Goal: Task Accomplishment & Management: Manage account settings

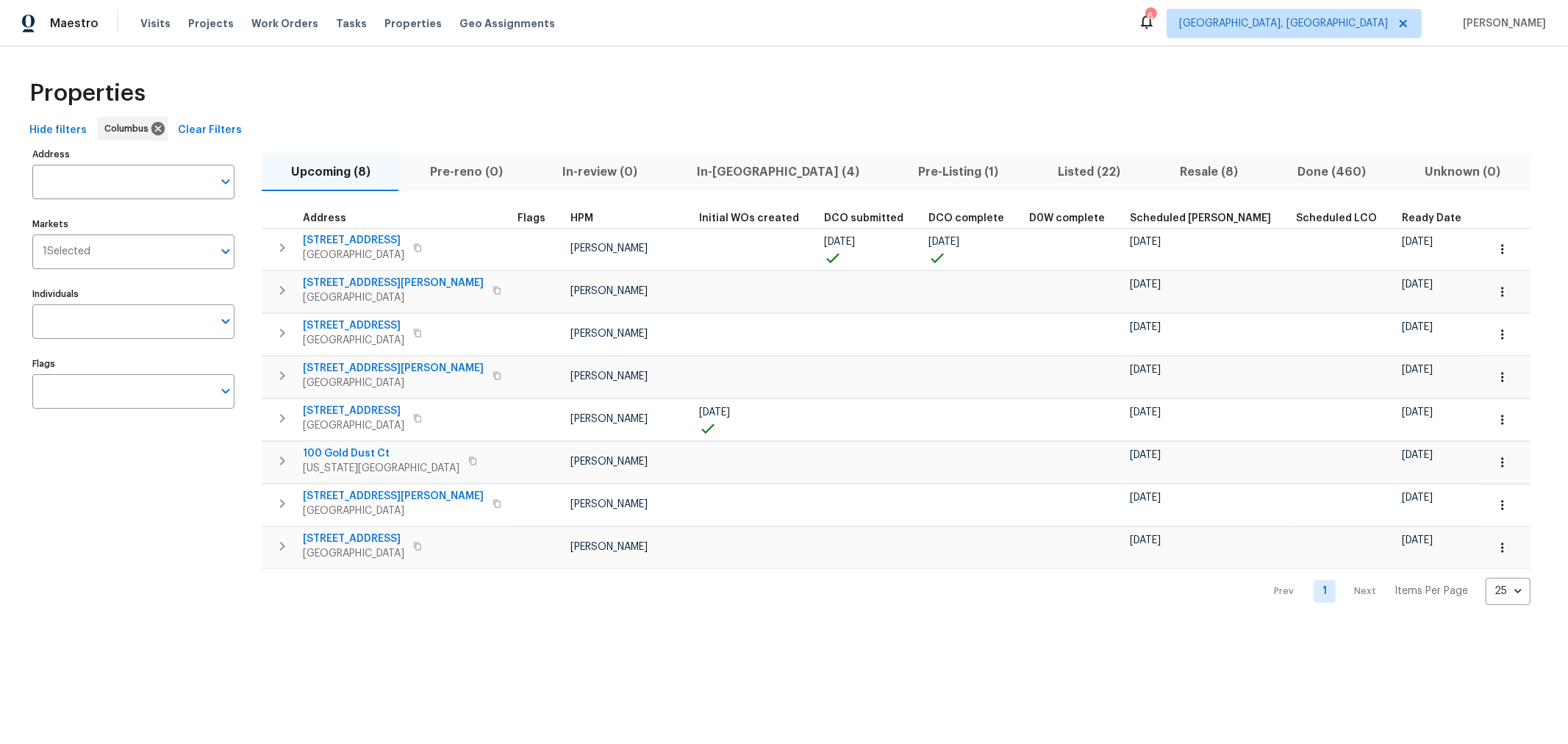
click at [708, 166] on span "In-reno (4)" at bounding box center [778, 172] width 204 height 21
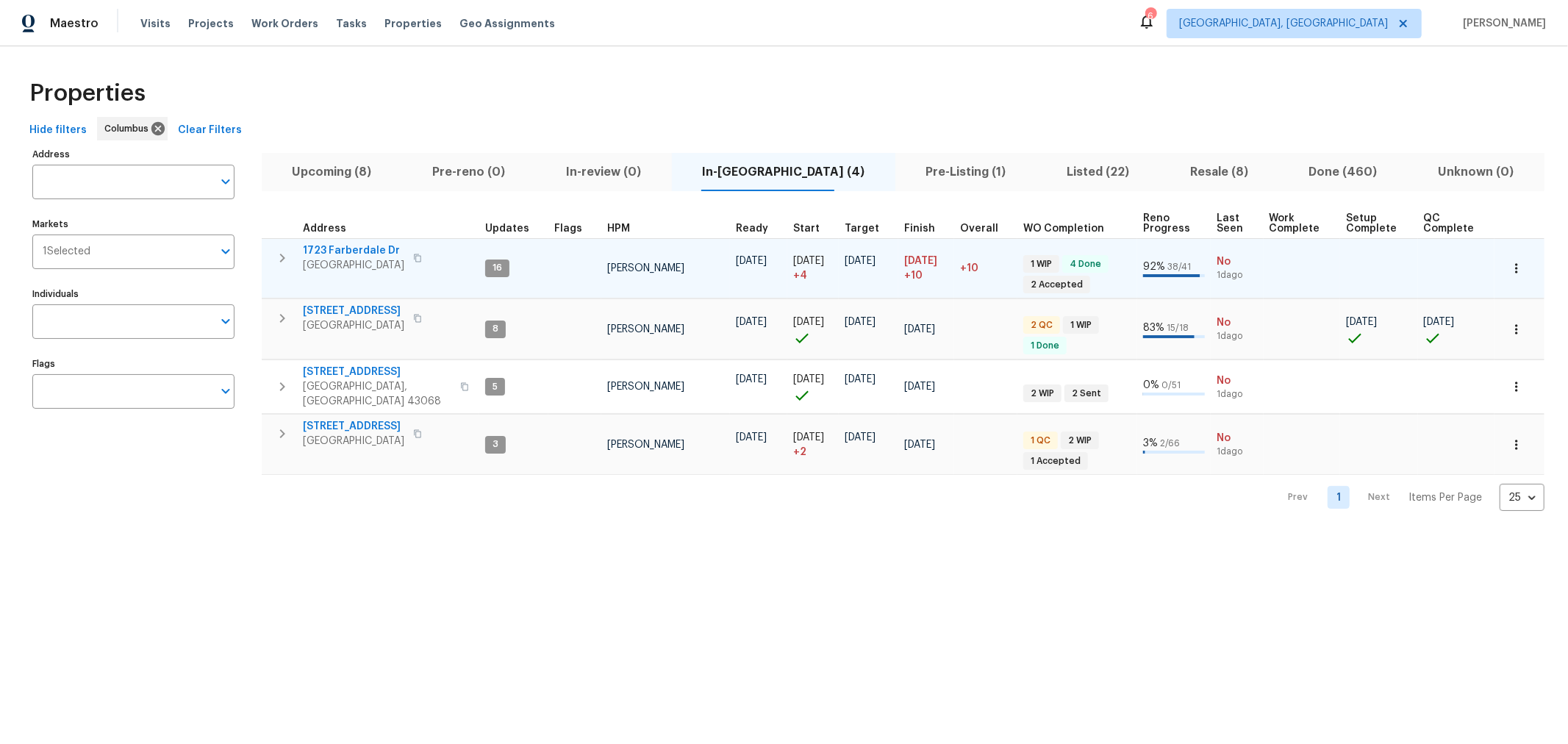
click at [280, 264] on icon "button" at bounding box center [282, 258] width 18 height 18
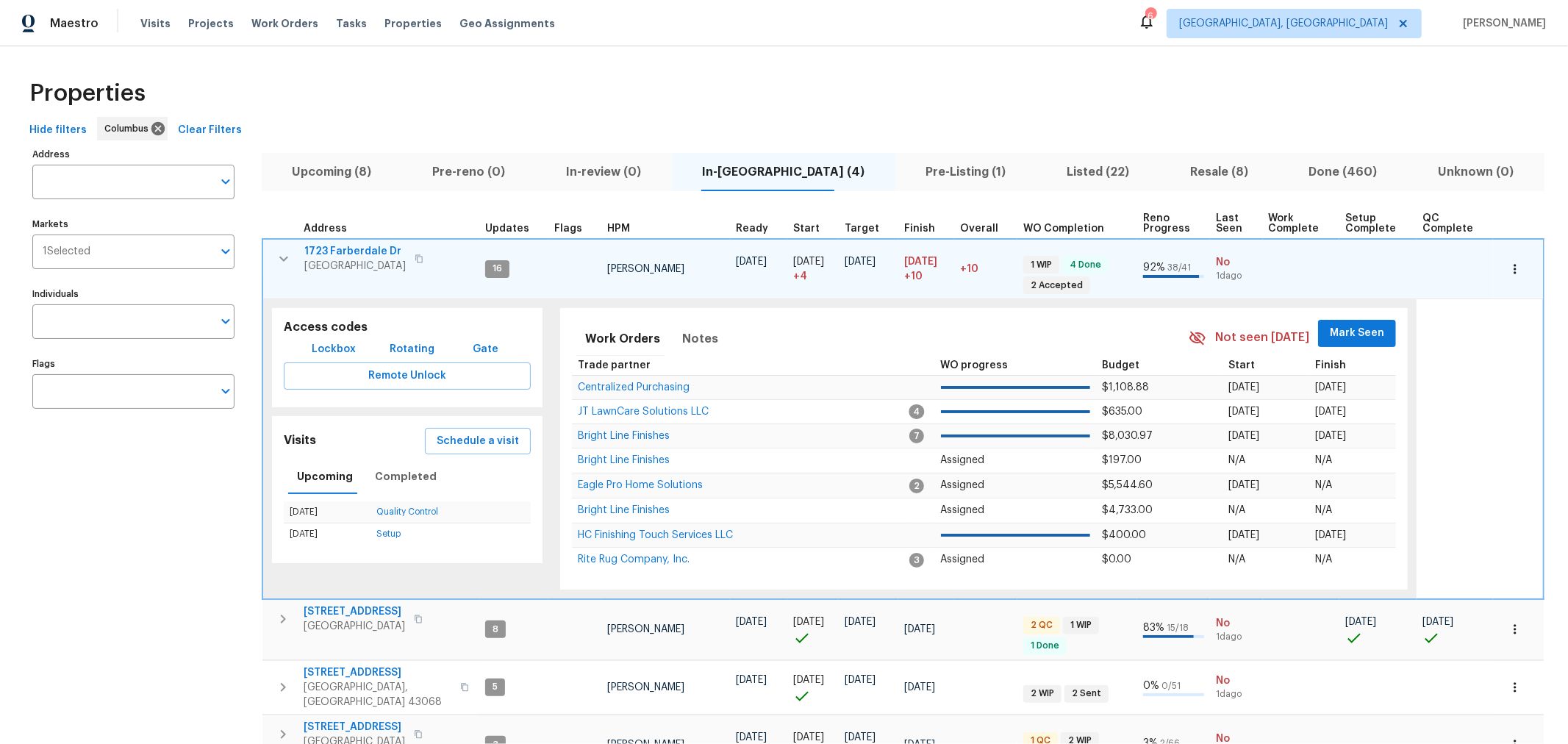
click at [1330, 332] on span "Mark Seen" at bounding box center [1357, 333] width 55 height 19
click at [280, 255] on icon "button" at bounding box center [284, 259] width 18 height 18
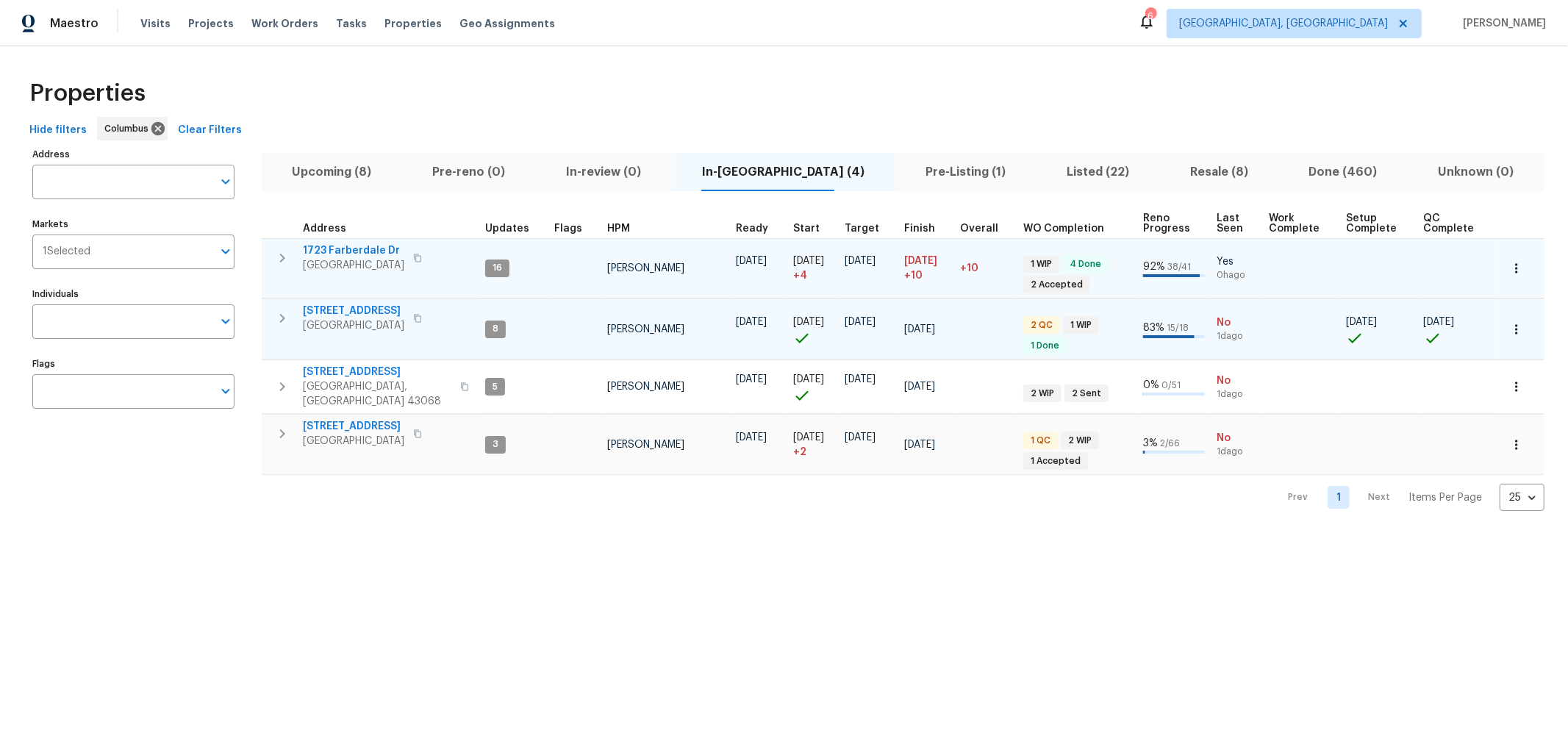
click at [284, 328] on button "button" at bounding box center [282, 318] width 30 height 30
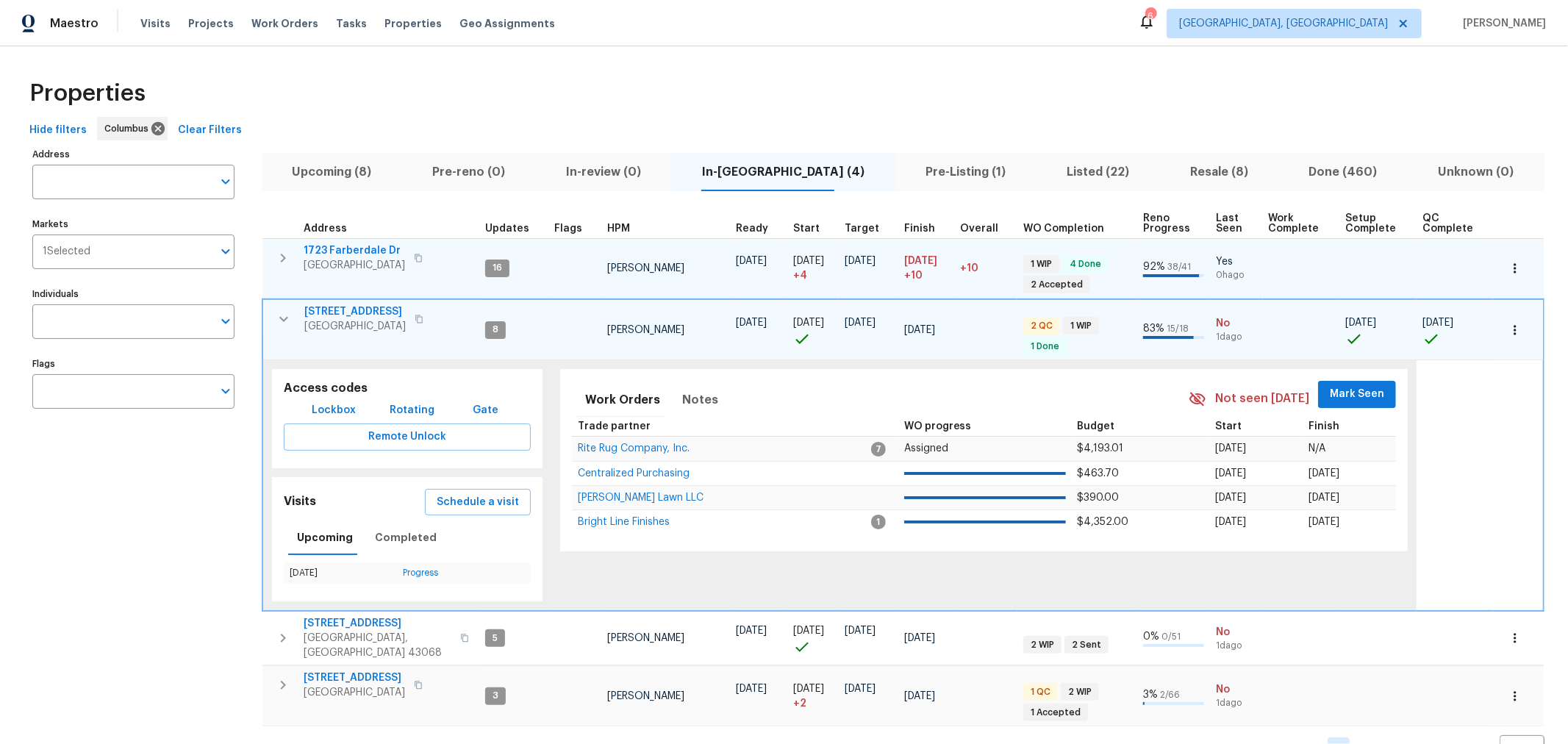
click at [1370, 383] on button "Mark Seen" at bounding box center [1357, 394] width 78 height 27
click at [281, 322] on icon "button" at bounding box center [284, 319] width 18 height 18
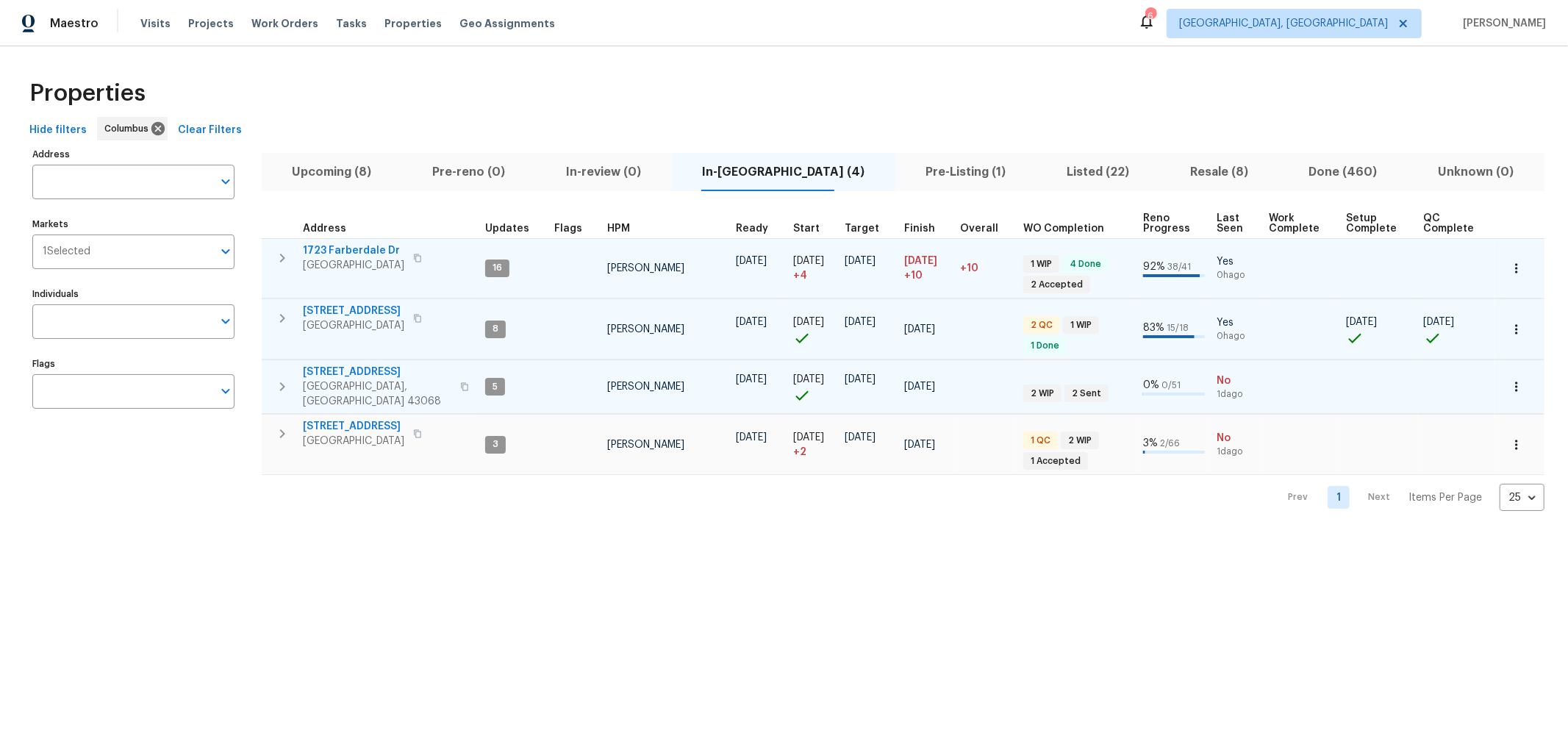
click at [272, 371] on button "button" at bounding box center [282, 386] width 30 height 44
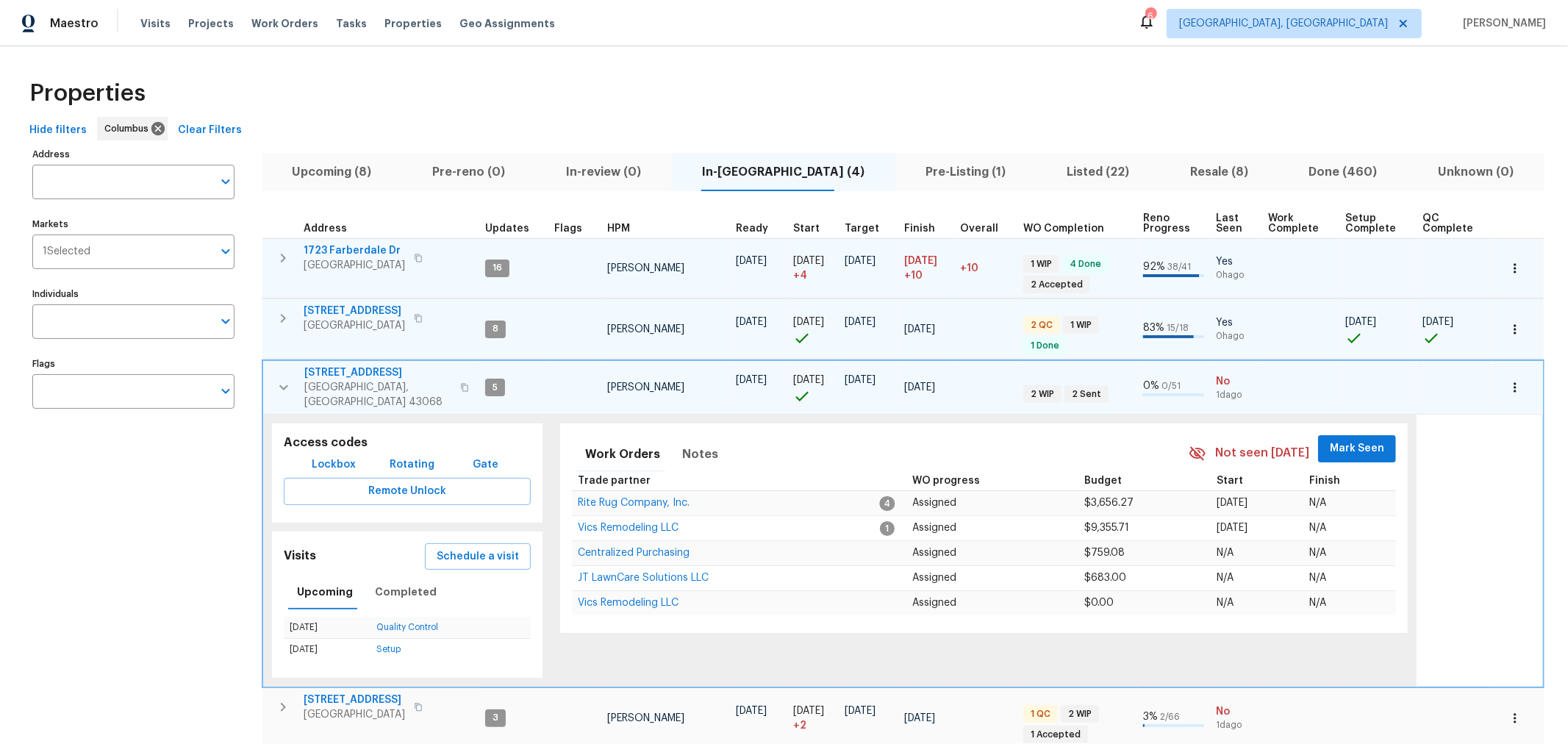
click at [1331, 440] on span "Mark Seen" at bounding box center [1357, 449] width 55 height 19
click at [289, 379] on icon "button" at bounding box center [284, 388] width 18 height 18
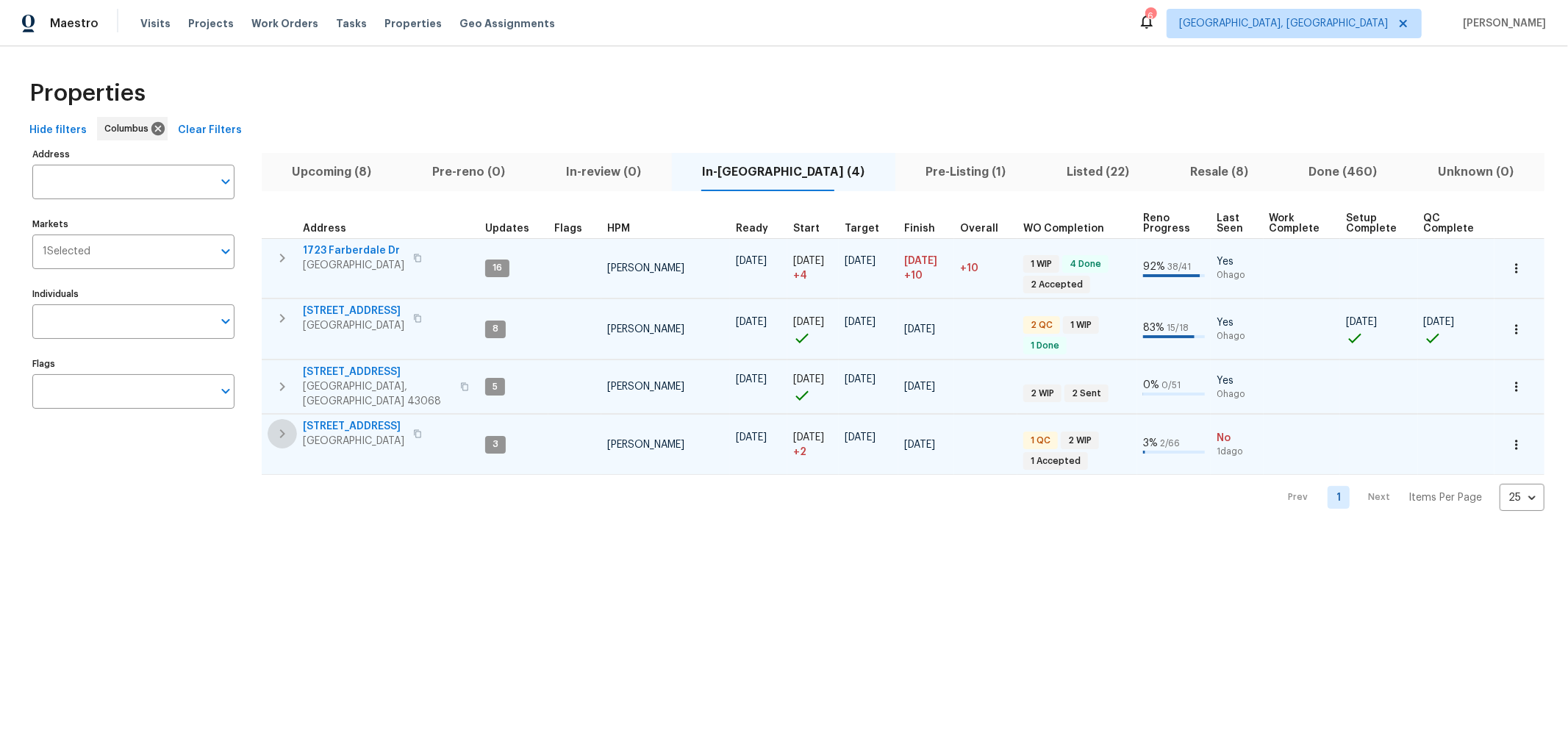
click at [277, 425] on icon "button" at bounding box center [282, 434] width 18 height 18
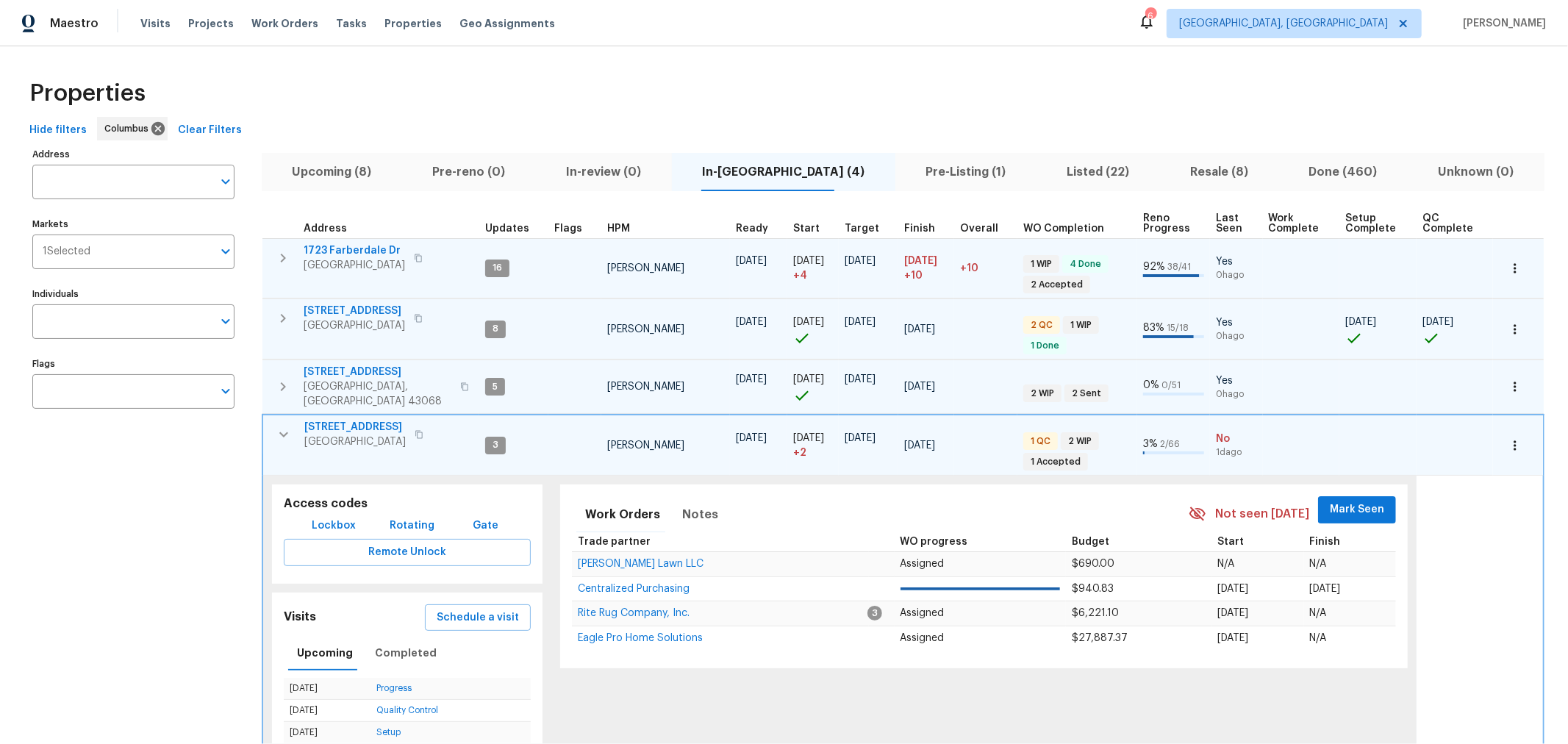
click at [1349, 501] on span "Mark Seen" at bounding box center [1357, 510] width 55 height 19
click at [289, 426] on icon "button" at bounding box center [284, 435] width 18 height 18
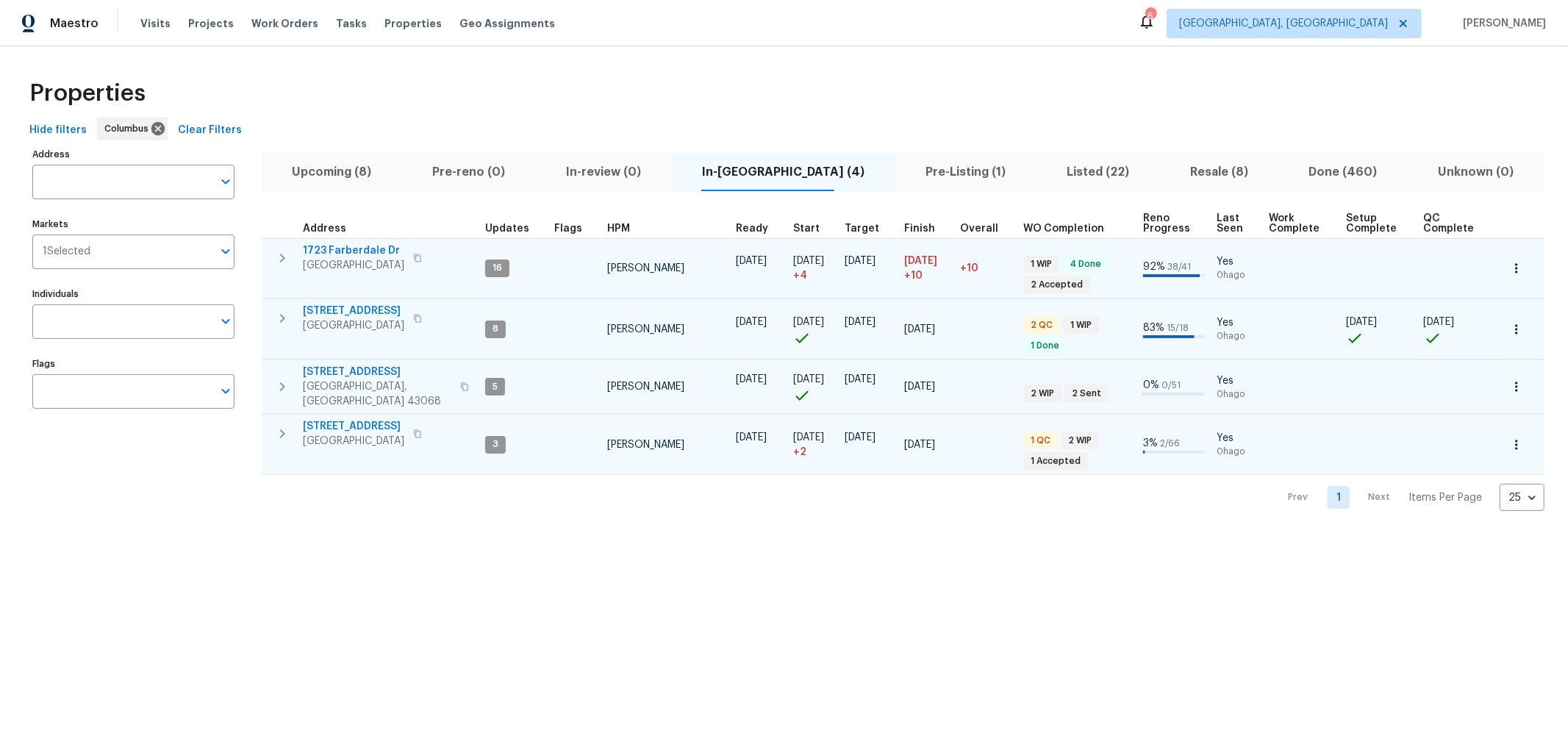
click at [614, 72] on div "Properties" at bounding box center [784, 93] width 1521 height 48
click at [281, 255] on icon "button" at bounding box center [283, 258] width 5 height 9
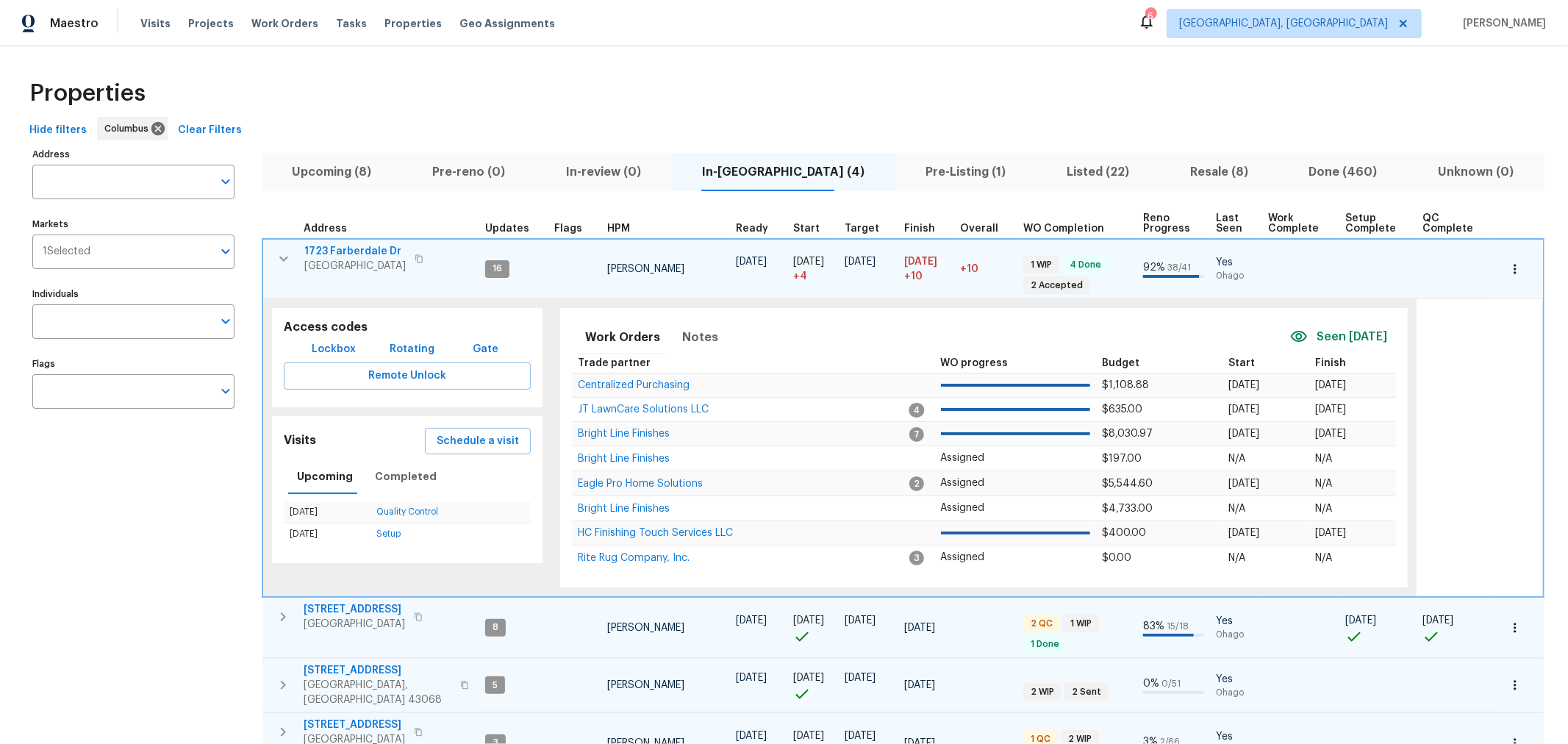
click at [281, 255] on icon "button" at bounding box center [284, 259] width 18 height 18
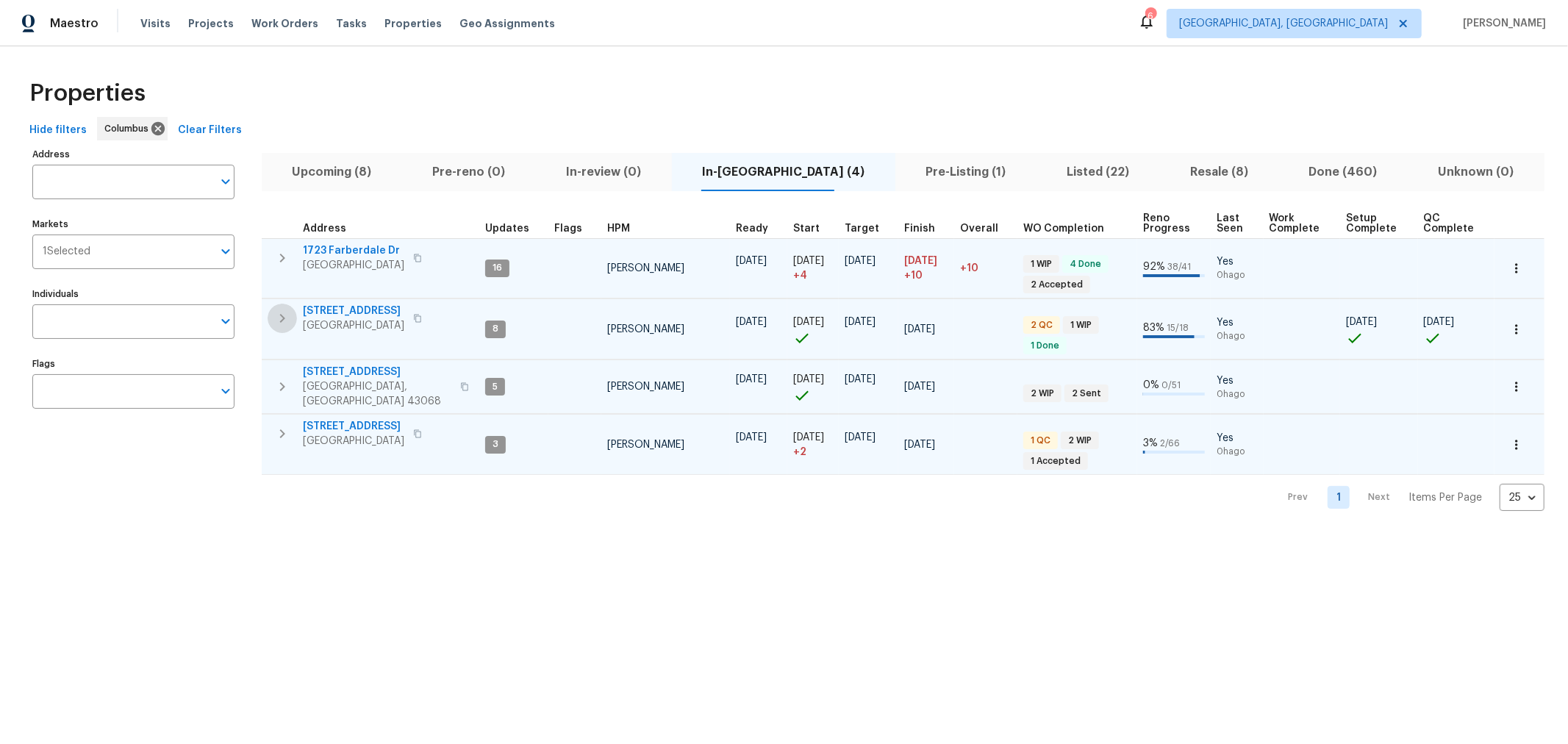
click at [280, 317] on icon "button" at bounding box center [282, 318] width 18 height 18
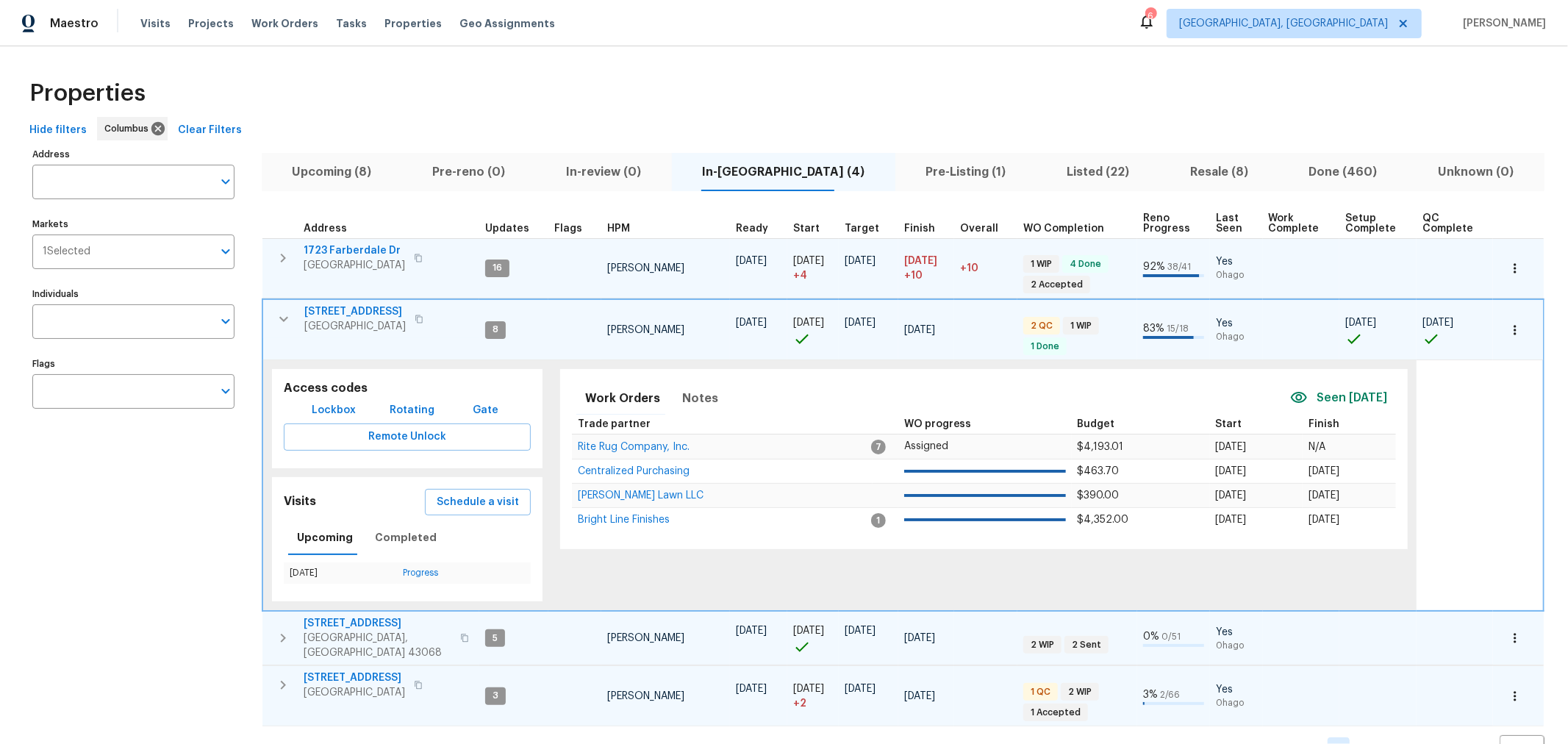
click at [280, 317] on icon "button" at bounding box center [284, 320] width 9 height 5
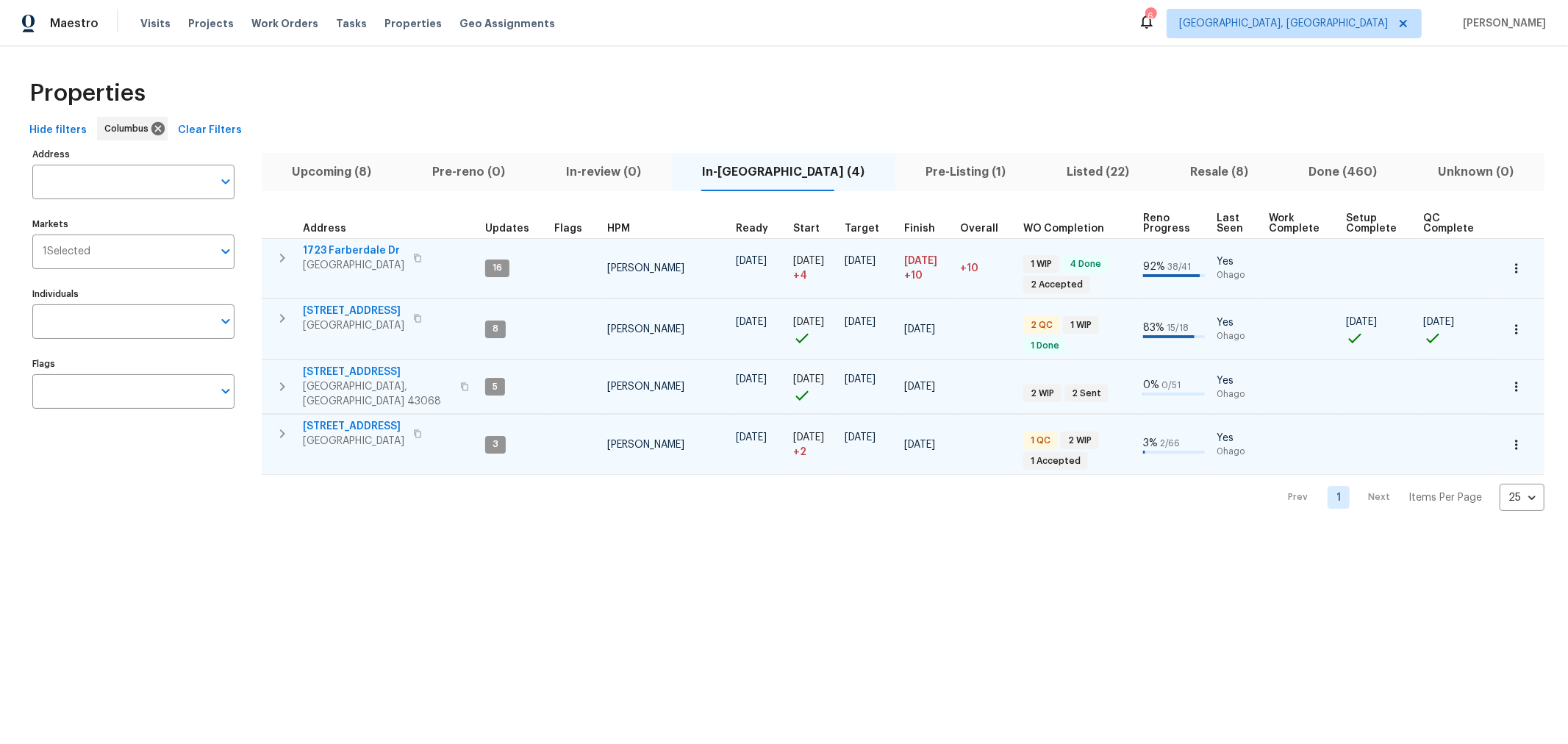
click at [278, 314] on icon "button" at bounding box center [282, 318] width 18 height 18
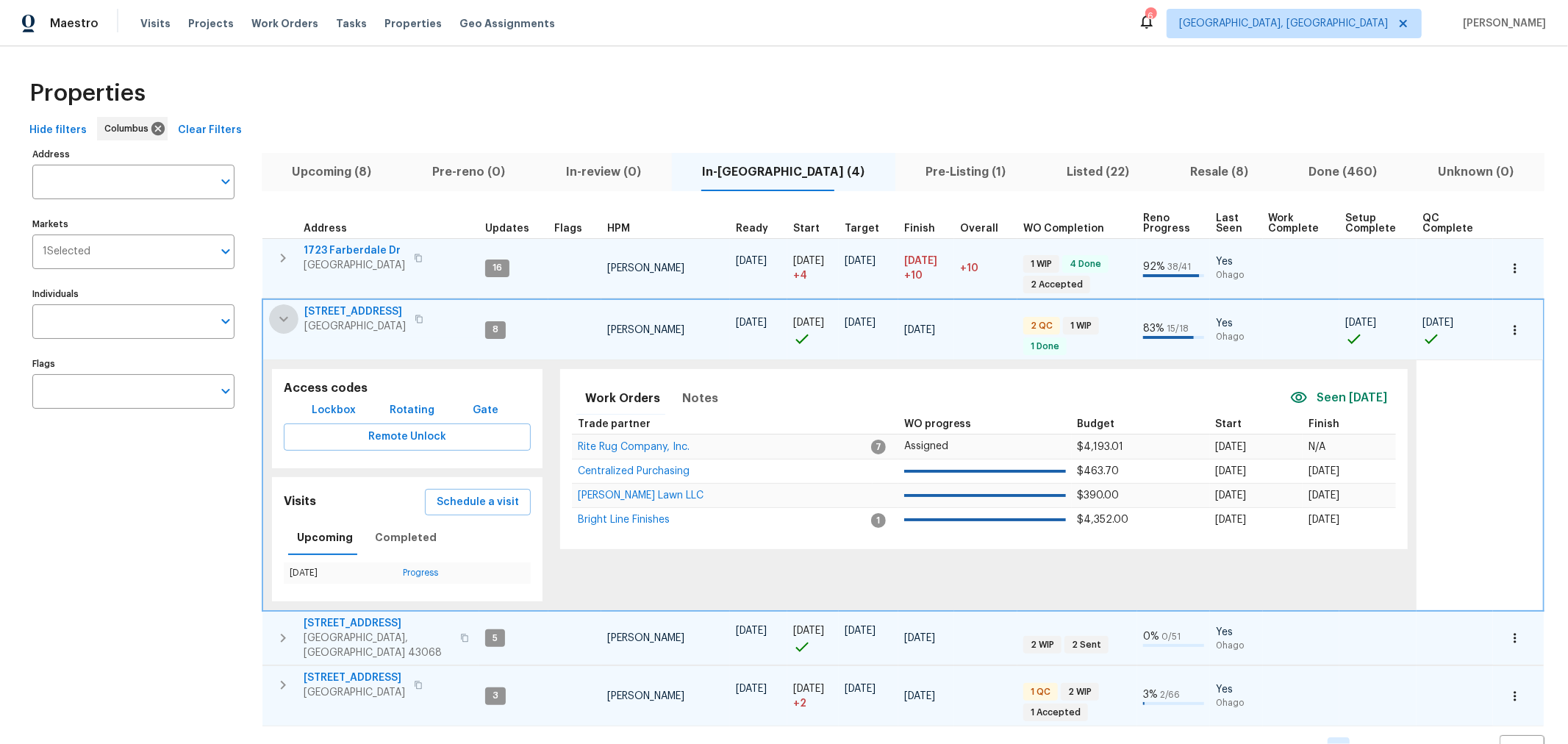
click at [278, 314] on icon "button" at bounding box center [284, 319] width 18 height 18
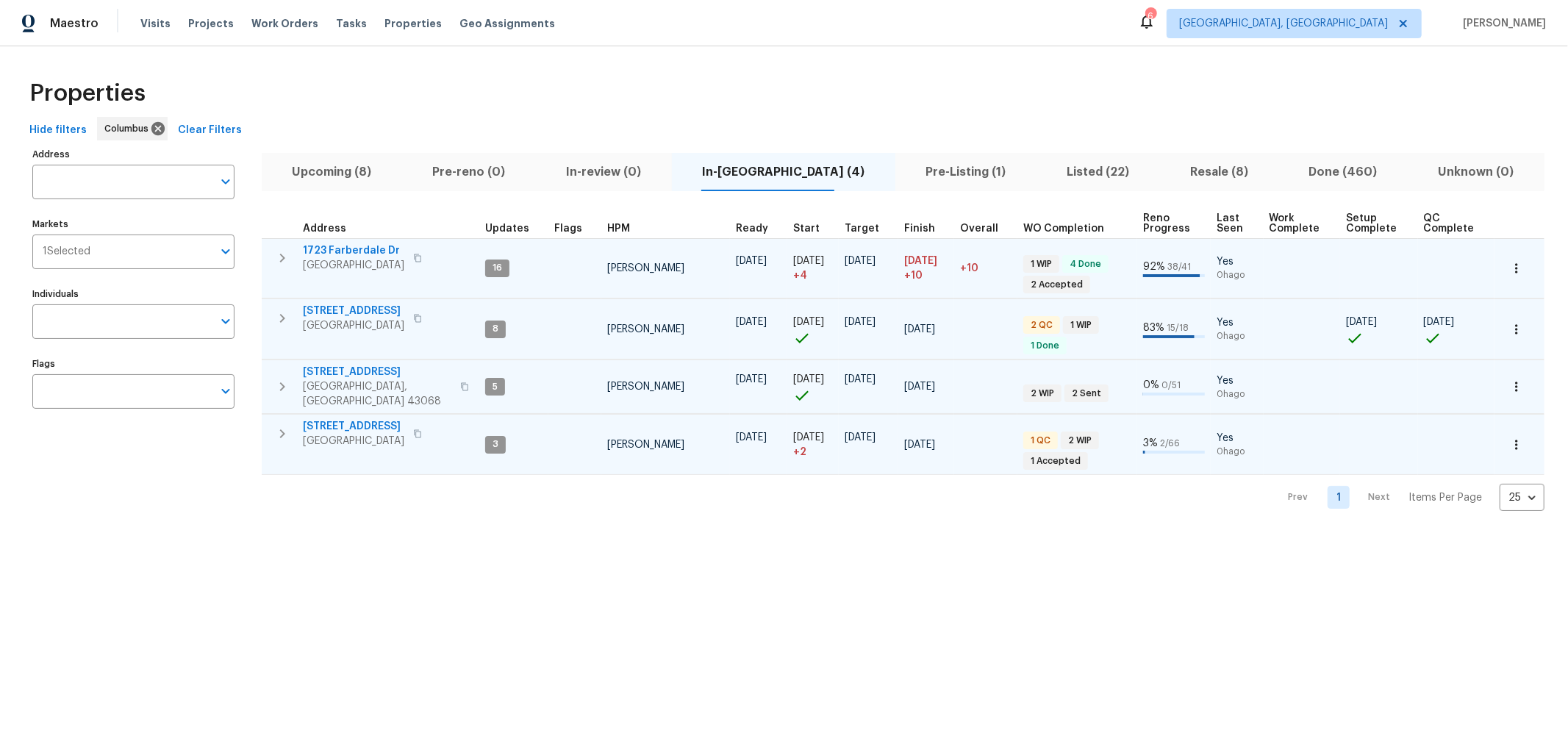
click at [280, 360] on td "7287 Candlestone Dr Reynoldsburg, OH 43068" at bounding box center [370, 386] width 218 height 53
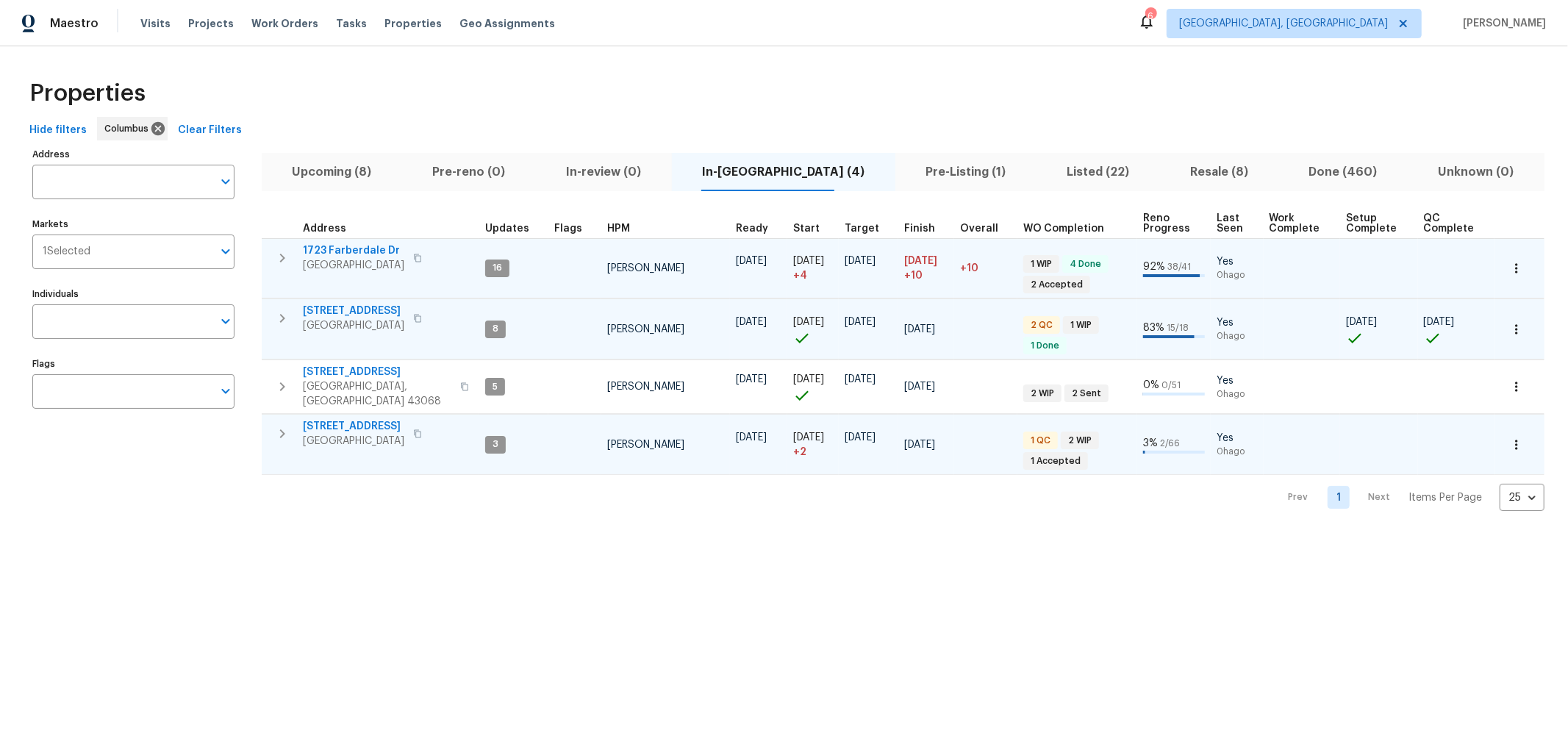
click at [280, 378] on icon "button" at bounding box center [282, 387] width 18 height 18
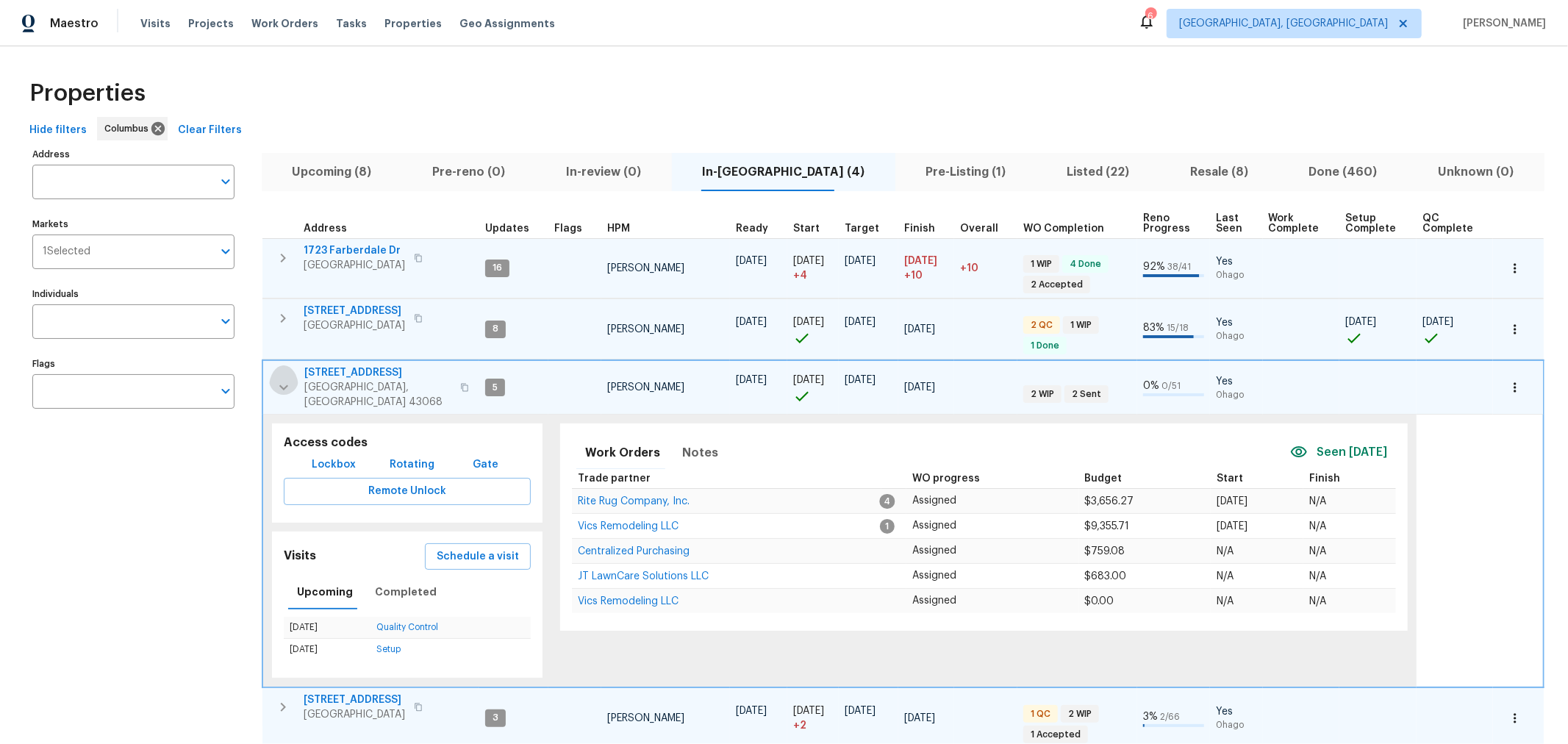
click at [280, 379] on icon "button" at bounding box center [284, 388] width 18 height 18
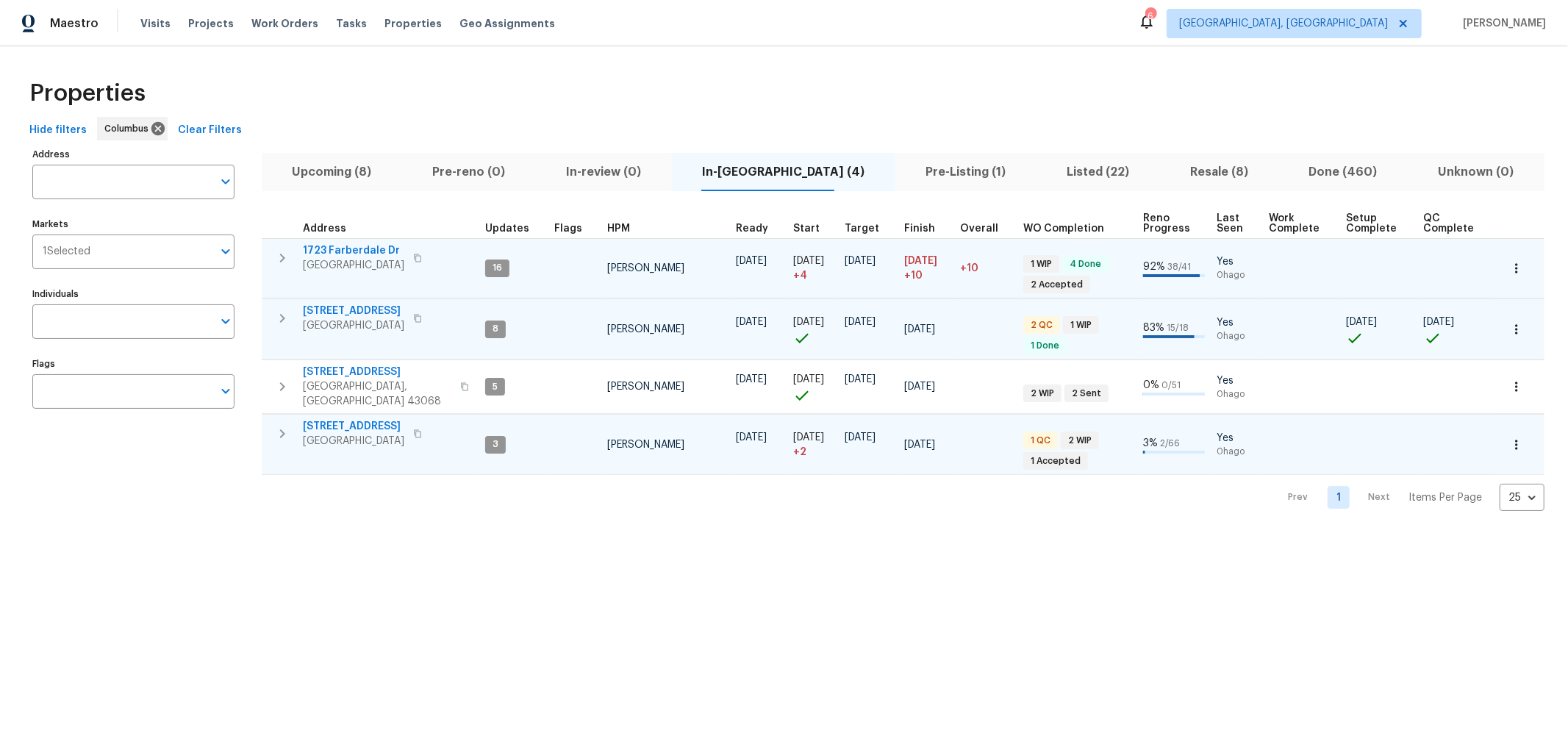
click at [280, 378] on icon "button" at bounding box center [282, 387] width 18 height 18
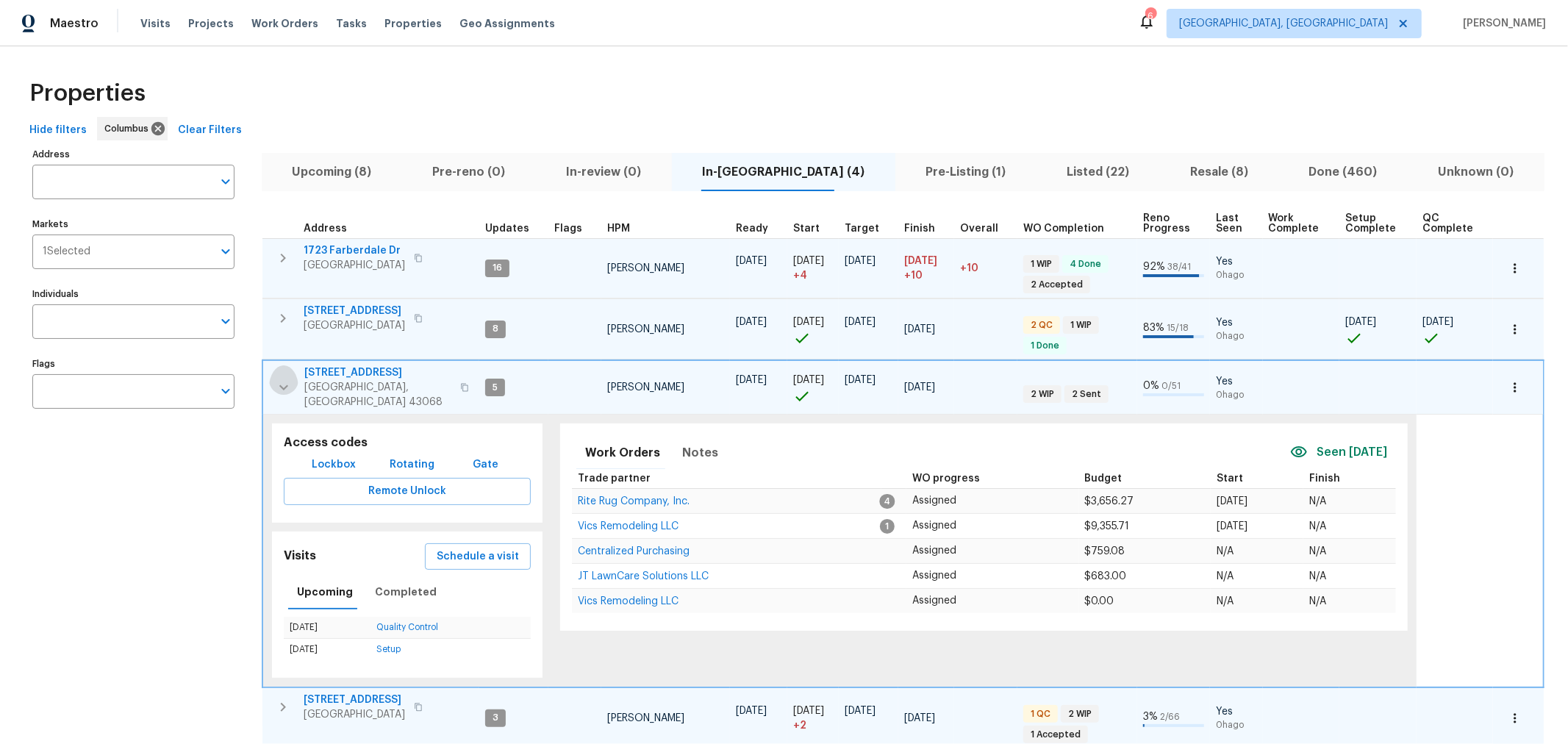
click at [280, 379] on icon "button" at bounding box center [284, 388] width 18 height 18
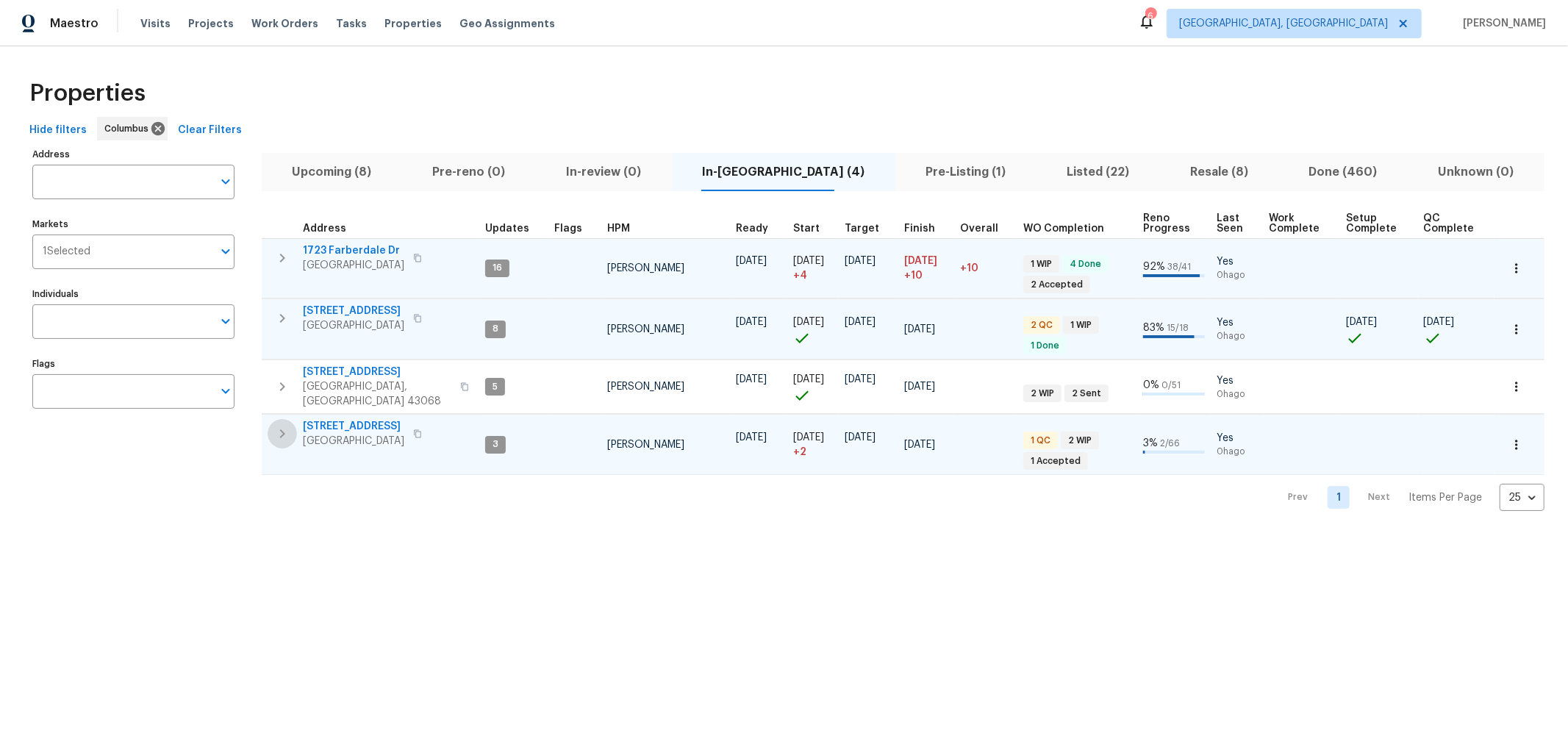
click at [289, 420] on button "button" at bounding box center [282, 434] width 30 height 30
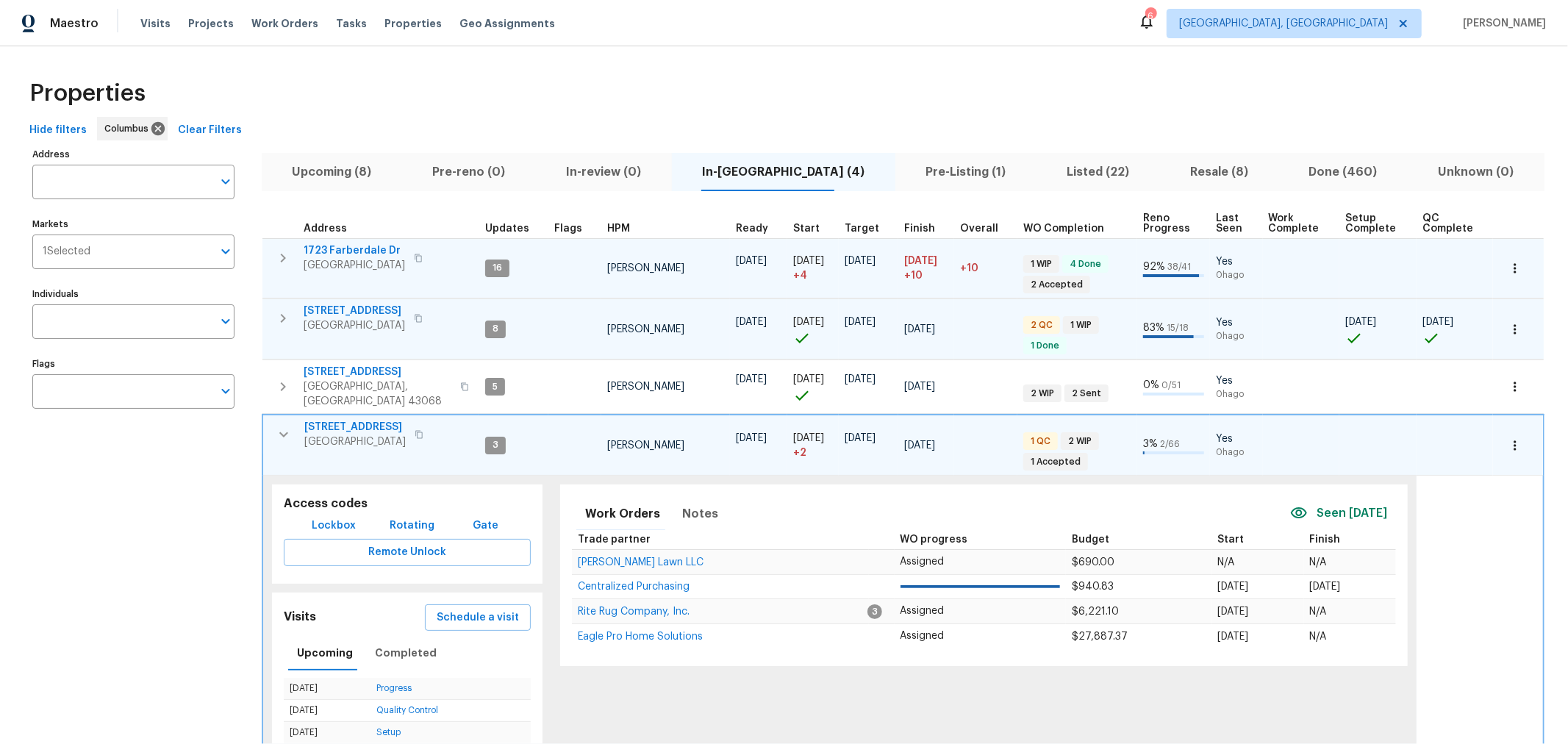
click at [289, 420] on button "button" at bounding box center [283, 435] width 30 height 30
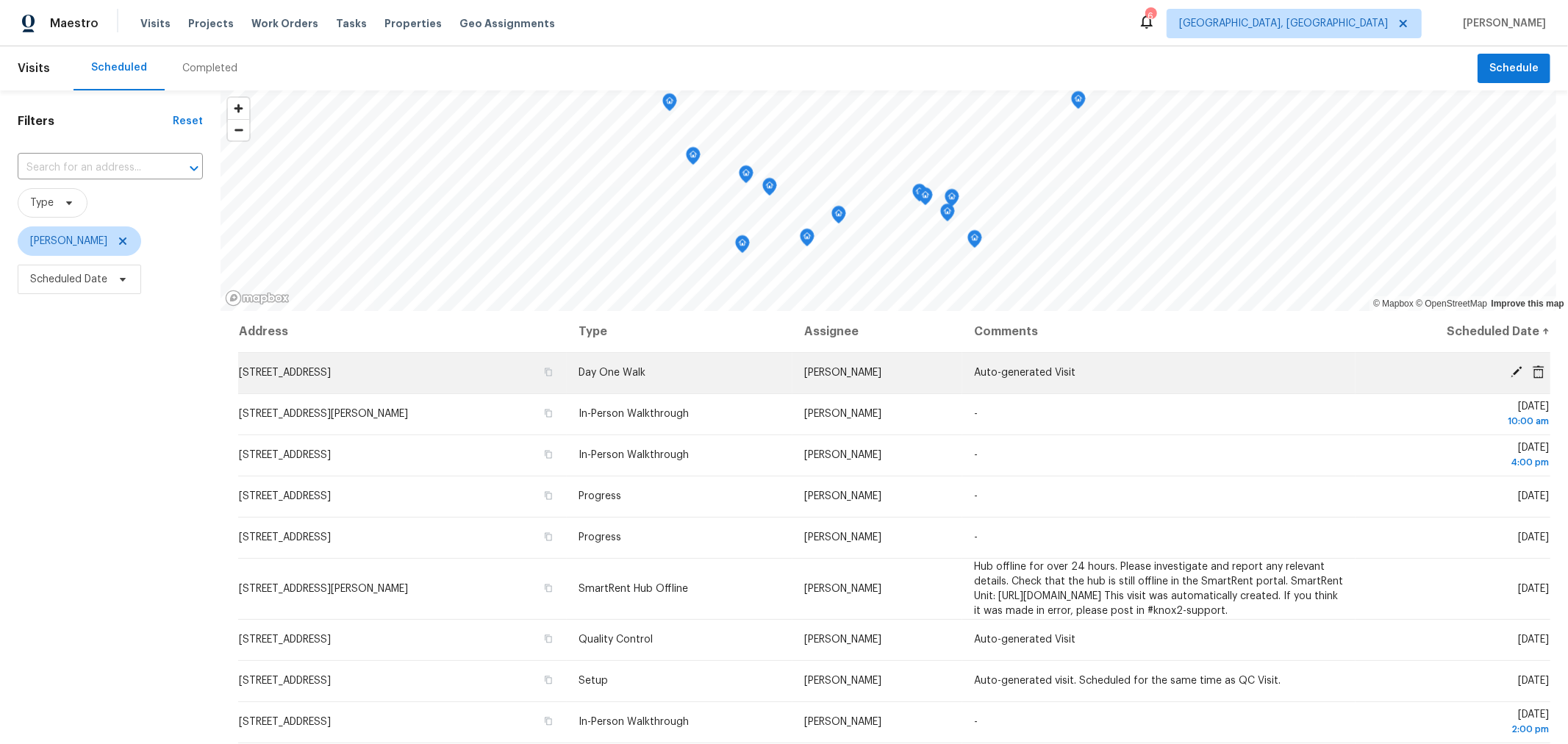
click at [331, 376] on span "[STREET_ADDRESS]" at bounding box center [285, 372] width 92 height 10
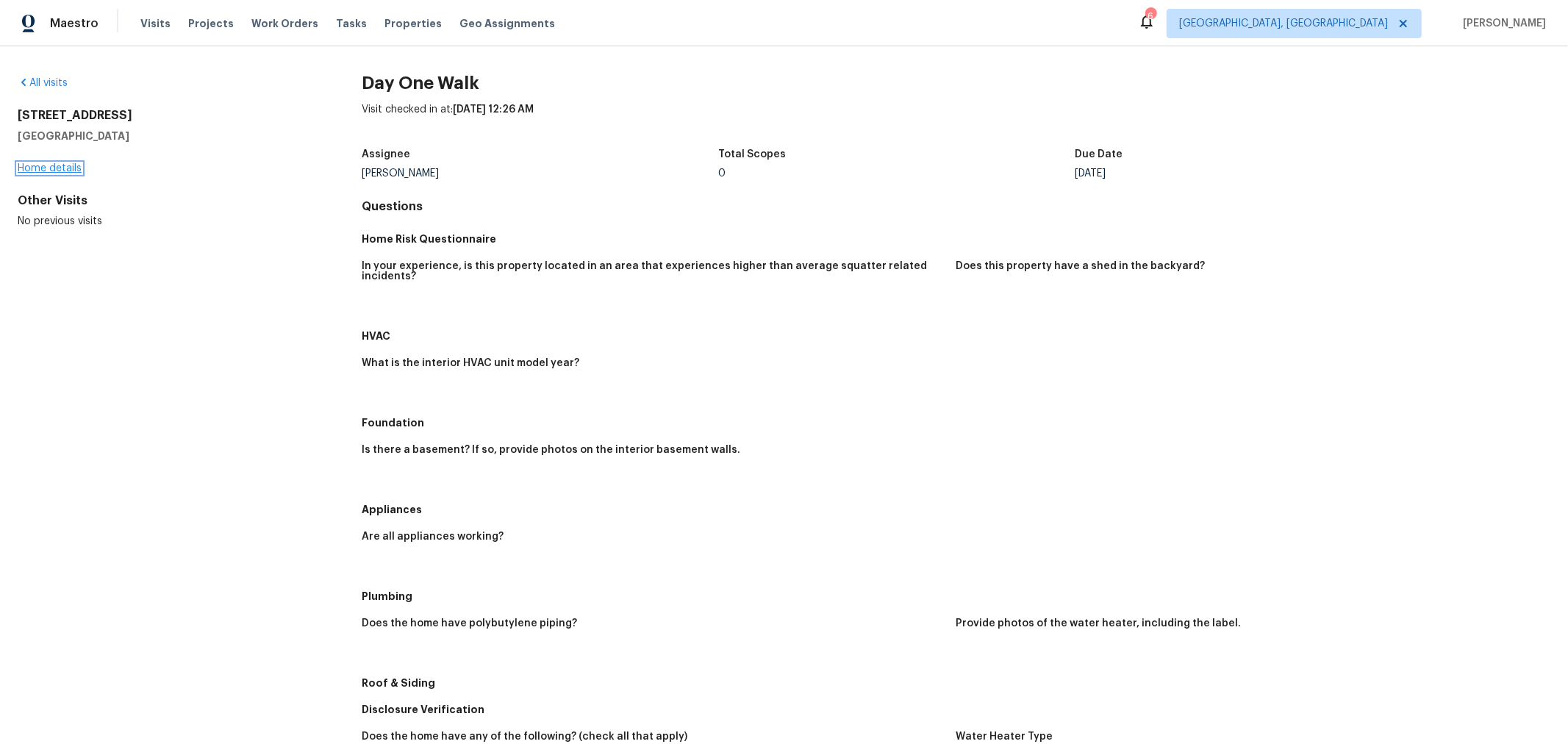
click at [52, 164] on link "Home details" at bounding box center [49, 168] width 64 height 10
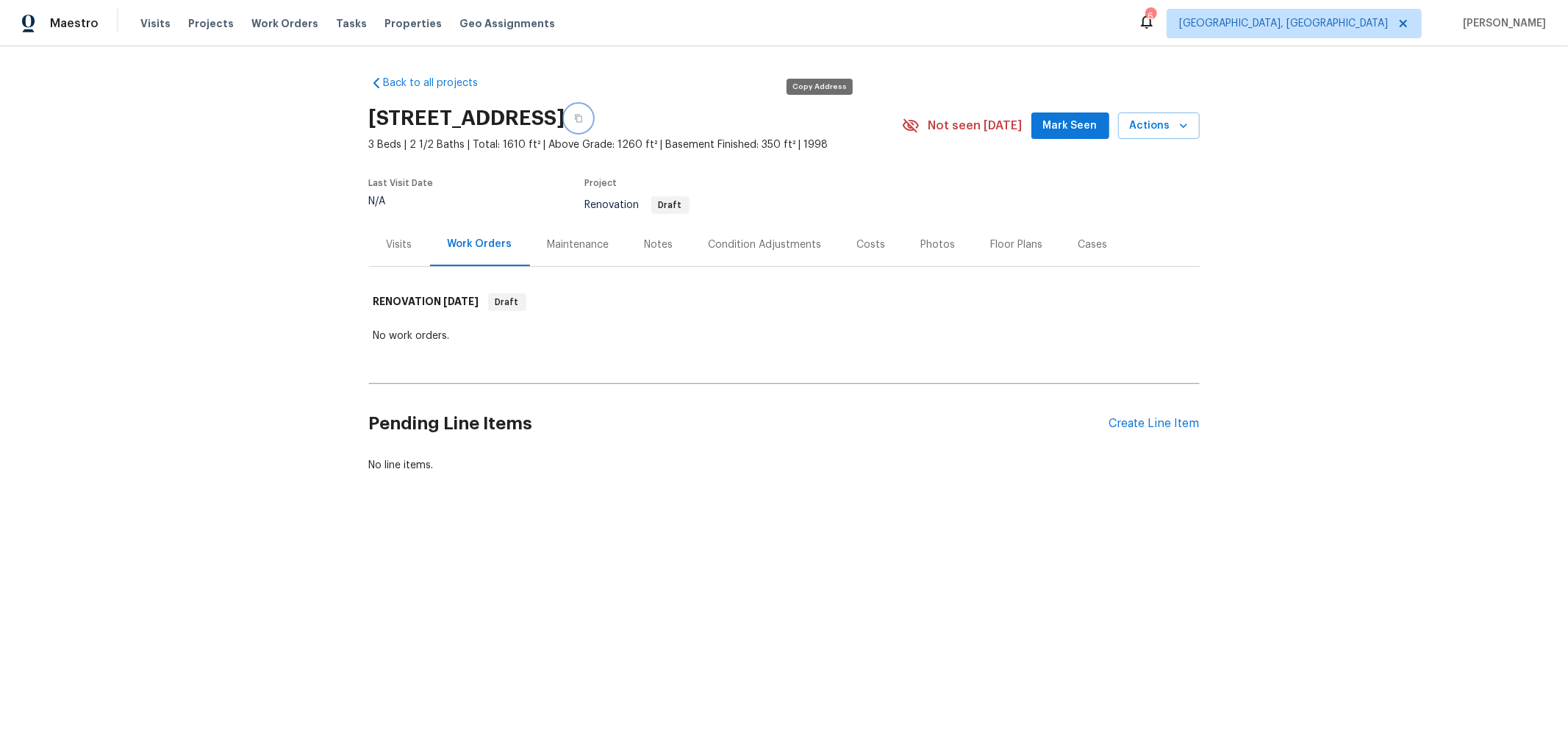
click at [592, 126] on button "button" at bounding box center [579, 118] width 27 height 27
click at [788, 249] on div "Condition Adjustments" at bounding box center [765, 245] width 113 height 14
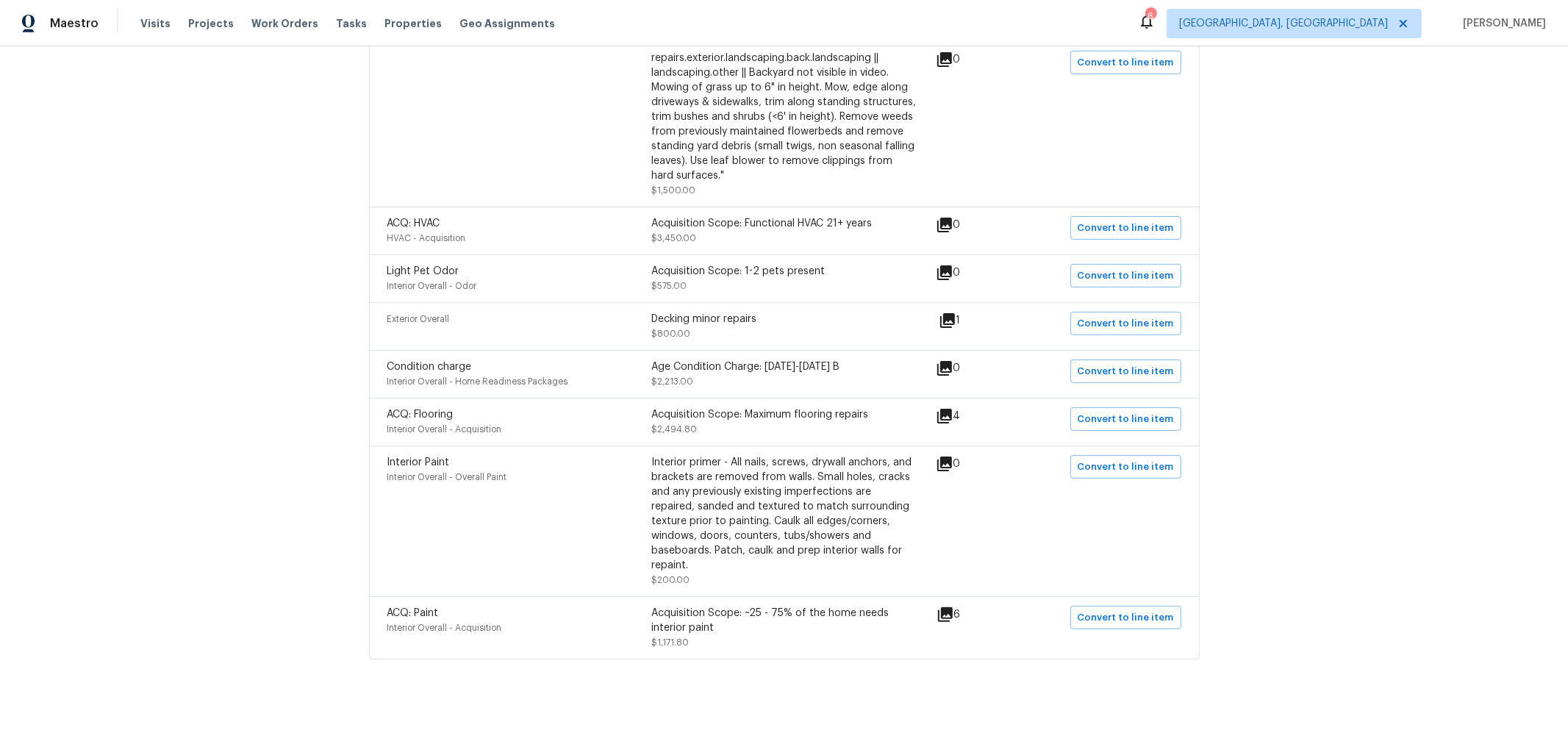
scroll to position [380, 0]
click at [1378, 257] on div "Back to all projects 3066 Ravine Pointe Dr, Columbus, OH 43231 3 Beds | 2 1/2 B…" at bounding box center [784, 395] width 1568 height 698
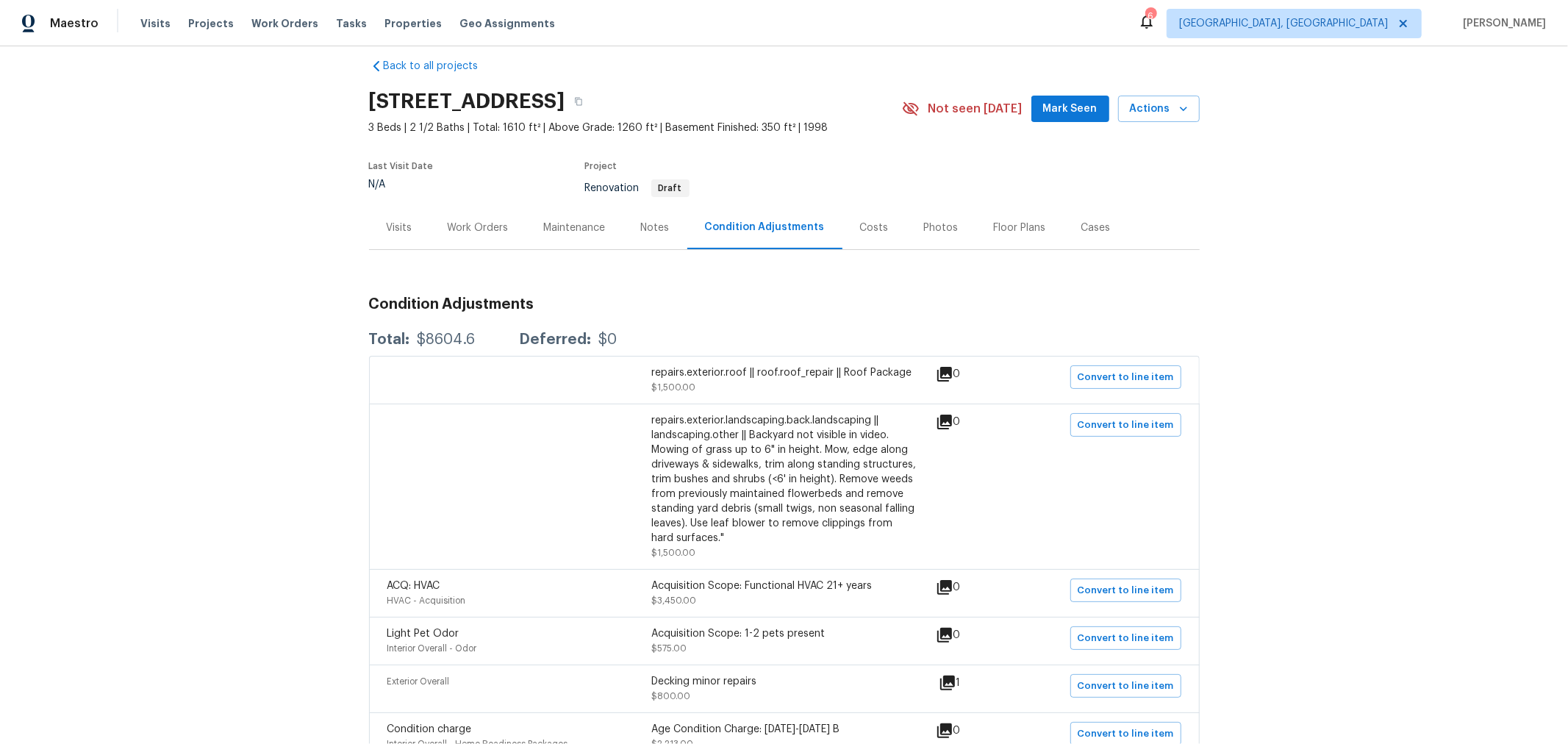
scroll to position [0, 0]
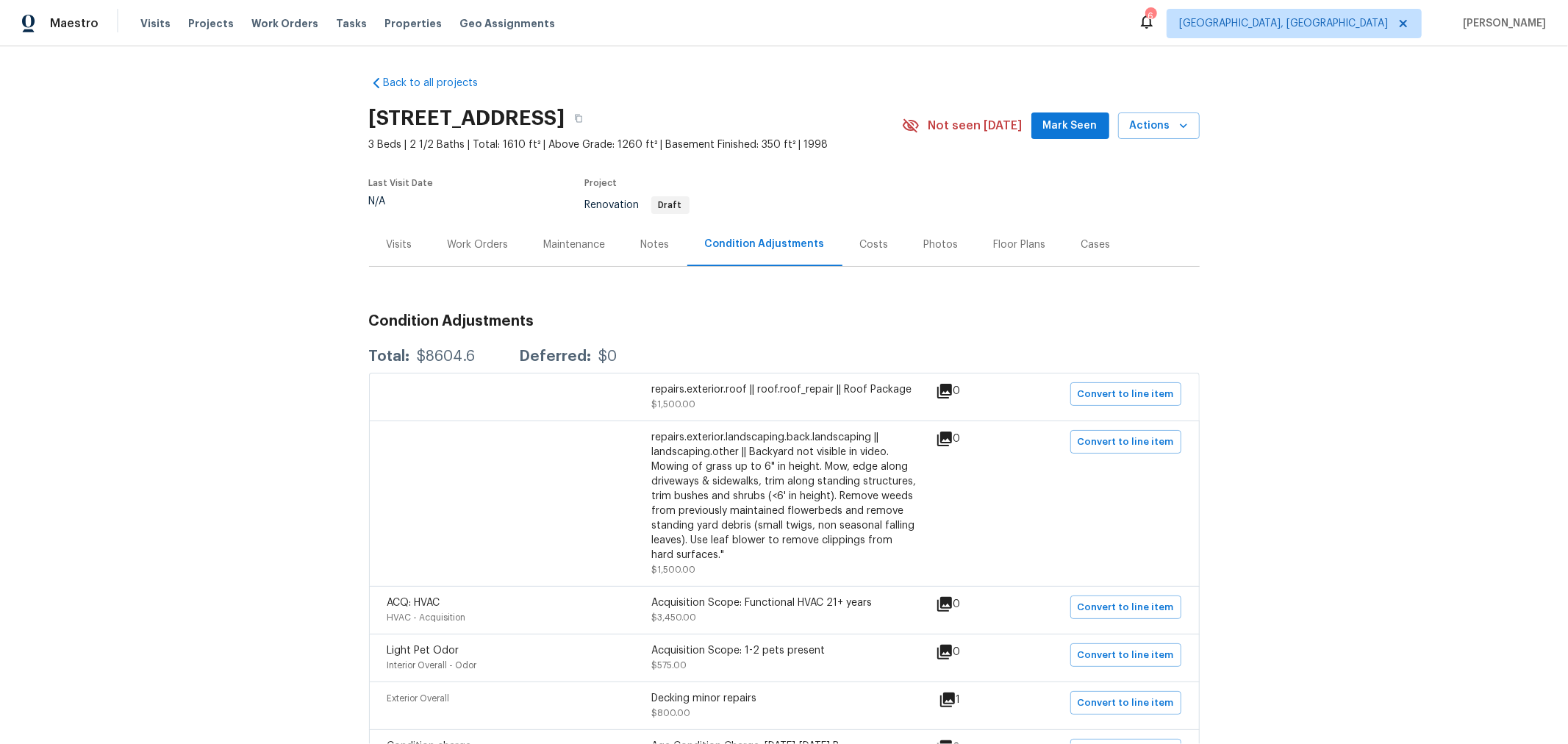
click at [499, 251] on div "Work Orders" at bounding box center [478, 245] width 61 height 14
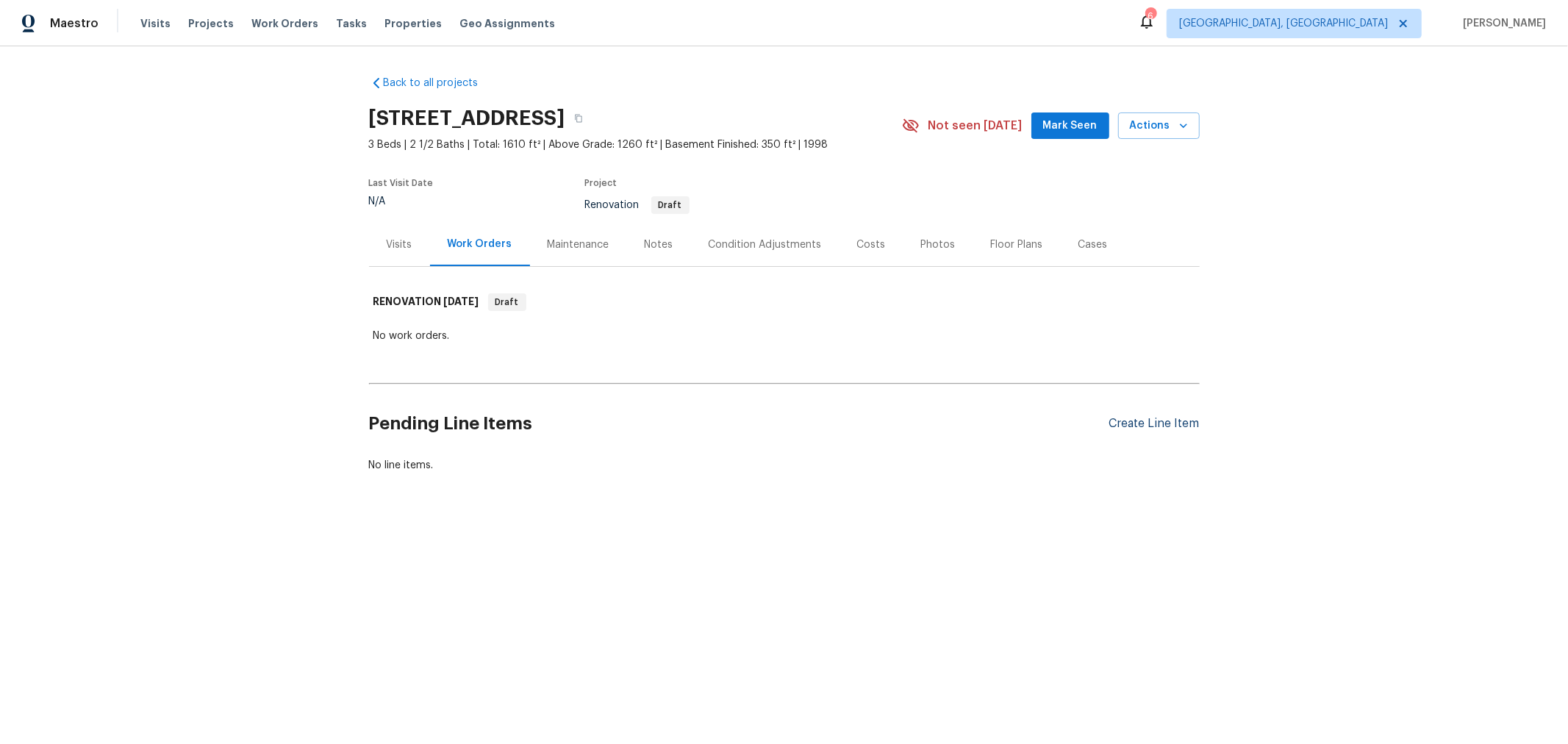
click at [1171, 417] on div "Create Line Item" at bounding box center [1154, 424] width 90 height 14
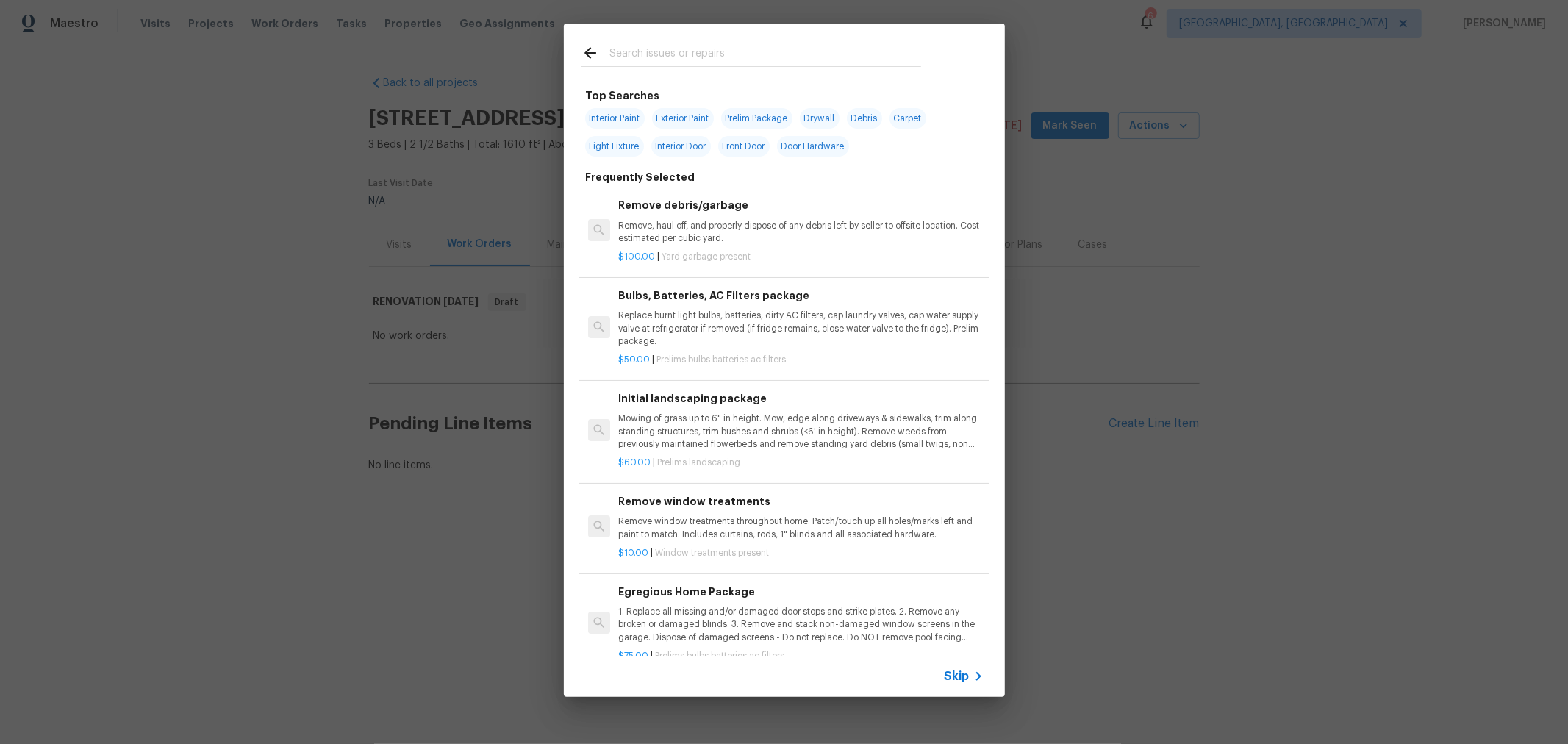
click at [748, 56] on input "text" at bounding box center [765, 55] width 312 height 22
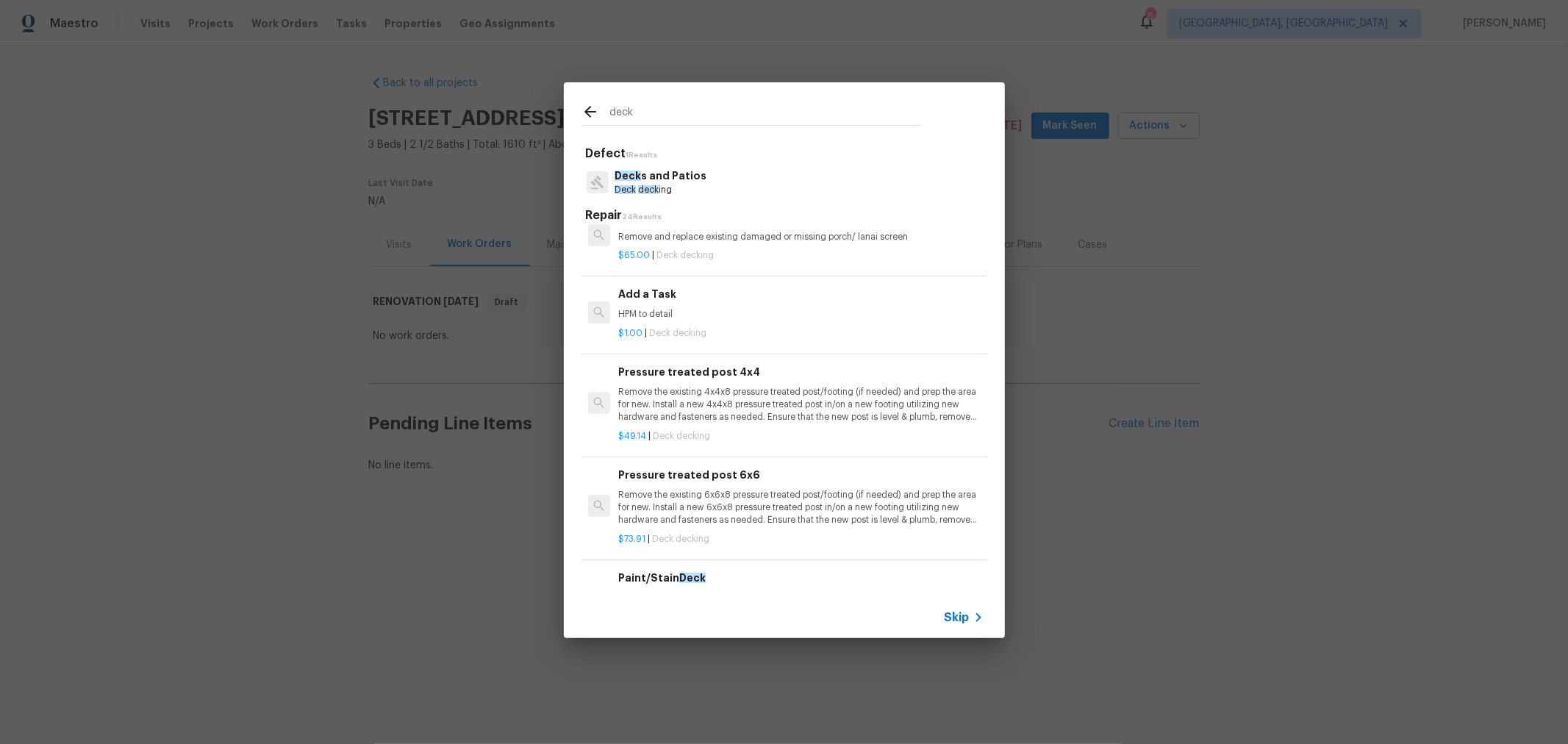
type input "deck"
click at [752, 309] on p "HPM to detail" at bounding box center [800, 314] width 365 height 13
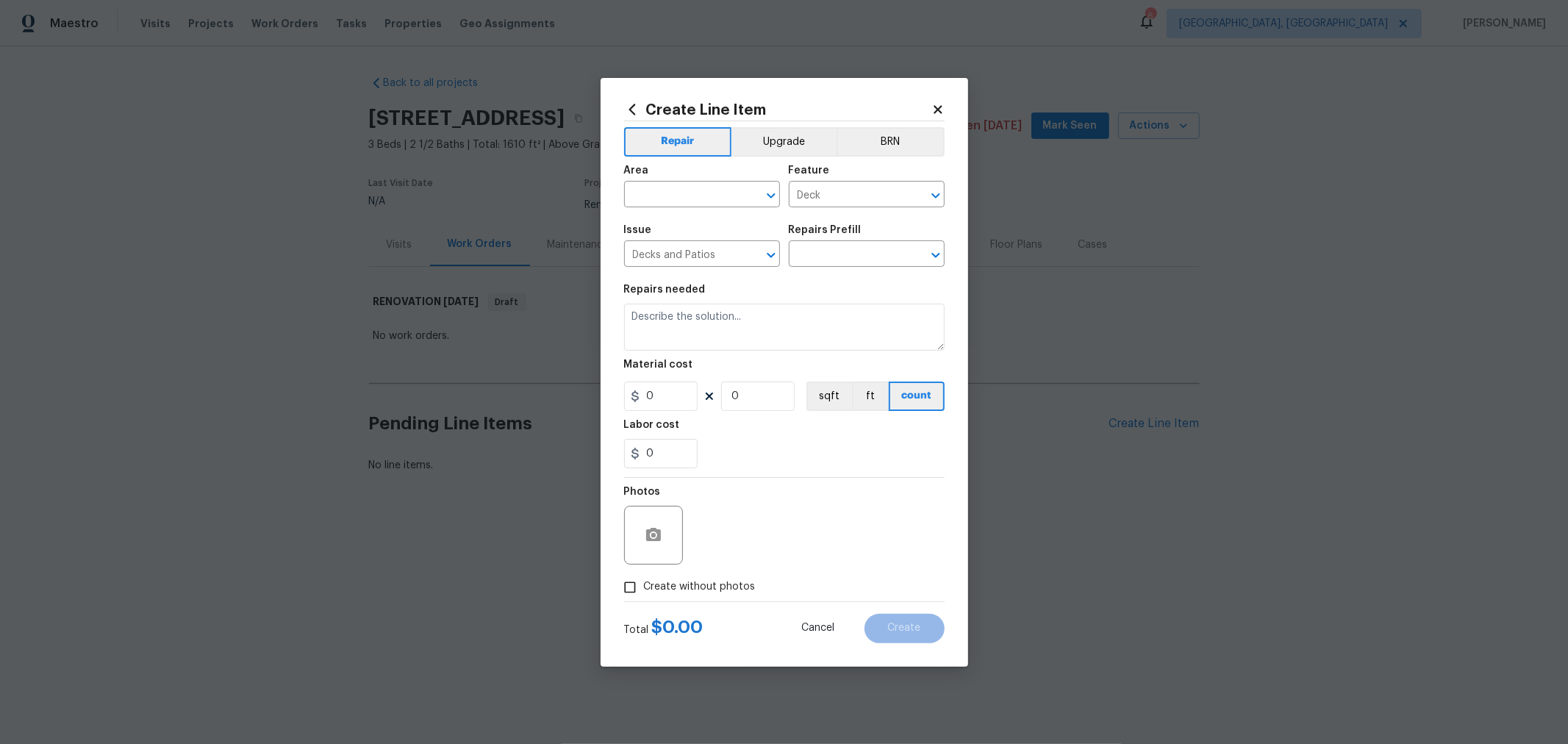
type textarea "HPM to detail"
type input "1"
type input "Add a Task $1.00"
type input "1"
drag, startPoint x: 567, startPoint y: 322, endPoint x: 547, endPoint y: 321, distance: 20.0
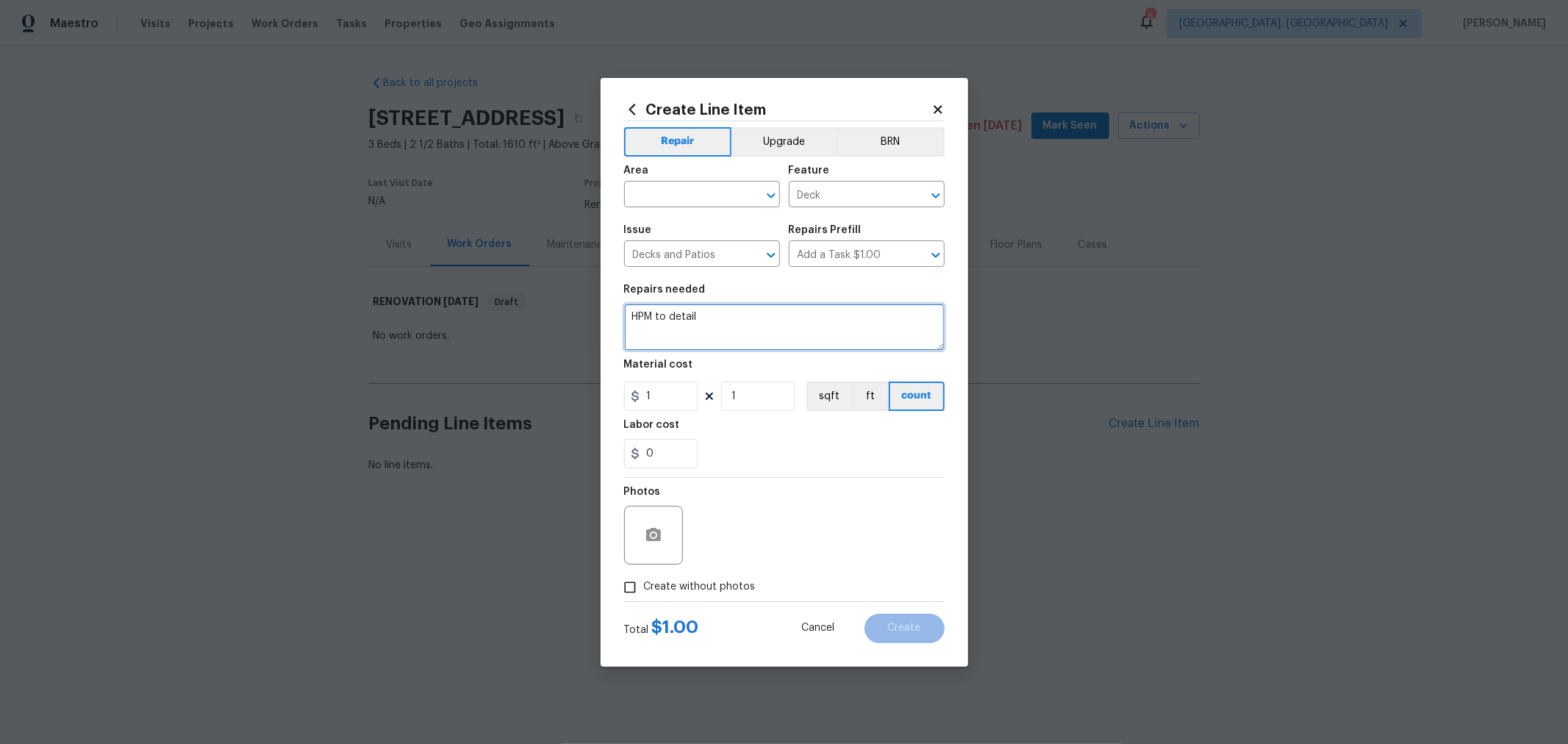
click at [547, 321] on div "Create Line Item Repair Upgrade BRN Area ​ Feature Deck ​ Issue Decks and Patio…" at bounding box center [784, 372] width 1568 height 744
type textarea "Inspect deck, specifically the lower portion"
click at [790, 320] on textarea "Inspect deck, specifically the lower portion" at bounding box center [785, 327] width 321 height 48
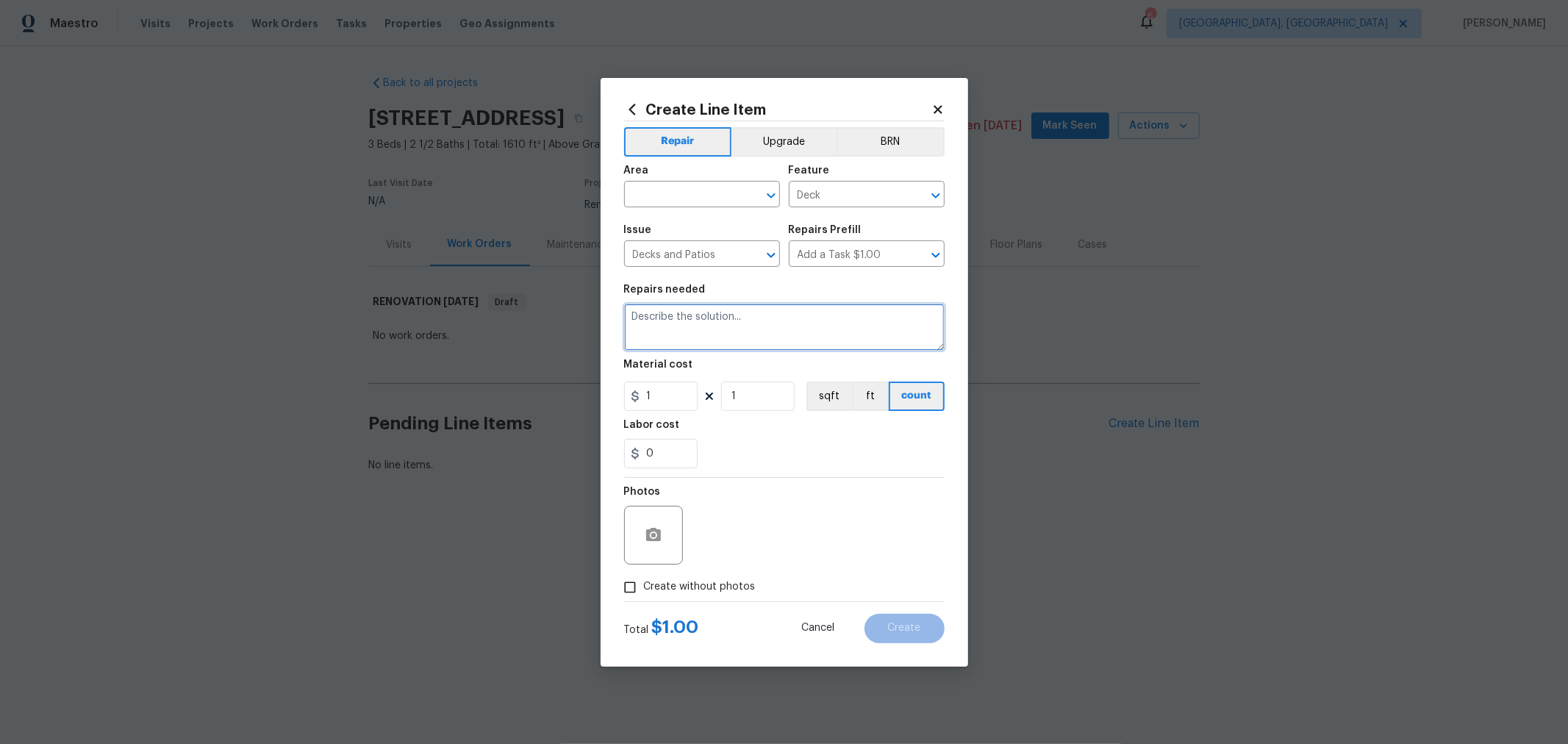
paste textarea "Please inspect the deck, with particular attention to the lower section where t…"
type textarea "Please inspect the deck, with particular attention to the lower section where t…"
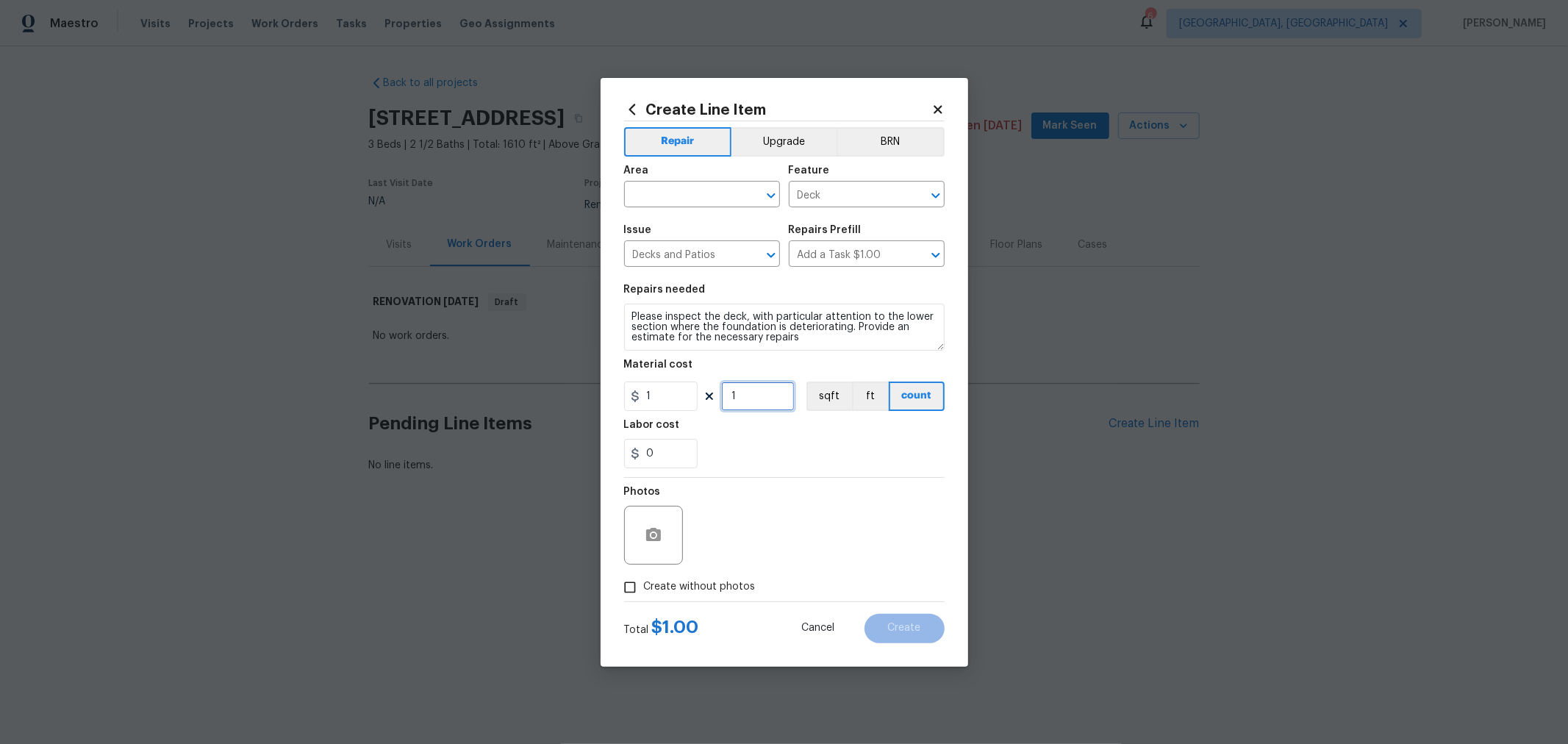
drag, startPoint x: 726, startPoint y: 400, endPoint x: 695, endPoint y: 395, distance: 31.4
click at [695, 395] on div "1 1 sqft ft count" at bounding box center [785, 396] width 321 height 30
type input "75"
click at [816, 443] on div "0" at bounding box center [785, 454] width 321 height 30
click at [695, 189] on input "text" at bounding box center [682, 195] width 115 height 22
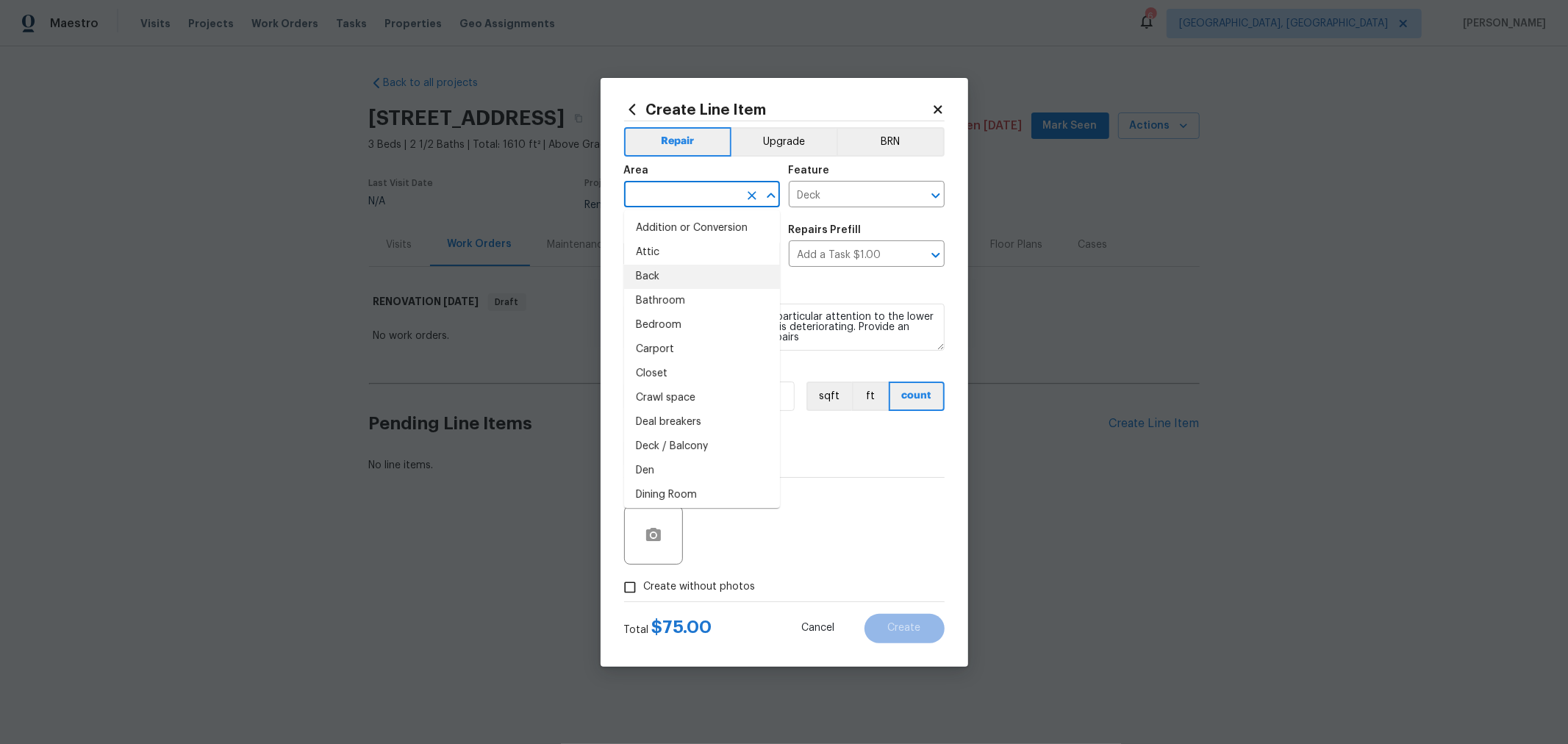
click at [661, 271] on li "Back" at bounding box center [702, 276] width 156 height 24
type input "Back"
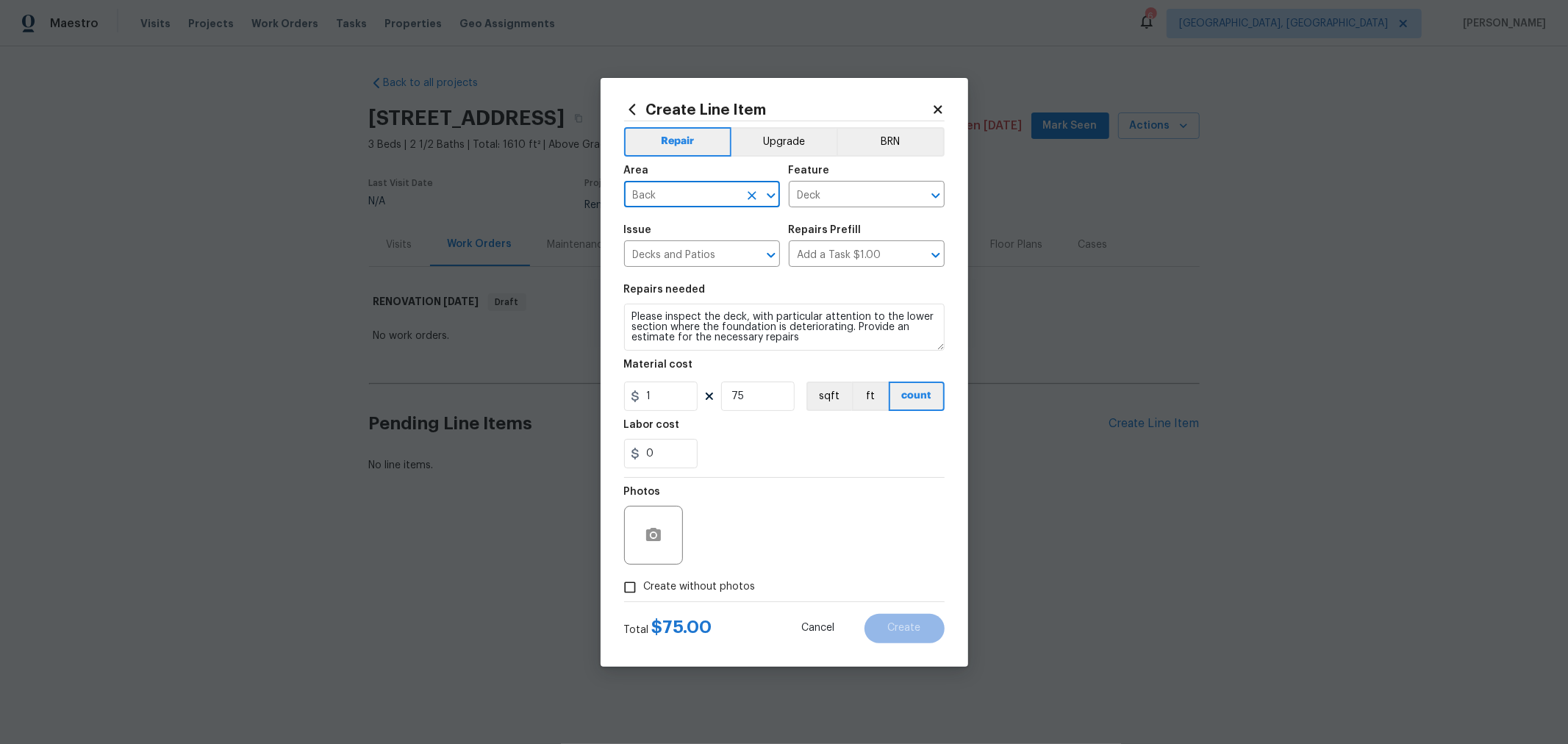
click at [825, 460] on div "0" at bounding box center [785, 454] width 321 height 30
click at [729, 591] on span "Create without photos" at bounding box center [700, 587] width 112 height 15
click at [644, 591] on input "Create without photos" at bounding box center [630, 587] width 28 height 28
checkbox input "true"
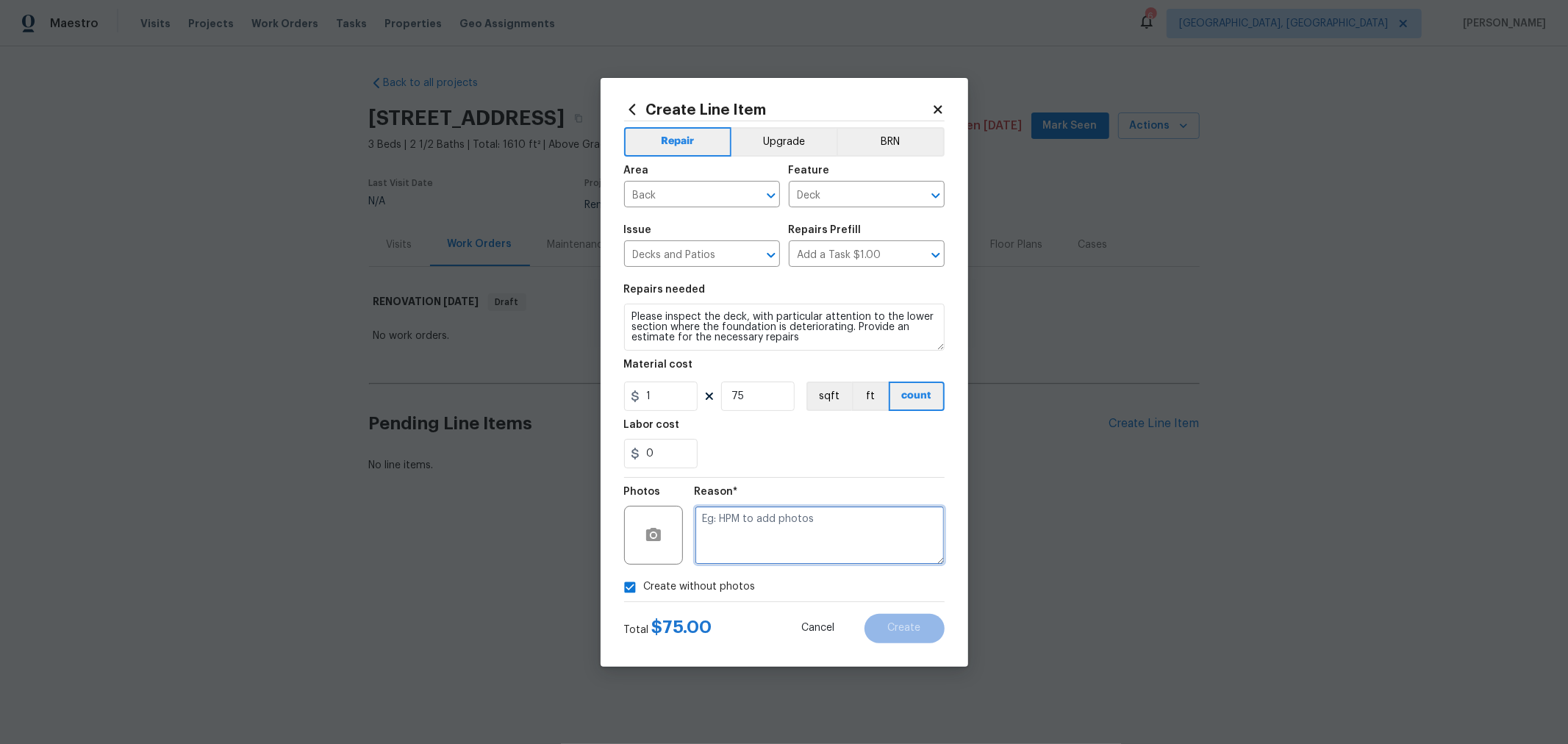
click at [841, 526] on textarea at bounding box center [819, 536] width 250 height 59
type textarea "h"
click at [895, 623] on span "Create" at bounding box center [904, 628] width 33 height 11
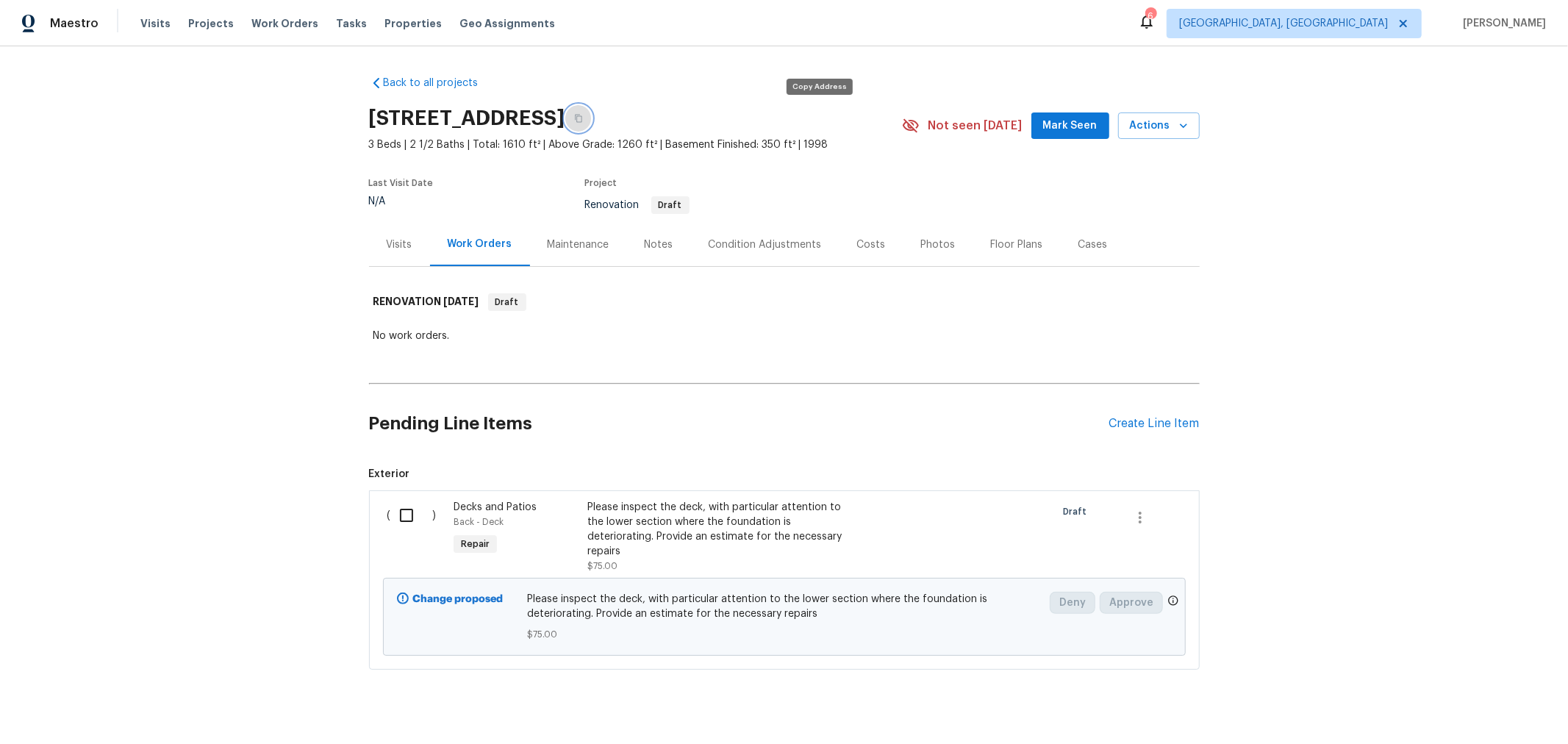
click at [583, 117] on icon "button" at bounding box center [579, 118] width 9 height 9
click at [1166, 425] on div "Create Line Item" at bounding box center [1154, 424] width 90 height 14
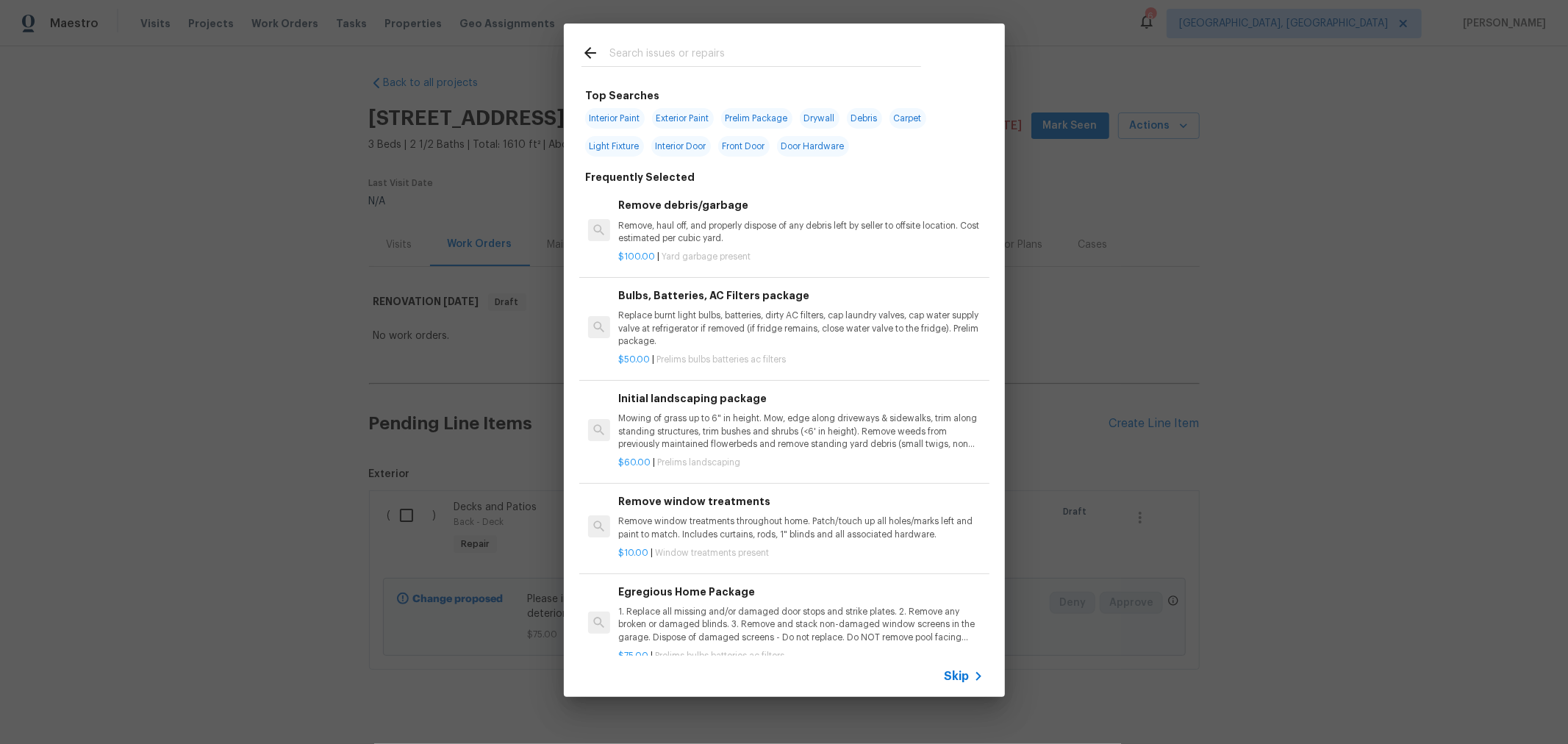
click at [603, 116] on span "Interior Paint" at bounding box center [615, 118] width 59 height 21
type input "Interior Paint"
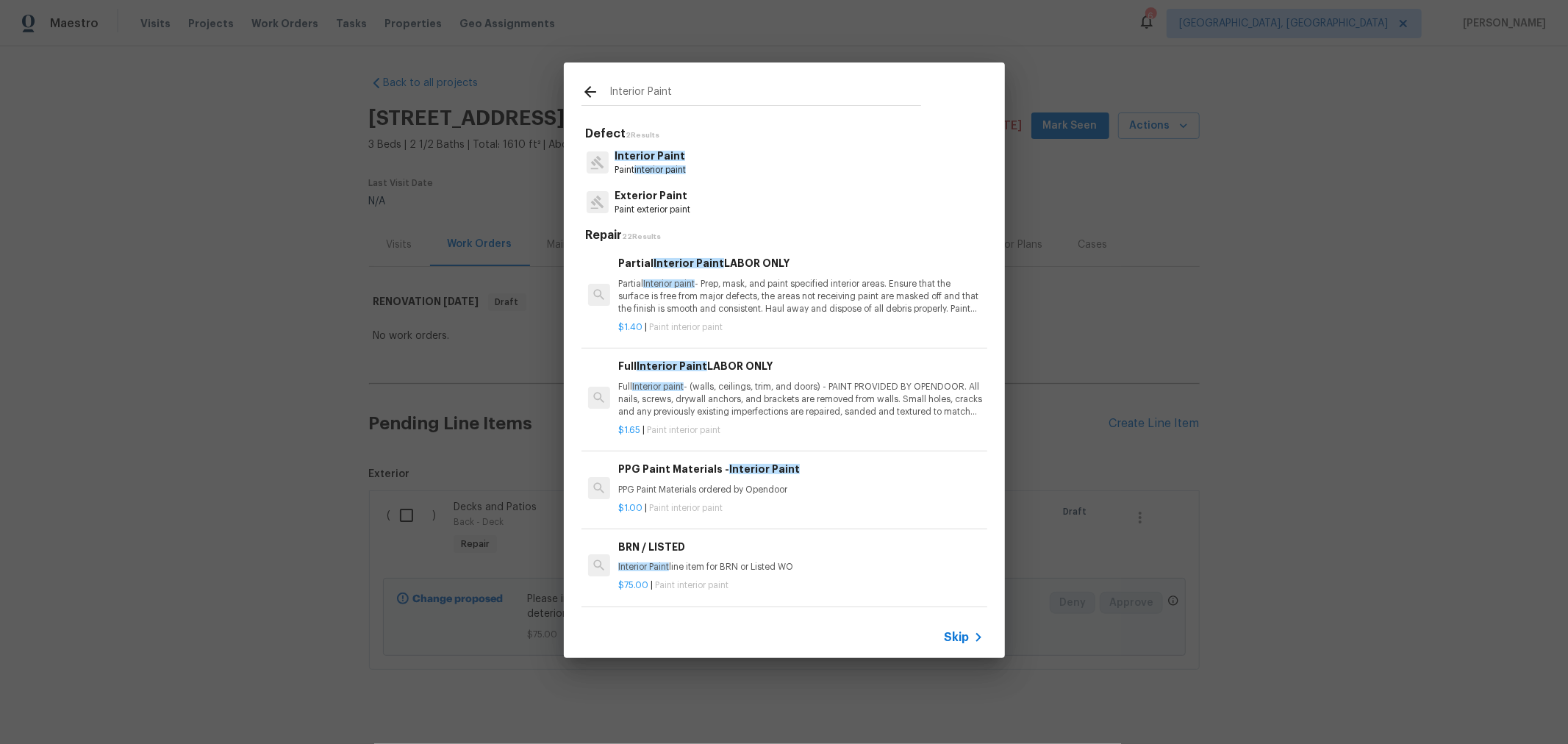
click at [826, 394] on p "Full Interior paint - (walls, ceilings, trim, and doors) - PAINT PROVIDED BY OP…" at bounding box center [800, 400] width 365 height 38
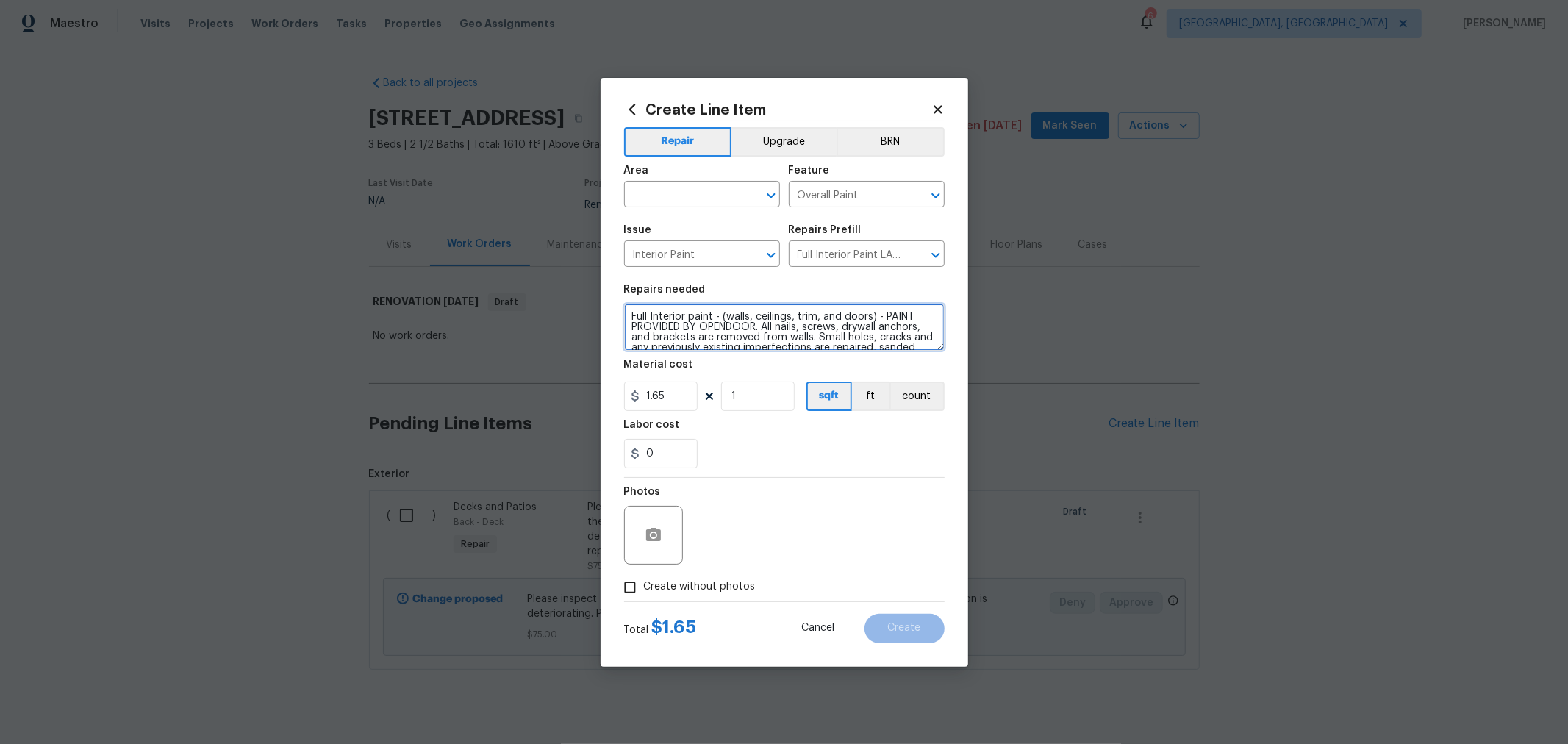
click at [629, 321] on textarea "Full Interior paint - (walls, ceilings, trim, and doors) - PAINT PROVIDED BY OP…" at bounding box center [785, 327] width 321 height 48
type textarea "MARKETING CORRIDOR ONLY. MAIN FLOOR, HALLWAY, MASTER SUITE. Full Interior paint…"
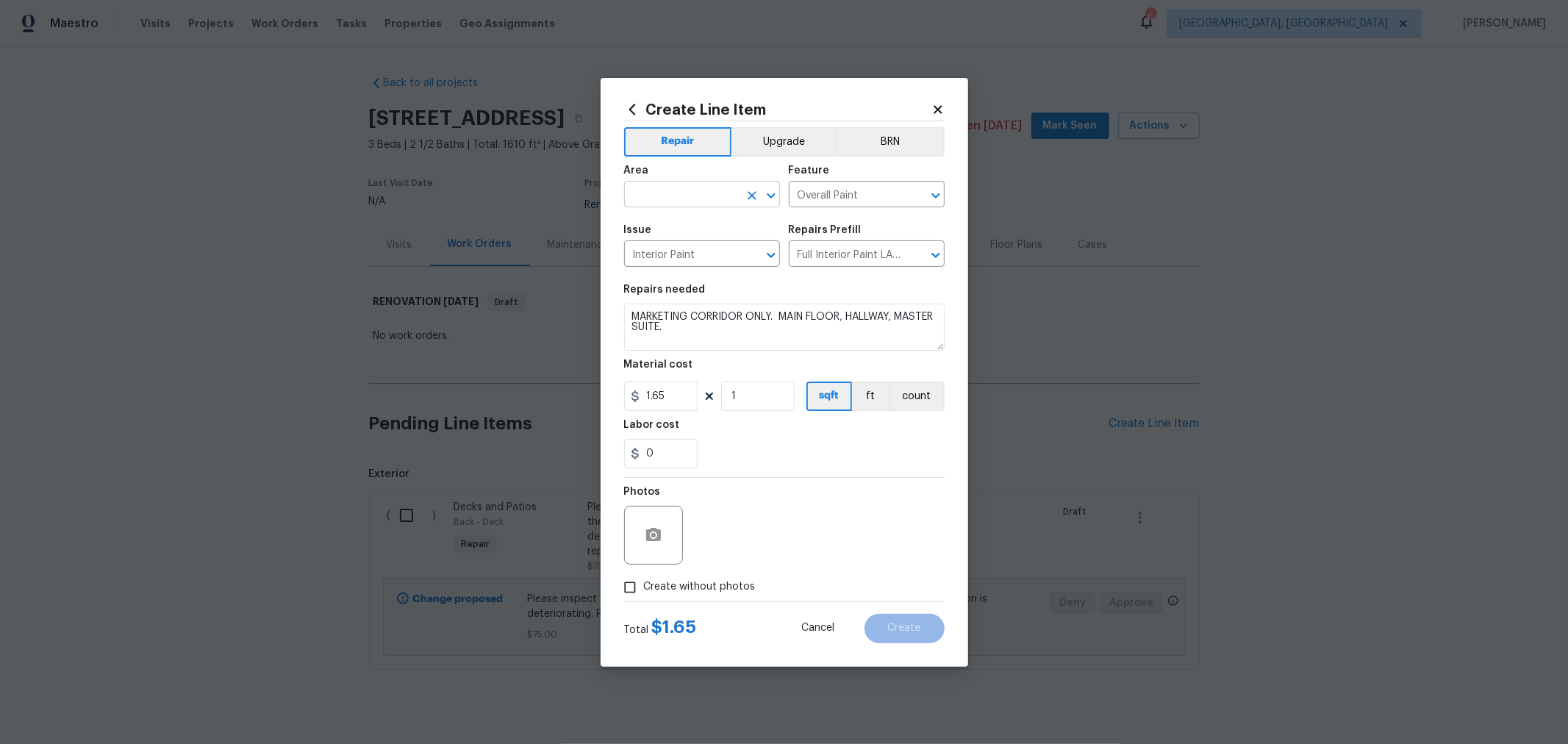
click at [702, 203] on input "text" at bounding box center [682, 195] width 115 height 22
click at [681, 244] on li "Interior Overall" at bounding box center [702, 252] width 156 height 24
type input "Interior Overall"
click at [768, 333] on textarea "MARKETING CORRIDOR ONLY. MAIN FLOOR, HALLWAY, MASTER SUITE. Full Interior paint…" at bounding box center [785, 327] width 321 height 48
click at [854, 439] on div "0" at bounding box center [785, 454] width 321 height 30
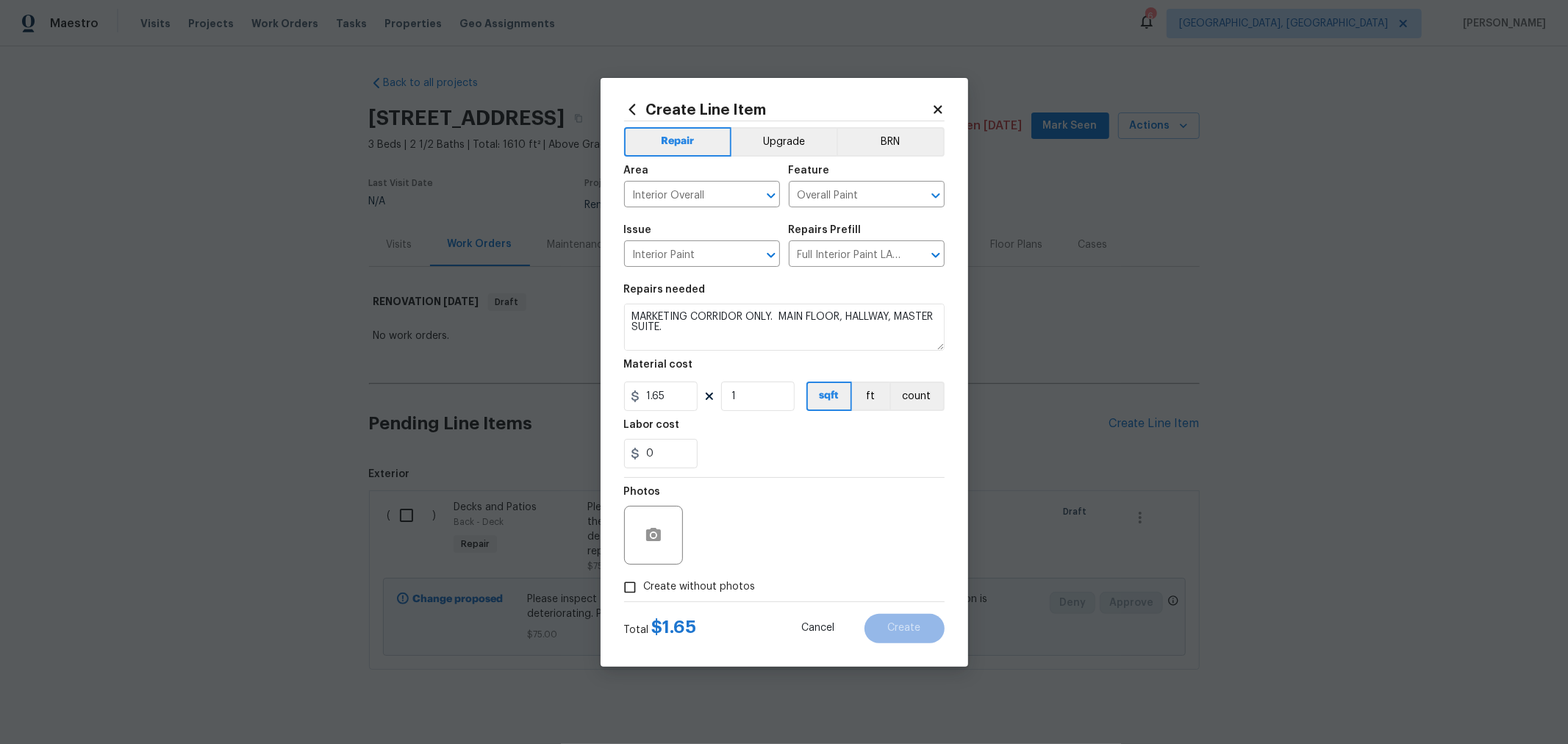
click at [711, 589] on span "Create without photos" at bounding box center [700, 587] width 112 height 15
click at [644, 589] on input "Create without photos" at bounding box center [630, 587] width 28 height 28
checkbox input "true"
click at [773, 511] on textarea at bounding box center [819, 536] width 250 height 59
type textarea "H"
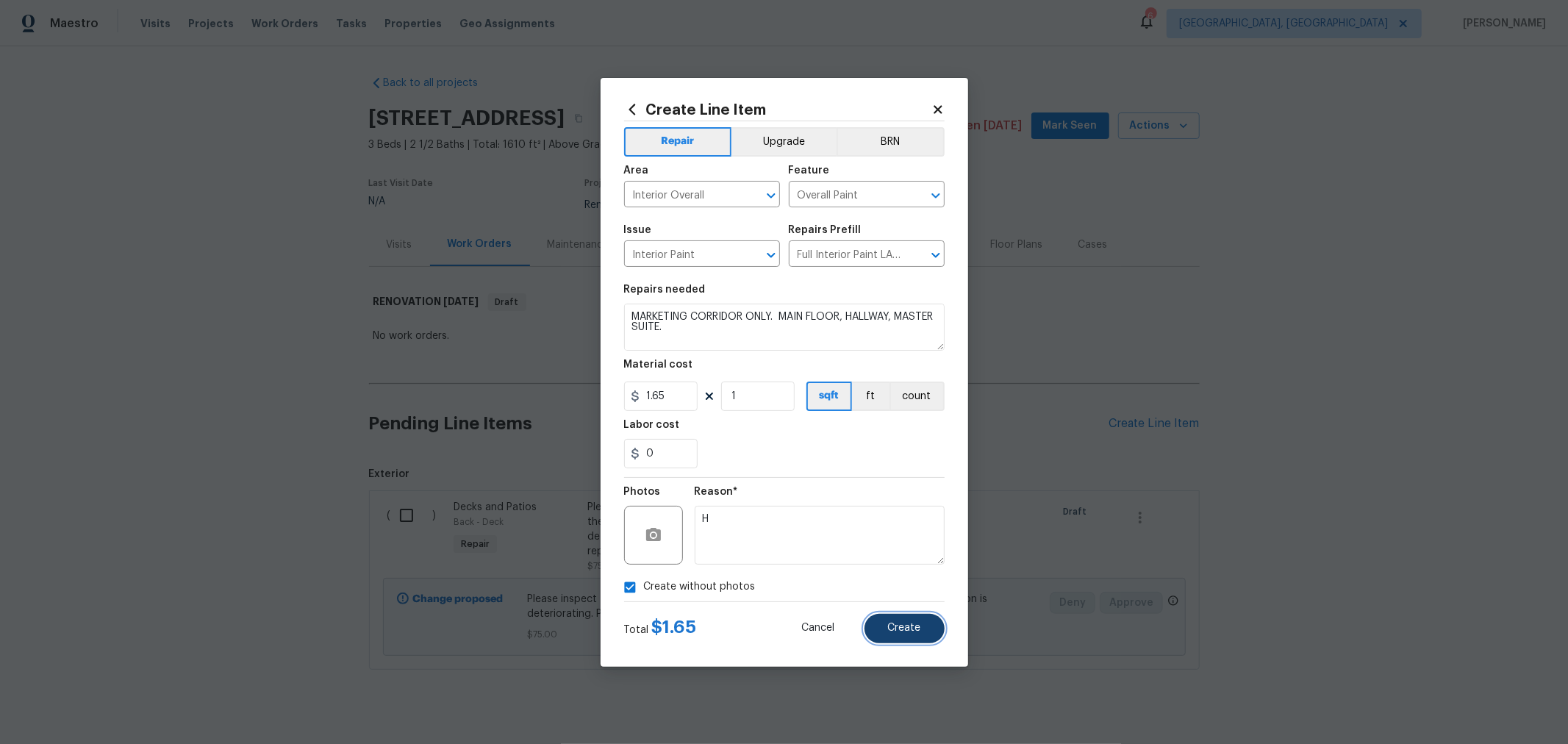
click at [879, 624] on button "Create" at bounding box center [904, 628] width 80 height 30
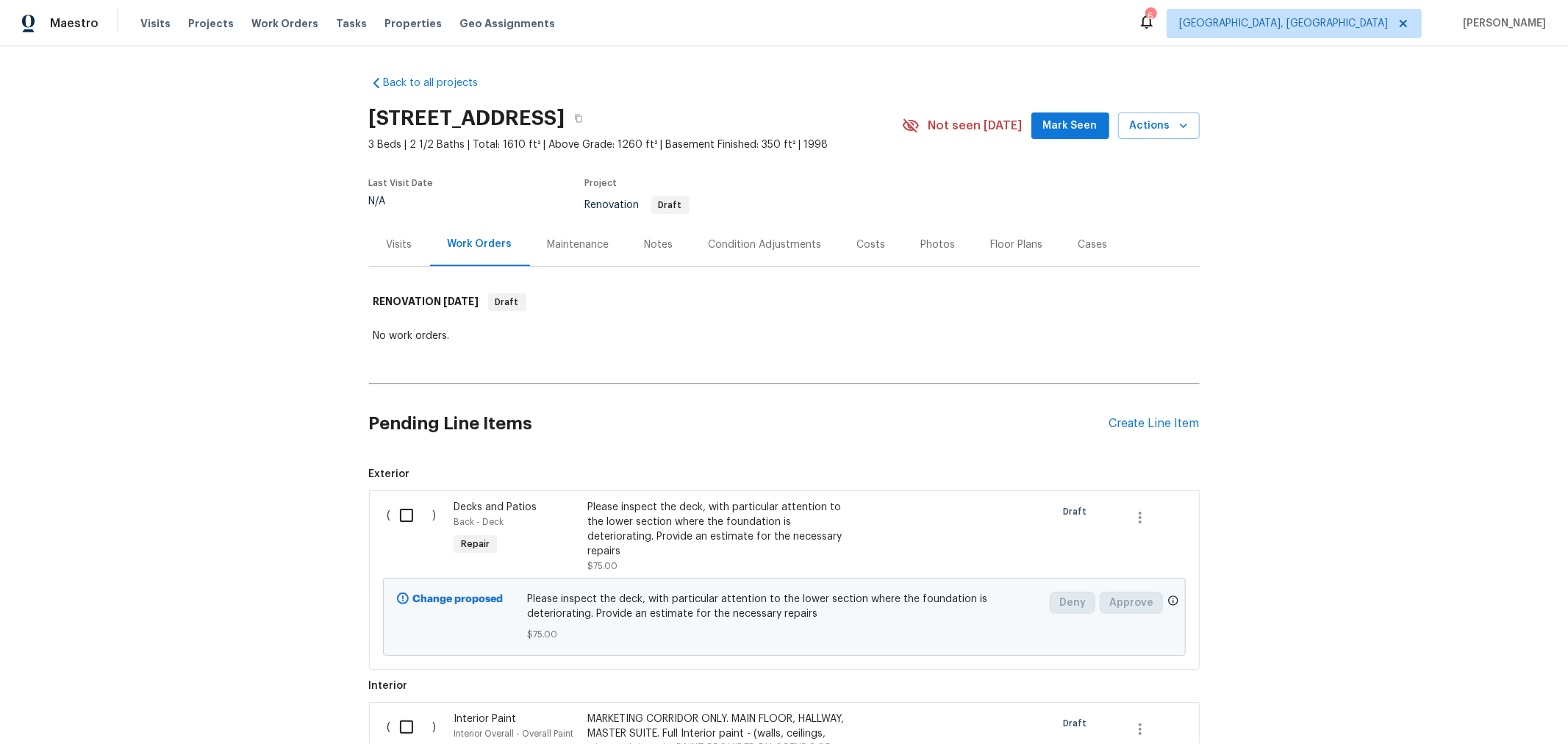
click at [1007, 244] on div "Floor Plans" at bounding box center [1017, 245] width 52 height 14
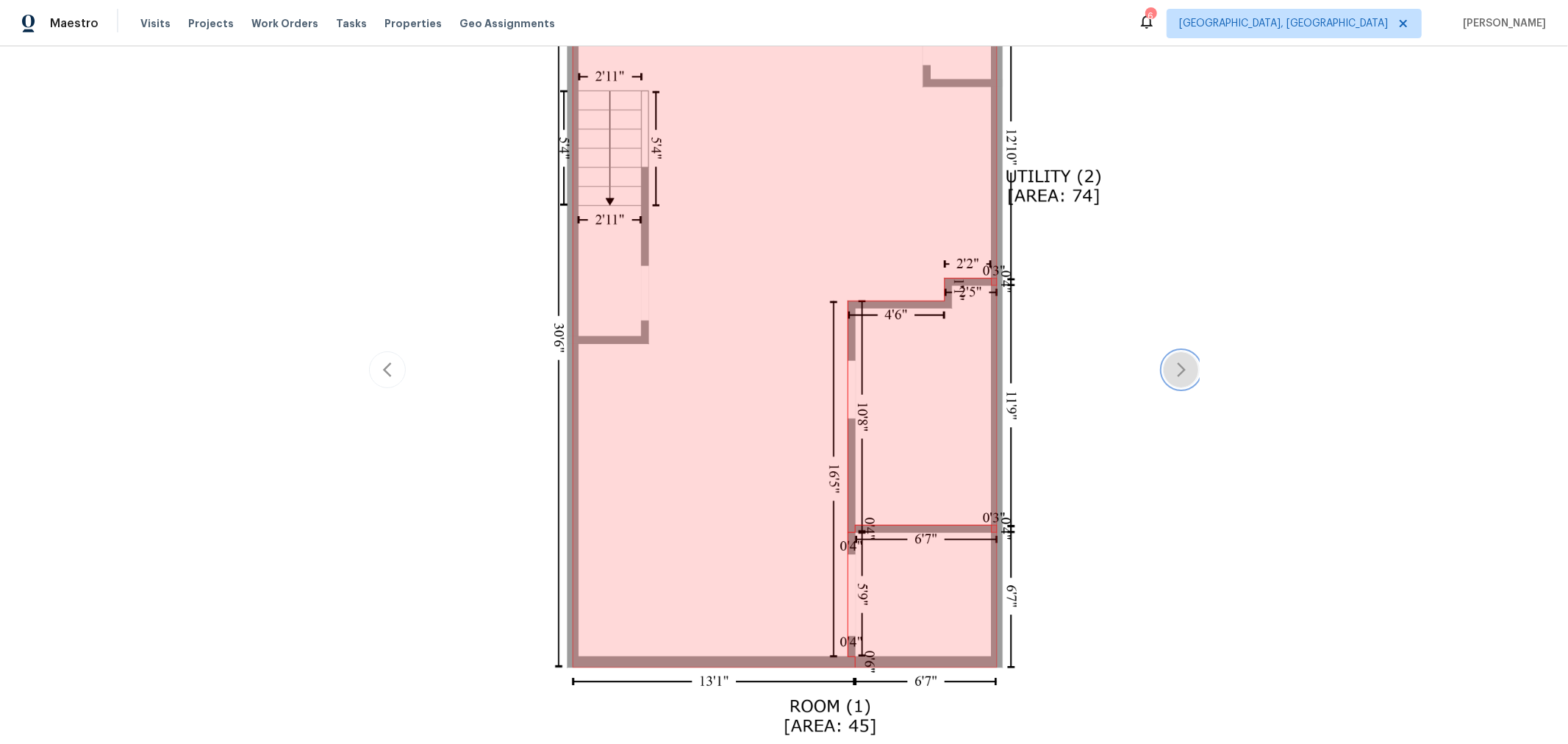
click at [1173, 366] on icon "button" at bounding box center [1182, 370] width 18 height 18
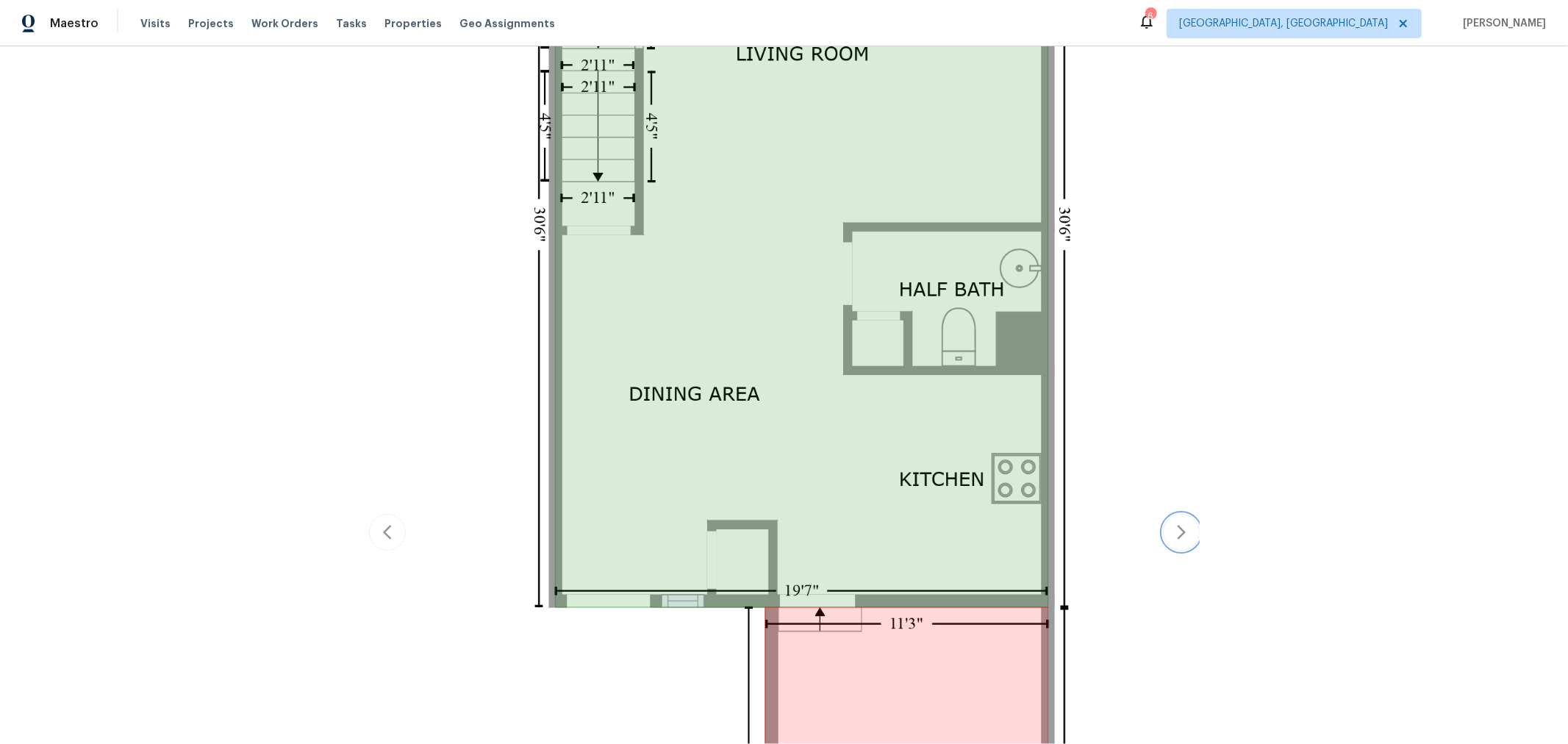
scroll to position [376, 0]
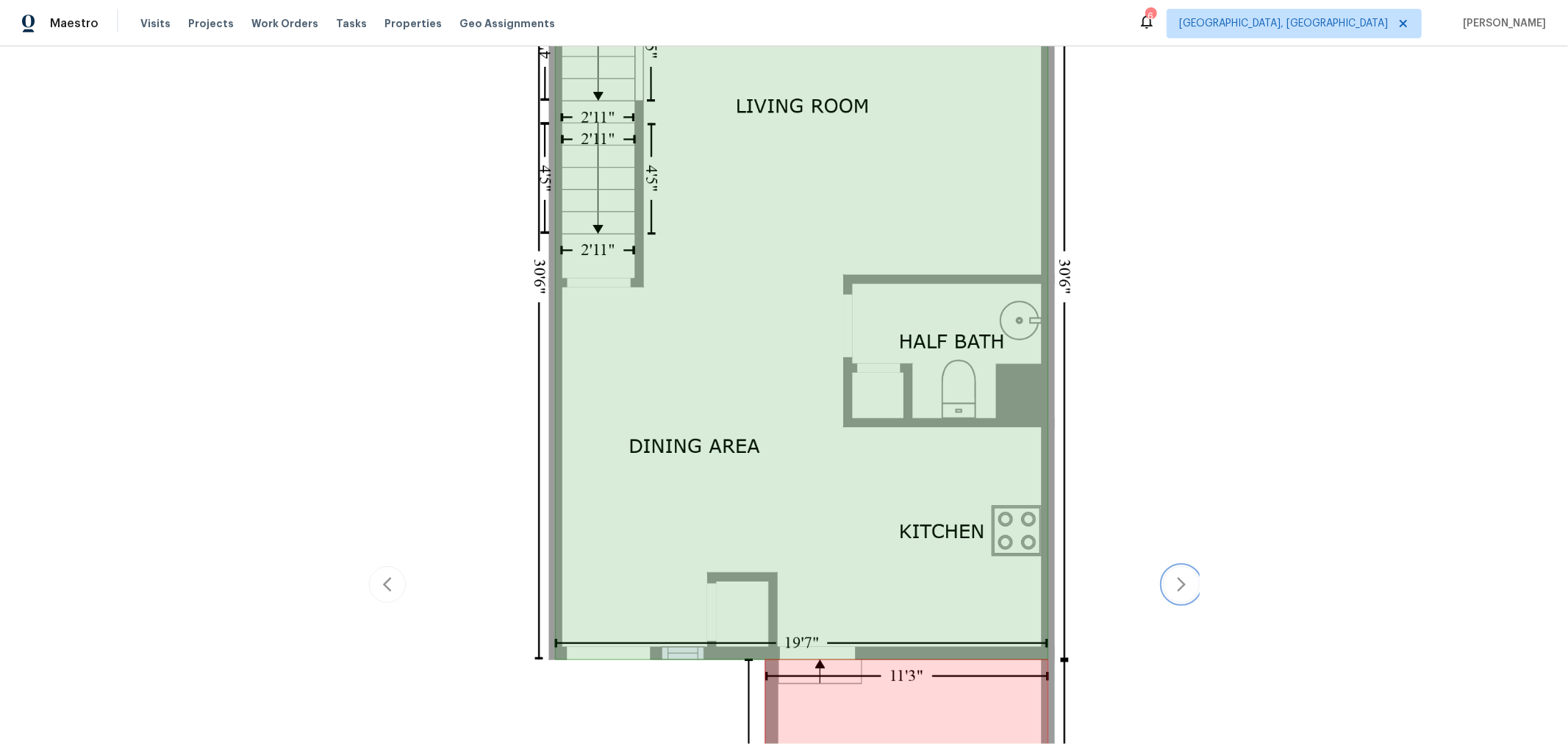
click at [1165, 567] on button "button" at bounding box center [1181, 584] width 37 height 37
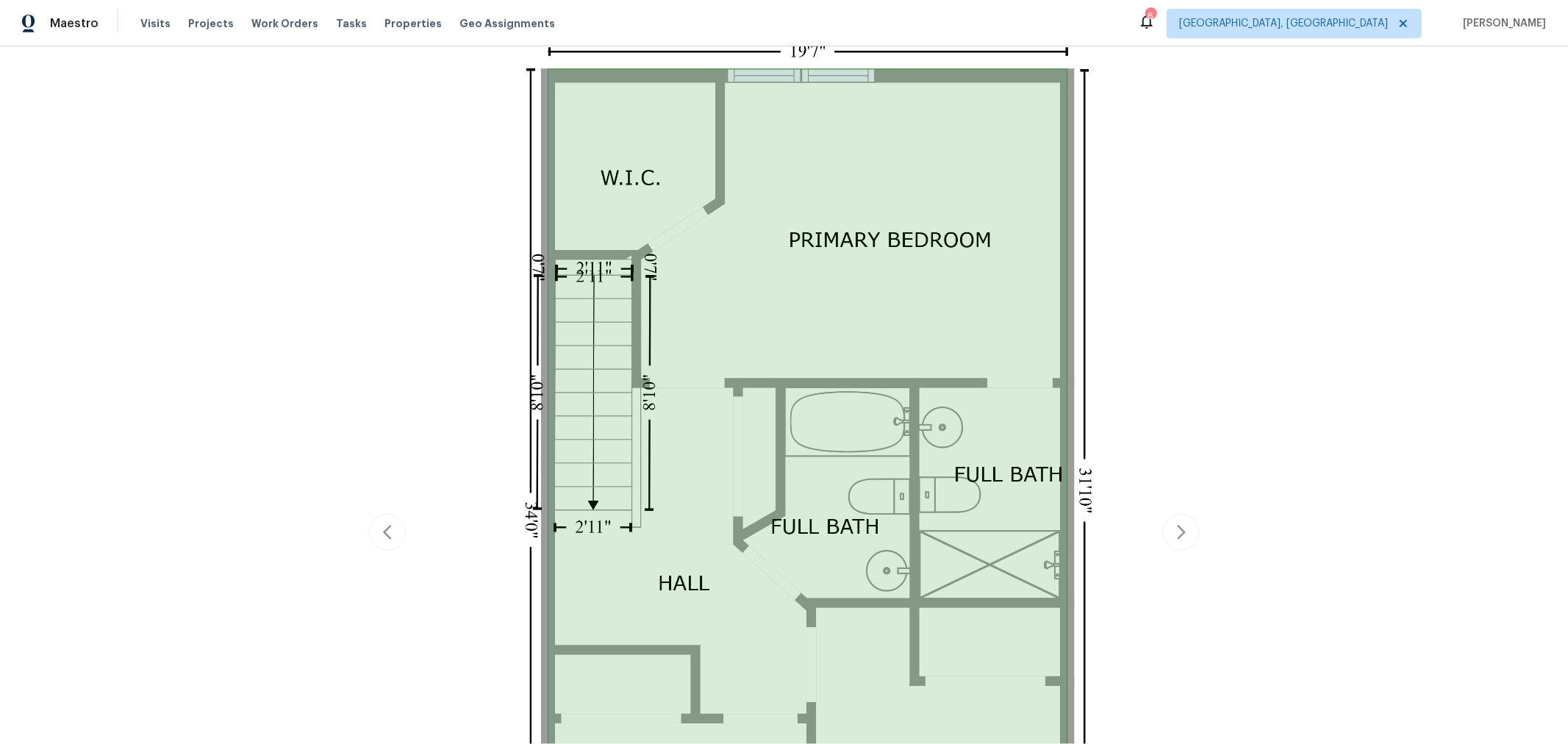
scroll to position [212, 0]
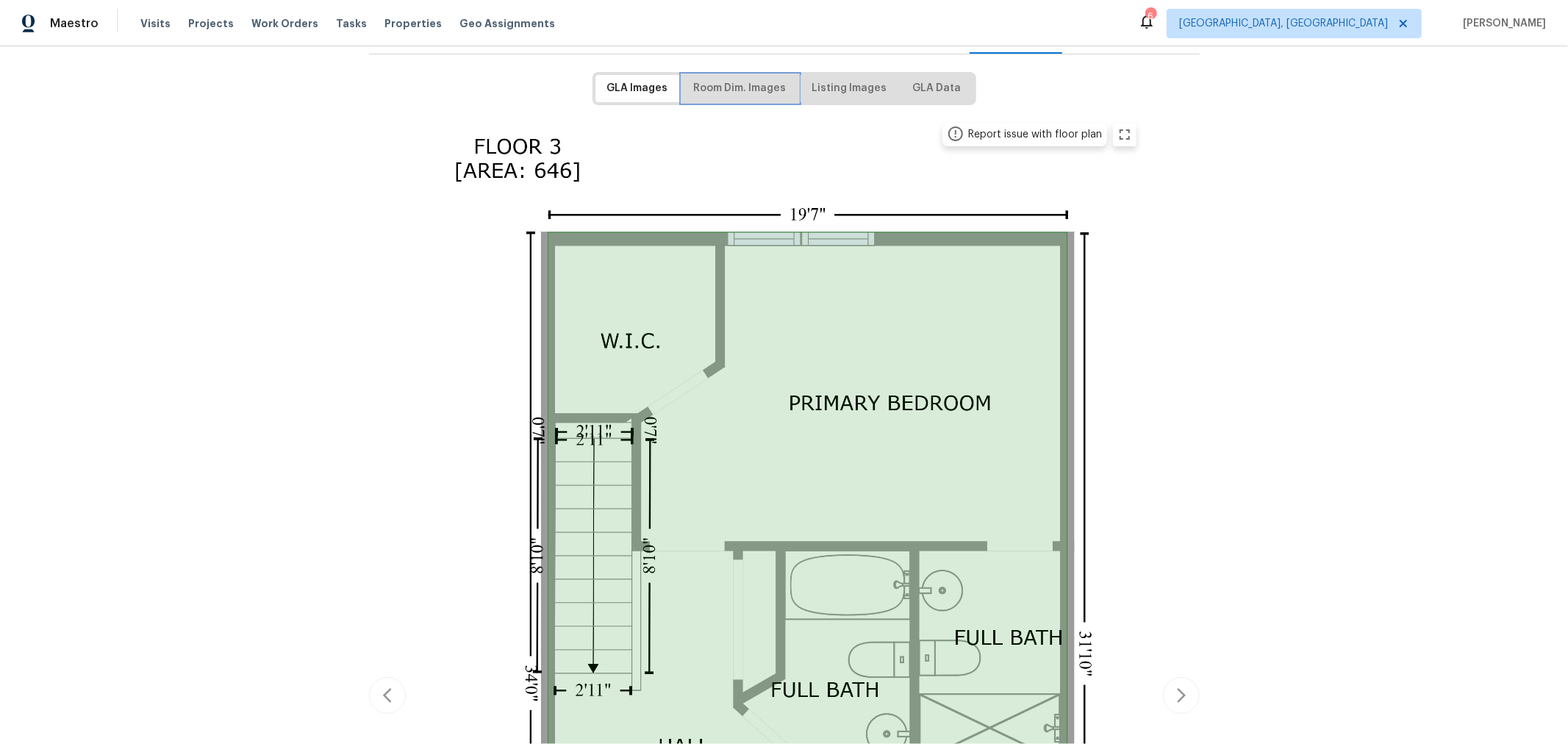
click at [761, 82] on span "Room Dim. Images" at bounding box center [740, 89] width 92 height 19
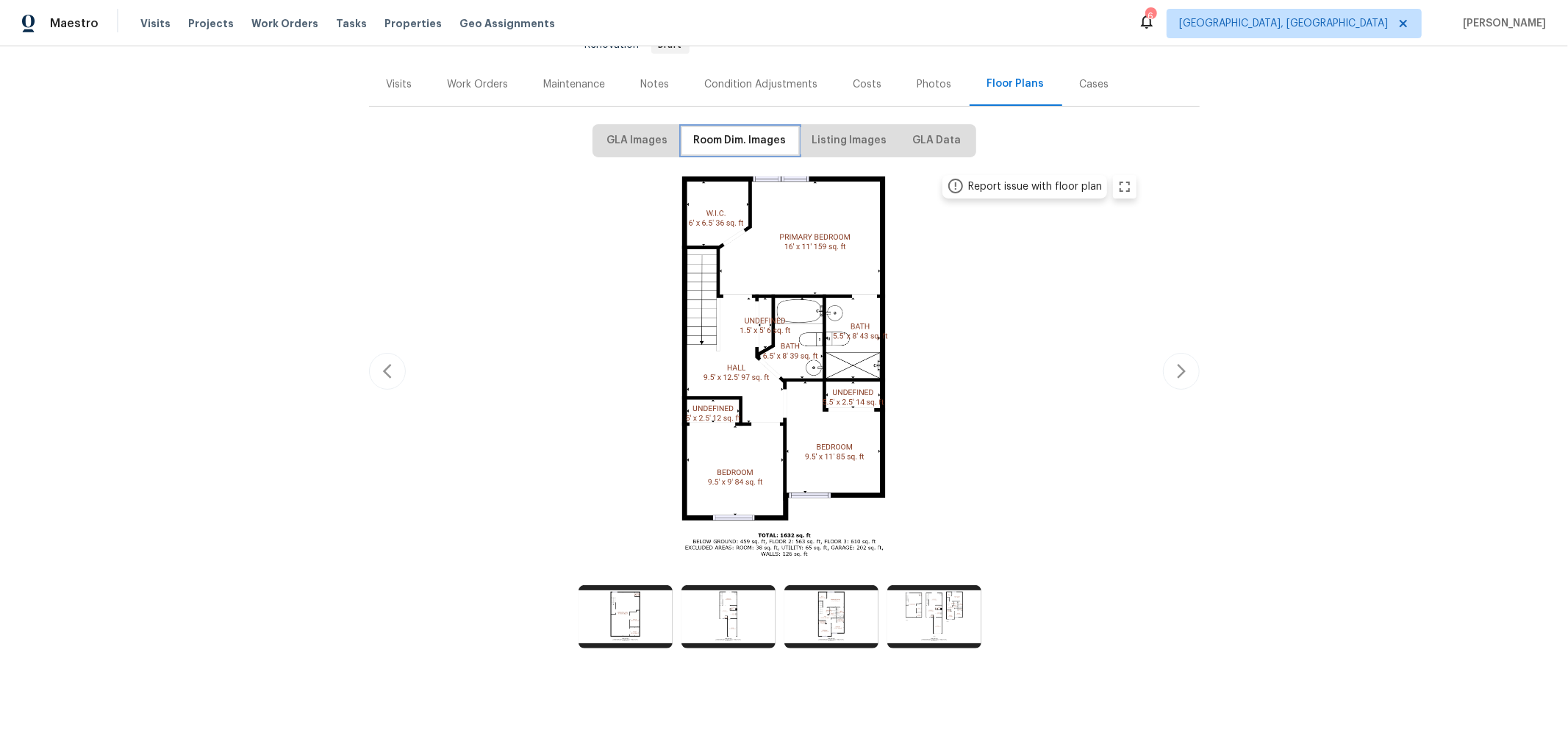
scroll to position [0, 0]
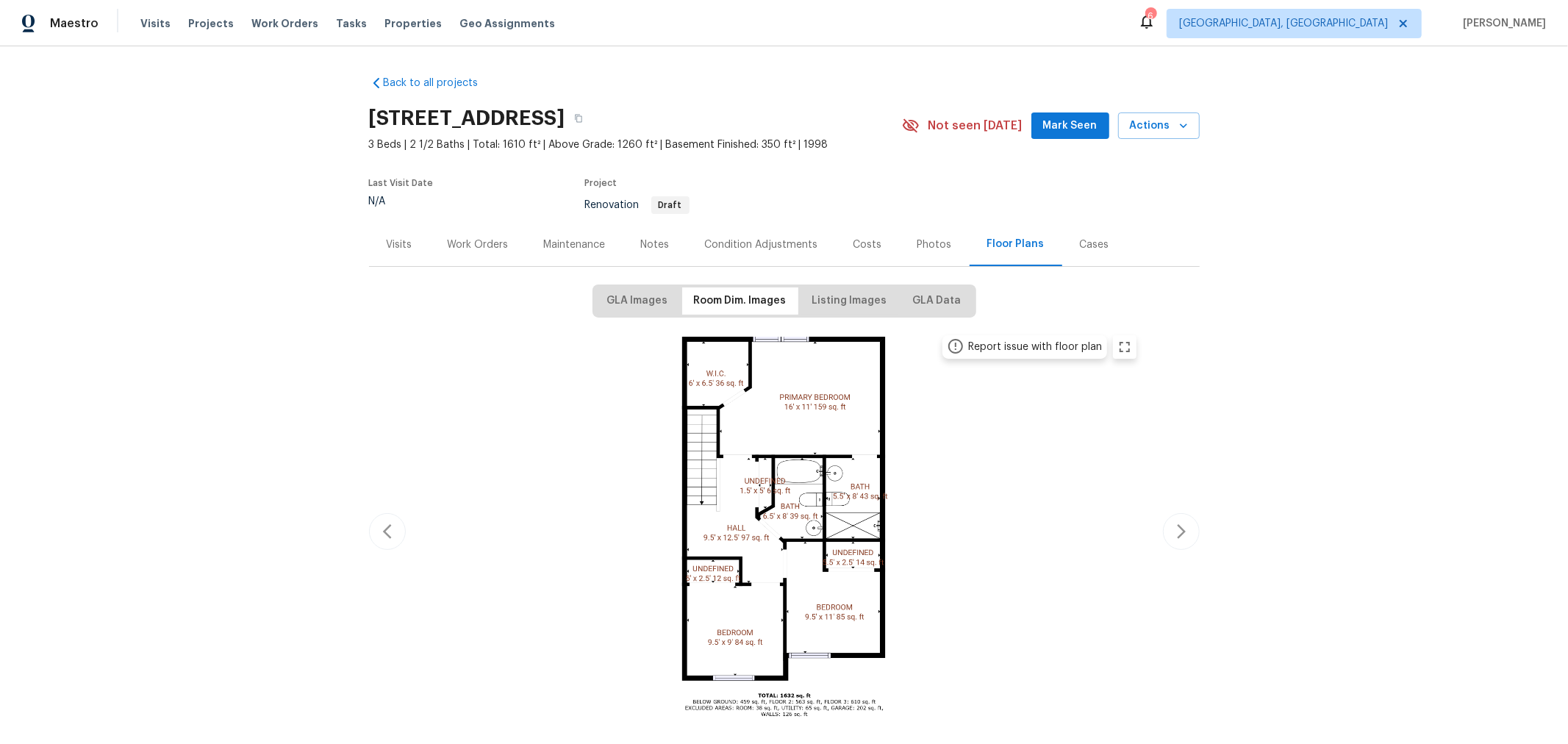
click at [1042, 440] on img at bounding box center [785, 529] width 722 height 406
click at [494, 239] on div "Work Orders" at bounding box center [478, 245] width 61 height 14
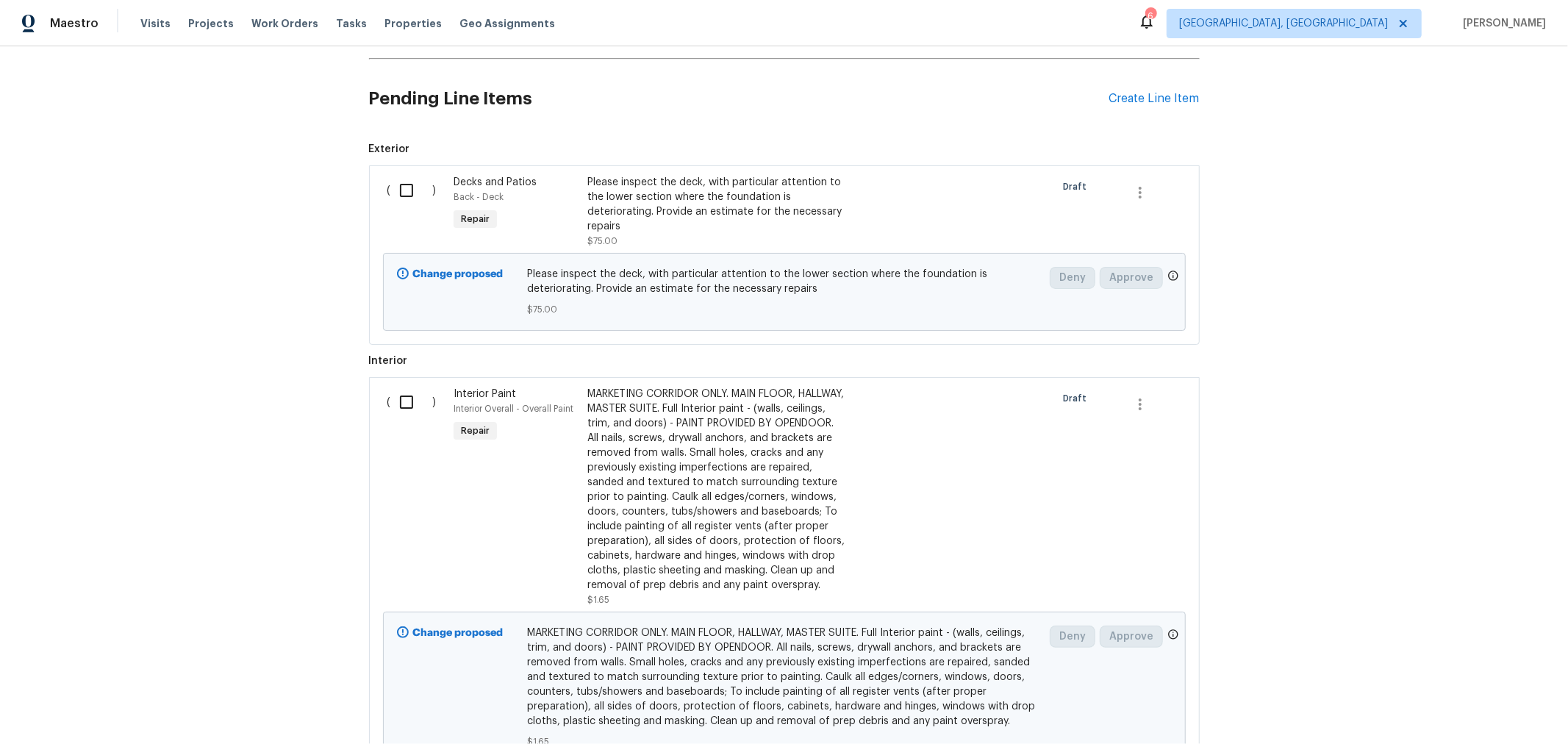
scroll to position [325, 0]
click at [756, 512] on div "MARKETING CORRIDOR ONLY. MAIN FLOOR, HALLWAY, MASTER SUITE. Full Interior paint…" at bounding box center [717, 489] width 259 height 206
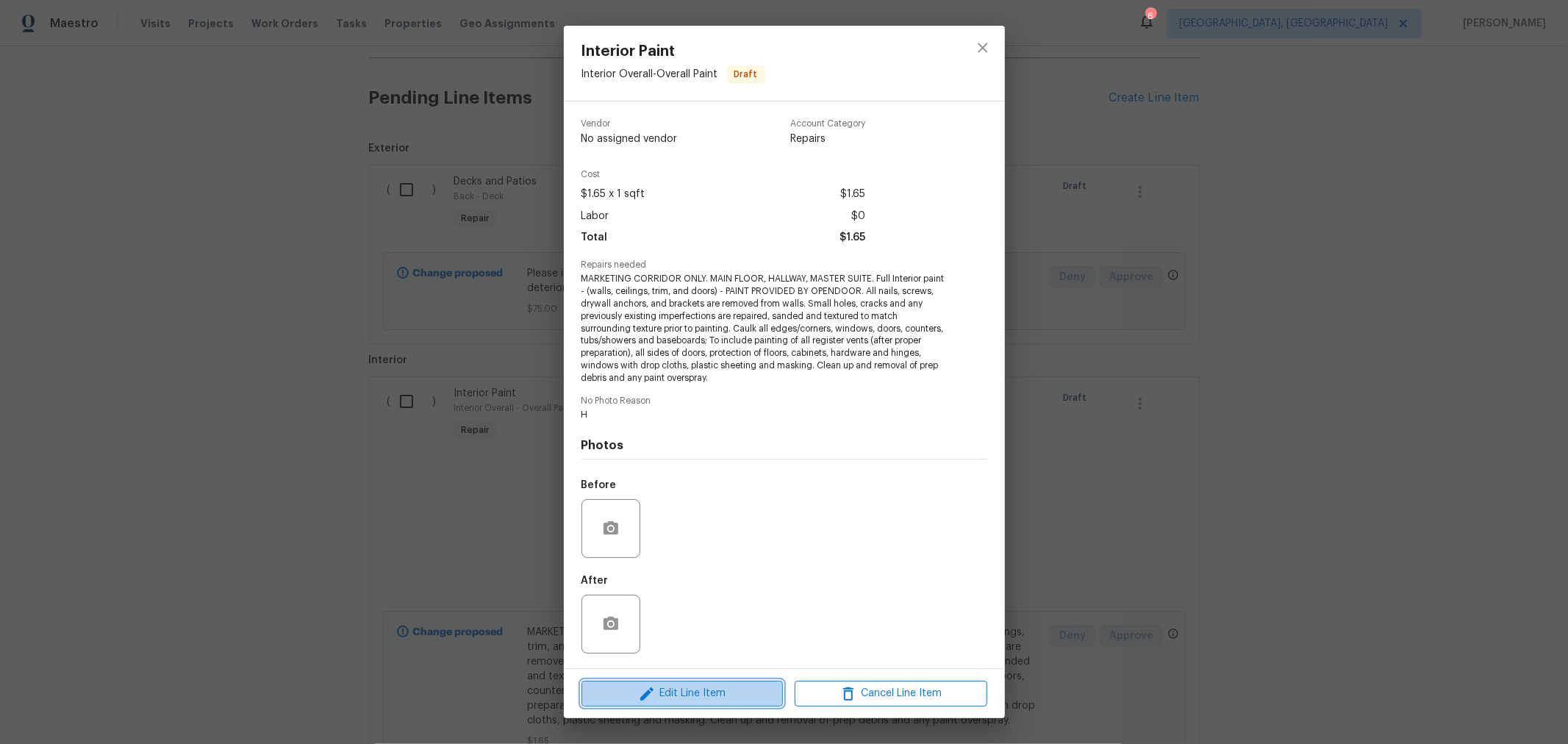
click at [686, 703] on span "Edit Line Item" at bounding box center [682, 694] width 193 height 19
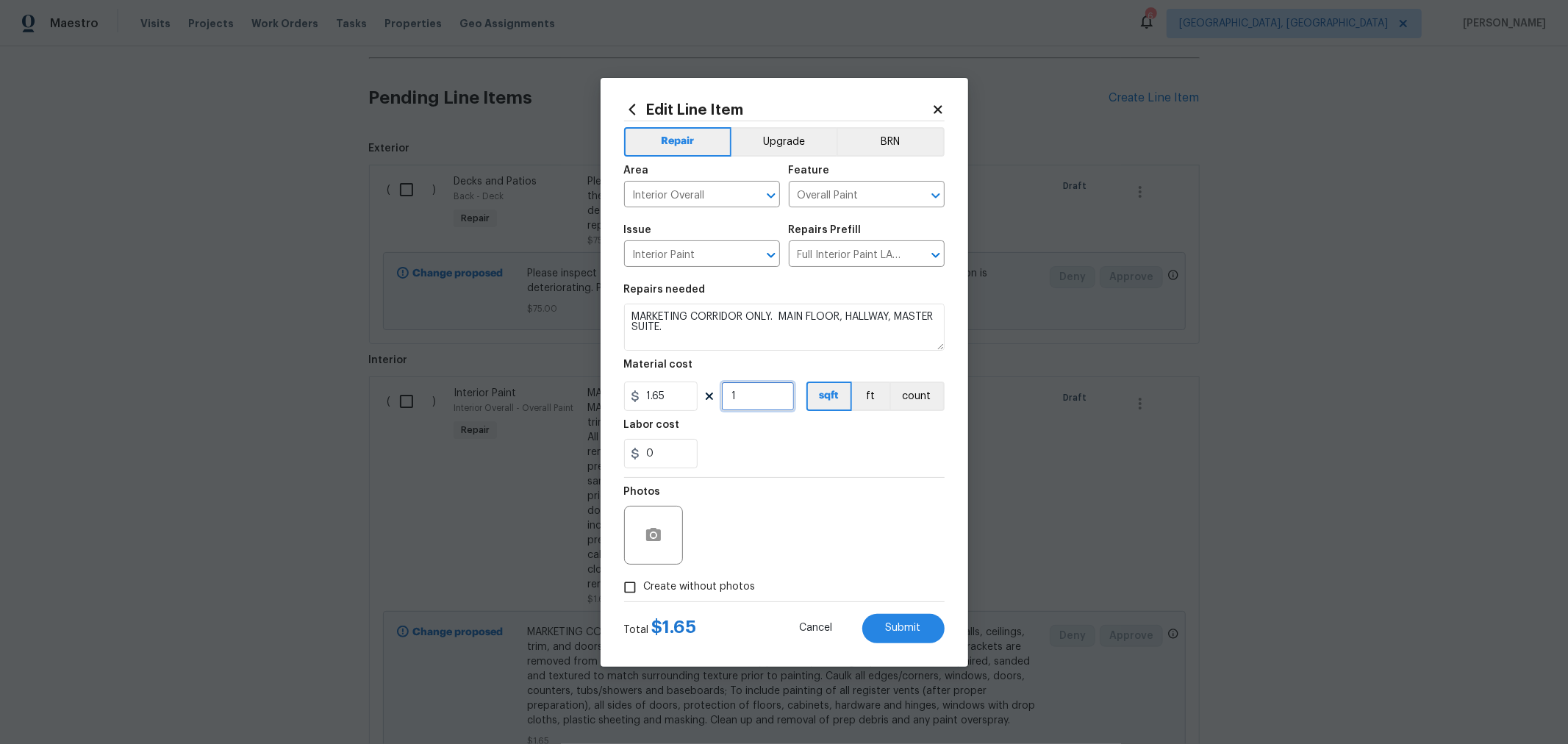
click at [754, 404] on input "1" at bounding box center [758, 396] width 73 height 30
type input "1133"
click at [702, 583] on span "Create without photos" at bounding box center [700, 587] width 112 height 15
click at [644, 583] on input "Create without photos" at bounding box center [630, 587] width 28 height 28
checkbox input "true"
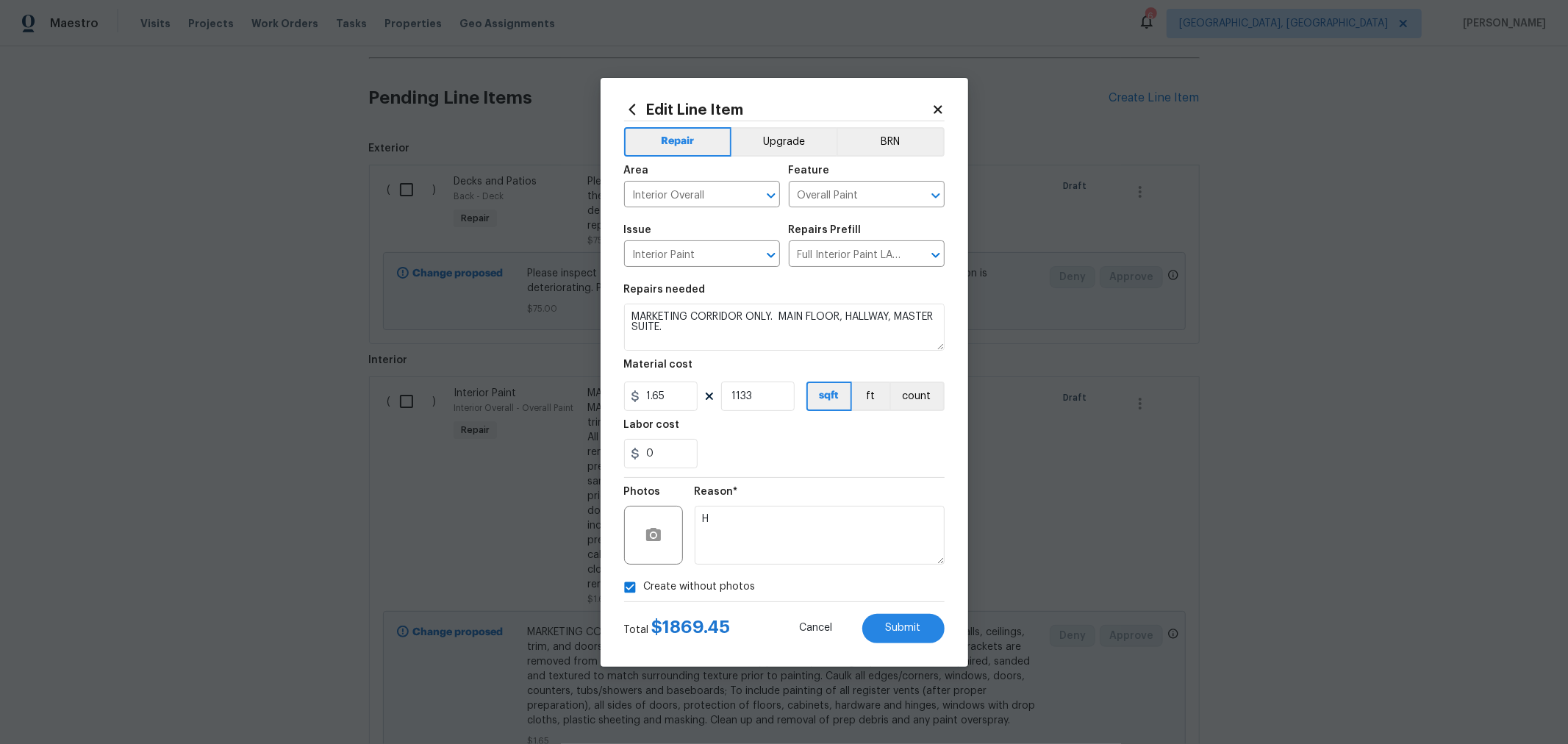
click at [762, 504] on div "Reason*" at bounding box center [819, 496] width 250 height 19
click at [870, 476] on section "Repairs needed MARKETING CORRIDOR ONLY. MAIN FLOOR, HALLWAY, MASTER SUITE. Full…" at bounding box center [785, 376] width 321 height 202
click at [918, 617] on button "Submit" at bounding box center [903, 628] width 82 height 30
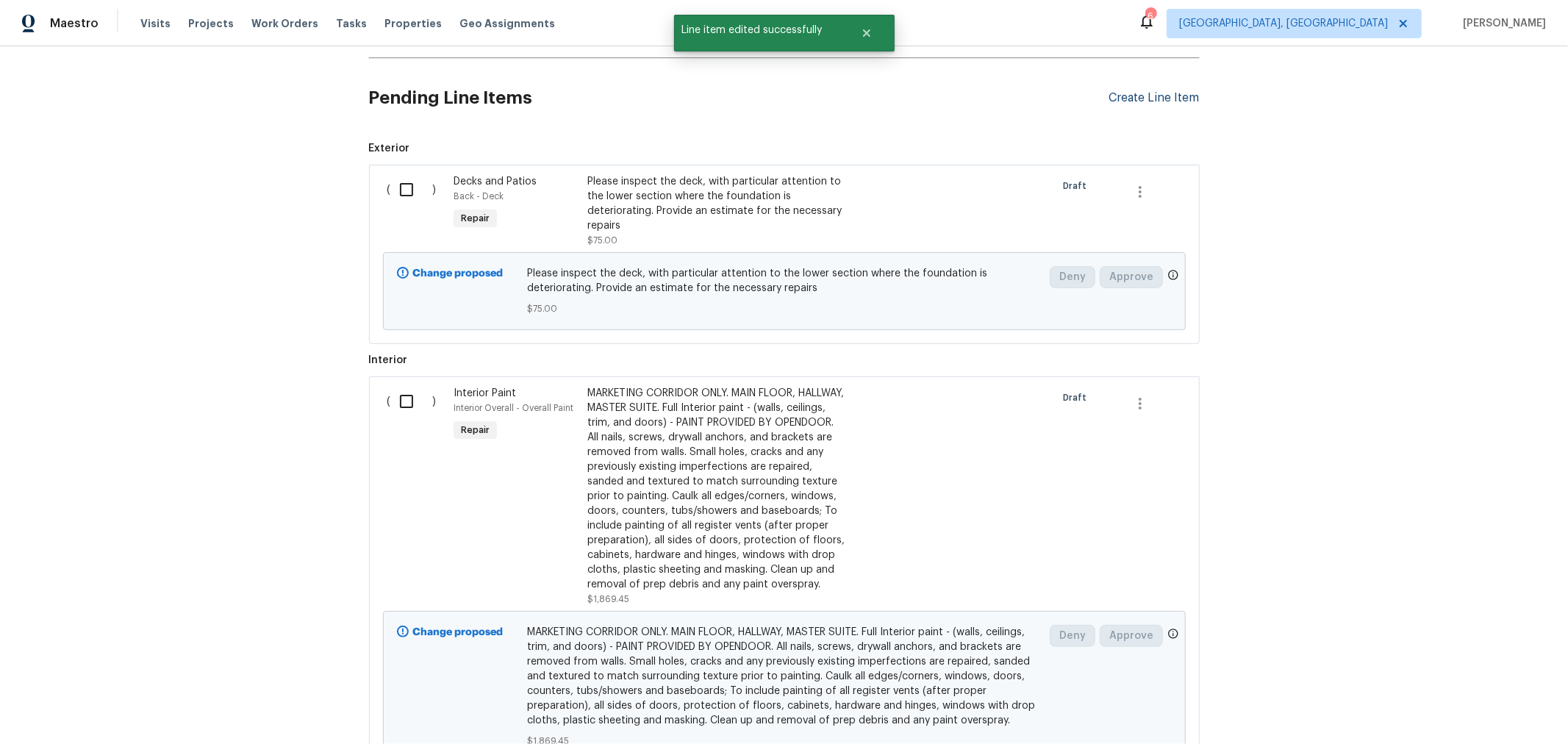
click at [1144, 91] on div "Create Line Item" at bounding box center [1154, 99] width 90 height 14
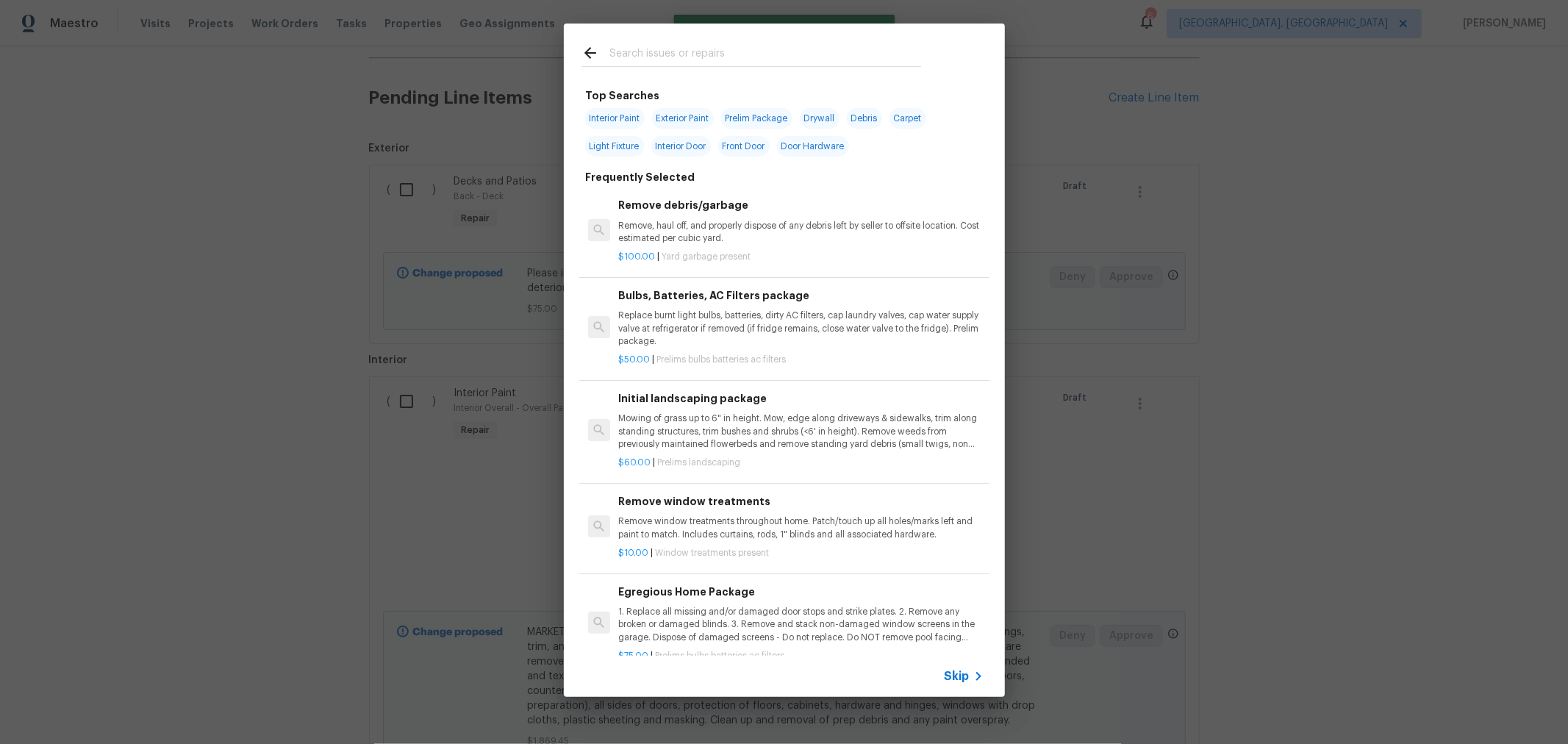
click at [732, 44] on input "text" at bounding box center [765, 55] width 312 height 22
click at [633, 118] on span "Interior Paint" at bounding box center [615, 118] width 59 height 21
type input "Interior Paint"
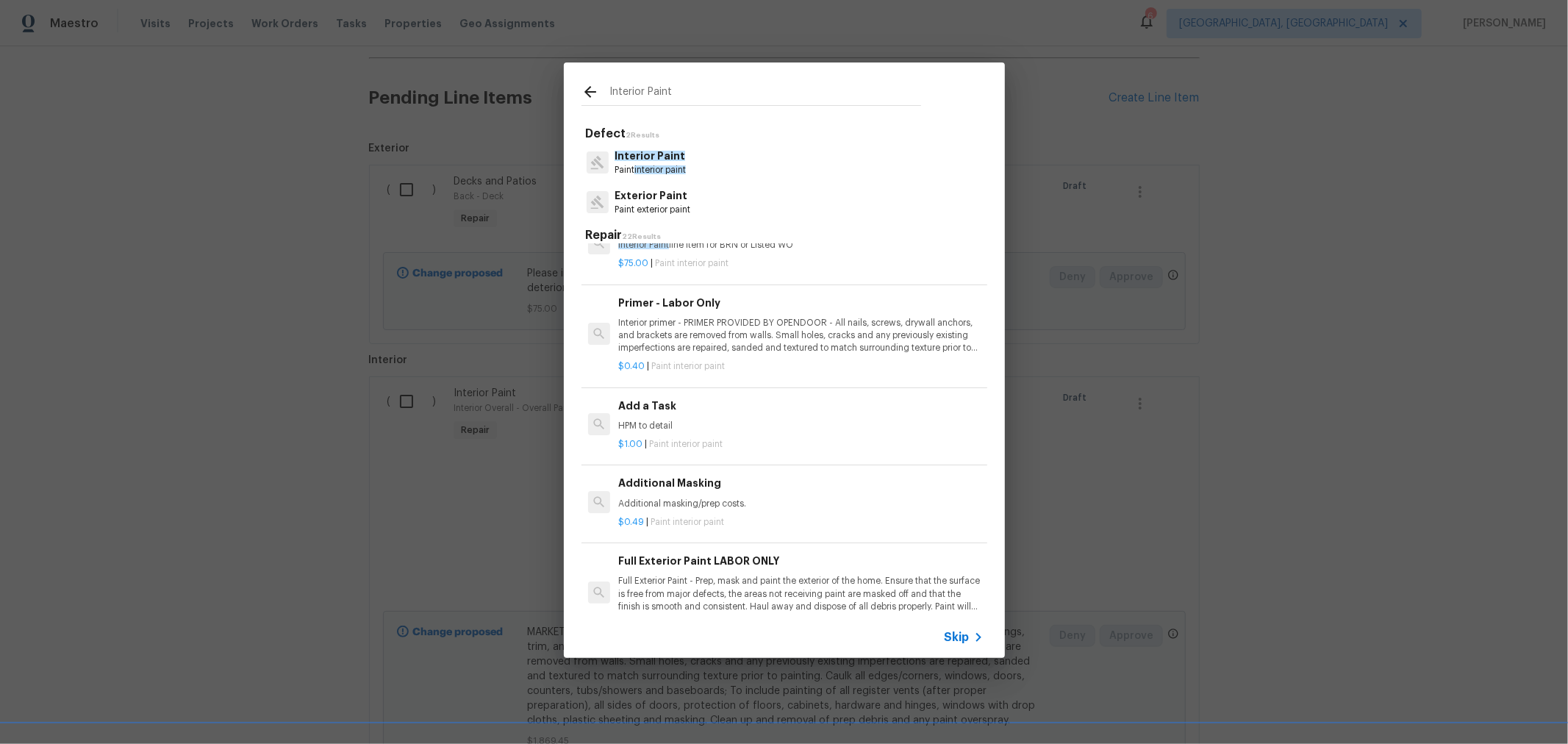
scroll to position [0, 0]
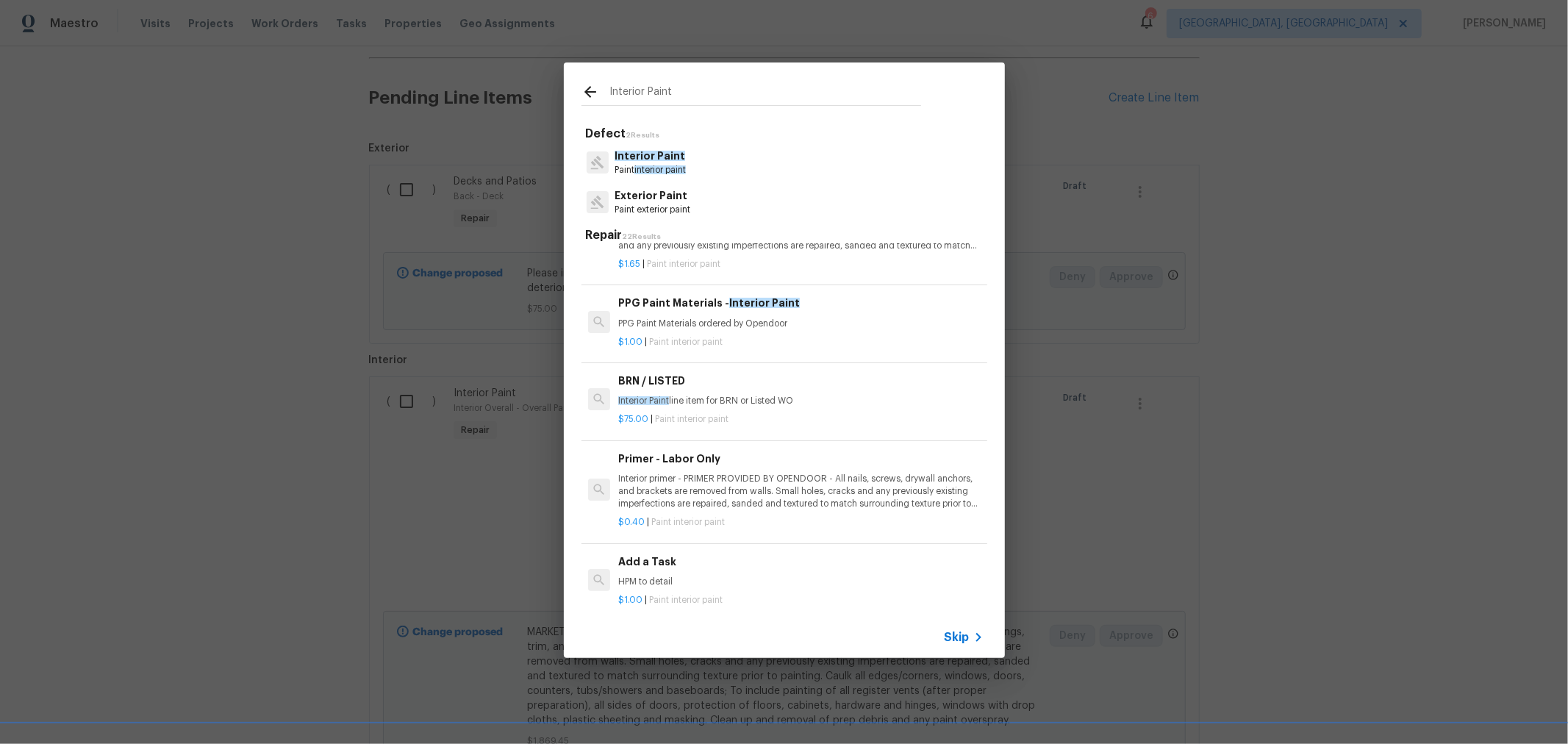
click at [797, 473] on p "Interior primer - PRIMER PROVIDED BY OPENDOOR - All nails, screws, drywall anch…" at bounding box center [800, 492] width 365 height 38
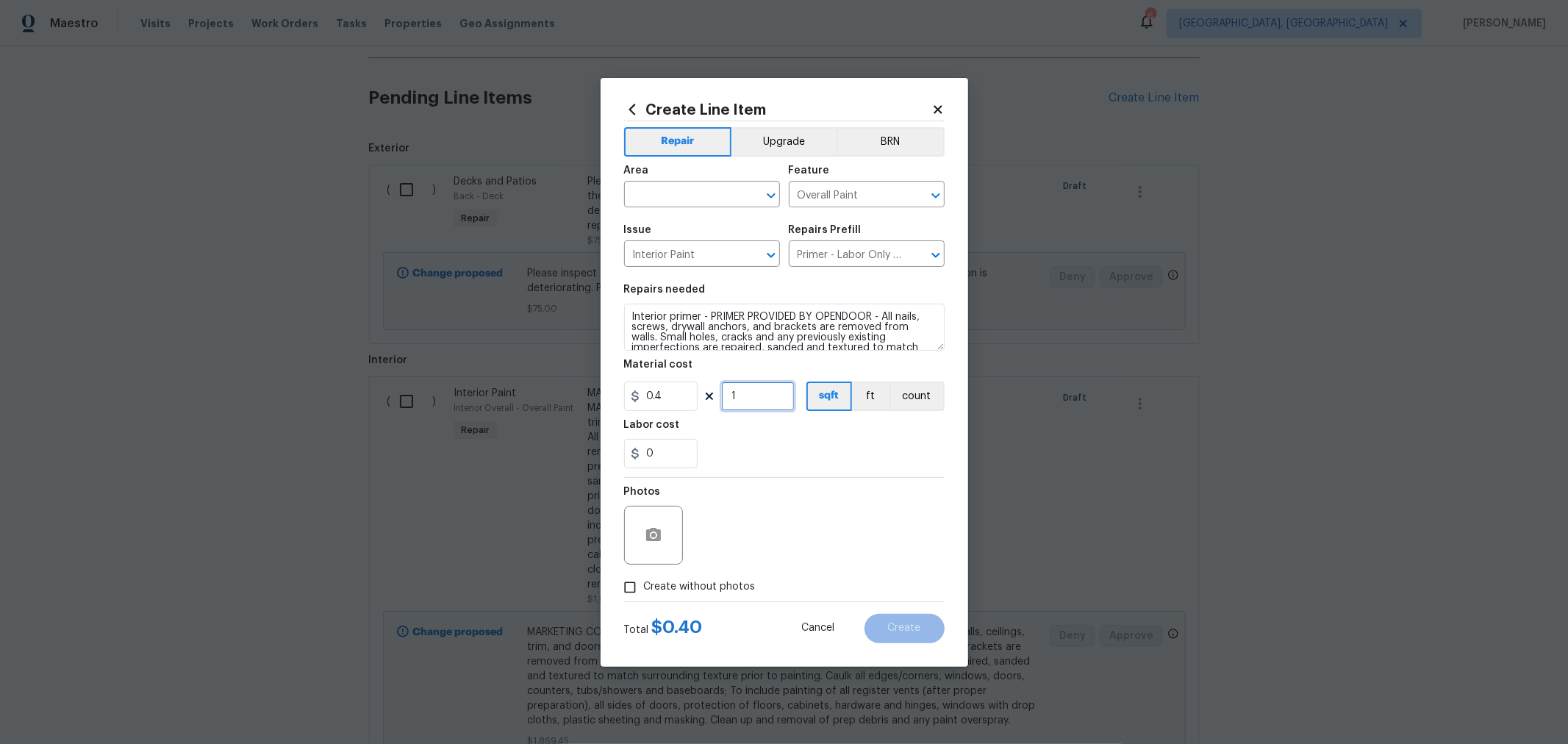
click at [764, 390] on input "1" at bounding box center [758, 396] width 73 height 30
type input "1143"
click at [702, 594] on span "Create without photos" at bounding box center [700, 587] width 112 height 15
click at [644, 594] on input "Create without photos" at bounding box center [630, 587] width 28 height 28
checkbox input "true"
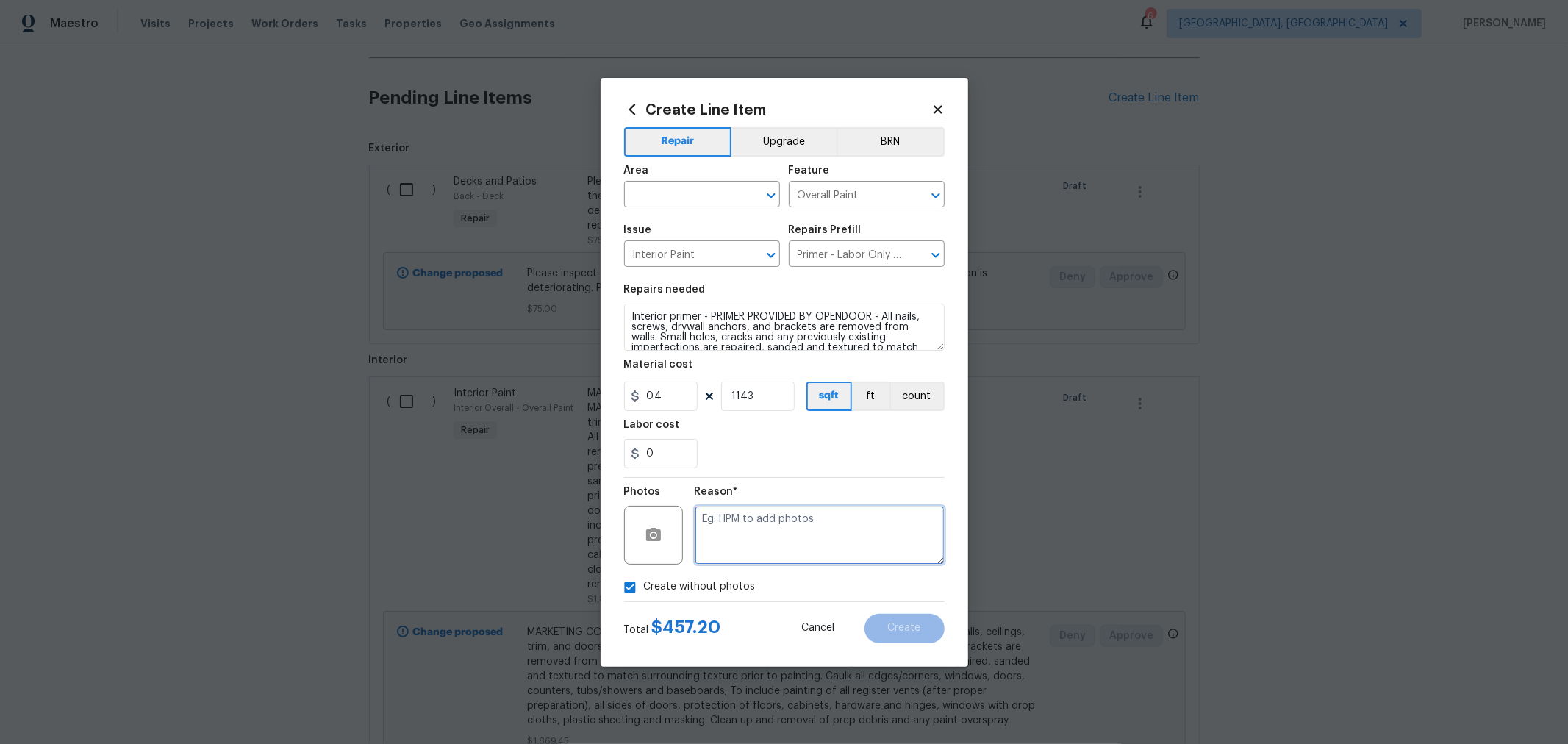
click at [801, 518] on textarea at bounding box center [819, 536] width 250 height 59
type textarea "H"
click at [655, 186] on input "text" at bounding box center [682, 195] width 115 height 22
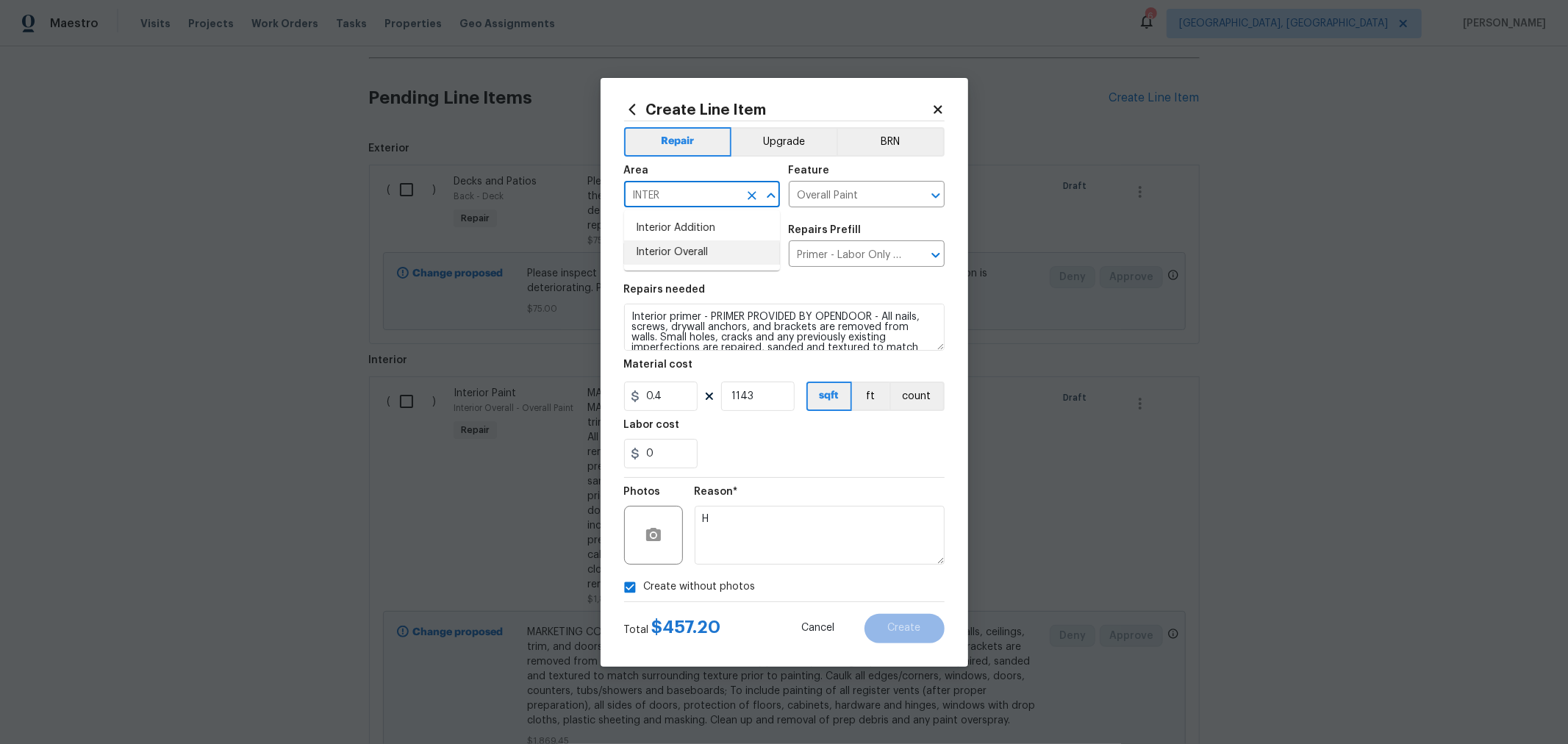
click at [678, 242] on li "Interior Overall" at bounding box center [702, 252] width 156 height 24
type input "Interior Overall"
drag, startPoint x: 921, startPoint y: 612, endPoint x: 912, endPoint y: 621, distance: 12.7
click at [920, 612] on div "Total $ 457.20 Cancel Create" at bounding box center [785, 623] width 321 height 41
click at [910, 622] on button "Create" at bounding box center [904, 628] width 80 height 30
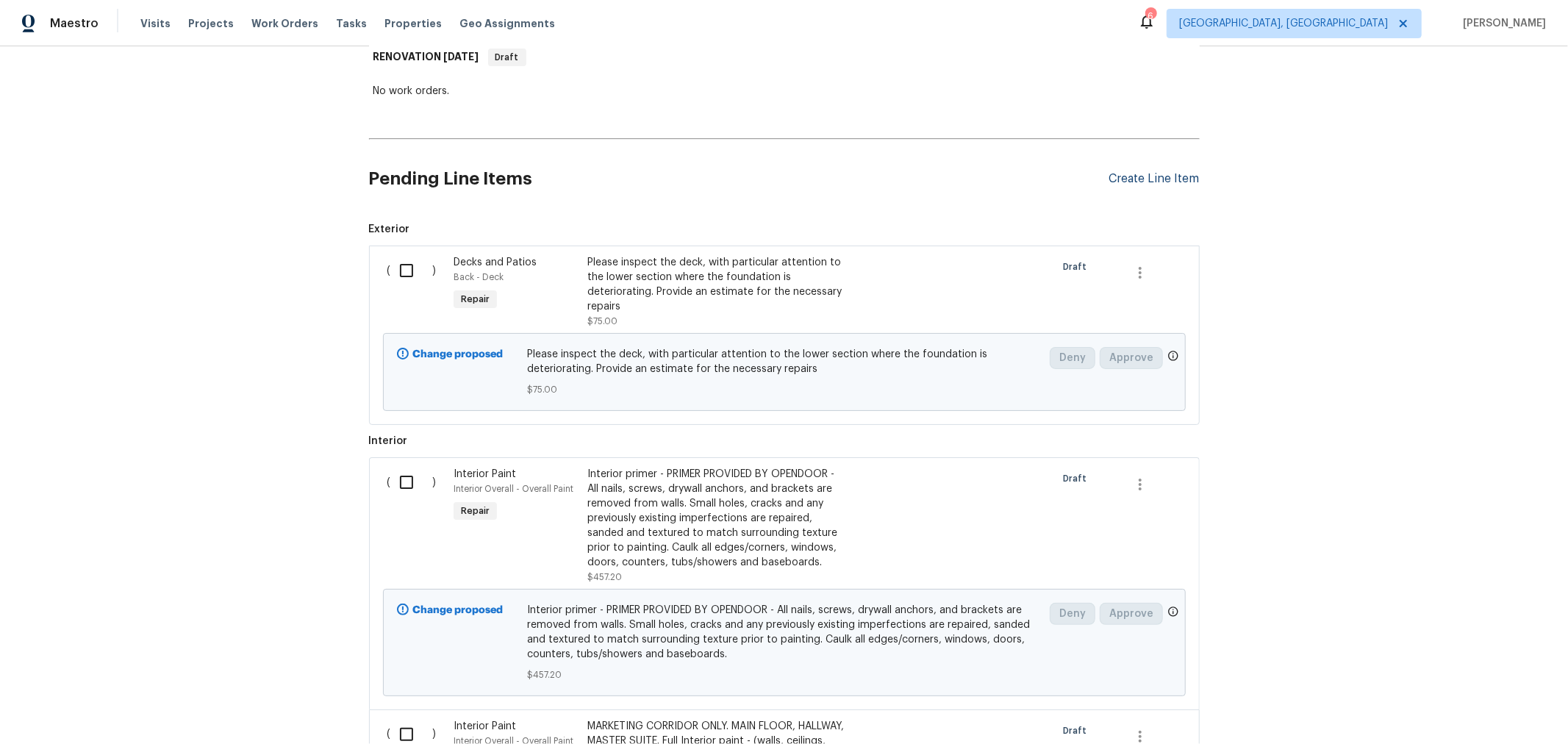
scroll to position [245, 0]
click at [1122, 178] on div "Create Line Item" at bounding box center [1154, 179] width 90 height 14
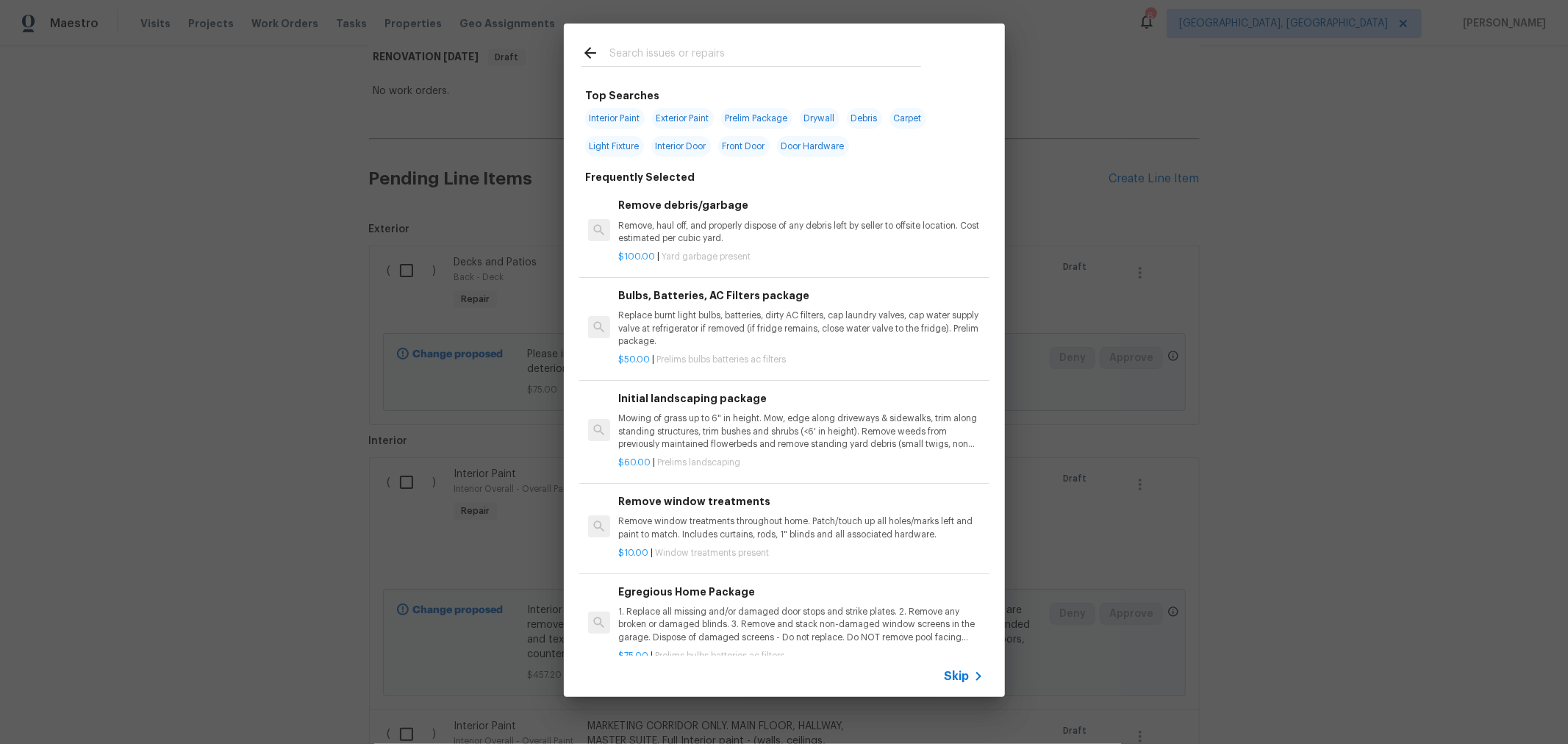
click at [694, 51] on input "text" at bounding box center [765, 55] width 312 height 22
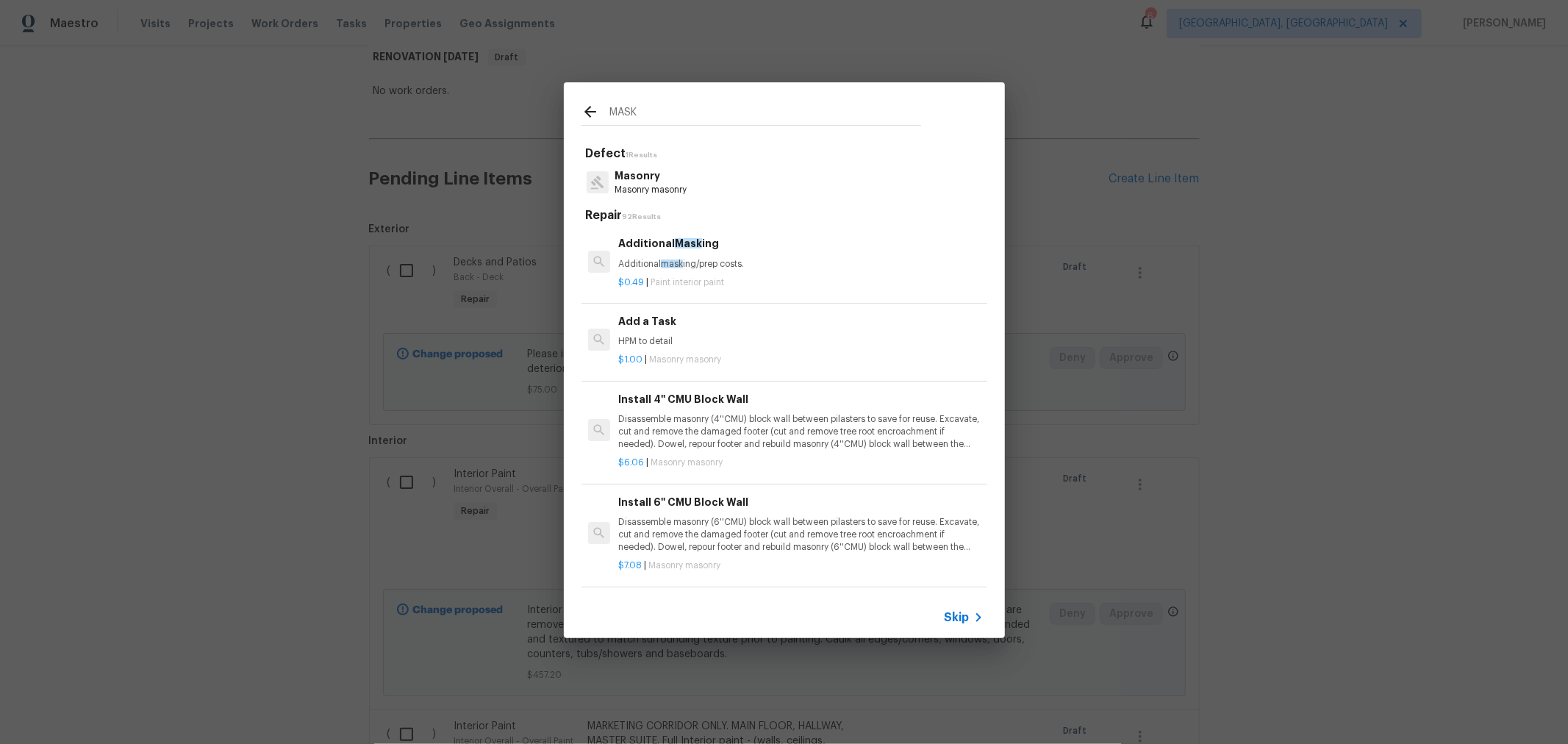
type input "MASK"
click at [705, 254] on div "Additional Mask ing Additional mask ing/prep costs." at bounding box center [800, 253] width 365 height 35
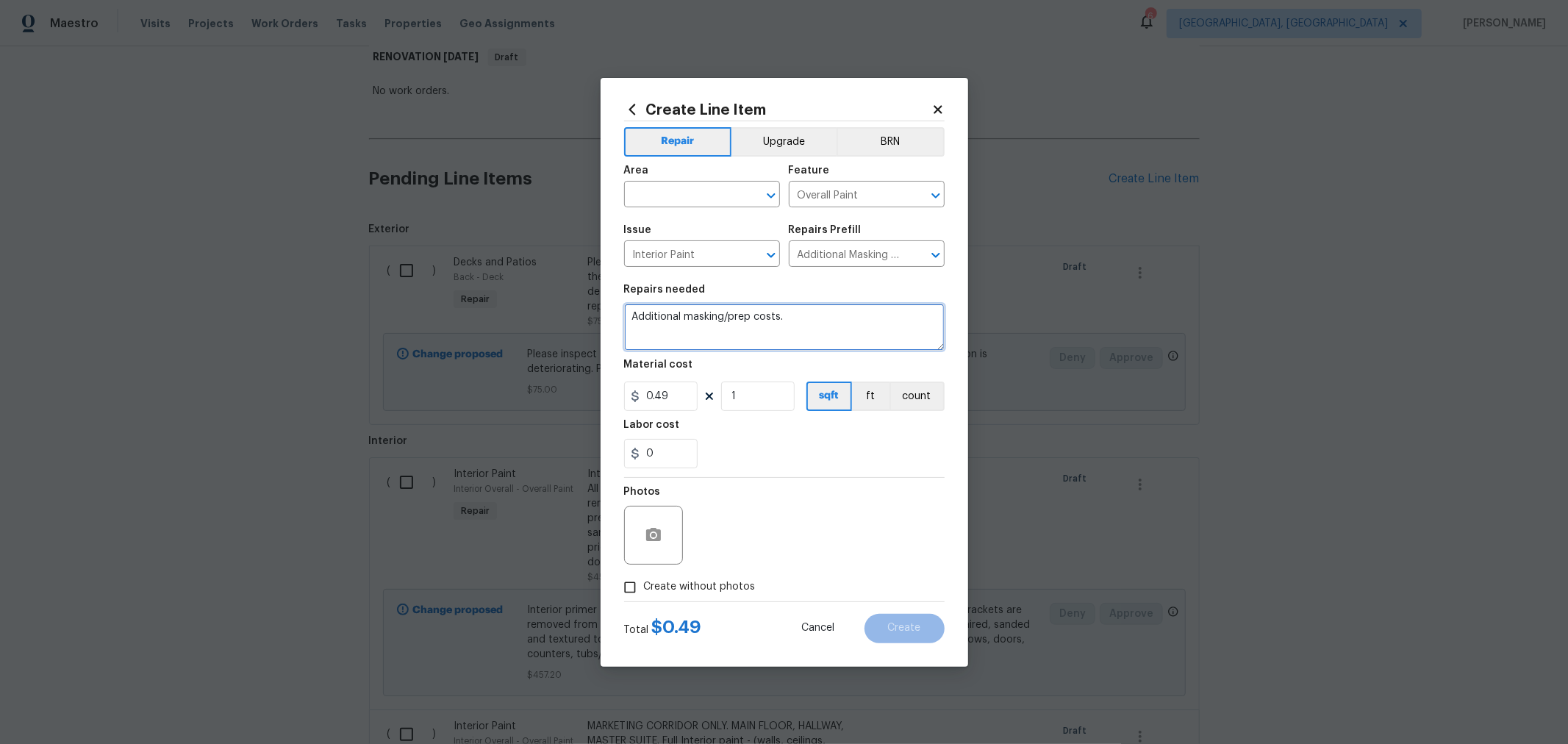
click at [629, 314] on textarea "Additional masking/prep costs." at bounding box center [785, 327] width 321 height 48
type textarea "PROTECT ALL HARD FLOORS. Additional masking/prep costs."
drag, startPoint x: 745, startPoint y: 400, endPoint x: 702, endPoint y: 395, distance: 43.3
click at [703, 396] on div "0.49 1 sqft ft count" at bounding box center [785, 396] width 321 height 30
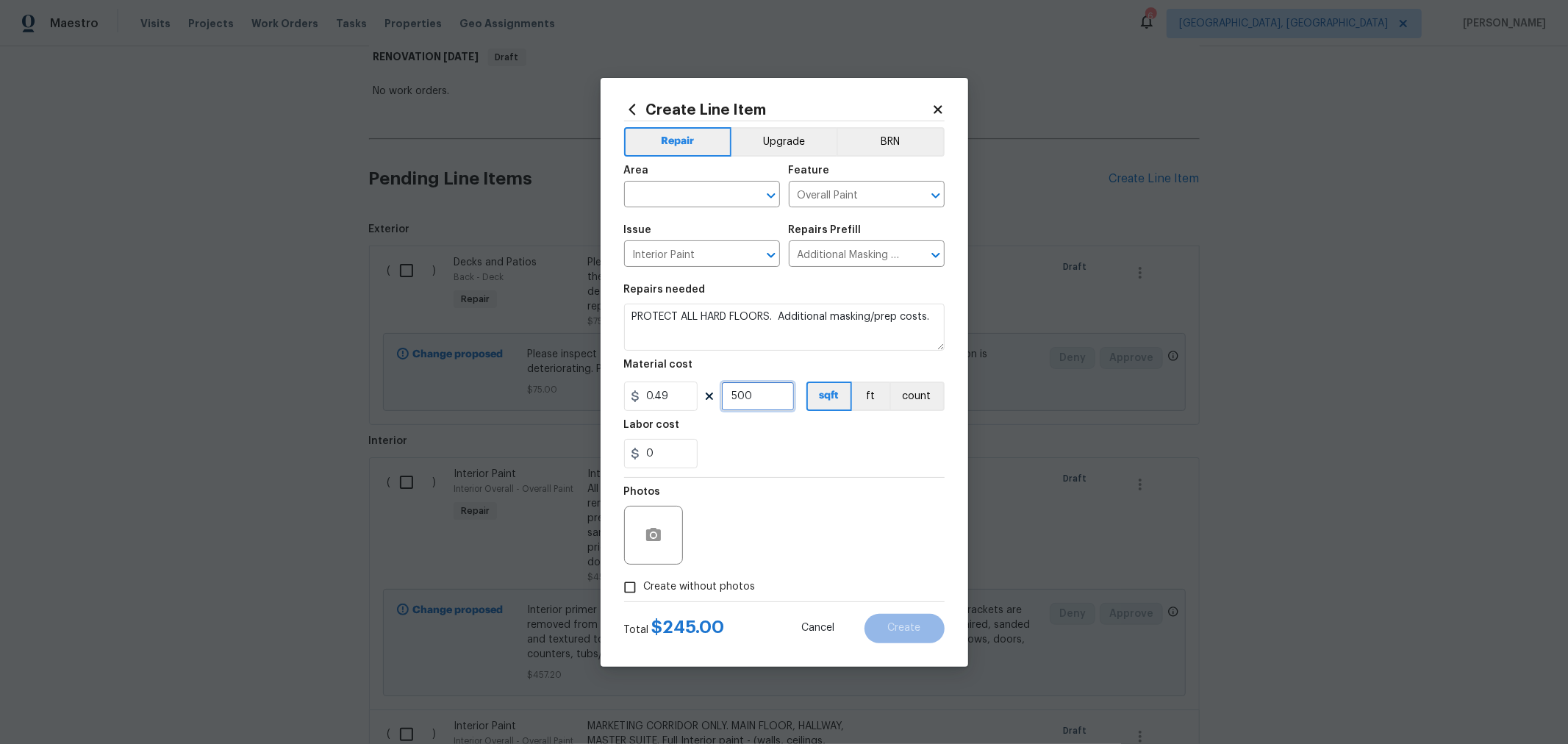
type input "500"
click at [698, 586] on span "Create without photos" at bounding box center [700, 587] width 112 height 15
click at [644, 586] on input "Create without photos" at bounding box center [630, 587] width 28 height 28
checkbox input "true"
click at [798, 541] on textarea at bounding box center [819, 536] width 250 height 59
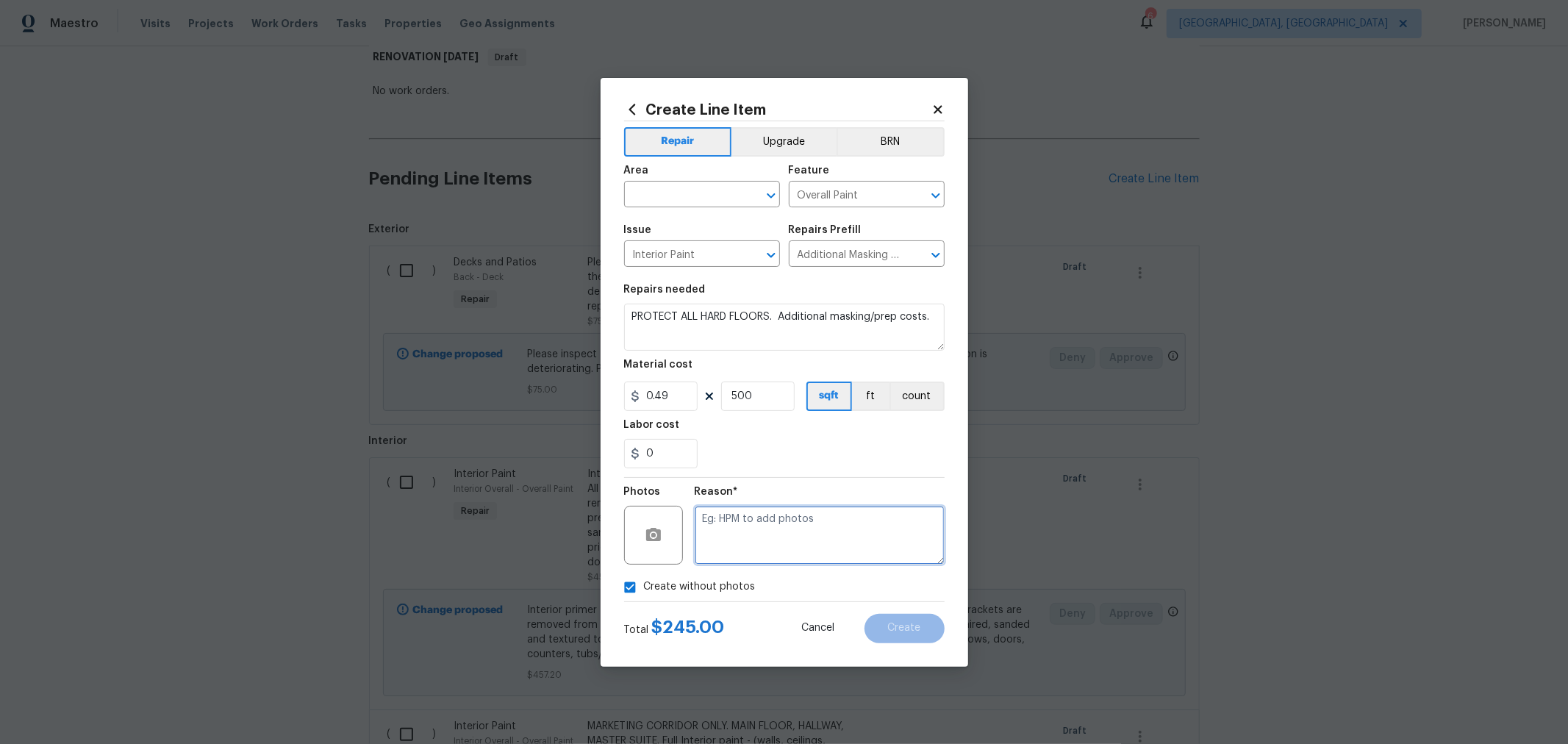
type textarea "G"
type textarea "H"
click at [697, 192] on input "text" at bounding box center [682, 195] width 115 height 22
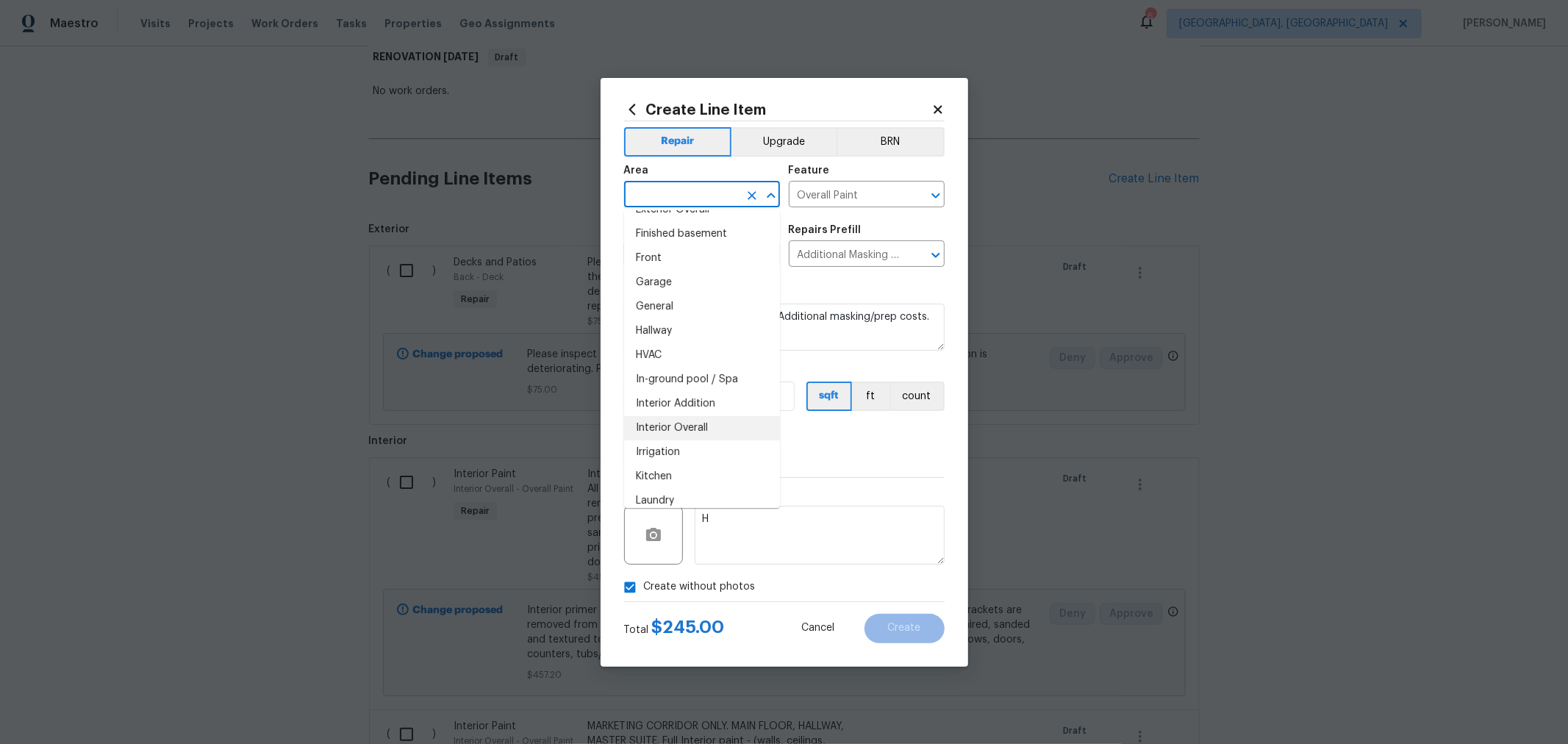
scroll to position [407, 0]
click at [688, 425] on li "Interior Overall" at bounding box center [702, 428] width 156 height 24
type input "Interior Overall"
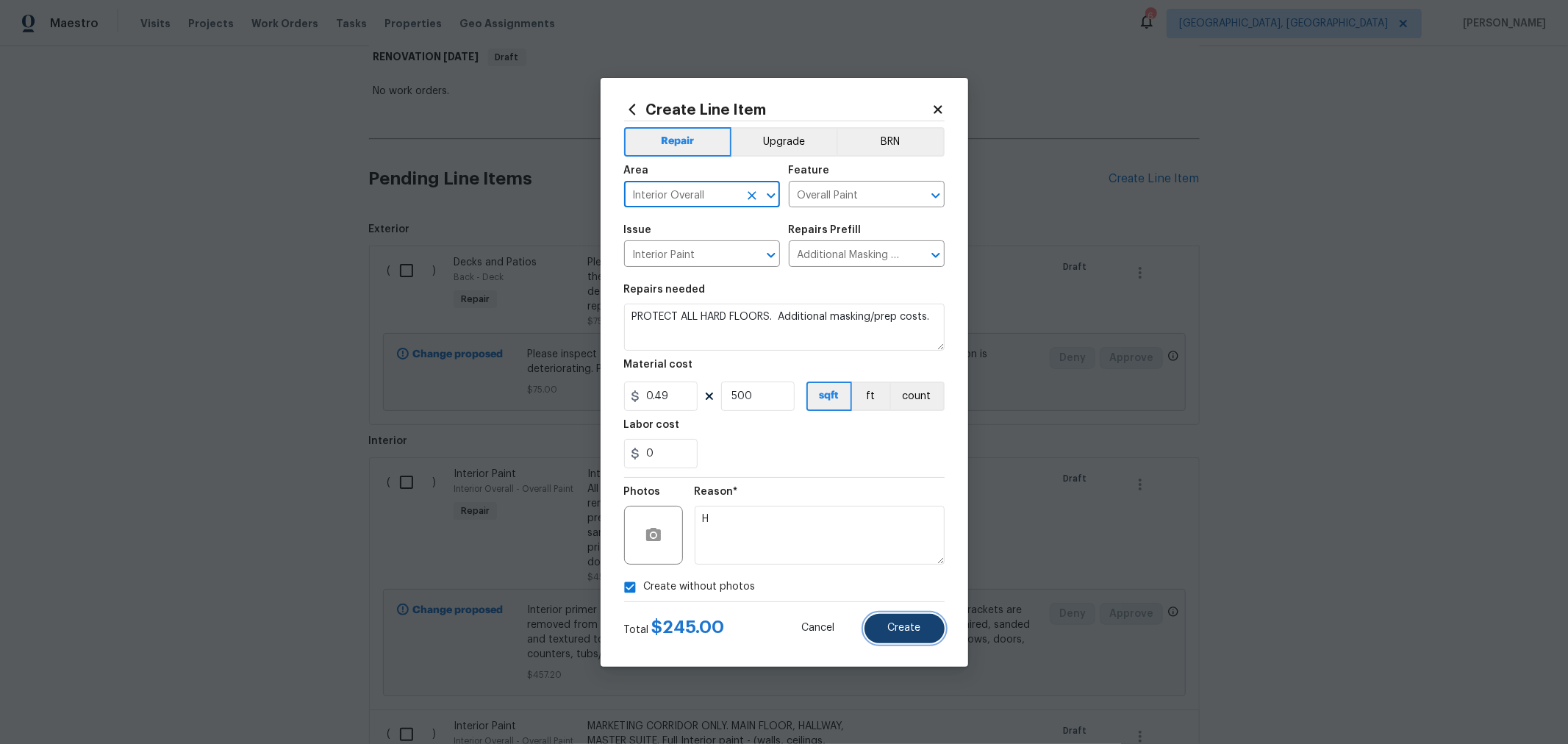
click at [895, 629] on span "Create" at bounding box center [904, 628] width 33 height 11
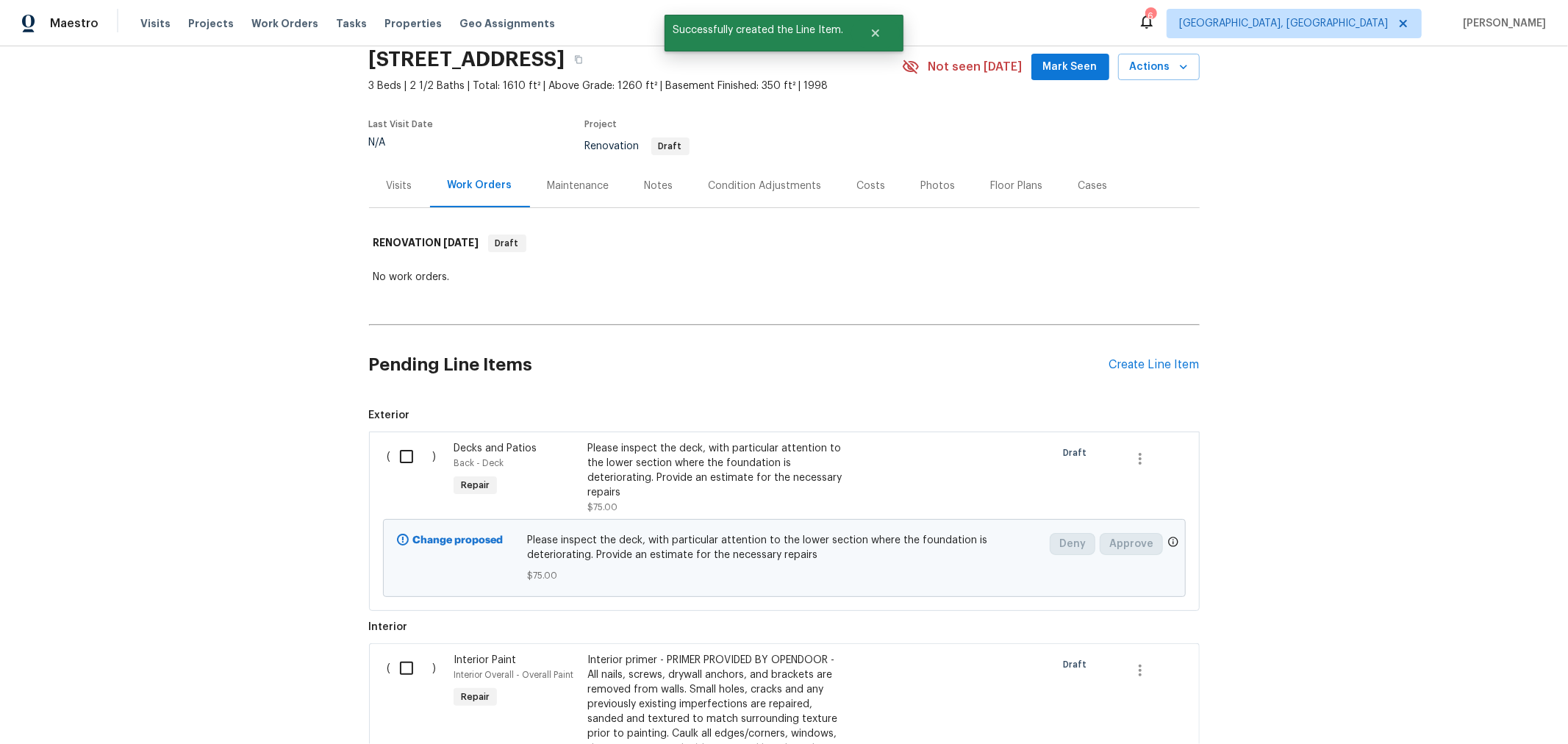
scroll to position [245, 0]
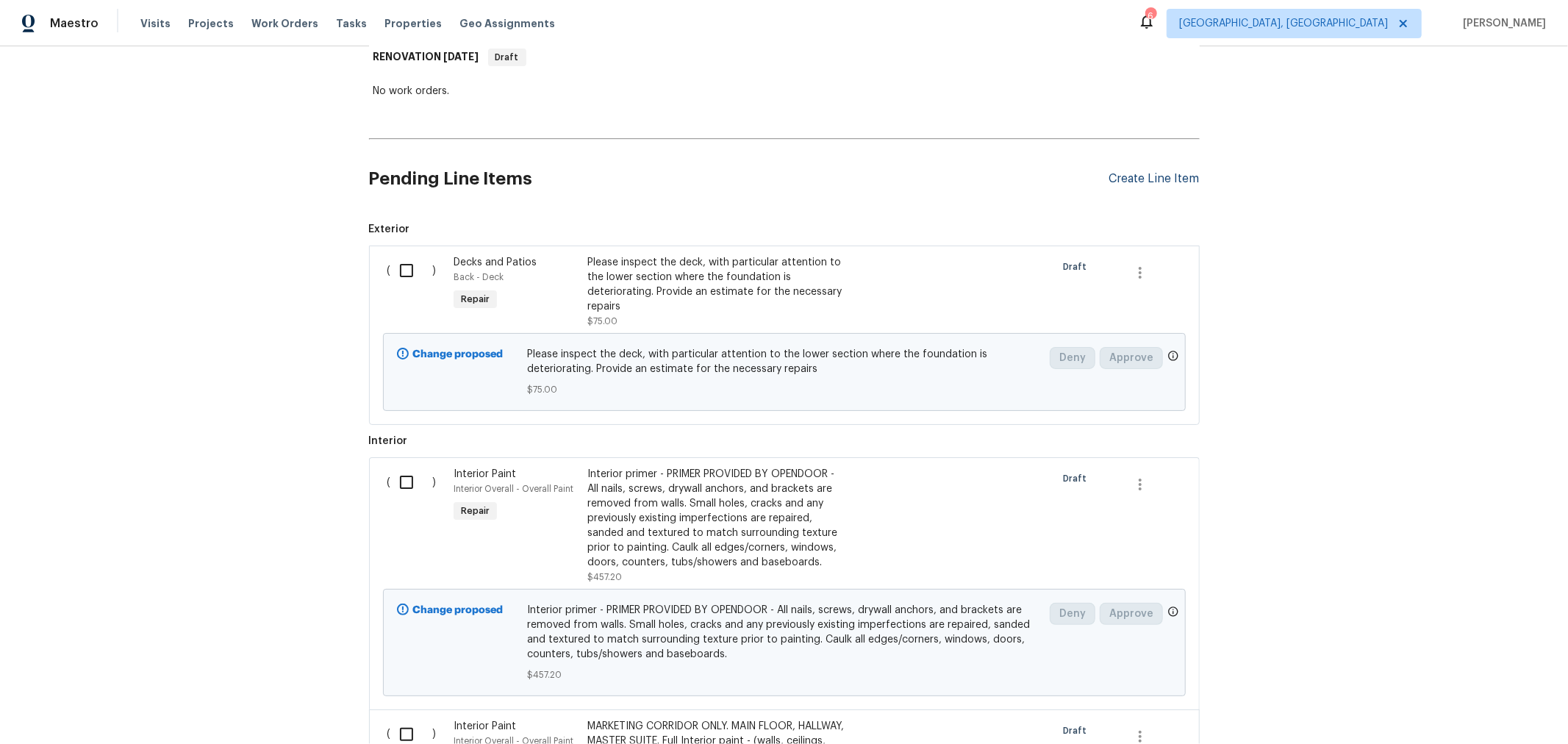
click at [1125, 177] on div "Create Line Item" at bounding box center [1154, 179] width 90 height 14
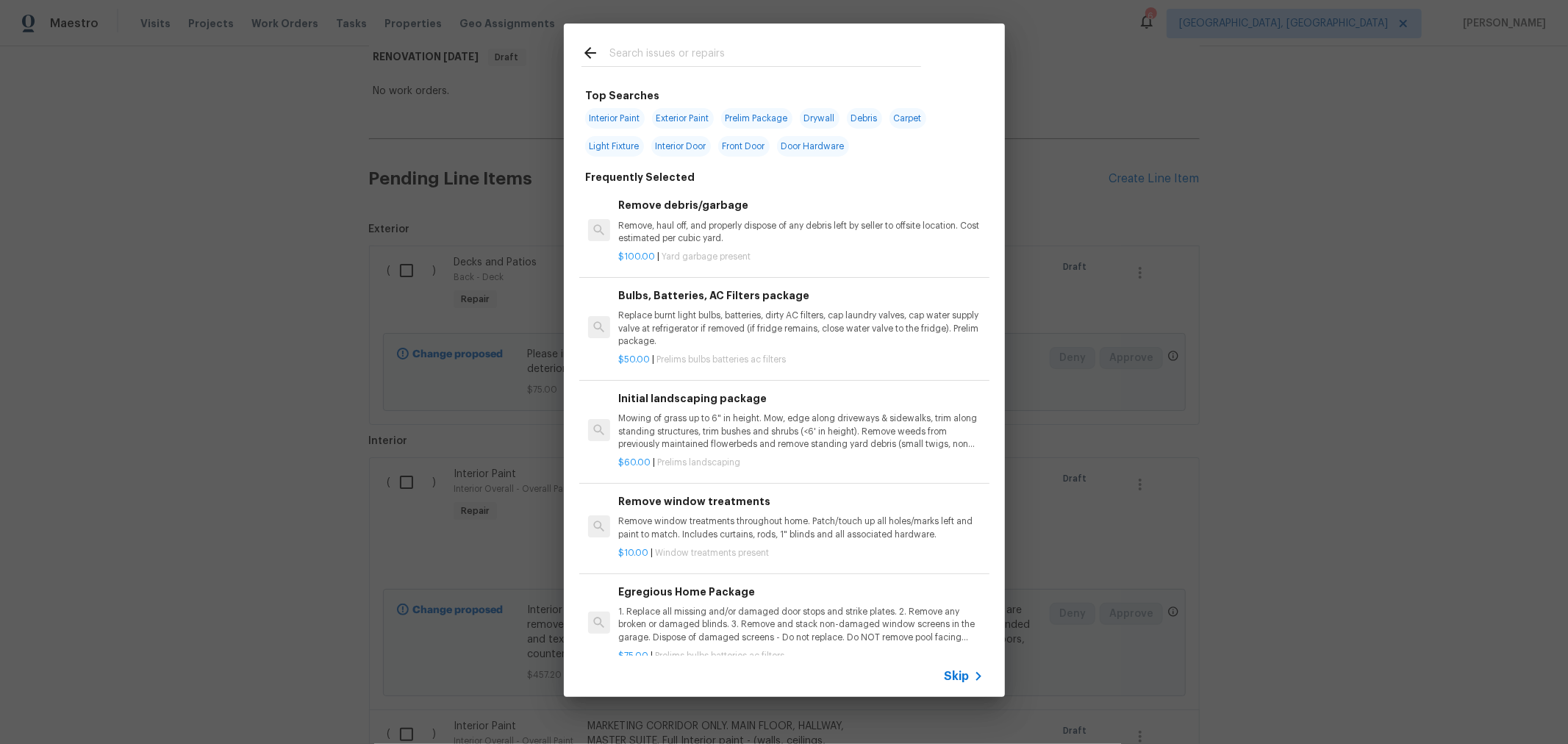
click at [782, 56] on input "text" at bounding box center [765, 55] width 312 height 22
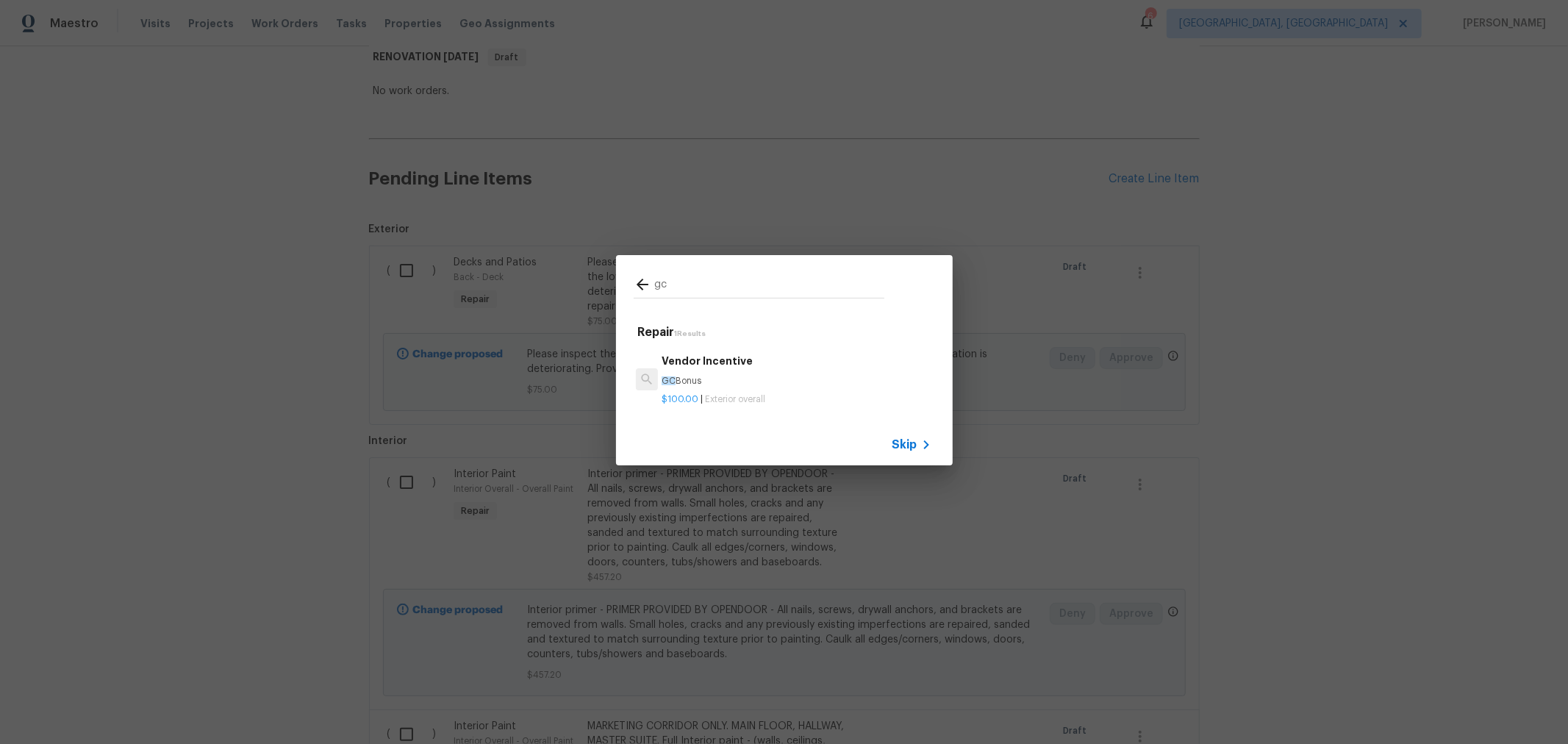
type input "gc"
click at [743, 377] on p "GC Bonus" at bounding box center [796, 381] width 269 height 13
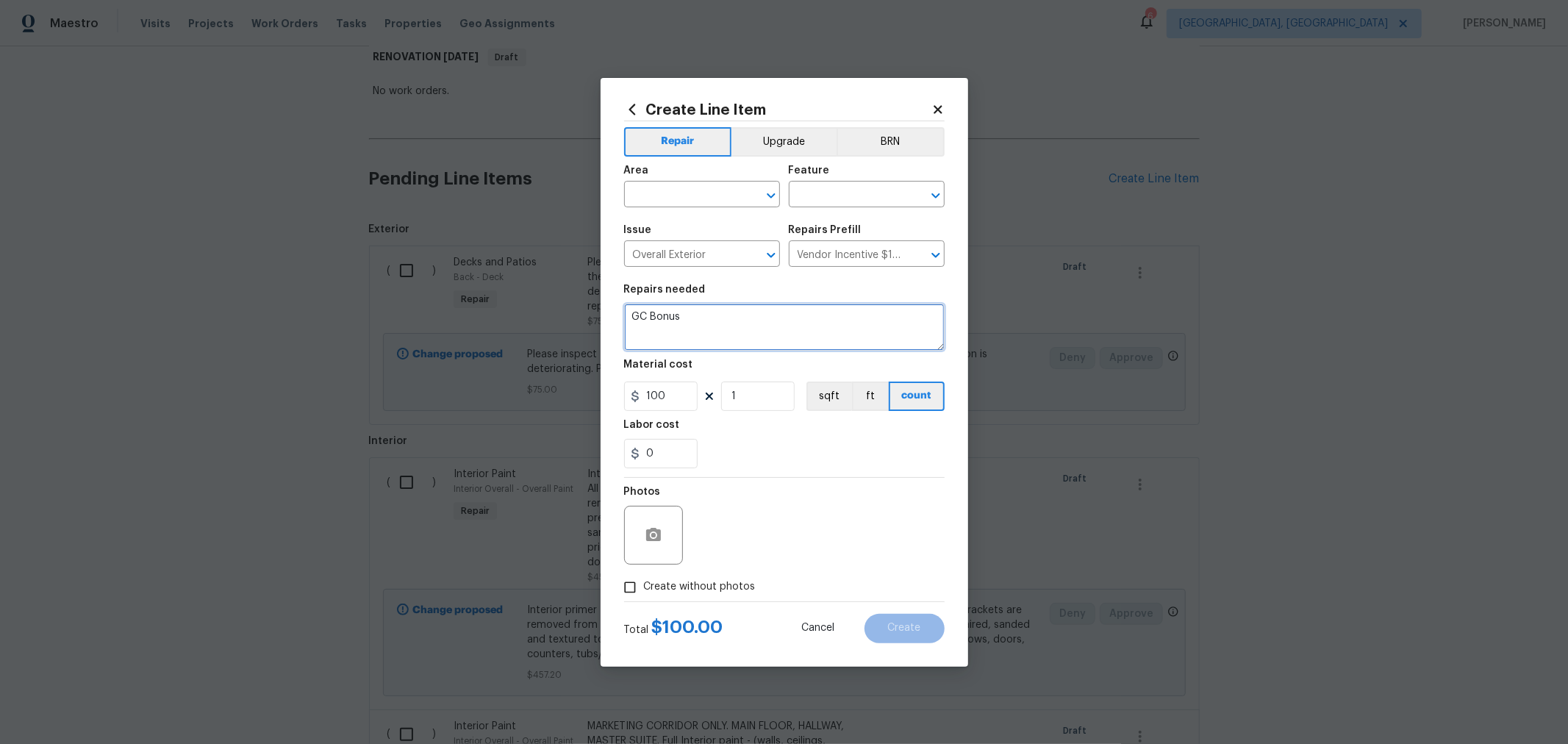
drag, startPoint x: 572, startPoint y: 309, endPoint x: 500, endPoint y: 296, distance: 73.2
click at [504, 295] on div "Create Line Item Repair Upgrade BRN Area ​ Feature ​ Issue Overall Exterior ​ R…" at bounding box center [784, 372] width 1568 height 744
type textarea "r"
type textarea "R"
type textarea "n"
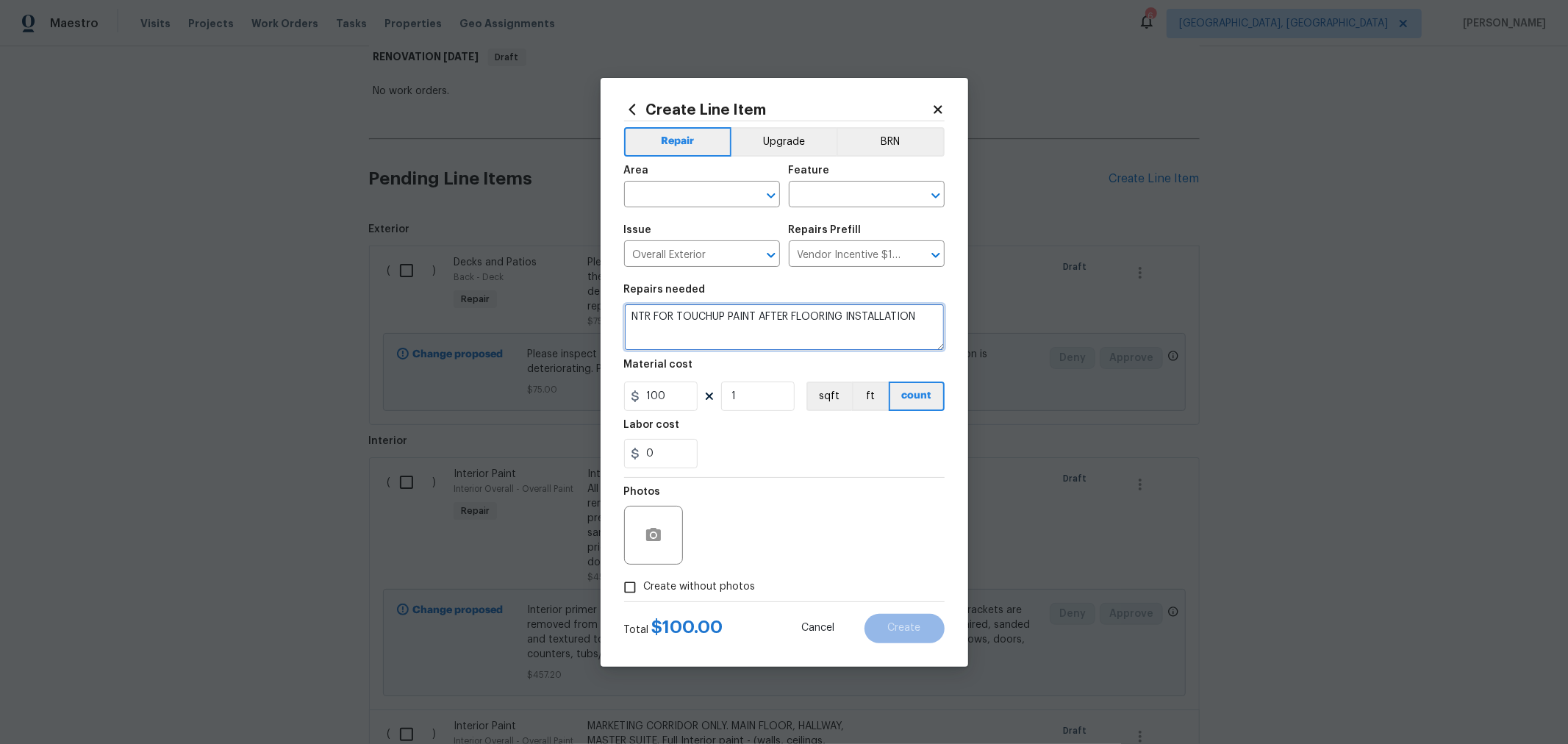
type textarea "NTR FOR TOUCHUP PAINT AFTER FLOORING INSTALLATION"
drag, startPoint x: 653, startPoint y: 456, endPoint x: 556, endPoint y: 454, distance: 97.0
click at [556, 454] on div "Create Line Item Repair Upgrade BRN Area ​ Feature ​ Issue Overall Exterior ​ R…" at bounding box center [784, 372] width 1568 height 744
type input "50"
click at [736, 588] on span "Create without photos" at bounding box center [700, 587] width 112 height 15
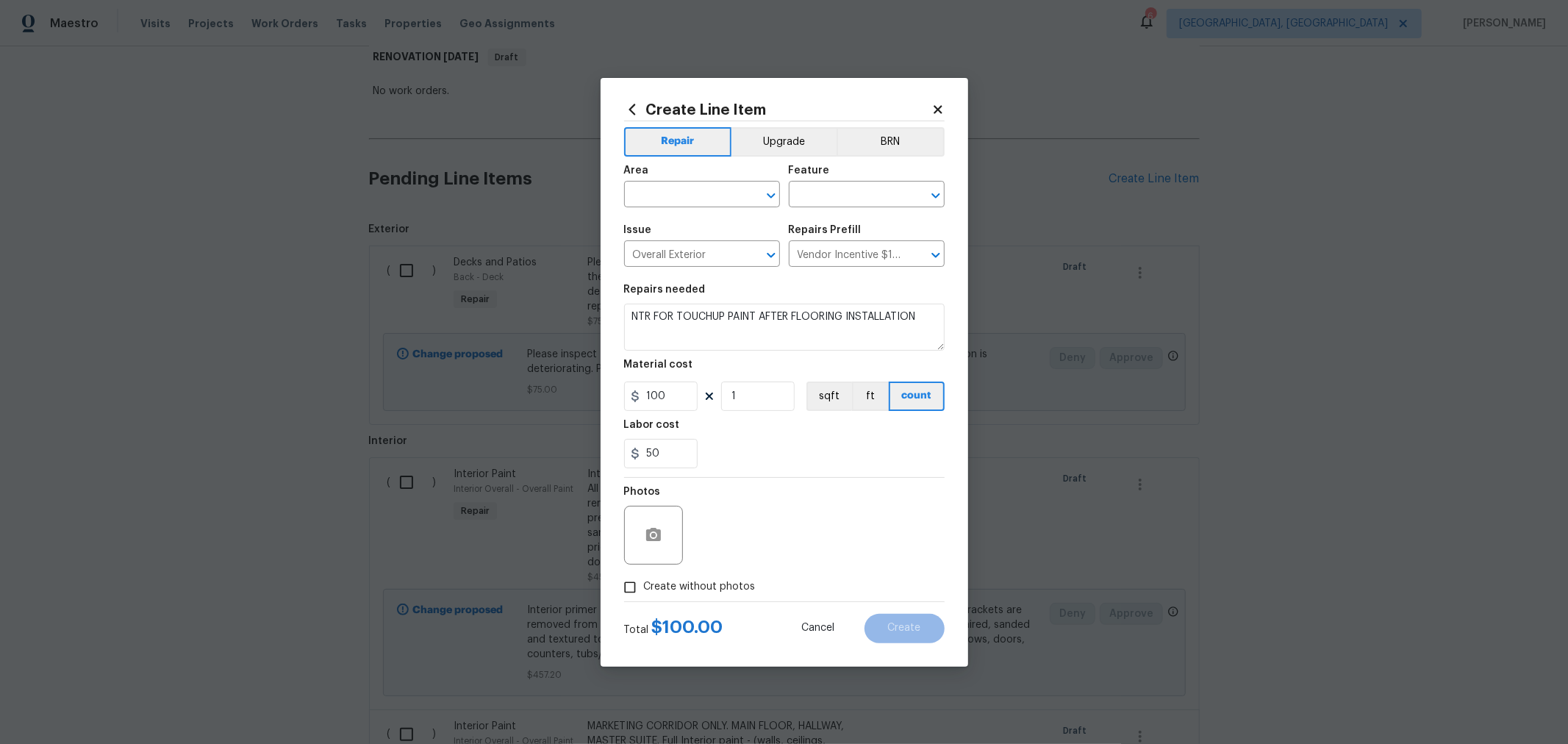
click at [644, 588] on input "Create without photos" at bounding box center [630, 587] width 28 height 28
checkbox input "true"
click at [771, 563] on textarea at bounding box center [819, 536] width 250 height 59
type textarea "H"
click at [916, 441] on div "50" at bounding box center [785, 454] width 321 height 30
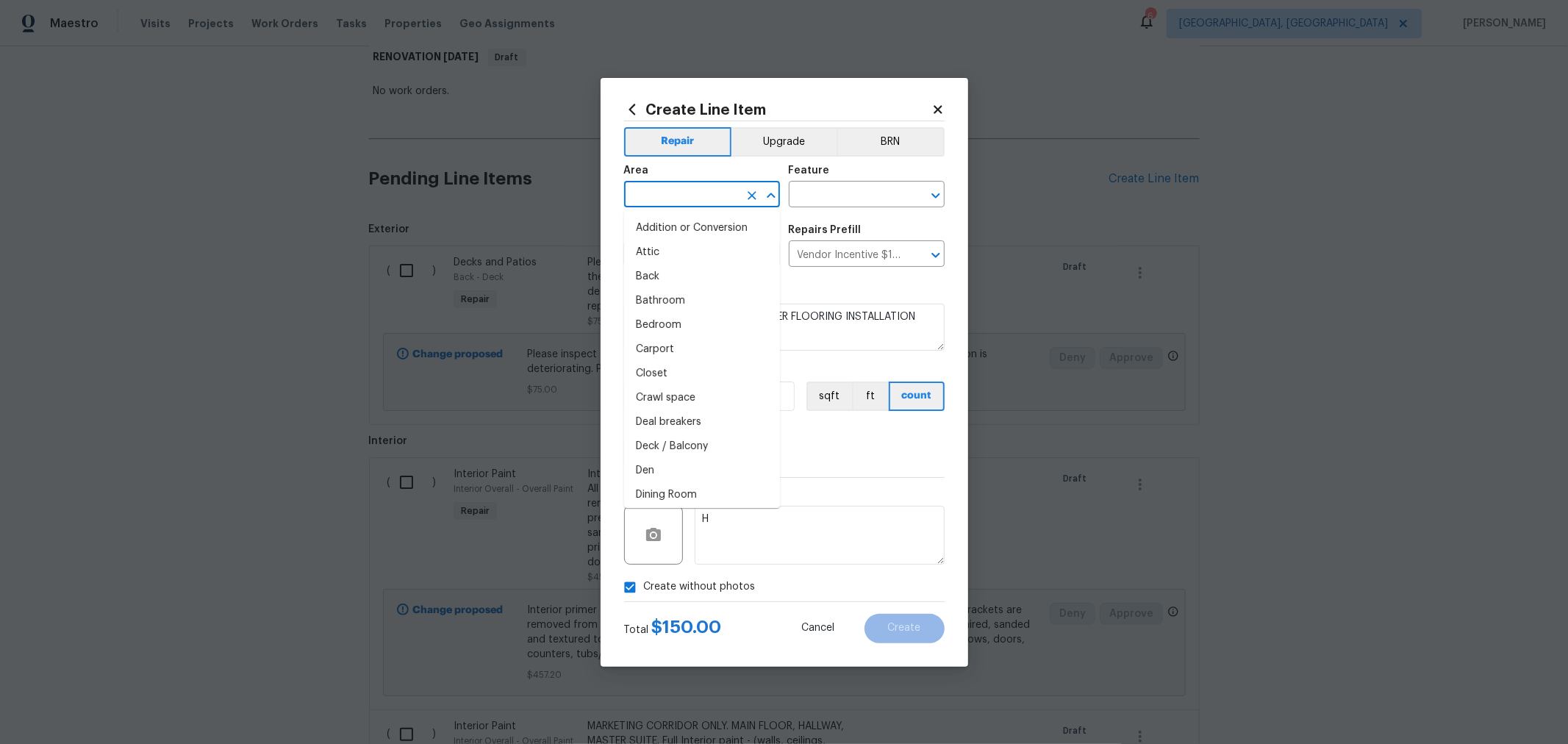
click at [691, 200] on input "text" at bounding box center [682, 195] width 115 height 22
click at [696, 256] on li "Interior Overall" at bounding box center [702, 252] width 156 height 24
type input "Interior Overall"
click at [805, 192] on input "text" at bounding box center [846, 195] width 115 height 22
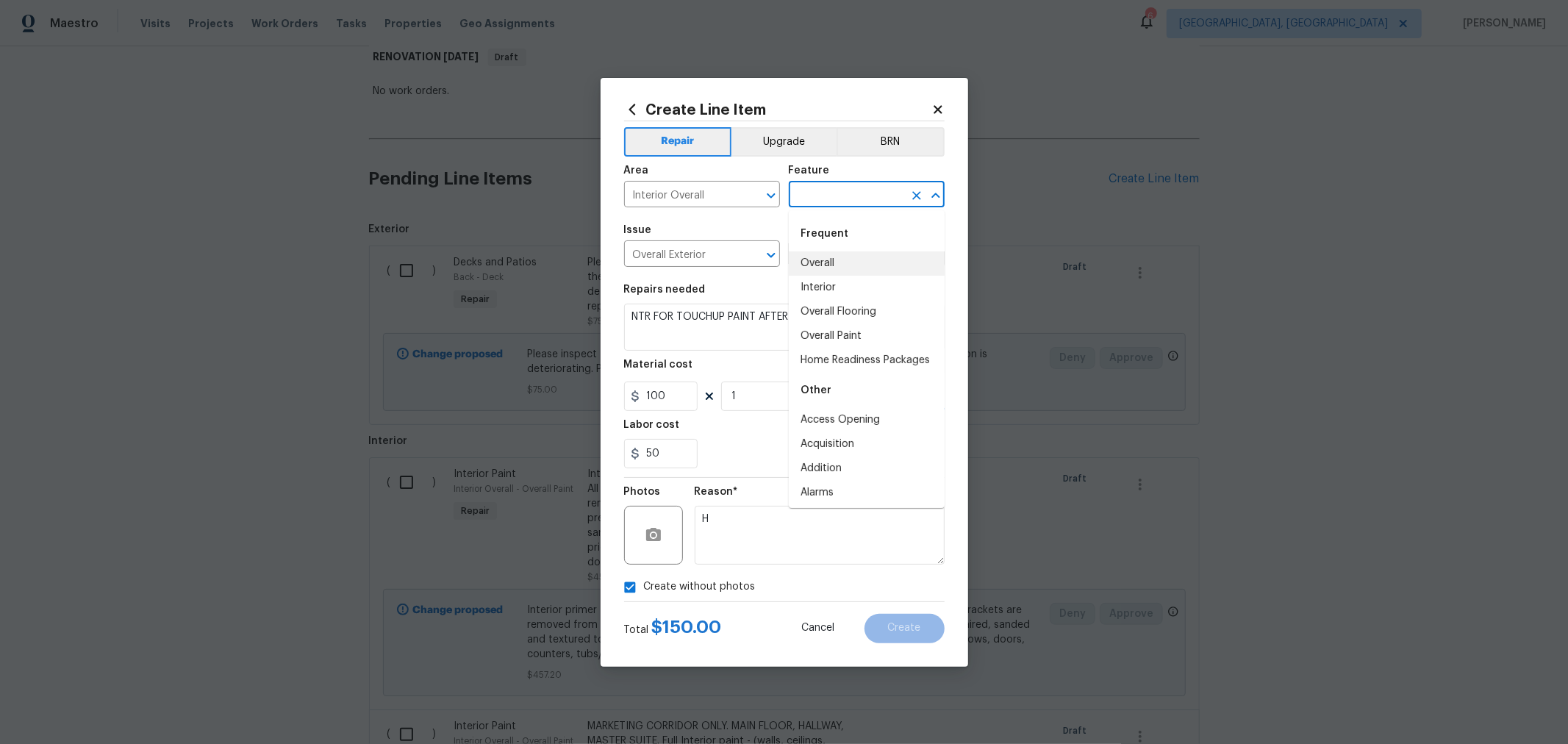
click at [830, 259] on li "Overall" at bounding box center [866, 264] width 156 height 24
type input "Overall"
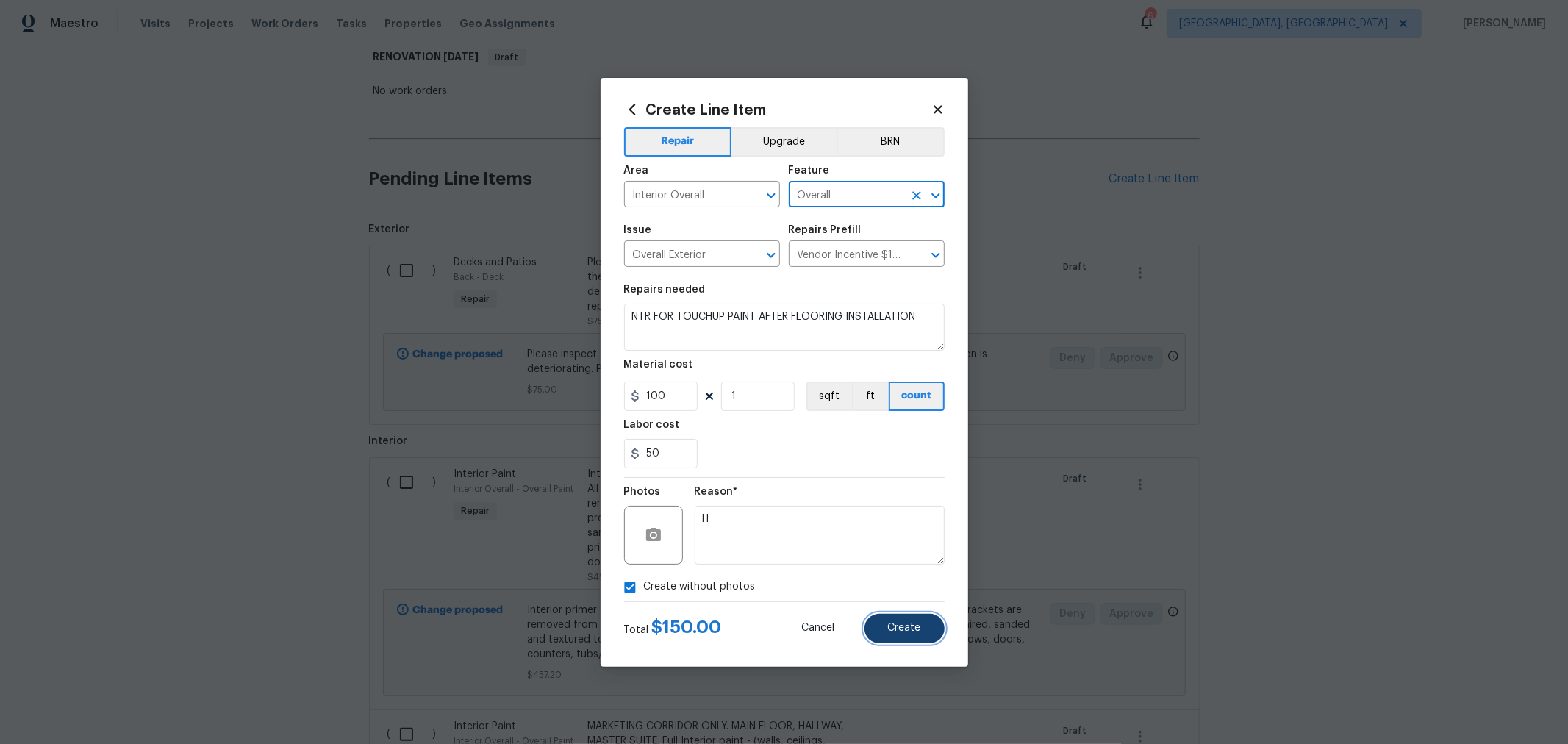
click at [905, 630] on span "Create" at bounding box center [904, 628] width 33 height 11
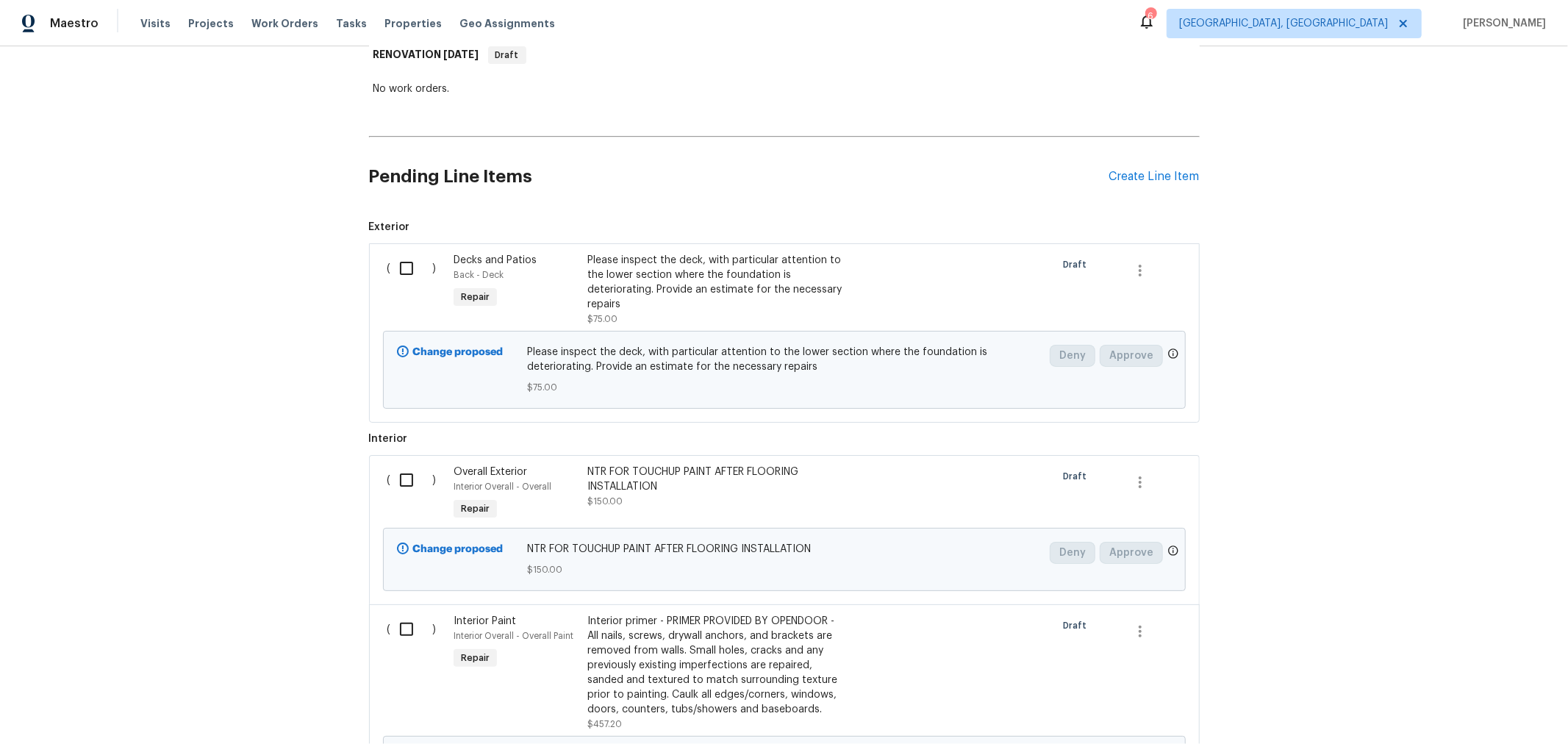
scroll to position [248, 0]
click at [1164, 175] on div "Create Line Item" at bounding box center [1154, 177] width 90 height 14
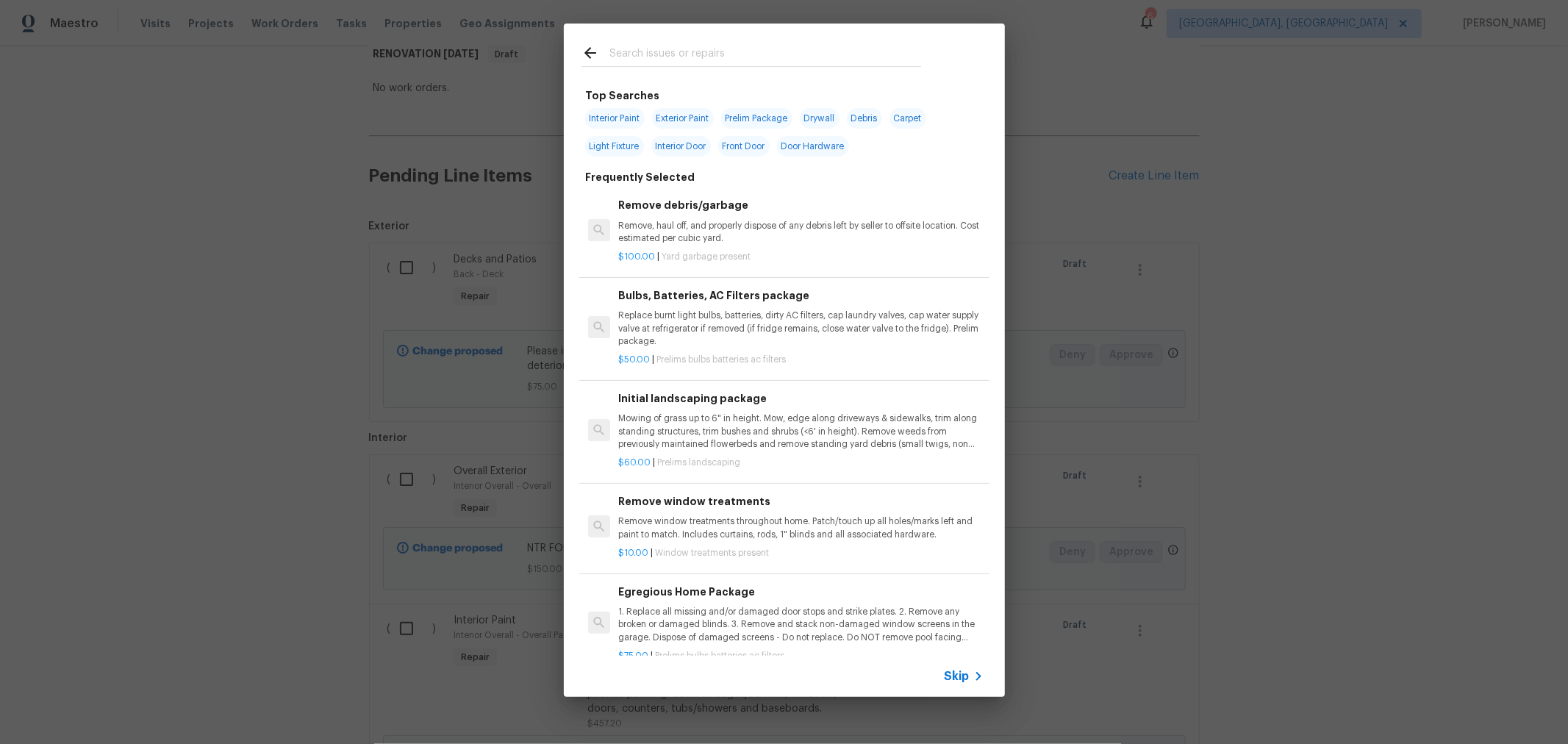
click at [676, 57] on input "text" at bounding box center [765, 55] width 312 height 22
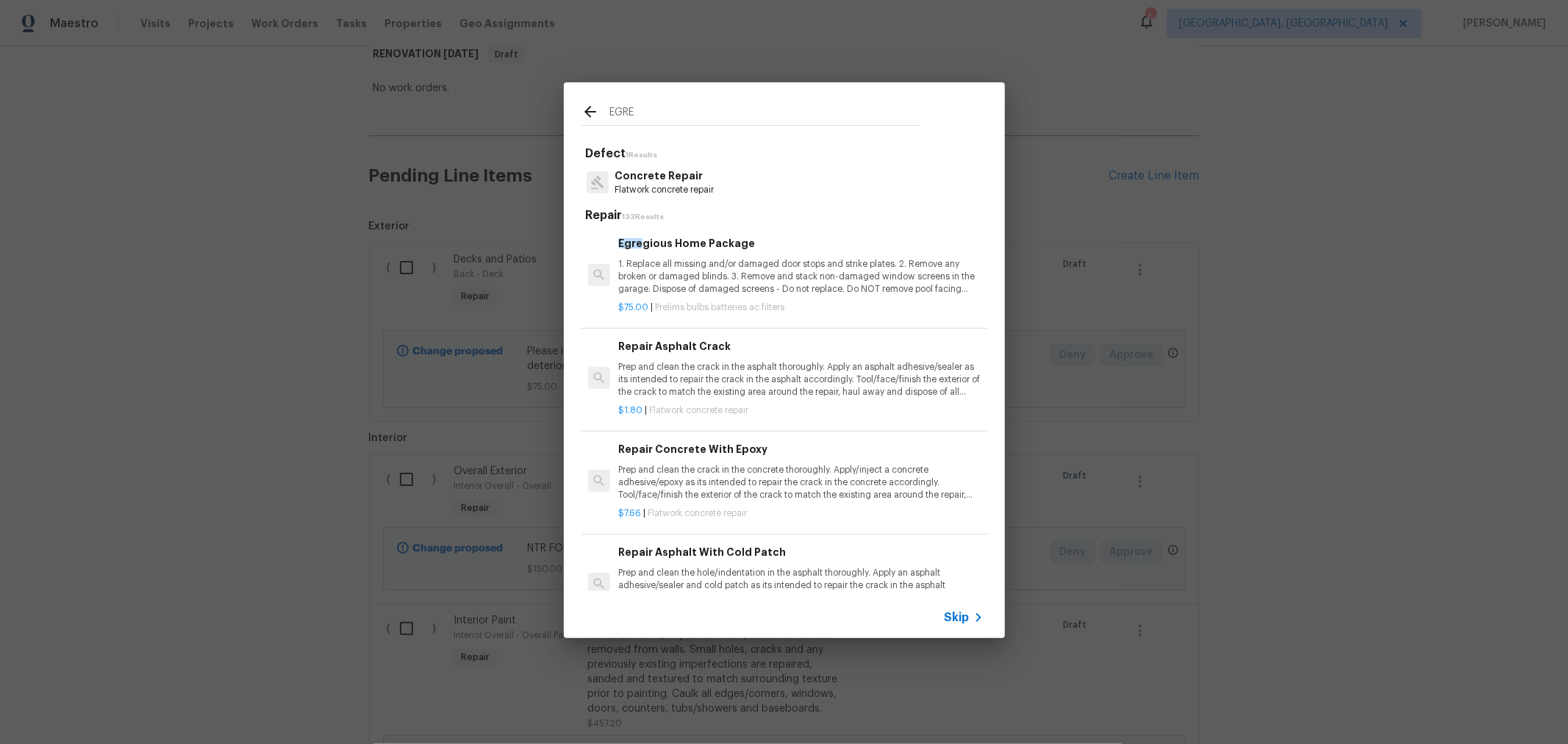
type input "EGRE"
click at [727, 277] on p "1. Replace all missing and/or damaged door stops and strike plates. 2. Remove a…" at bounding box center [800, 277] width 365 height 38
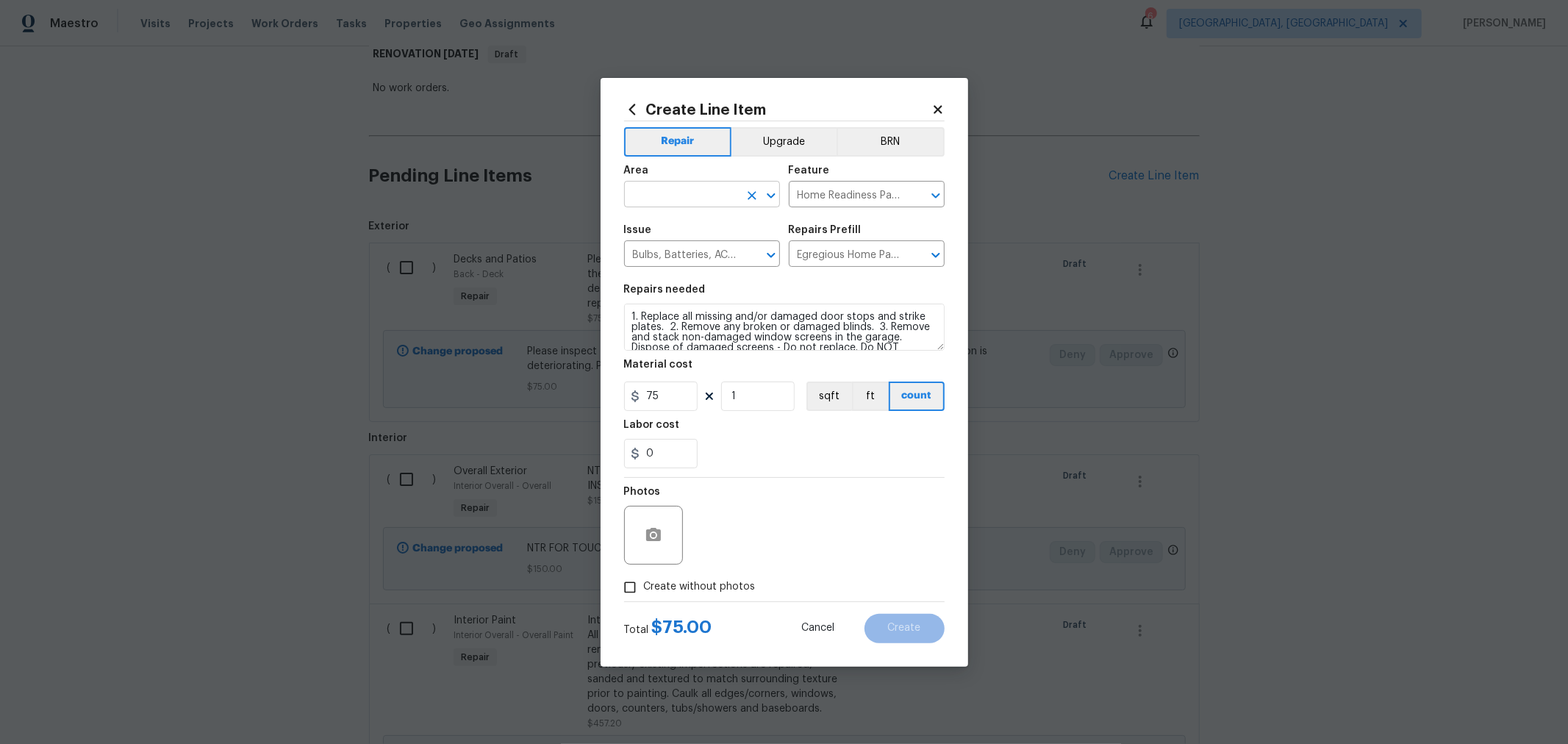
click at [704, 206] on input "text" at bounding box center [682, 195] width 115 height 22
click at [715, 256] on li "Interior Overall" at bounding box center [702, 252] width 156 height 24
type input "Interior Overall"
click at [713, 583] on span "Create without photos" at bounding box center [700, 587] width 112 height 15
click at [644, 583] on input "Create without photos" at bounding box center [630, 587] width 28 height 28
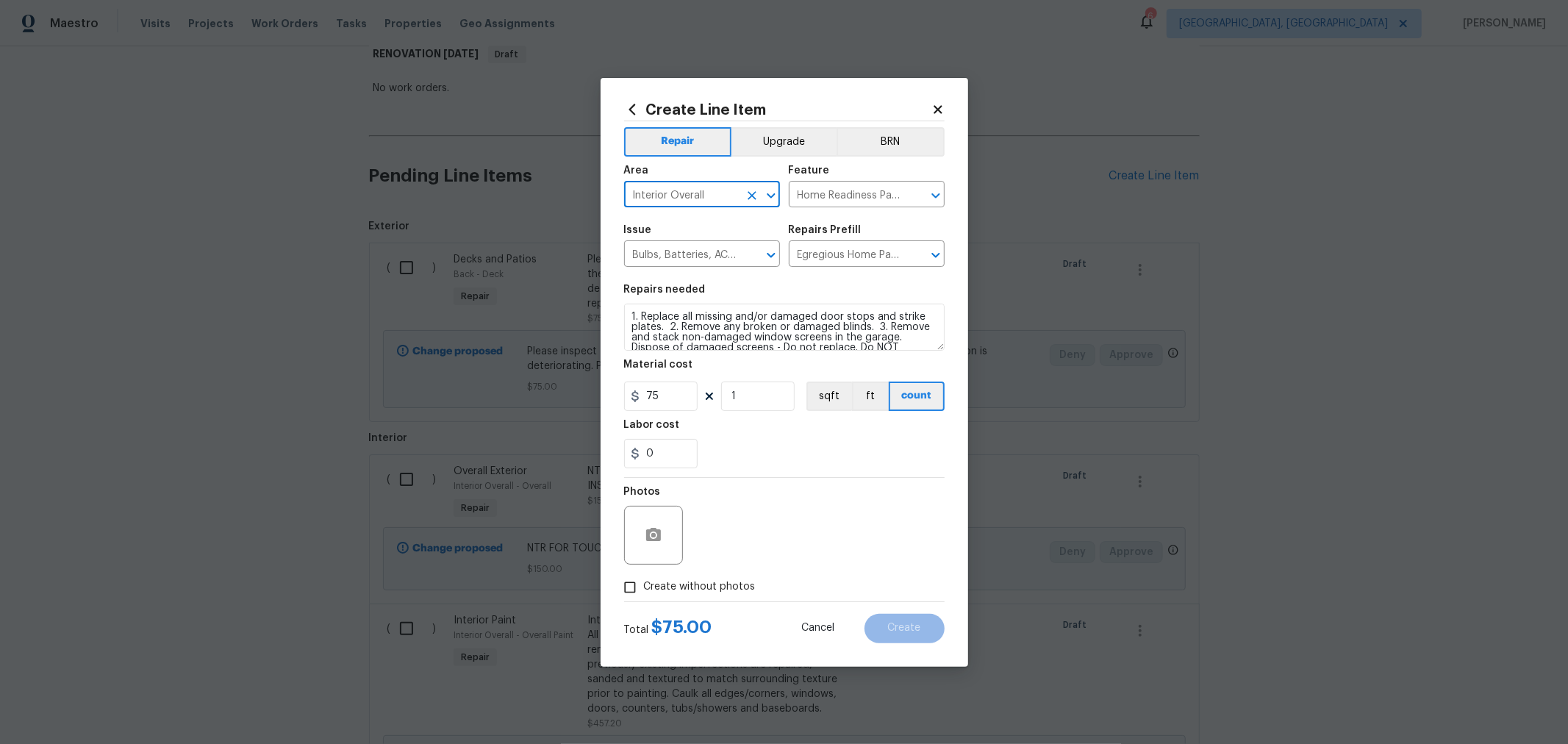
checkbox input "true"
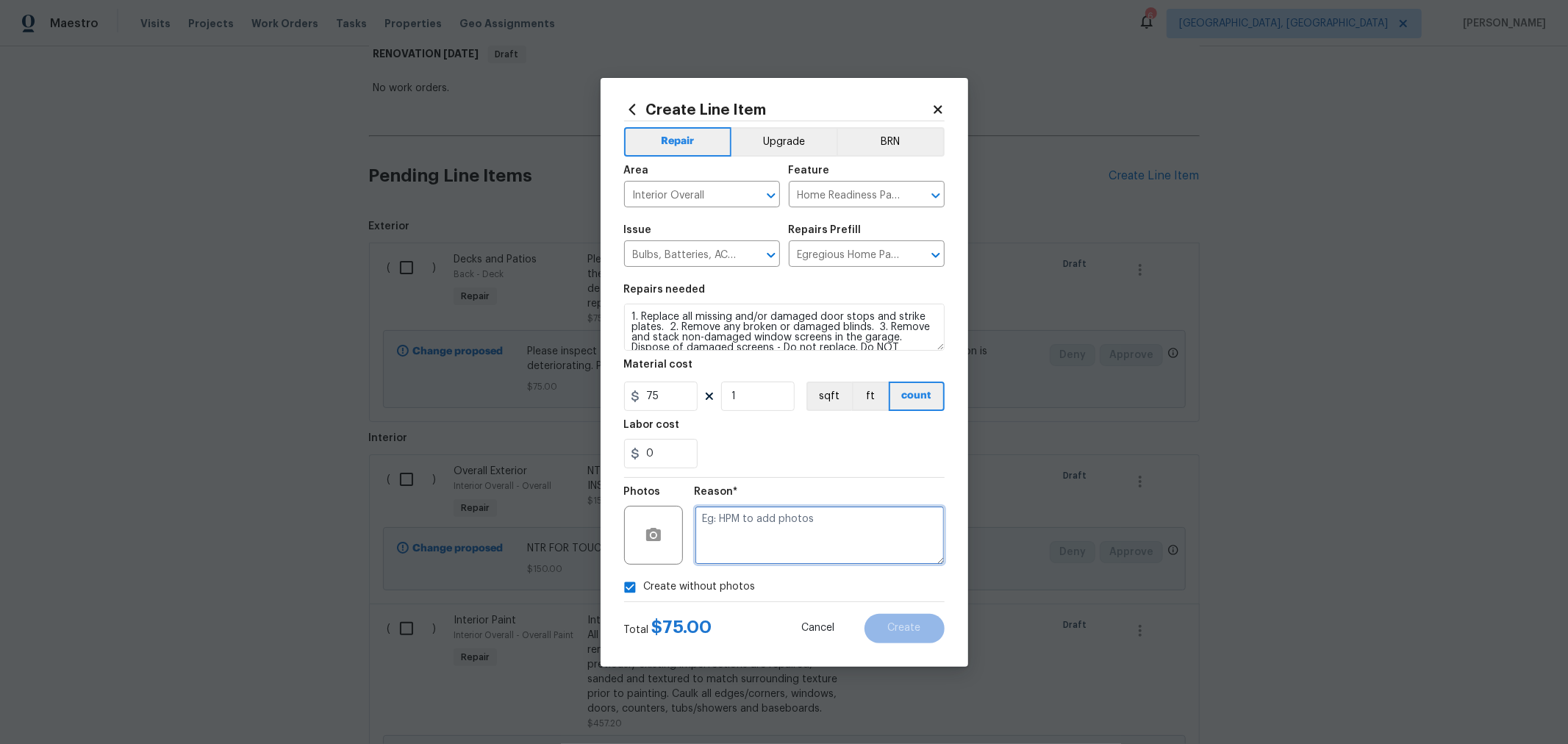
click at [752, 539] on textarea at bounding box center [819, 536] width 250 height 59
type textarea "H"
click at [916, 621] on button "Create" at bounding box center [904, 628] width 80 height 30
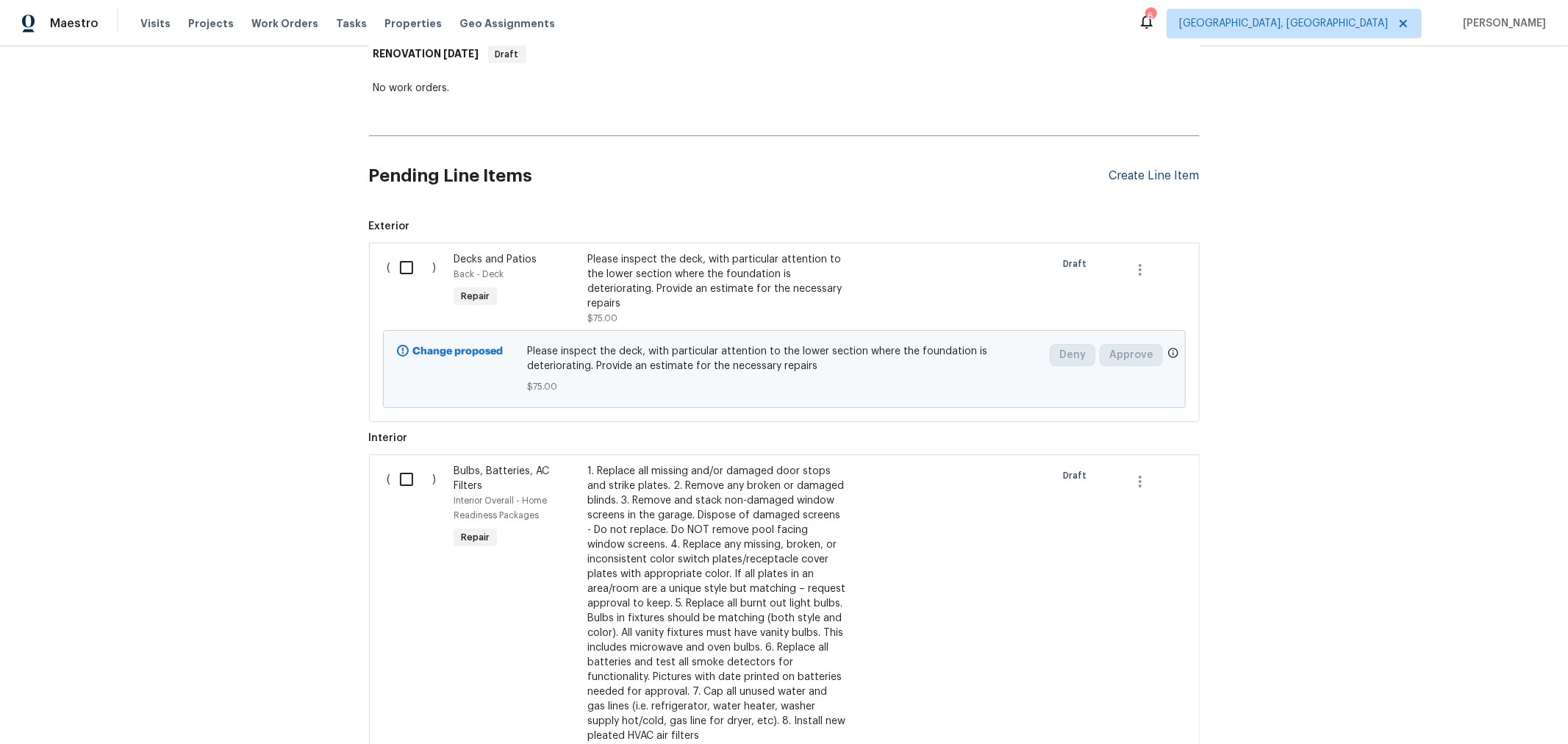
click at [1145, 174] on div "Create Line Item" at bounding box center [1154, 177] width 90 height 14
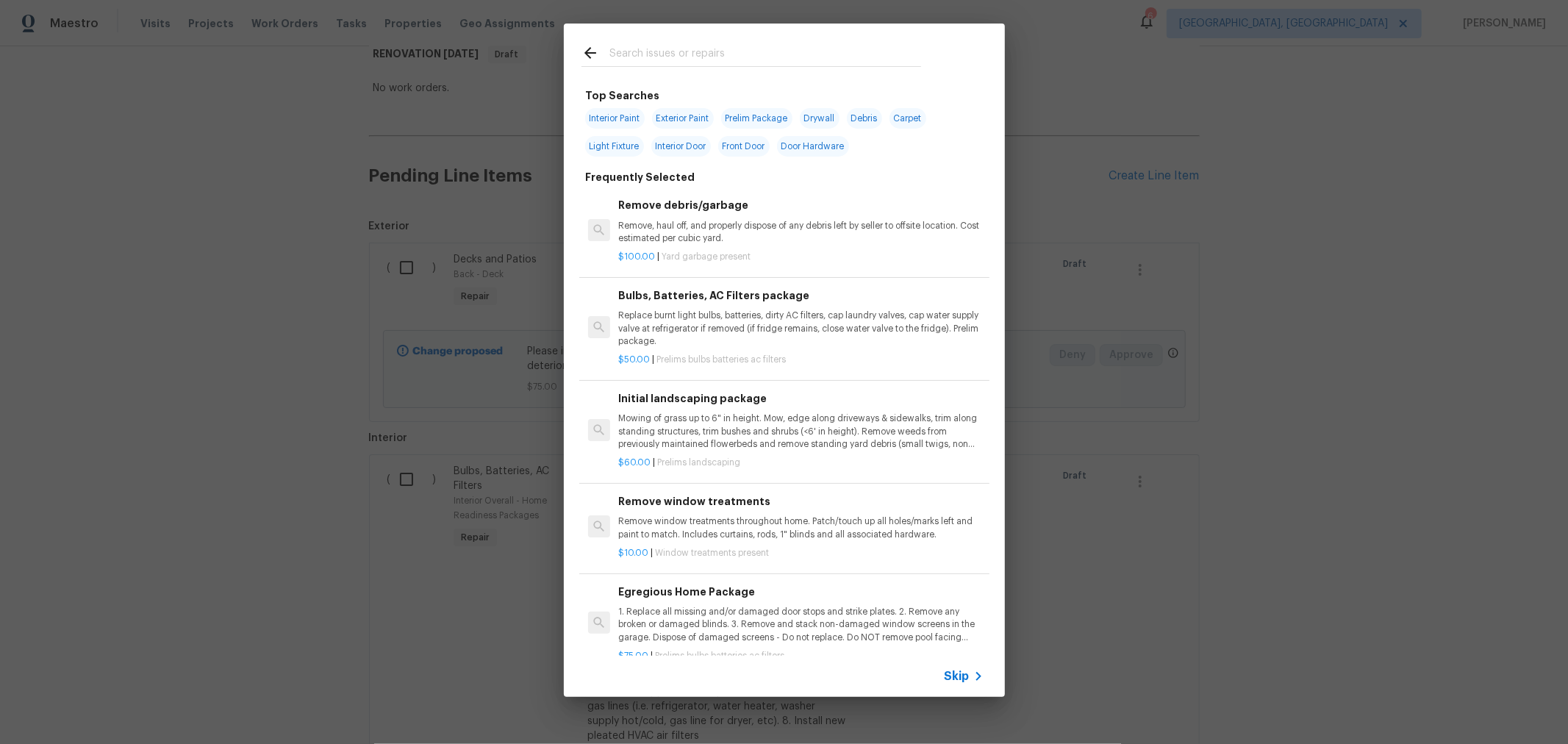
click at [674, 30] on div at bounding box center [751, 52] width 375 height 58
click at [676, 41] on div at bounding box center [751, 52] width 375 height 58
click at [678, 65] on input "text" at bounding box center [765, 55] width 312 height 22
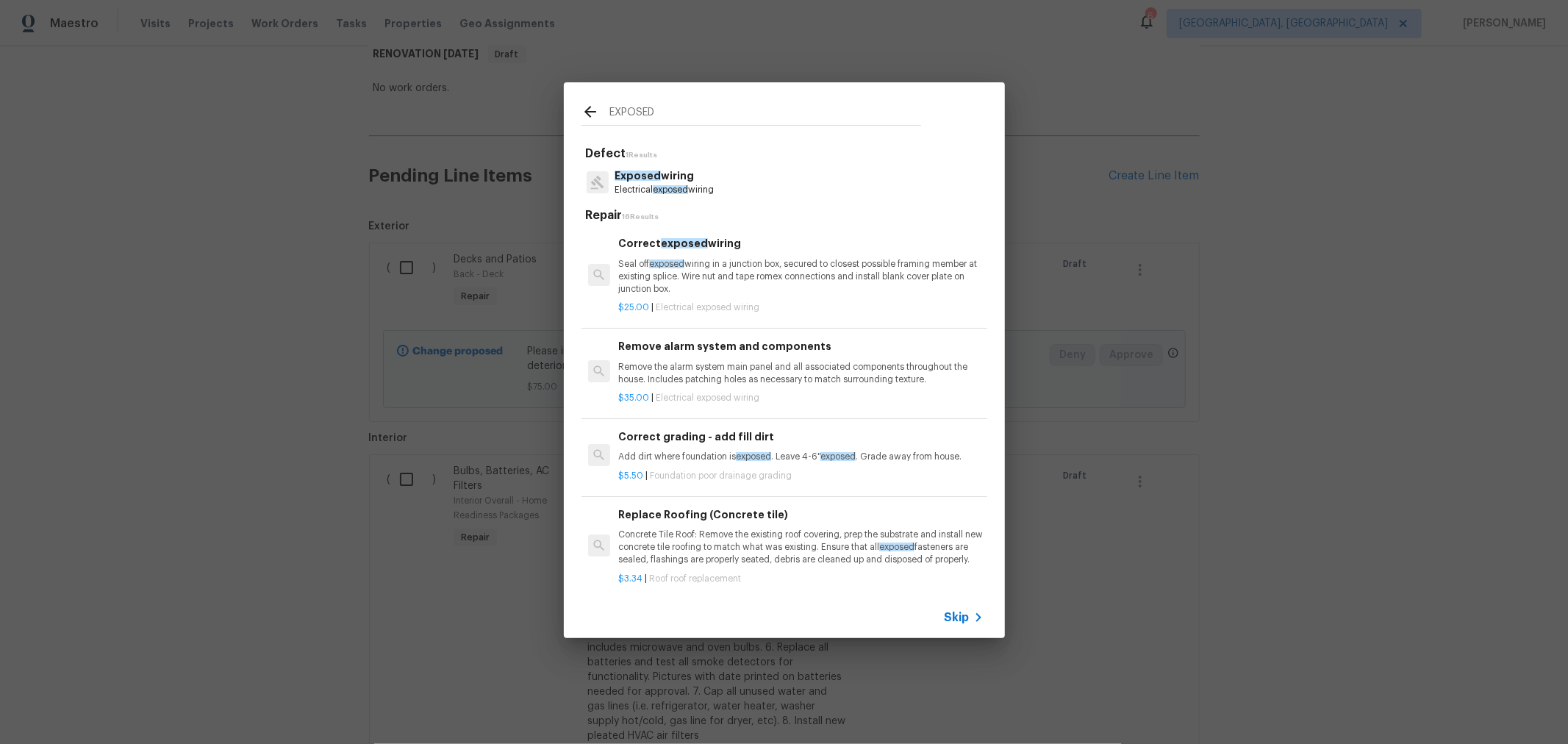
type input "EXPOSED"
click at [768, 367] on p "Remove the alarm system main panel and all associated components throughout the…" at bounding box center [800, 374] width 365 height 25
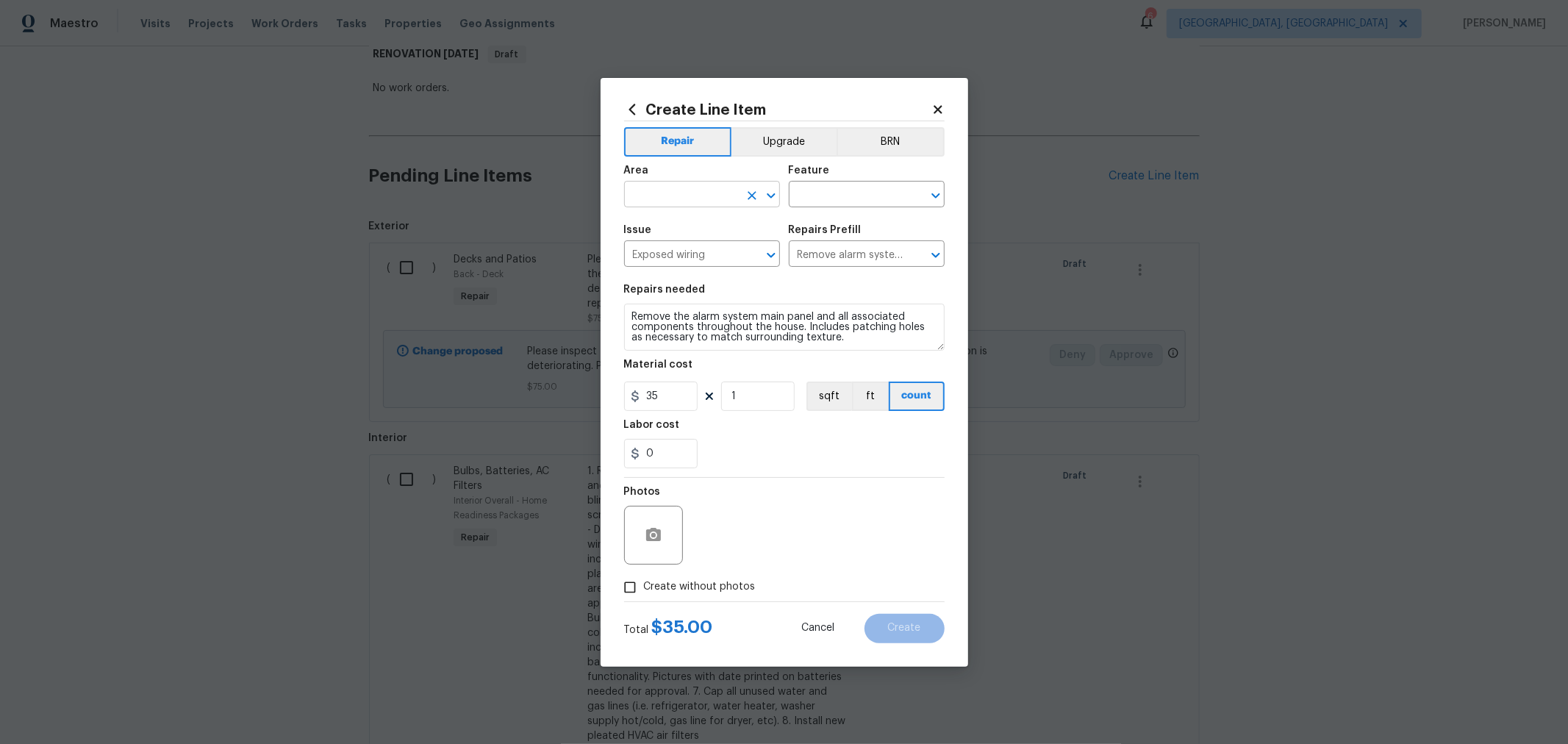
click at [695, 194] on input "text" at bounding box center [682, 195] width 115 height 22
click at [696, 244] on li "Interior Overall" at bounding box center [702, 252] width 156 height 24
type input "Interior Overall"
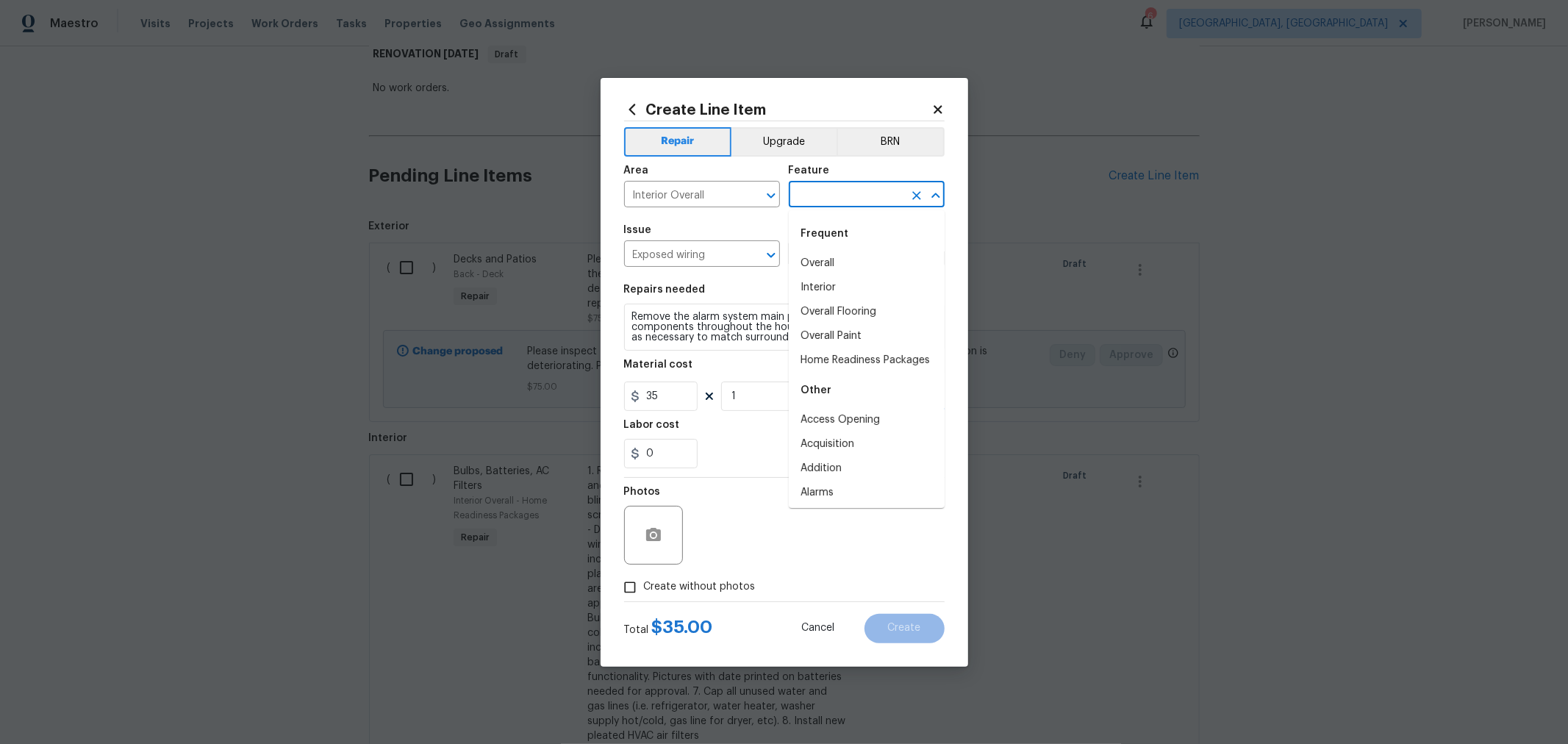
click at [805, 185] on input "text" at bounding box center [846, 195] width 115 height 22
click at [820, 256] on li "Overall" at bounding box center [866, 264] width 156 height 24
type input "Overall"
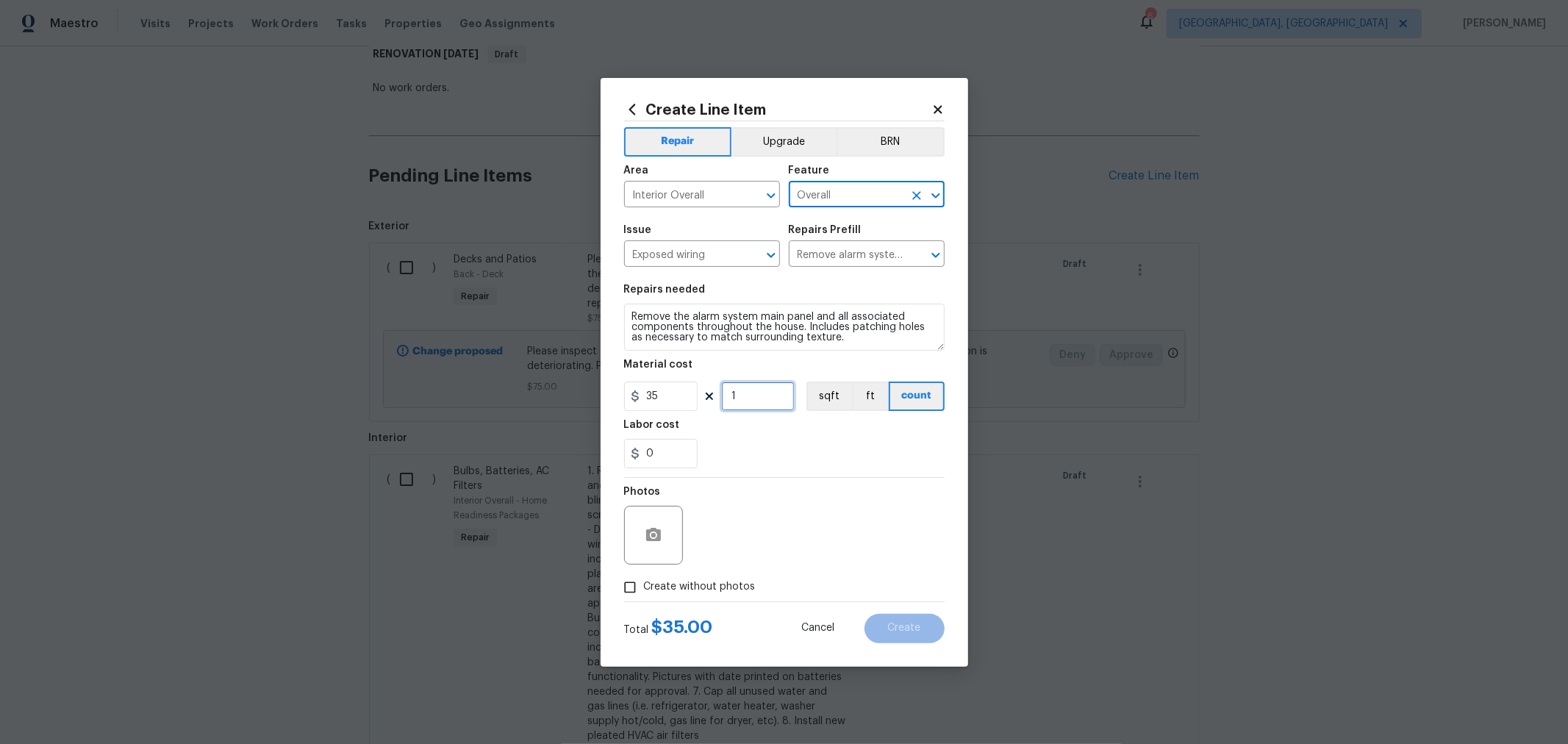
drag, startPoint x: 748, startPoint y: 402, endPoint x: 661, endPoint y: 398, distance: 87.1
click at [661, 398] on div "35 1 sqft ft count" at bounding box center [785, 396] width 321 height 30
type input "3"
click at [806, 584] on div "Create without photos" at bounding box center [785, 587] width 321 height 28
drag, startPoint x: 691, startPoint y: 589, endPoint x: 743, endPoint y: 576, distance: 53.6
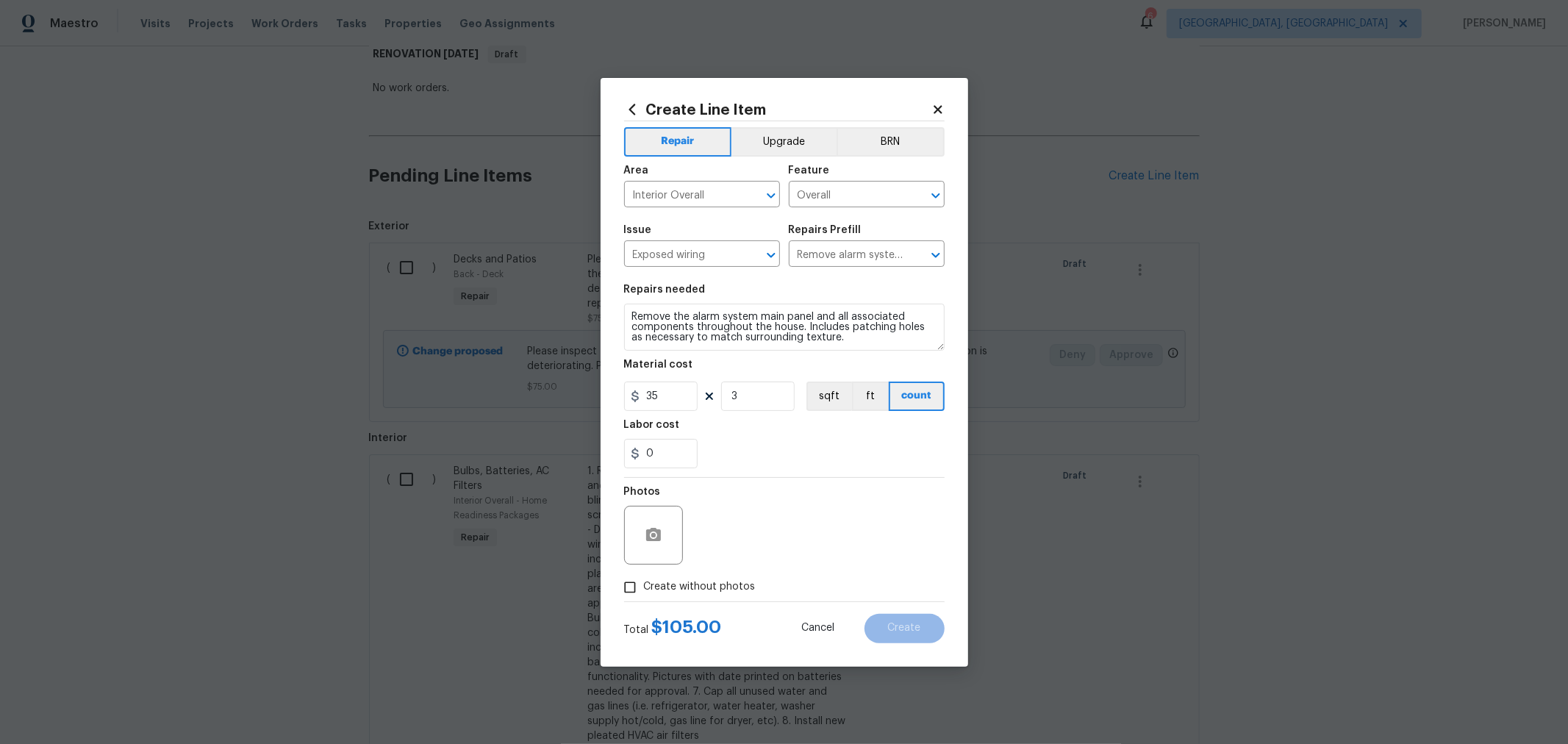
click at [692, 589] on span "Create without photos" at bounding box center [700, 587] width 112 height 15
click at [644, 589] on input "Create without photos" at bounding box center [630, 587] width 28 height 28
checkbox input "true"
click at [835, 551] on textarea at bounding box center [819, 536] width 250 height 59
type textarea "H"
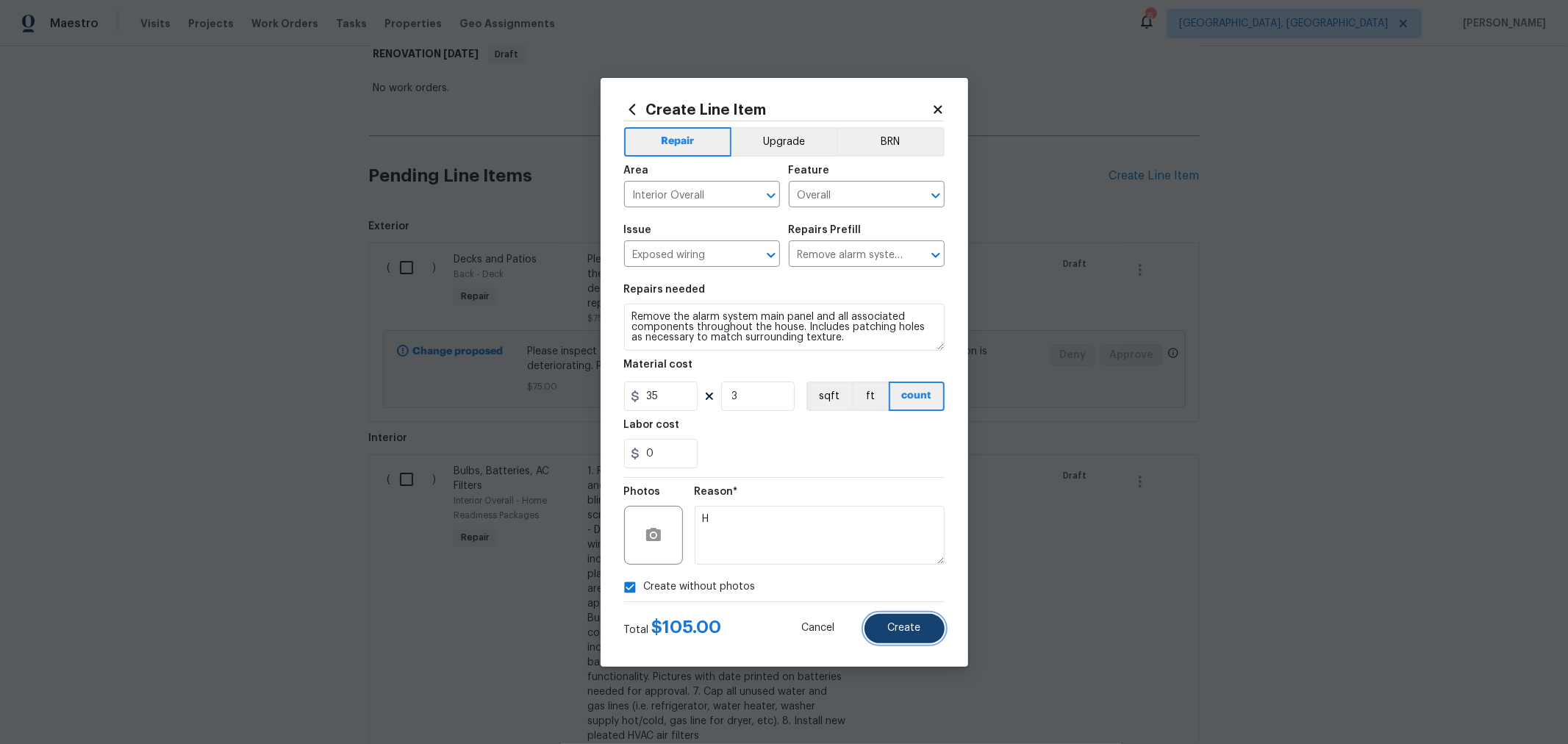
click at [910, 639] on button "Create" at bounding box center [904, 628] width 80 height 30
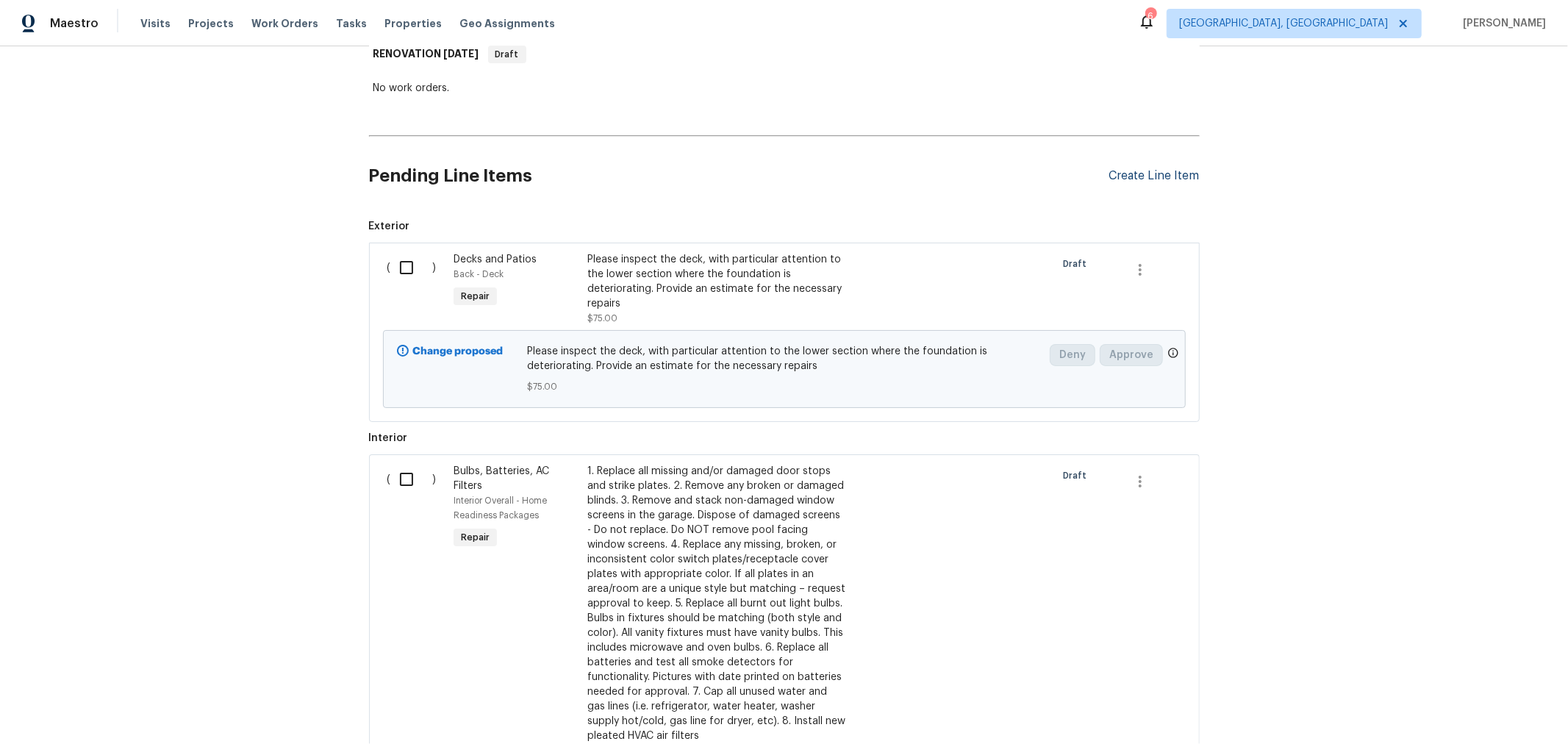
click at [1150, 177] on div "Create Line Item" at bounding box center [1154, 177] width 90 height 14
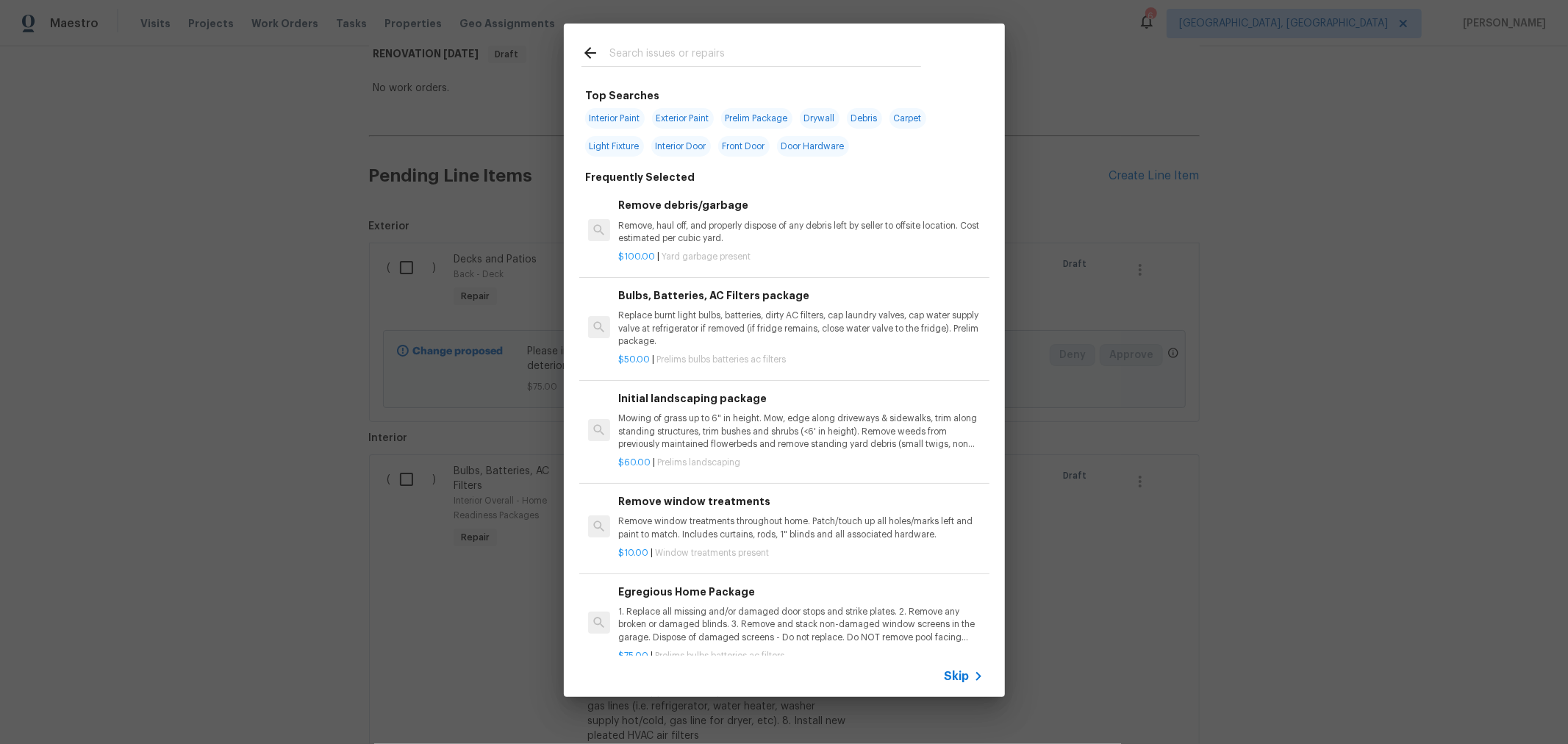
click at [831, 62] on input "text" at bounding box center [765, 55] width 312 height 22
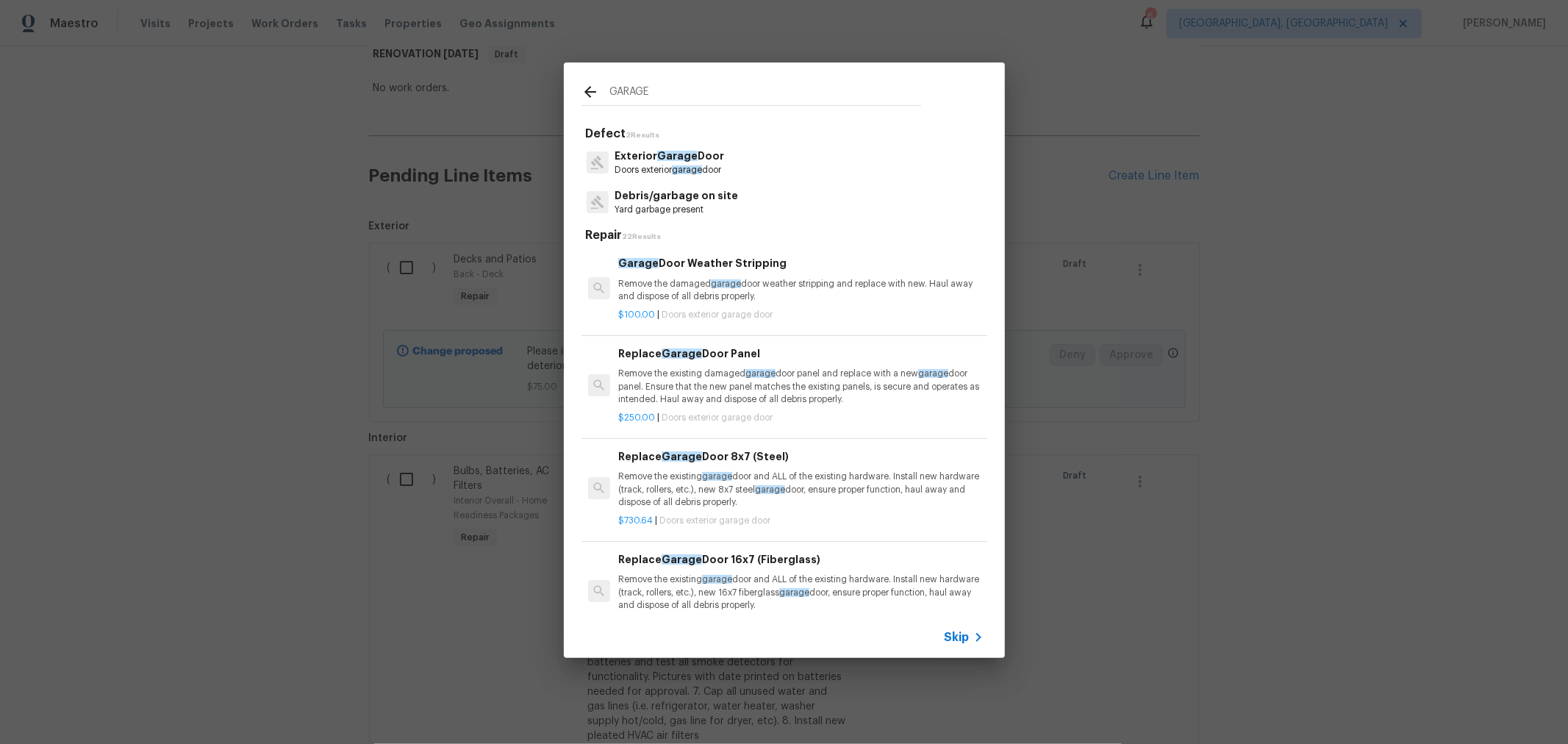
type input "GARAGE"
click at [670, 164] on p "Doors exterior garage door" at bounding box center [669, 170] width 109 height 13
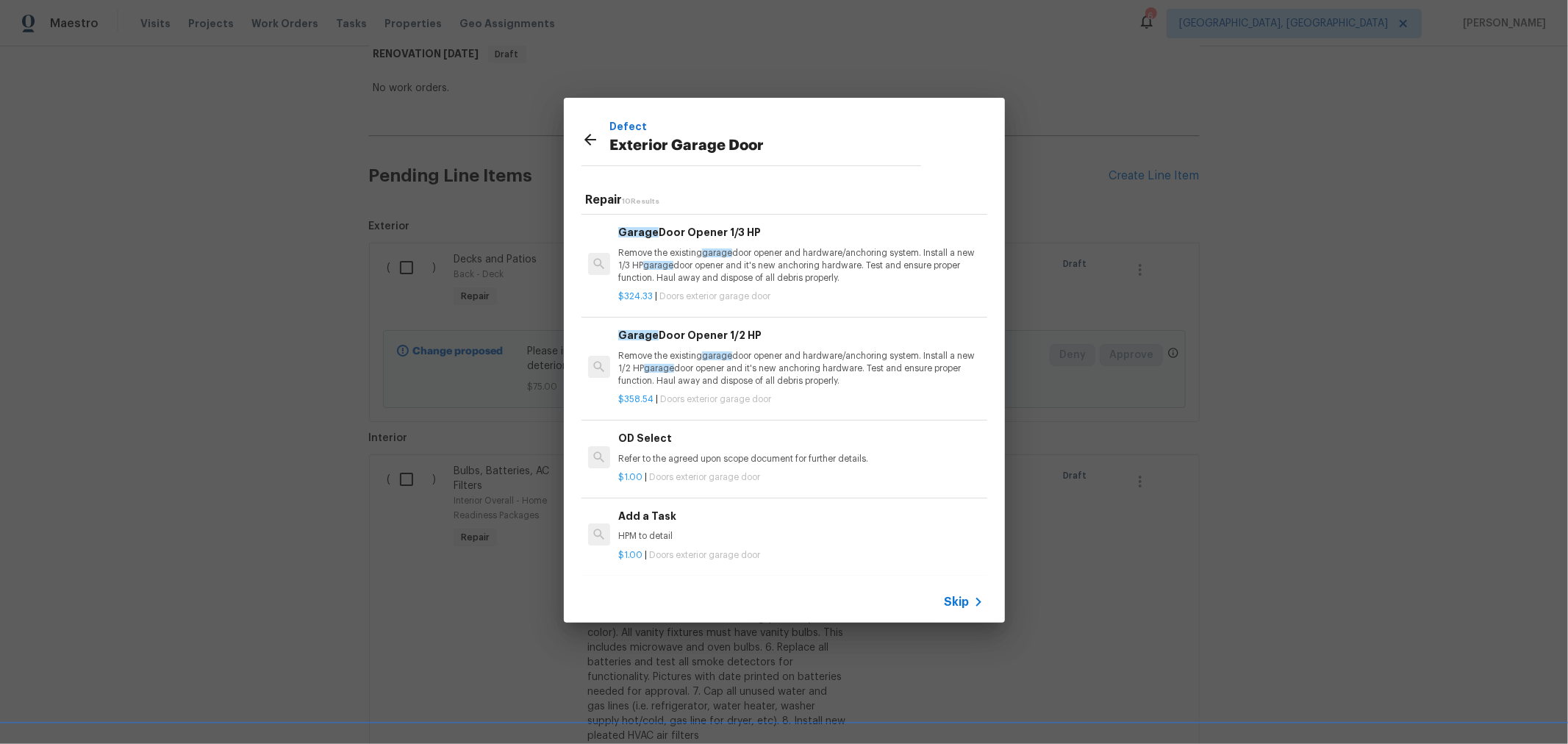
scroll to position [610, 0]
click at [768, 512] on h6 "Add a Task" at bounding box center [800, 516] width 365 height 16
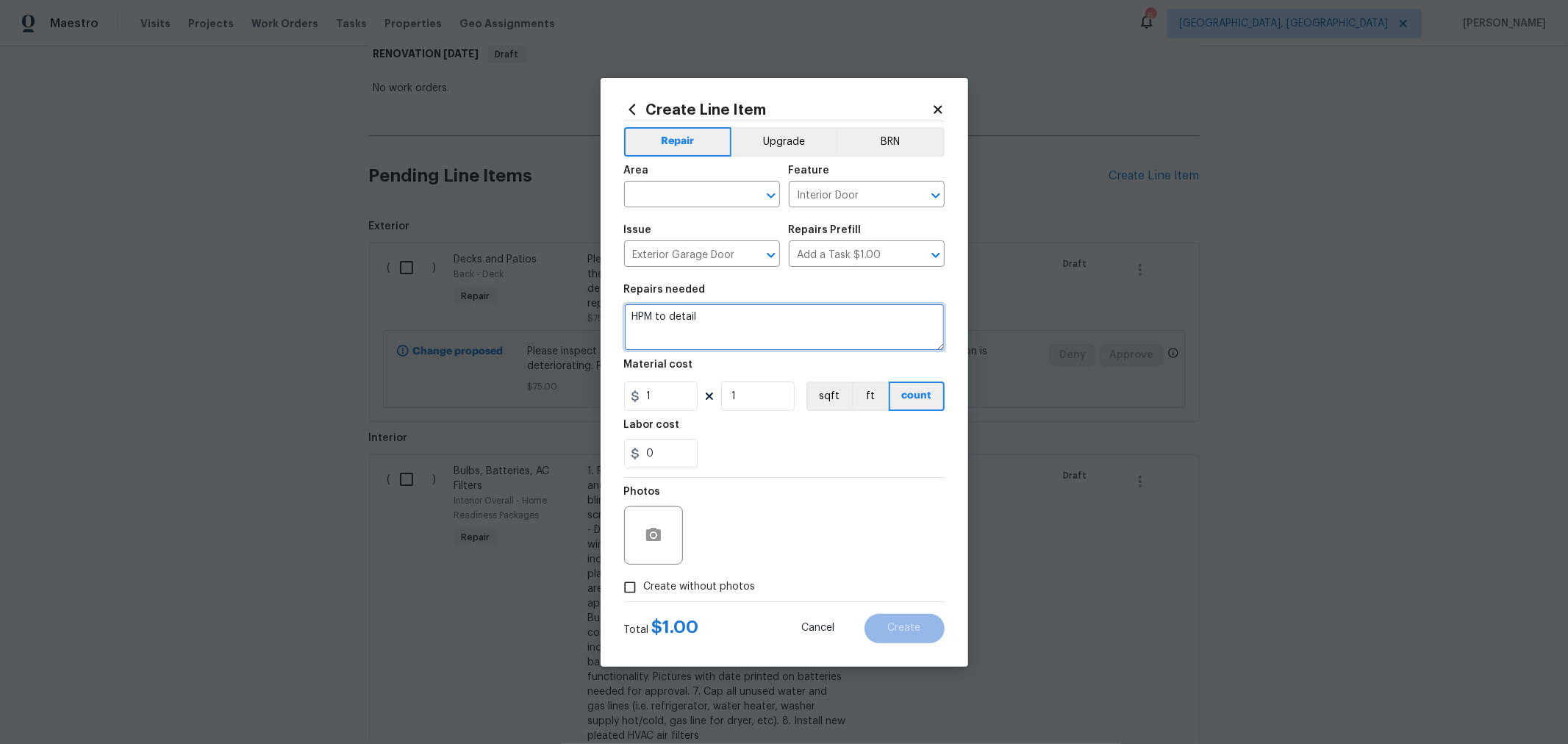
drag, startPoint x: 754, startPoint y: 311, endPoint x: 590, endPoint y: 311, distance: 164.0
click at [590, 311] on div "Create Line Item Repair Upgrade BRN Area ​ Feature Interior Door ​ Issue Exteri…" at bounding box center [784, 372] width 1568 height 744
type textarea "TROUBLESHOOT GARAGE DOOR. IT WILL NOT OPEN ALL THE WAY AND THERE IS A LARGE GAP…"
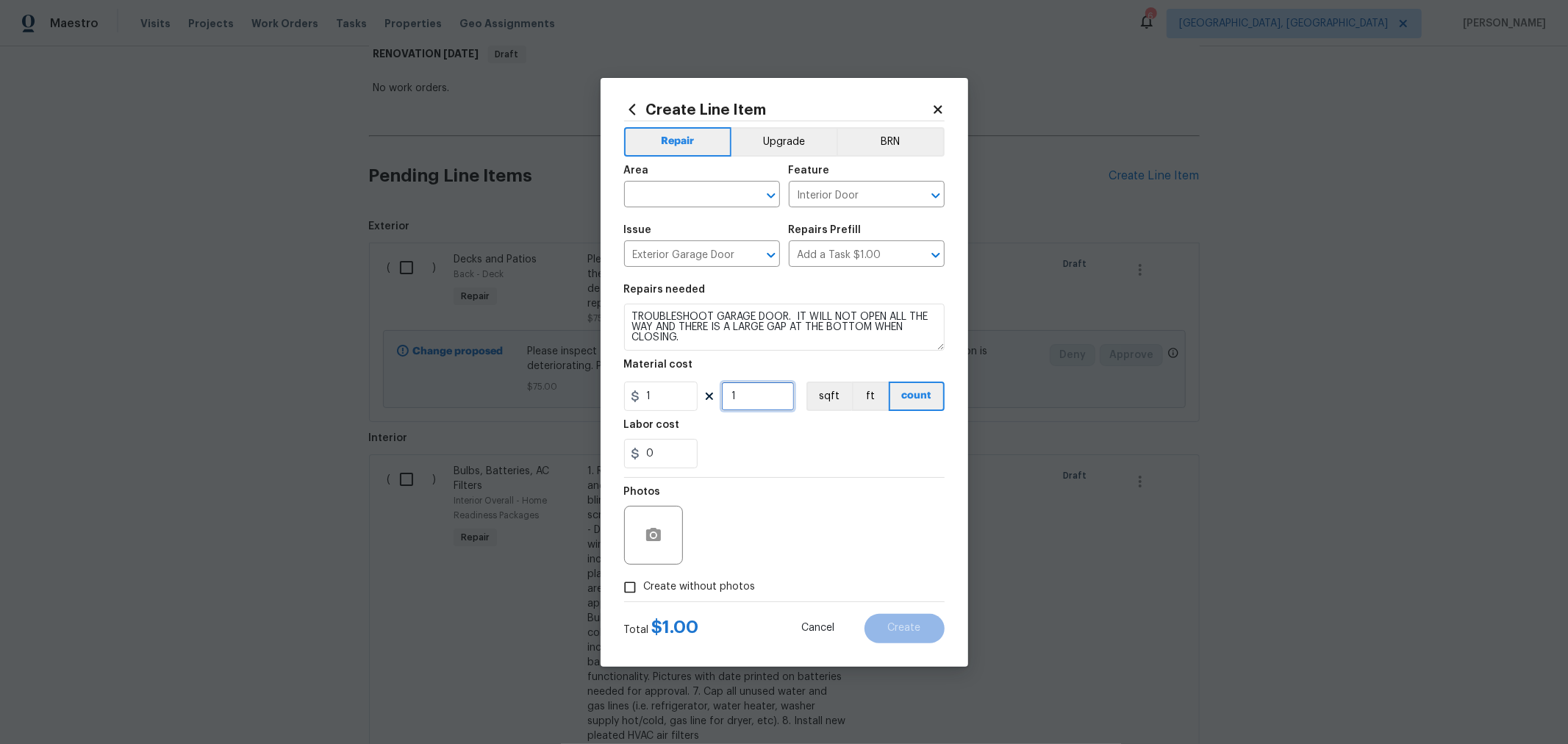
drag, startPoint x: 776, startPoint y: 409, endPoint x: 639, endPoint y: 387, distance: 138.8
click at [639, 387] on div "1 1 sqft ft count" at bounding box center [785, 396] width 321 height 30
type input "75"
click at [813, 541] on div "Photos" at bounding box center [785, 525] width 321 height 96
click at [724, 584] on span "Create without photos" at bounding box center [700, 587] width 112 height 15
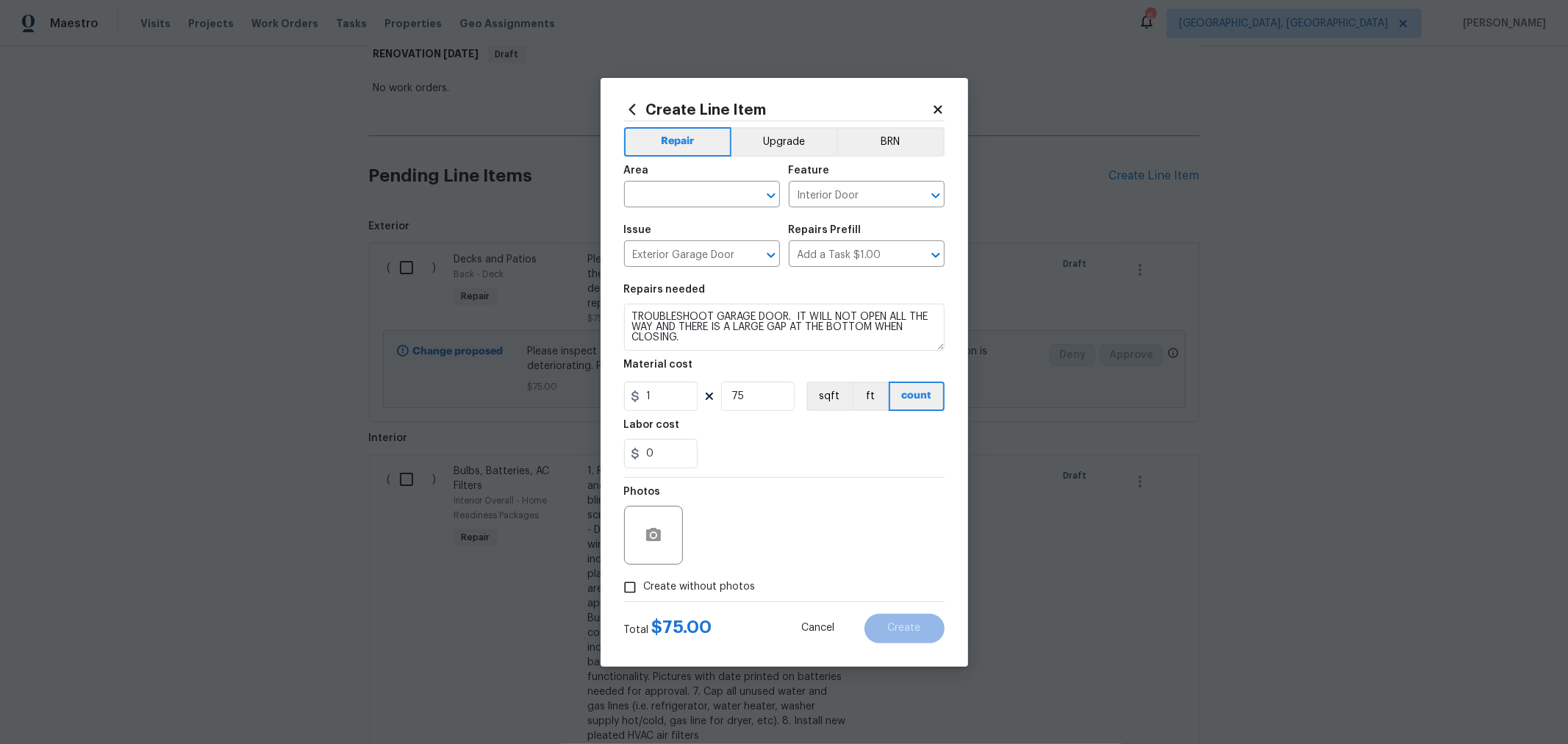
click at [644, 584] on input "Create without photos" at bounding box center [630, 587] width 28 height 28
checkbox input "true"
click at [745, 558] on textarea at bounding box center [819, 536] width 250 height 59
type textarea "H"
click at [866, 448] on div "0" at bounding box center [785, 454] width 321 height 30
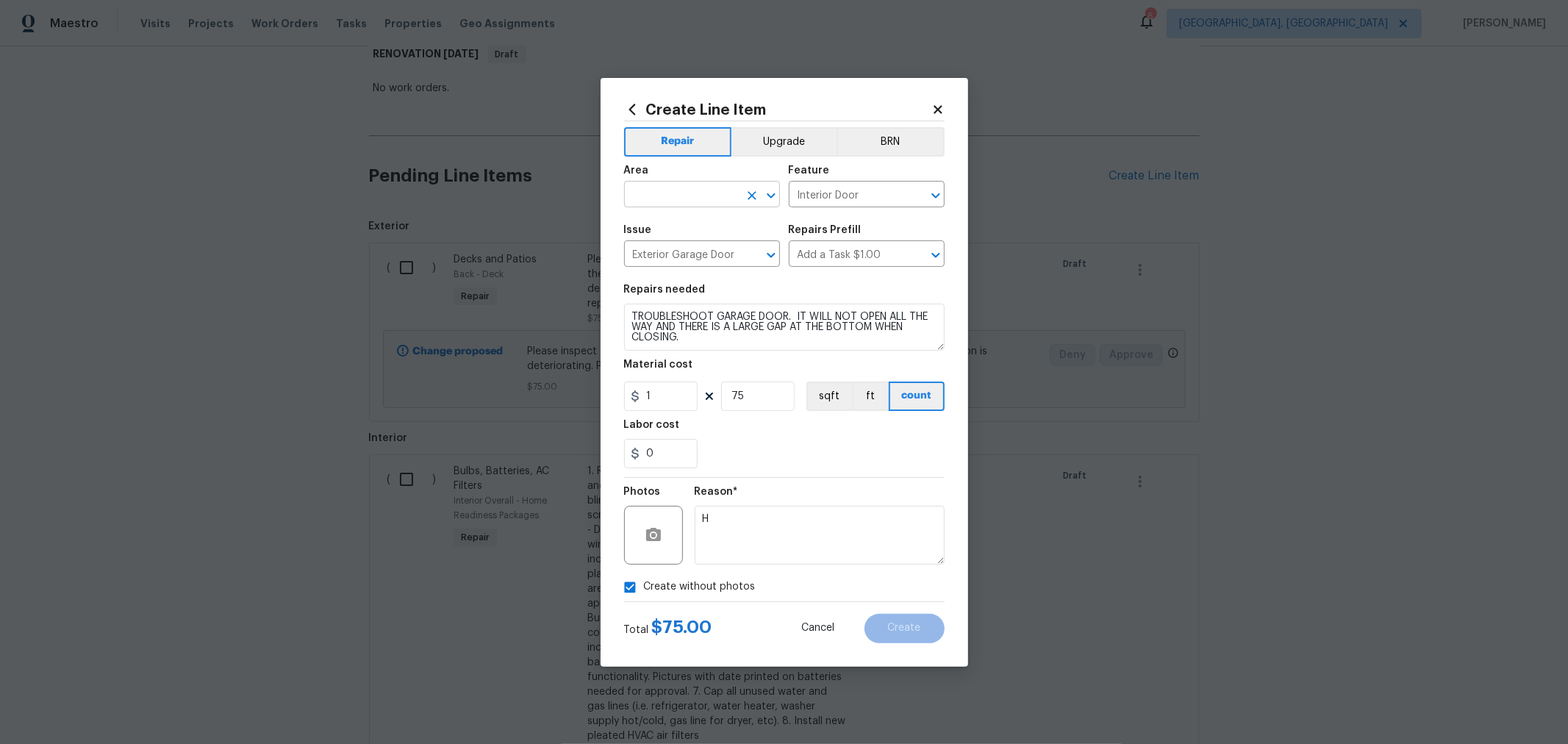
click at [678, 186] on input "text" at bounding box center [682, 195] width 115 height 22
click at [701, 252] on li "Interior Overall" at bounding box center [702, 252] width 156 height 24
type input "Interior Overall"
drag, startPoint x: 755, startPoint y: 395, endPoint x: 718, endPoint y: 398, distance: 37.1
click at [718, 398] on div "1 75 sqft ft count" at bounding box center [785, 396] width 321 height 30
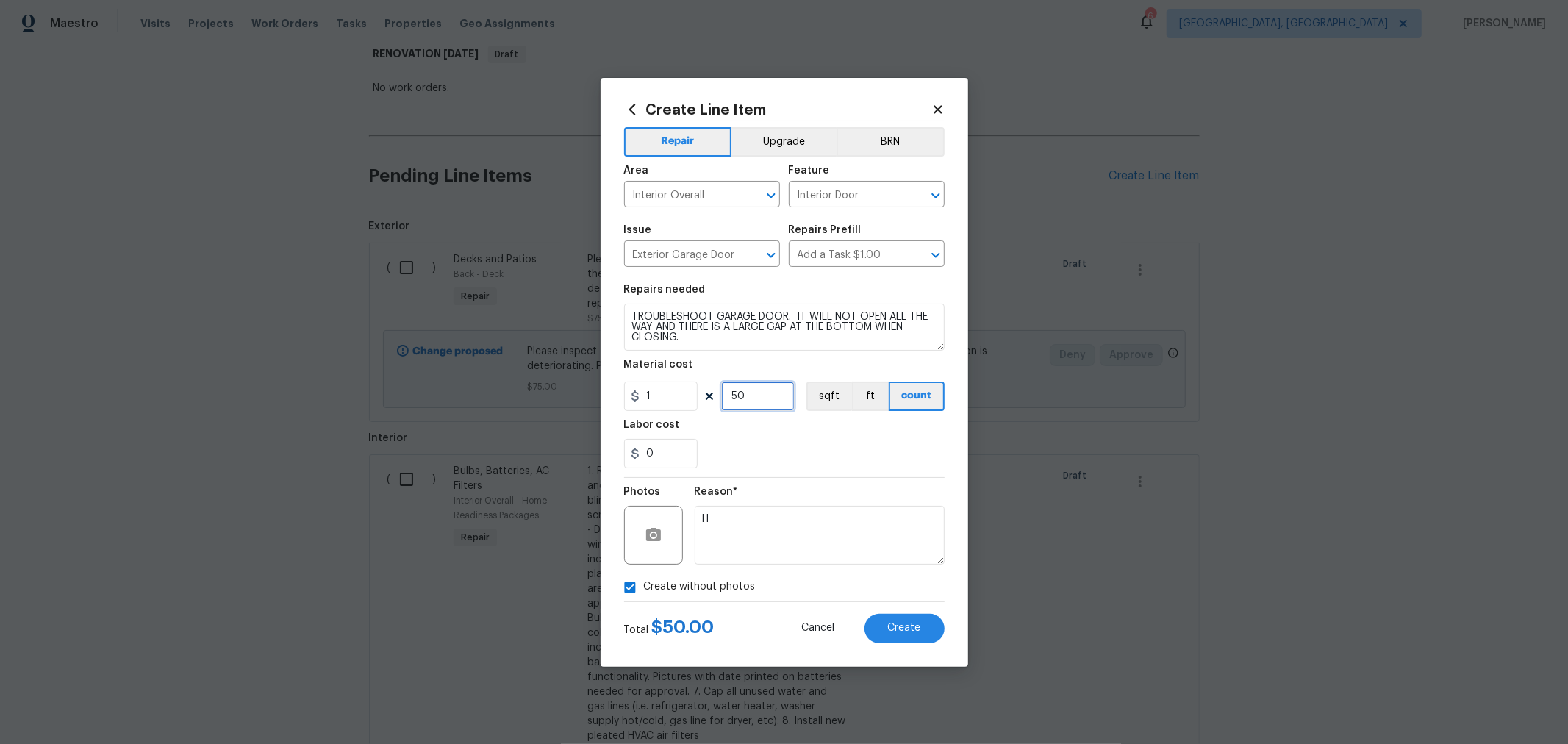
type input "50"
click at [903, 465] on div "0" at bounding box center [785, 454] width 321 height 30
click at [893, 632] on span "Create" at bounding box center [904, 628] width 33 height 11
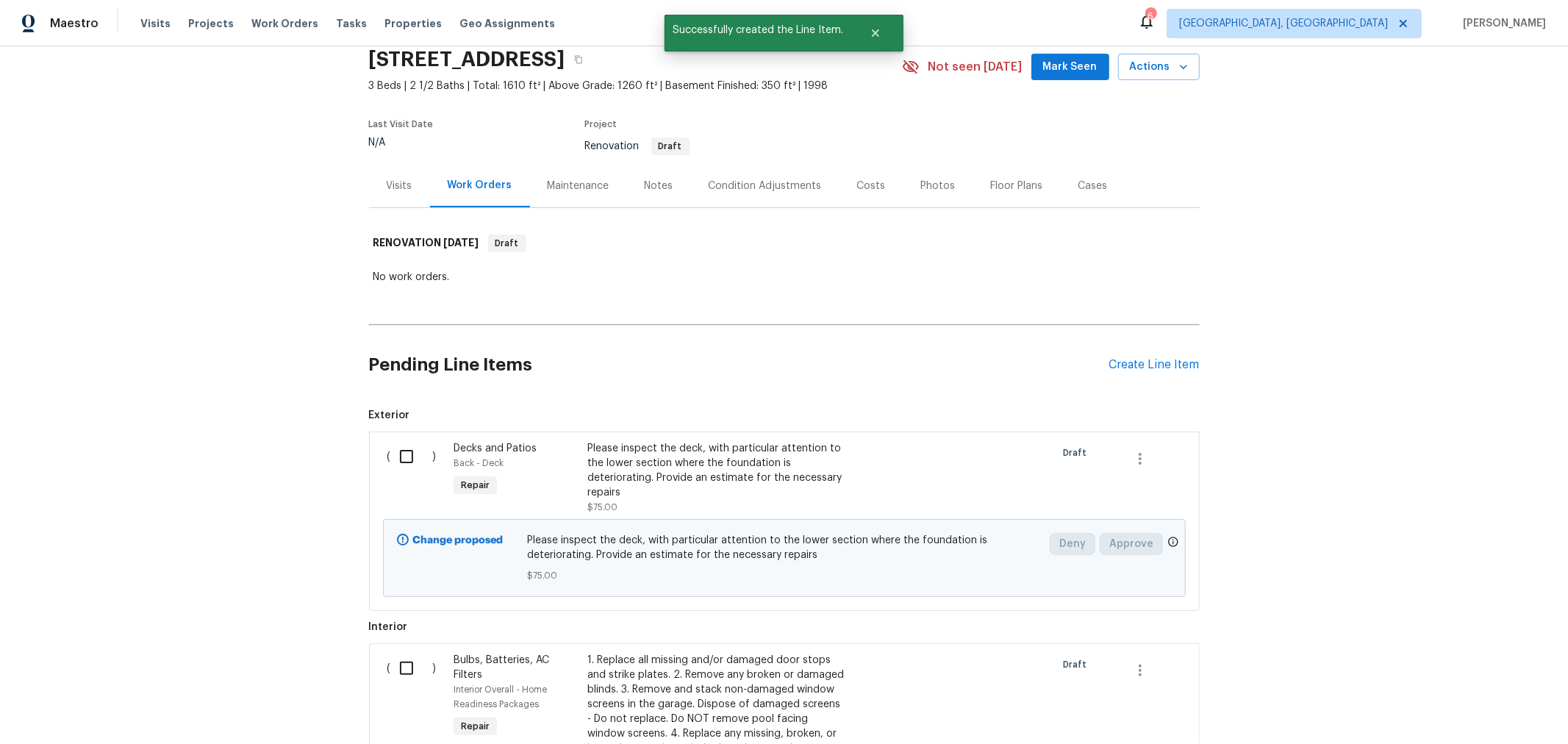
scroll to position [248, 0]
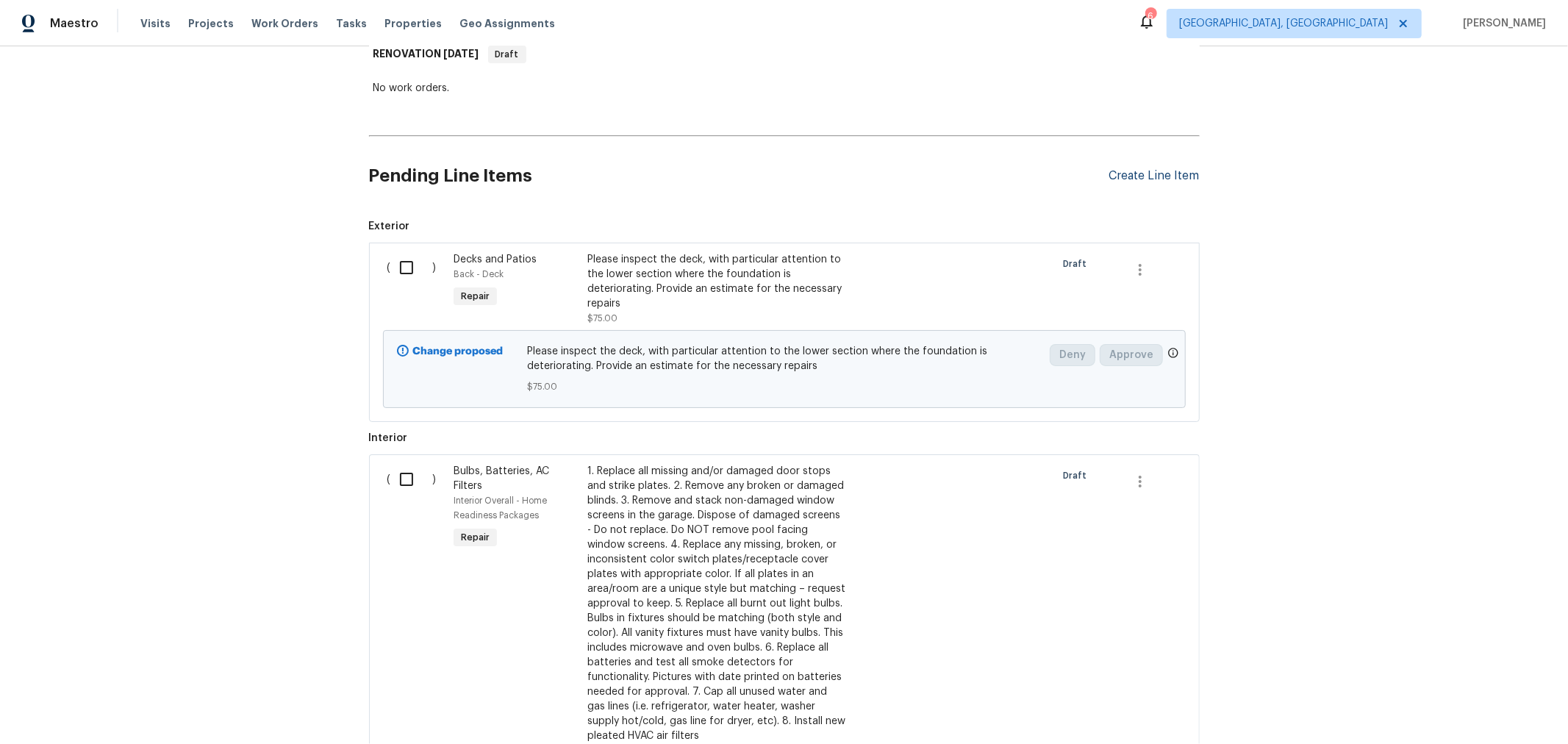
click at [1126, 177] on div "Create Line Item" at bounding box center [1154, 177] width 90 height 14
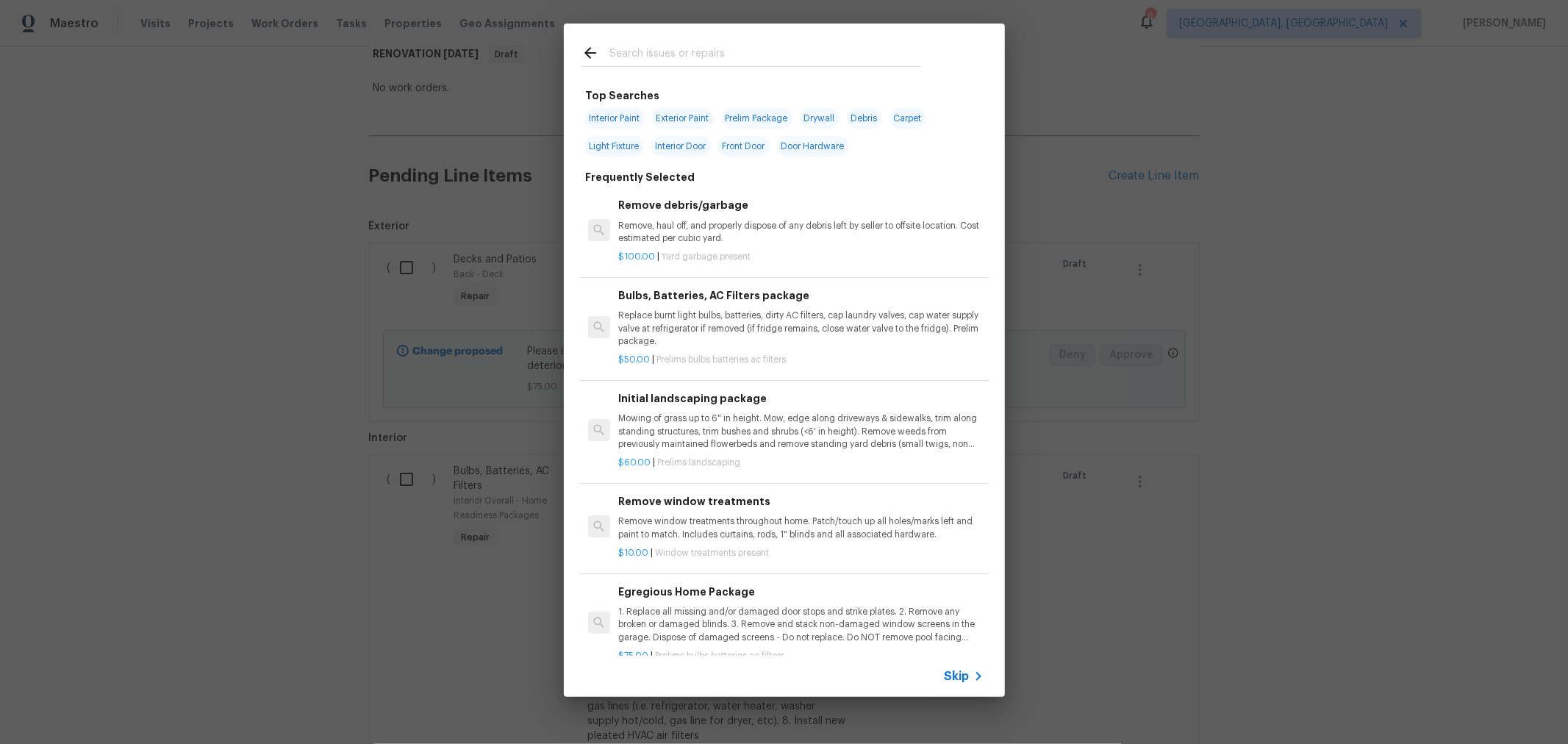
click at [714, 53] on input "text" at bounding box center [765, 55] width 312 height 22
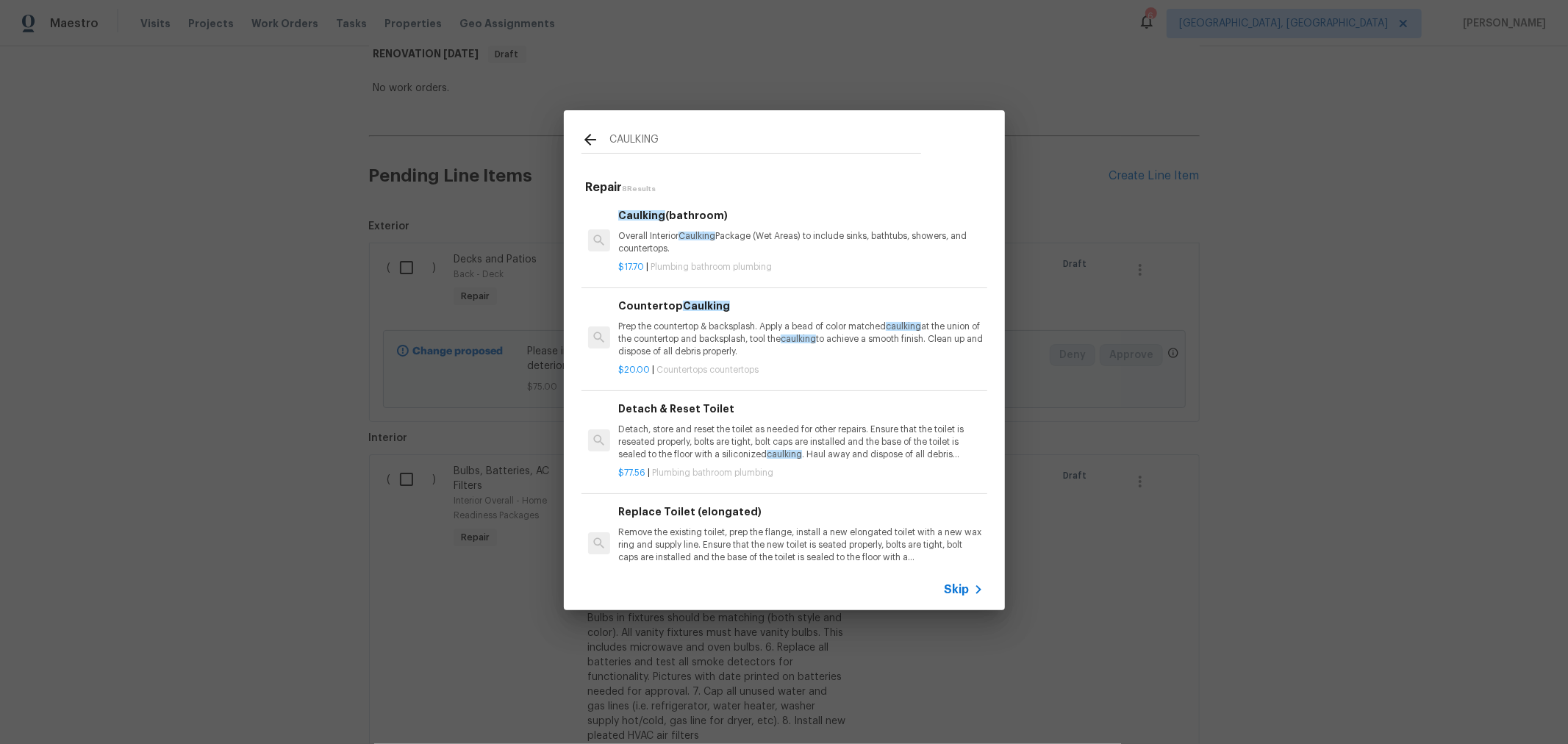
type input "CAULKING"
click at [745, 248] on p "Overall Interior Caulking Package (Wet Areas) to include sinks, bathtubs, showe…" at bounding box center [800, 243] width 365 height 25
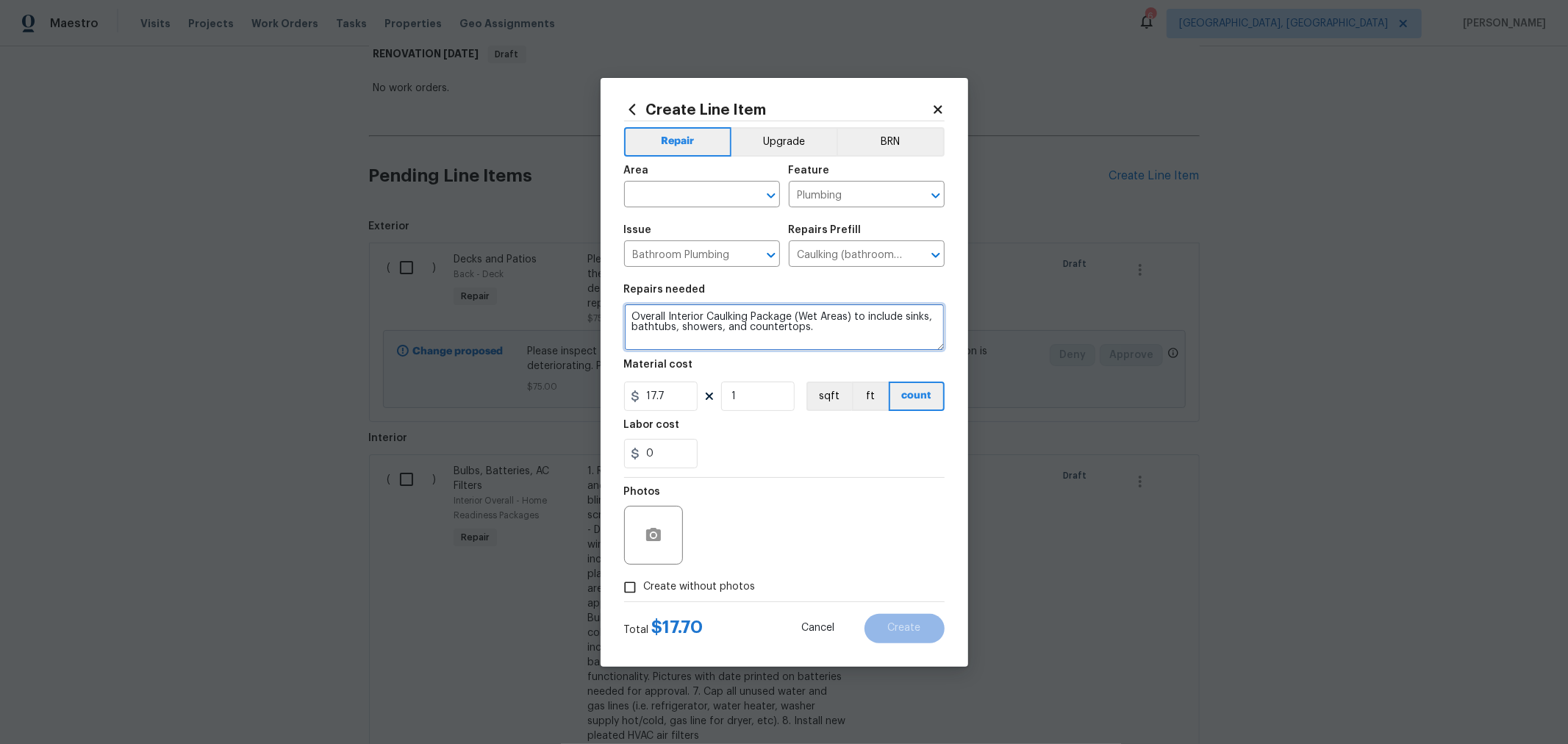
click at [719, 306] on textarea "Overall Interior Caulking Package (Wet Areas) to include sinks, bathtubs, showe…" at bounding box center [785, 327] width 321 height 48
click at [718, 315] on textarea "Overall Interior Caulking Package (Wet Areas) to include sinks, bathtubs, showe…" at bounding box center [785, 327] width 321 height 48
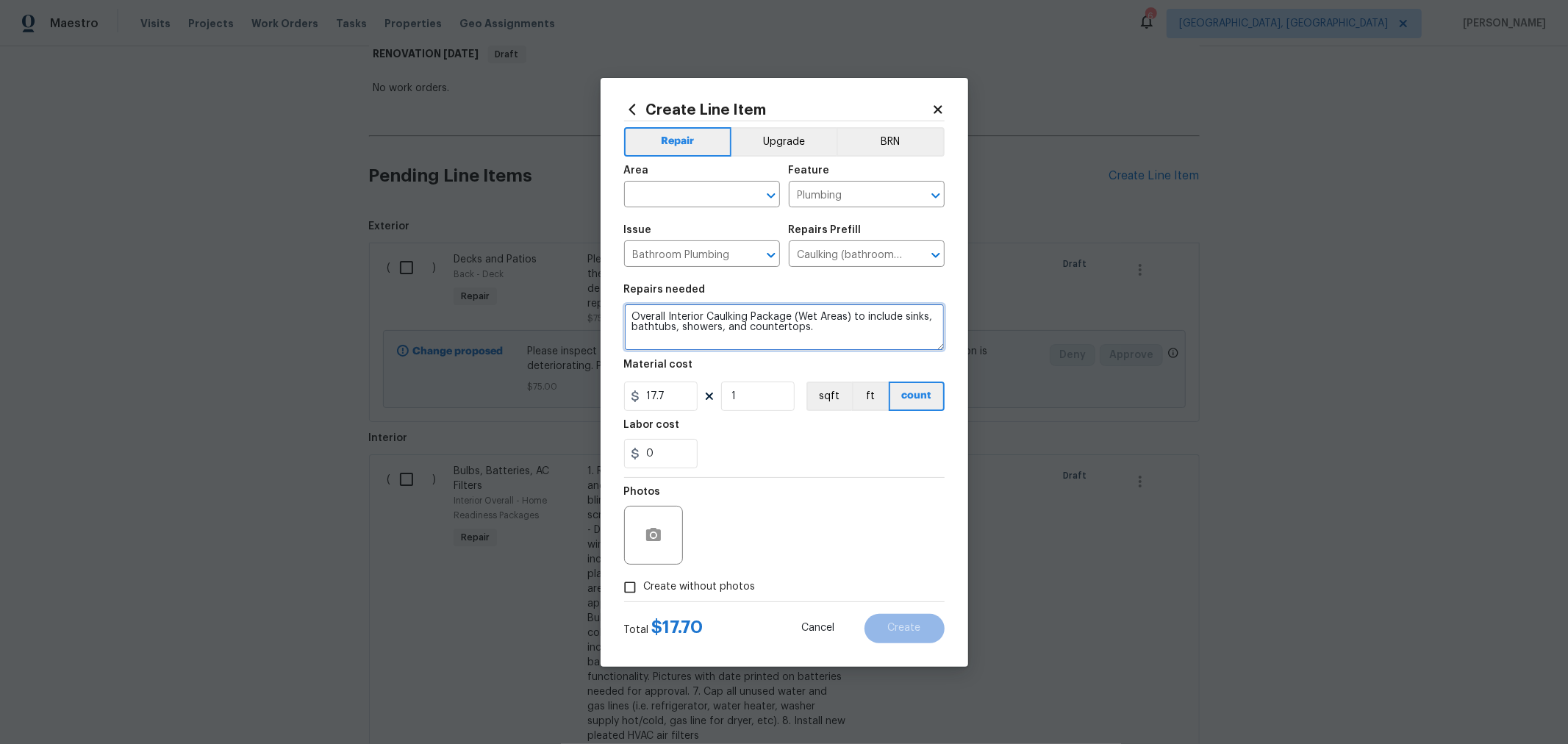
paste textarea "Whole home - Overall Interior Caulking Package (Tim/Casings/Wet Areas) to inclu…"
type textarea "Whole home - Overall Interior Caulking Package (Tim/Casings/Wet Areas) to inclu…"
click at [694, 193] on input "text" at bounding box center [682, 195] width 115 height 22
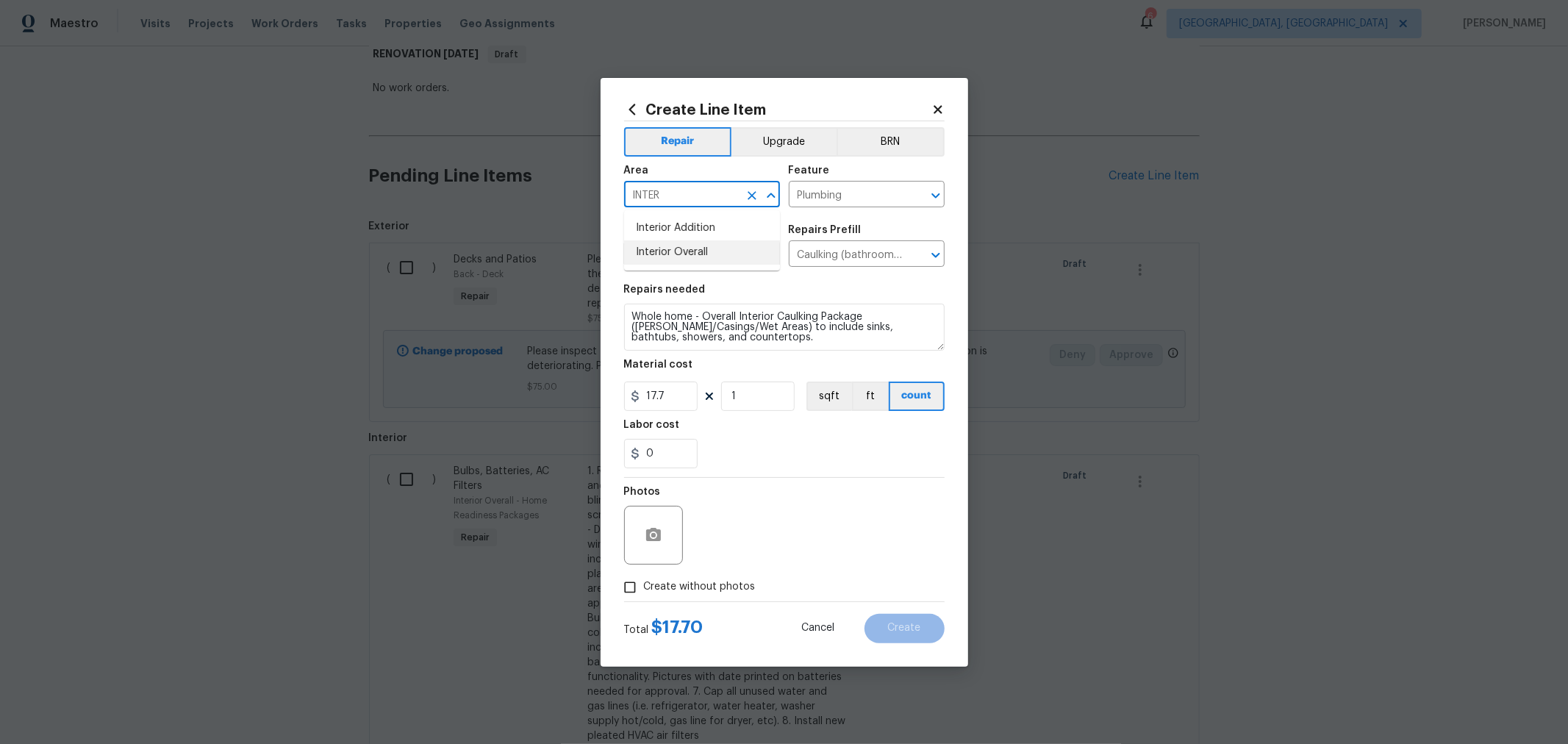
click at [678, 244] on li "Interior Overall" at bounding box center [702, 252] width 156 height 24
type input "Interior Overall"
click at [669, 571] on div "Photos" at bounding box center [655, 525] width 62 height 96
click at [667, 577] on label "Create without photos" at bounding box center [686, 587] width 140 height 28
click at [644, 577] on input "Create without photos" at bounding box center [630, 587] width 28 height 28
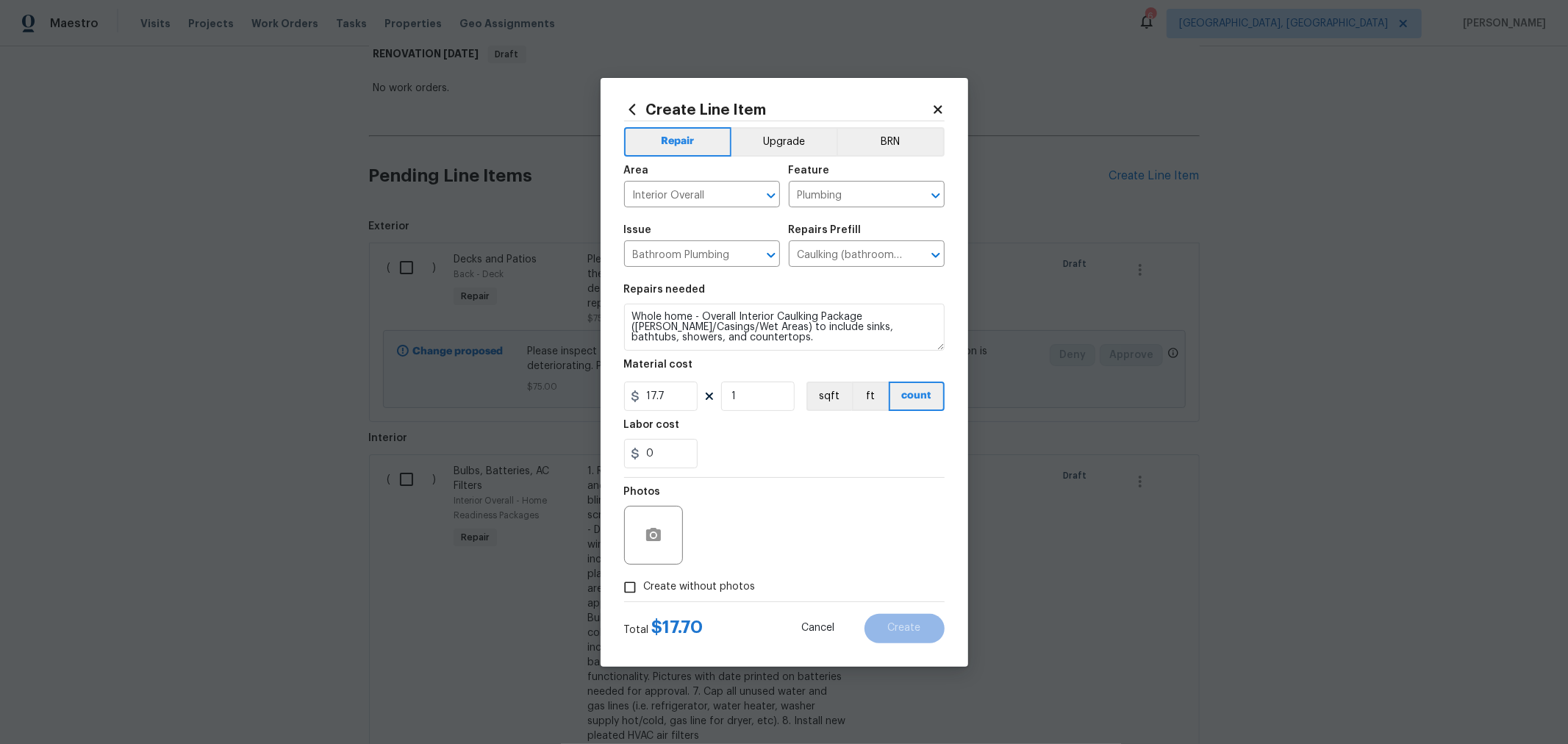
checkbox input "true"
click at [728, 553] on textarea at bounding box center [819, 536] width 250 height 59
type textarea "H"
drag, startPoint x: 725, startPoint y: 403, endPoint x: 633, endPoint y: 403, distance: 92.0
click at [629, 402] on div "17.7 1 sqft ft count" at bounding box center [785, 396] width 321 height 30
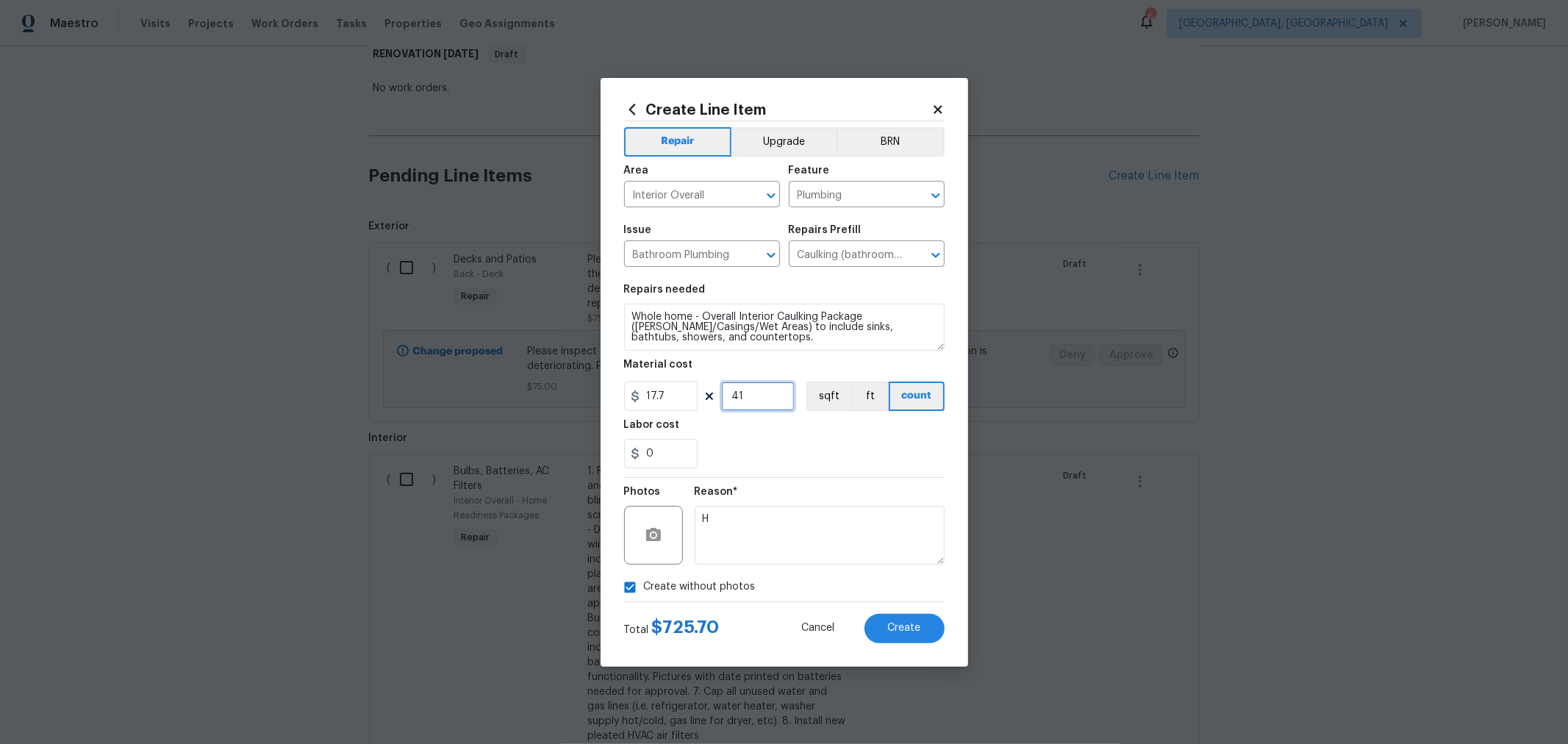
drag, startPoint x: 760, startPoint y: 396, endPoint x: 661, endPoint y: 395, distance: 99.0
click at [661, 395] on div "17.7 41 sqft ft count" at bounding box center [785, 396] width 321 height 30
type input "4"
click at [837, 483] on div "Reason* H" at bounding box center [819, 525] width 250 height 96
click at [884, 614] on button "Create" at bounding box center [904, 628] width 80 height 30
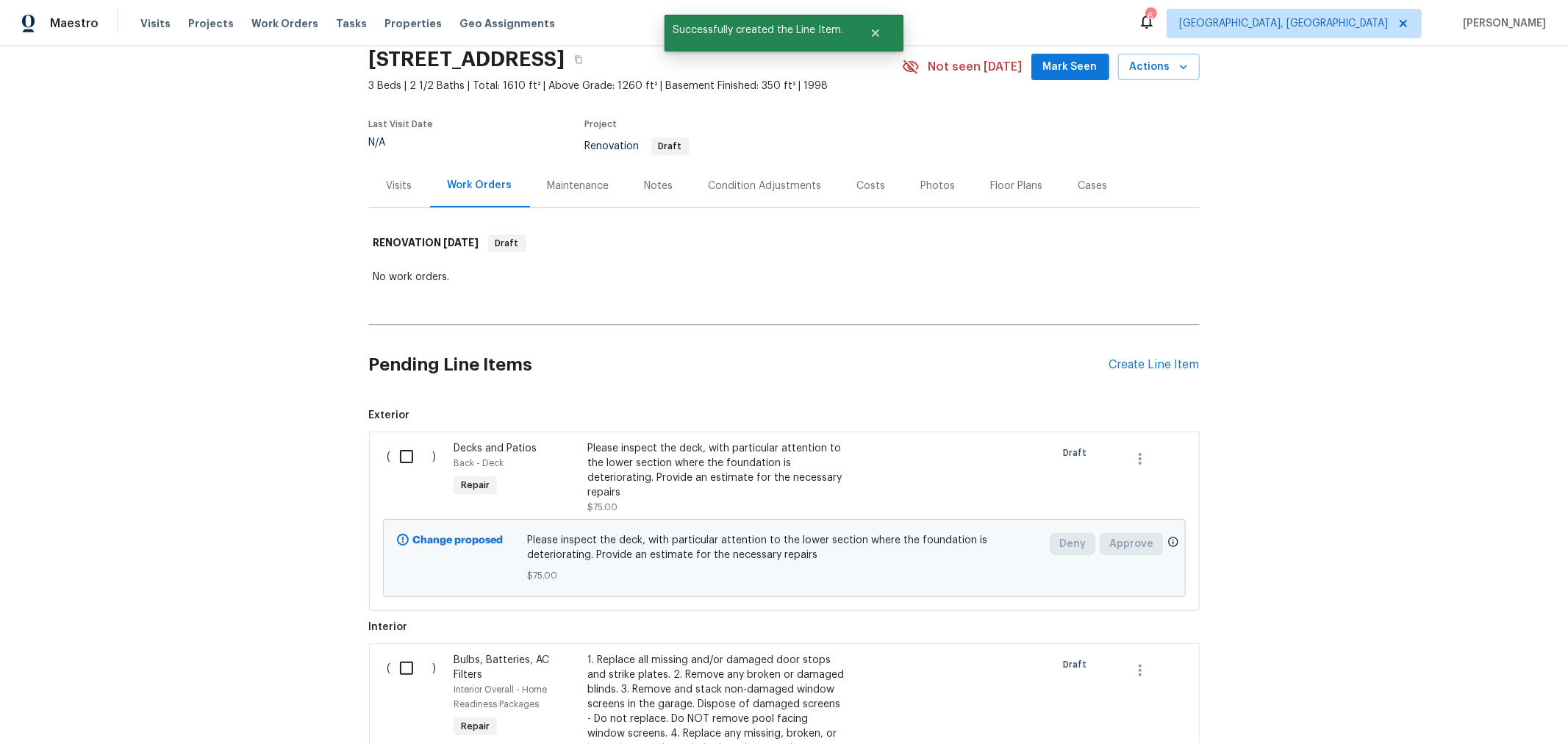
scroll to position [248, 0]
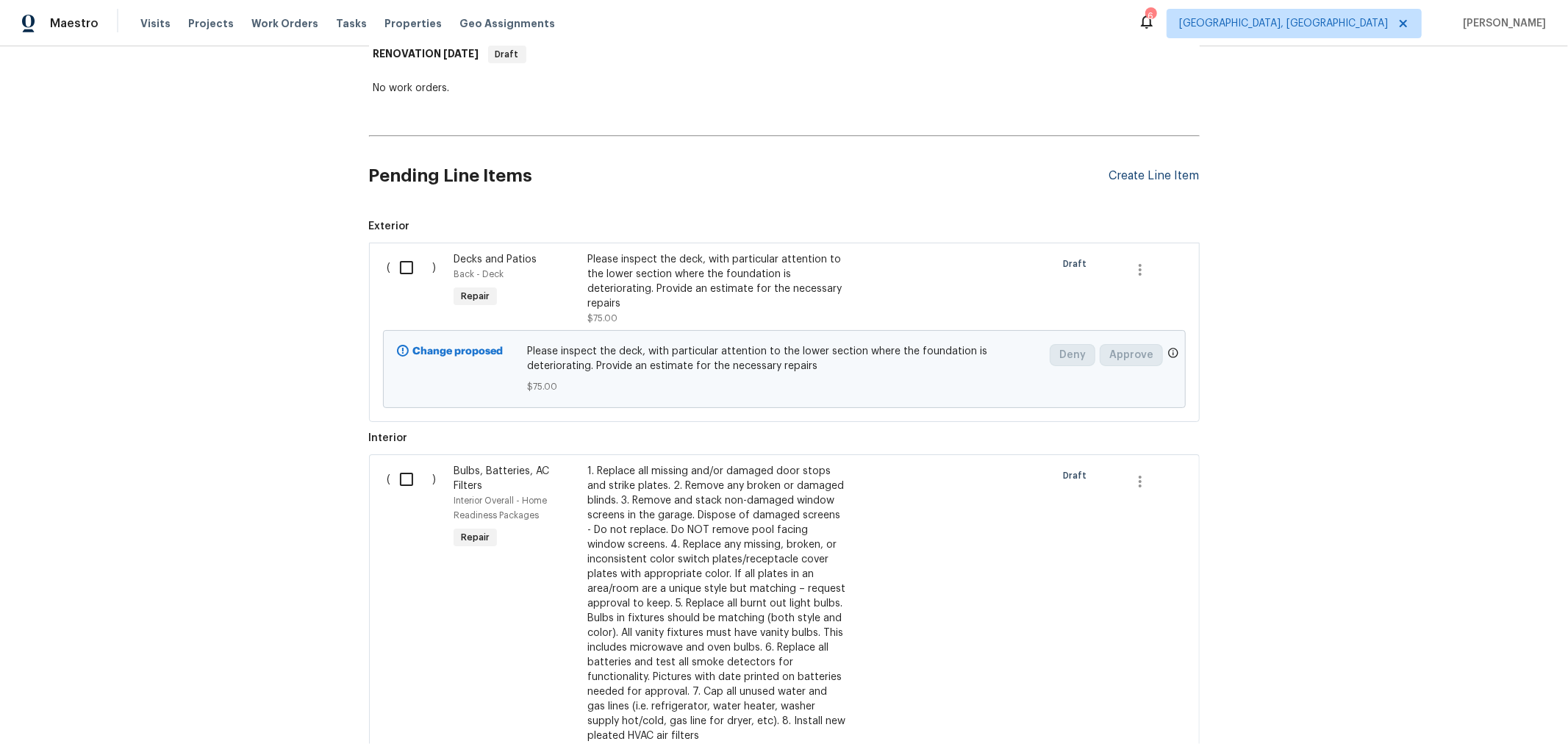
click at [1176, 174] on div "Create Line Item" at bounding box center [1154, 177] width 90 height 14
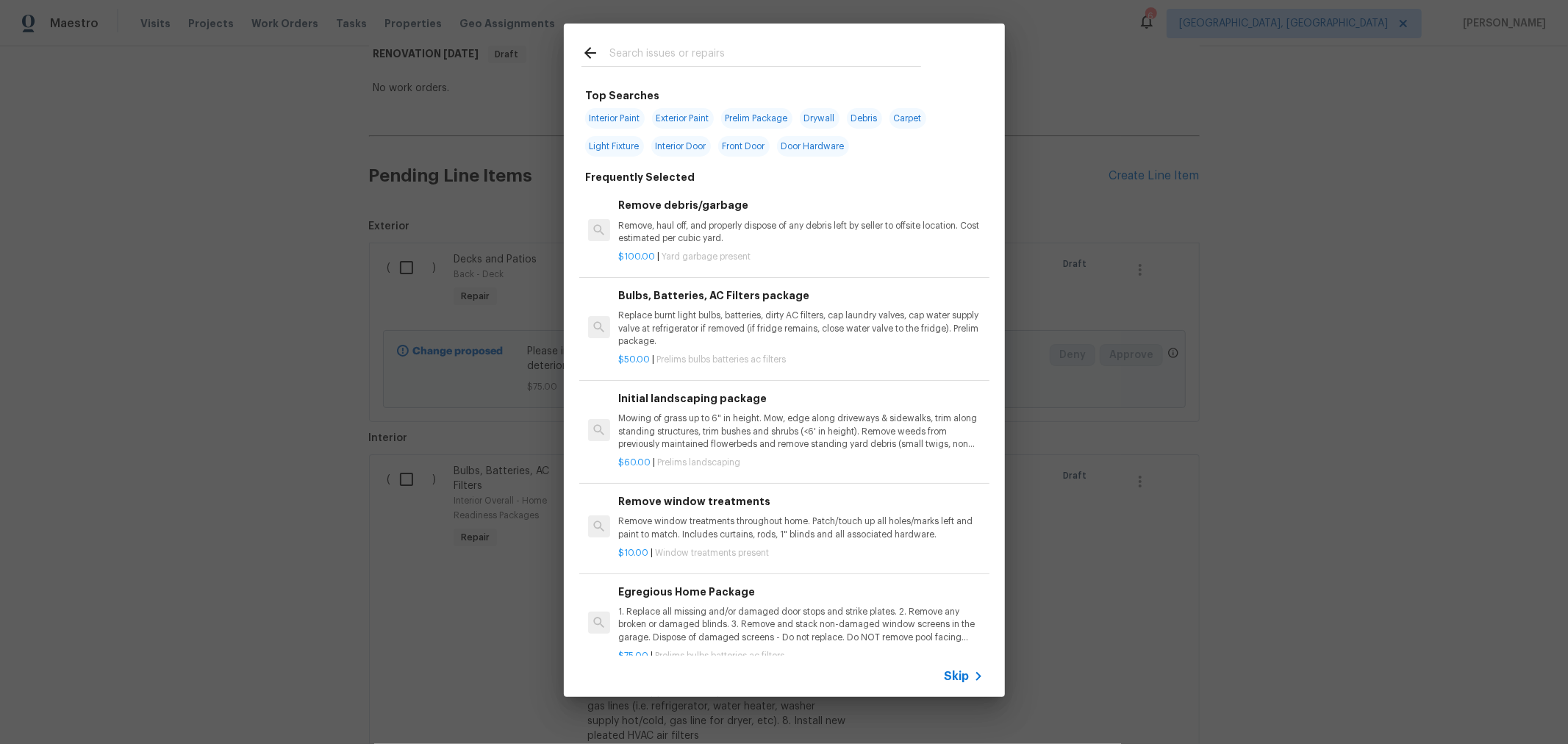
click at [795, 64] on input "text" at bounding box center [765, 55] width 312 height 22
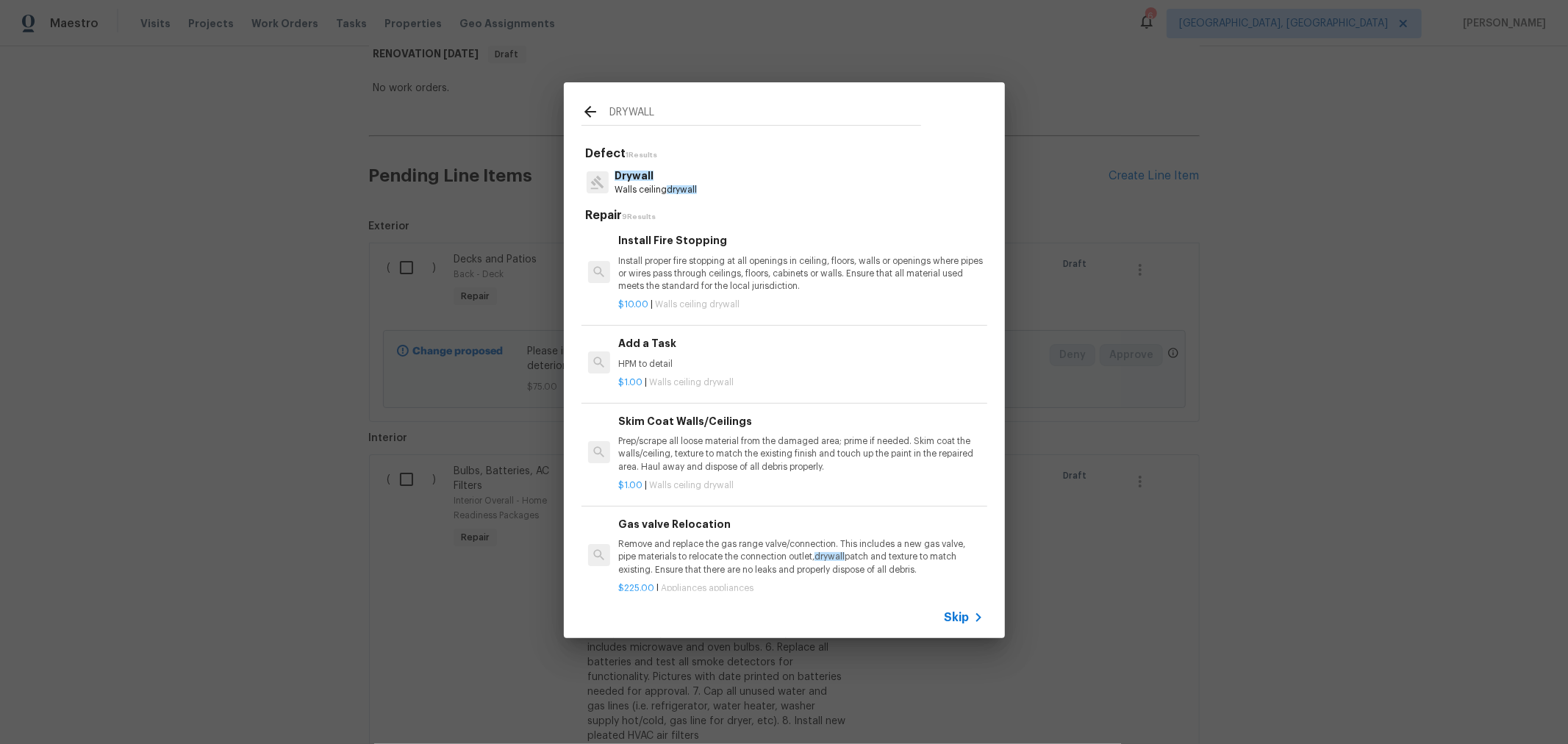
type input "DRYWALL"
click at [814, 471] on div "$1.00 | Walls ceiling drywall" at bounding box center [800, 479] width 365 height 19
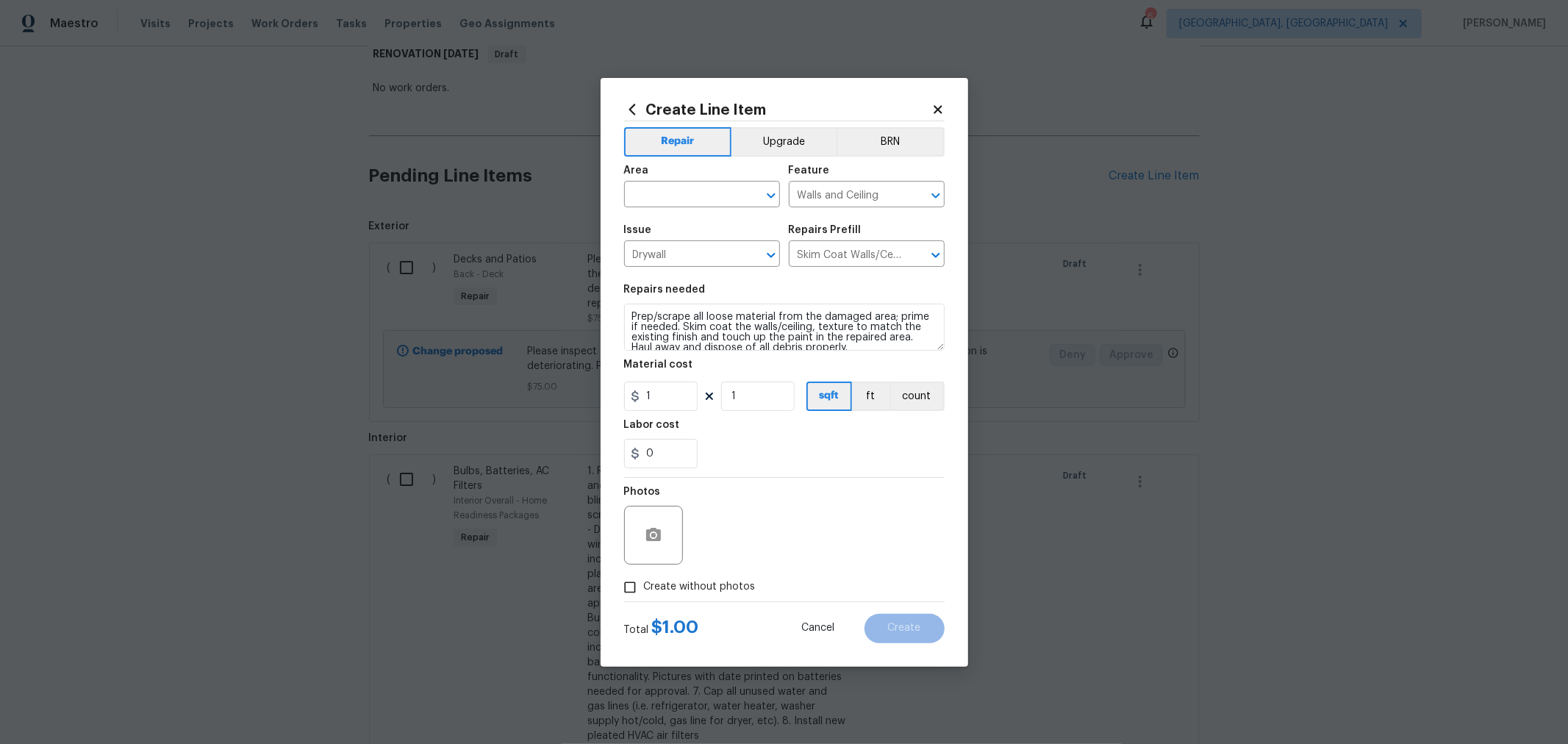
scroll to position [1, 0]
click at [621, 311] on div "Create Line Item Repair Upgrade BRN Area ​ Feature Walls and Ceiling ​ Issue Dr…" at bounding box center [784, 372] width 367 height 589
click at [633, 314] on textarea "Prep/scrape all loose material from the damaged area; prime if needed. Skim coa…" at bounding box center [785, 327] width 321 height 48
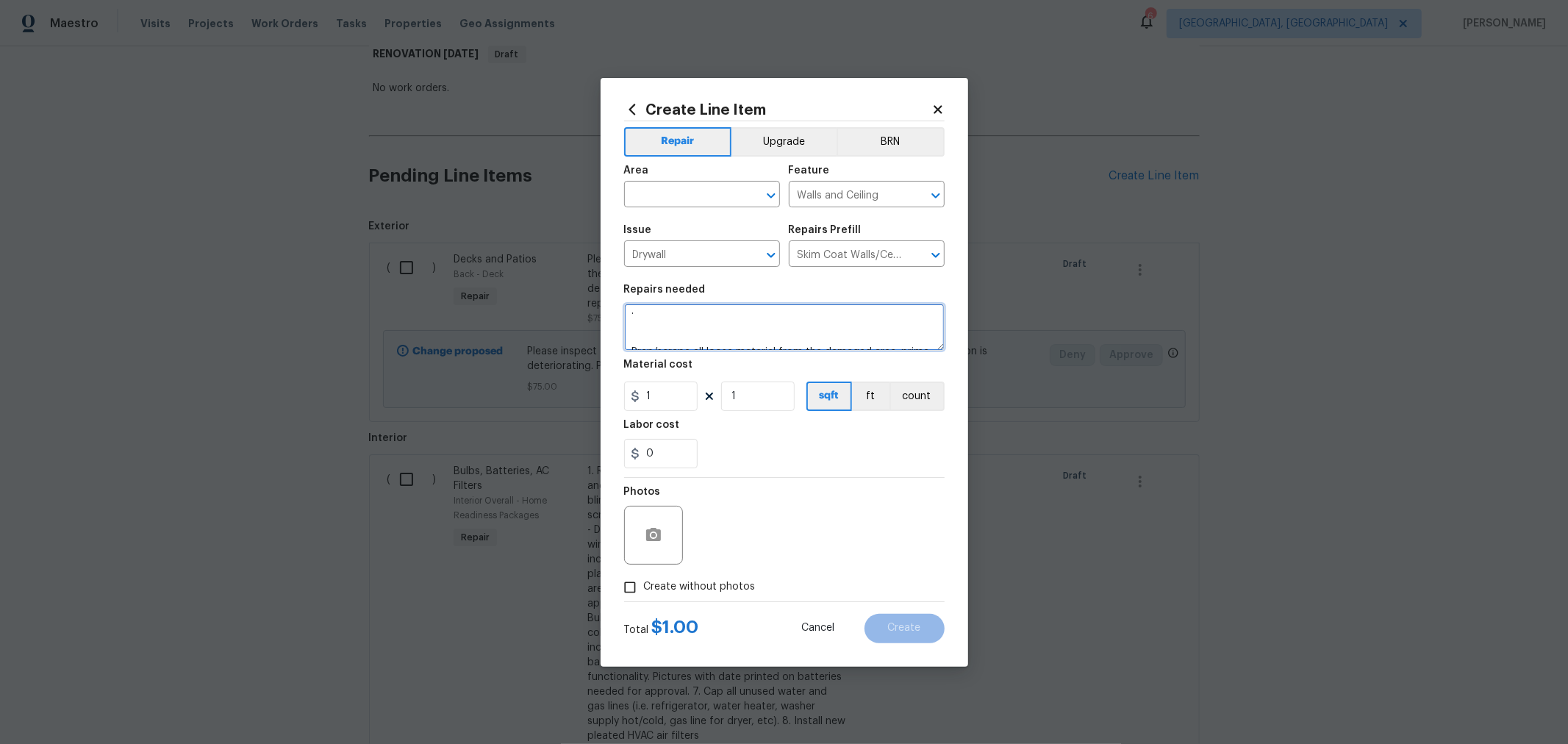
scroll to position [0, 0]
type textarea "CEILING REPAIR FOR OLD WATER DAMAGE. MAIN FLOOR Prep/scrape all loose material …"
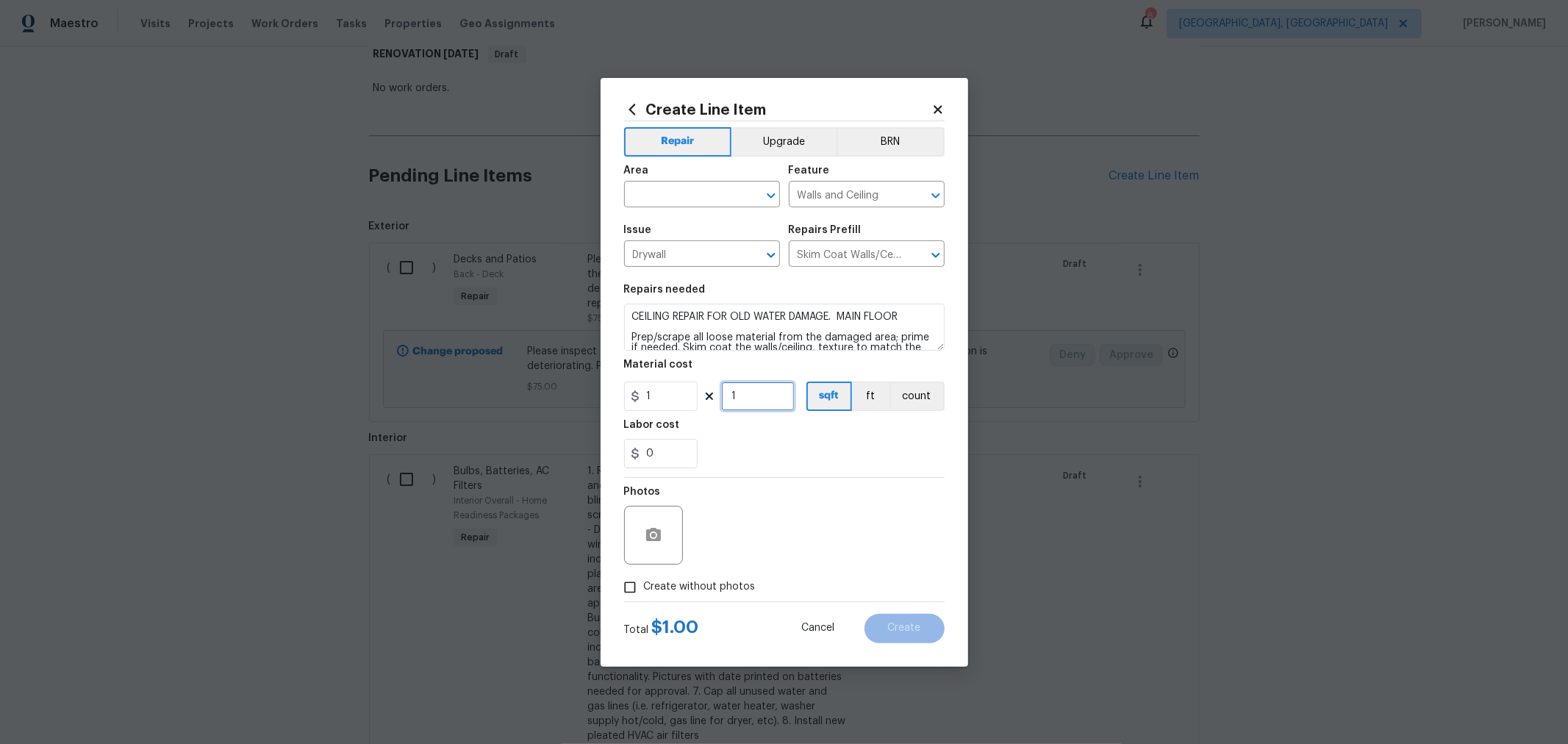
drag, startPoint x: 744, startPoint y: 400, endPoint x: 722, endPoint y: 404, distance: 22.4
click at [695, 397] on div "1 1 sqft ft count" at bounding box center [785, 396] width 321 height 30
type input "75"
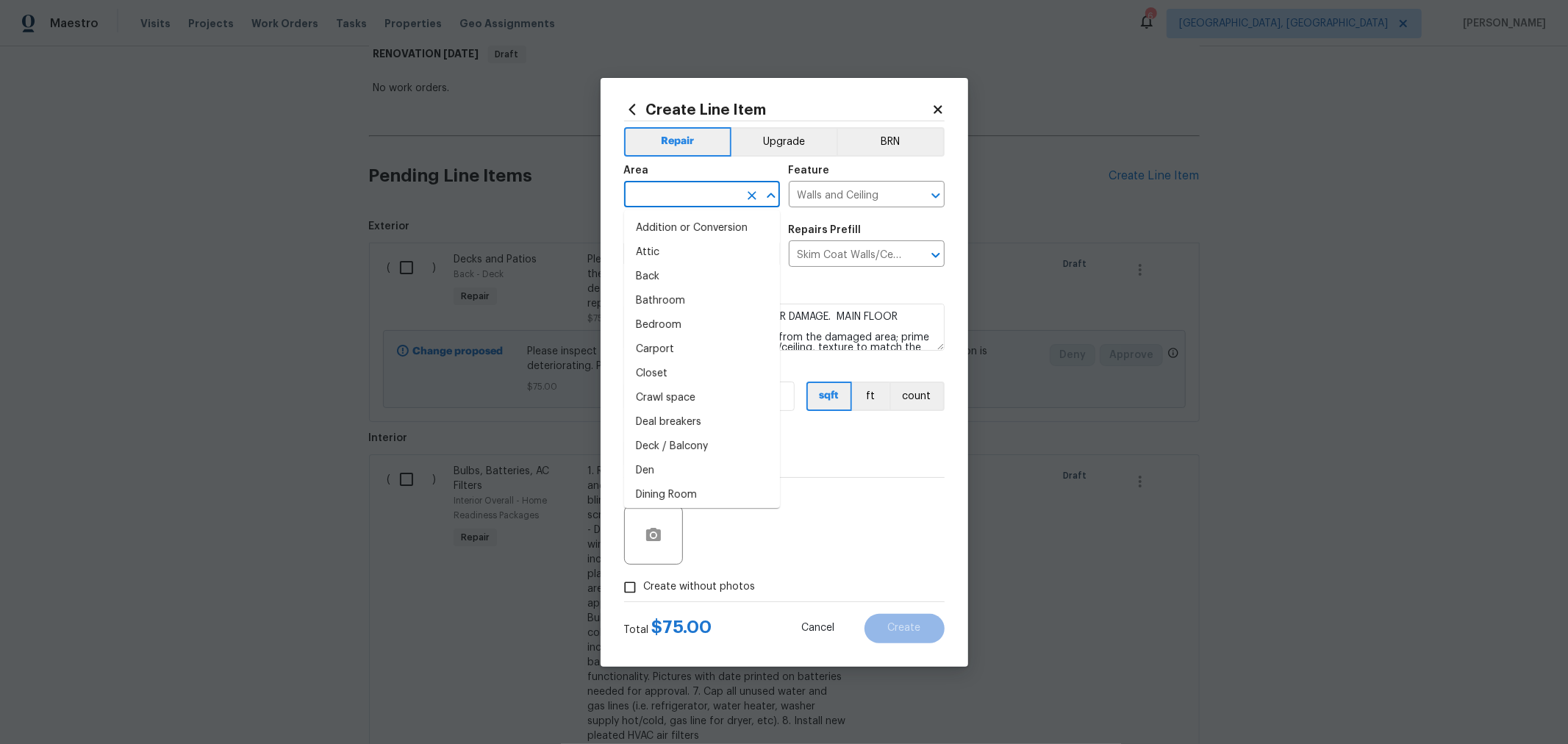
click at [686, 204] on input "text" at bounding box center [682, 195] width 115 height 22
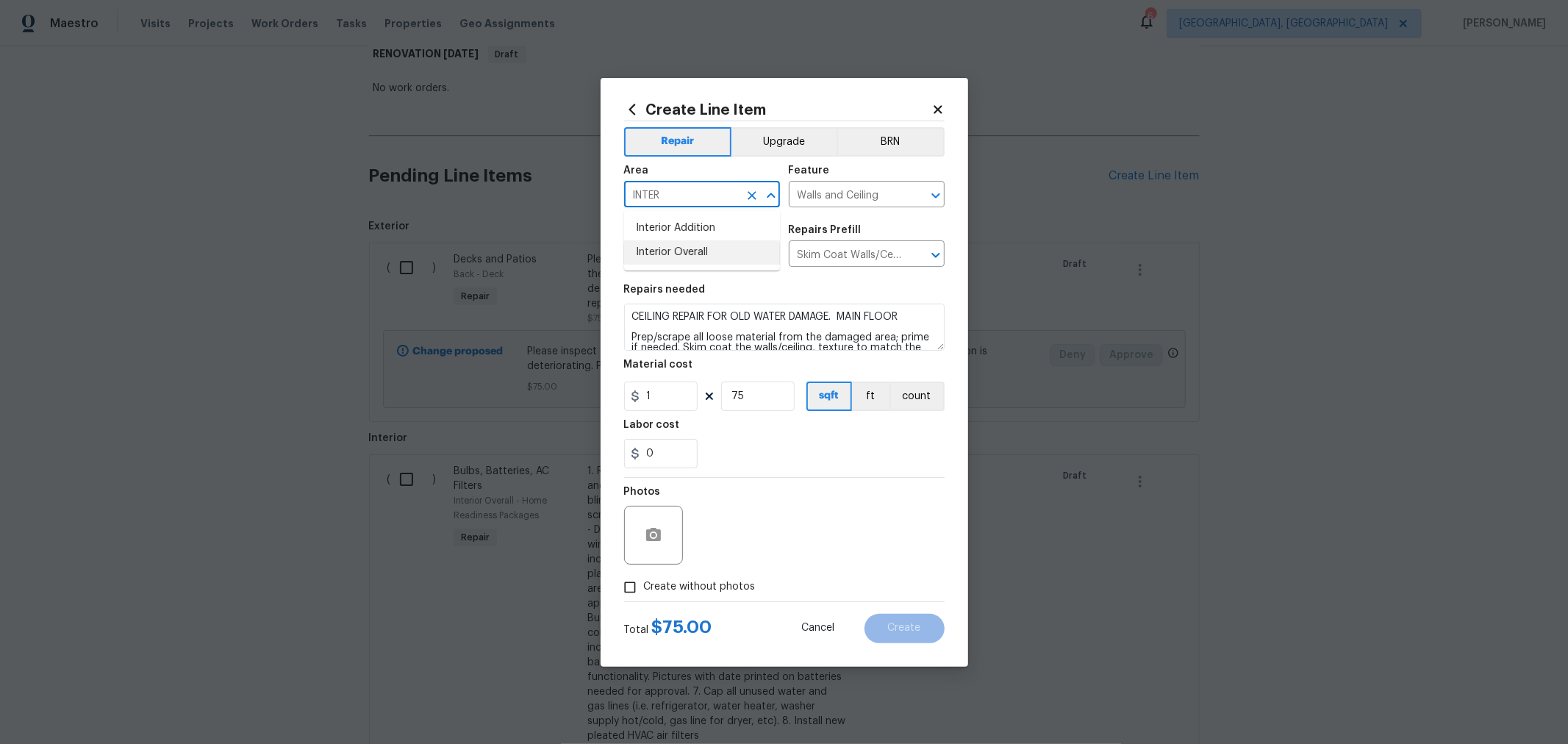
click at [685, 254] on li "Interior Overall" at bounding box center [702, 252] width 156 height 24
type input "Interior Overall"
click at [711, 588] on span "Create without photos" at bounding box center [700, 587] width 112 height 15
click at [644, 588] on input "Create without photos" at bounding box center [630, 587] width 28 height 28
checkbox input "true"
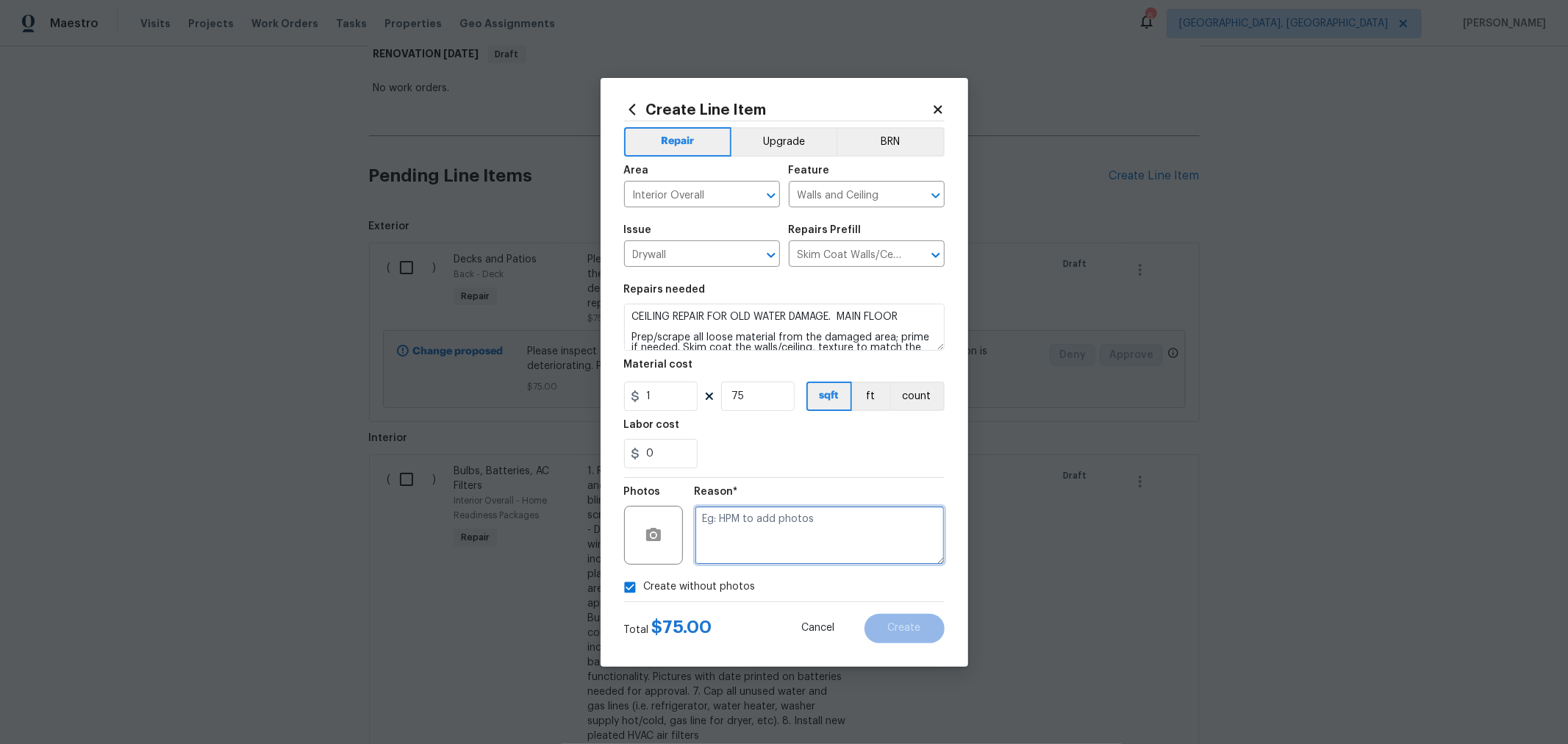
click at [787, 541] on textarea at bounding box center [819, 536] width 250 height 59
type textarea "H"
click at [811, 461] on div "0" at bounding box center [785, 454] width 321 height 30
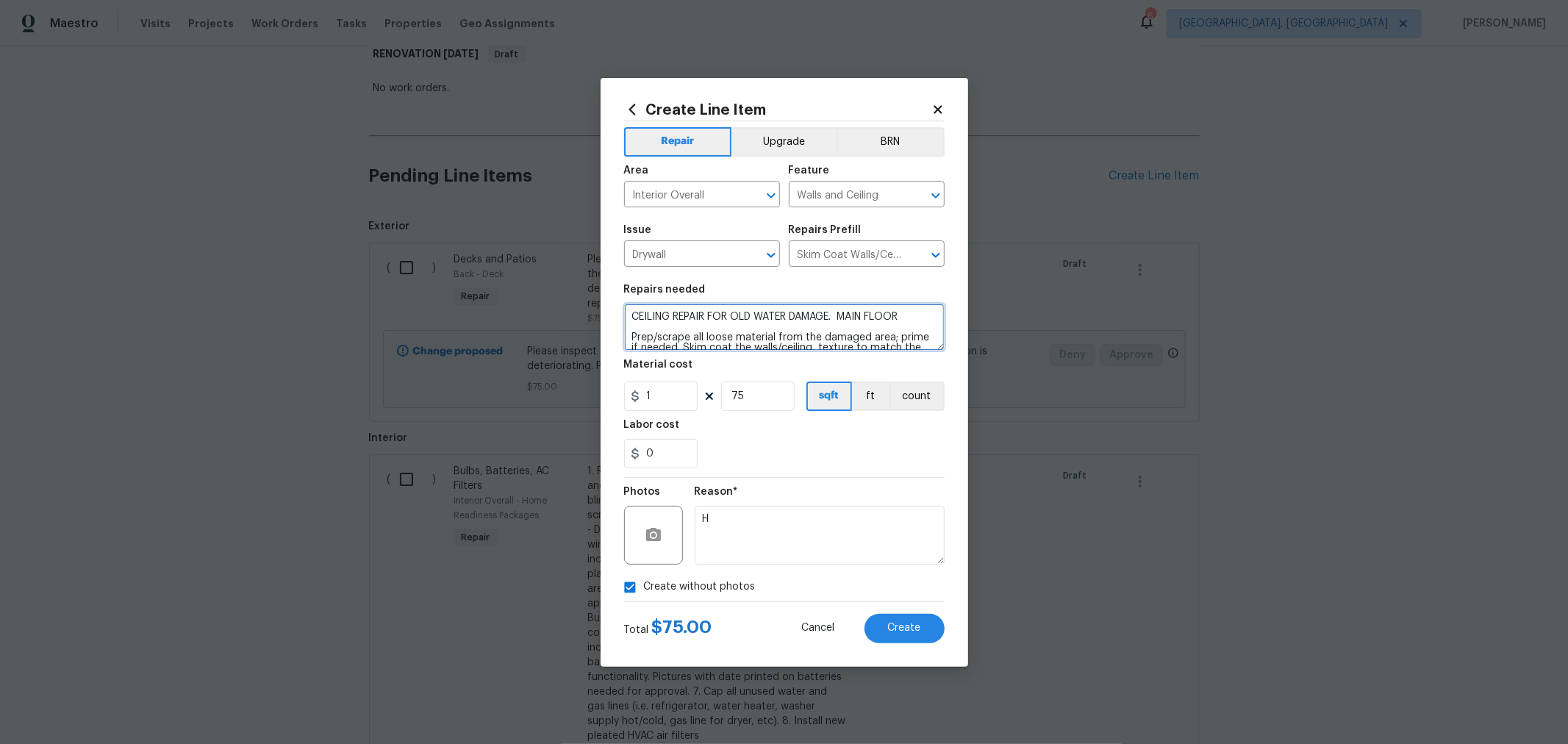
click at [917, 319] on textarea "CEILING REPAIR FOR OLD WATER DAMAGE. MAIN FLOOR Prep/scrape all loose material …" at bounding box center [785, 327] width 321 height 48
type textarea "CEILING REPAIR FOR OLD WATER DAMAGE. MAIN FLOOR - MUST BE DONE BEFORE PAINTING …"
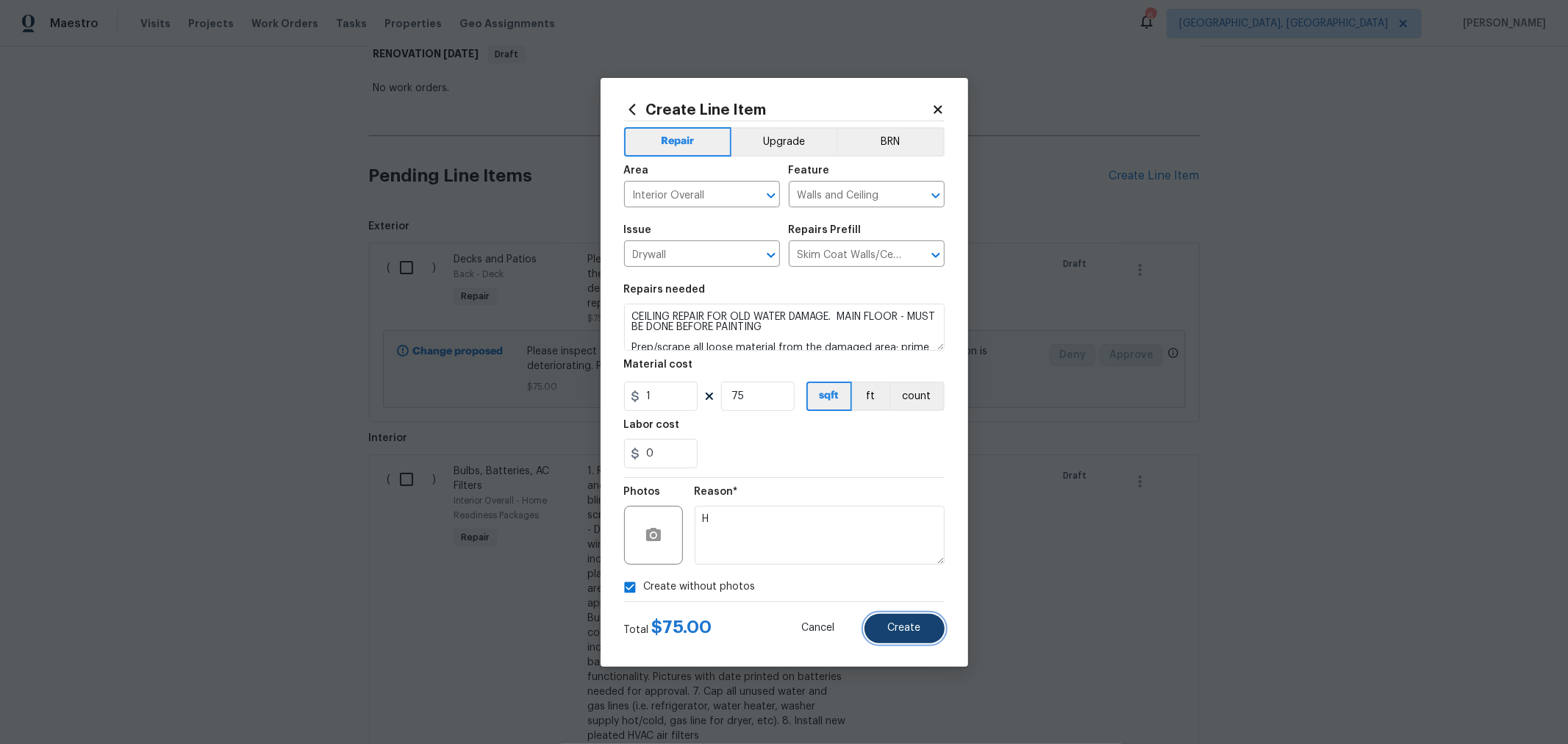
click at [891, 620] on button "Create" at bounding box center [904, 628] width 80 height 30
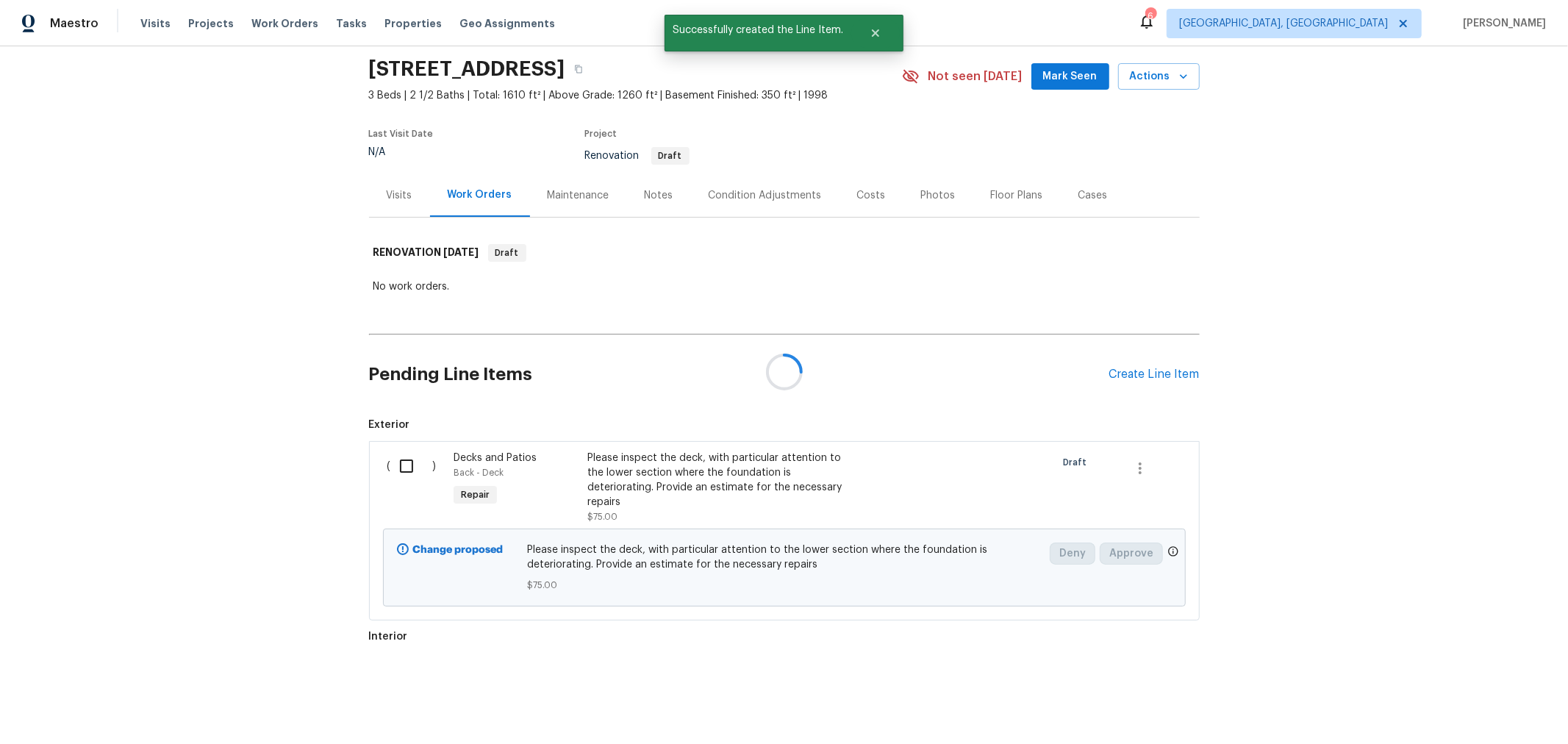
scroll to position [248, 0]
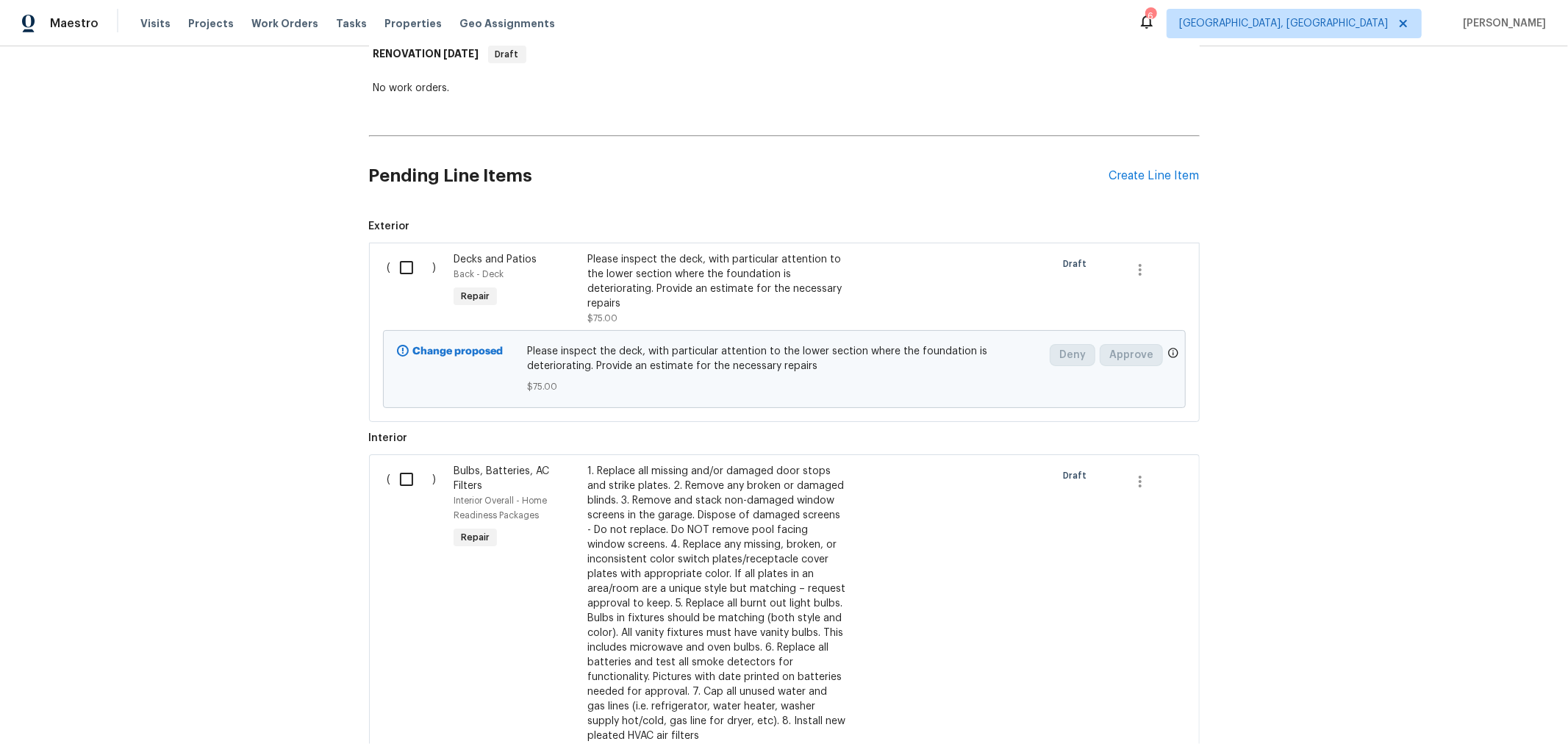
click at [1308, 137] on div "Back to all projects 3066 Ravine Pointe Dr, Columbus, OH 43231 3 Beds | 2 1/2 B…" at bounding box center [784, 395] width 1568 height 698
click at [1133, 177] on div "Create Line Item" at bounding box center [1154, 177] width 90 height 14
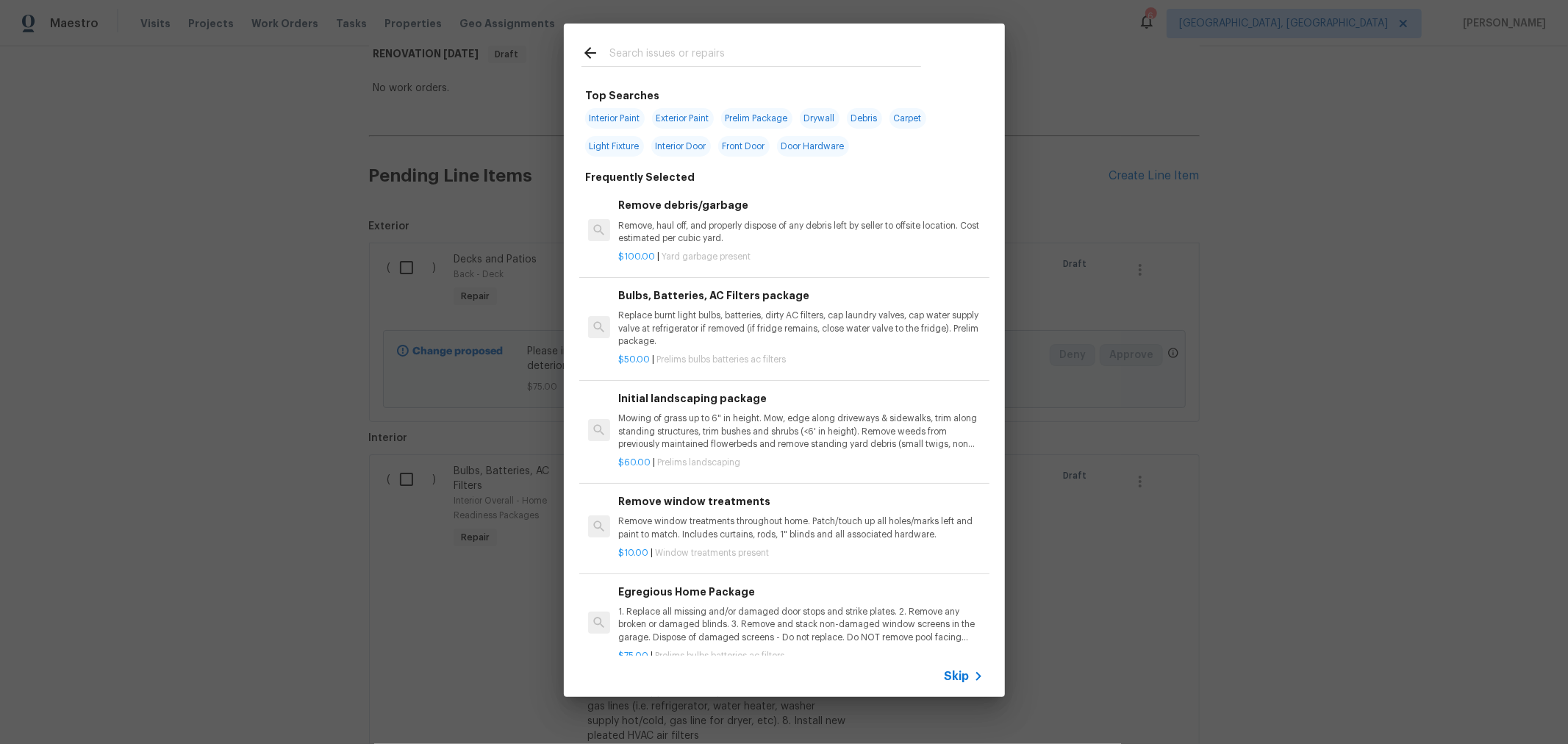
click at [650, 39] on div at bounding box center [751, 52] width 375 height 58
click at [653, 50] on input "text" at bounding box center [765, 55] width 312 height 22
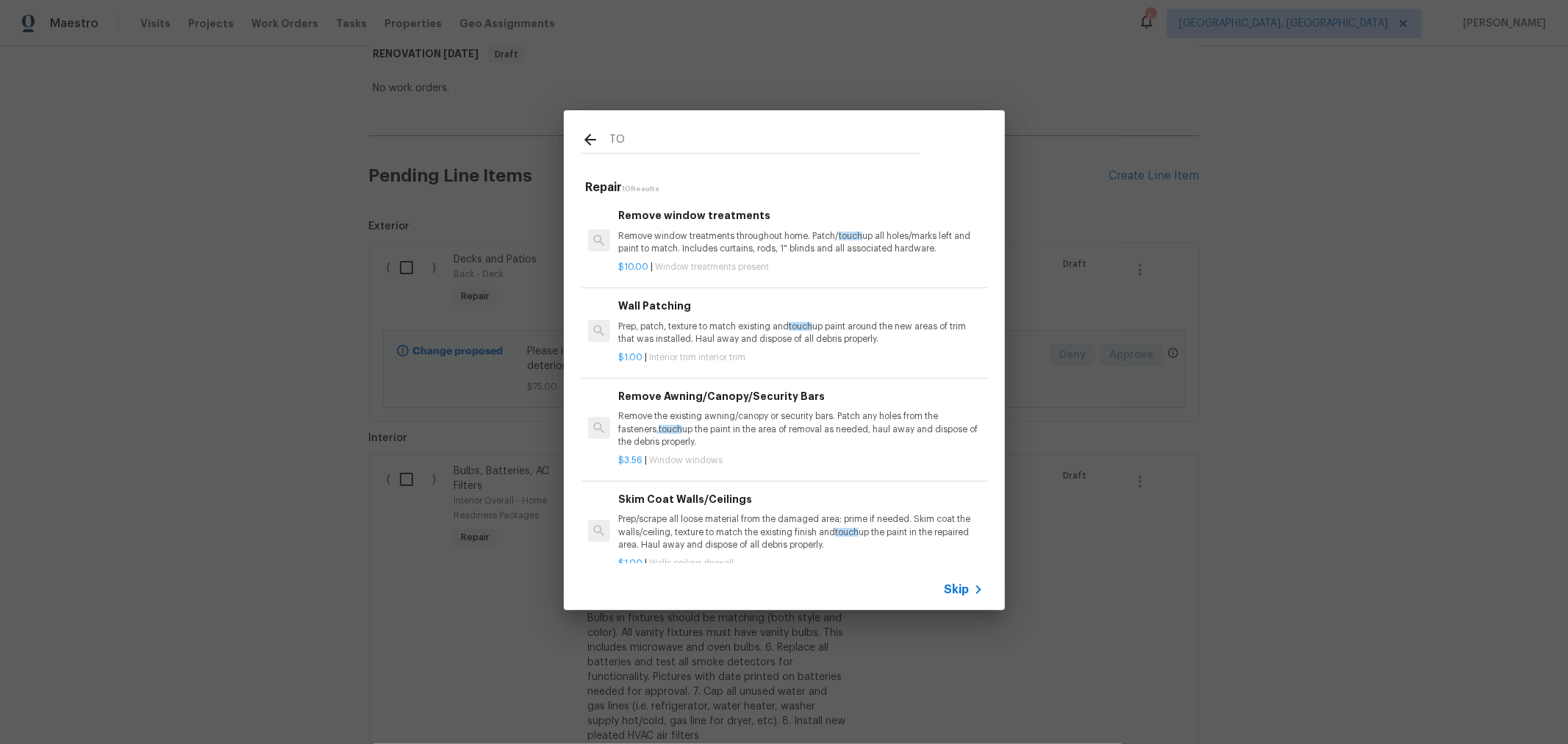
type input "T"
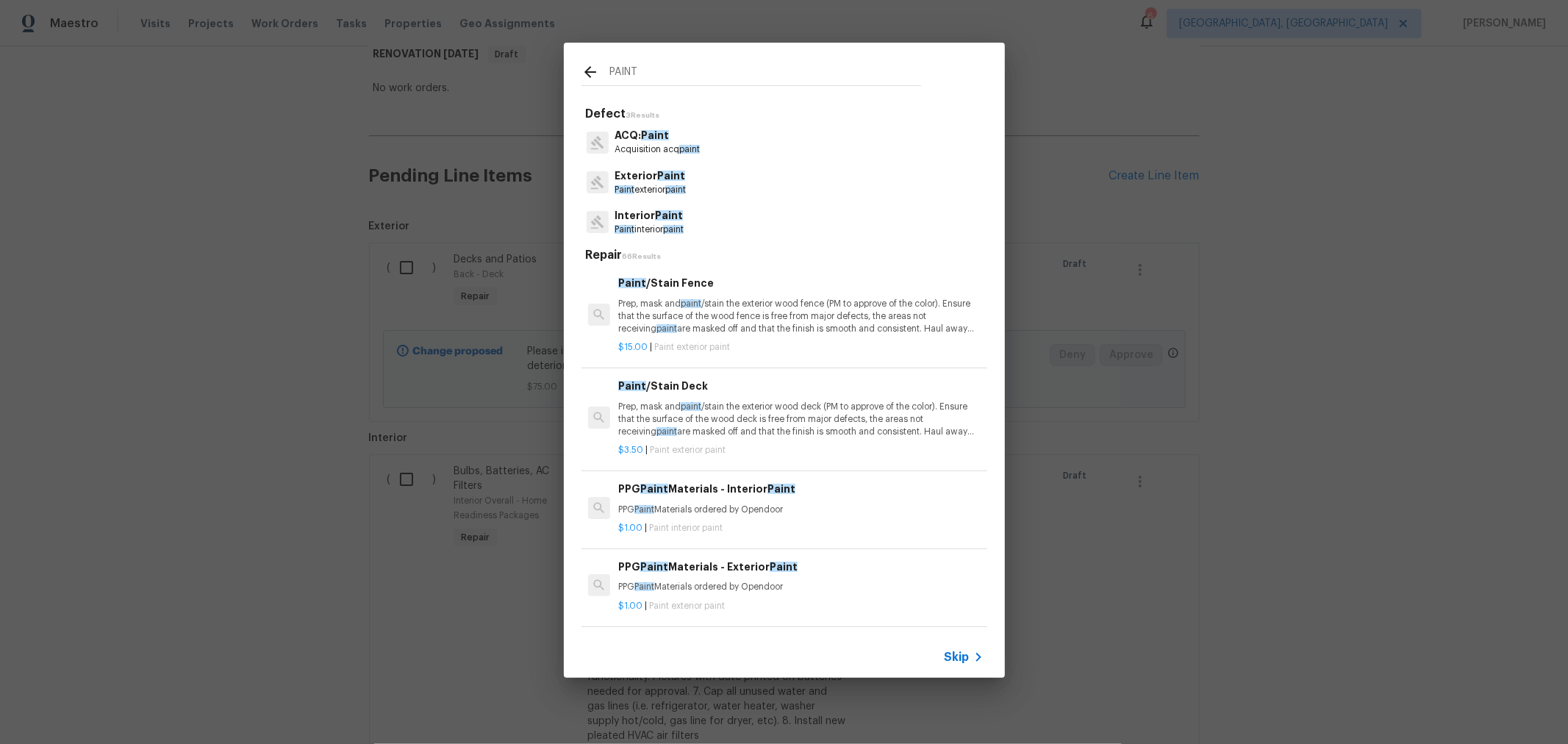
type input "PAINT"
click at [698, 220] on div "Interior Paint Paint interior paint" at bounding box center [784, 222] width 406 height 39
click at [666, 221] on p "Interior Paint" at bounding box center [649, 215] width 69 height 15
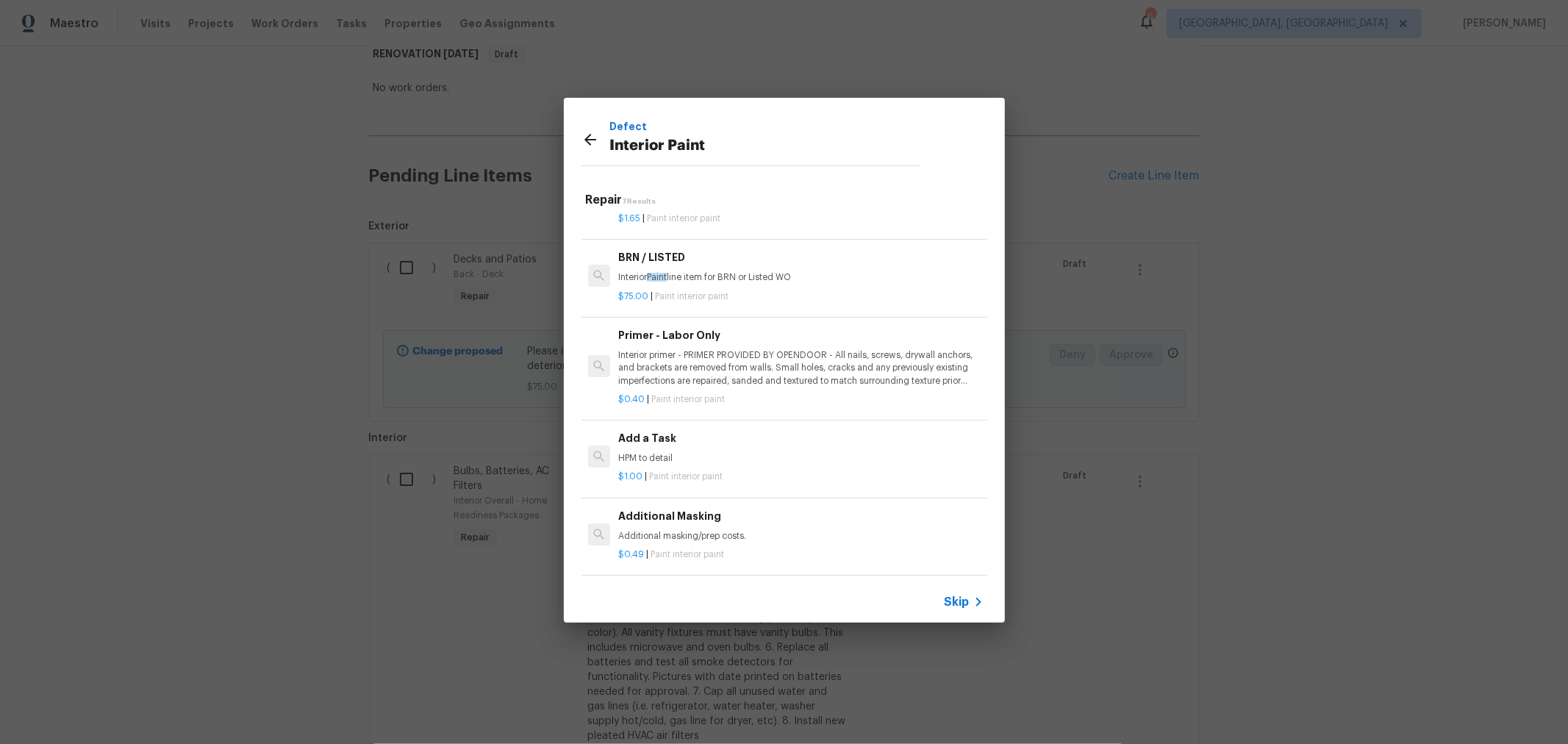
scroll to position [264, 0]
click at [714, 453] on p "HPM to detail" at bounding box center [800, 459] width 365 height 13
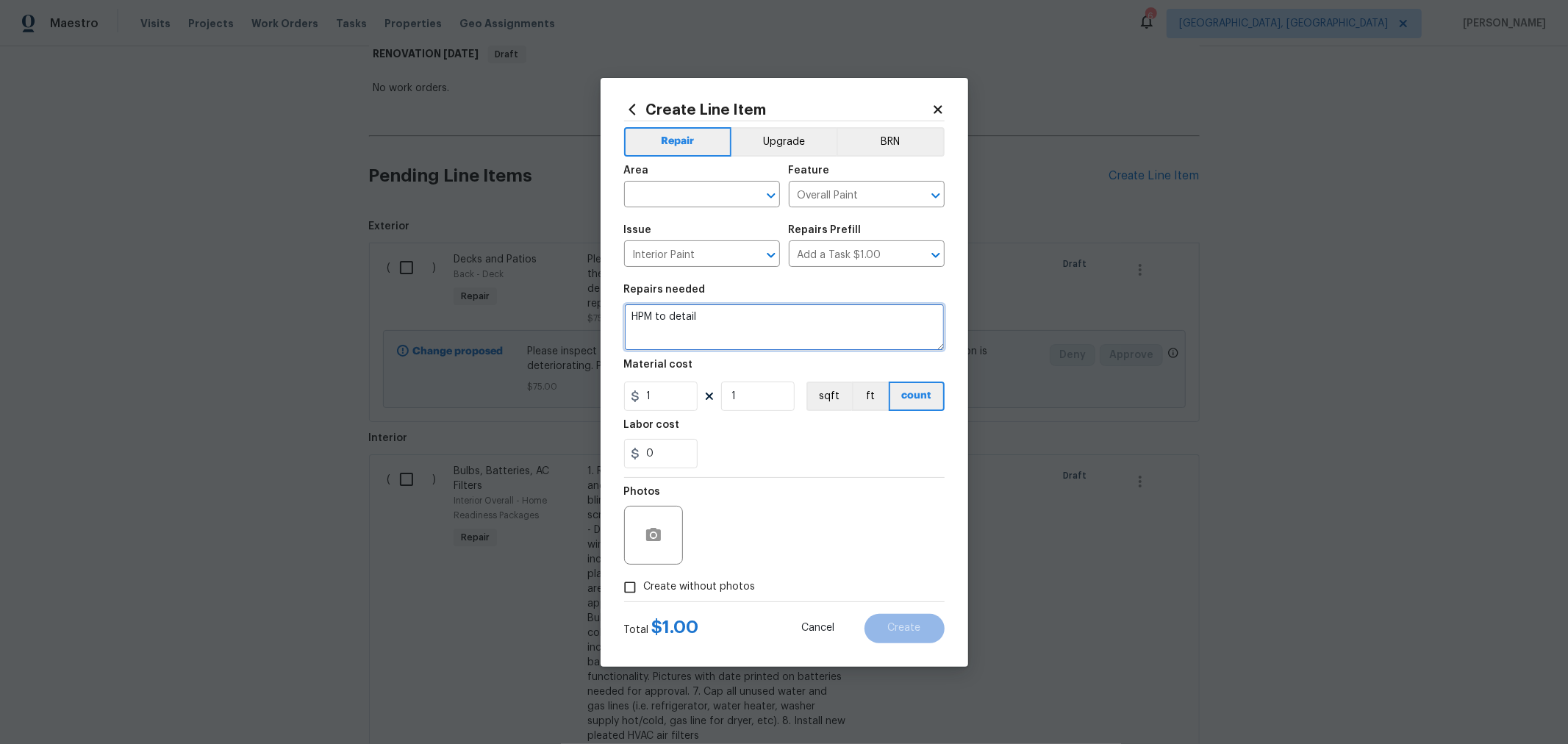
drag, startPoint x: 795, startPoint y: 335, endPoint x: 526, endPoint y: 329, distance: 269.1
click at [526, 329] on div "Create Line Item Repair Upgrade BRN Area ​ Feature Overall Paint ​ Issue Interi…" at bounding box center [784, 372] width 1568 height 744
type textarea "TOUCH UP PAINT FOR SPARE BEDROOMS (COLOR MATCH)"
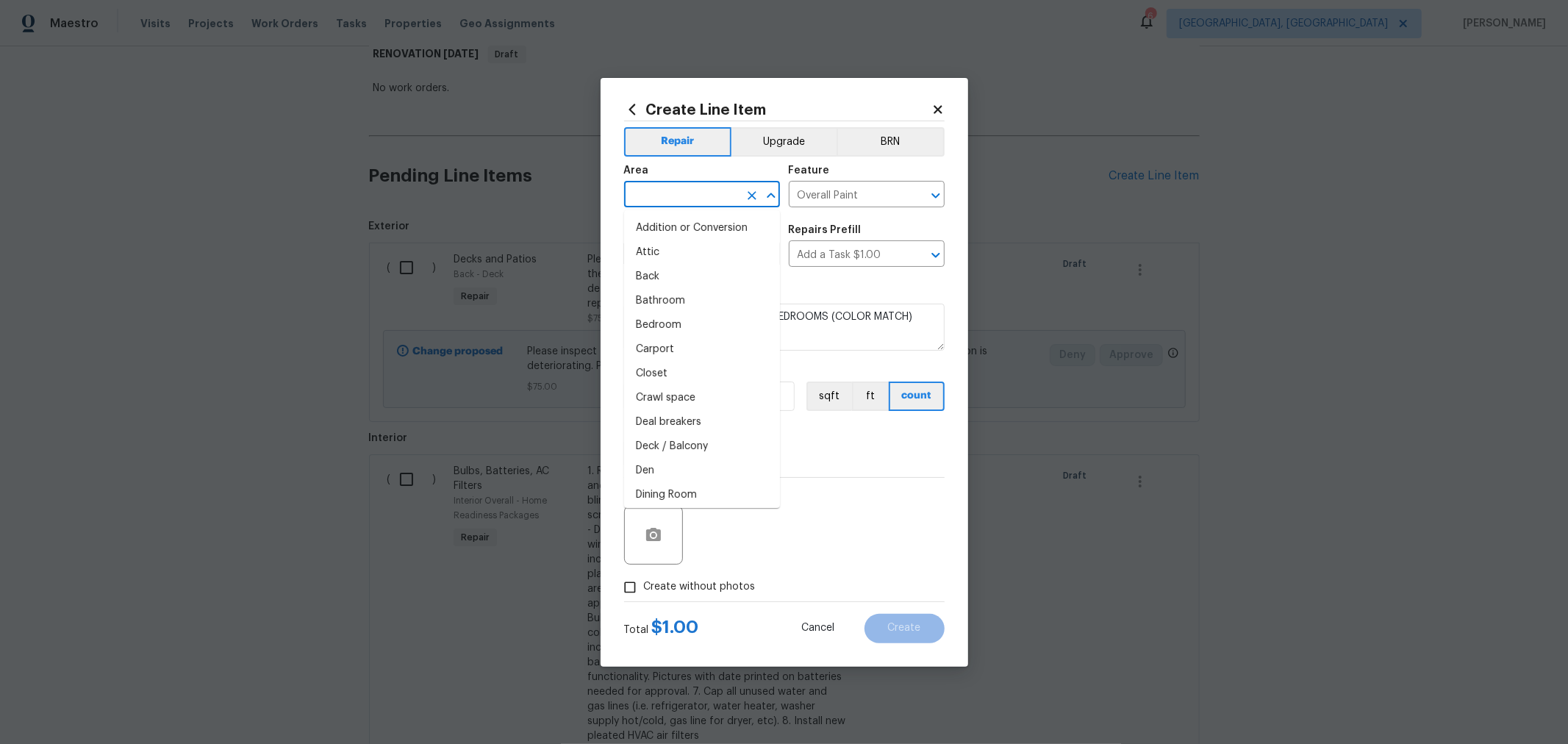
click at [725, 201] on input "text" at bounding box center [682, 195] width 115 height 22
click at [695, 255] on li "Interior Overall" at bounding box center [702, 252] width 156 height 24
type input "Interior Overall"
click at [846, 497] on div "Photos" at bounding box center [785, 525] width 321 height 96
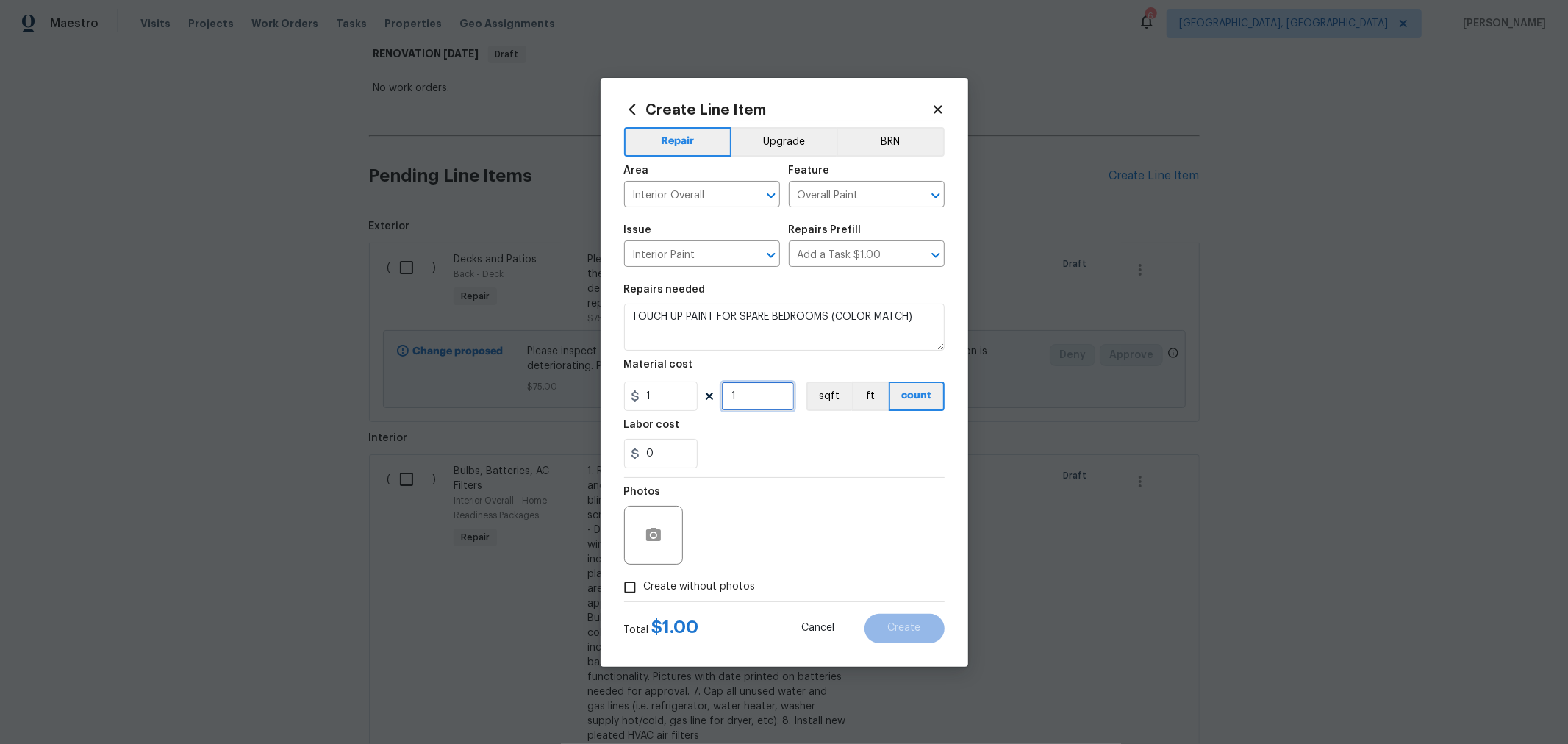
drag, startPoint x: 752, startPoint y: 409, endPoint x: 695, endPoint y: 405, distance: 57.1
click at [702, 406] on div "1 1 sqft ft count" at bounding box center [785, 396] width 321 height 30
type input "200"
click at [709, 584] on span "Create without photos" at bounding box center [700, 587] width 112 height 15
click at [644, 584] on input "Create without photos" at bounding box center [630, 587] width 28 height 28
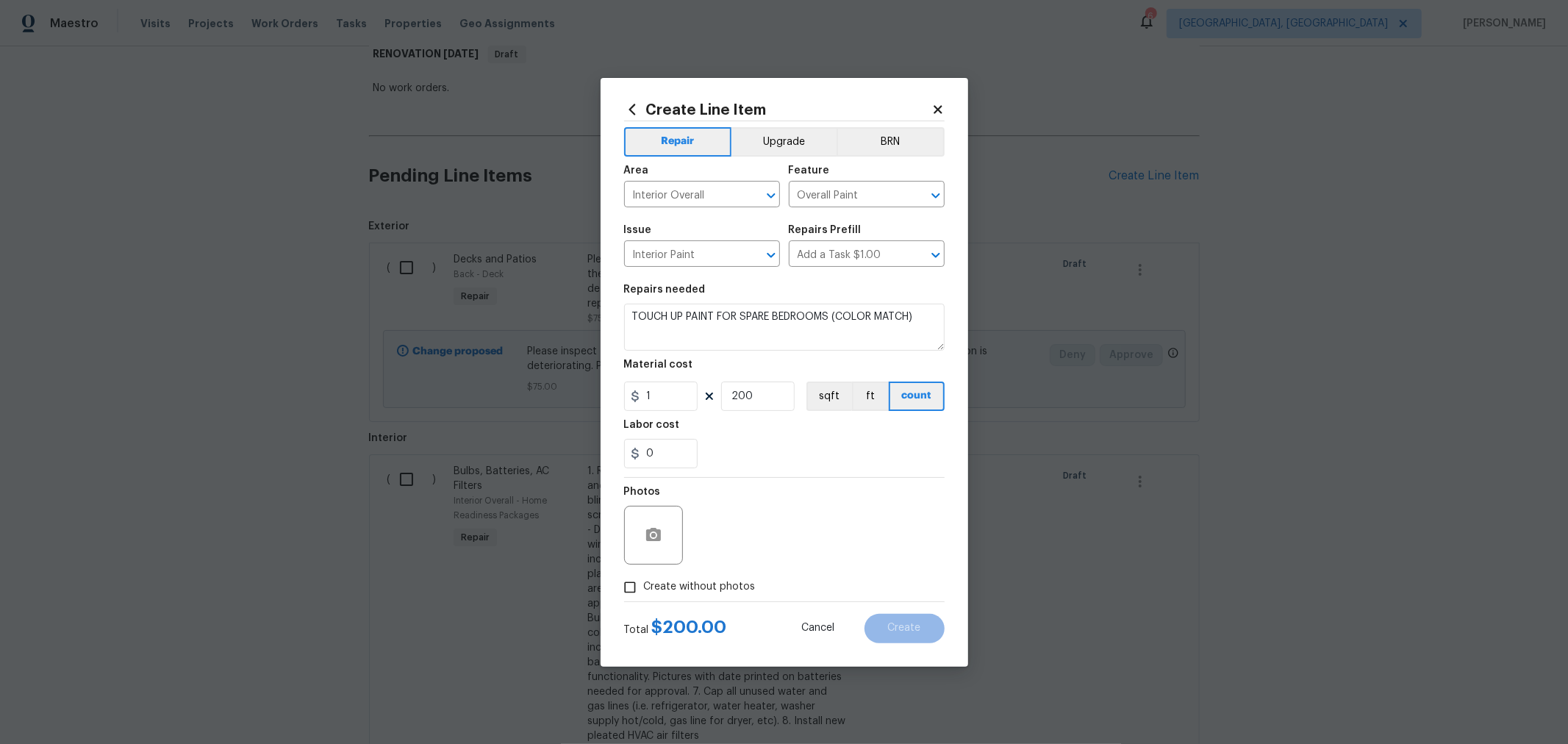
checkbox input "true"
click at [788, 535] on textarea at bounding box center [819, 536] width 250 height 59
type textarea "H"
click at [921, 629] on button "Create" at bounding box center [904, 628] width 80 height 30
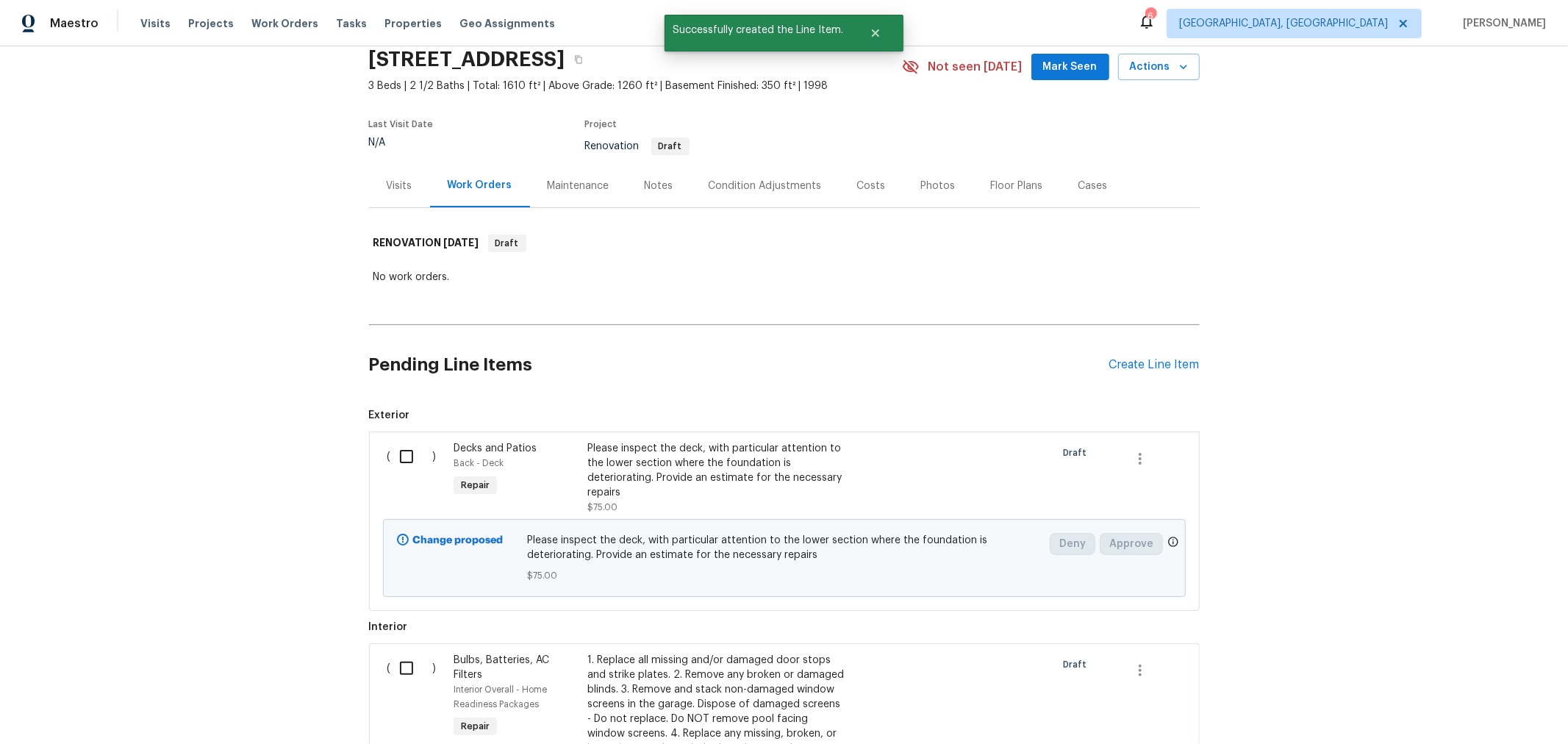
scroll to position [248, 0]
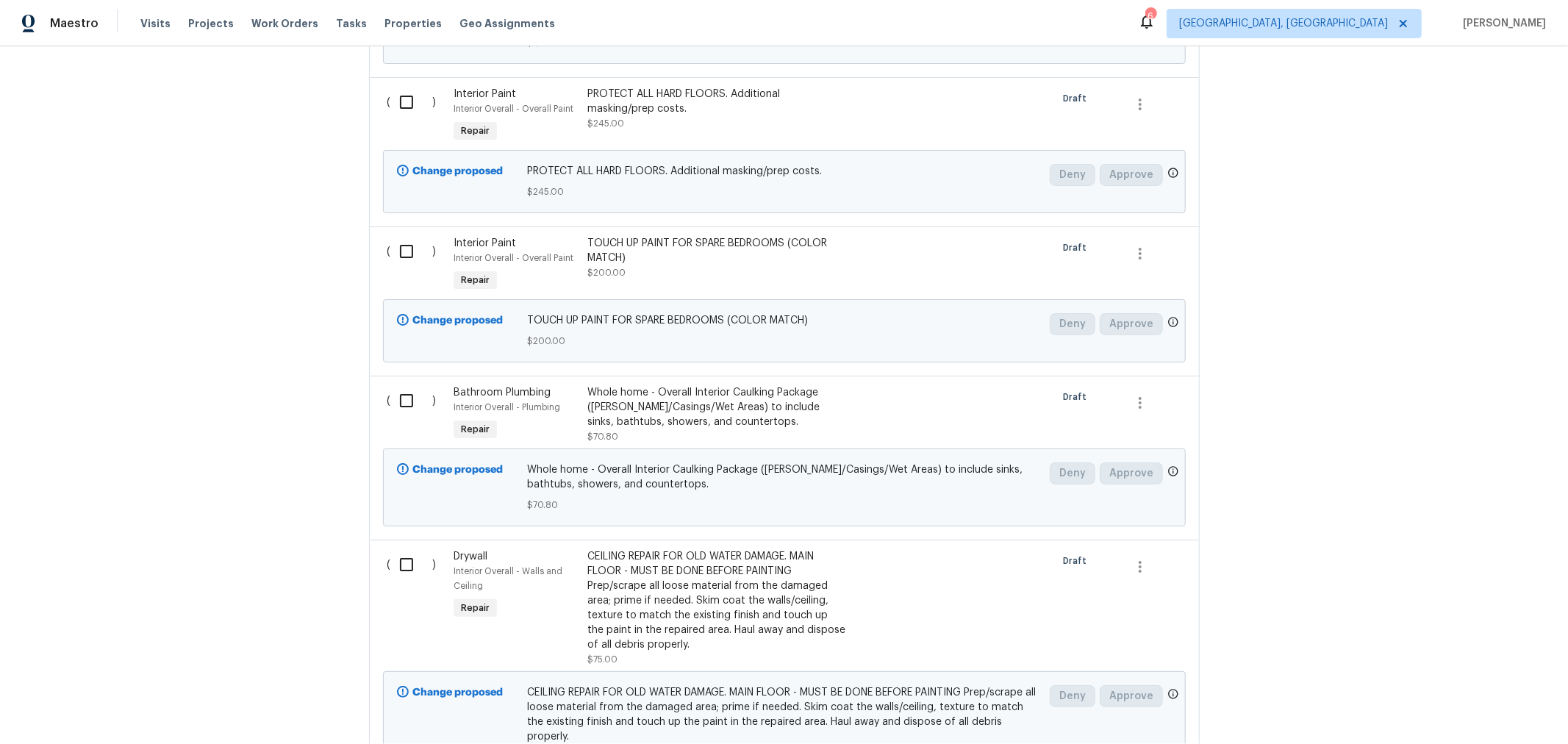
click at [776, 258] on div "TOUCH UP PAINT FOR SPARE BEDROOMS (COLOR MATCH) $200.00" at bounding box center [717, 257] width 259 height 44
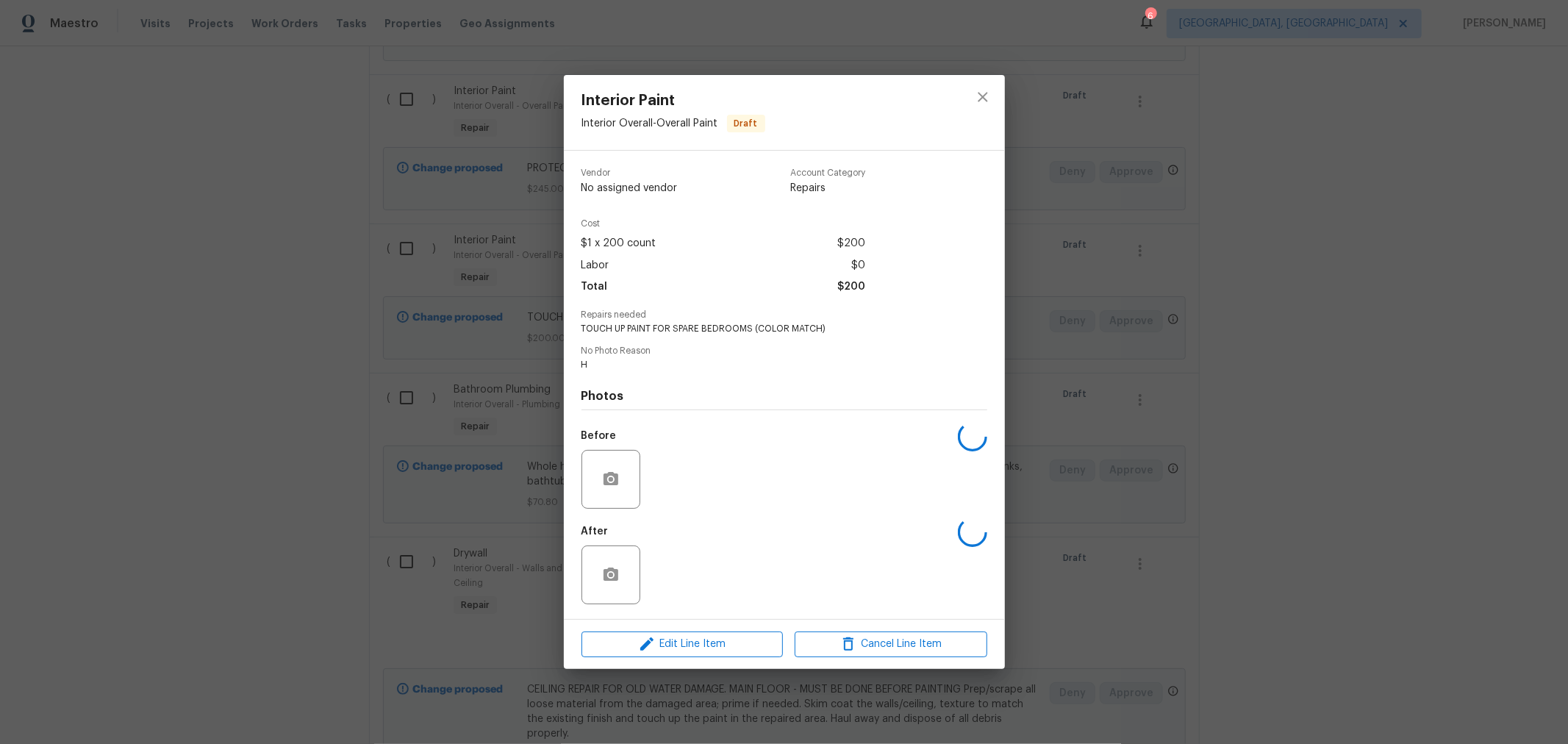
scroll to position [2289, 0]
click at [700, 639] on span "Edit Line Item" at bounding box center [682, 645] width 193 height 19
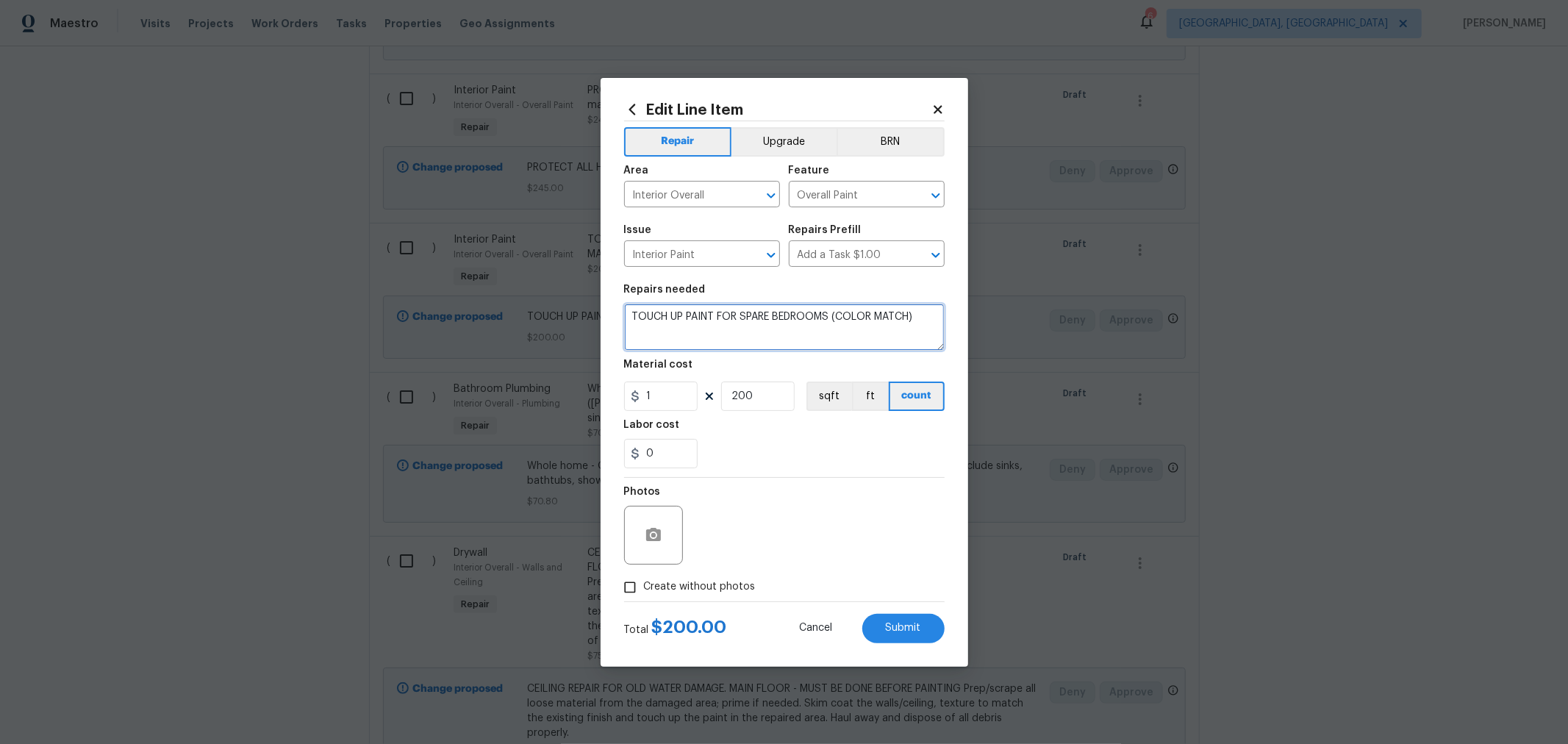
click at [943, 318] on textarea "TOUCH UP PAINT FOR SPARE BEDROOMS (COLOR MATCH)" at bounding box center [785, 327] width 321 height 48
type textarea "TOUCH UP PAINT FOR SPARE BEDROOMS (COLOR MATCH). TOUCH UPS TO BE MADE CORNER TO…"
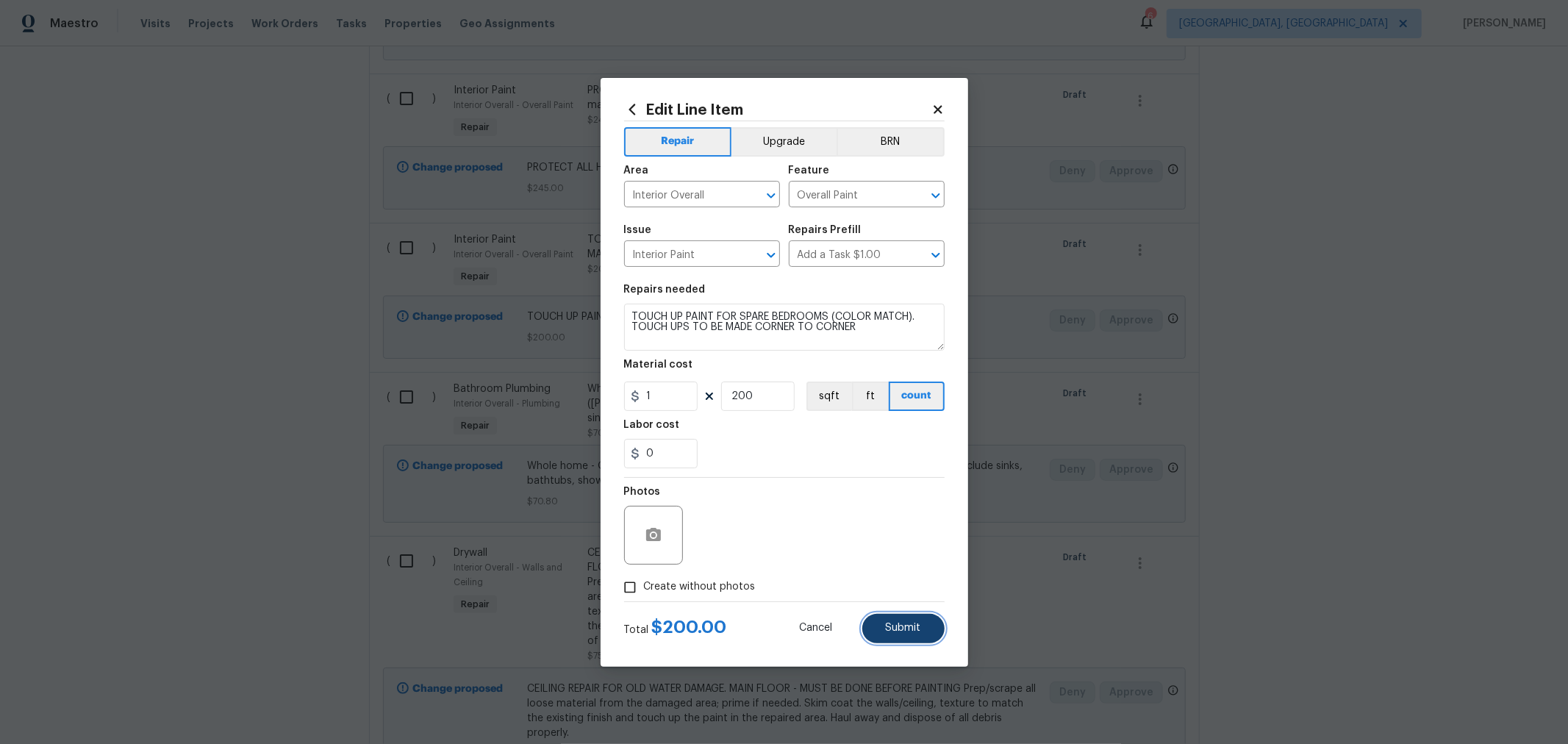
click at [913, 634] on button "Submit" at bounding box center [903, 628] width 82 height 30
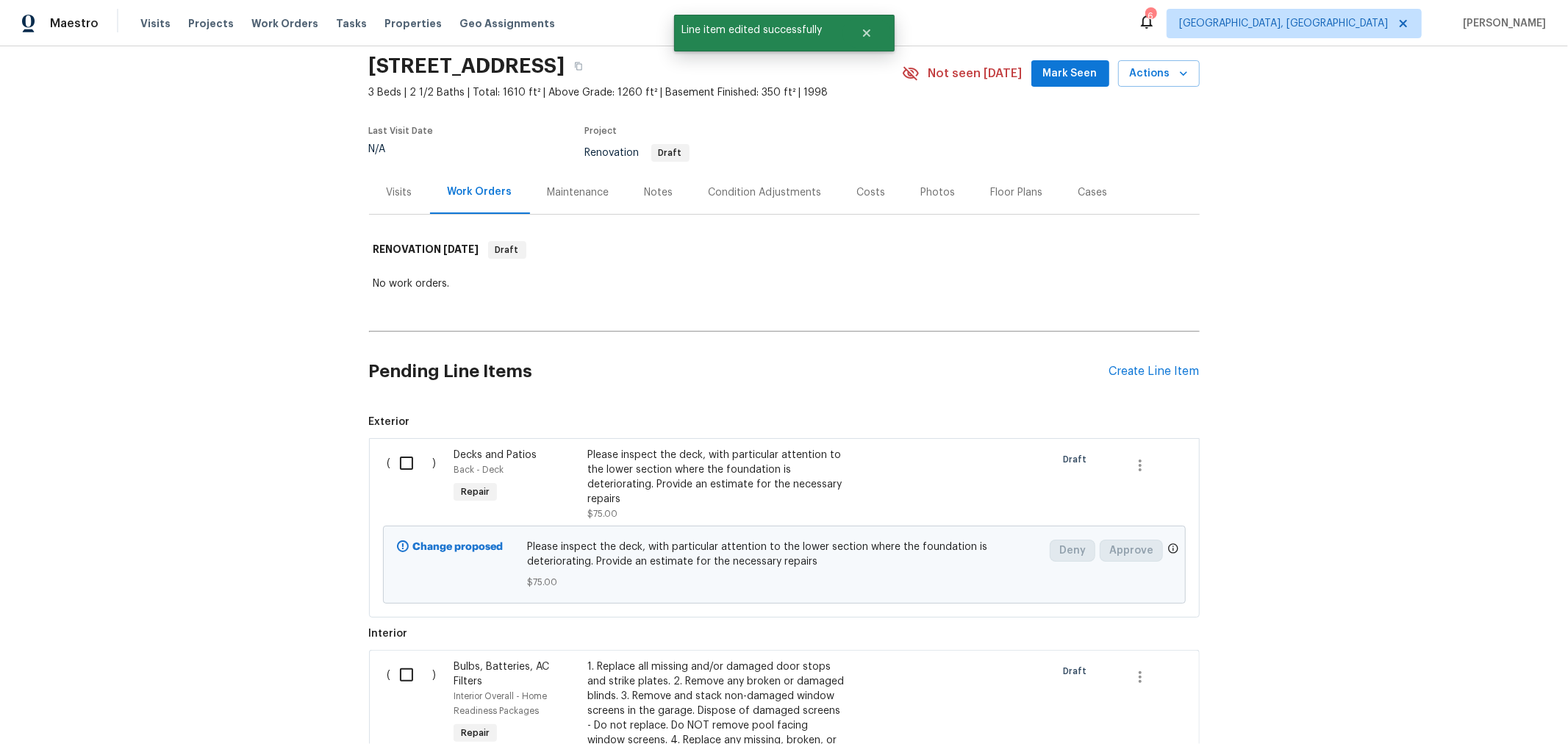
scroll to position [0, 0]
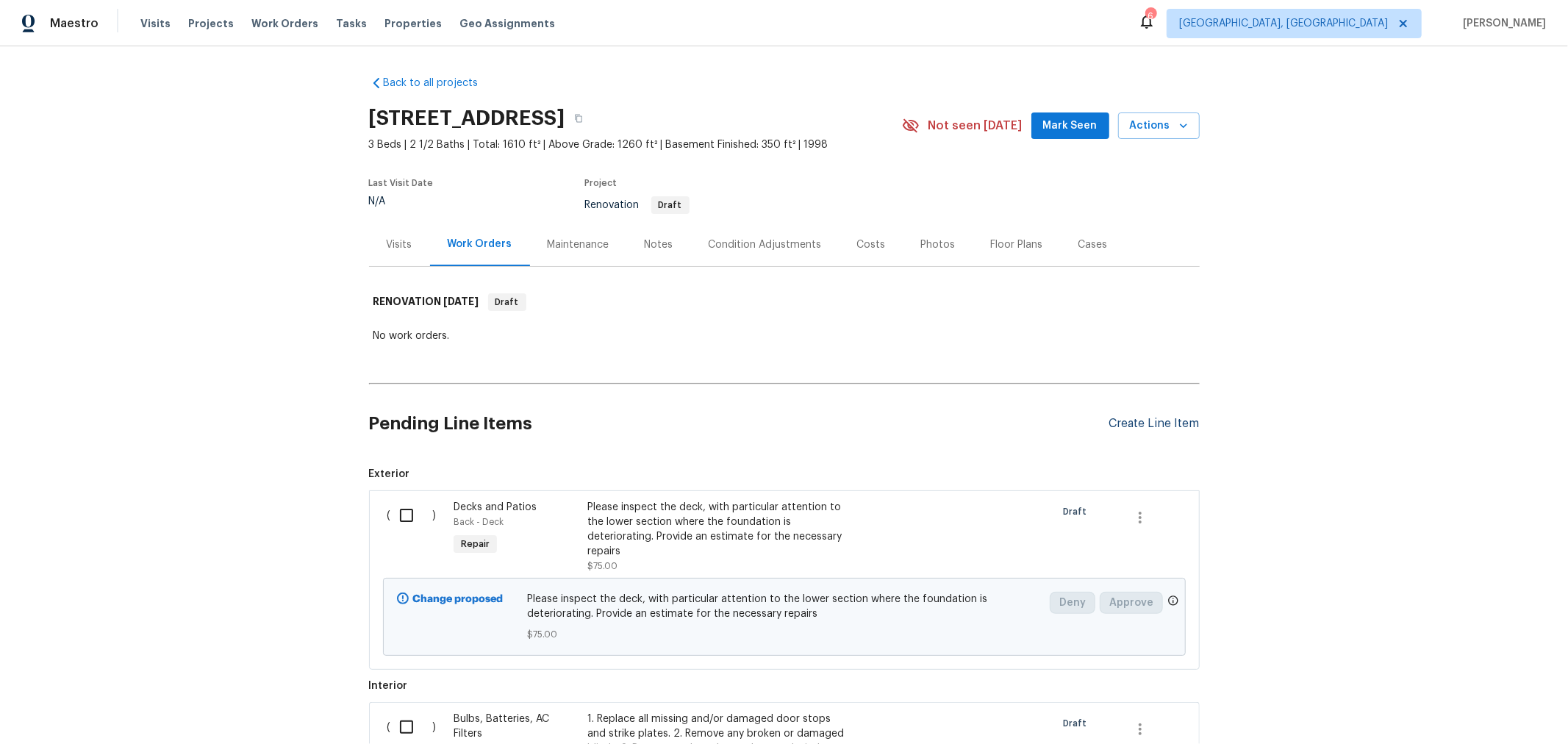
click at [1137, 428] on div "Create Line Item" at bounding box center [1154, 424] width 90 height 14
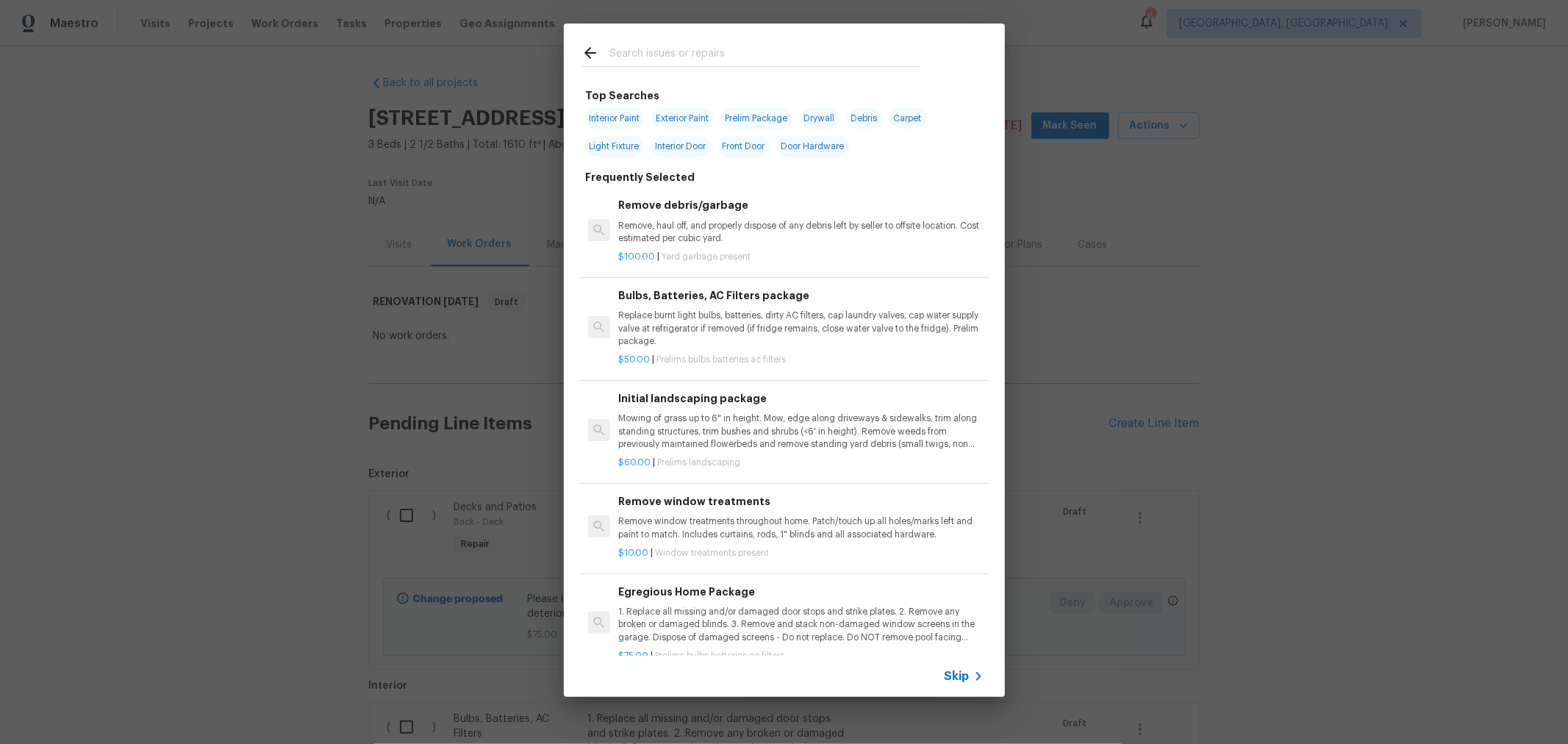
click at [724, 70] on div at bounding box center [751, 52] width 375 height 58
click at [719, 59] on input "text" at bounding box center [765, 55] width 312 height 22
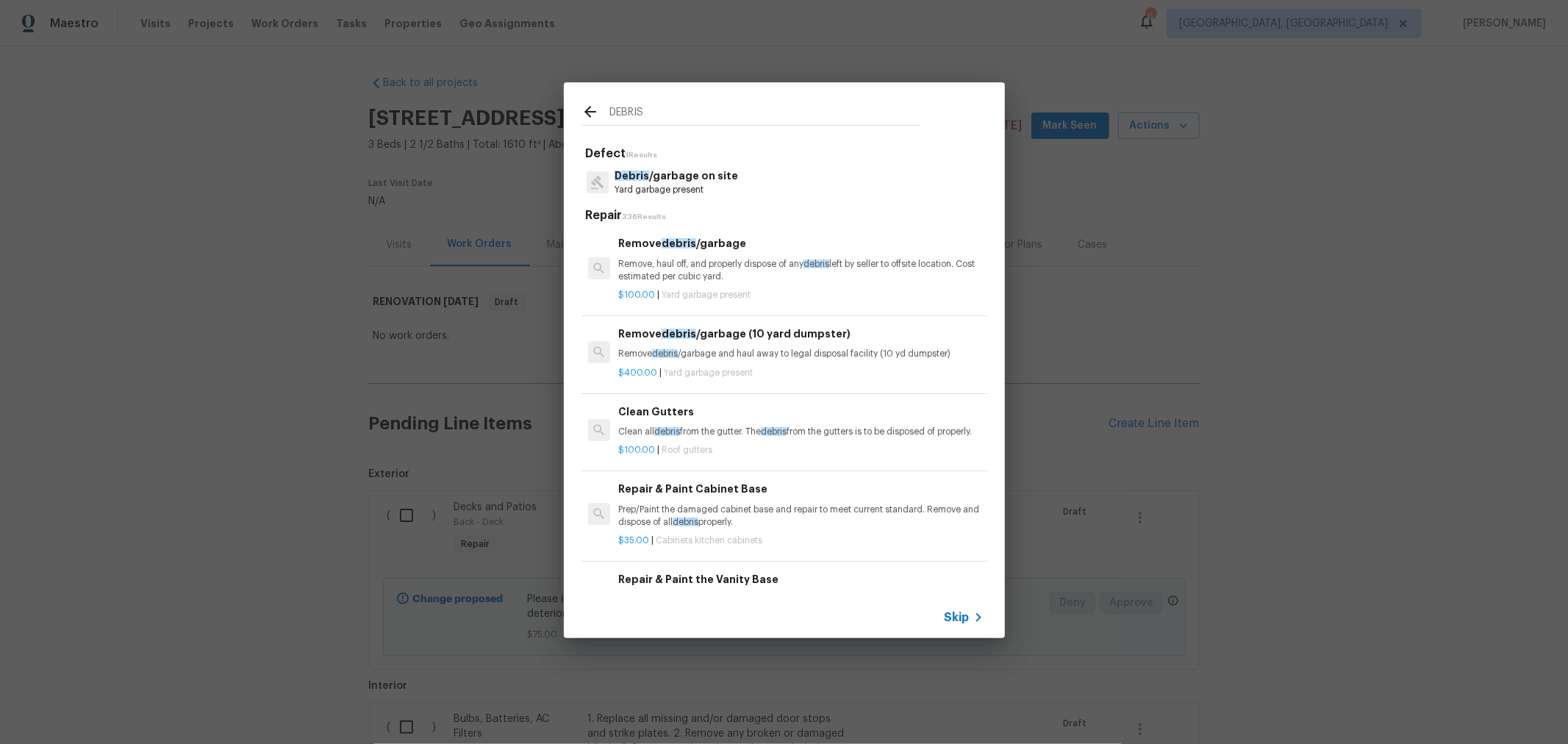
type input "DEBRIS"
click at [725, 281] on p "Remove, haul off, and properly dispose of any debris left by seller to offsite …" at bounding box center [800, 271] width 365 height 25
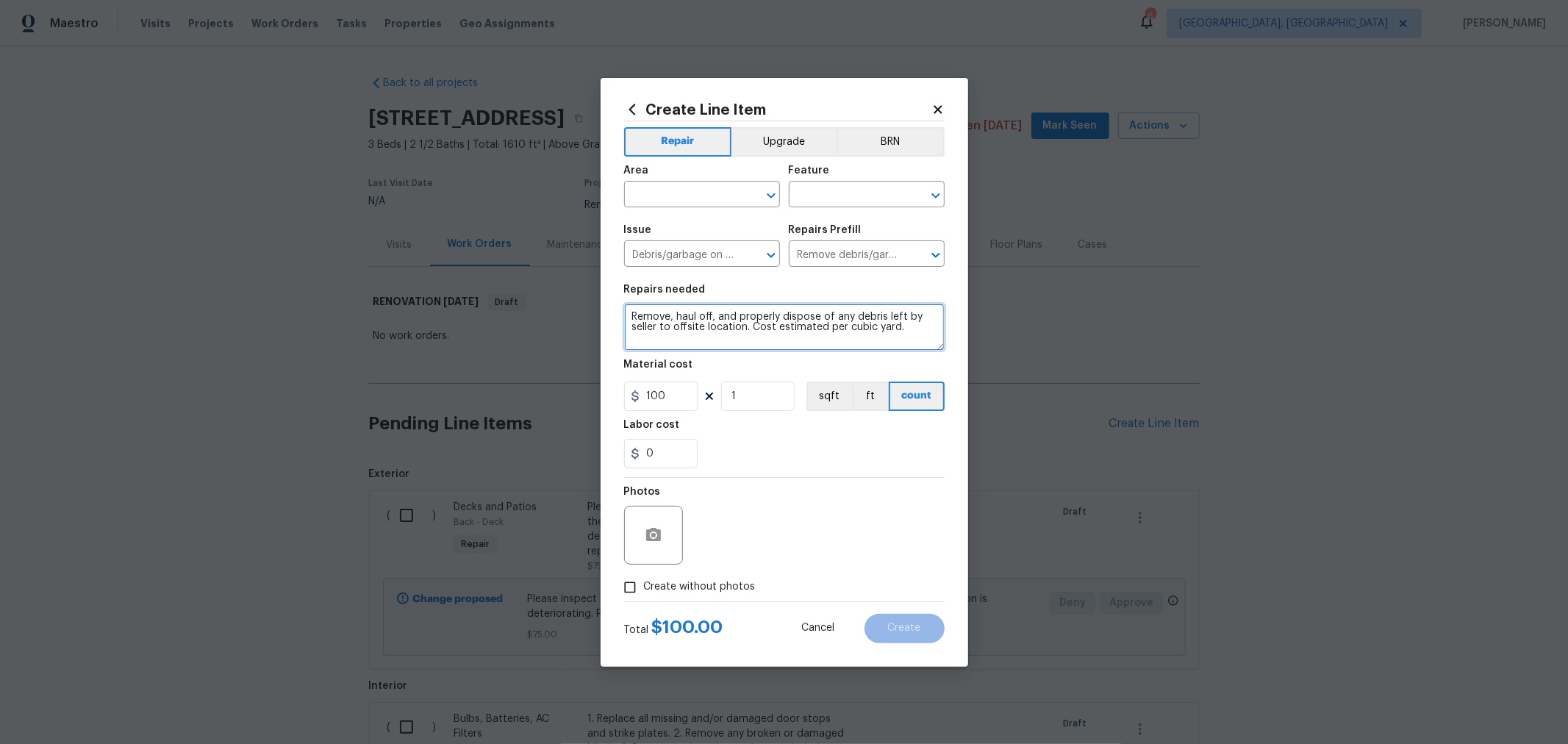
click at [713, 327] on textarea "Remove, haul off, and properly dispose of any debris left by seller to offsite …" at bounding box center [785, 327] width 321 height 48
paste textarea "MAKE SURE DUMPSTERS ARE EMPTIED AND PLACE IN THE GARAGE AFTER RENO. Remove, hau…"
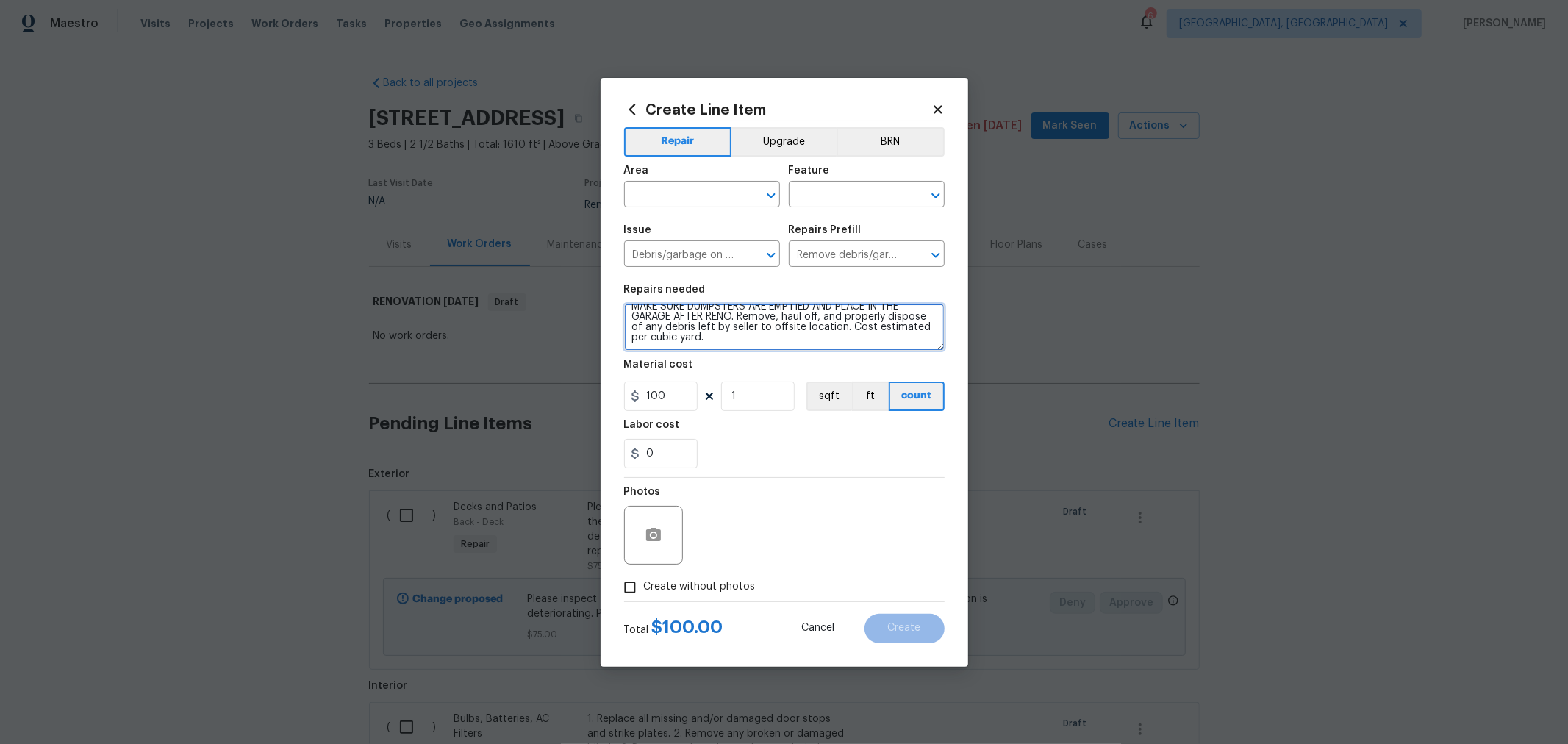
scroll to position [20, 0]
type textarea "MAKE SURE DUMPSTERS ARE EMPTIED AND PLACE IN THE GARAGE AFTER RENO. Remove, hau…"
drag, startPoint x: 752, startPoint y: 395, endPoint x: 637, endPoint y: 402, distance: 115.2
click at [636, 402] on div "100 1 sqft ft count" at bounding box center [785, 396] width 321 height 30
type input "5"
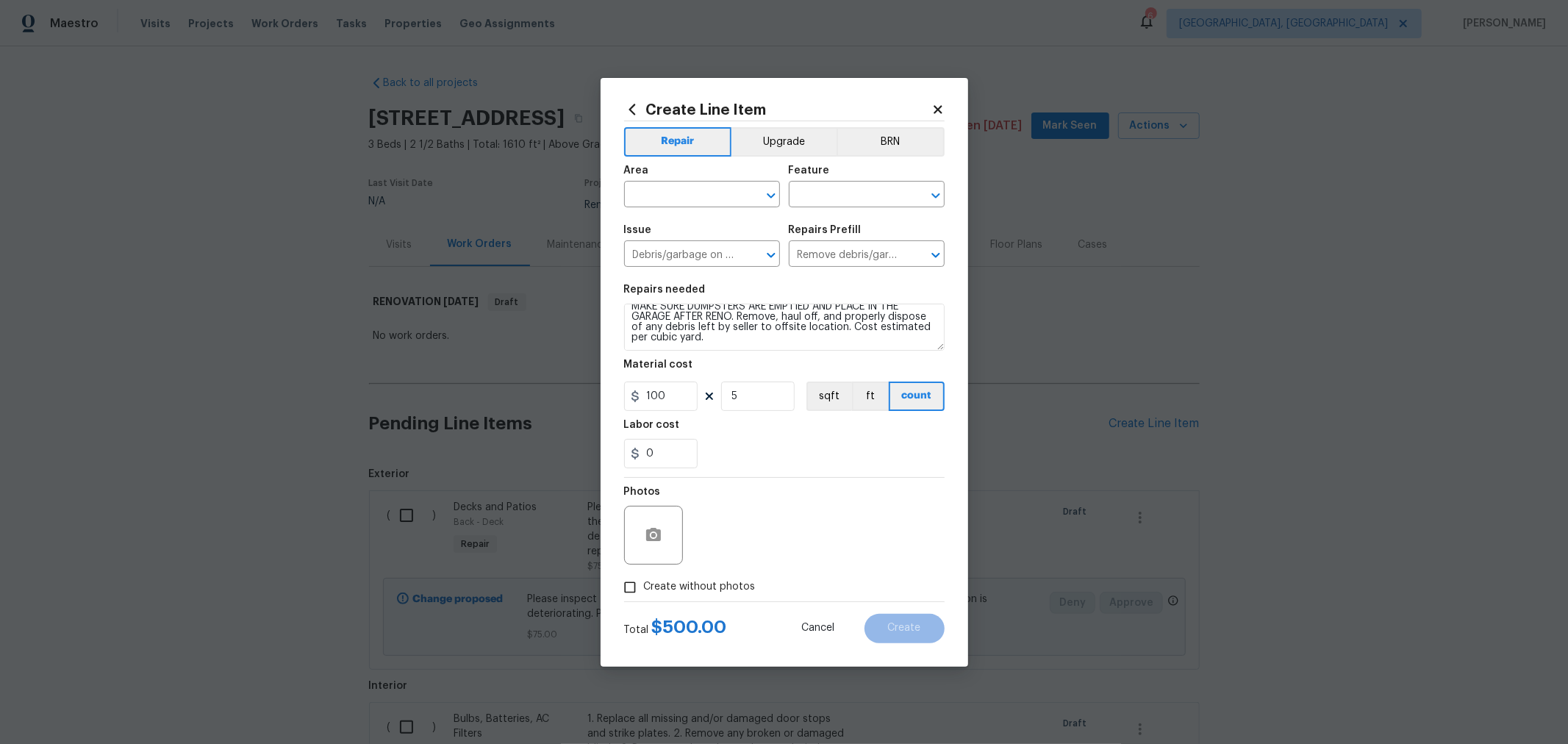
click at [693, 588] on span "Create without photos" at bounding box center [700, 587] width 112 height 15
click at [644, 588] on input "Create without photos" at bounding box center [630, 587] width 28 height 28
checkbox input "true"
click at [757, 548] on textarea at bounding box center [819, 536] width 250 height 59
drag, startPoint x: 753, startPoint y: 395, endPoint x: 715, endPoint y: 395, distance: 38.0
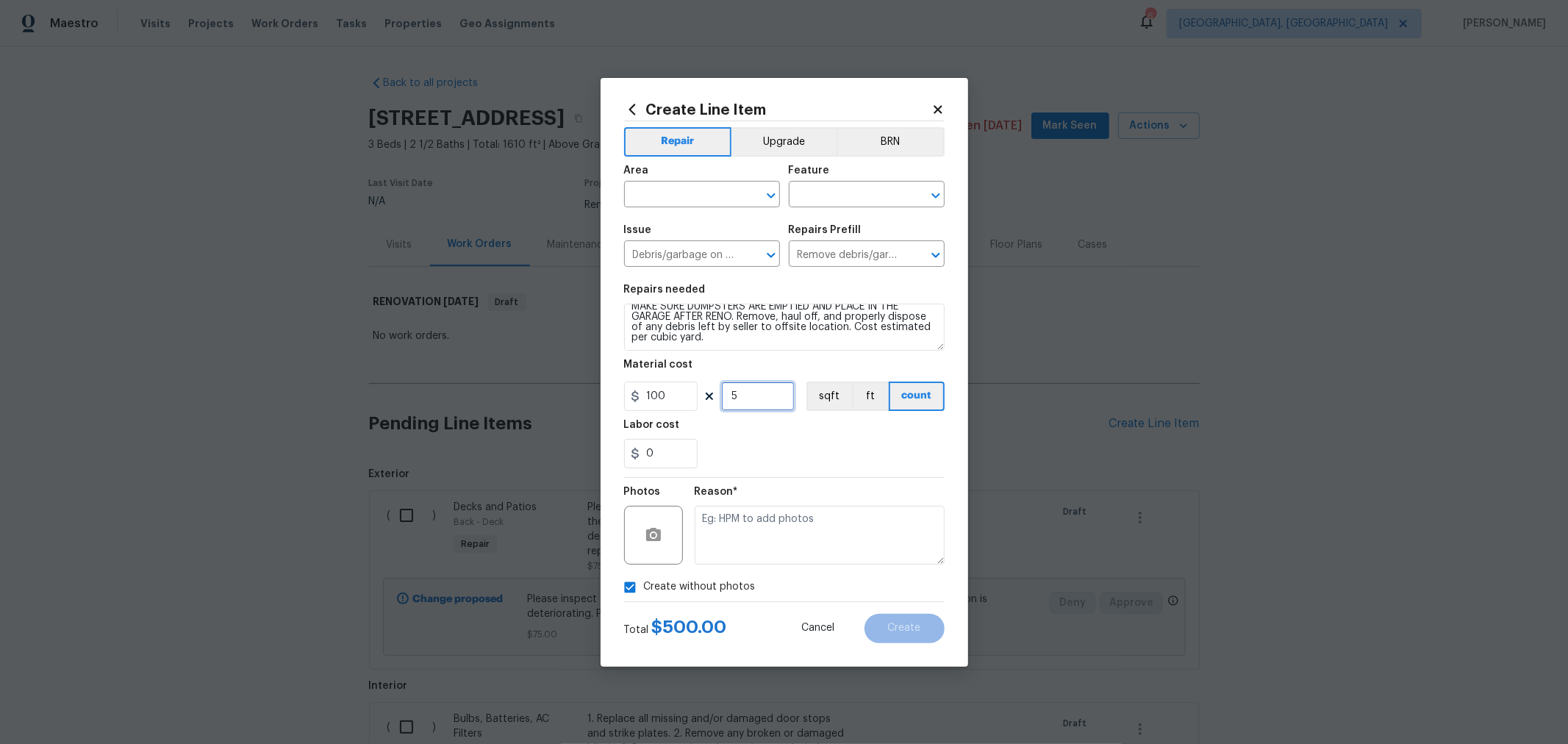
click at [718, 395] on div "100 5 sqft ft count" at bounding box center [785, 396] width 321 height 30
type input "3"
click at [770, 537] on textarea at bounding box center [819, 536] width 250 height 59
type textarea "H"
click at [848, 457] on div "0" at bounding box center [785, 454] width 321 height 30
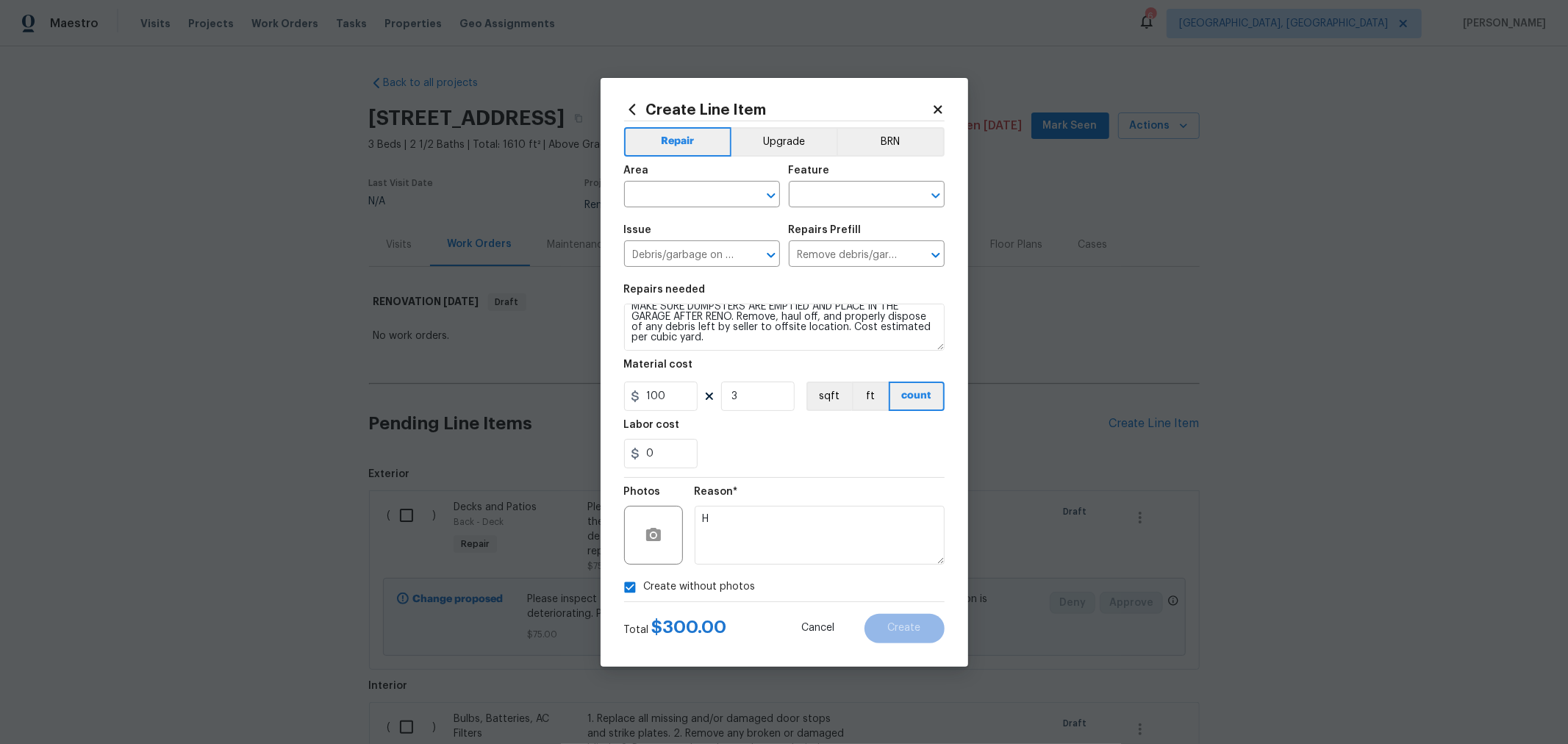
click at [723, 182] on div "Area" at bounding box center [702, 175] width 156 height 19
click at [684, 199] on input "text" at bounding box center [682, 195] width 115 height 22
click at [678, 247] on li "Interior Overall" at bounding box center [702, 252] width 156 height 24
type input "Interior Overall"
click at [897, 191] on input "text" at bounding box center [846, 195] width 115 height 22
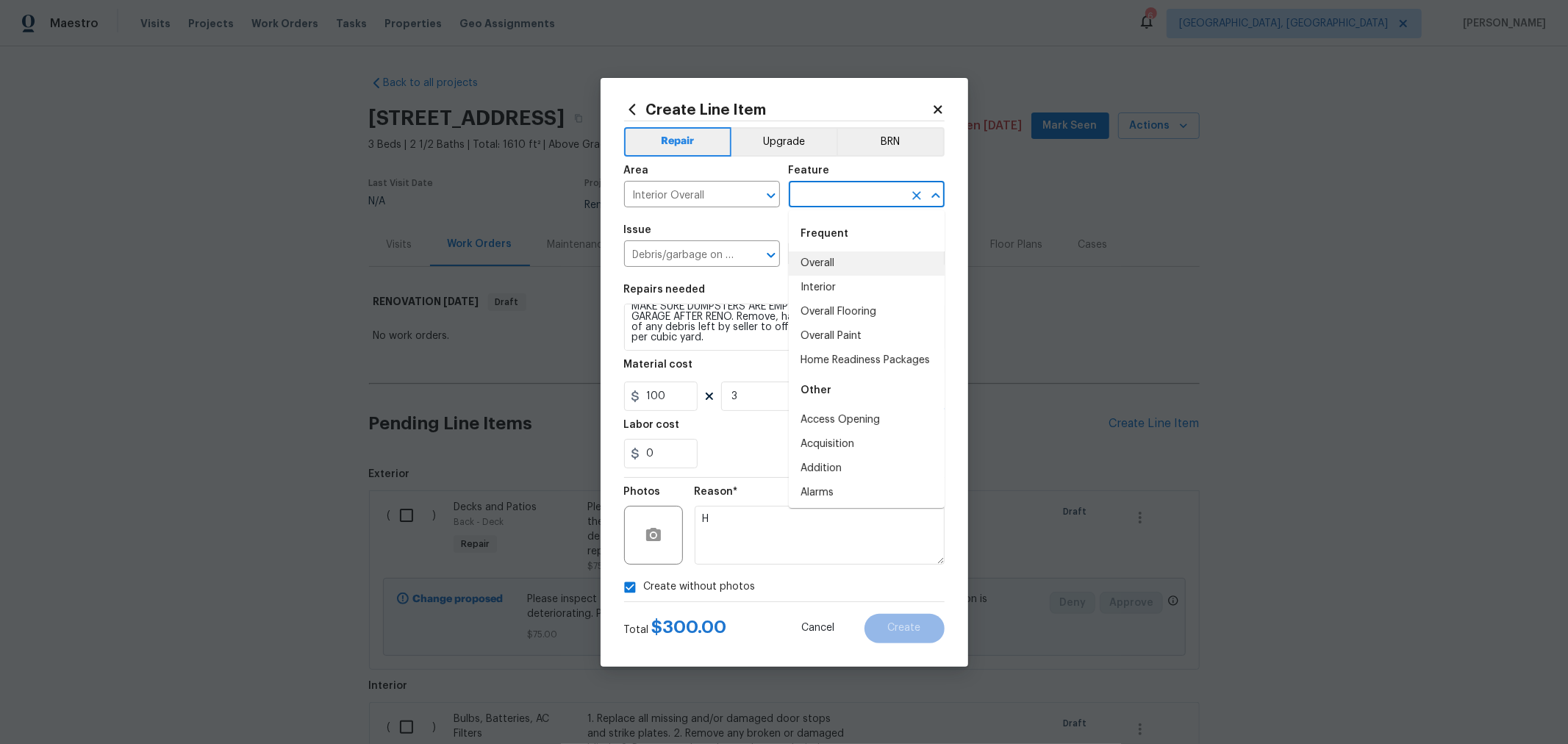
click at [804, 266] on li "Overall" at bounding box center [866, 264] width 156 height 24
type input "Overall"
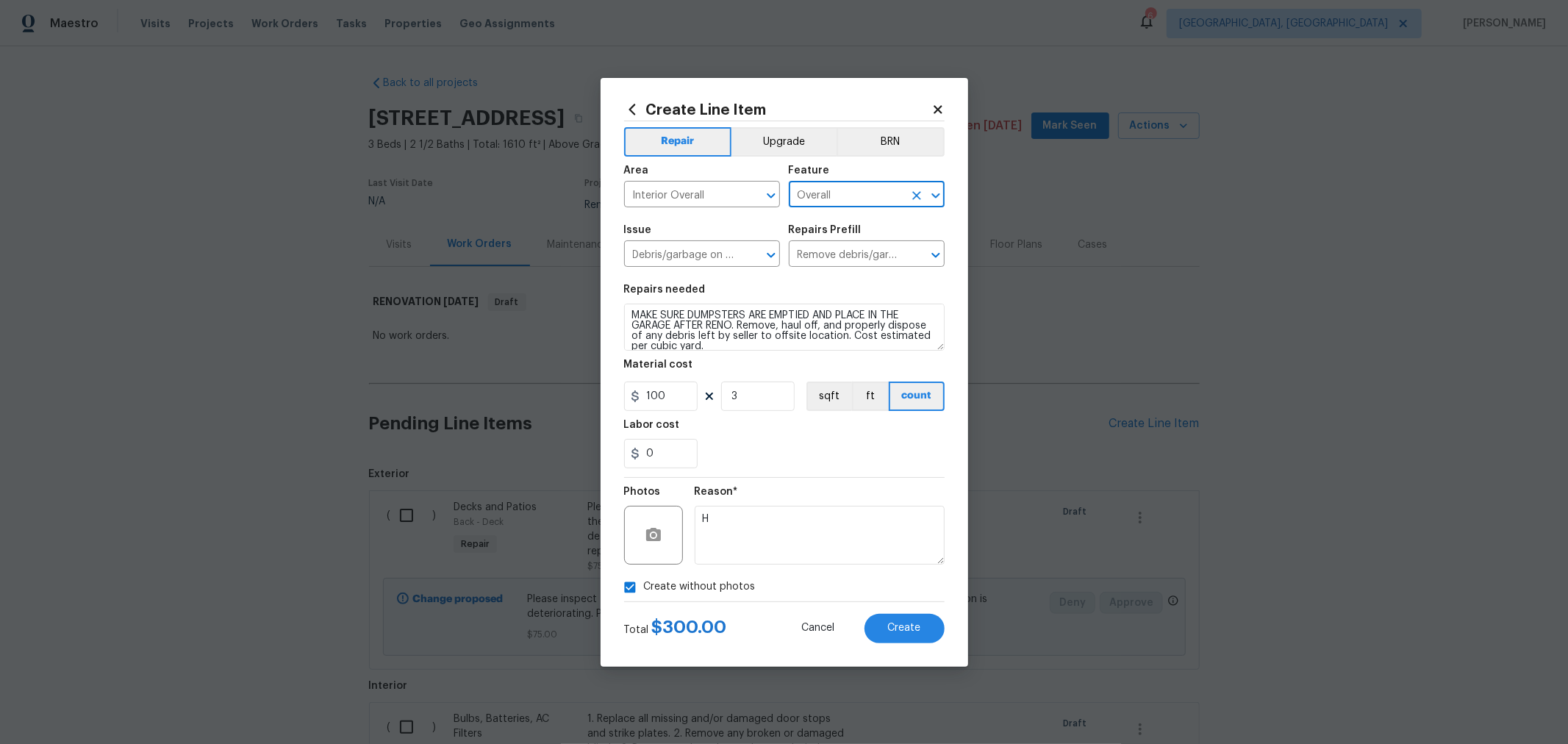
scroll to position [0, 0]
click at [631, 321] on textarea "MAKE SURE DUMPSTERS ARE EMPTIED AND PLACE IN THE GARAGE AFTER RENO. Remove, hau…" at bounding box center [785, 327] width 321 height 48
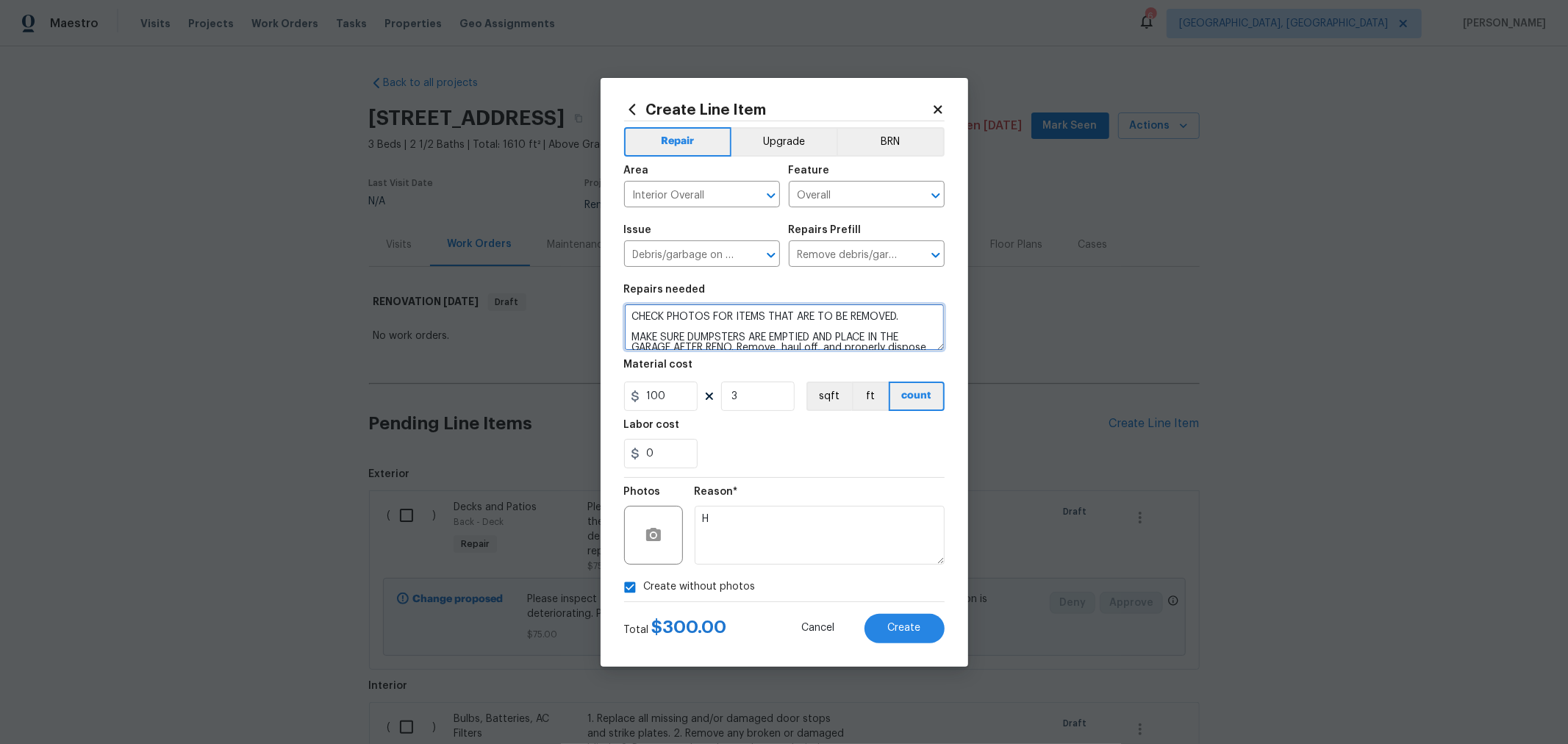
type textarea "CHECK PHOTOS FOR ITEMS THAT ARE TO BE REMOVED. MAKE SURE DUMPSTERS ARE EMPTIED …"
click at [861, 430] on div "Labor cost" at bounding box center [785, 429] width 321 height 19
click at [903, 629] on span "Create" at bounding box center [904, 628] width 33 height 11
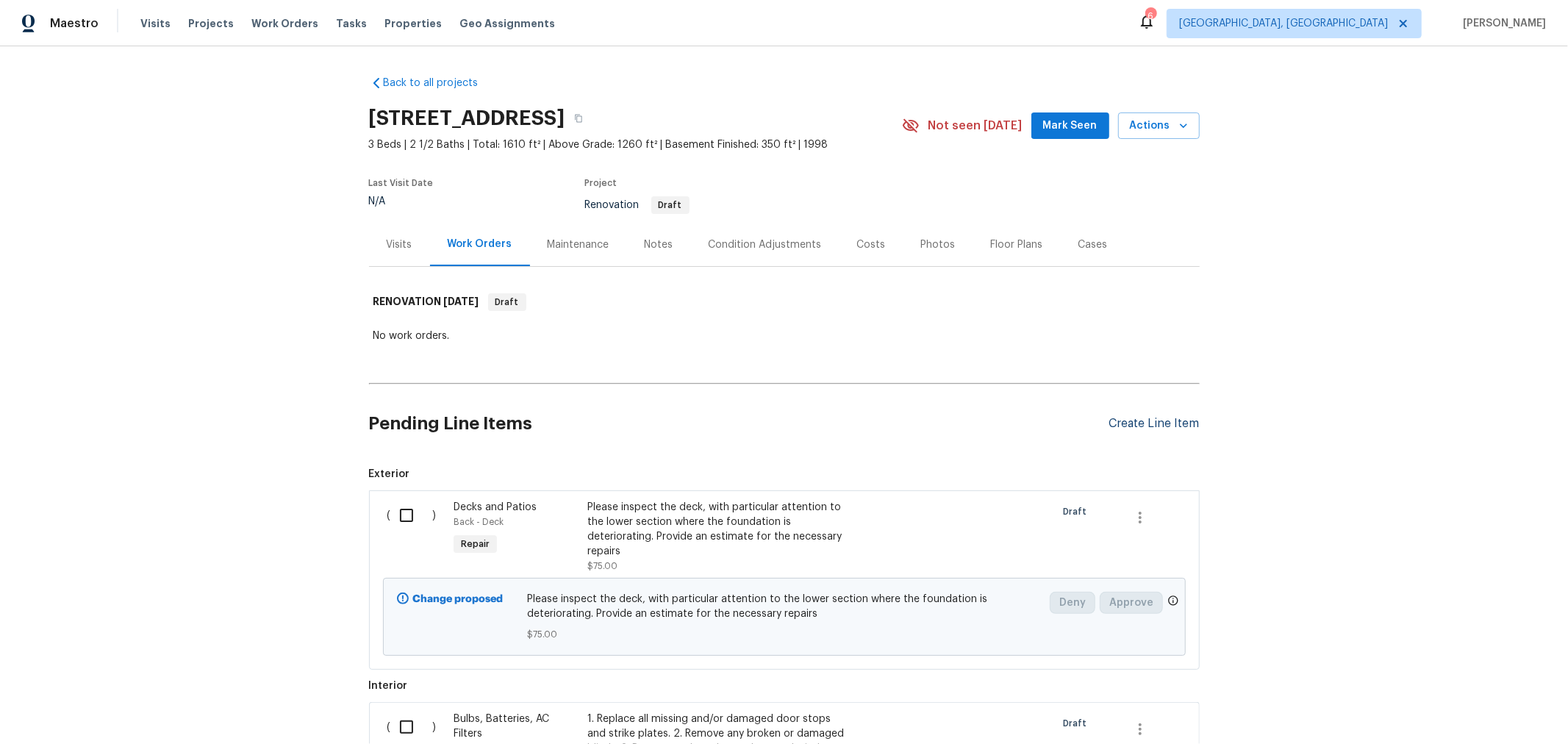
click at [1126, 428] on div "Create Line Item" at bounding box center [1154, 424] width 90 height 14
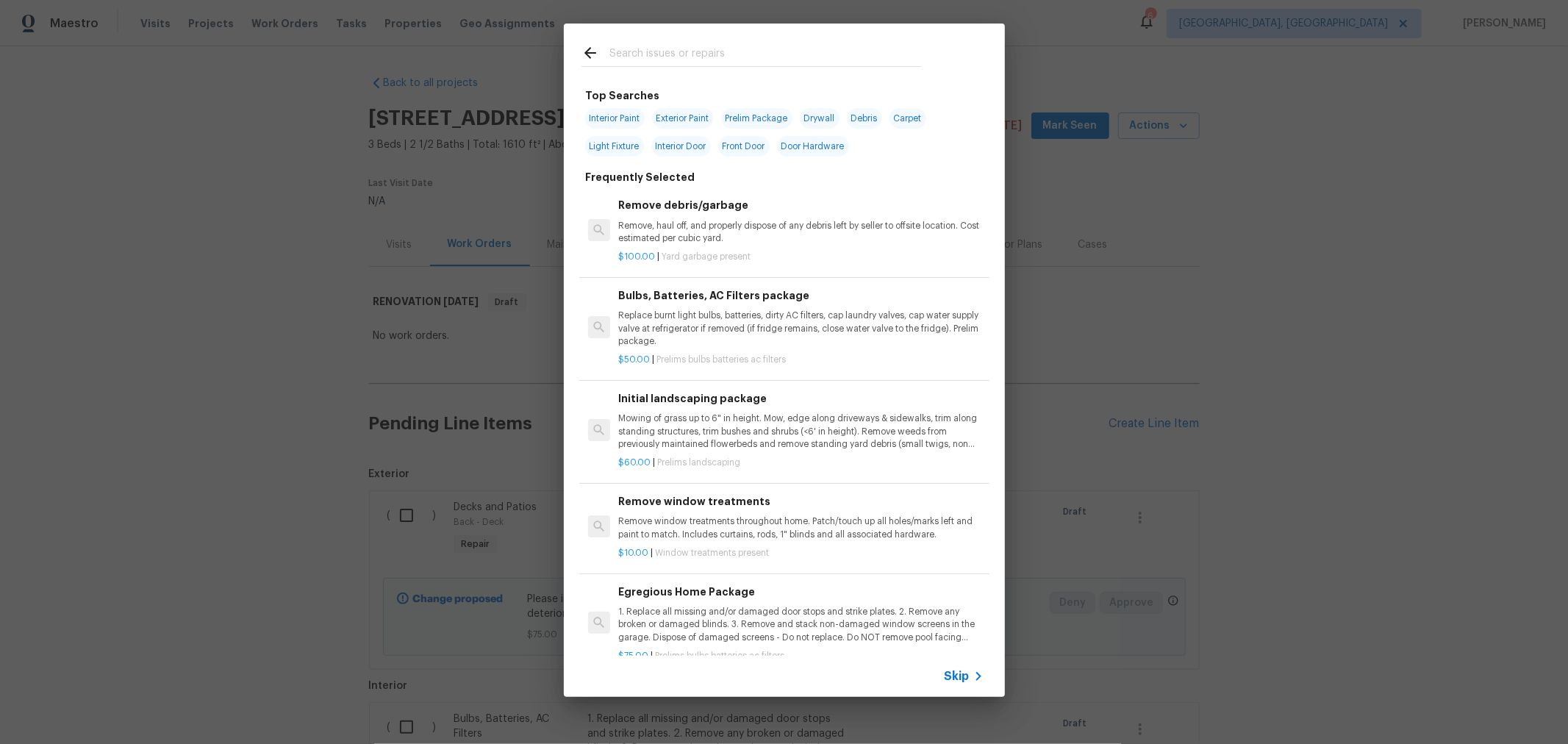
click at [768, 59] on input "text" at bounding box center [765, 55] width 312 height 22
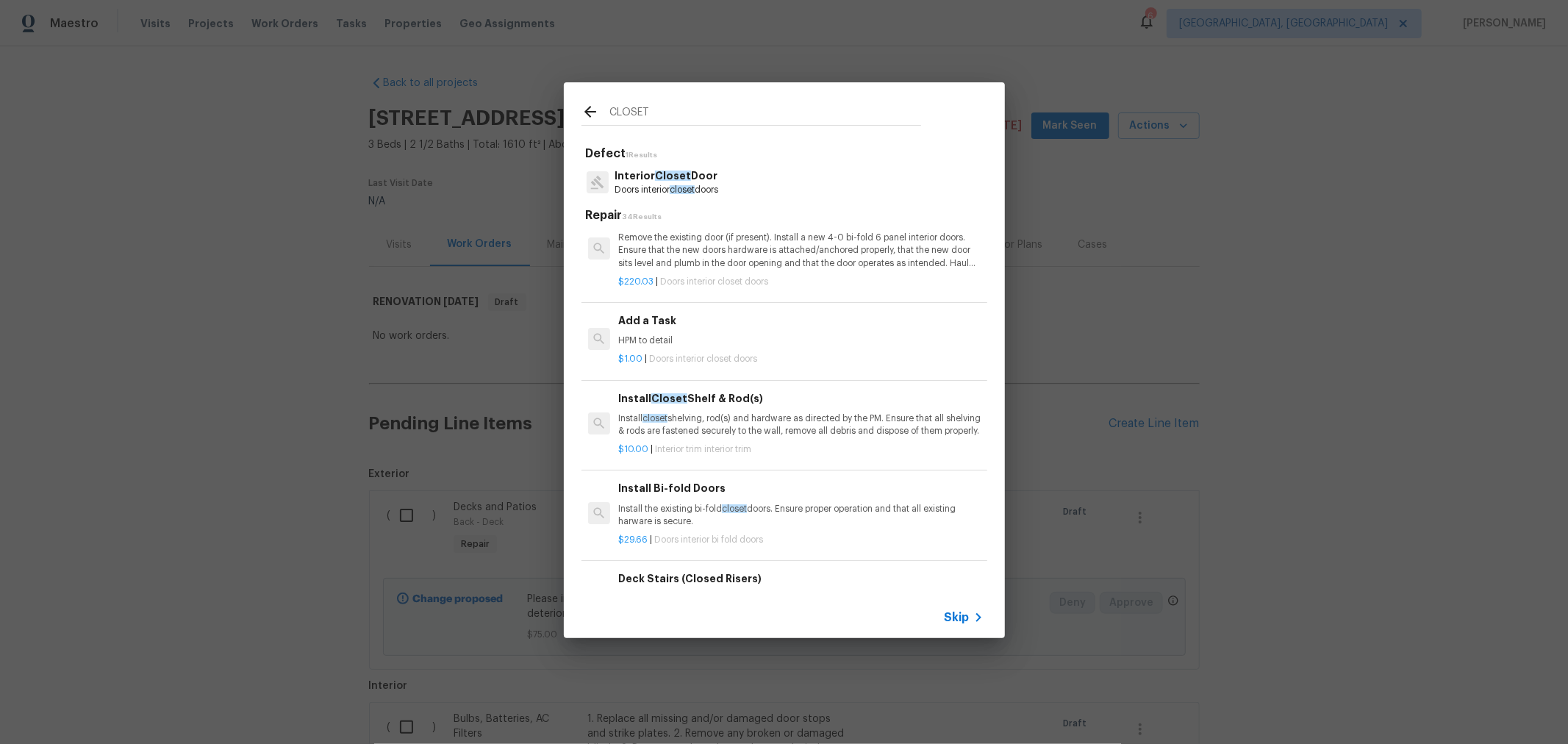
scroll to position [411, 0]
type input "CLOSET"
click at [736, 360] on span "Doors interior closet doors" at bounding box center [703, 359] width 108 height 9
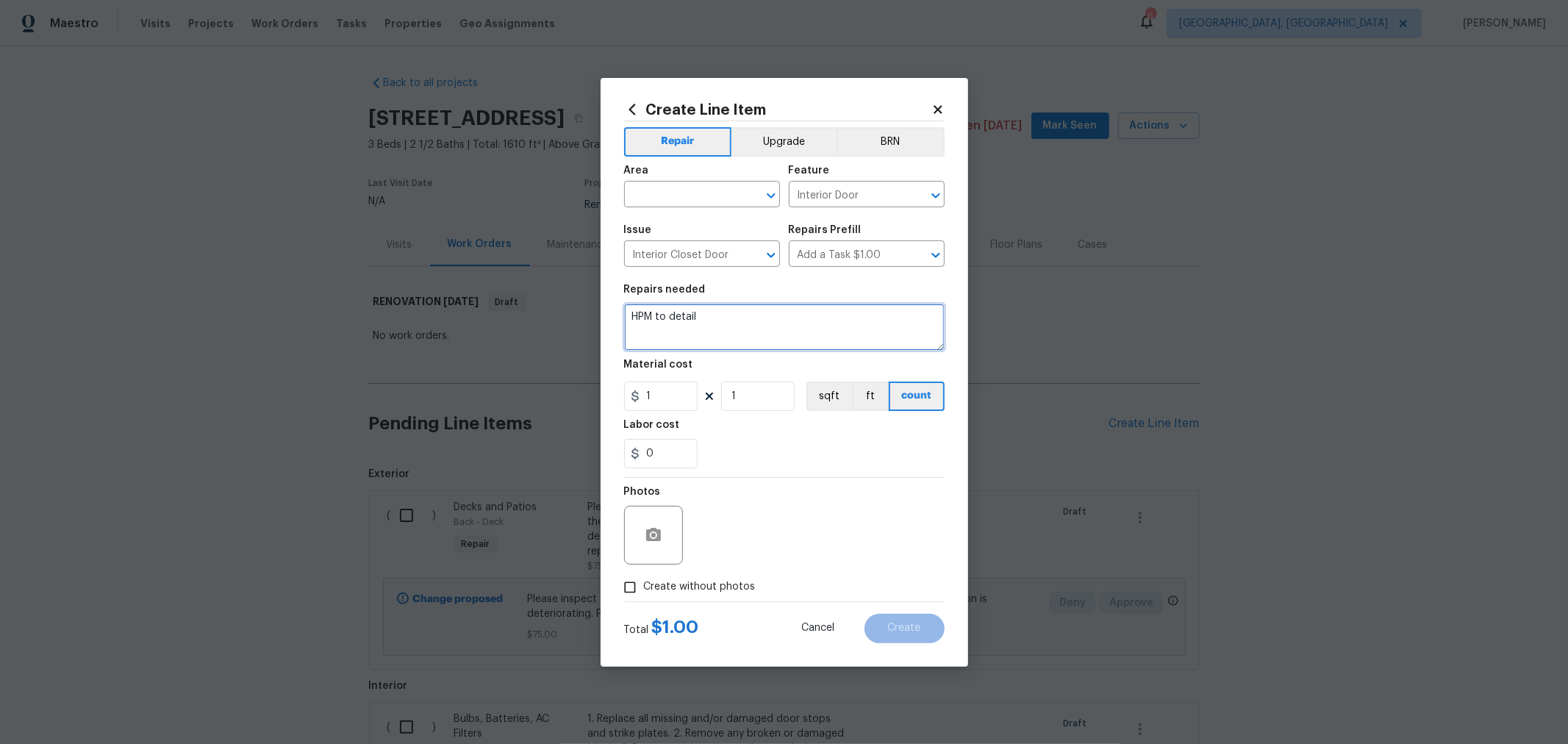
drag, startPoint x: 660, startPoint y: 321, endPoint x: 318, endPoint y: 267, distance: 346.2
click at [318, 268] on div "Create Line Item Repair Upgrade BRN Area ​ Feature Interior Door ​ Issue Interi…" at bounding box center [784, 372] width 1568 height 744
type textarea "REMOVE ALL ADDED SHELVING IN MASTER CLOSET. AFTER PAINTING, INSTALL ONLY THE TO…"
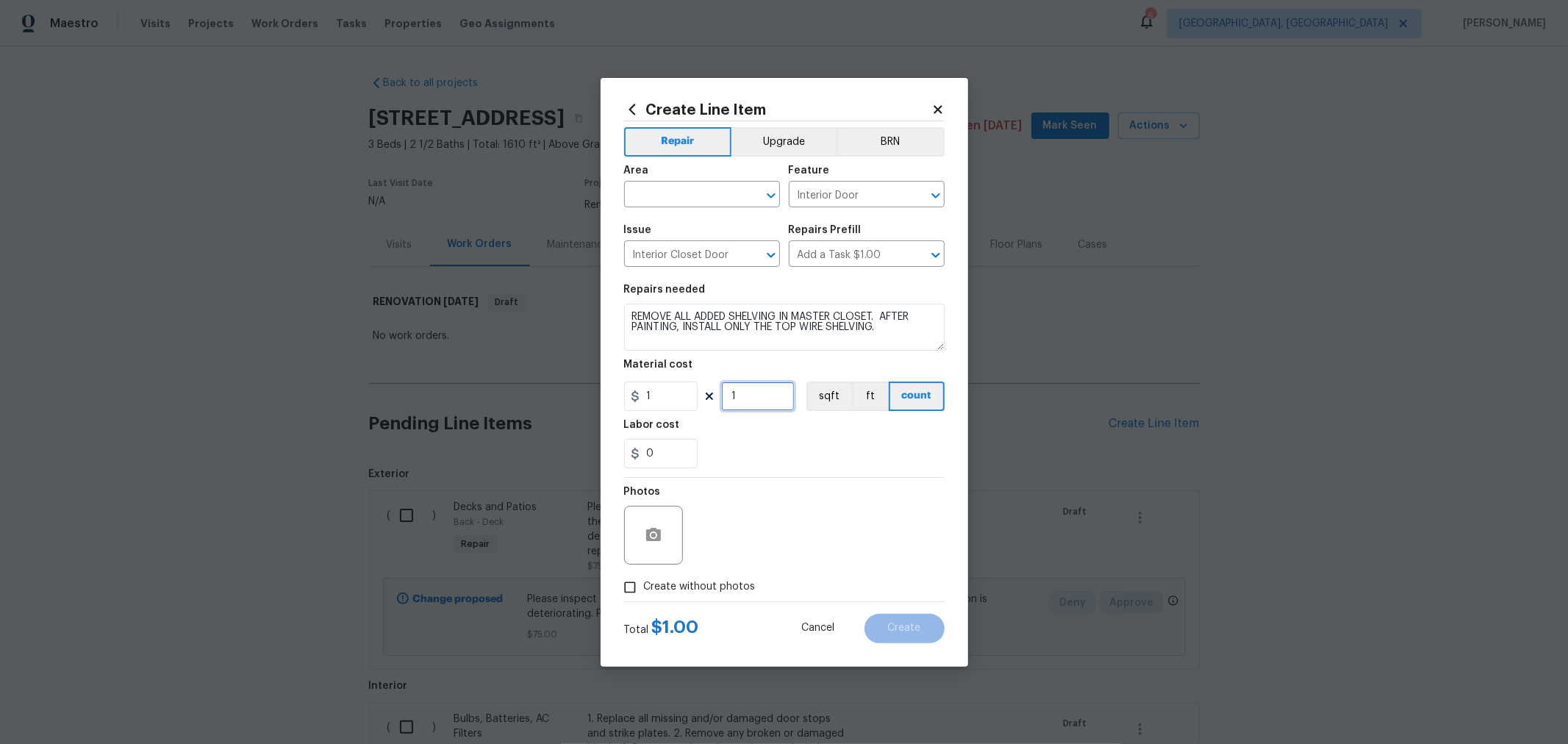
drag, startPoint x: 771, startPoint y: 398, endPoint x: 745, endPoint y: 400, distance: 26.1
click at [745, 400] on input "1" at bounding box center [758, 396] width 73 height 30
drag, startPoint x: 741, startPoint y: 403, endPoint x: 678, endPoint y: 402, distance: 63.0
click at [678, 402] on div "1 1 sqft ft count" at bounding box center [785, 396] width 321 height 30
type input "100"
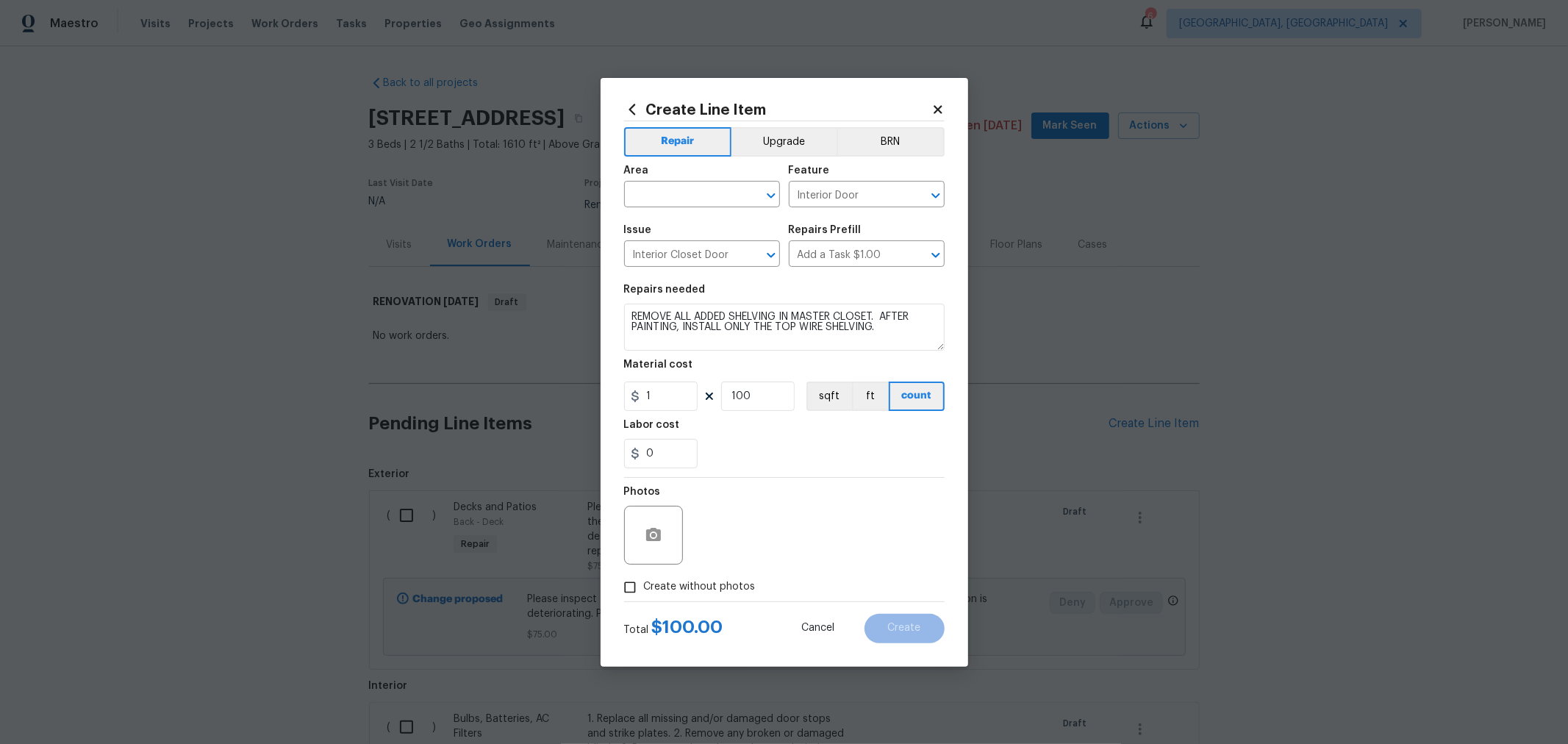
click at [707, 591] on span "Create without photos" at bounding box center [700, 587] width 112 height 15
click at [644, 591] on input "Create without photos" at bounding box center [630, 587] width 28 height 28
checkbox input "true"
click at [768, 539] on textarea at bounding box center [819, 536] width 250 height 59
type textarea "H"
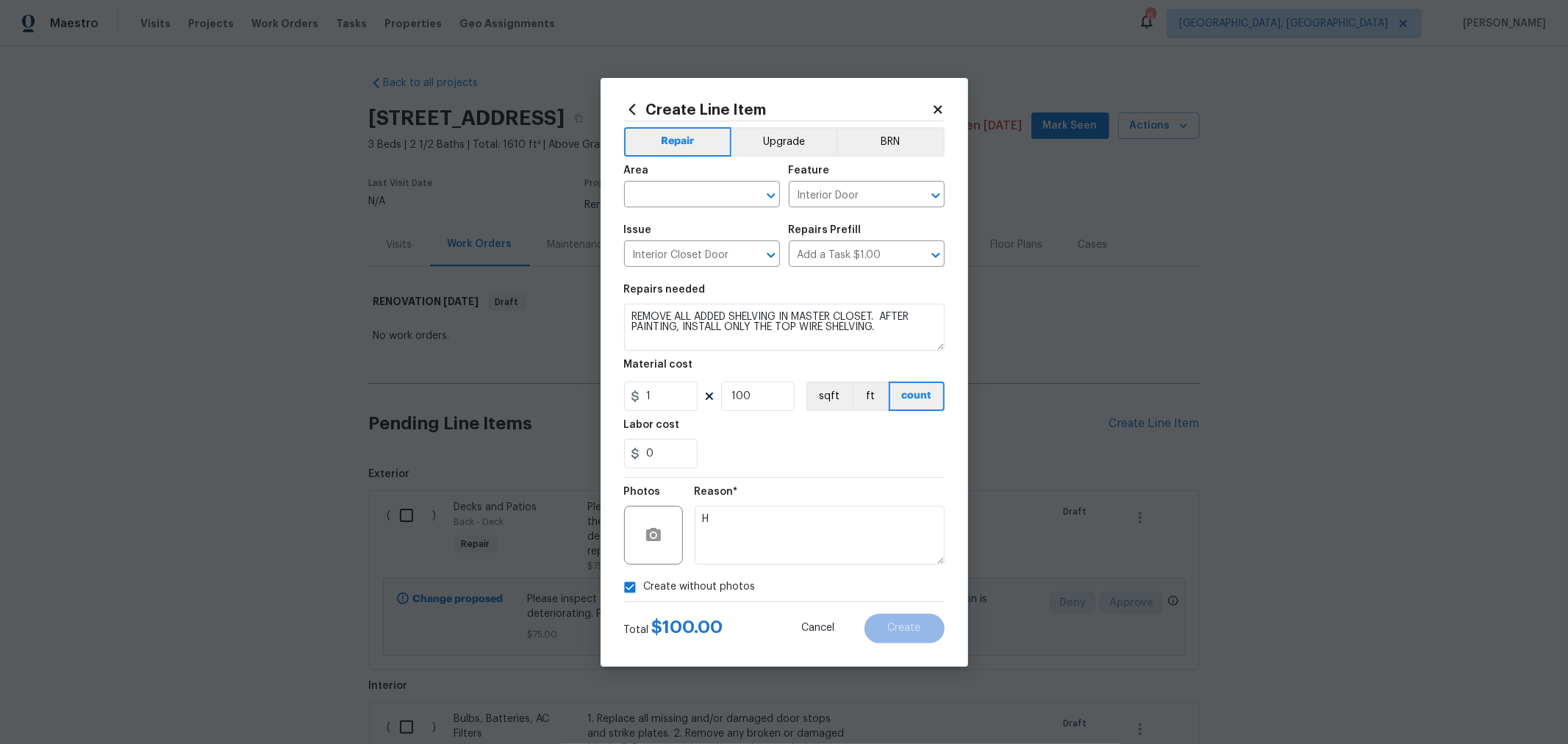
click at [853, 460] on div "0" at bounding box center [785, 454] width 321 height 30
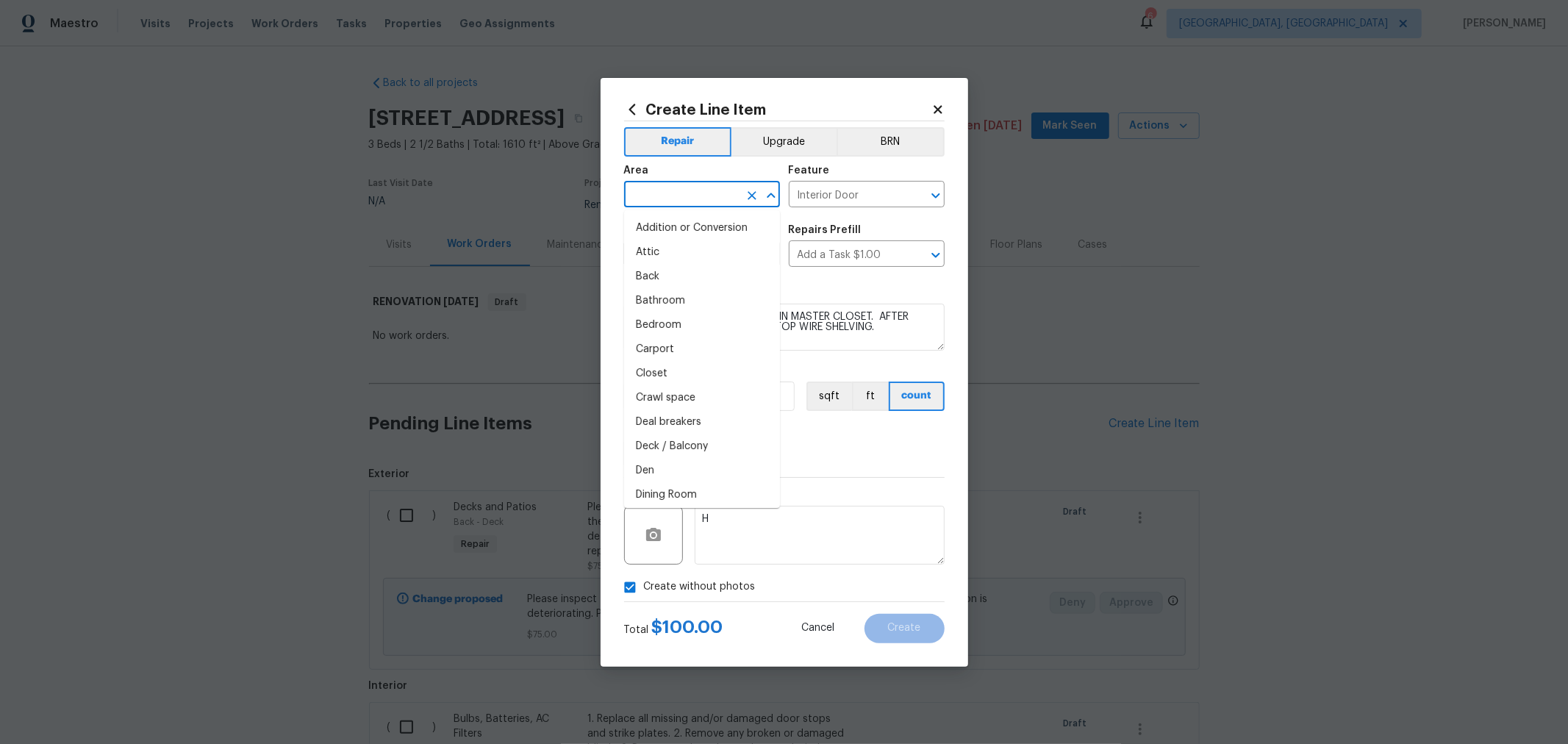
click at [707, 195] on input "text" at bounding box center [682, 195] width 115 height 22
click at [666, 368] on li "Closet" at bounding box center [702, 374] width 156 height 24
type input "Closet"
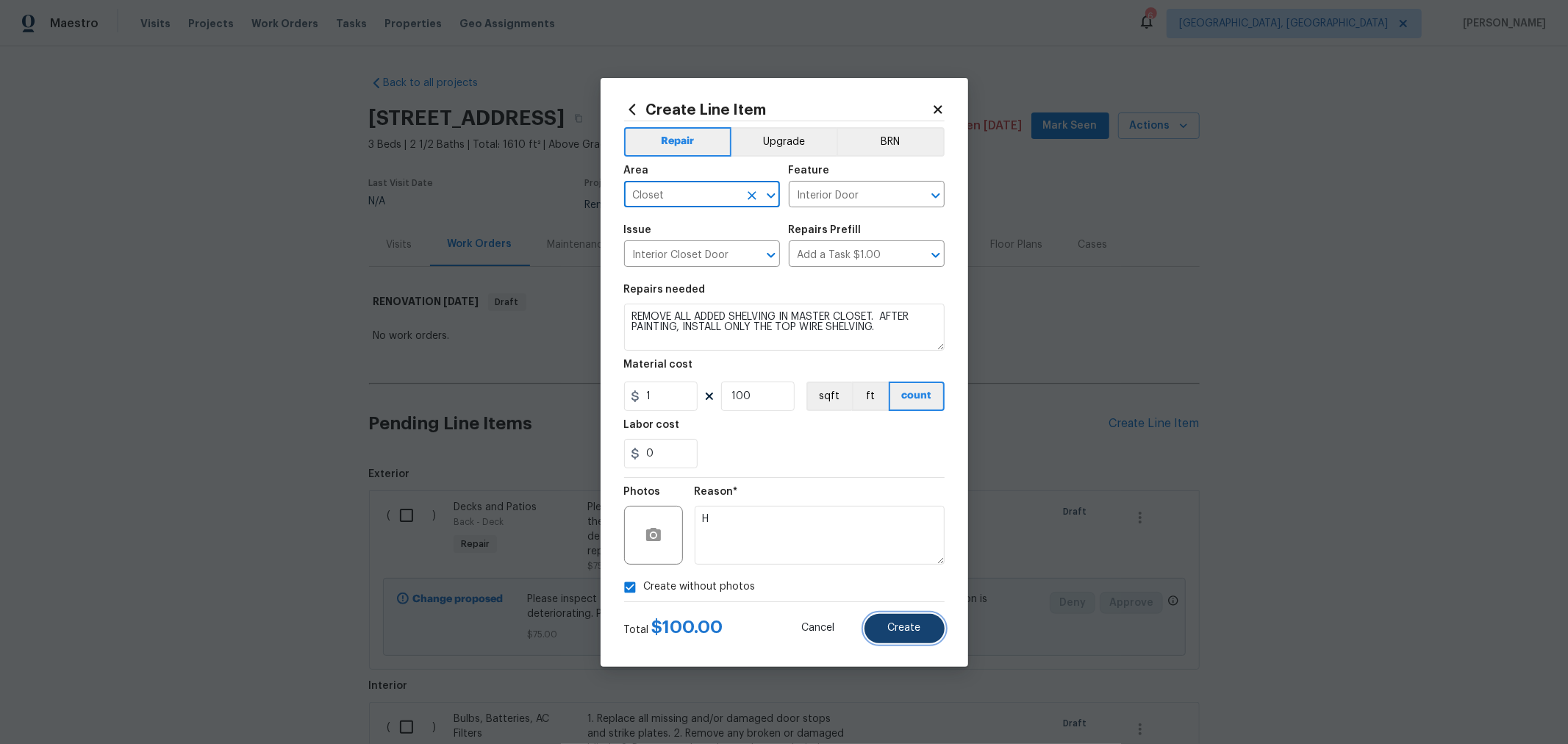
click at [895, 631] on span "Create" at bounding box center [904, 628] width 33 height 11
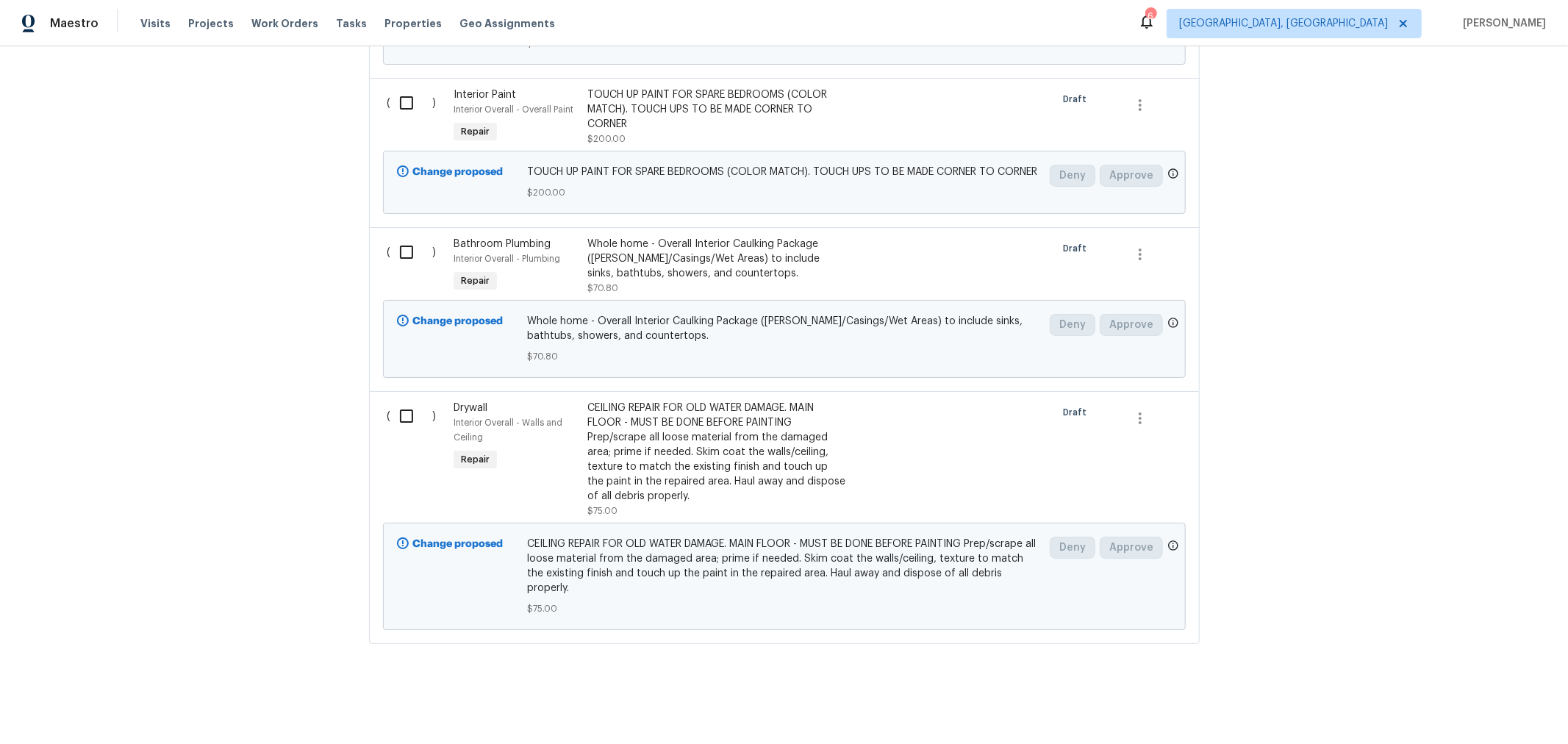
scroll to position [2824, 0]
click at [686, 104] on div "TOUCH UP PAINT FOR SPARE BEDROOMS (COLOR MATCH). TOUCH UPS TO BE MADE CORNER TO…" at bounding box center [717, 109] width 259 height 44
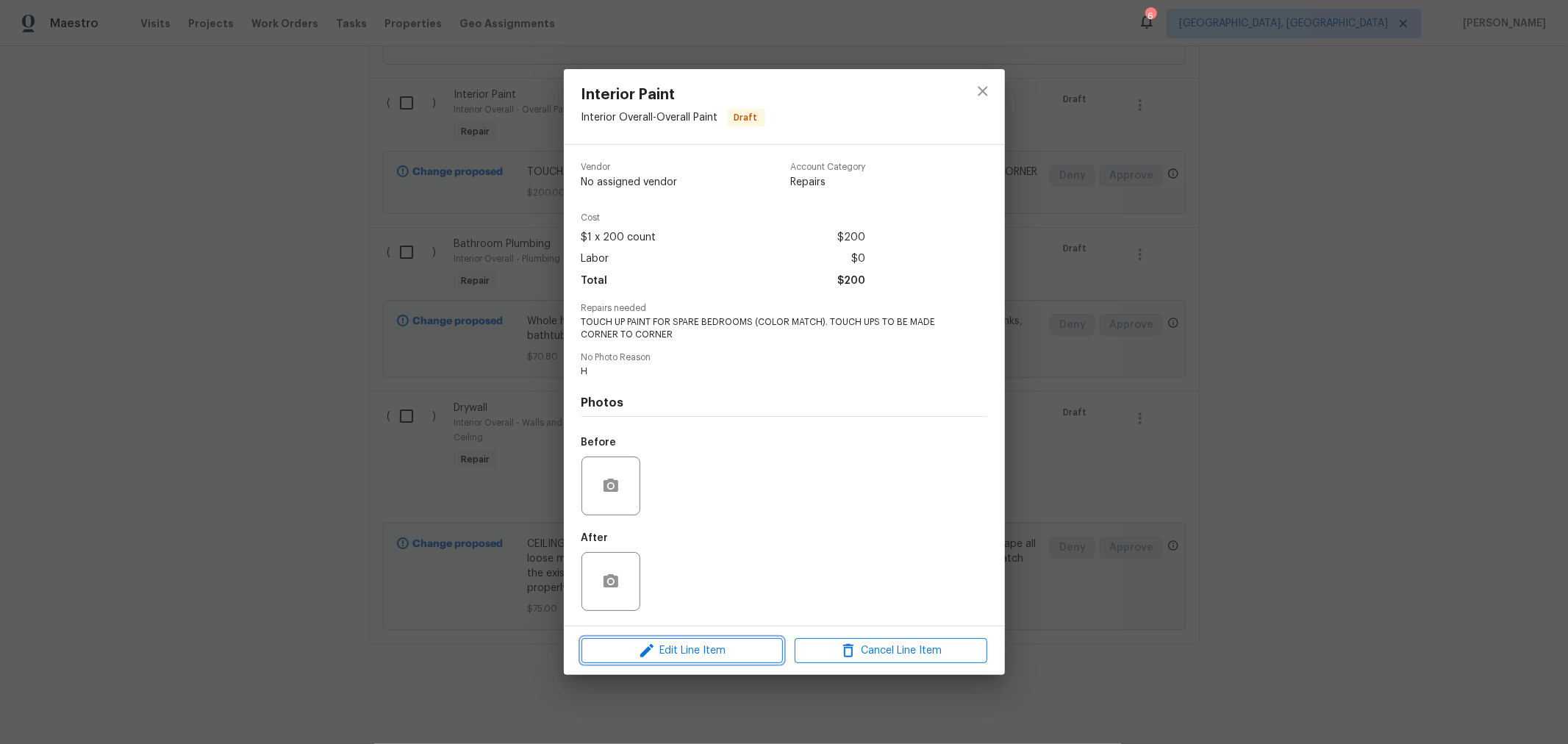
click at [702, 658] on span "Edit Line Item" at bounding box center [682, 651] width 193 height 19
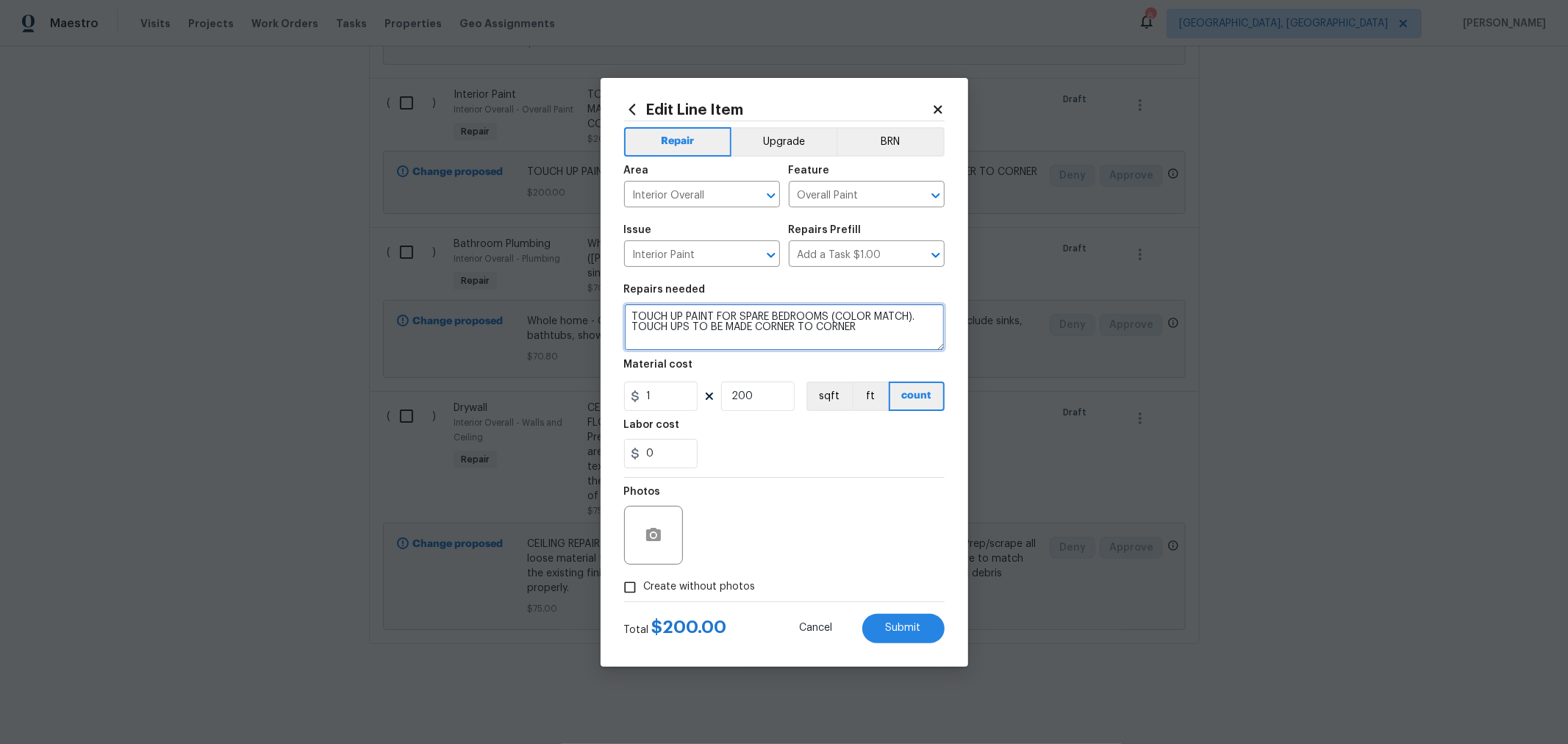
click at [886, 325] on textarea "TOUCH UP PAINT FOR SPARE BEDROOMS (COLOR MATCH). TOUCH UPS TO BE MADE CORNER TO…" at bounding box center [785, 327] width 321 height 48
type textarea "TOUCH UP PAINT FOR SPARE BEDROOMS (COLOR MATCH). TOUCH UPS TO BE MADE CORNER TO…"
click at [891, 623] on span "Submit" at bounding box center [903, 628] width 35 height 11
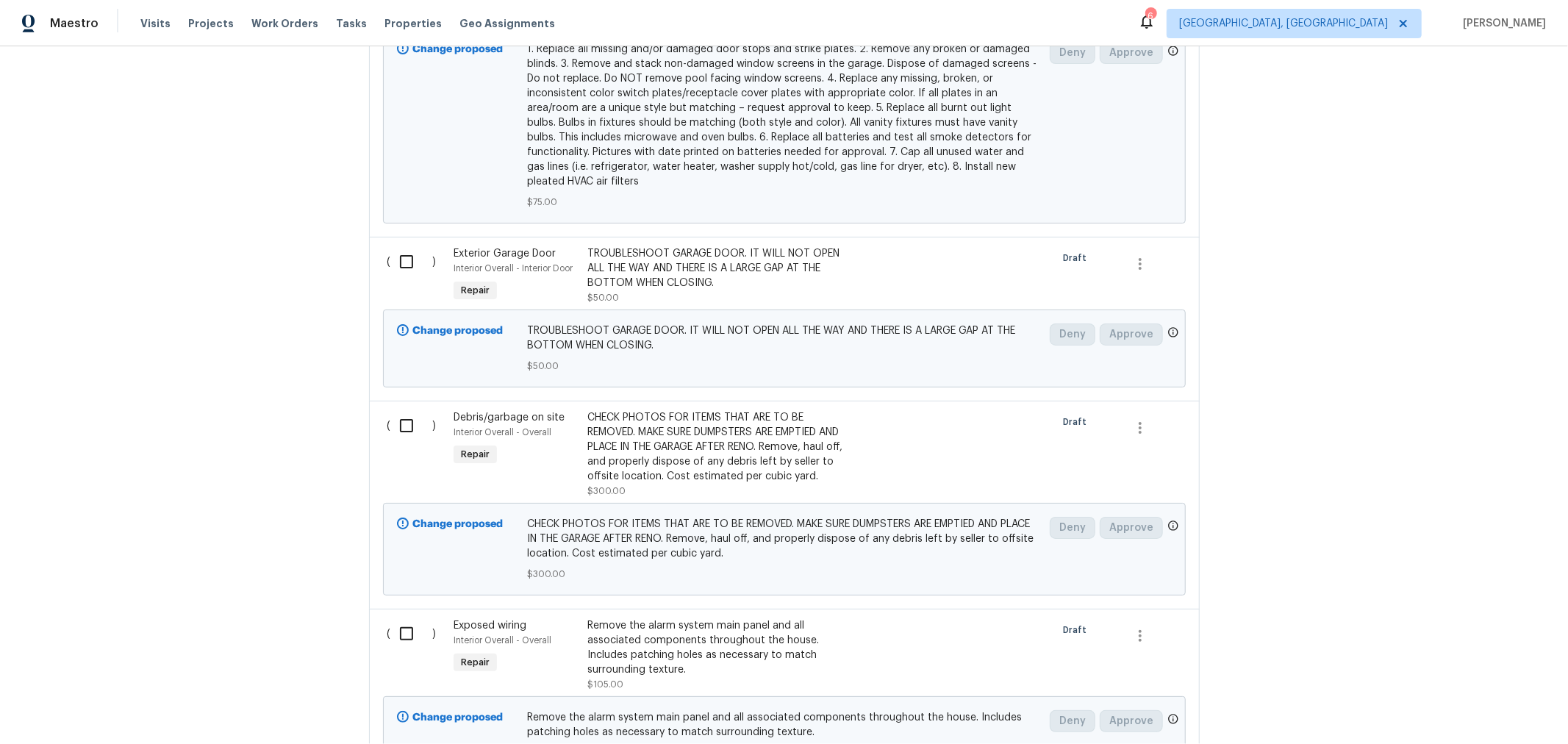
scroll to position [1146, 0]
click at [1354, 277] on div "Back to all projects 3066 Ravine Pointe Dr, Columbus, OH 43231 3 Beds | 2 1/2 B…" at bounding box center [784, 395] width 1568 height 698
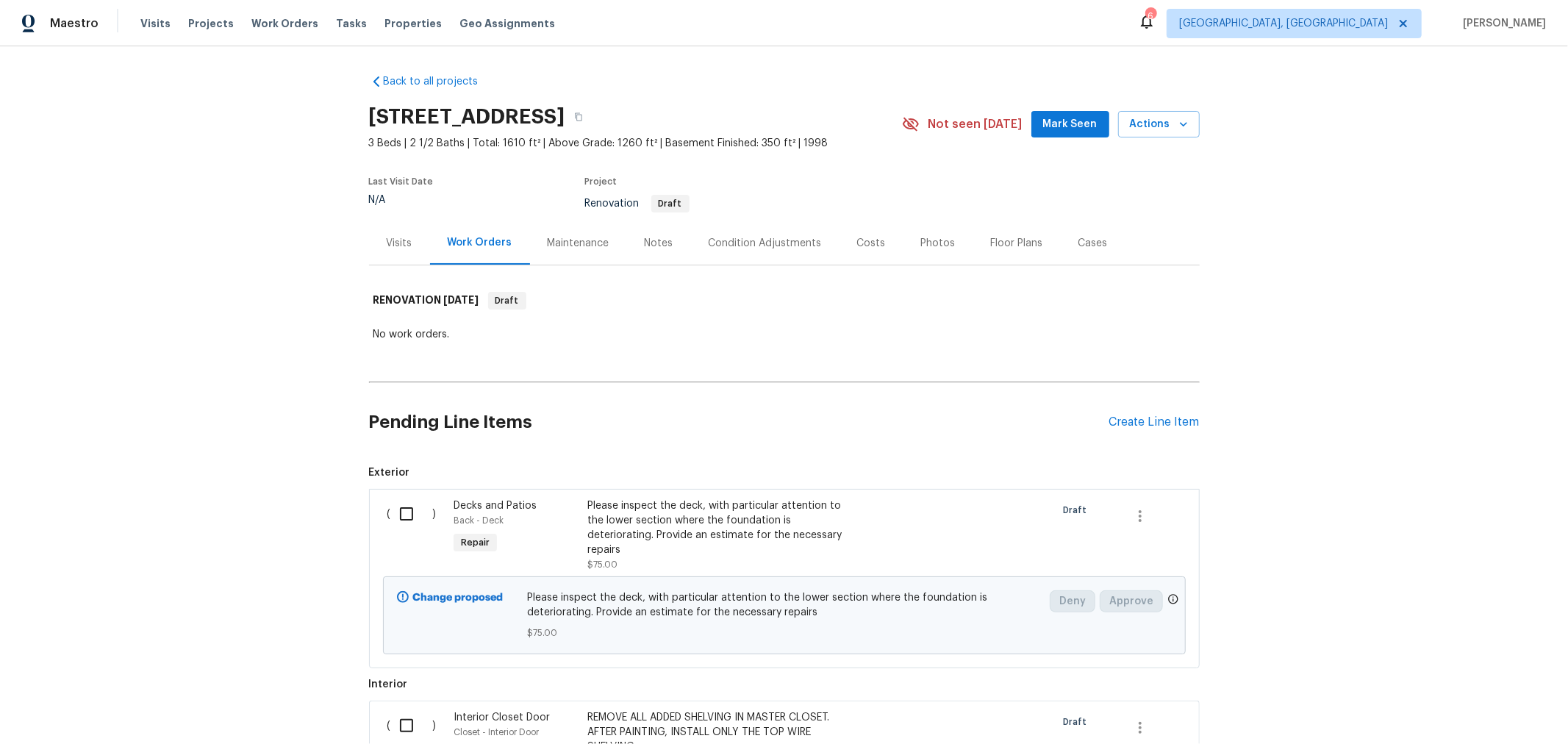
scroll to position [0, 0]
click at [1149, 420] on div "Create Line Item" at bounding box center [1154, 424] width 90 height 14
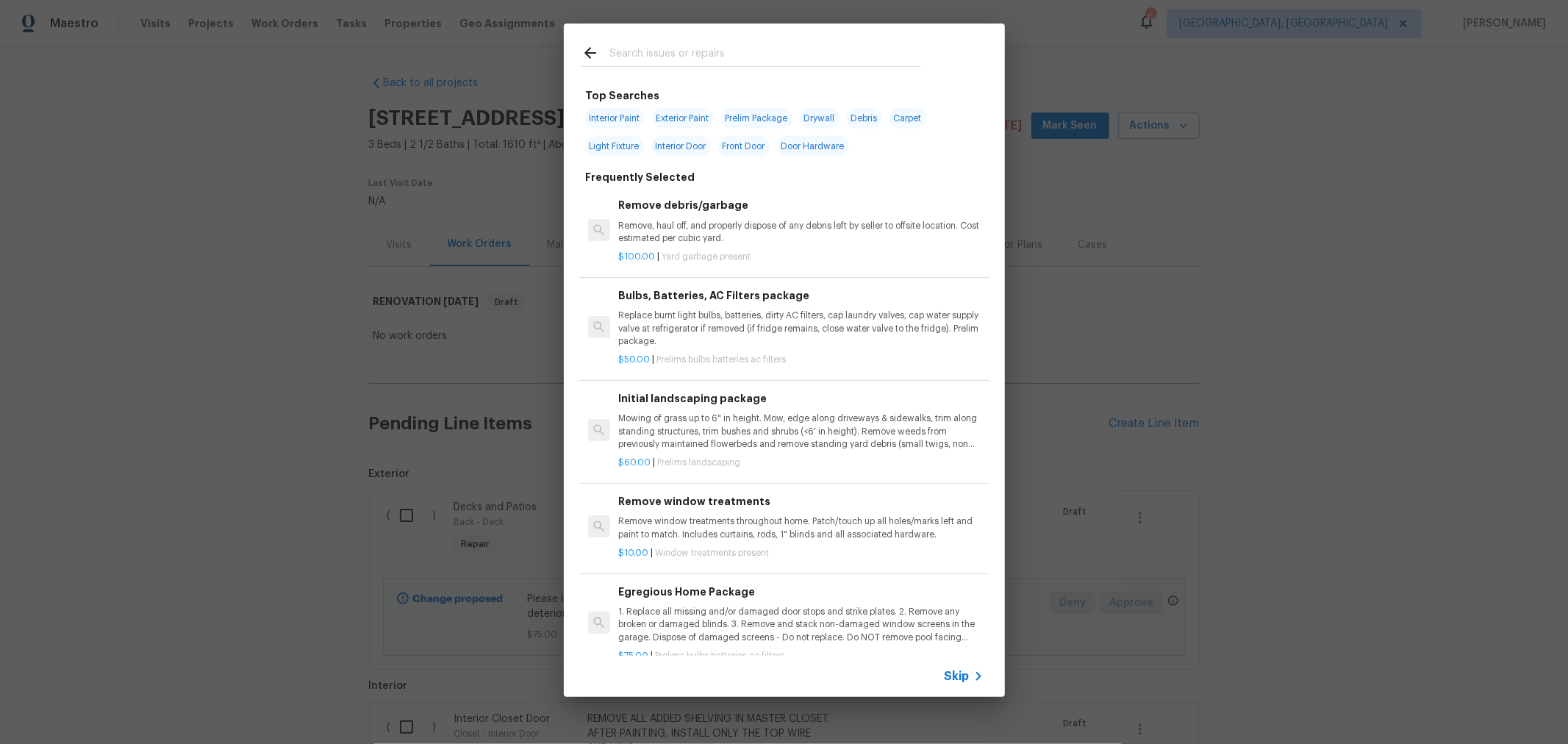
click at [840, 56] on input "text" at bounding box center [765, 55] width 312 height 22
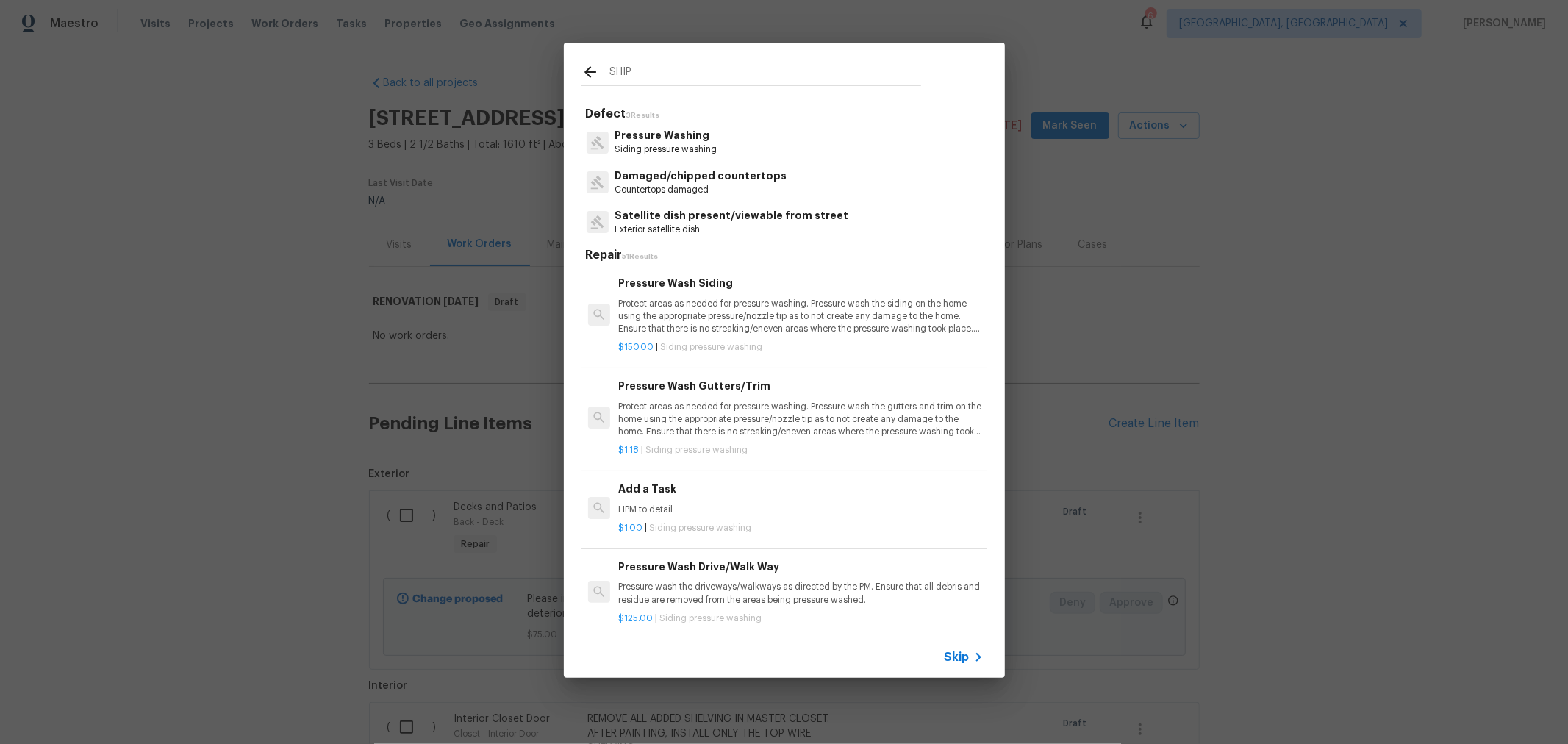
drag, startPoint x: 666, startPoint y: 72, endPoint x: 560, endPoint y: 80, distance: 106.3
click at [560, 80] on div "SHIP Defect 3 Results Pressure Washing Siding pressure washing Damaged/chipped …" at bounding box center [784, 360] width 1568 height 721
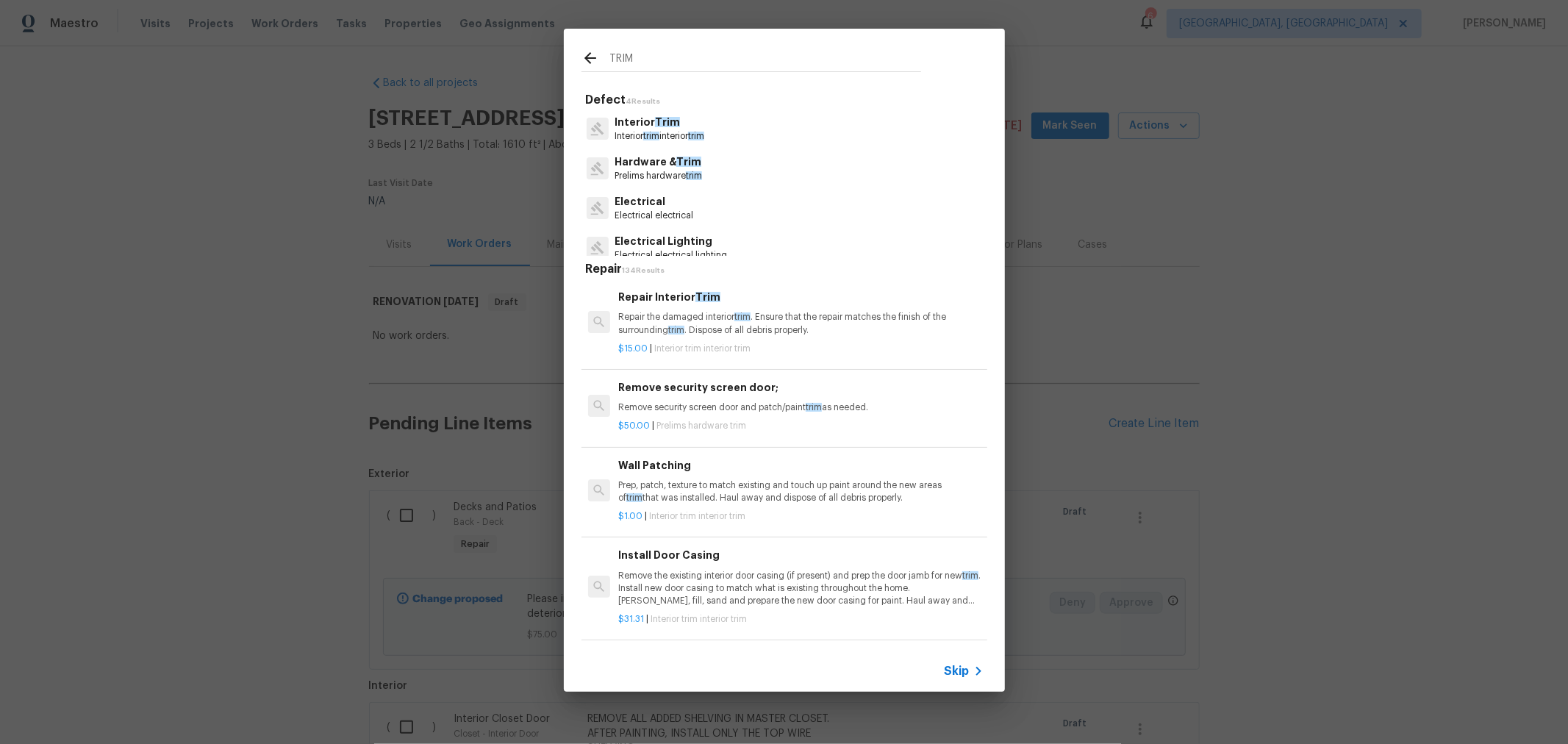
type input "TRIM"
click at [715, 132] on div "Interior Trim Interior trim interior trim" at bounding box center [784, 128] width 406 height 39
click at [669, 140] on p "Interior trim interior trim" at bounding box center [659, 136] width 90 height 13
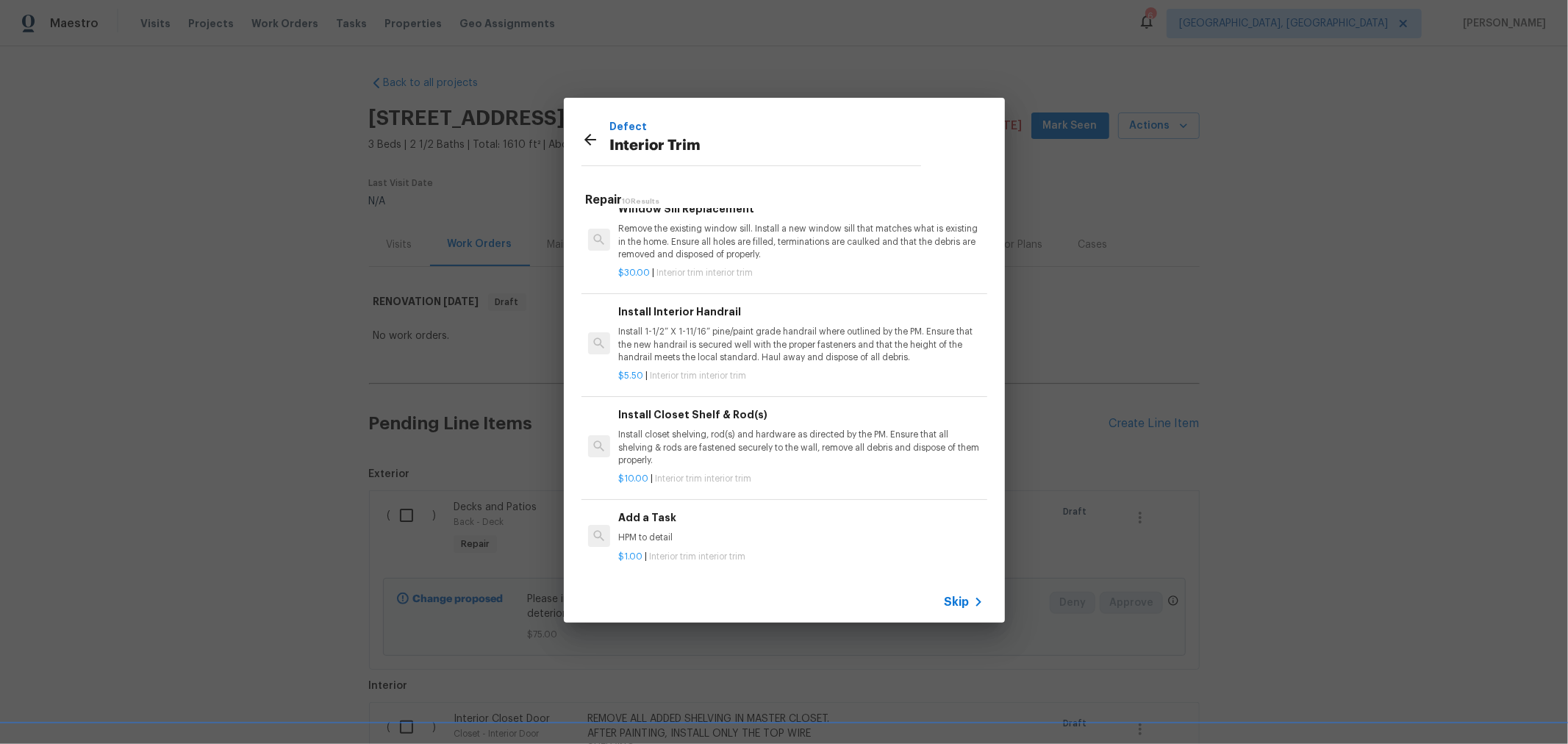
scroll to position [610, 0]
click at [666, 531] on p "HPM to detail" at bounding box center [800, 537] width 365 height 13
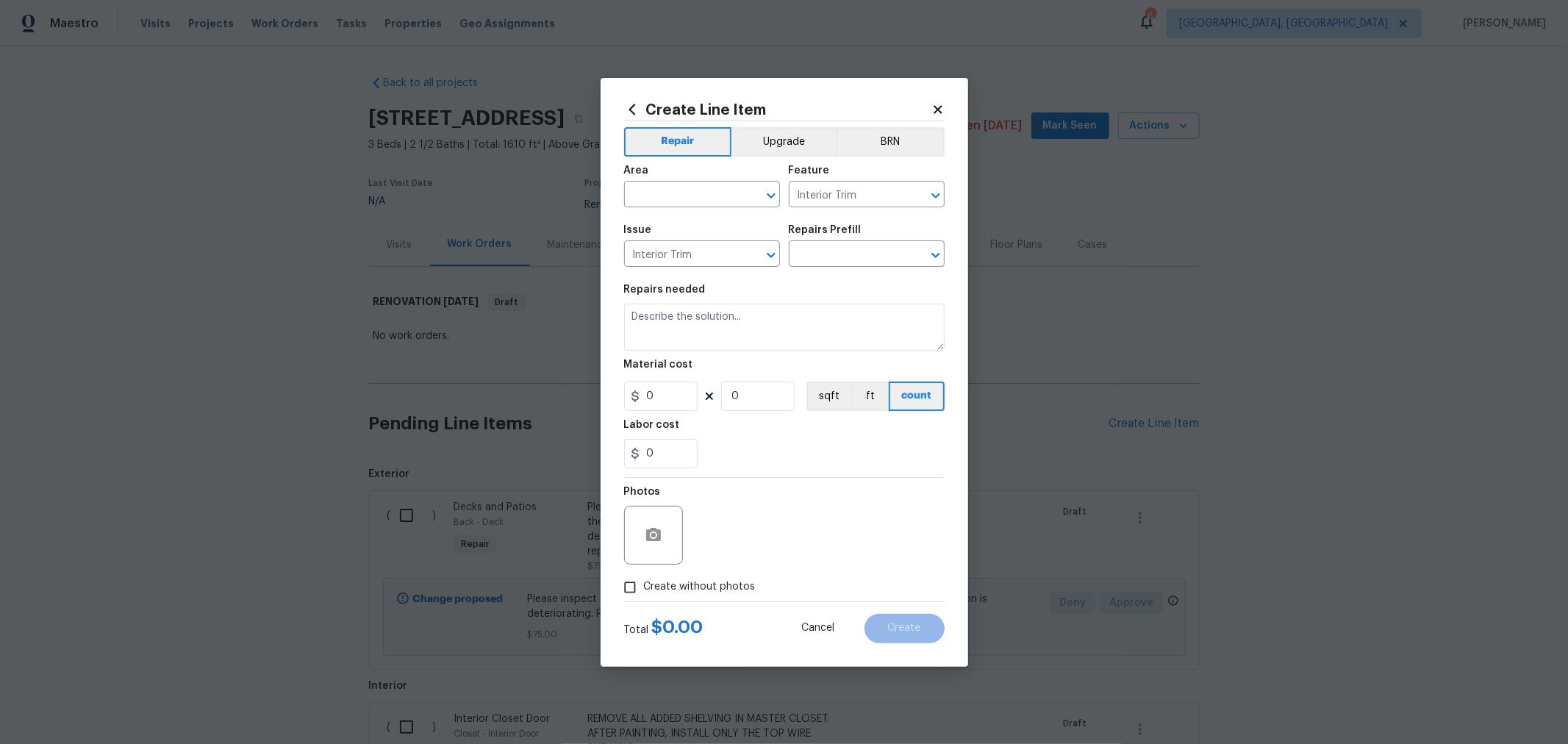
type input "Add a Task $1.00"
type textarea "HPM to detail"
type input "1"
drag, startPoint x: 712, startPoint y: 324, endPoint x: 431, endPoint y: 302, distance: 281.9
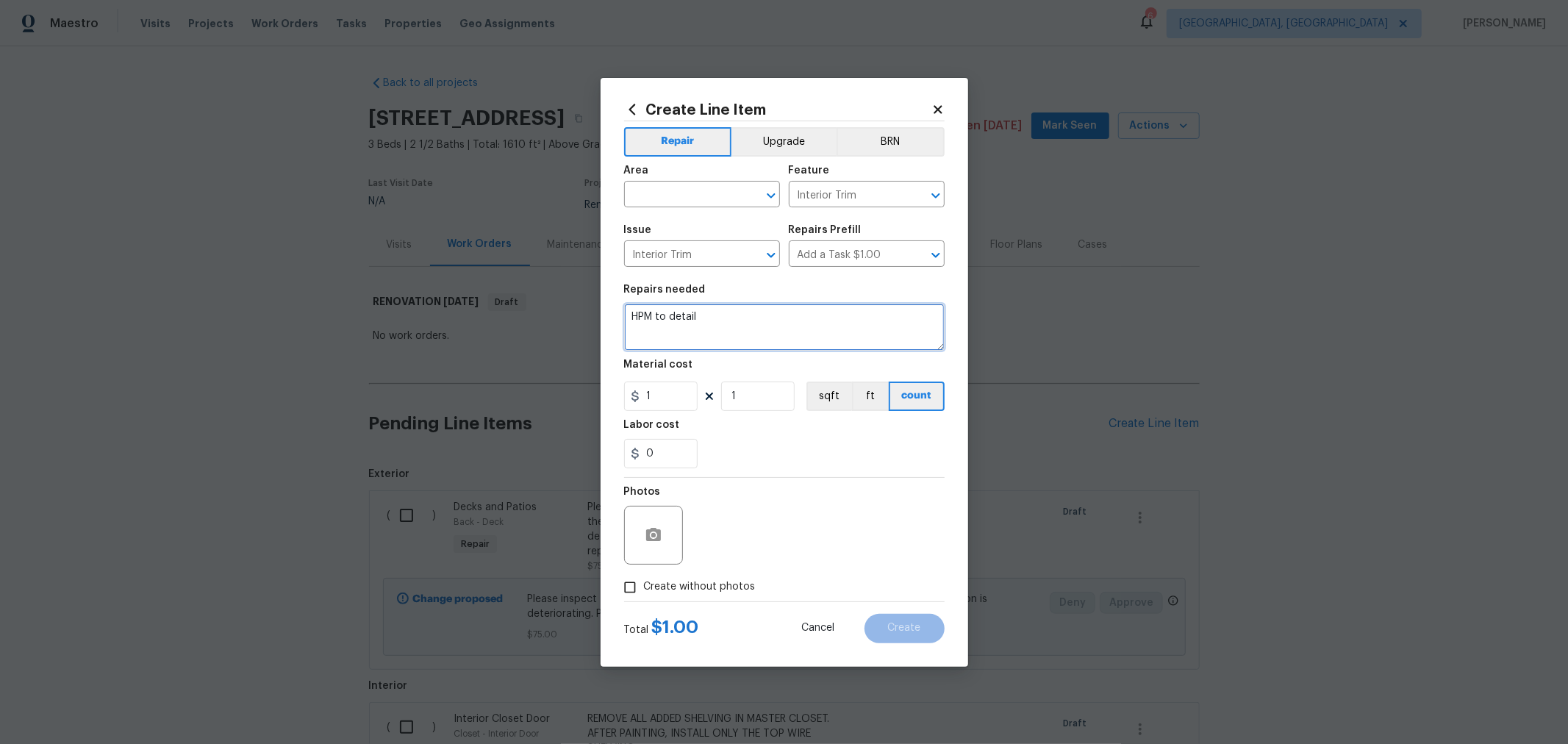
click at [428, 301] on div "Create Line Item Repair Upgrade BRN Area ​ Feature Interior Trim ​ Issue Interi…" at bounding box center [784, 372] width 1568 height 744
type textarea "REPLACE DAMAGED SHIP LAP ABOVE FIREPLACE."
drag, startPoint x: 760, startPoint y: 405, endPoint x: 637, endPoint y: 387, distance: 124.3
click at [633, 387] on div "1 1 sqft ft count" at bounding box center [785, 396] width 321 height 30
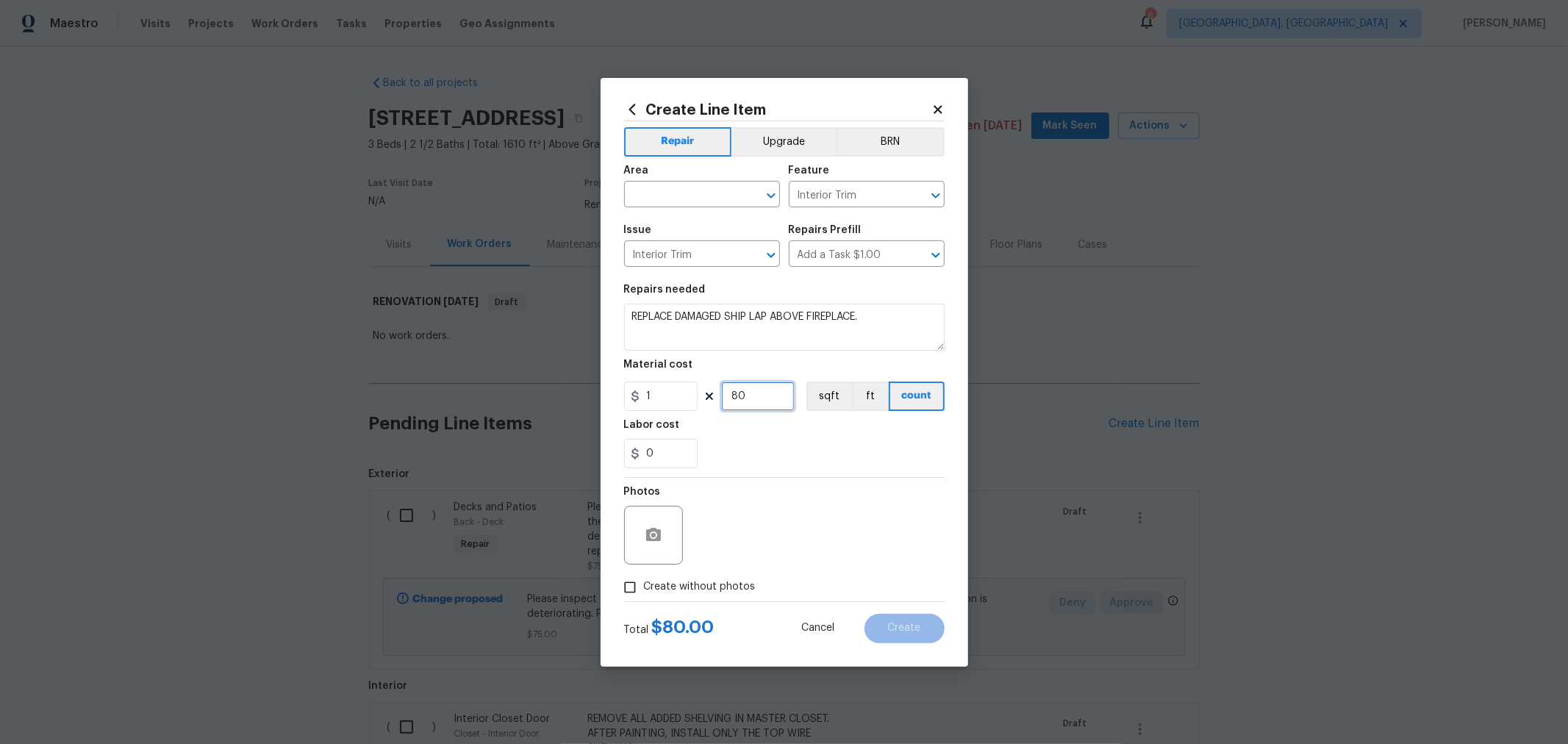
type input "80"
type input "55"
click at [715, 504] on div "Photos" at bounding box center [785, 525] width 321 height 96
click at [697, 600] on label "Create without photos" at bounding box center [686, 587] width 140 height 28
click at [644, 600] on input "Create without photos" at bounding box center [630, 587] width 28 height 28
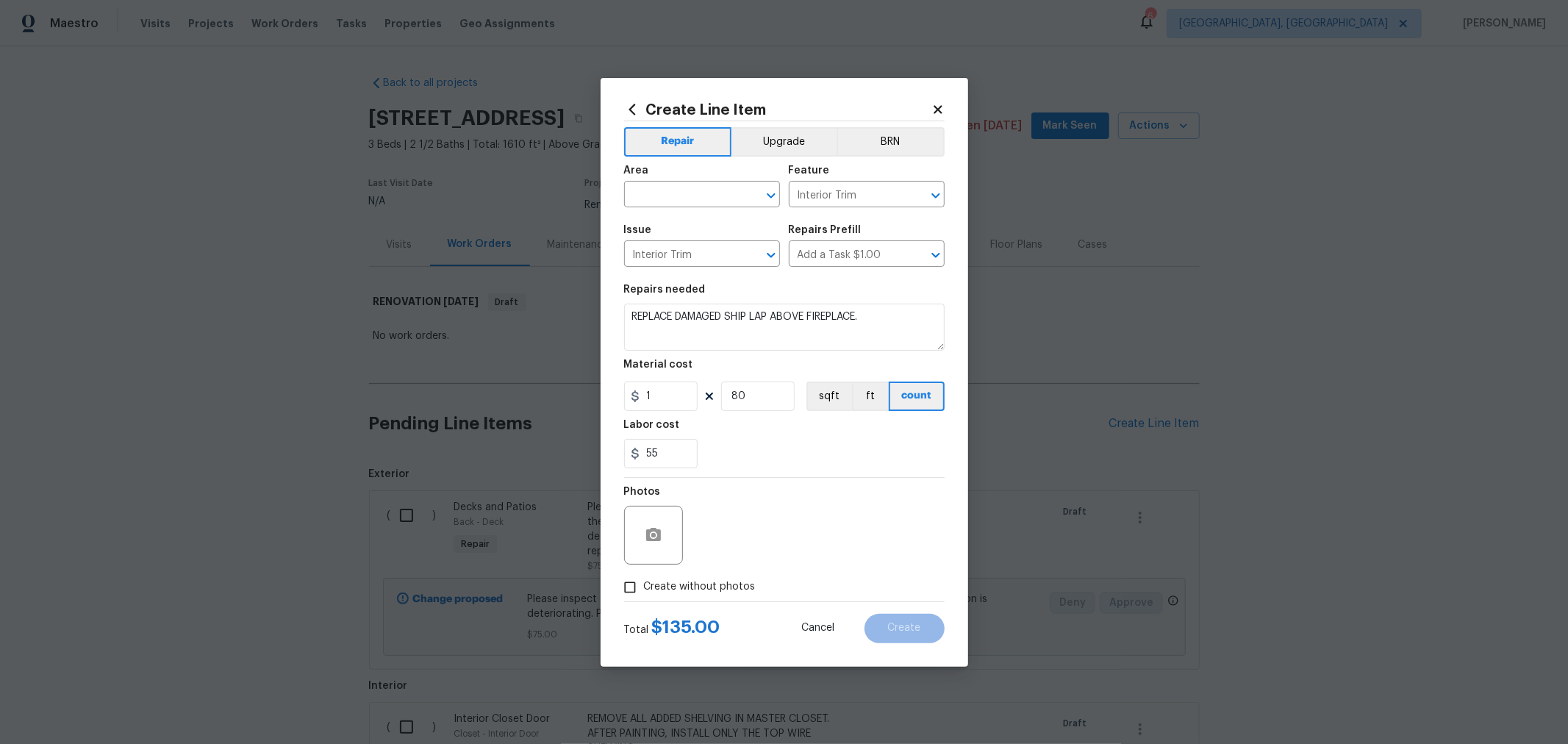
checkbox input "true"
click at [782, 535] on textarea at bounding box center [819, 536] width 250 height 59
type textarea "H"
click at [811, 441] on div "55" at bounding box center [785, 454] width 321 height 30
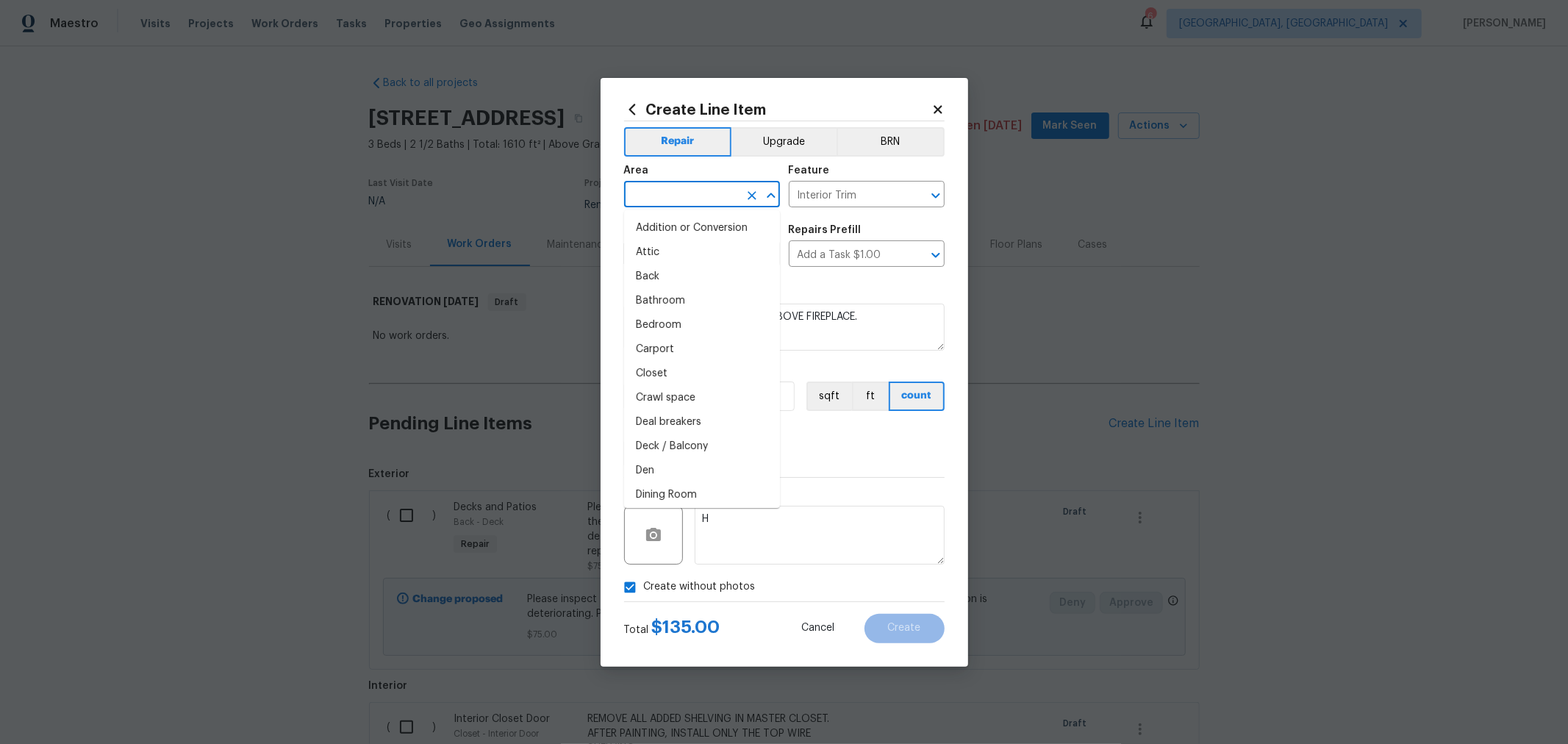
click at [719, 197] on input "text" at bounding box center [682, 195] width 115 height 22
click at [684, 307] on li "Main Living Room" at bounding box center [702, 300] width 156 height 24
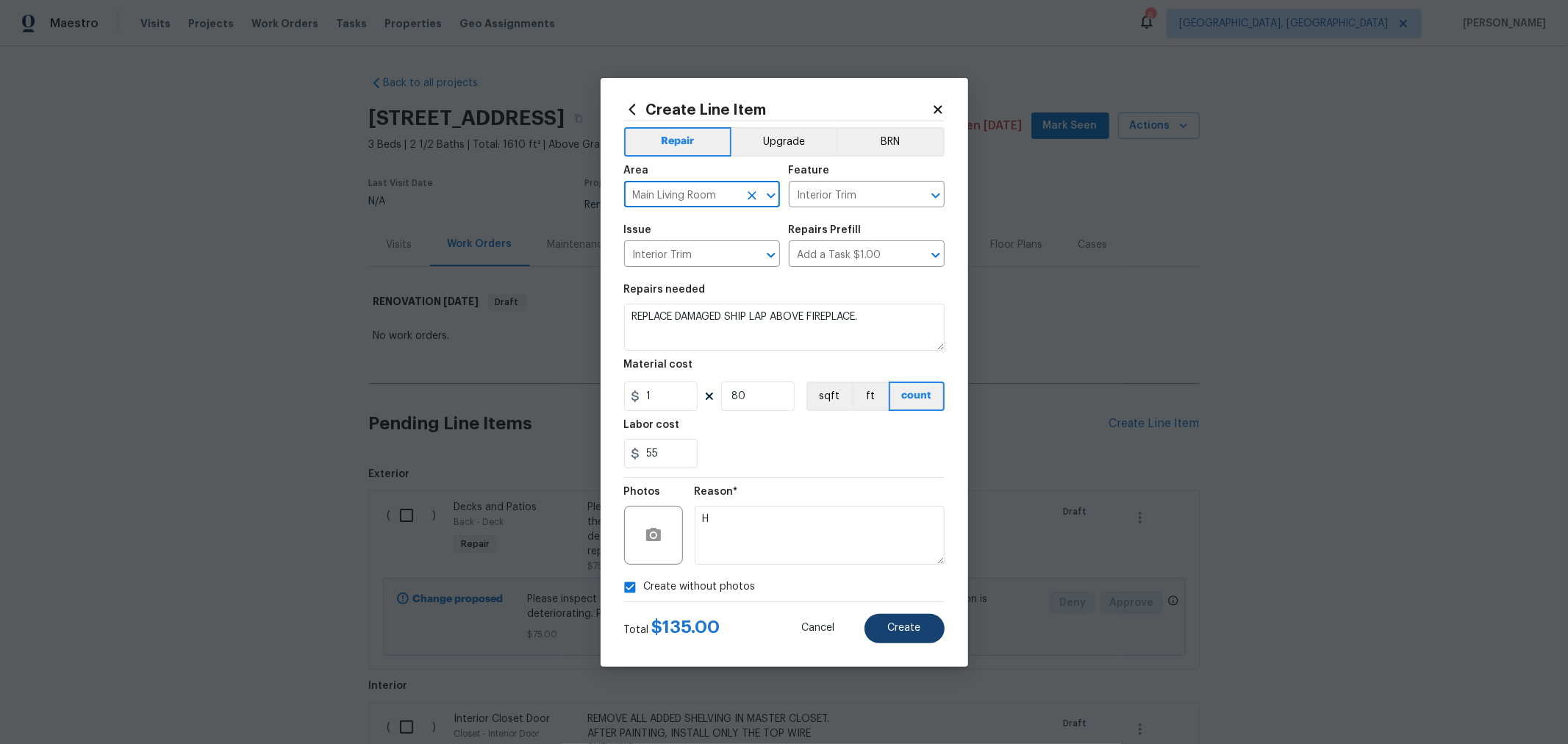
type input "Main Living Room"
click at [913, 634] on button "Create" at bounding box center [904, 628] width 80 height 30
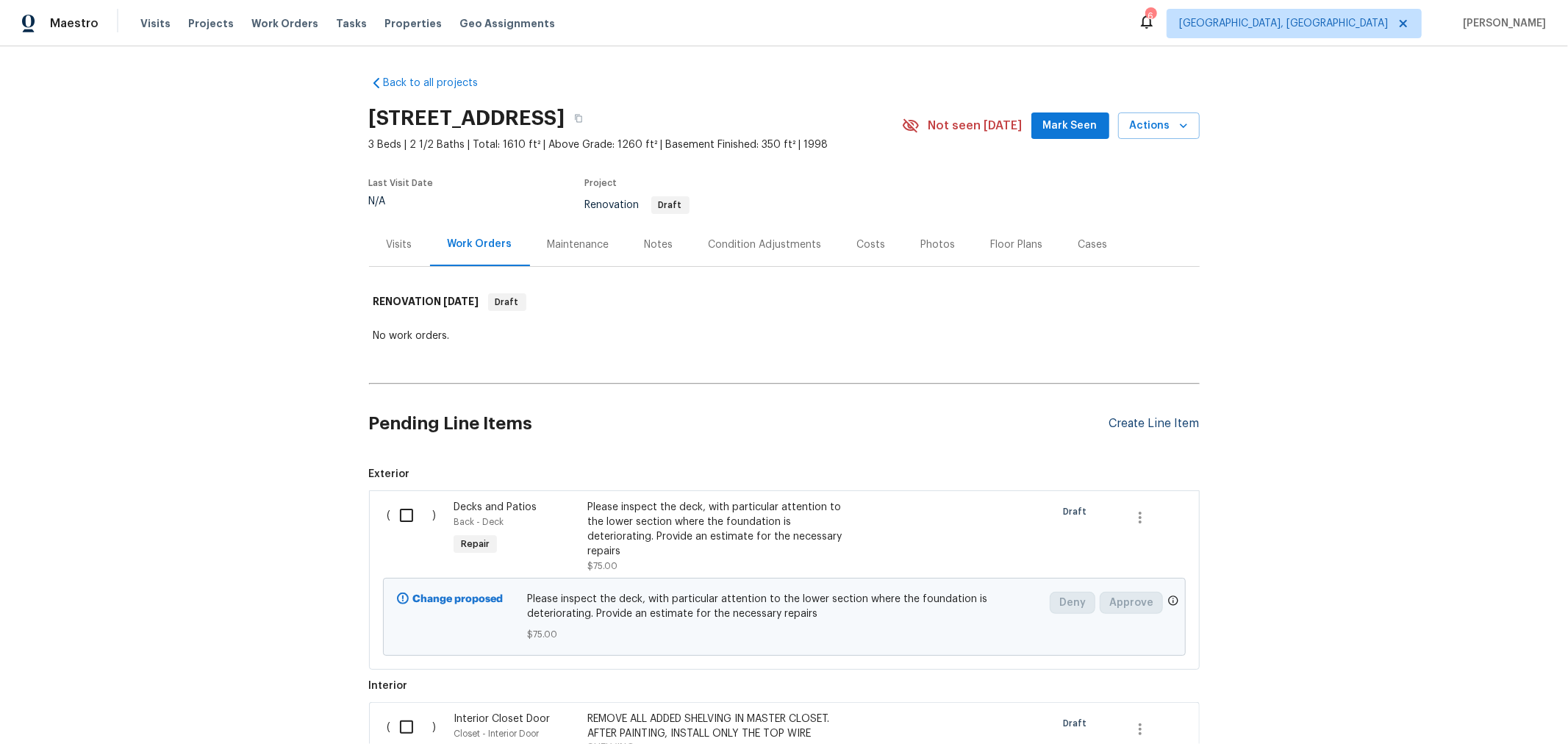
click at [1175, 427] on div "Create Line Item" at bounding box center [1154, 424] width 90 height 14
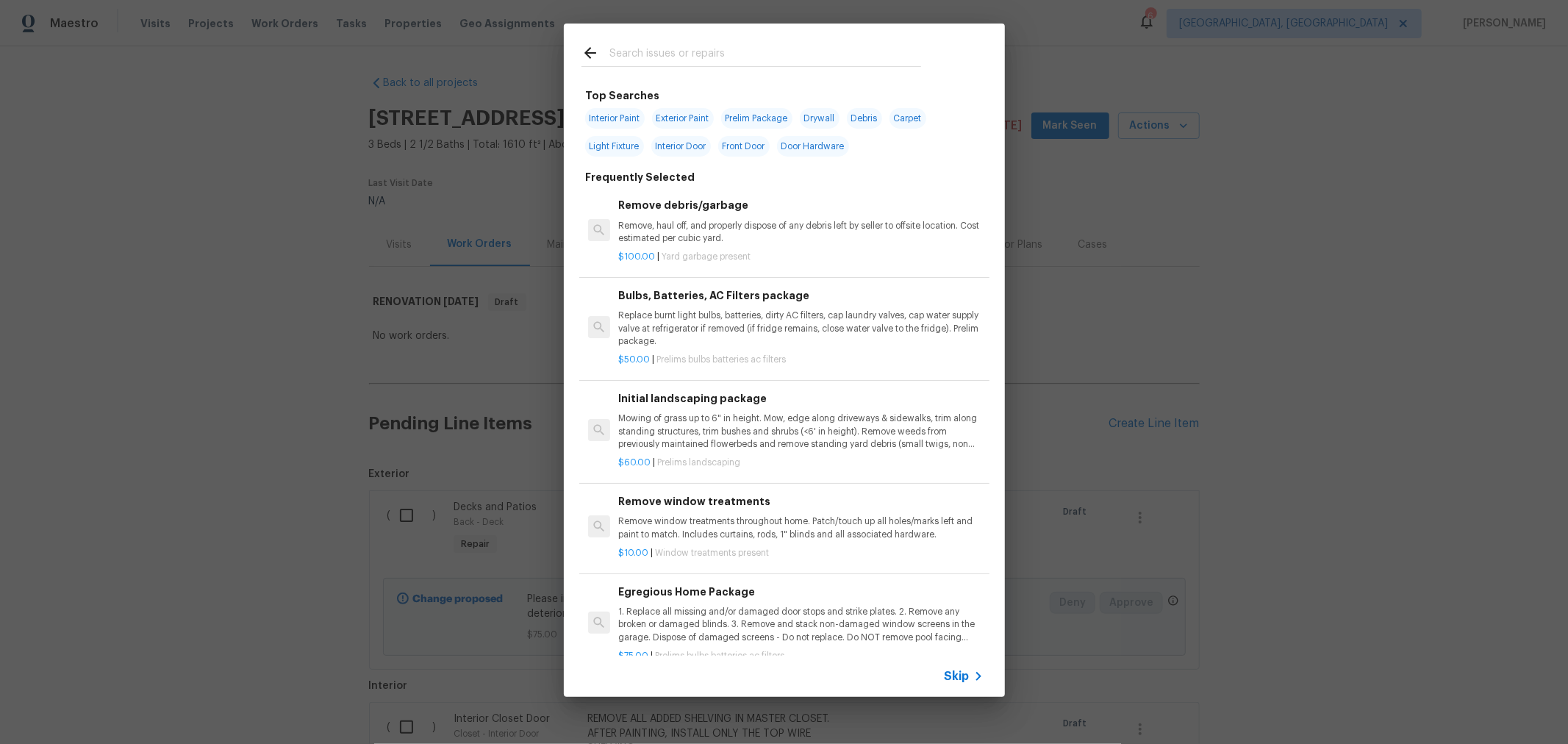
click at [822, 56] on input "text" at bounding box center [765, 55] width 312 height 22
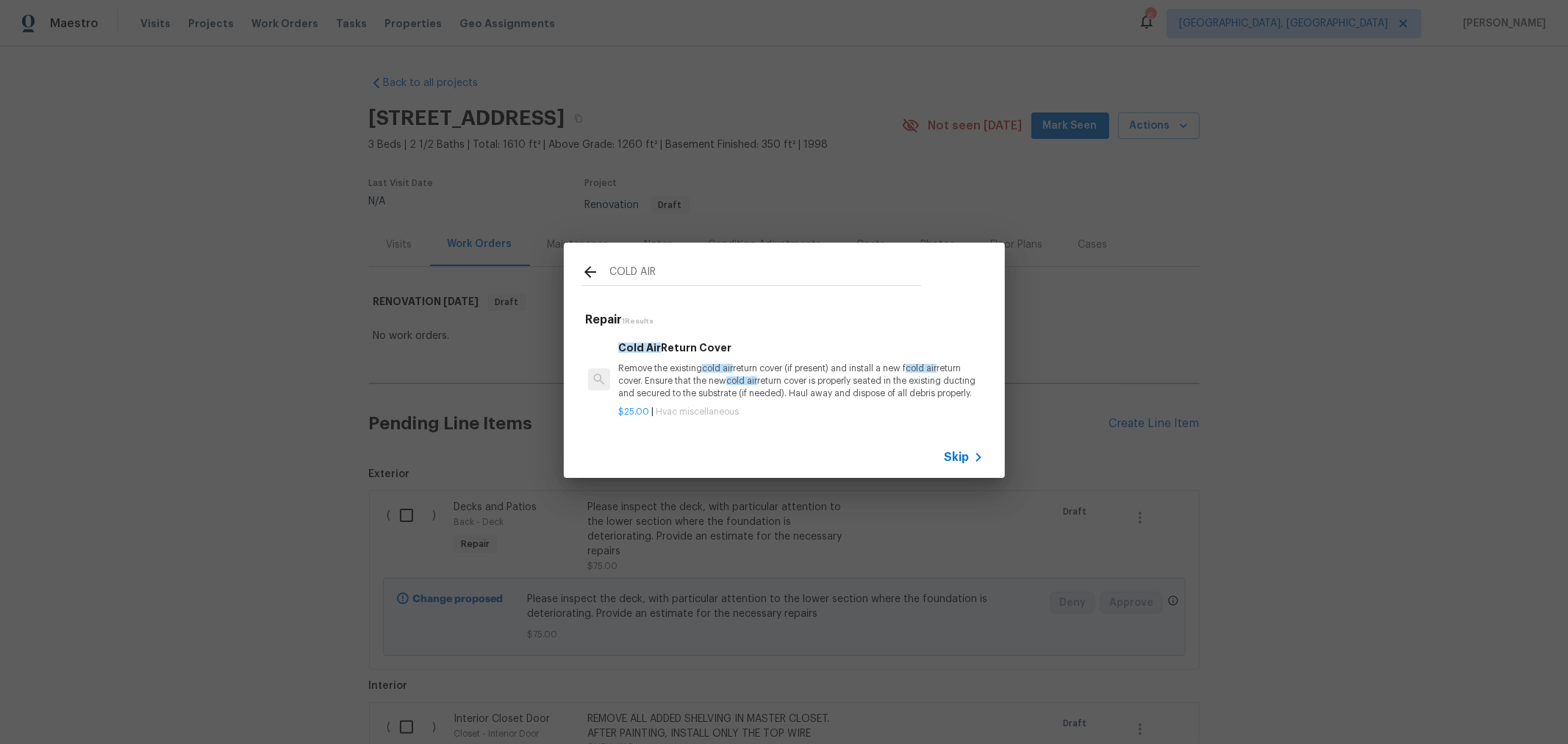
type input "COLD AIR"
click at [712, 376] on p "Remove the existing cold air return cover (if present) and install a new f cold…" at bounding box center [800, 382] width 365 height 38
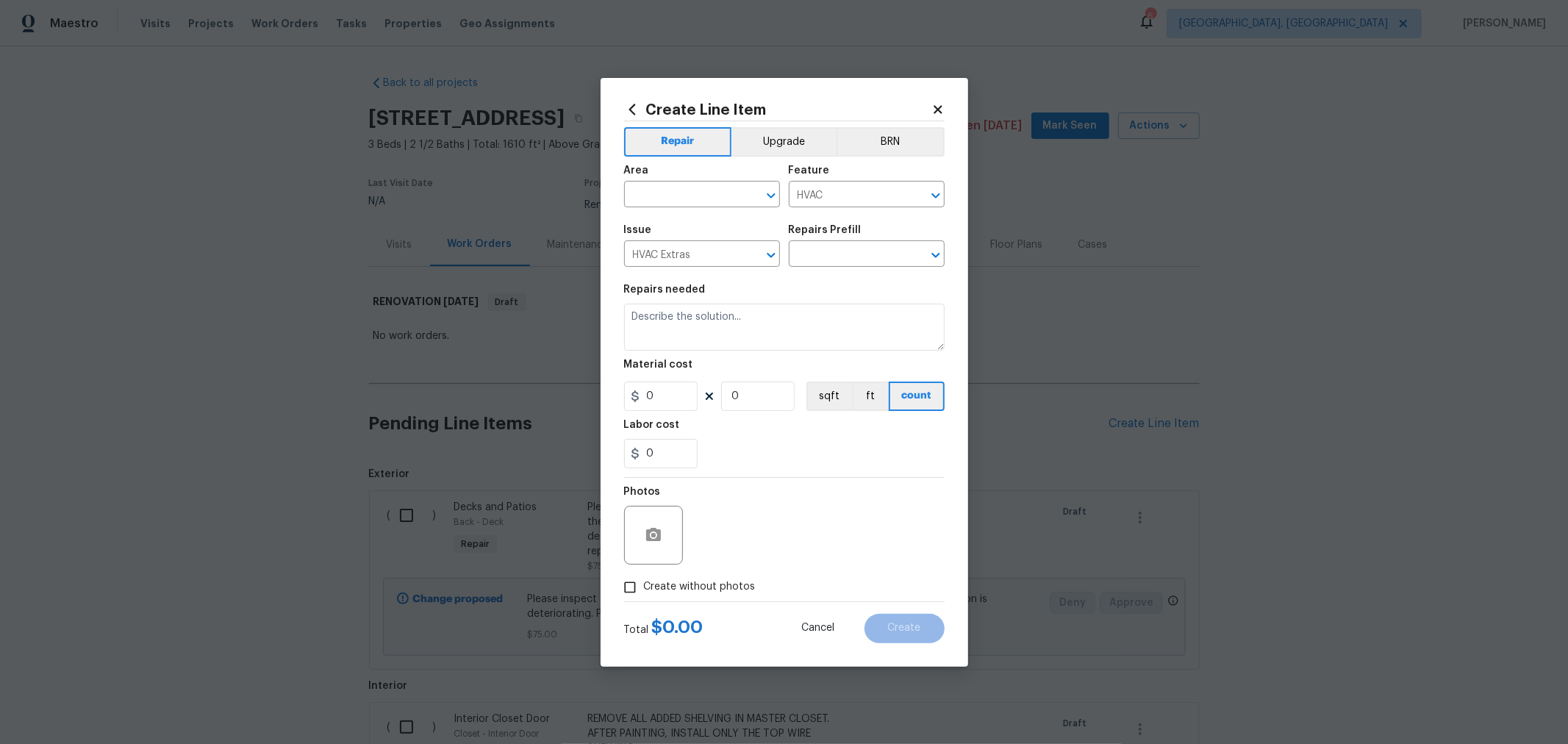
type input "Cold Air Return Cover $25.00"
type textarea "Remove the existing cold air return cover (if present) and install a new fcold …"
type input "25"
type input "1"
click at [711, 197] on input "text" at bounding box center [682, 195] width 115 height 22
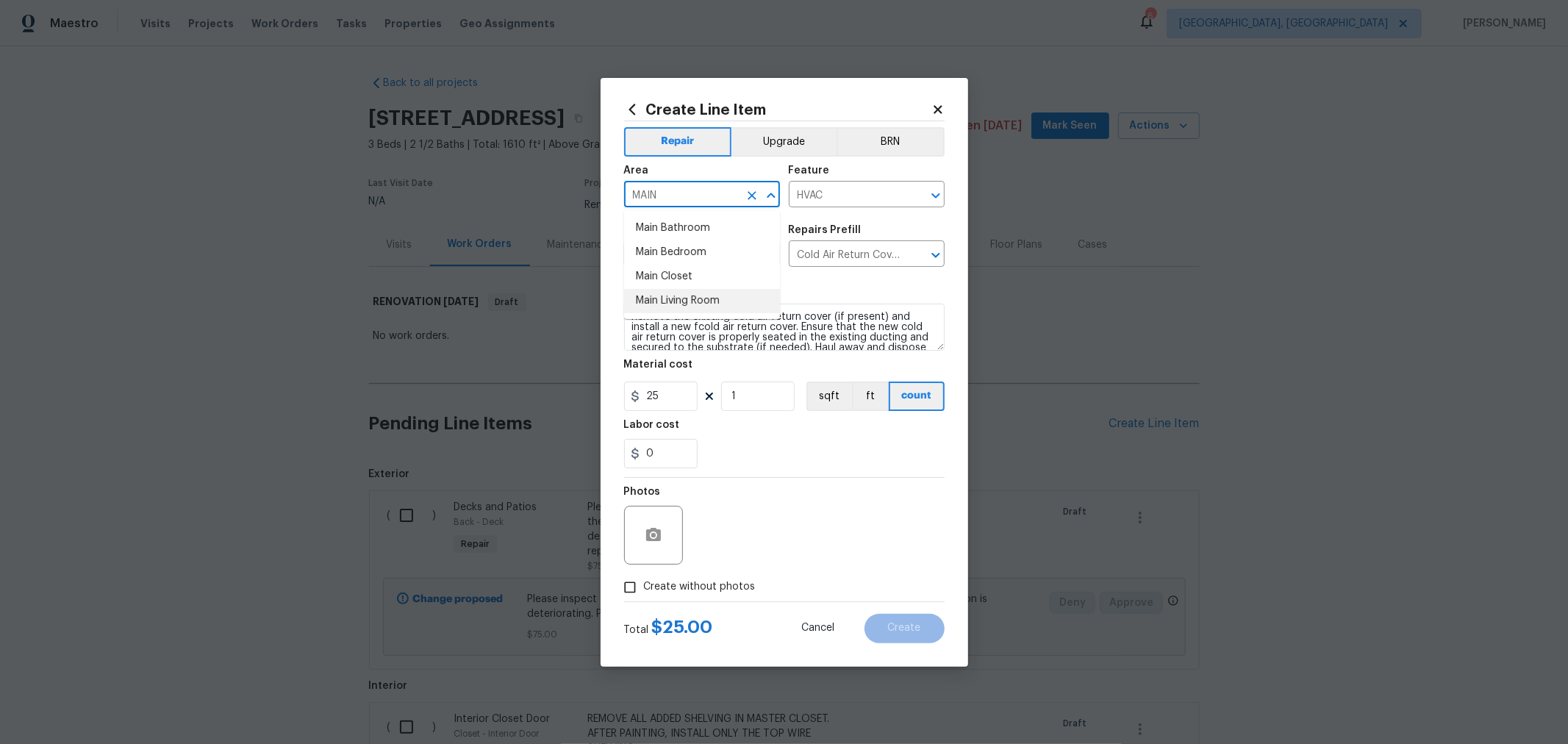
click at [718, 299] on li "Main Living Room" at bounding box center [702, 300] width 156 height 24
type input "Main Living Room"
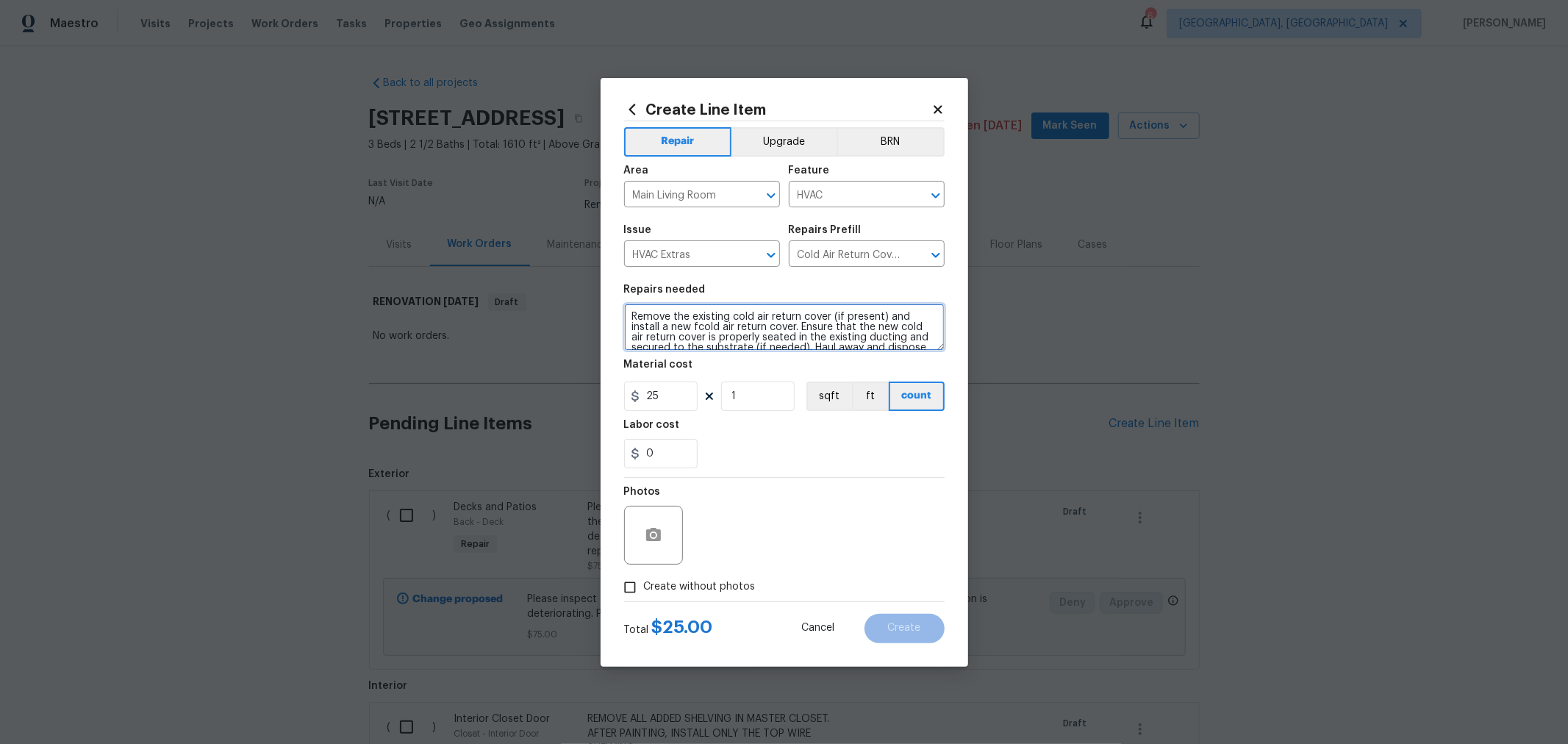
click at [630, 314] on textarea "Remove the existing cold air return cover (if present) and install a new fcold …" at bounding box center [785, 327] width 321 height 48
drag, startPoint x: 673, startPoint y: 454, endPoint x: 545, endPoint y: 446, distance: 128.2
click at [545, 446] on div "Create Line Item Repair Upgrade BRN Area Main Living Room ​ Feature HVAC ​ Issu…" at bounding box center [784, 372] width 1568 height 744
type input "15"
drag, startPoint x: 817, startPoint y: 566, endPoint x: 802, endPoint y: 579, distance: 19.8
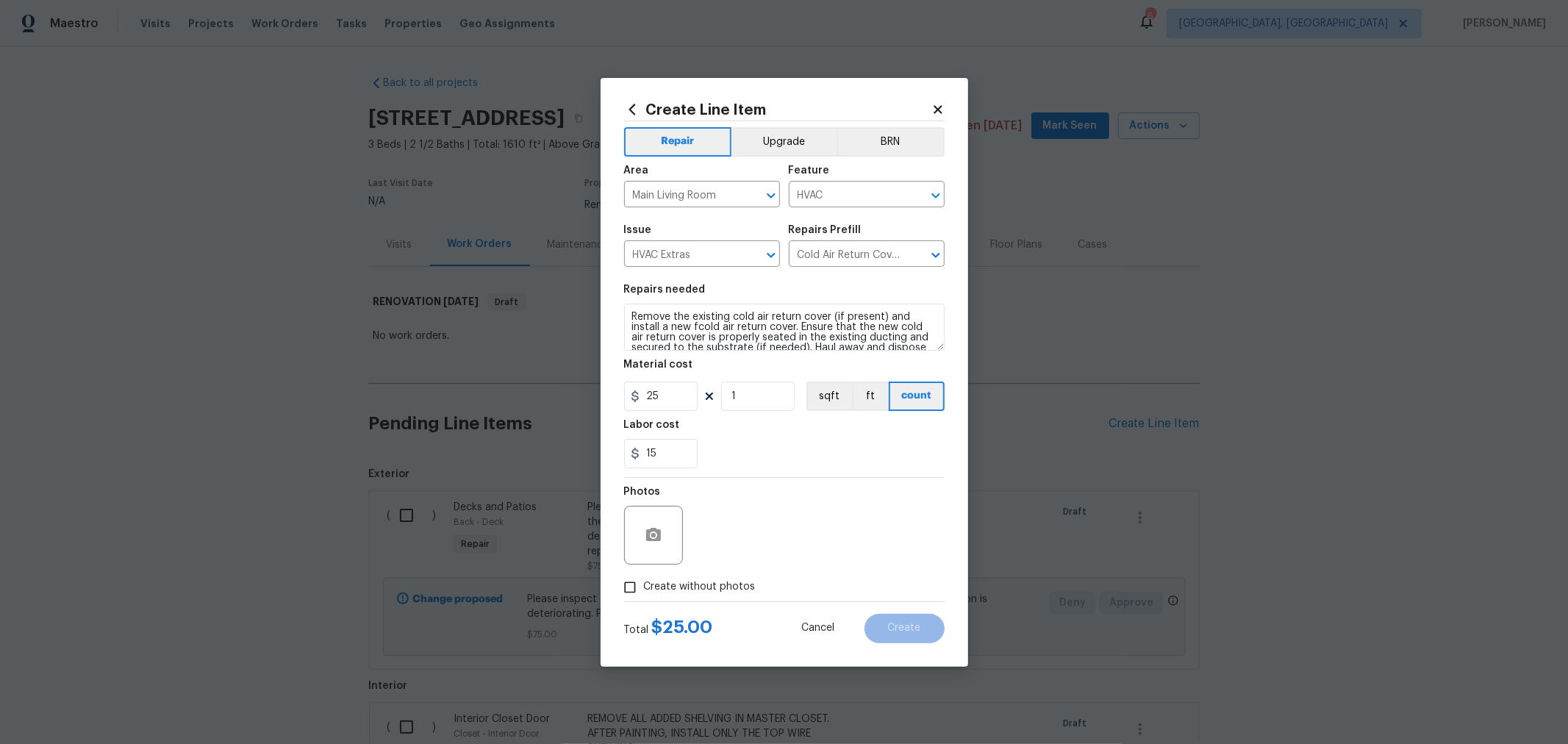
click at [817, 567] on div "Photos" at bounding box center [785, 525] width 321 height 96
click at [719, 586] on span "Create without photos" at bounding box center [700, 587] width 112 height 15
click at [644, 586] on input "Create without photos" at bounding box center [630, 587] width 28 height 28
checkbox input "true"
click at [760, 549] on textarea at bounding box center [819, 536] width 250 height 59
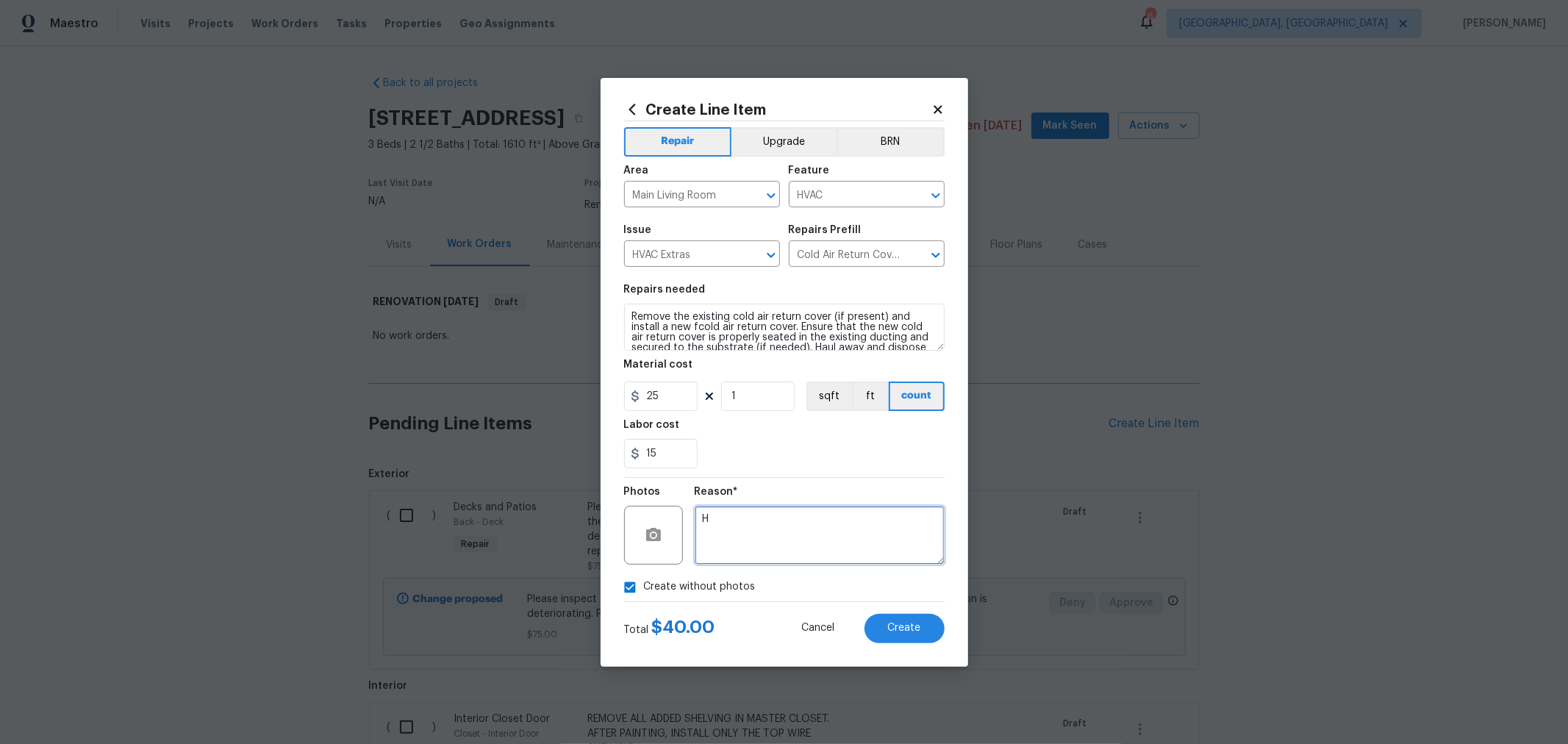
type textarea "H"
click at [915, 457] on div "15" at bounding box center [785, 454] width 321 height 30
click at [907, 620] on button "Create" at bounding box center [904, 628] width 80 height 30
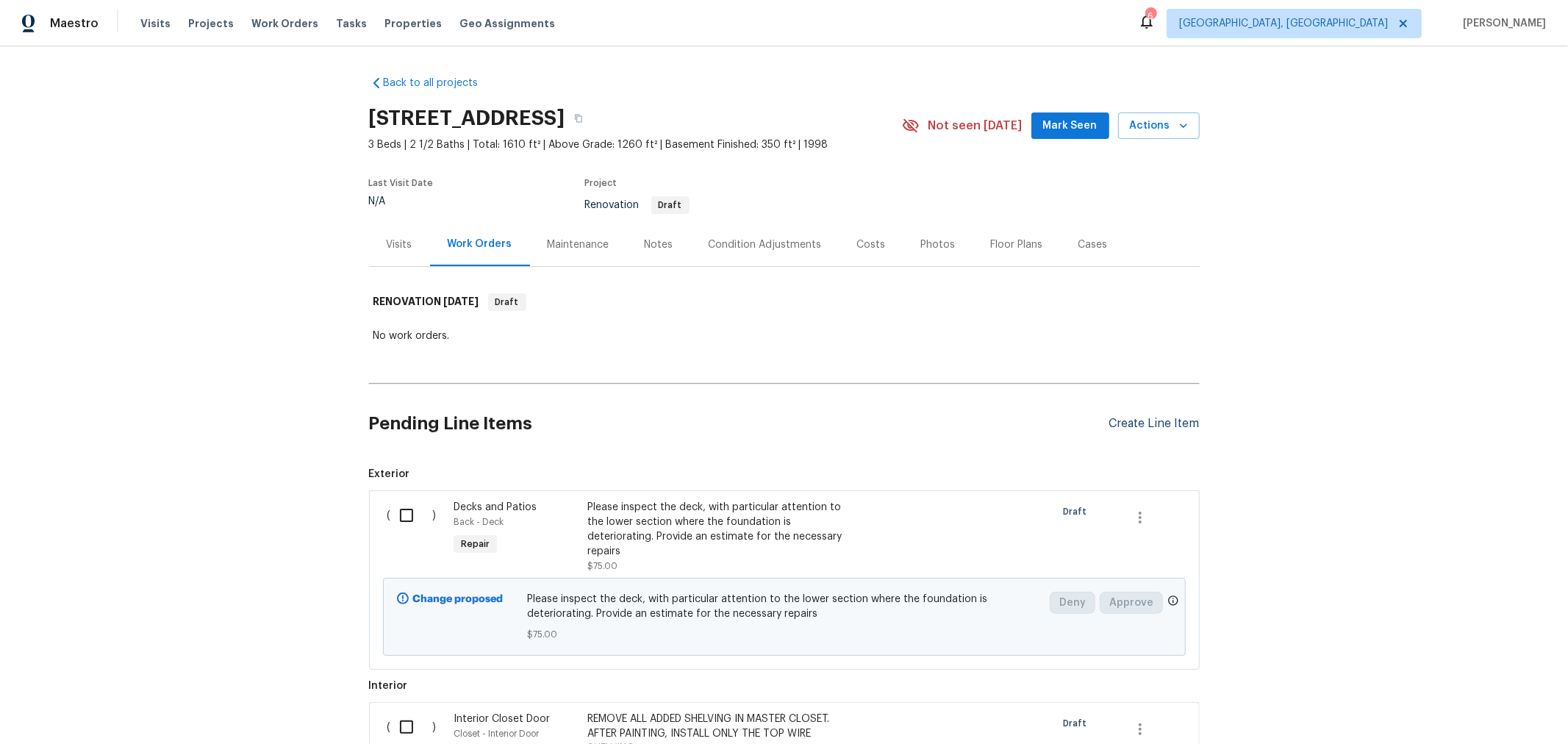
click at [1120, 419] on div "Create Line Item" at bounding box center [1154, 424] width 90 height 14
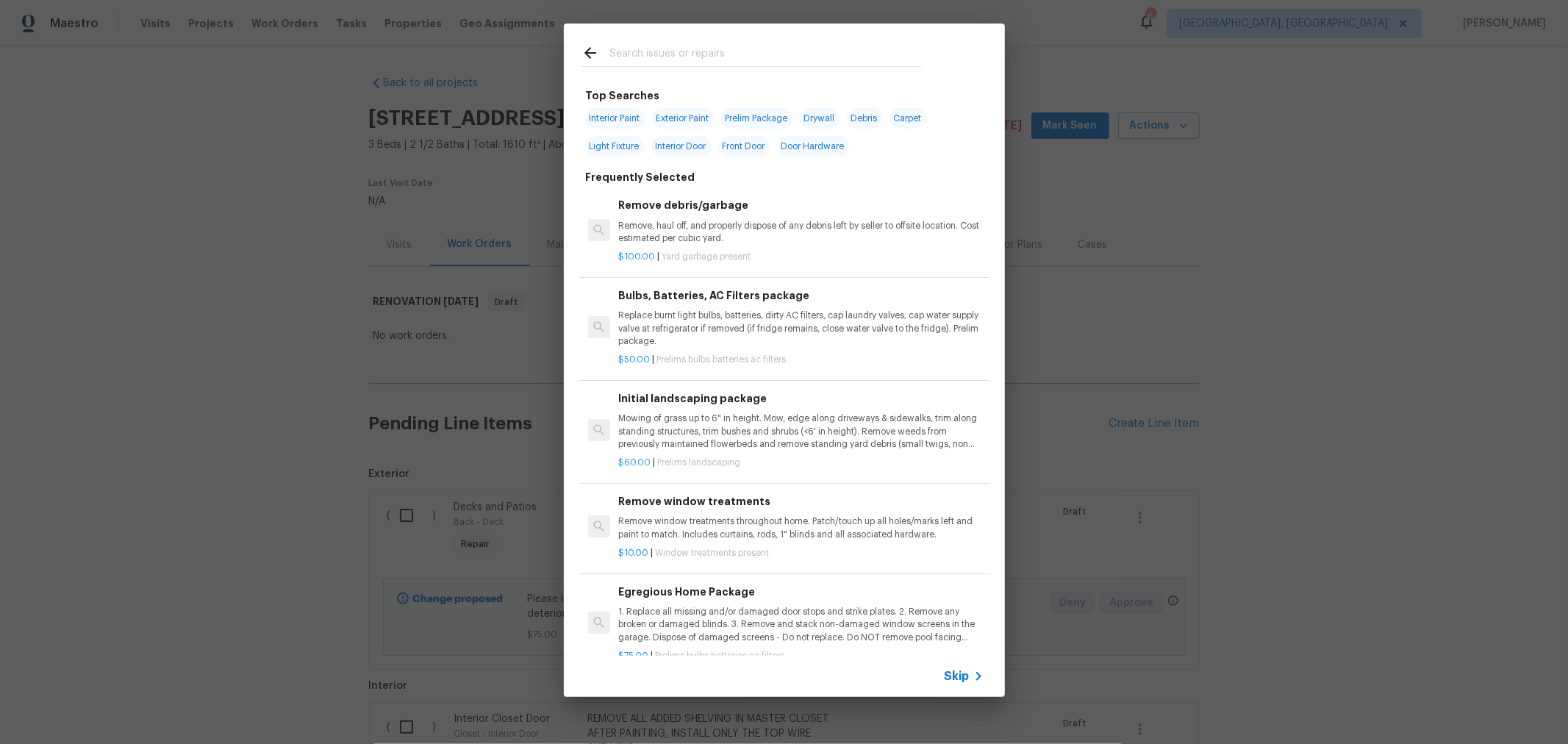
click at [752, 59] on input "text" at bounding box center [765, 55] width 312 height 22
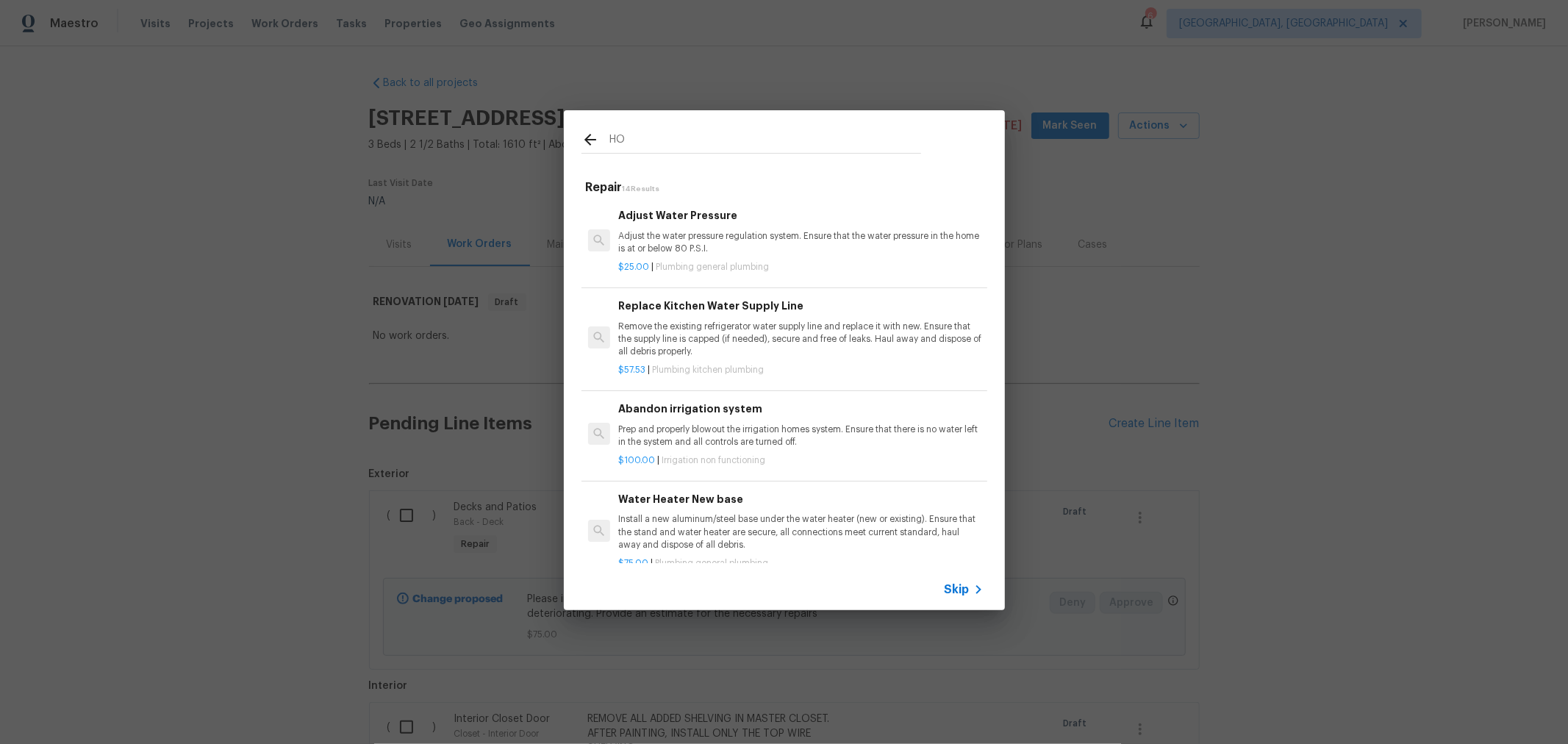
type input "H"
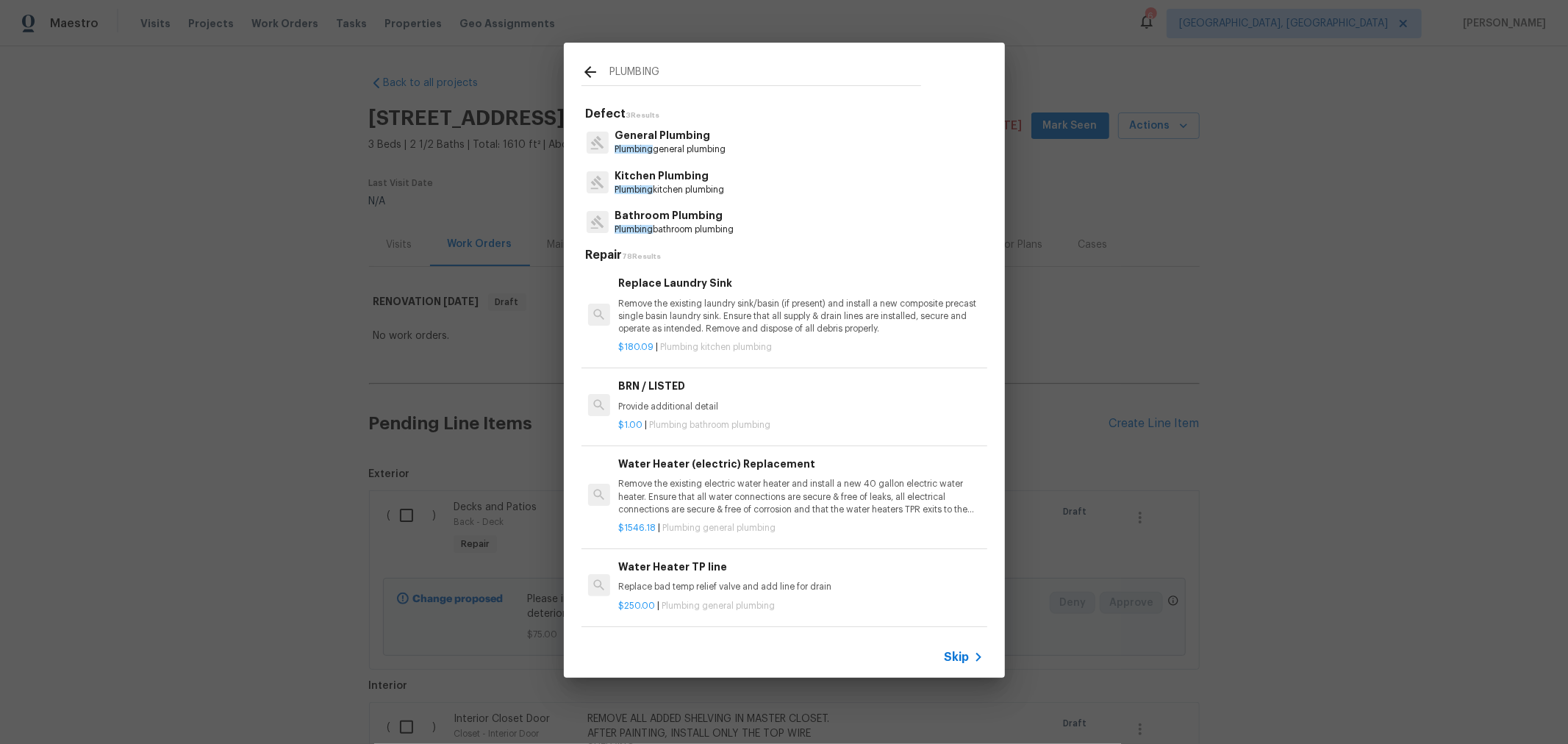
type input "PLUMBING"
click at [662, 142] on p "General Plumbing" at bounding box center [670, 135] width 111 height 15
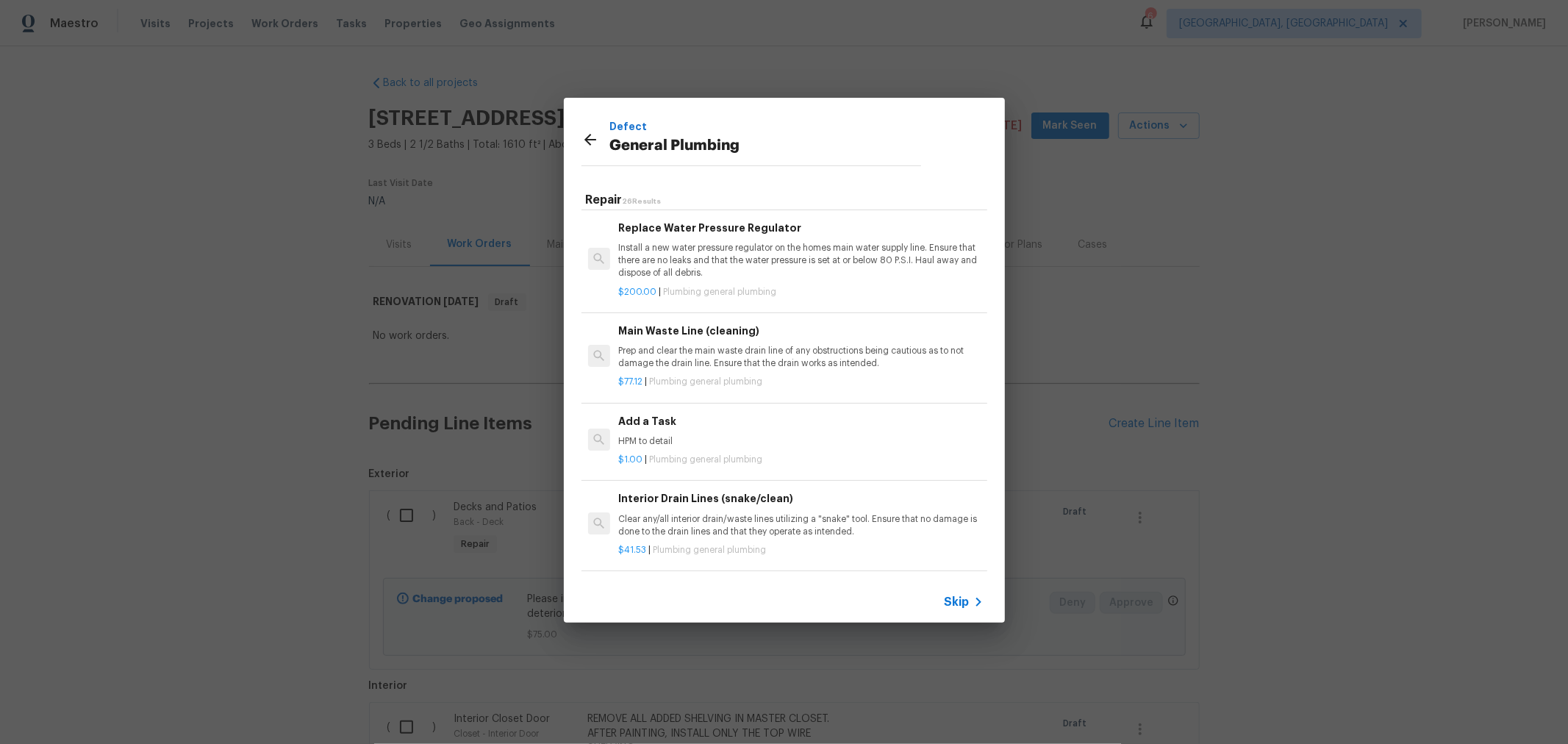
scroll to position [1471, 0]
click at [720, 427] on h6 "Add a Task" at bounding box center [800, 420] width 365 height 16
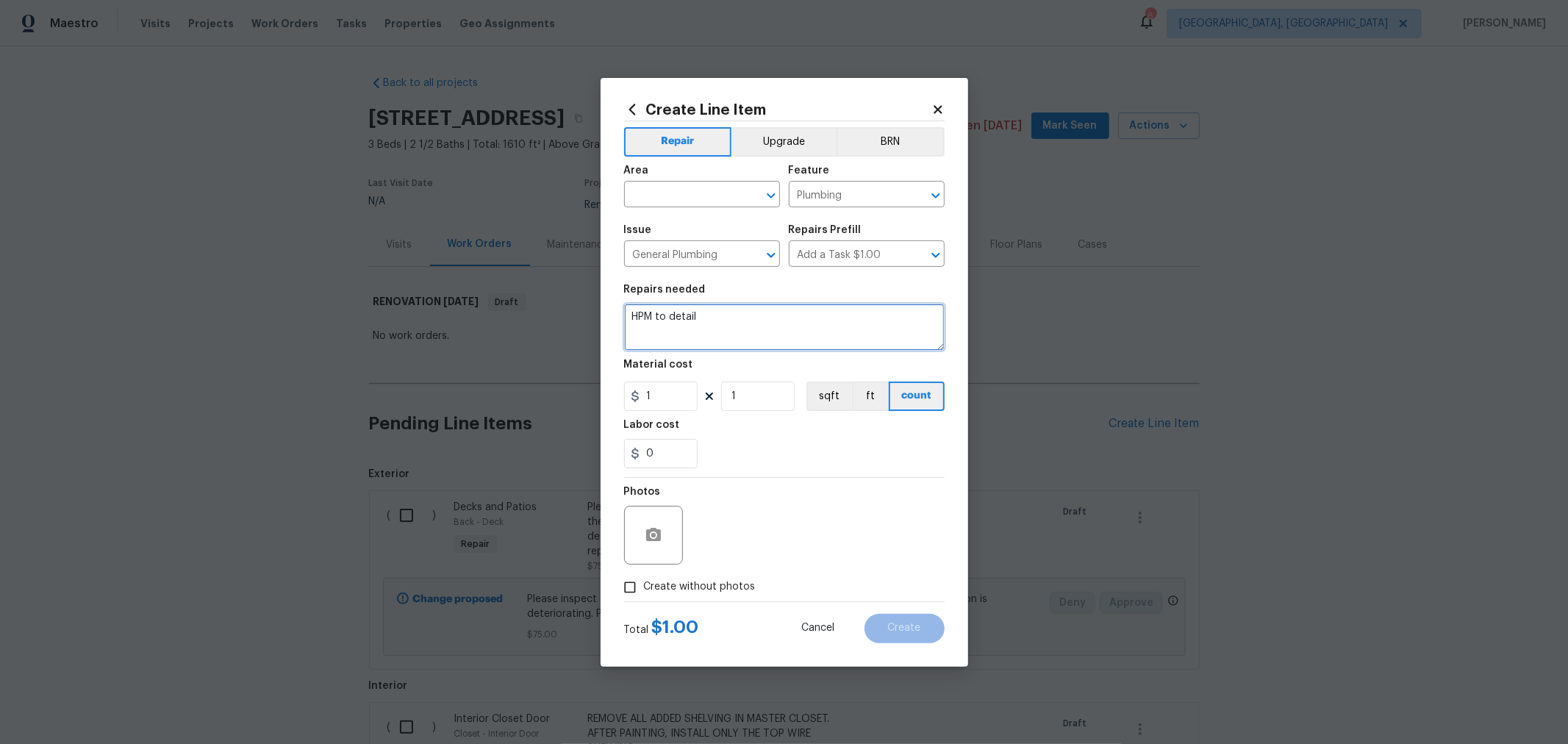
drag, startPoint x: 764, startPoint y: 321, endPoint x: 542, endPoint y: 337, distance: 222.6
click at [546, 337] on div "Create Line Item Repair Upgrade BRN Area ​ Feature Plumbing ​ Issue General Plu…" at bounding box center [784, 372] width 1568 height 744
click at [855, 317] on textarea "REPLACE GAS FLEX LINE FOR HWT TANK" at bounding box center [785, 327] width 321 height 48
drag, startPoint x: 700, startPoint y: 317, endPoint x: 723, endPoint y: 311, distance: 23.8
click at [723, 311] on textarea "REPLACE GAS FLEX LINE FOR HWT TANK WITH CSST." at bounding box center [785, 327] width 321 height 48
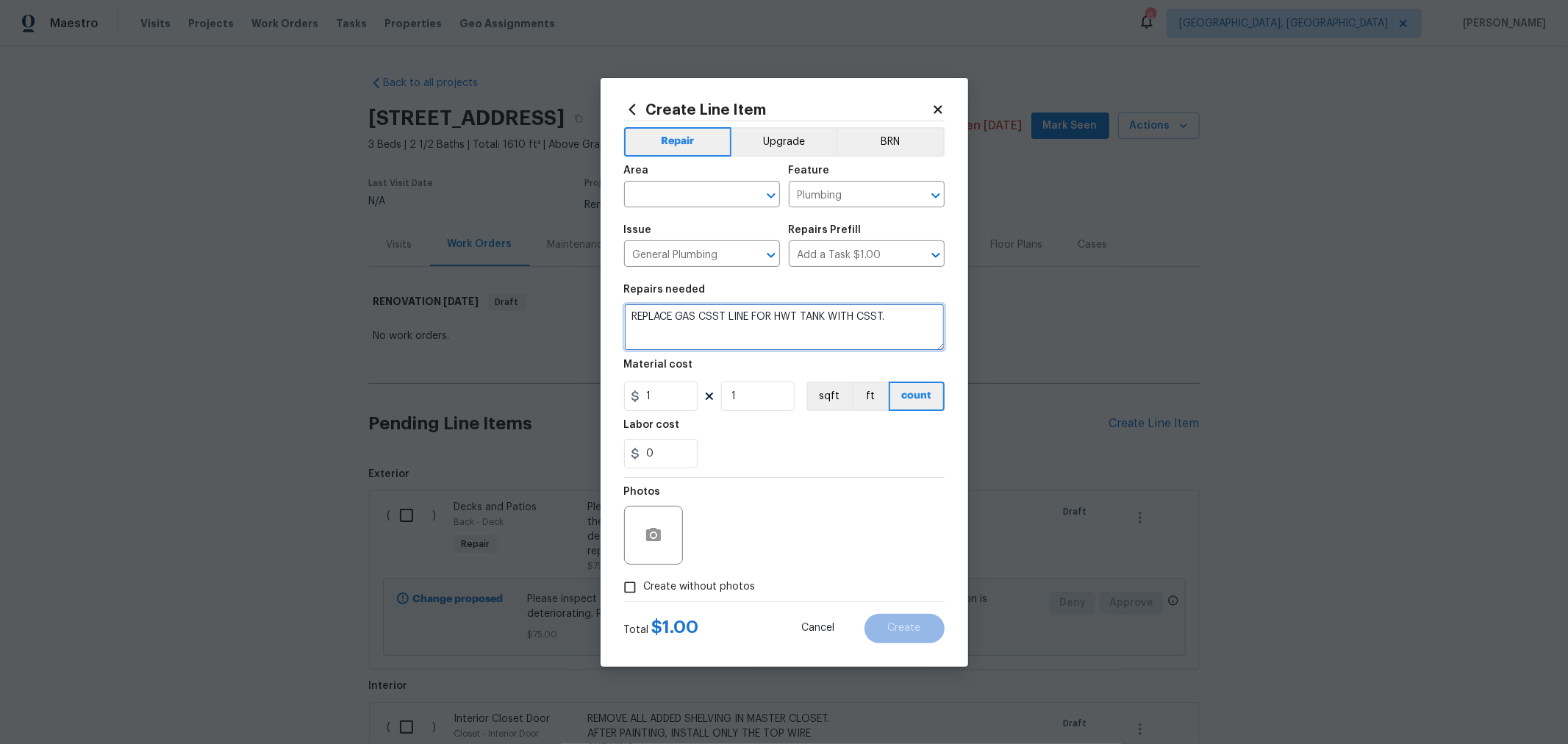
drag, startPoint x: 892, startPoint y: 315, endPoint x: 857, endPoint y: 316, distance: 35.0
click at [857, 316] on textarea "REPLACE GAS CSST LINE FOR HWT TANK WITH CSST." at bounding box center [785, 327] width 321 height 48
type textarea "REPLACE GAS CSST LINE FOR HWT TANK WITH BLACK IRON OR STEEL PIPE."
click at [725, 197] on input "text" at bounding box center [682, 195] width 115 height 22
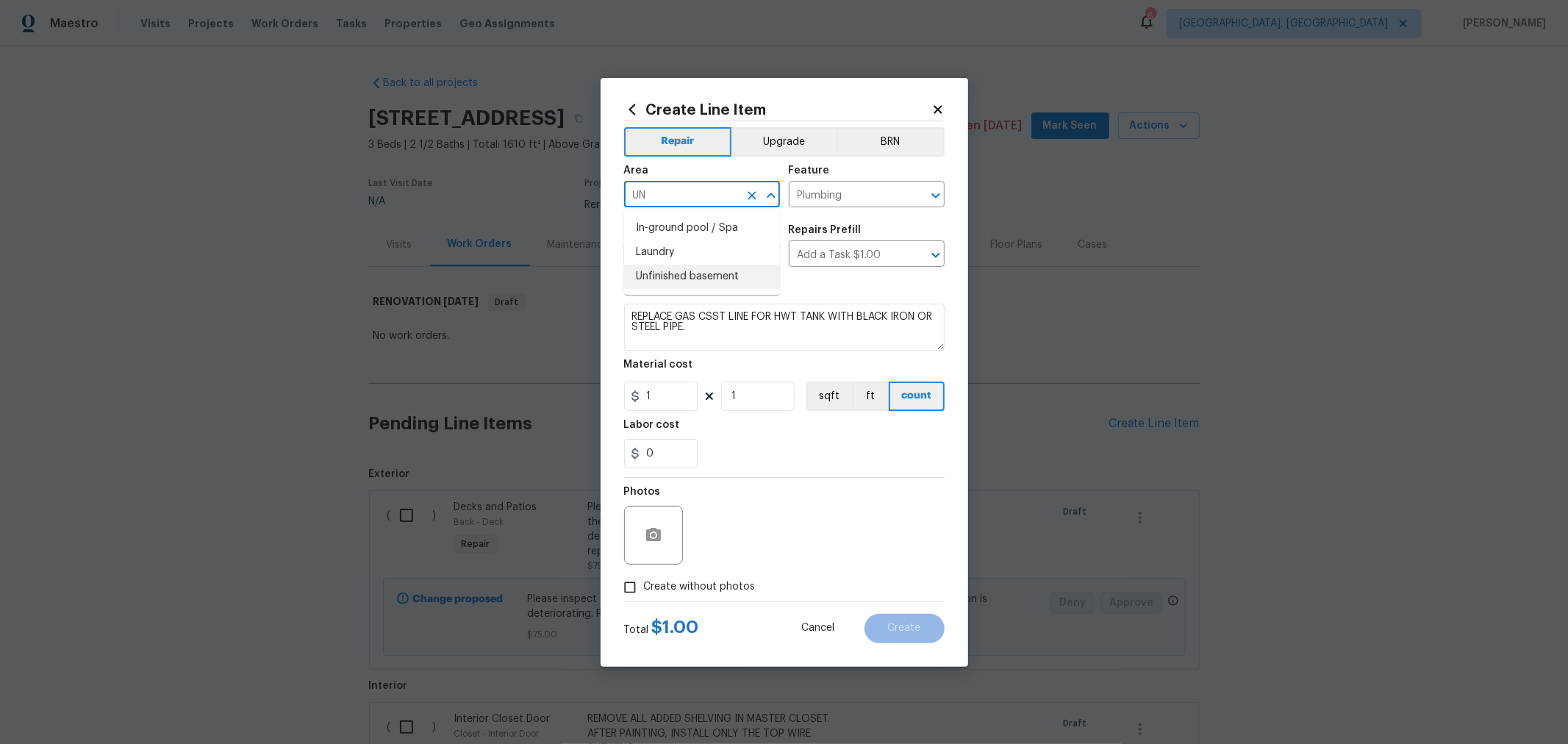
click at [720, 285] on li "Unfinished basement" at bounding box center [702, 276] width 156 height 24
type input "Unfinished basement"
drag, startPoint x: 791, startPoint y: 394, endPoint x: 728, endPoint y: 397, distance: 63.1
click at [728, 397] on input "1" at bounding box center [758, 396] width 73 height 30
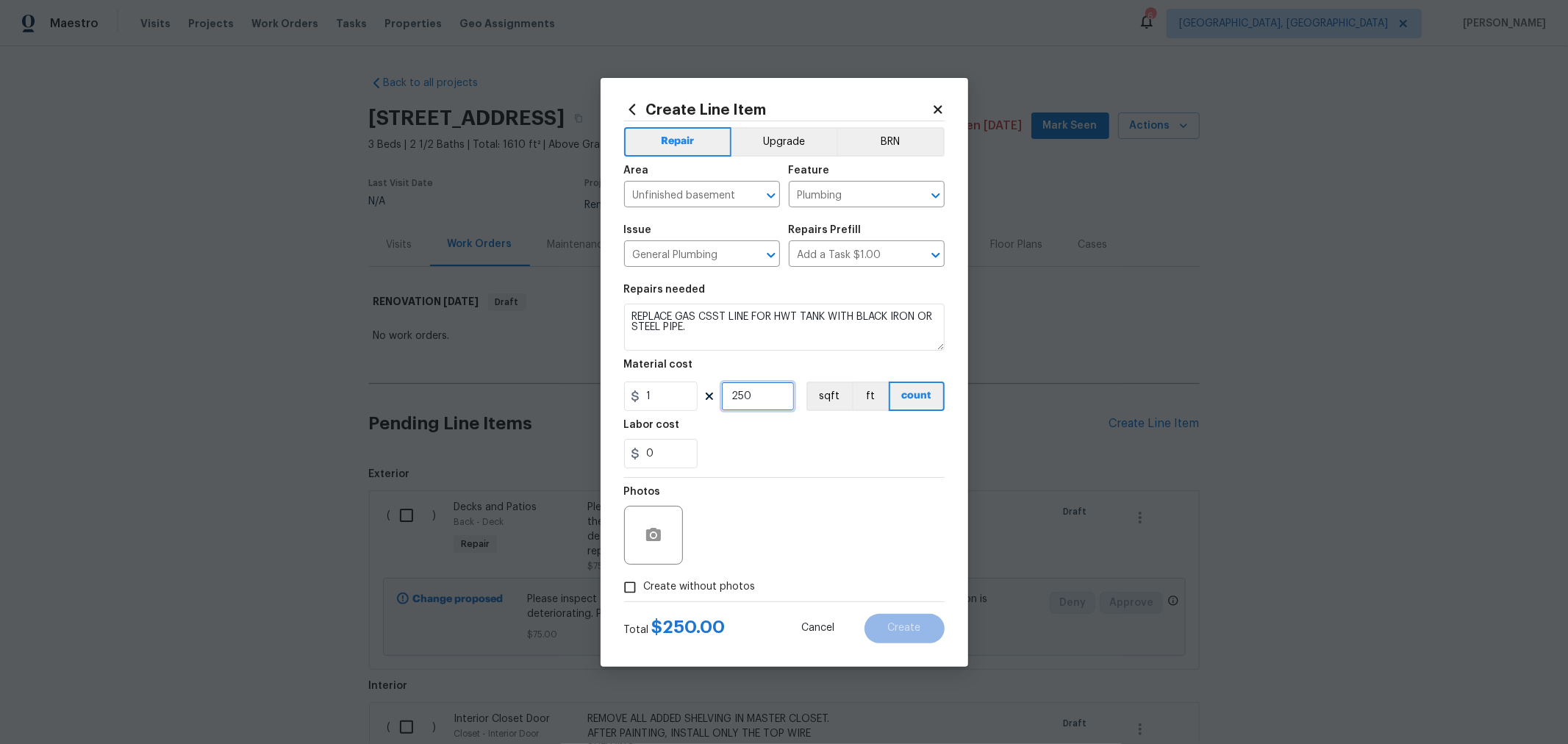
type input "250"
click at [718, 582] on span "Create without photos" at bounding box center [700, 587] width 112 height 15
click at [644, 582] on input "Create without photos" at bounding box center [630, 587] width 28 height 28
checkbox input "true"
click at [788, 545] on textarea at bounding box center [819, 536] width 250 height 59
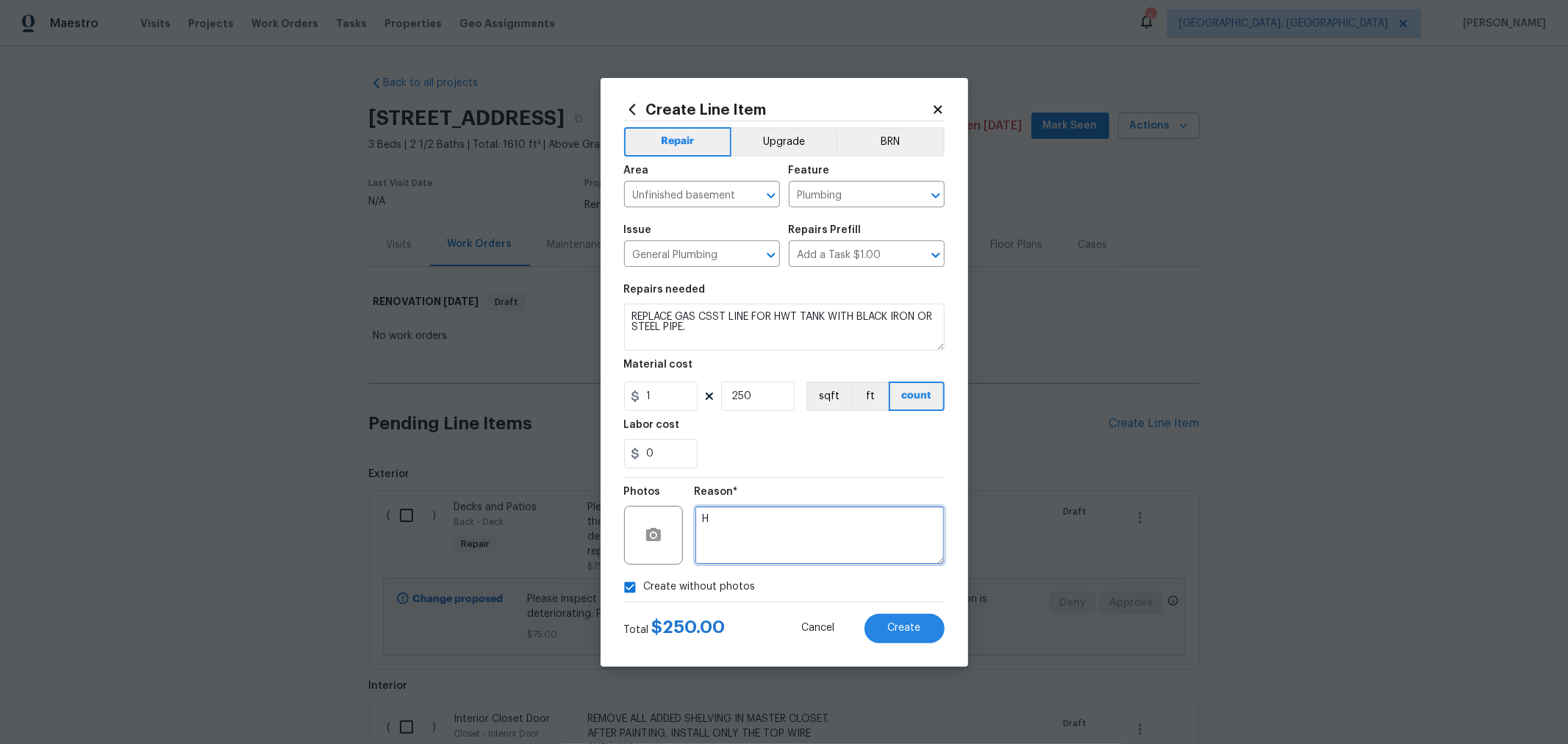
type textarea "H"
drag, startPoint x: 851, startPoint y: 461, endPoint x: 849, endPoint y: 489, distance: 28.1
click at [849, 461] on div "0" at bounding box center [785, 454] width 321 height 30
click at [880, 624] on button "Create" at bounding box center [904, 628] width 80 height 30
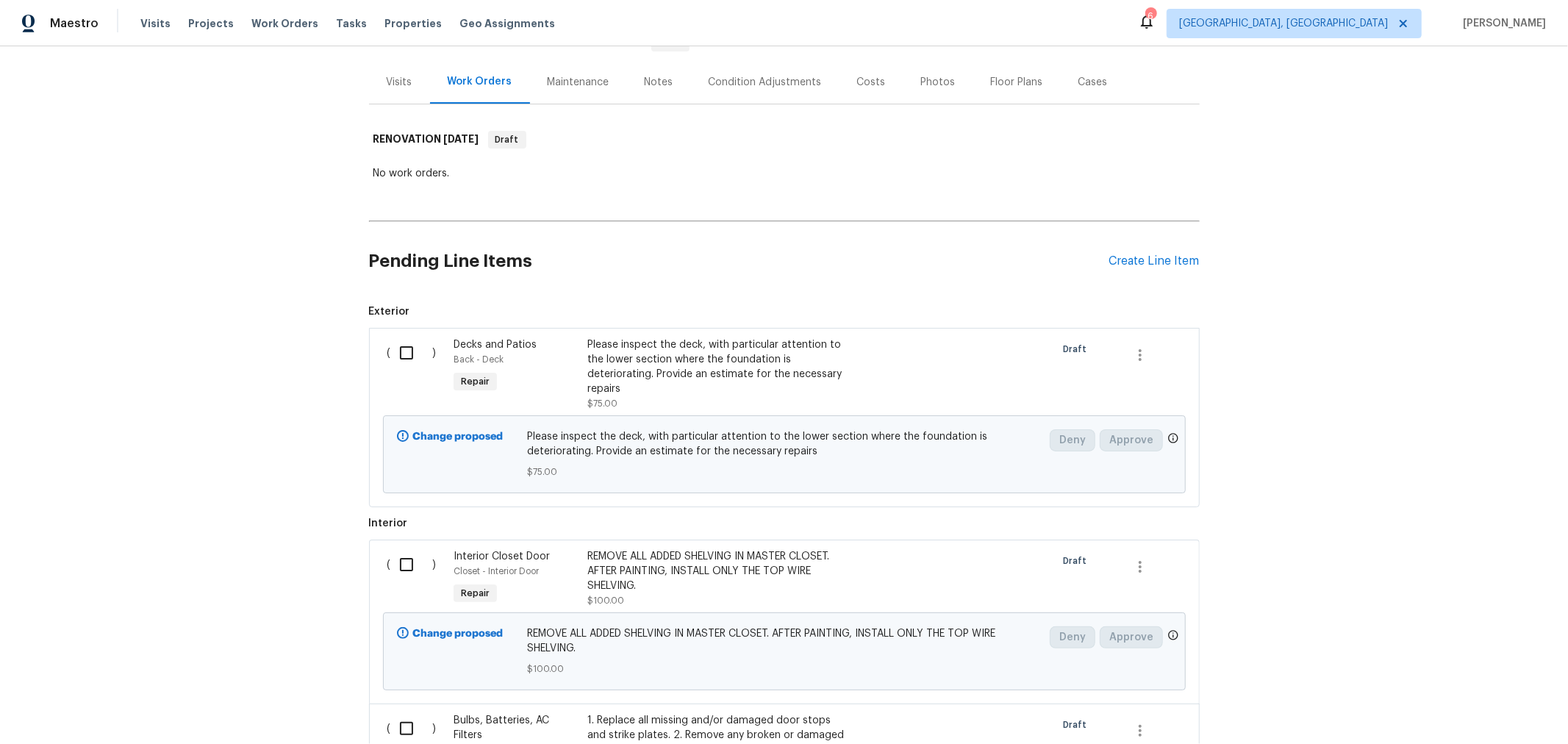
scroll to position [163, 0]
drag, startPoint x: 402, startPoint y: 356, endPoint x: 403, endPoint y: 377, distance: 21.0
click at [402, 355] on input "checkbox" at bounding box center [412, 352] width 42 height 30
checkbox input "true"
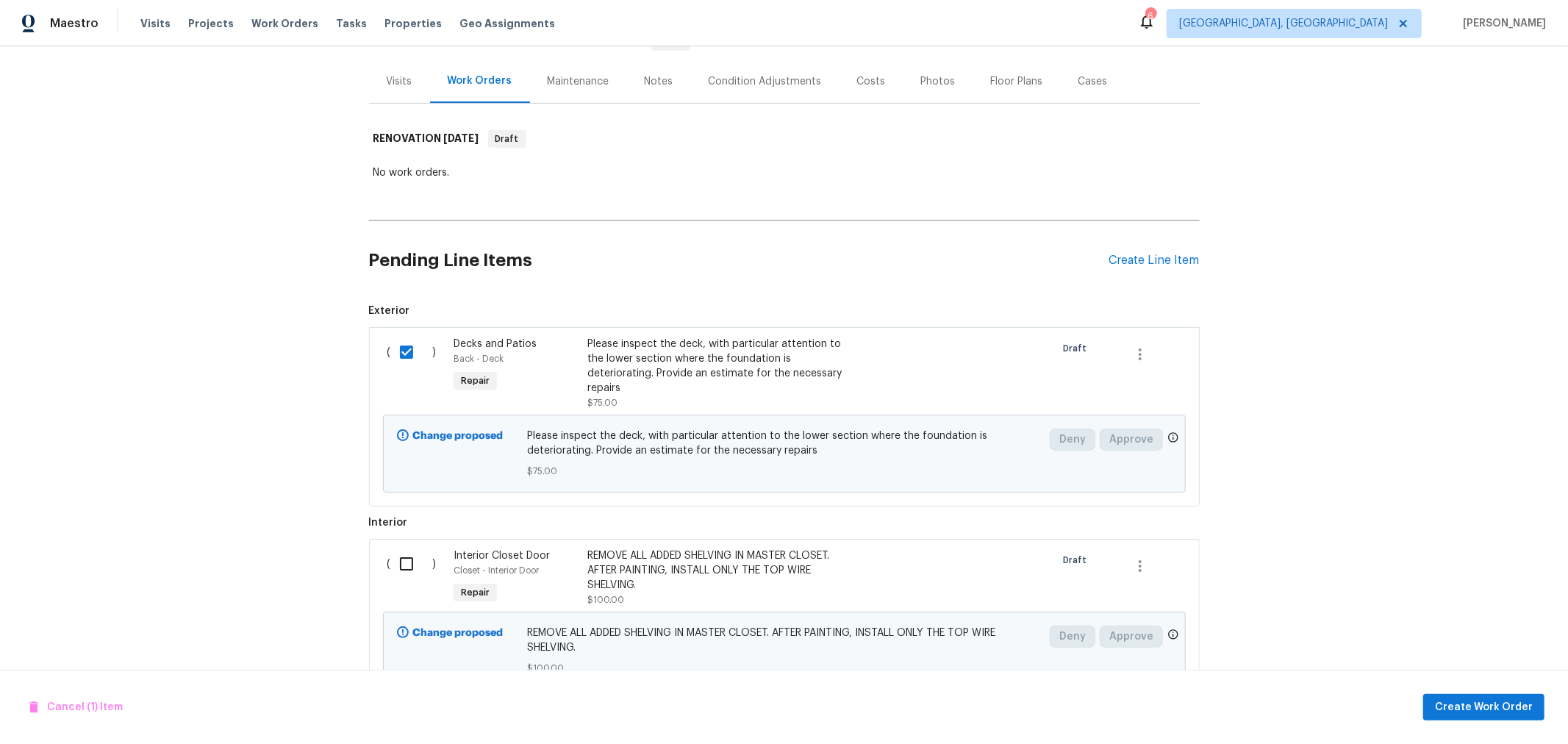
click at [400, 558] on input "checkbox" at bounding box center [412, 564] width 42 height 30
checkbox input "true"
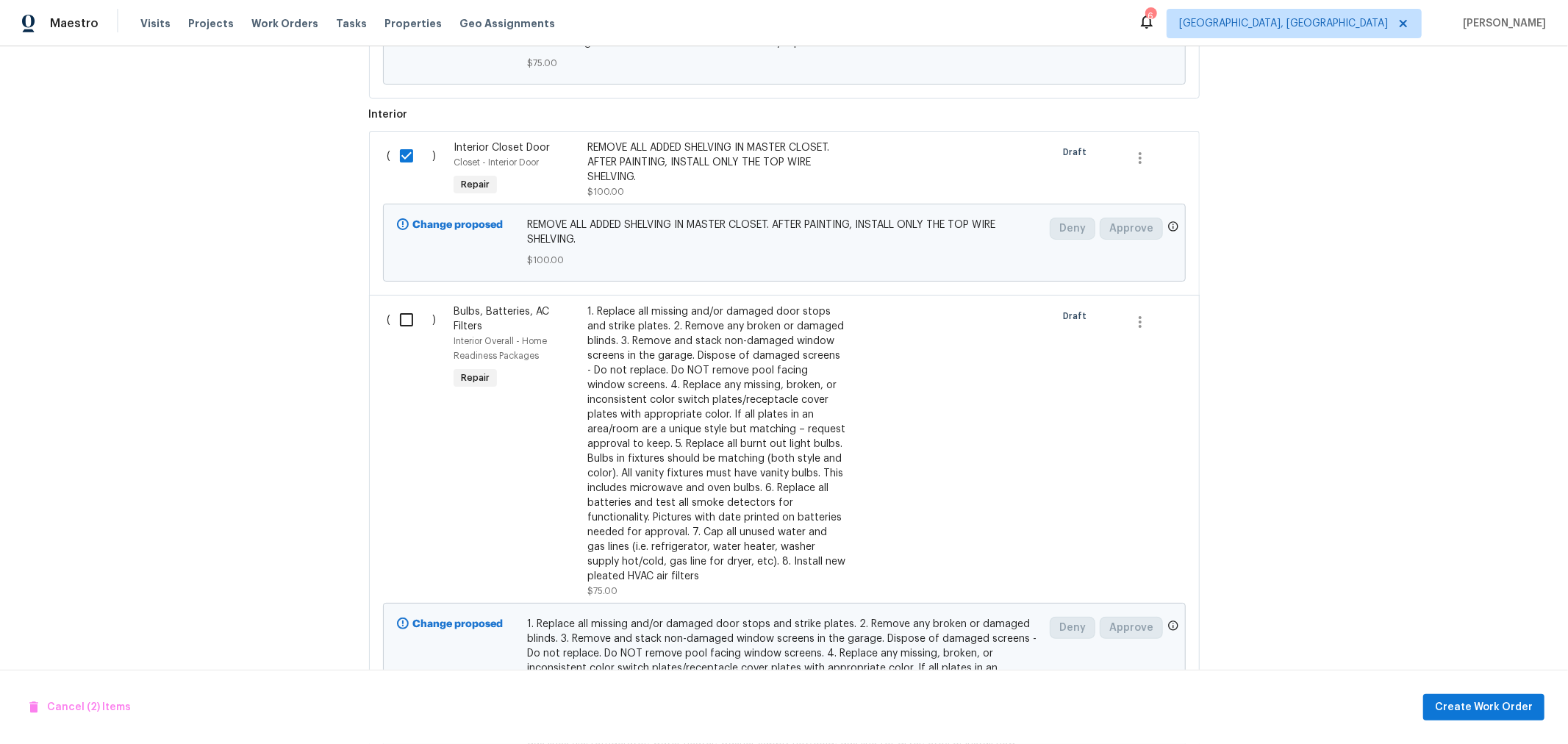
click at [400, 327] on input "checkbox" at bounding box center [412, 320] width 42 height 30
checkbox input "true"
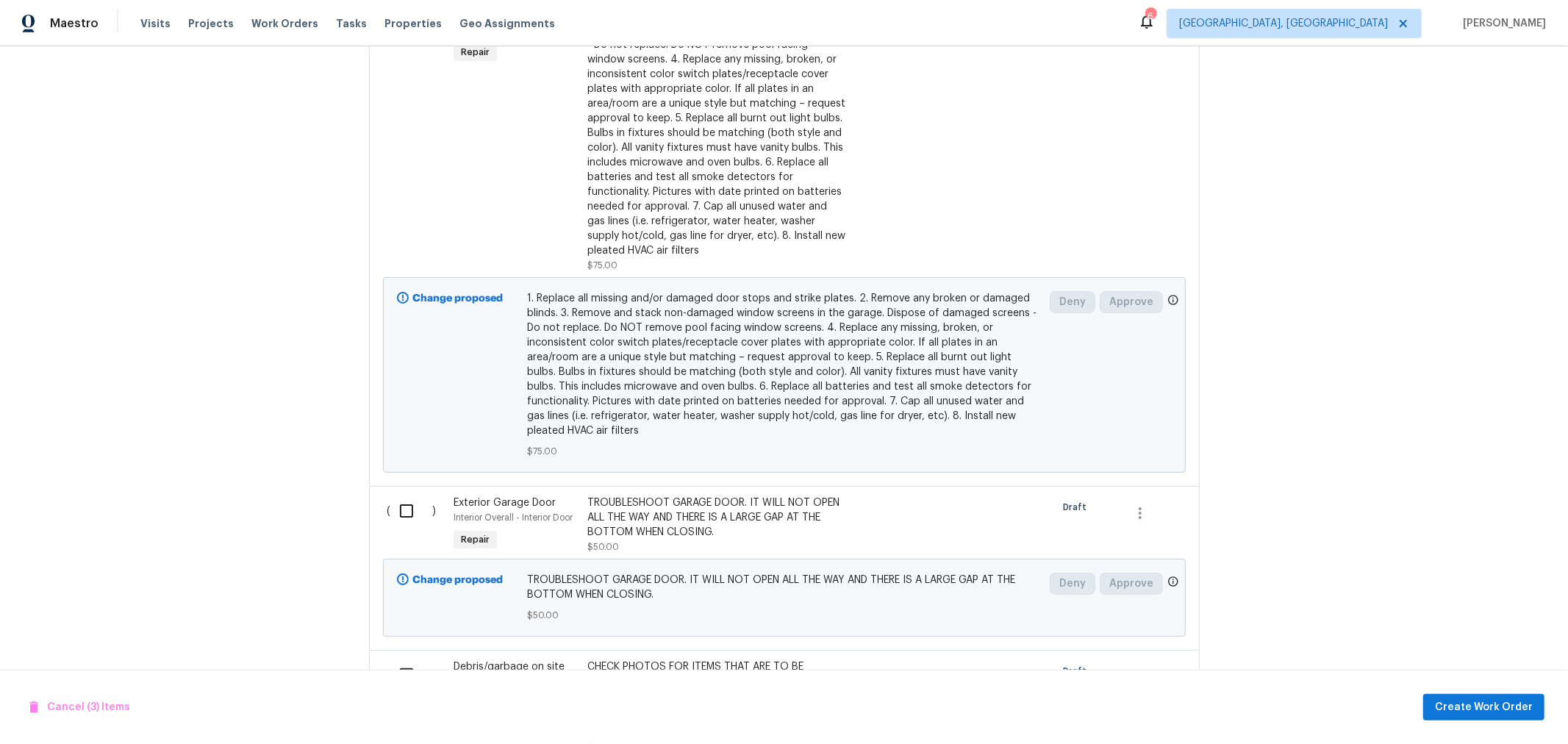
scroll to position [898, 0]
click at [398, 497] on input "checkbox" at bounding box center [412, 510] width 42 height 30
checkbox input "true"
click at [398, 659] on input "checkbox" at bounding box center [412, 674] width 42 height 30
checkbox input "true"
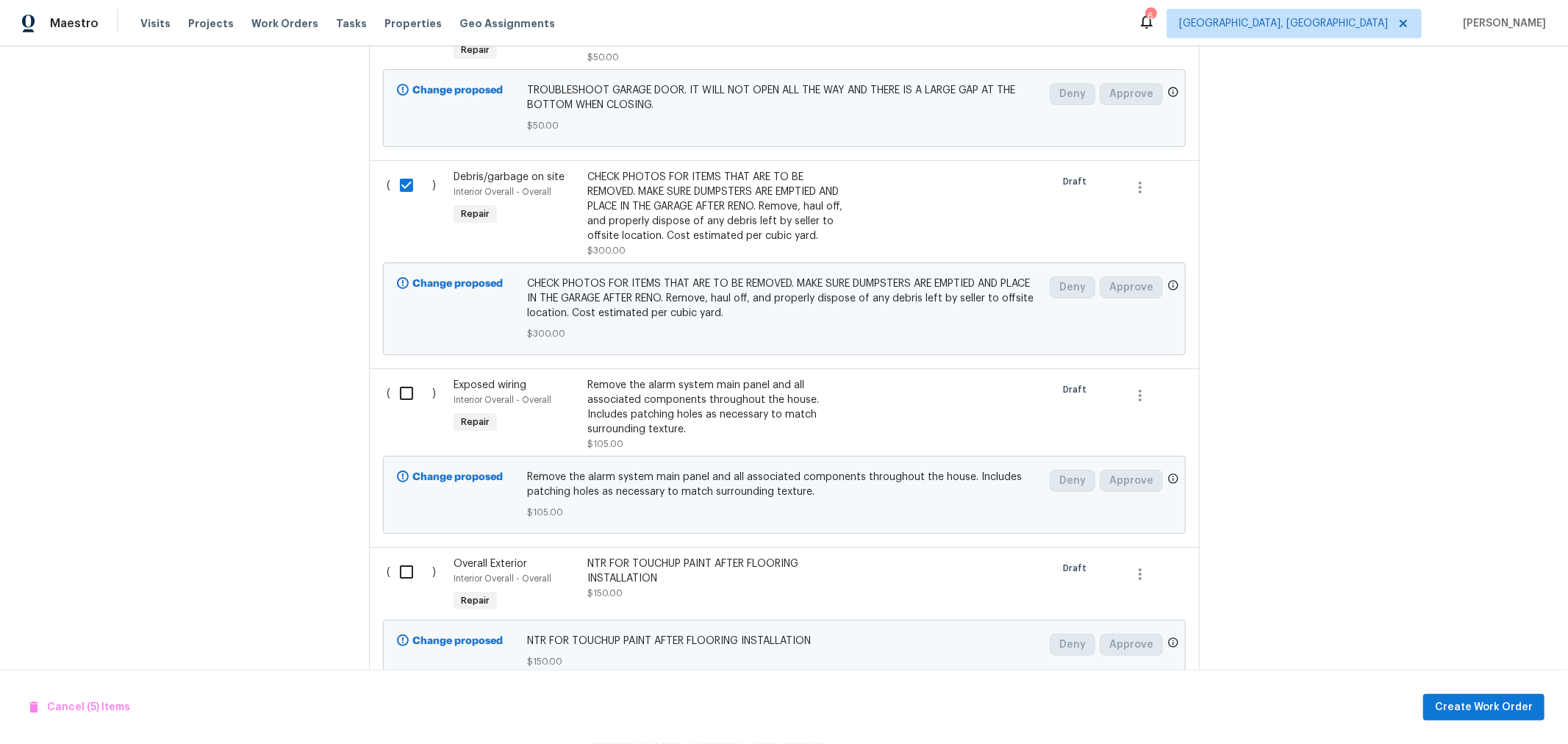
scroll to position [1388, 0]
click at [405, 394] on input "checkbox" at bounding box center [412, 393] width 42 height 30
checkbox input "true"
click at [398, 572] on input "checkbox" at bounding box center [412, 571] width 42 height 30
checkbox input "true"
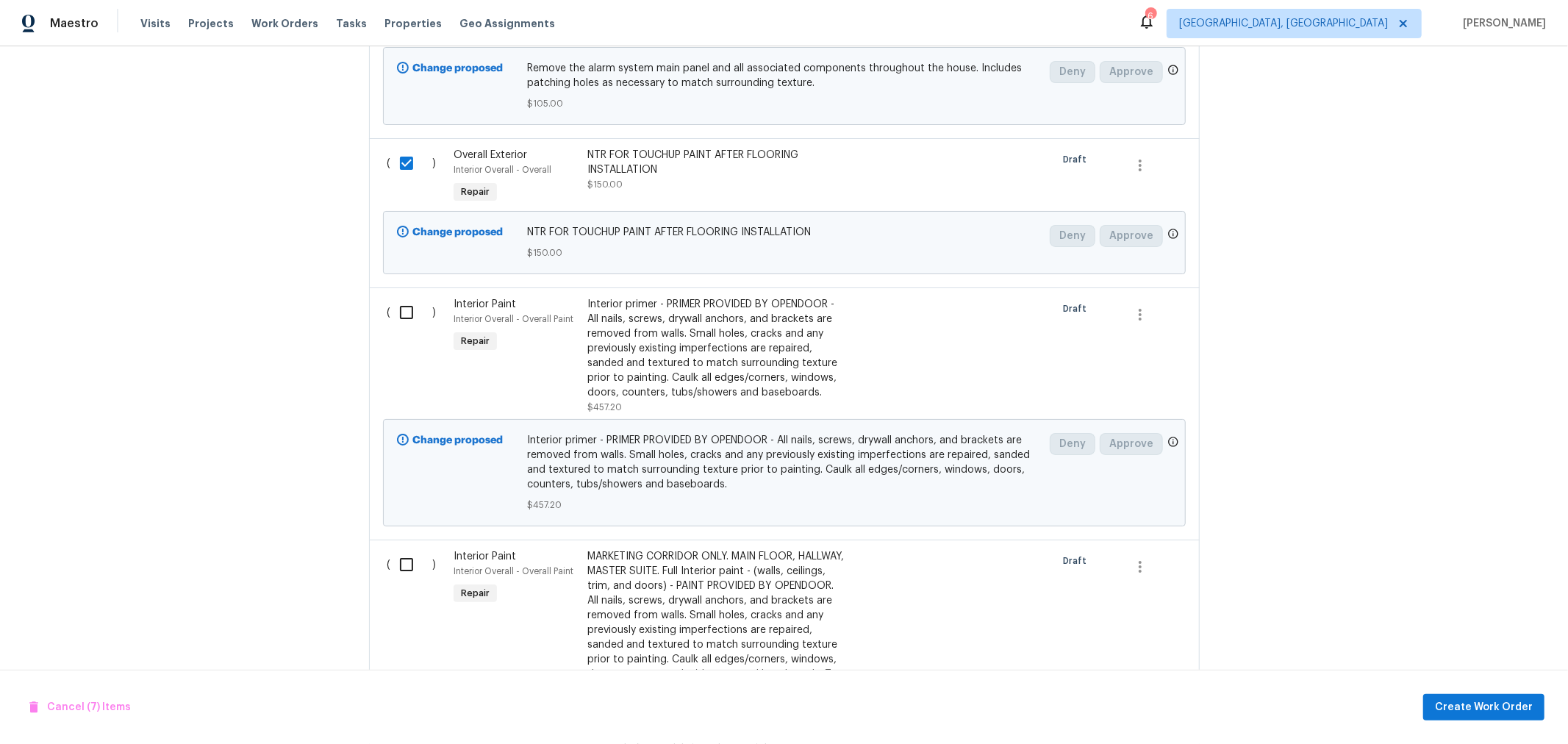
scroll to position [1797, 0]
click at [396, 307] on input "checkbox" at bounding box center [412, 312] width 42 height 30
checkbox input "true"
click at [397, 553] on input "checkbox" at bounding box center [412, 564] width 42 height 30
checkbox input "true"
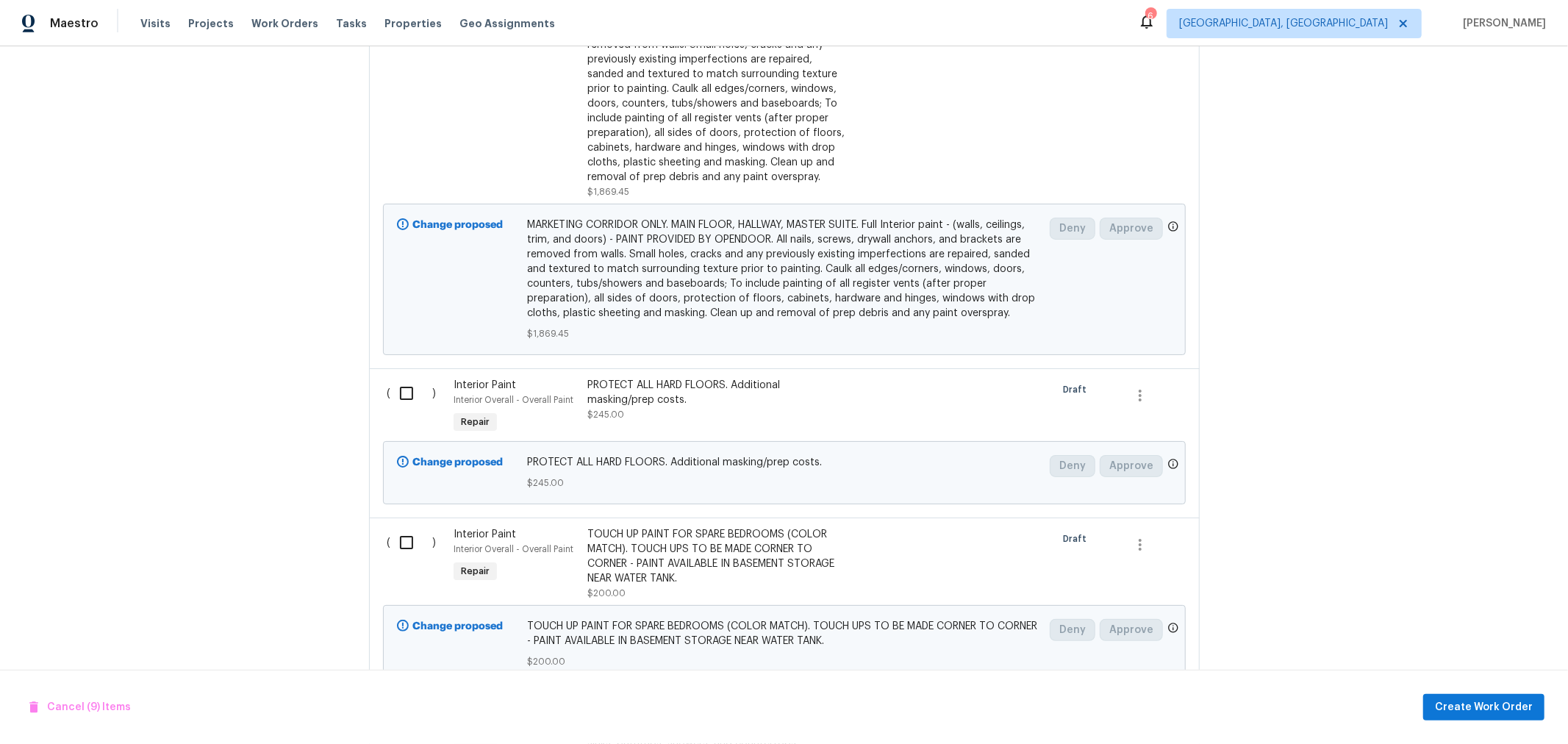
scroll to position [2368, 0]
click at [392, 408] on input "checkbox" at bounding box center [412, 392] width 42 height 30
checkbox input "true"
click at [408, 548] on input "checkbox" at bounding box center [412, 541] width 42 height 30
checkbox input "true"
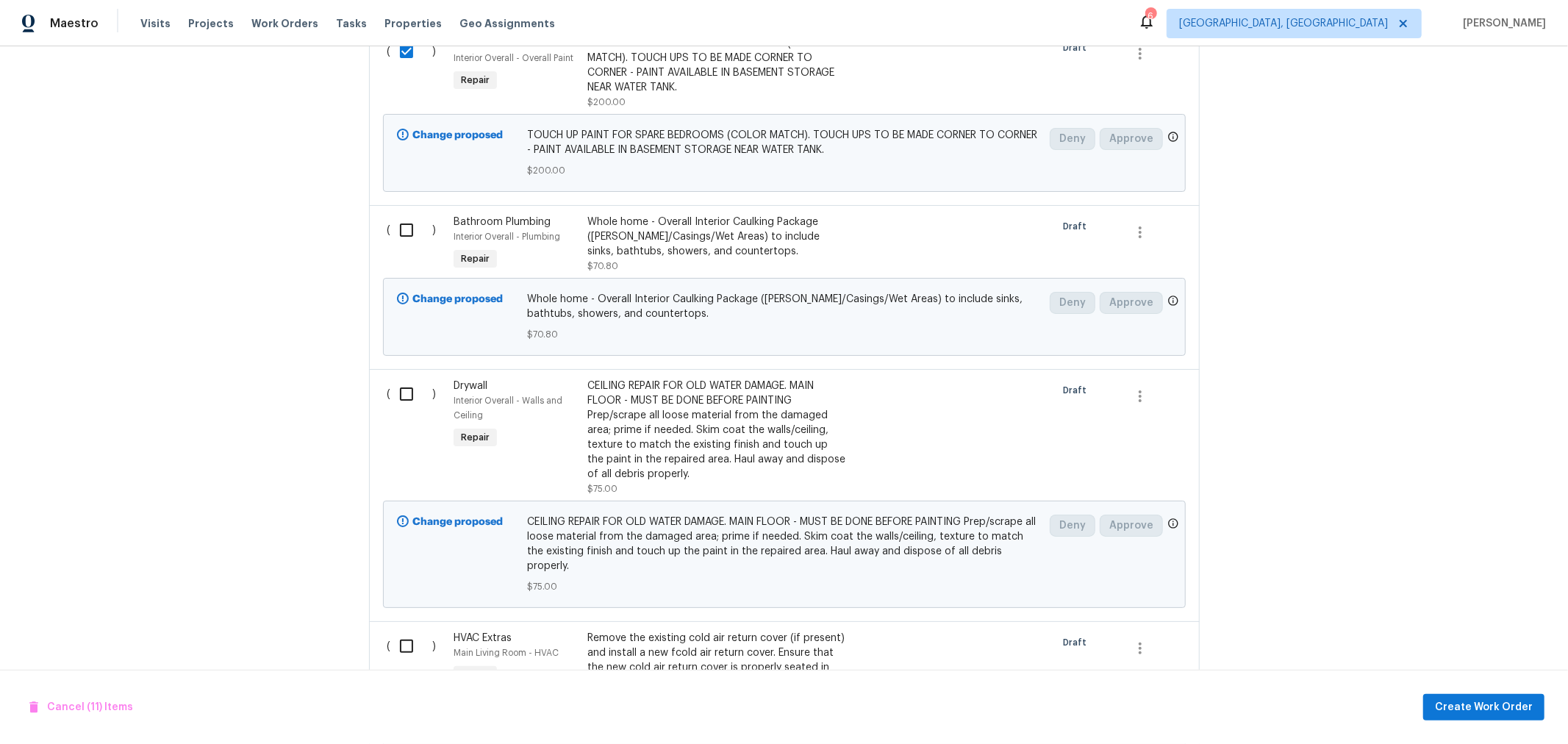
scroll to position [2859, 0]
click at [396, 236] on input "checkbox" at bounding box center [412, 229] width 42 height 30
checkbox input "true"
click at [398, 400] on input "checkbox" at bounding box center [412, 394] width 42 height 30
checkbox input "true"
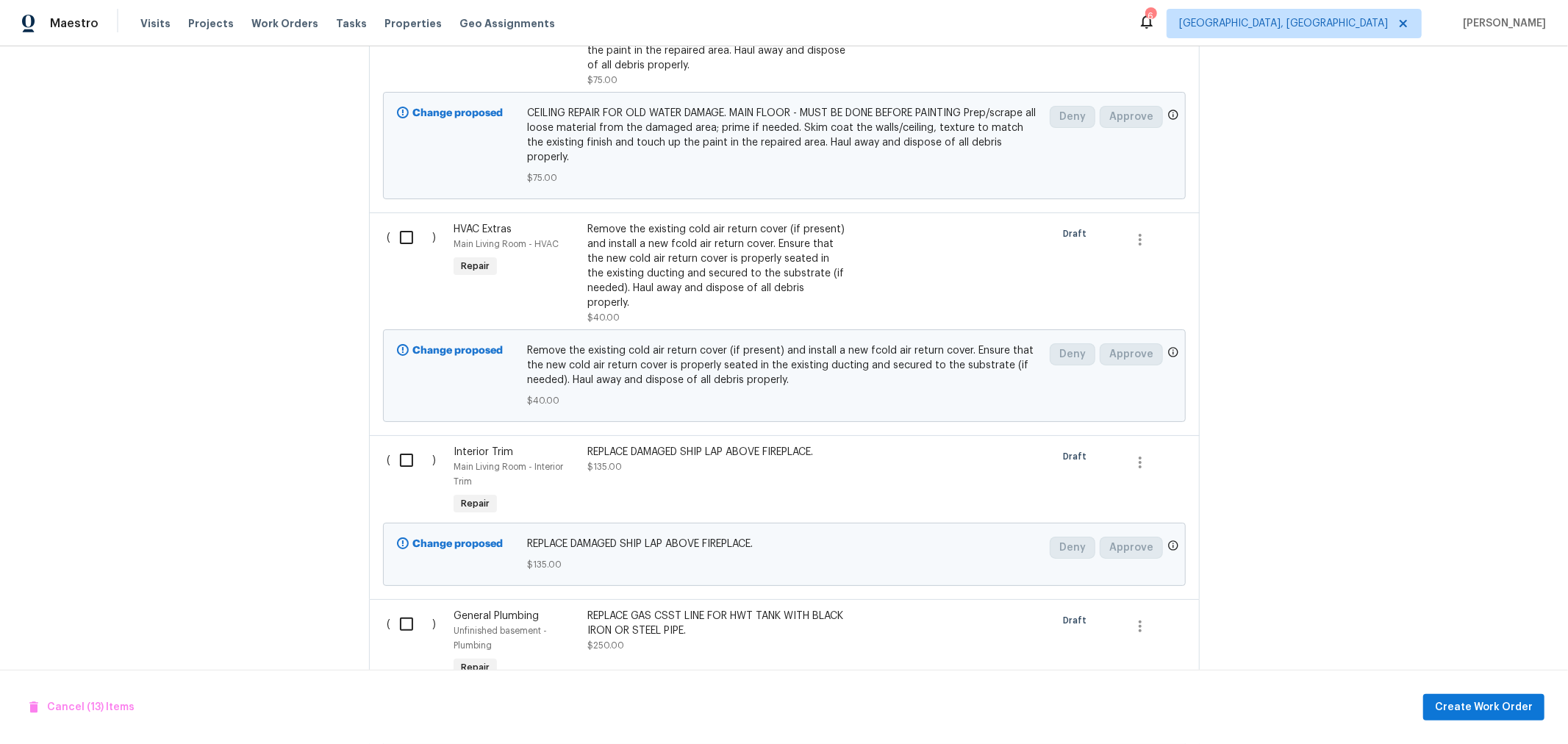
scroll to position [3267, 0]
click at [401, 235] on input "checkbox" at bounding box center [412, 238] width 42 height 30
checkbox input "true"
click at [398, 446] on input "checkbox" at bounding box center [412, 460] width 42 height 30
checkbox input "true"
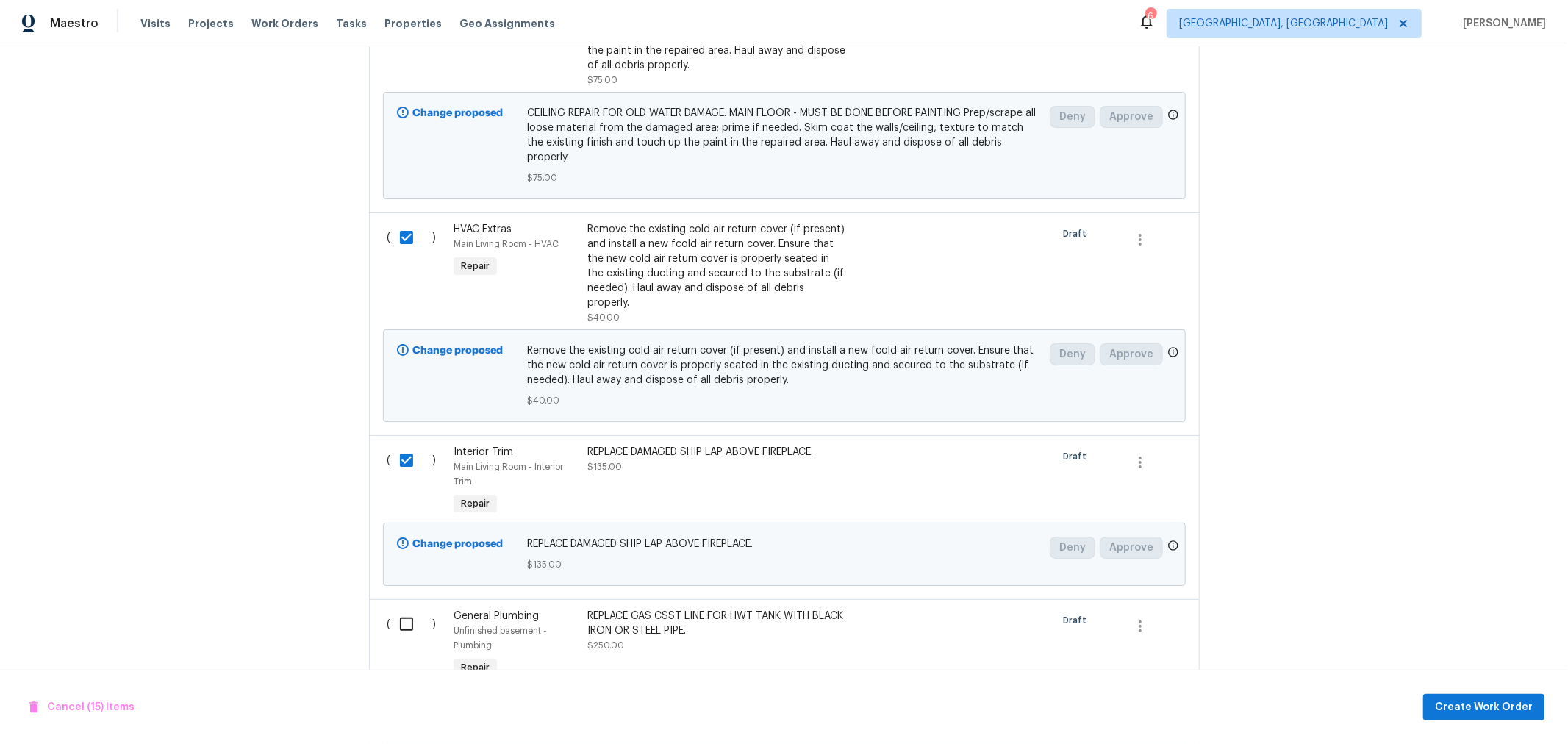
scroll to position [3388, 0]
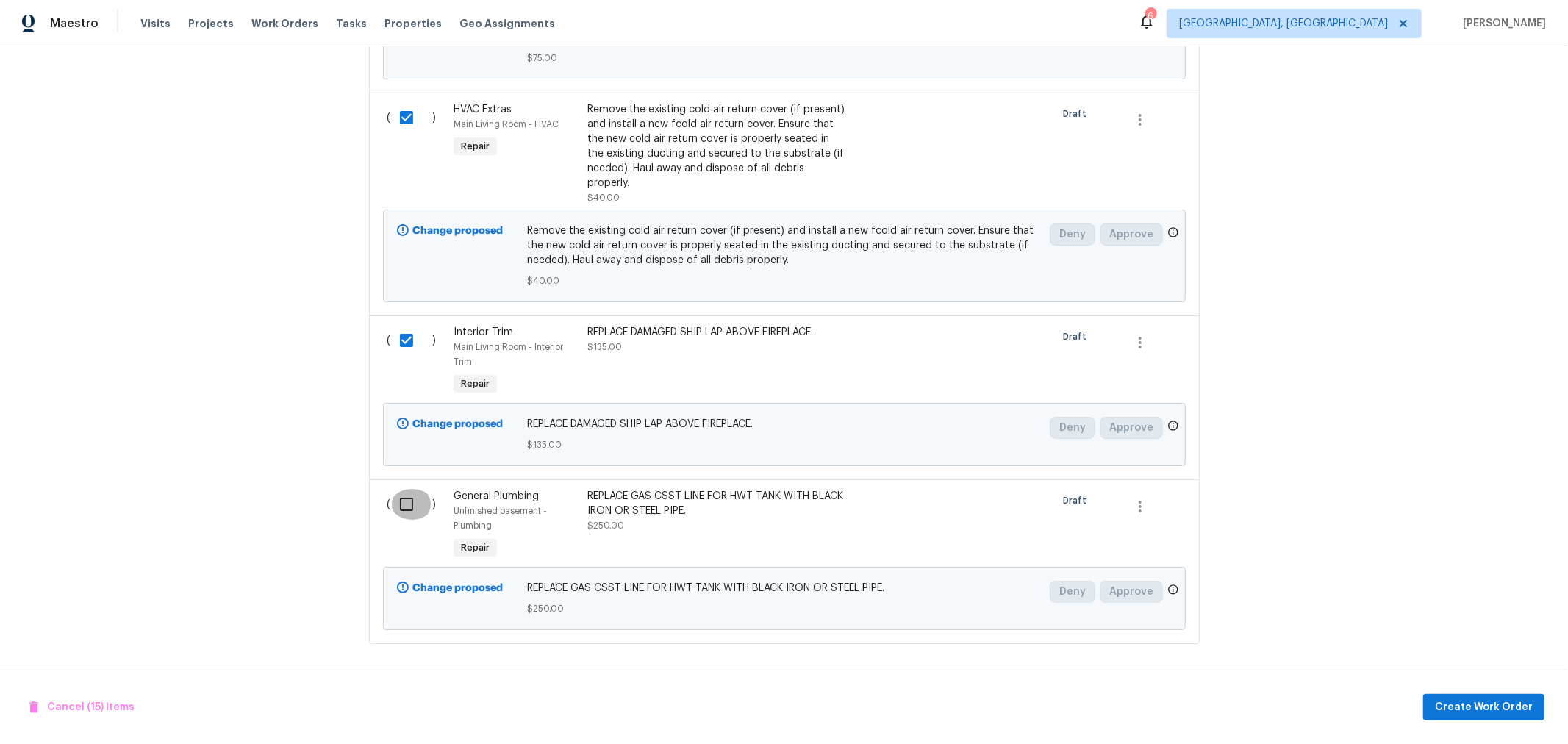
click at [400, 489] on input "checkbox" at bounding box center [412, 505] width 42 height 30
checkbox input "true"
click at [1501, 711] on span "Create Work Order" at bounding box center [1484, 707] width 98 height 19
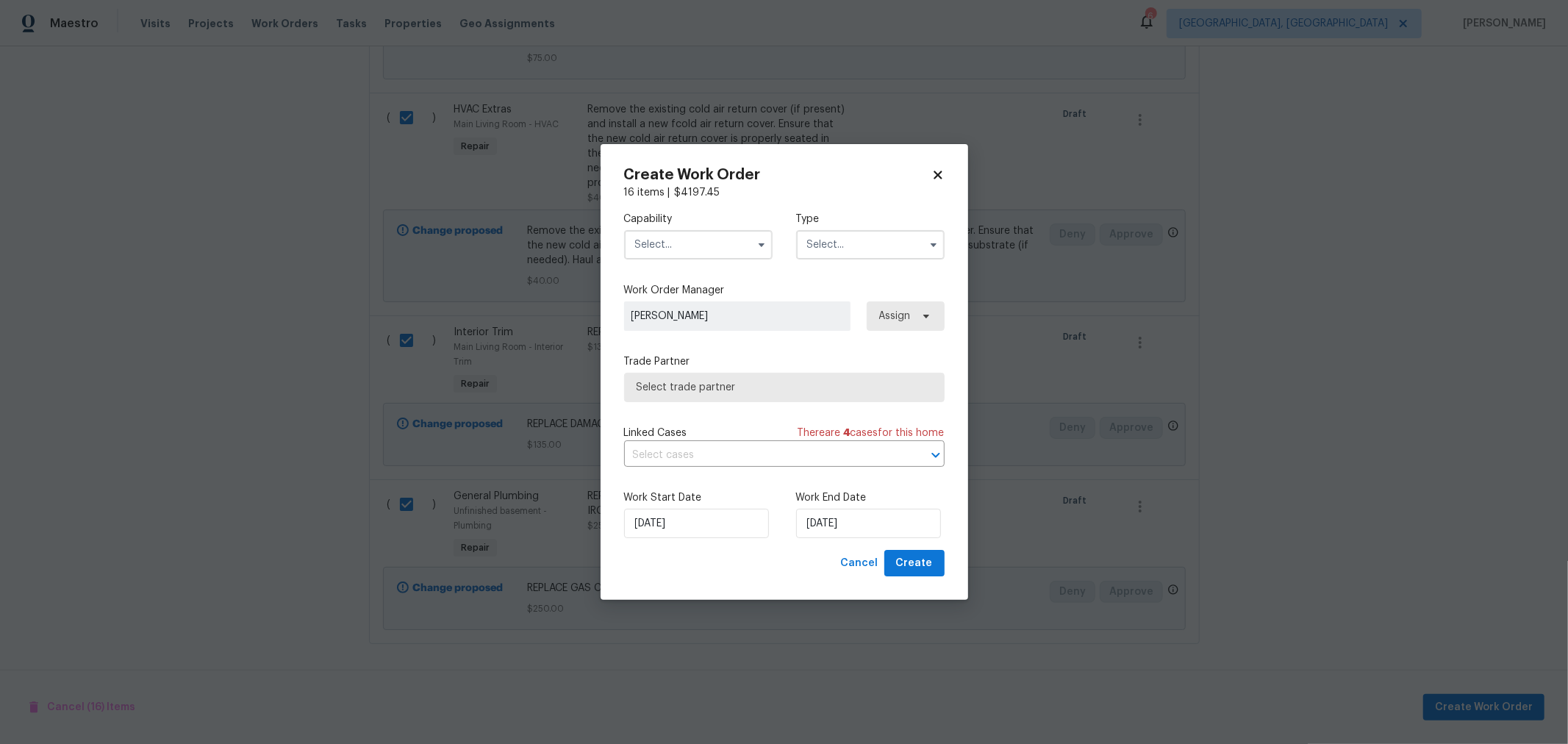
click at [701, 257] on input "text" at bounding box center [699, 245] width 149 height 30
click at [707, 258] on div "General Contractor" at bounding box center [699, 245] width 142 height 27
type input "General Contractor"
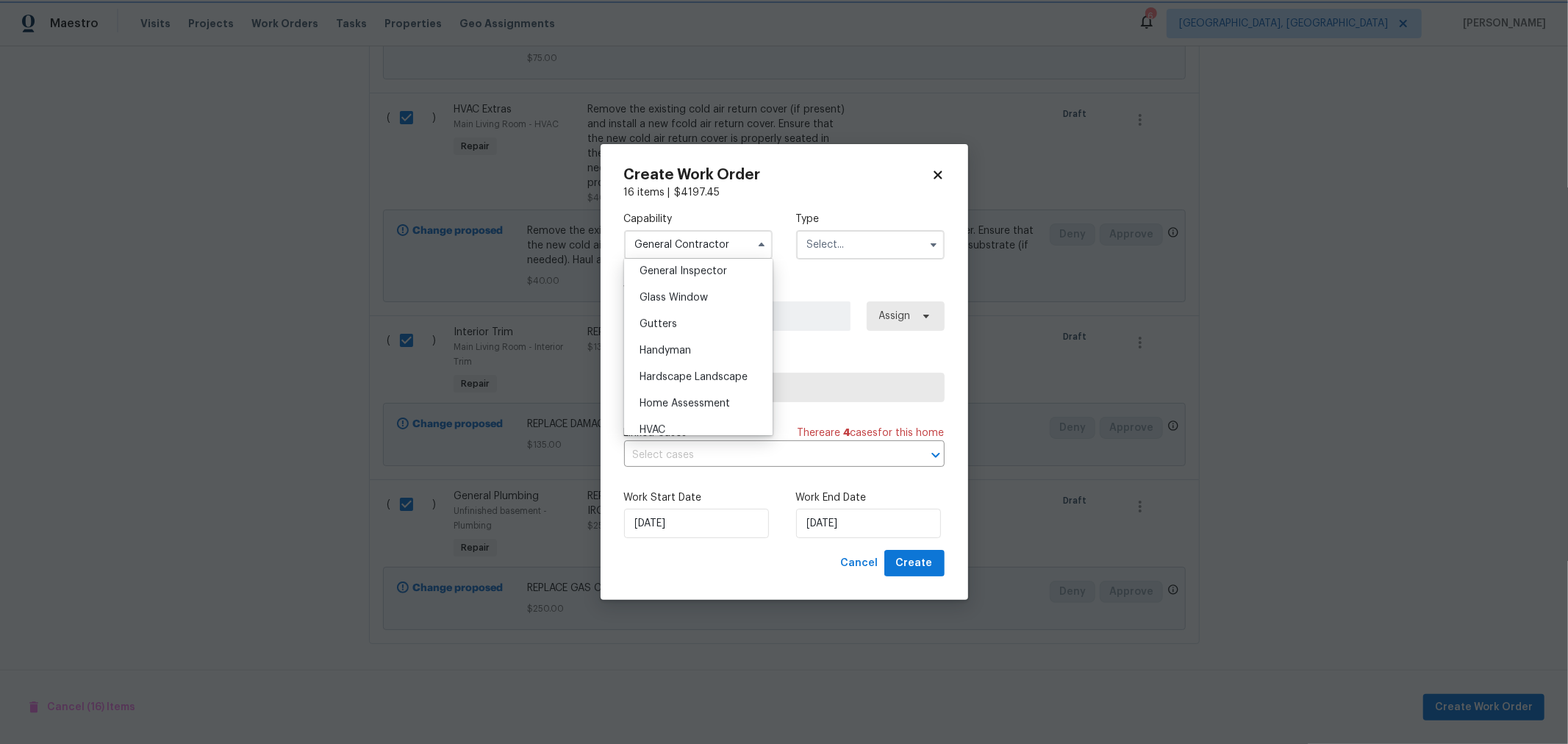
scroll to position [691, 0]
click at [872, 239] on input "text" at bounding box center [871, 245] width 149 height 30
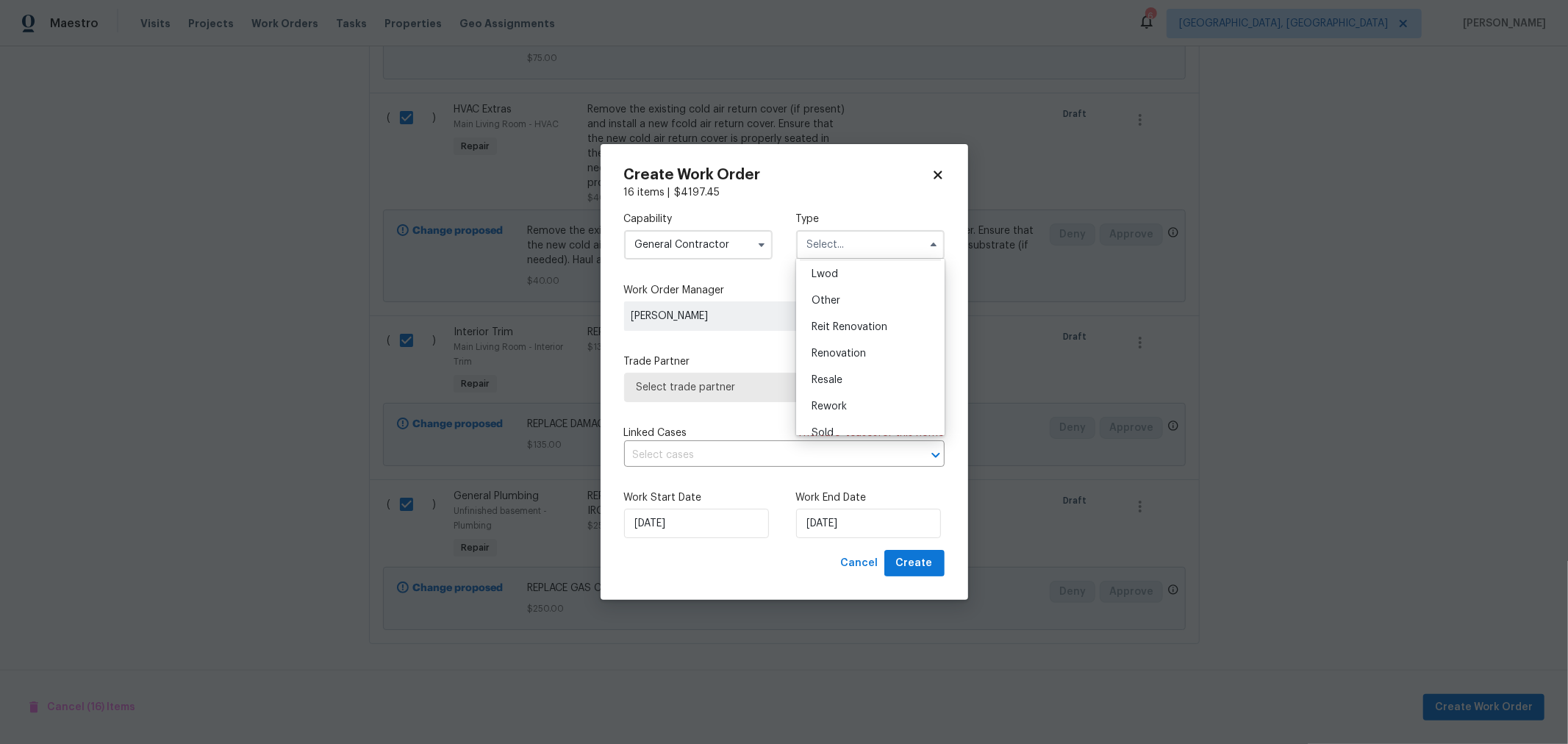
scroll to position [174, 0]
click at [852, 339] on span "Renovation" at bounding box center [839, 339] width 55 height 10
type input "Renovation"
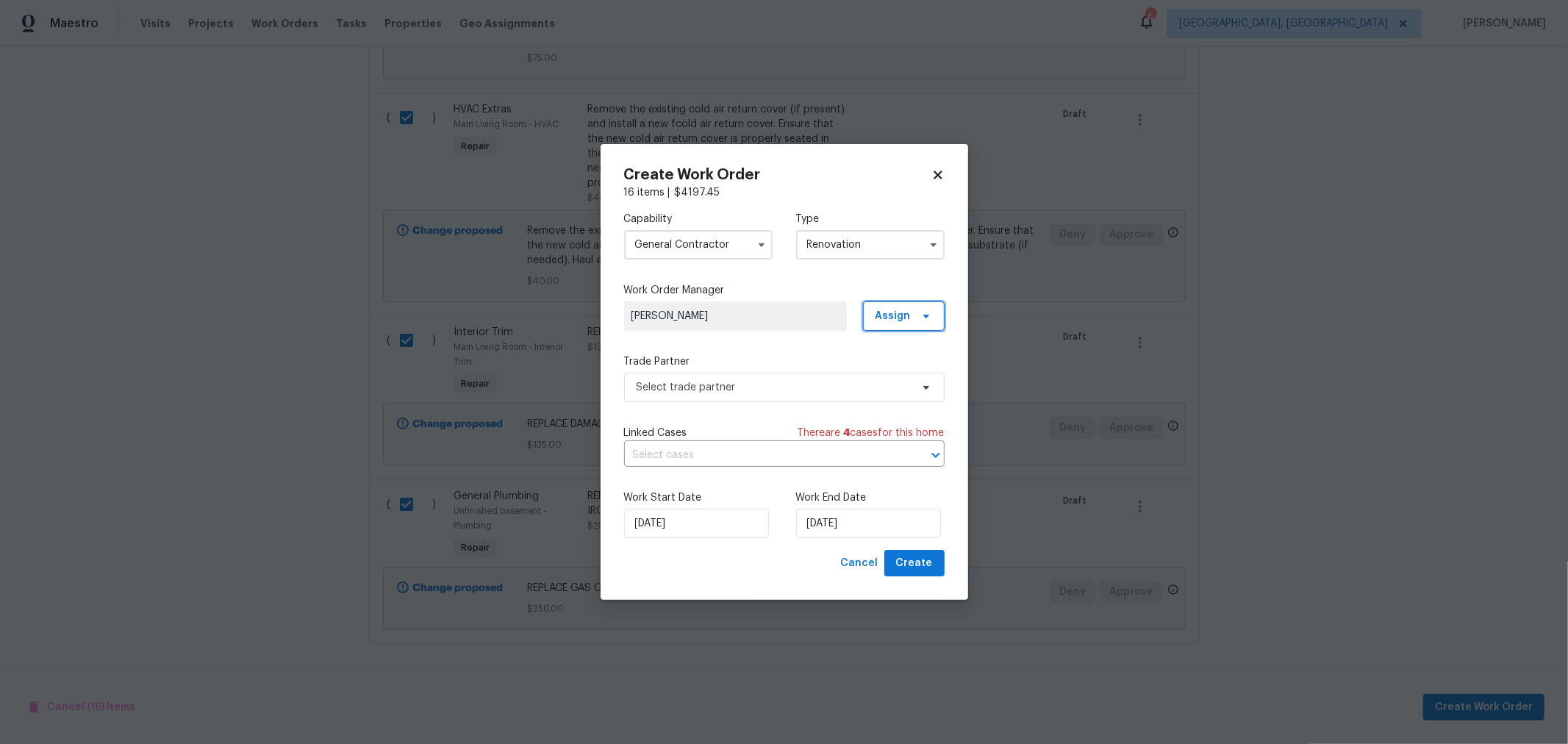
click at [892, 314] on span "Assign" at bounding box center [892, 316] width 35 height 14
click at [905, 383] on div "Assign to me" at bounding box center [906, 378] width 64 height 14
drag, startPoint x: 763, startPoint y: 430, endPoint x: 762, endPoint y: 410, distance: 20.0
click at [763, 428] on div "Linked Cases There are 4 case s for this home" at bounding box center [785, 433] width 321 height 14
click at [762, 390] on span "Select trade partner" at bounding box center [774, 387] width 274 height 14
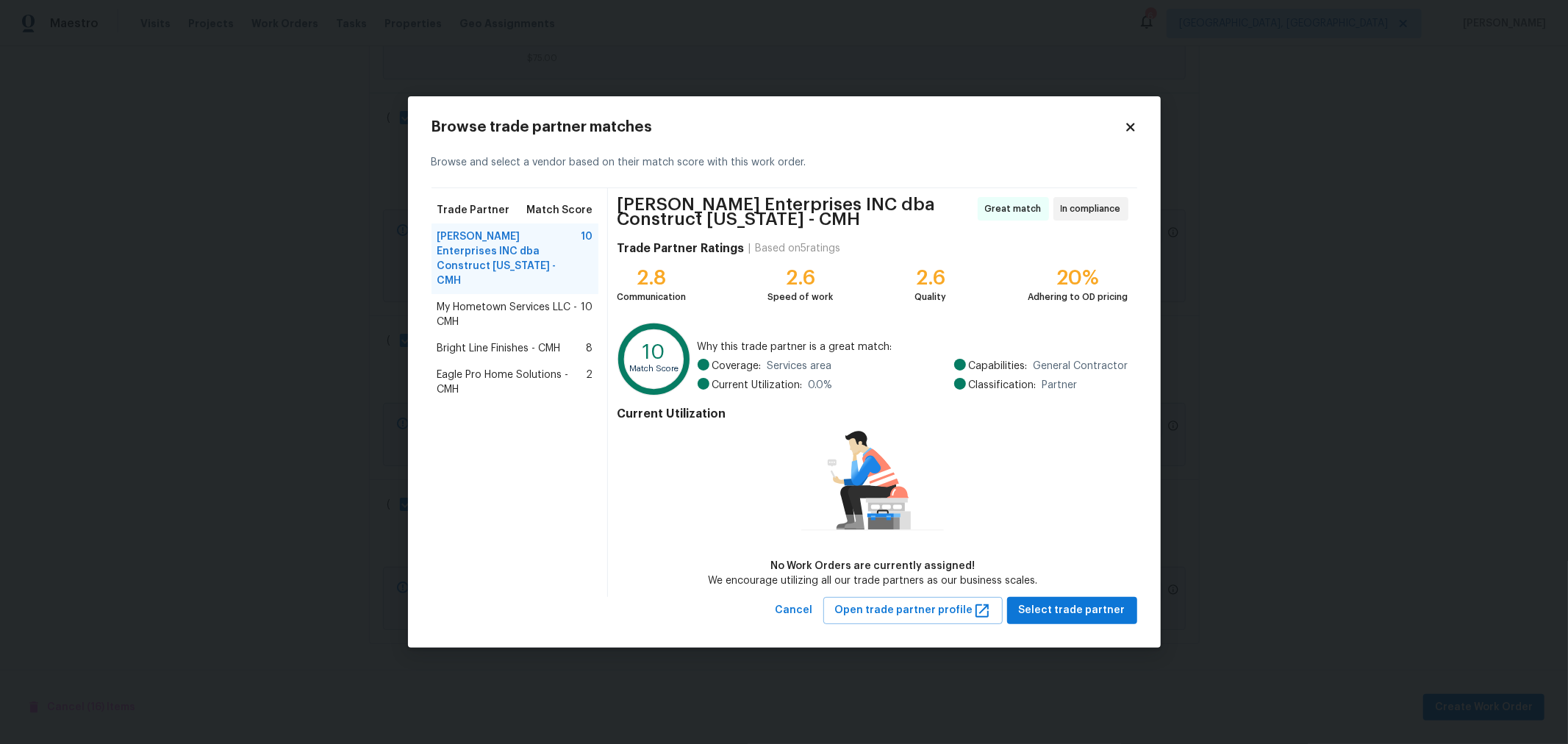
click at [524, 342] on span "Bright Line Finishes - CMH" at bounding box center [499, 349] width 124 height 14
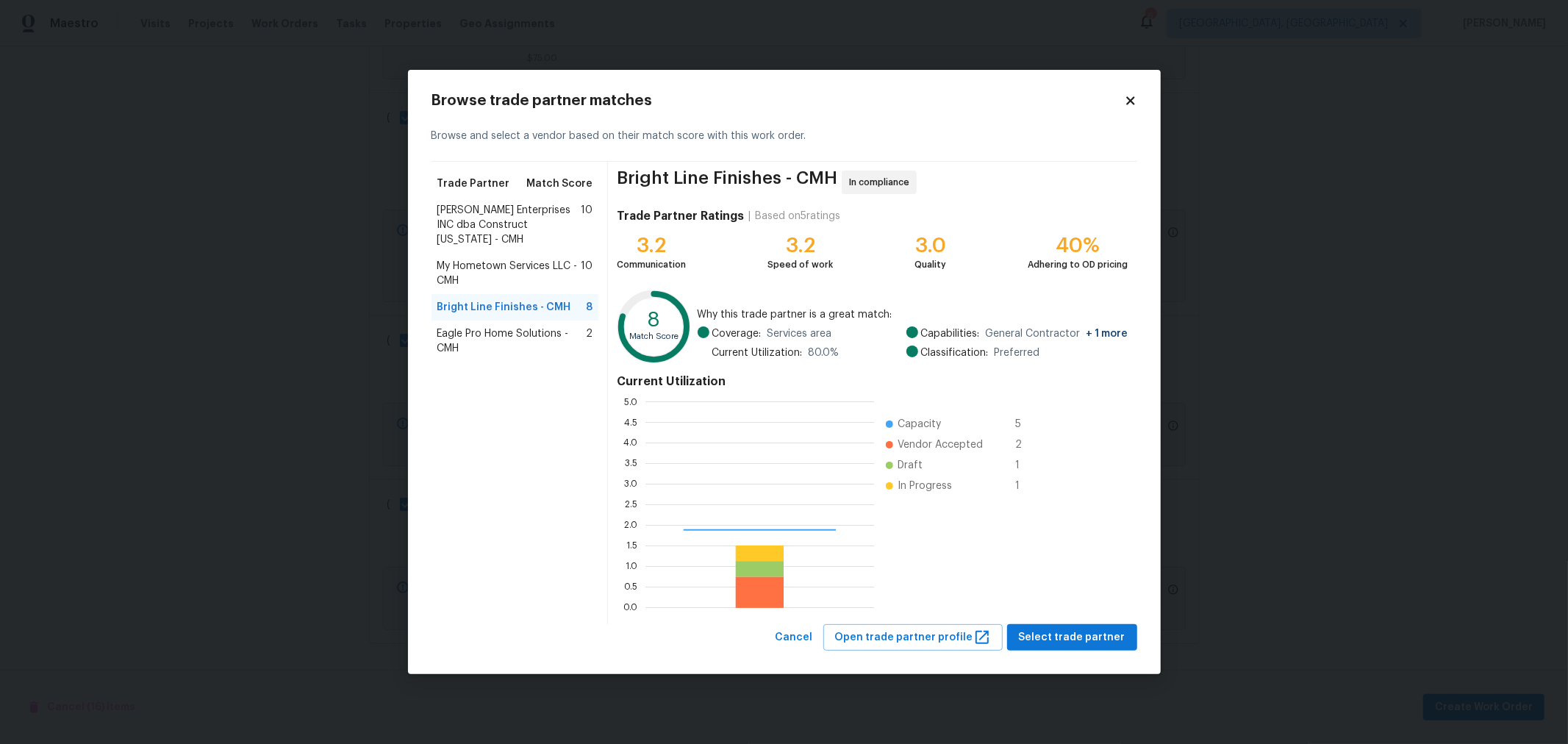
scroll to position [194, 216]
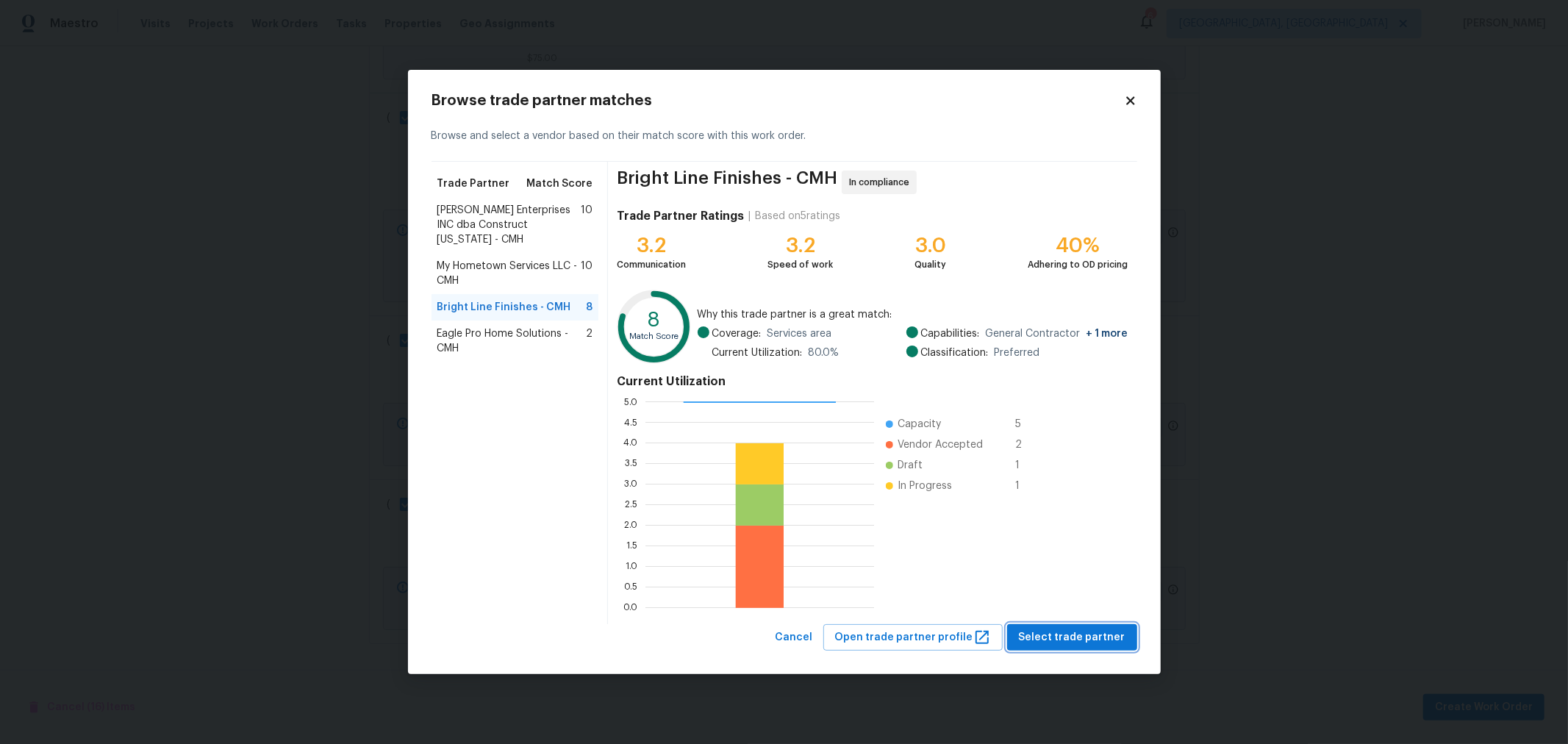
click at [1054, 640] on span "Select trade partner" at bounding box center [1072, 638] width 107 height 19
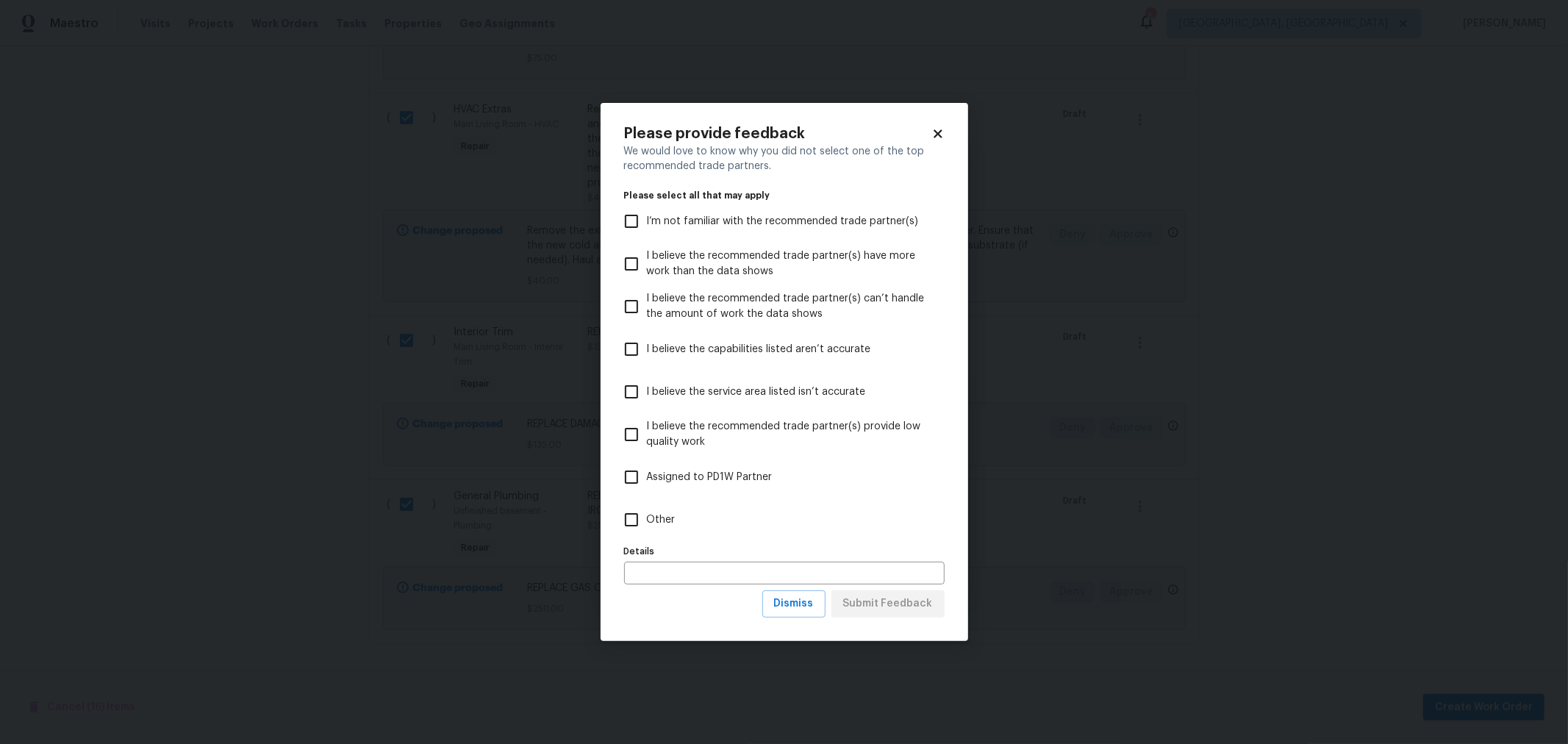
click at [648, 515] on span "Other" at bounding box center [661, 520] width 29 height 15
click at [647, 515] on input "Other" at bounding box center [632, 520] width 30 height 30
checkbox input "true"
click at [905, 600] on span "Submit Feedback" at bounding box center [888, 604] width 90 height 19
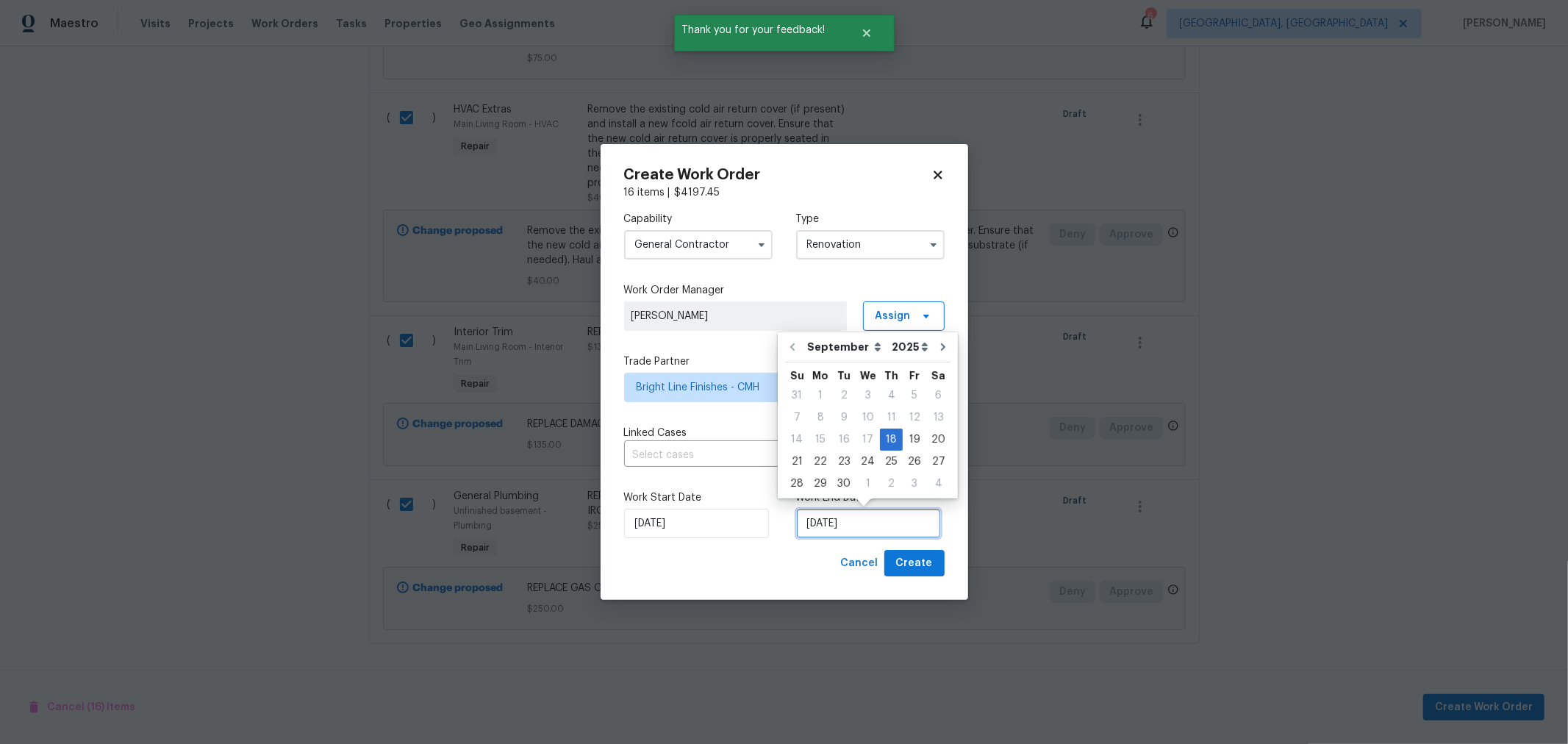
click at [855, 516] on input "[DATE]" at bounding box center [869, 523] width 145 height 30
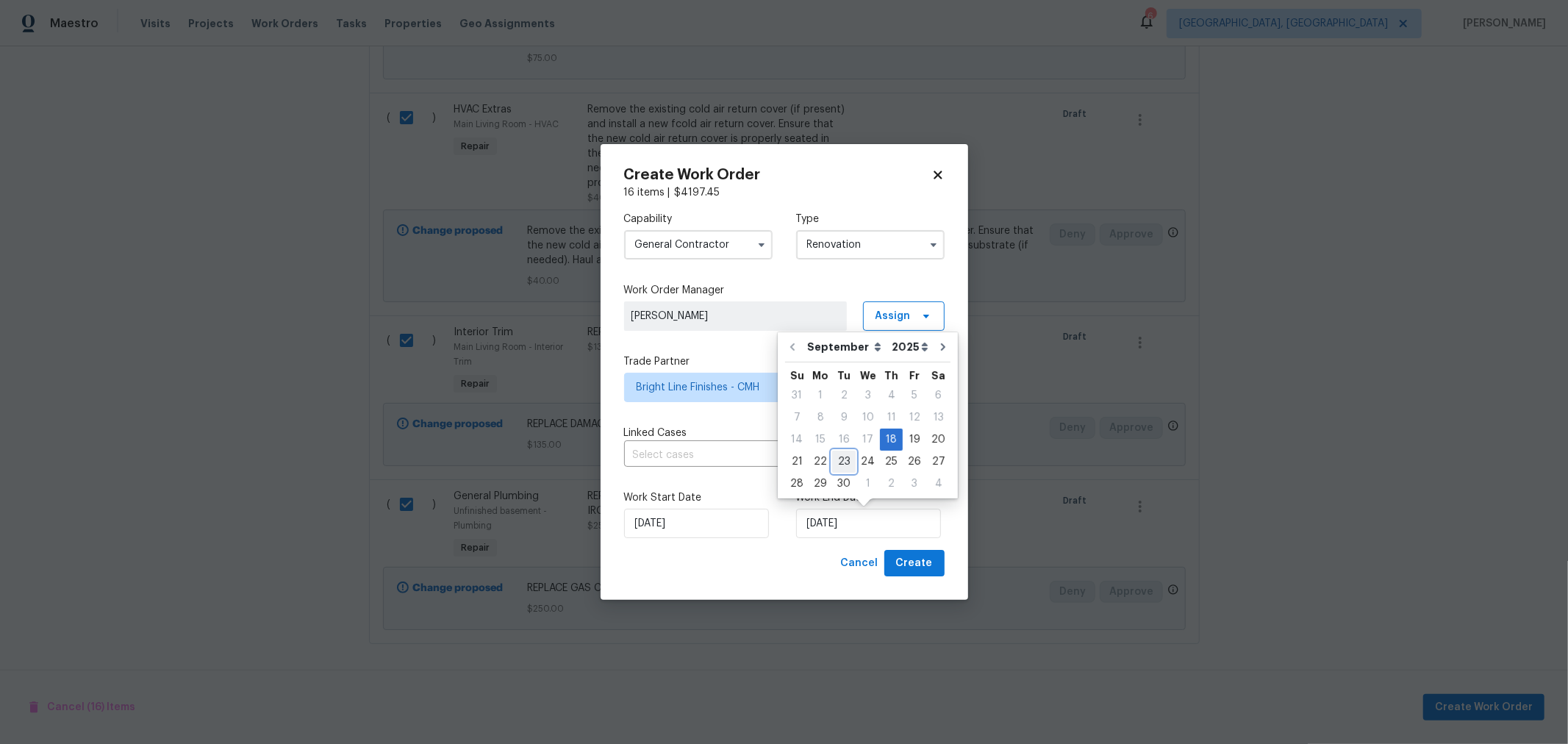
click at [838, 457] on div "23" at bounding box center [844, 462] width 23 height 21
type input "9/23/2025"
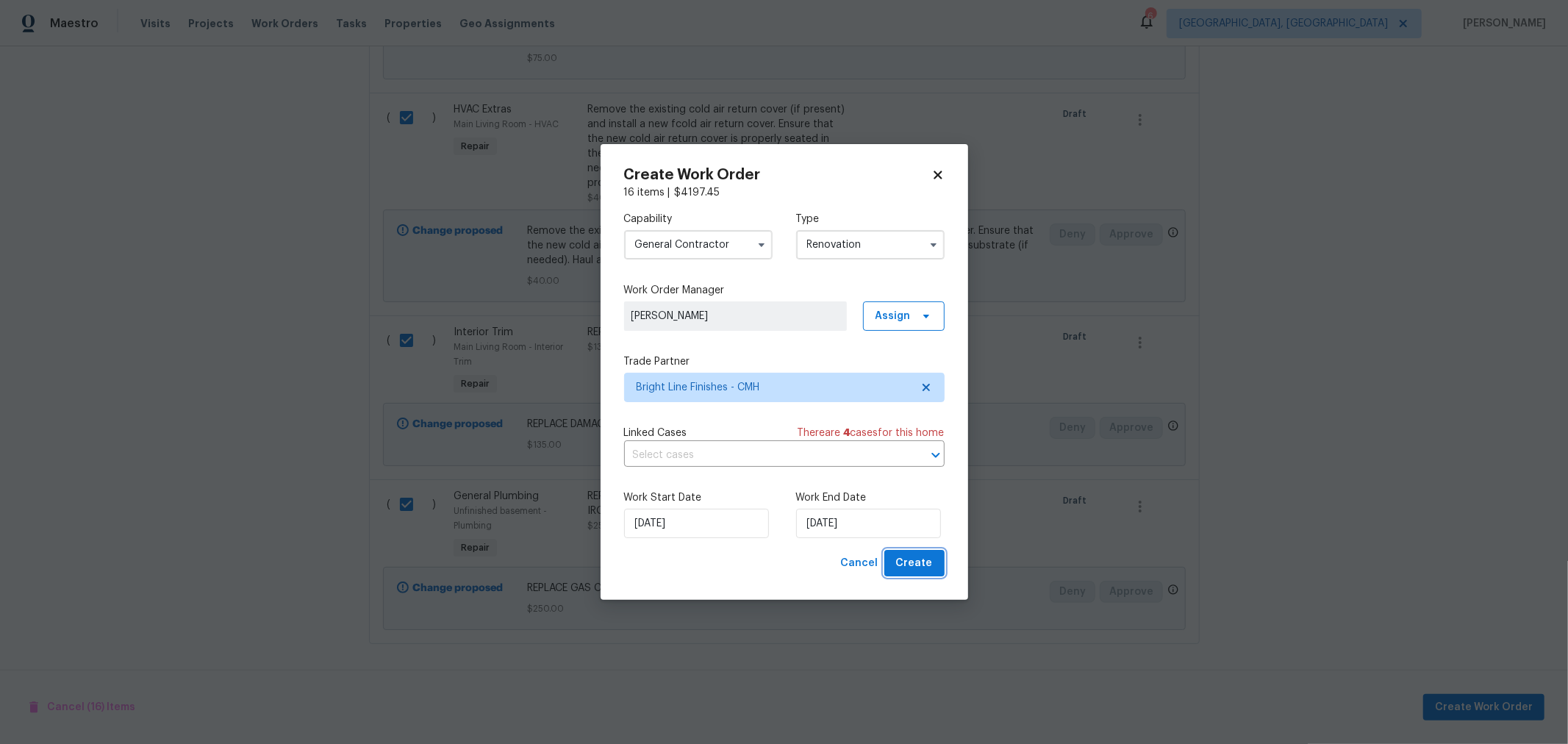
click at [907, 560] on span "Create" at bounding box center [914, 564] width 37 height 19
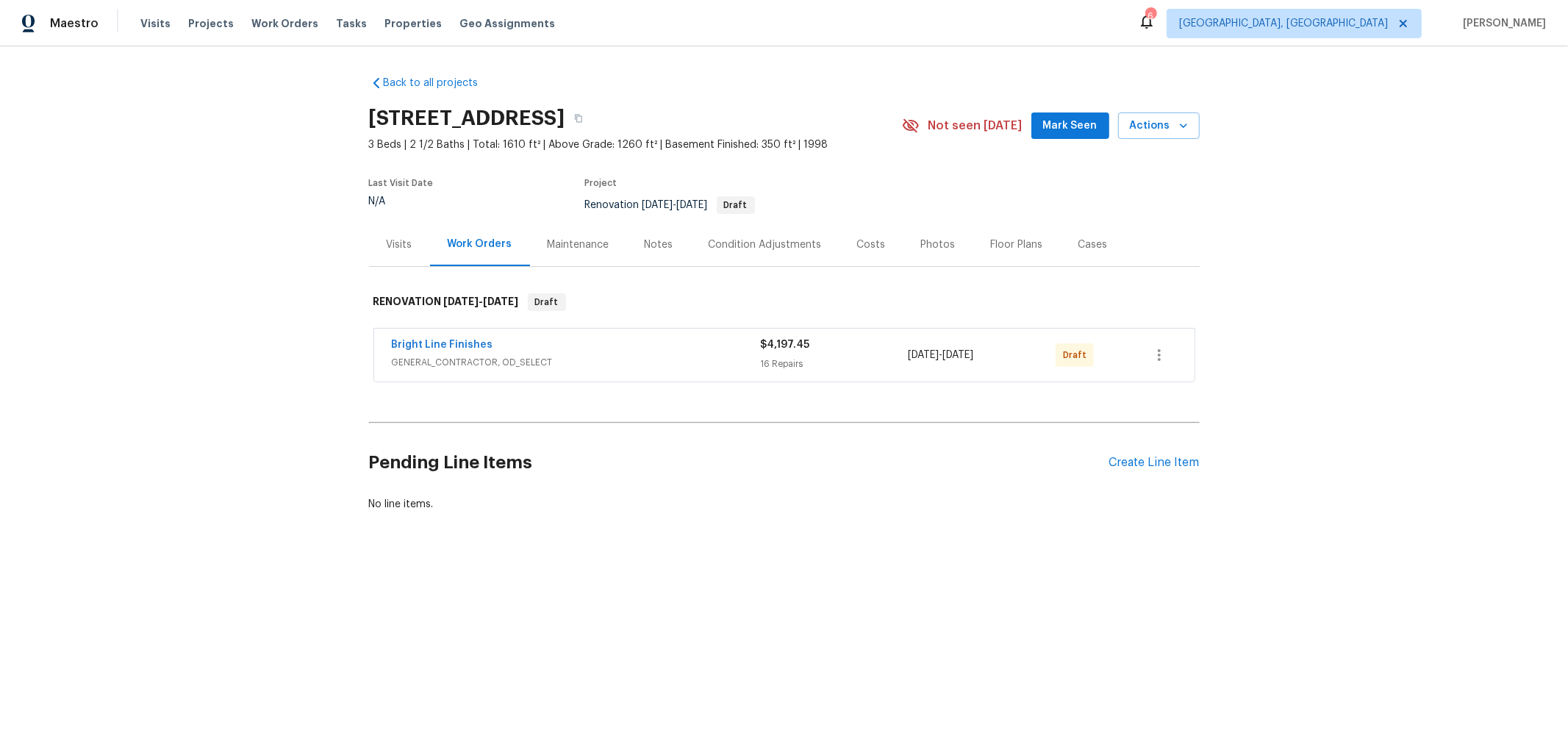
click at [994, 523] on div "Back to all projects 3066 Ravine Pointe Dr, Columbus, OH 43231 3 Beds | 2 1/2 B…" at bounding box center [784, 329] width 1568 height 566
click at [1137, 461] on div "Create Line Item" at bounding box center [1154, 463] width 90 height 14
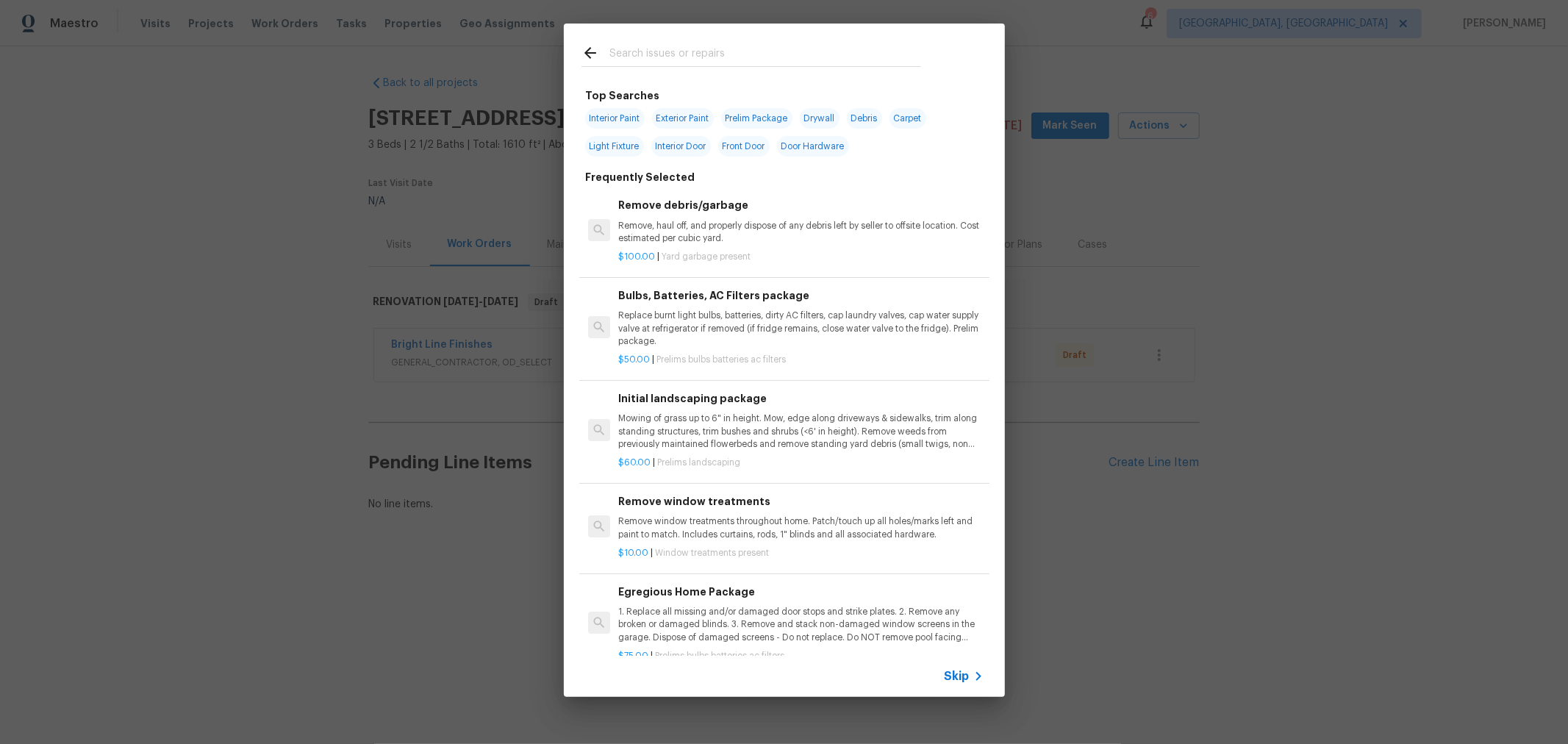
click at [733, 64] on input "text" at bounding box center [765, 55] width 312 height 22
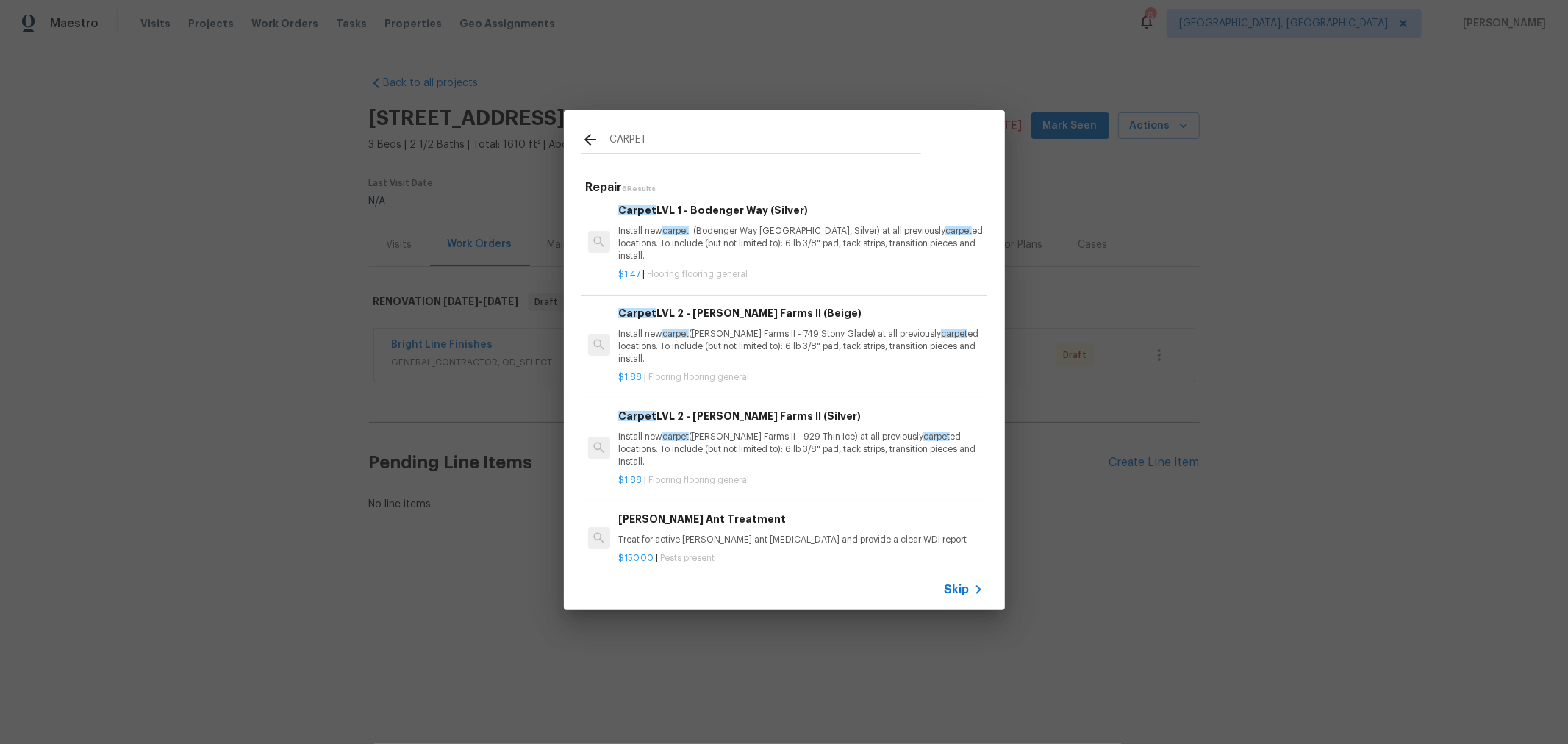
scroll to position [237, 0]
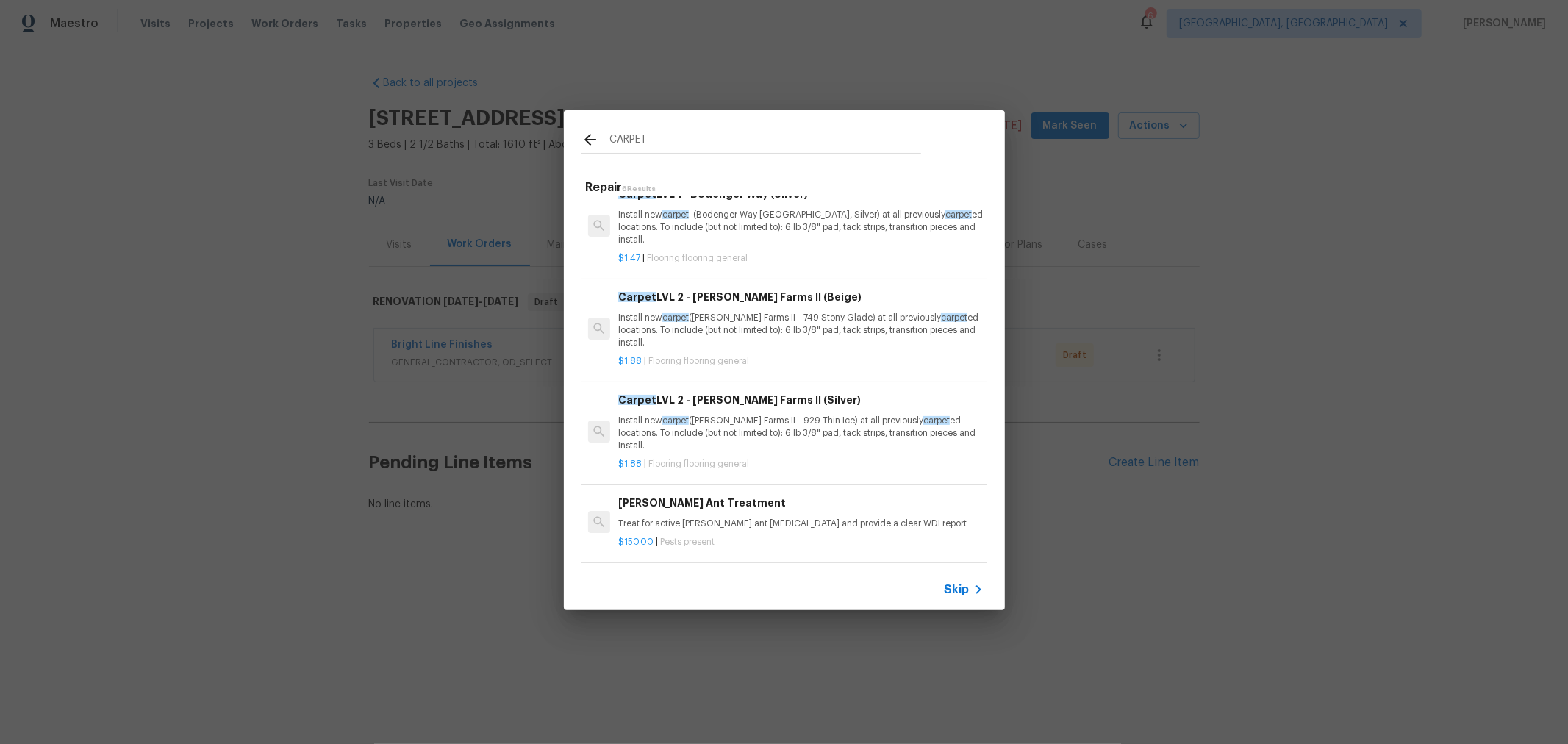
type input "CARPET"
click at [814, 325] on p "Install new carpet (Abshire Farms II - 749 Stony Glade) at all previously carpe…" at bounding box center [800, 331] width 365 height 38
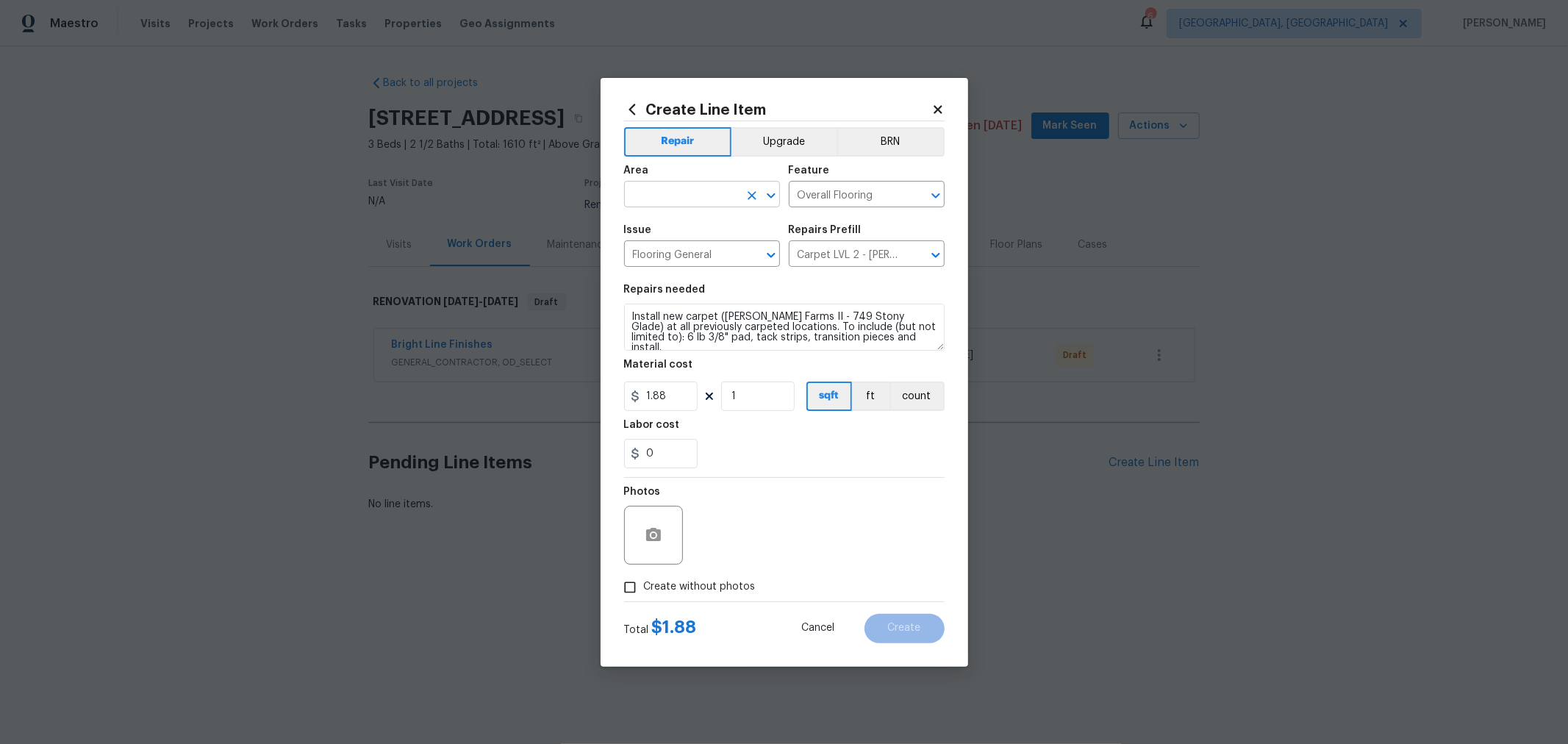
click at [714, 196] on input "text" at bounding box center [682, 195] width 115 height 22
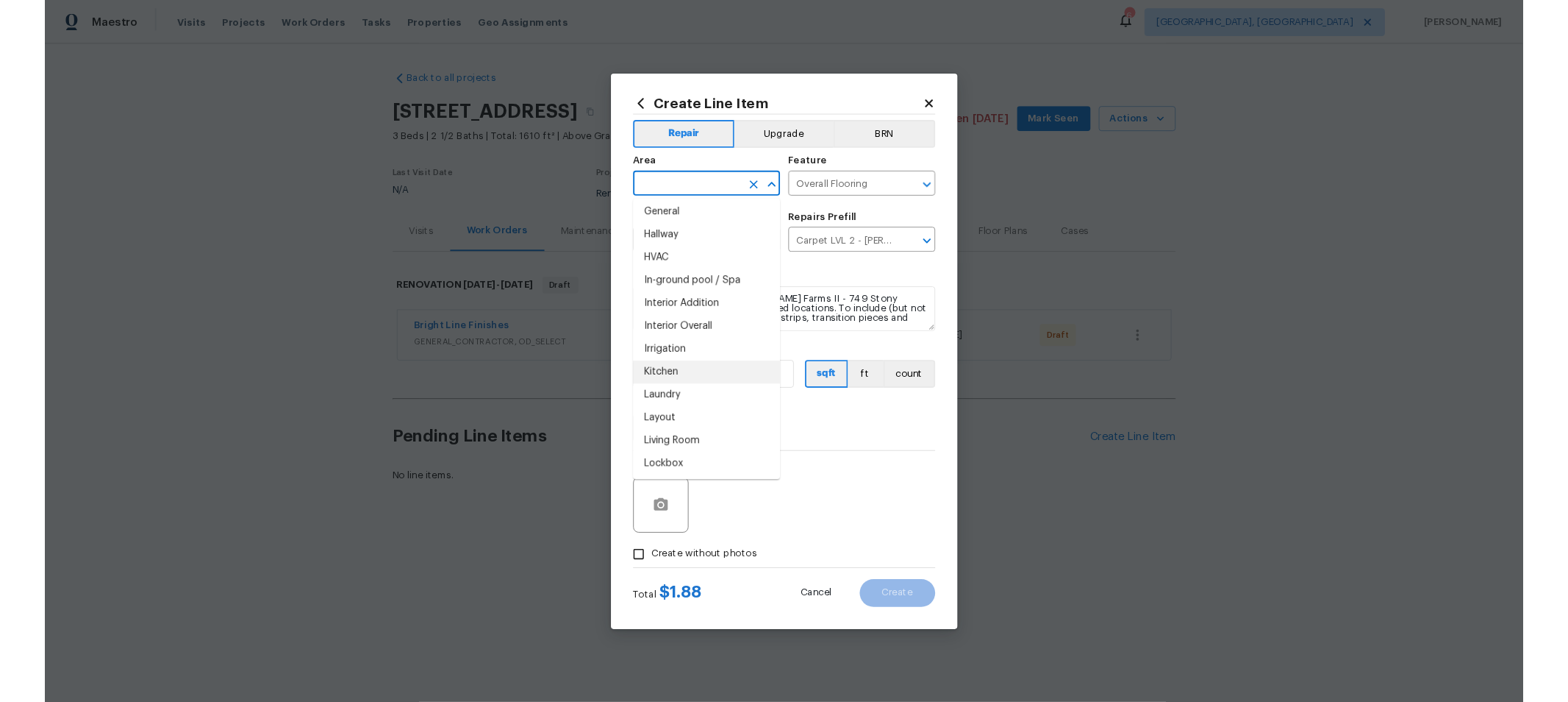
scroll to position [490, 0]
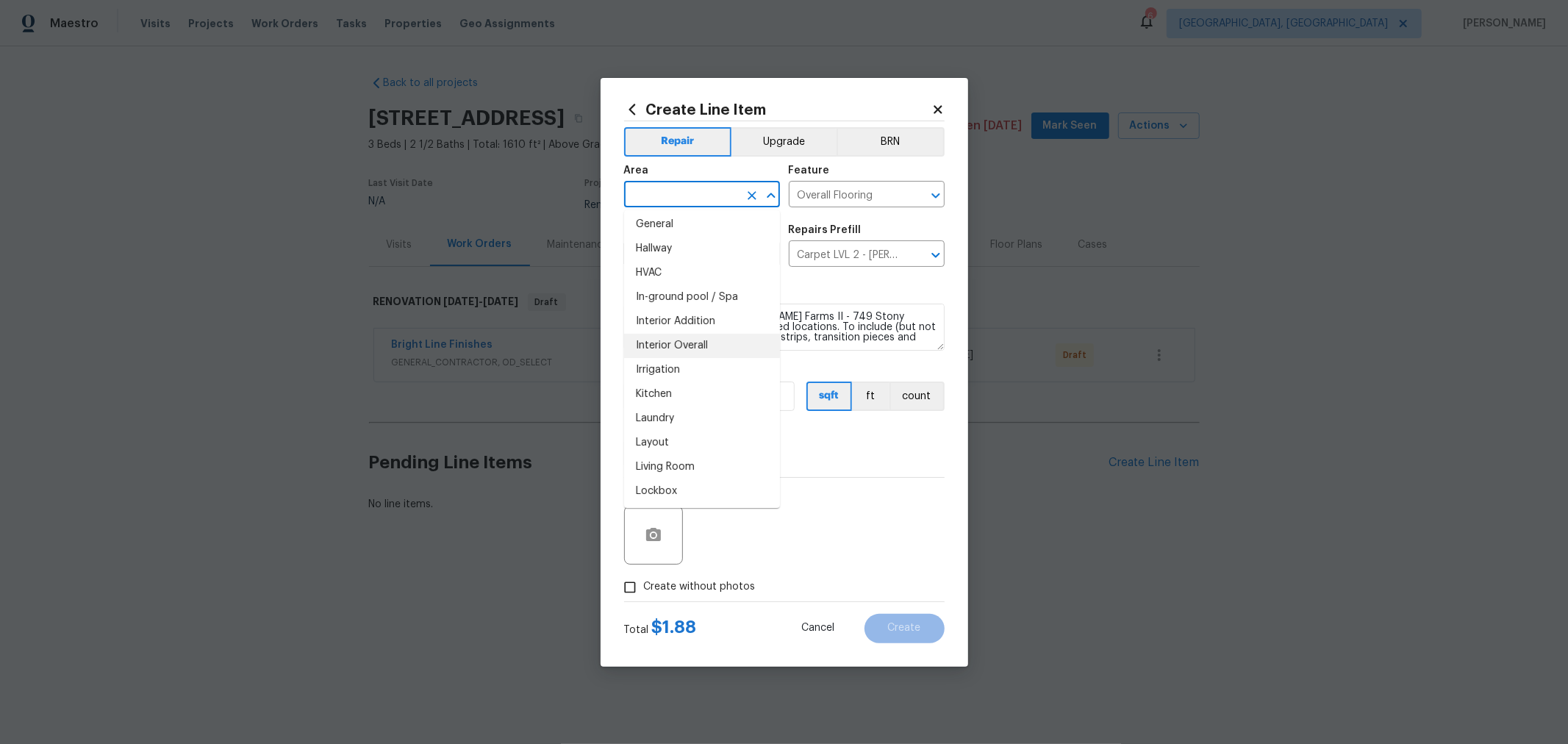
click at [670, 343] on li "Interior Overall" at bounding box center [702, 346] width 156 height 24
type input "Interior Overall"
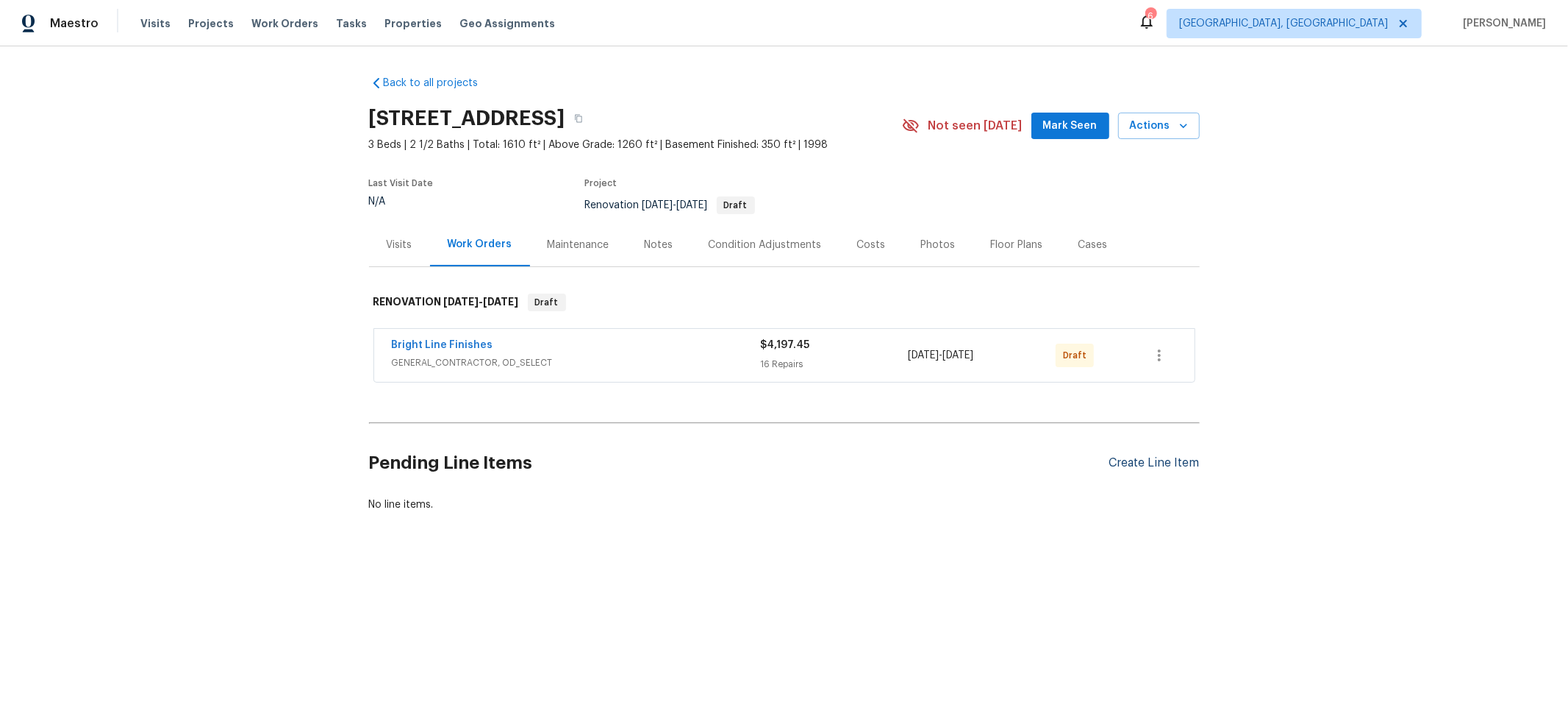
click at [1166, 463] on div "Create Line Item" at bounding box center [1154, 464] width 90 height 14
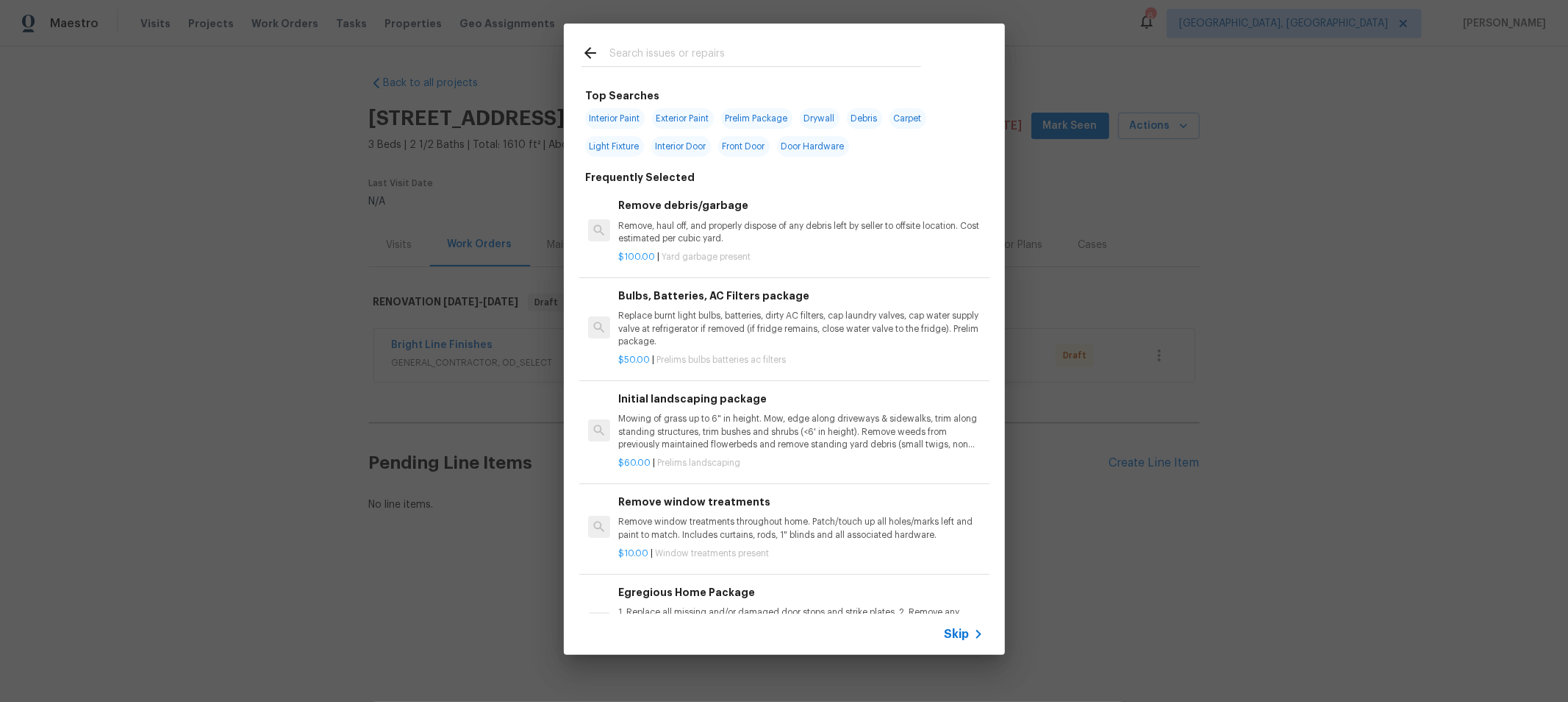
click at [772, 54] on input "text" at bounding box center [765, 55] width 312 height 22
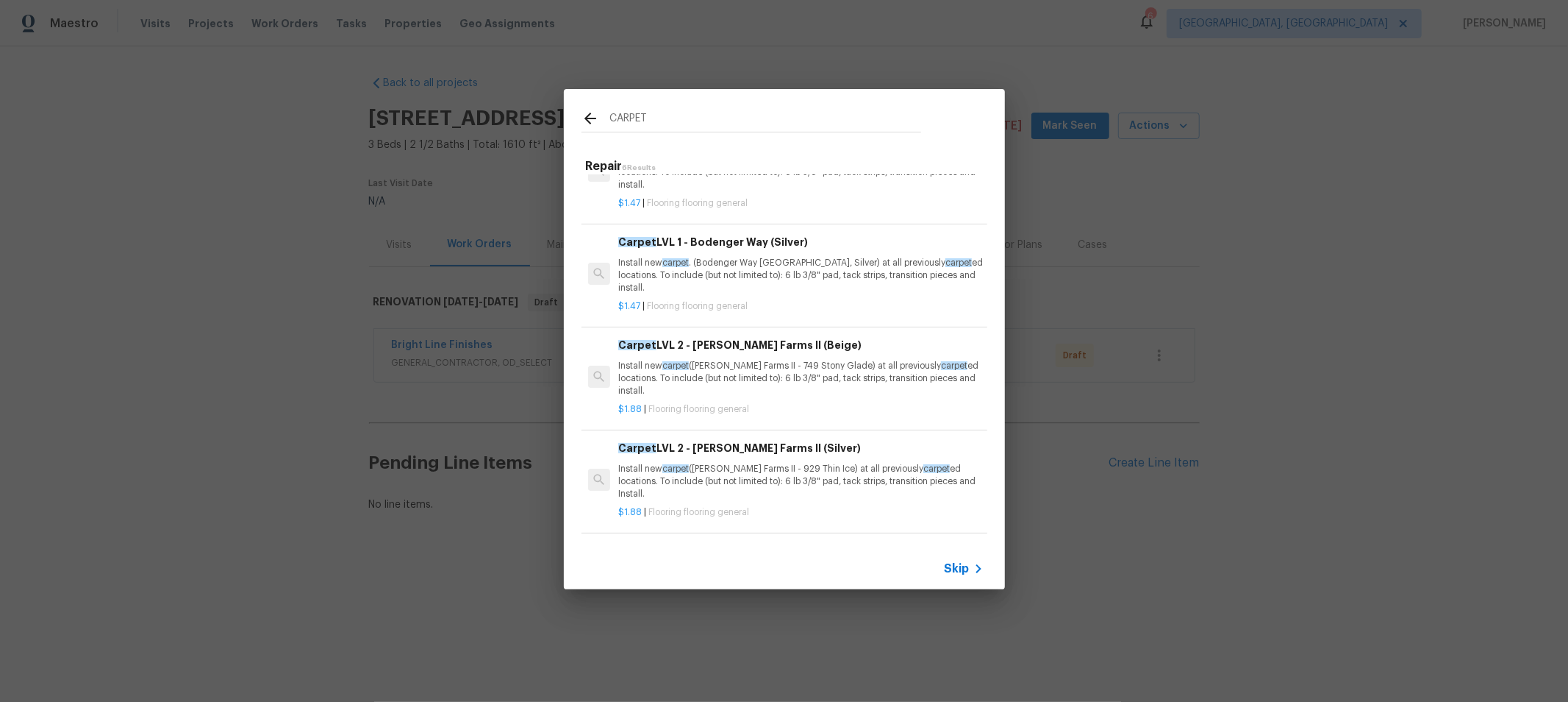
type input "CARPET"
click at [797, 381] on p "Install new carpet (Abshire Farms II - 749 Stony Glade) at all previously carpe…" at bounding box center [800, 377] width 365 height 38
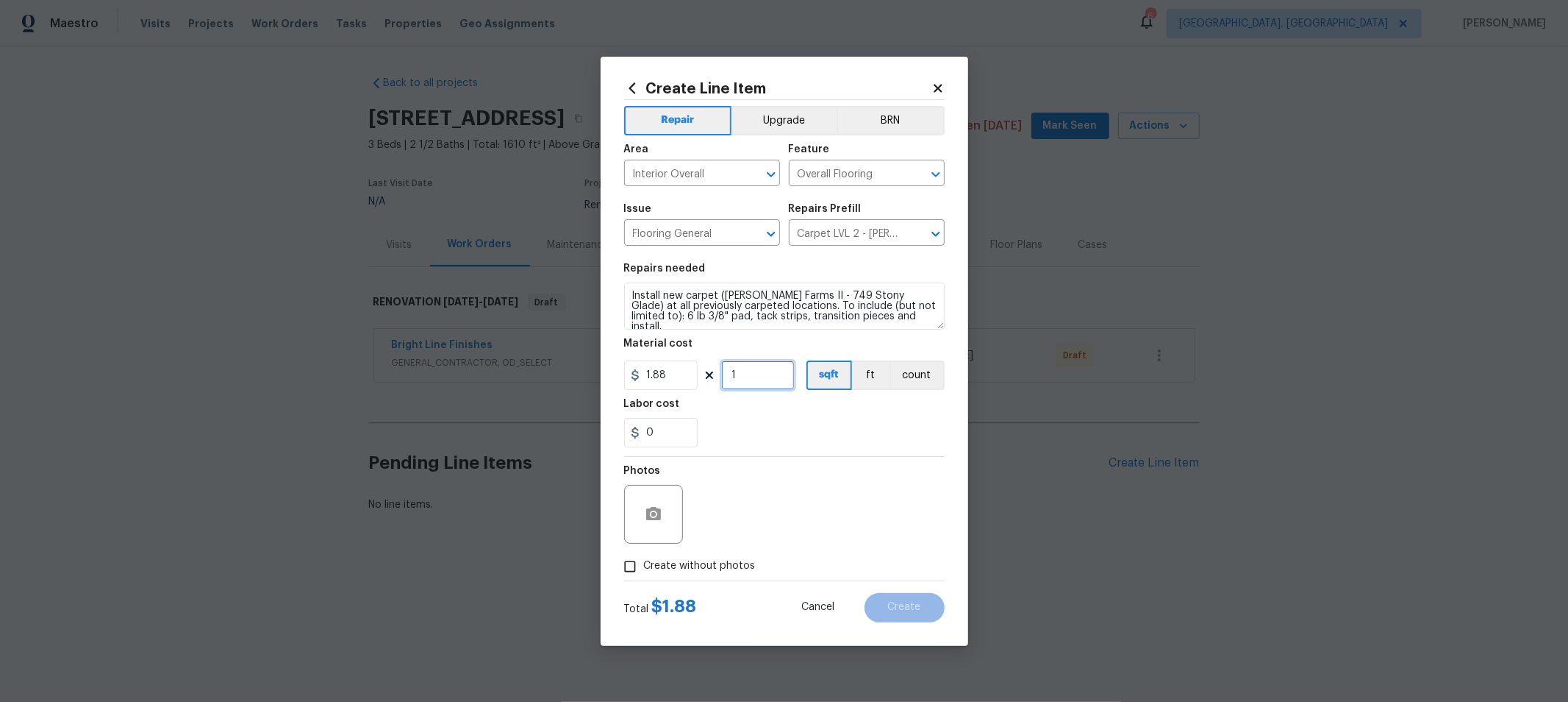
drag, startPoint x: 748, startPoint y: 380, endPoint x: 690, endPoint y: 375, distance: 58.2
click at [690, 375] on div "1.88 1 sqft ft count" at bounding box center [785, 375] width 321 height 30
type input "1292"
click at [734, 552] on label "Create without photos" at bounding box center [686, 566] width 140 height 28
click at [644, 552] on input "Create without photos" at bounding box center [630, 566] width 28 height 28
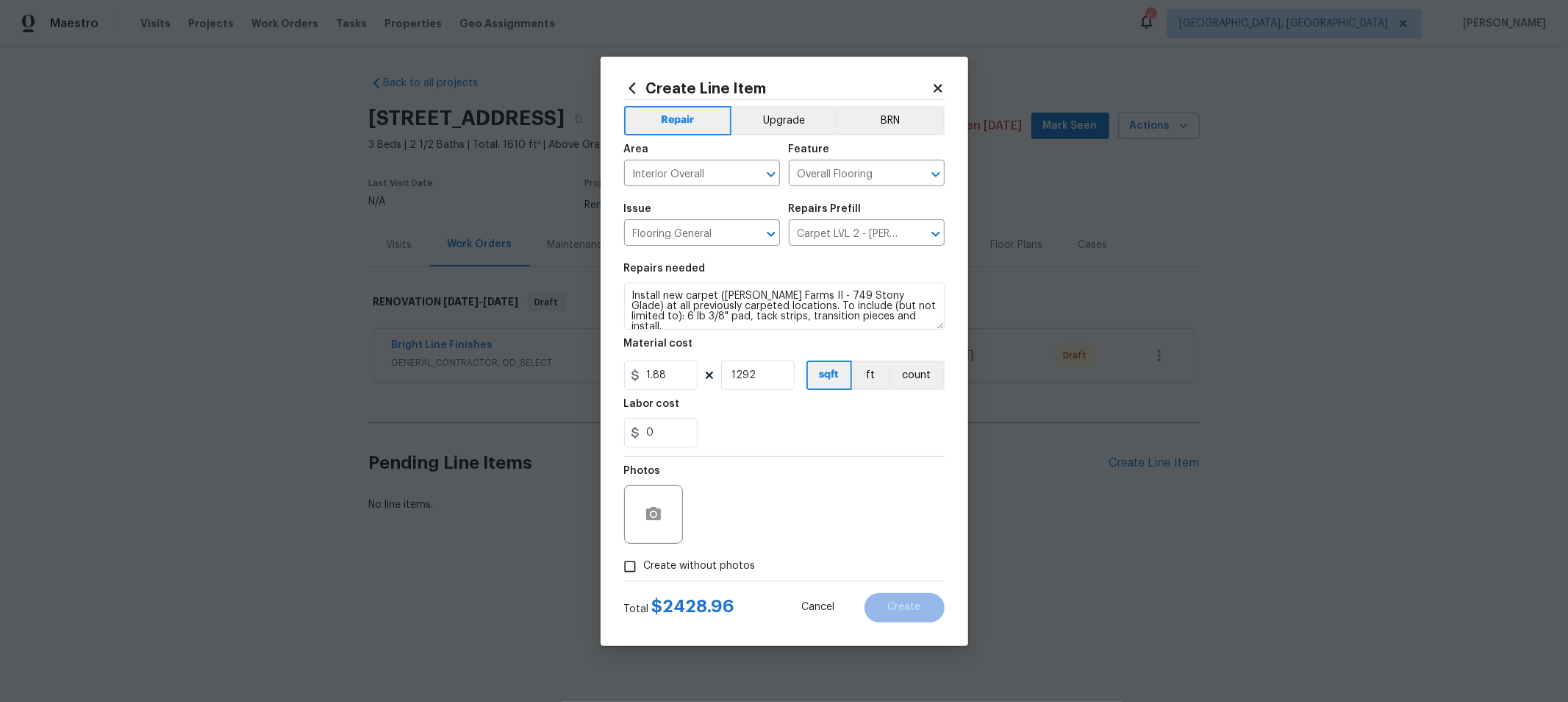
checkbox input "true"
click at [770, 527] on textarea at bounding box center [819, 515] width 250 height 59
type textarea "H"
click at [919, 456] on div at bounding box center [785, 456] width 321 height 1
click at [915, 608] on span "Create" at bounding box center [904, 607] width 33 height 11
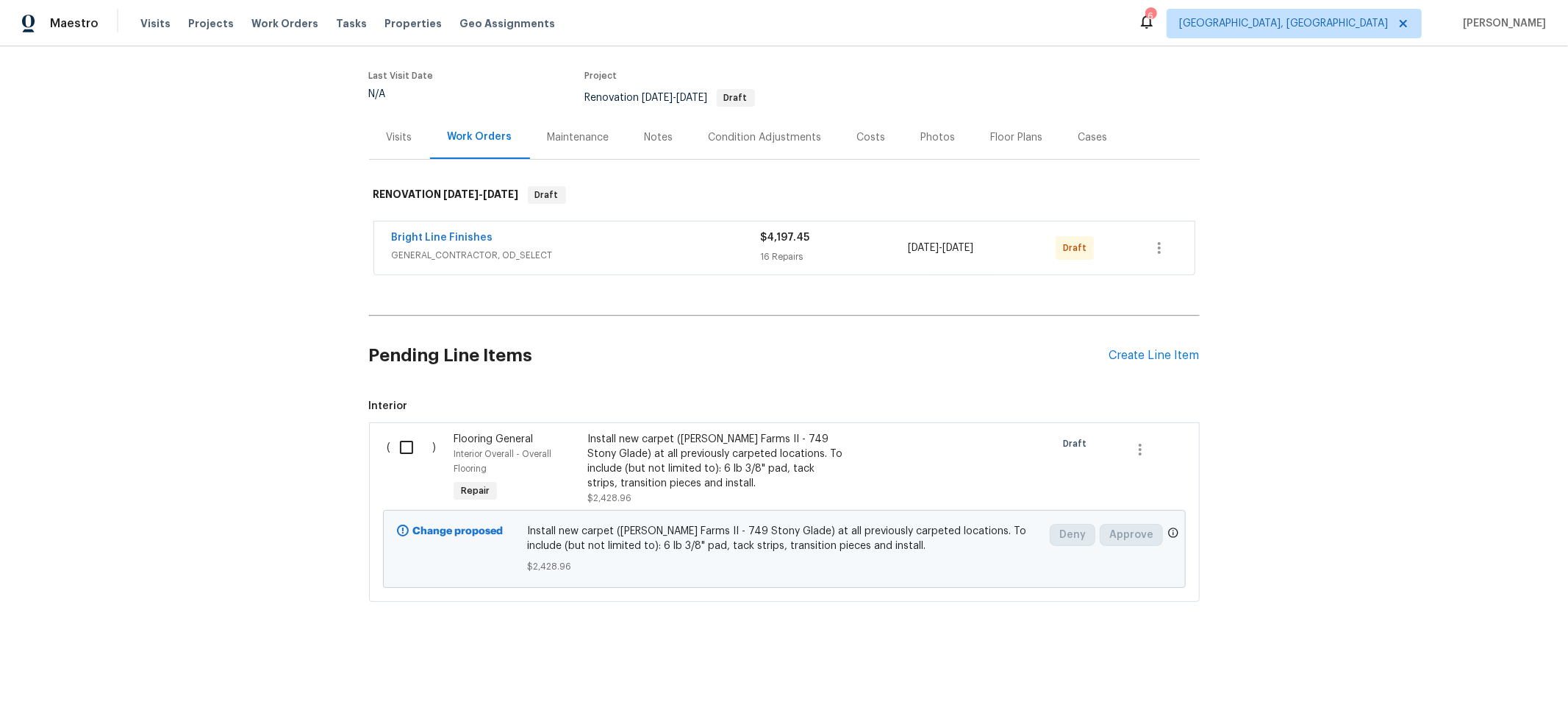
scroll to position [117, 0]
click at [1109, 349] on div "Create Line Item" at bounding box center [1154, 356] width 90 height 14
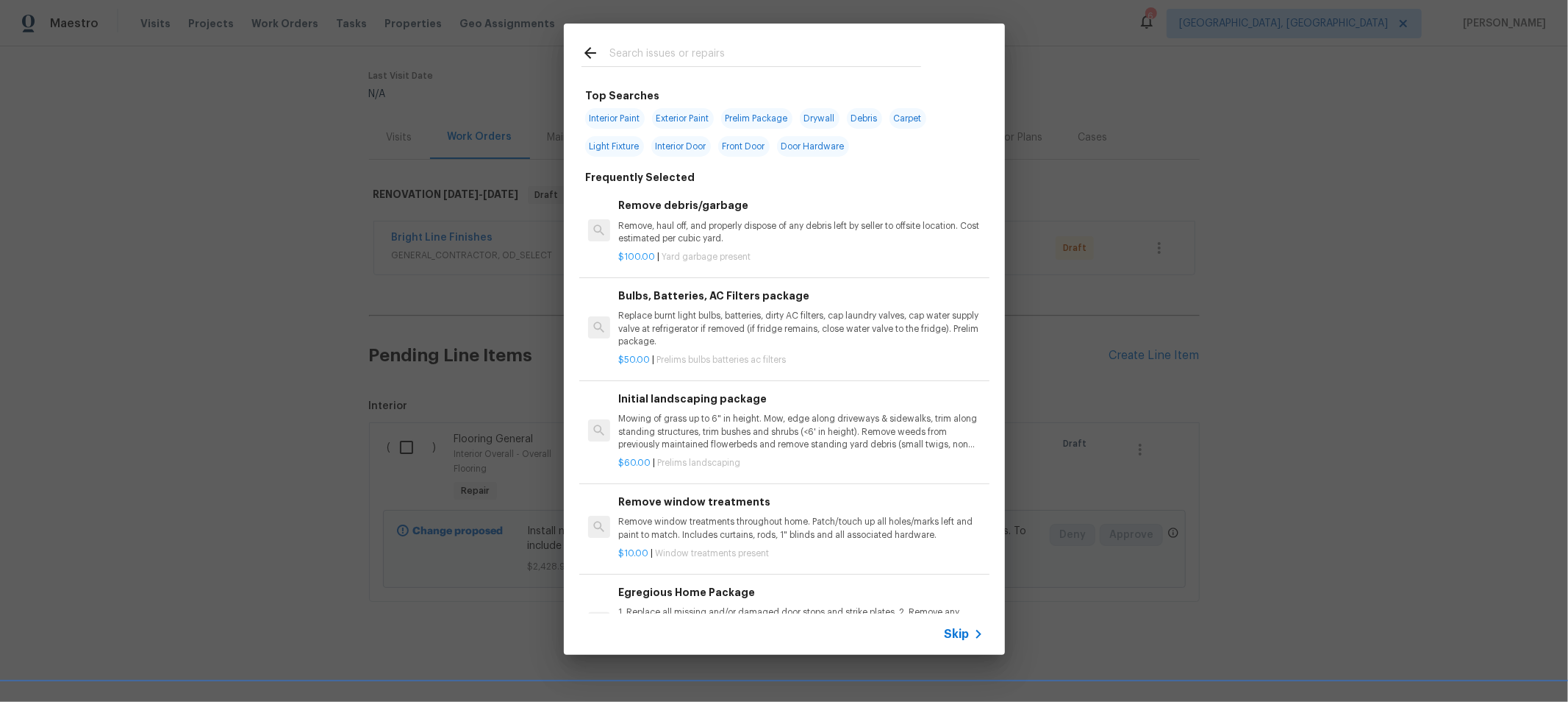
click at [694, 42] on div at bounding box center [751, 52] width 375 height 58
click at [697, 50] on input "text" at bounding box center [765, 55] width 312 height 22
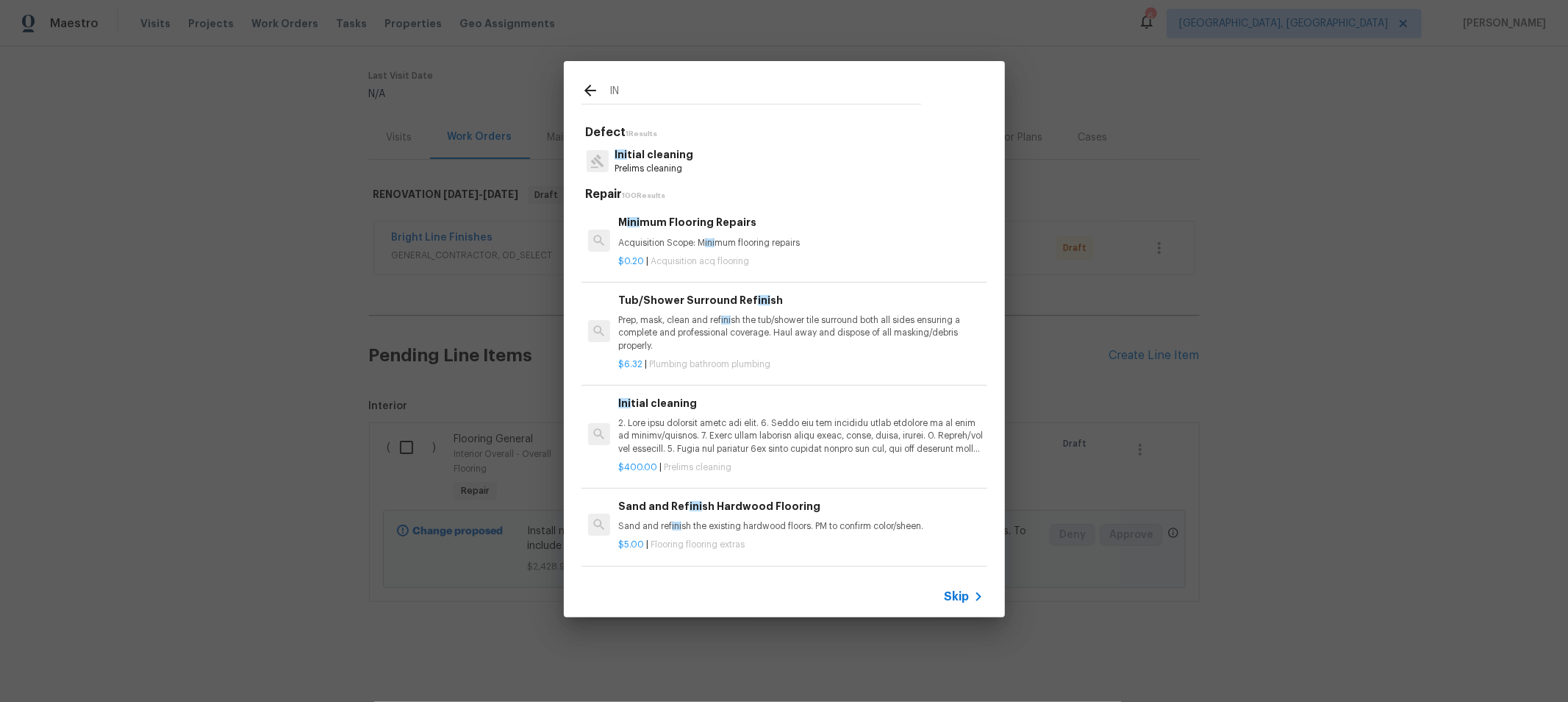
type input "I"
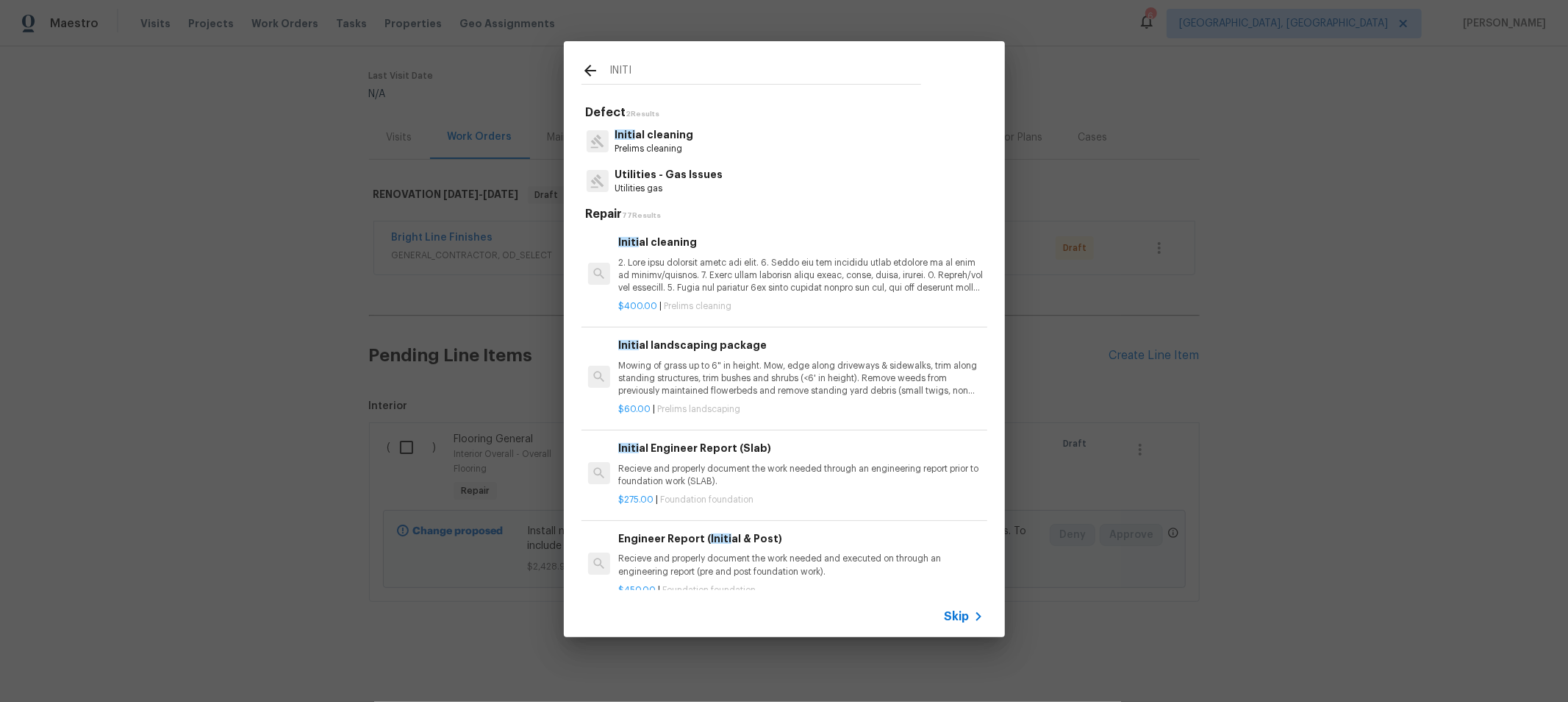
type input "INITI"
click at [785, 299] on div "$400.00 | Prelims cleaning" at bounding box center [800, 303] width 365 height 19
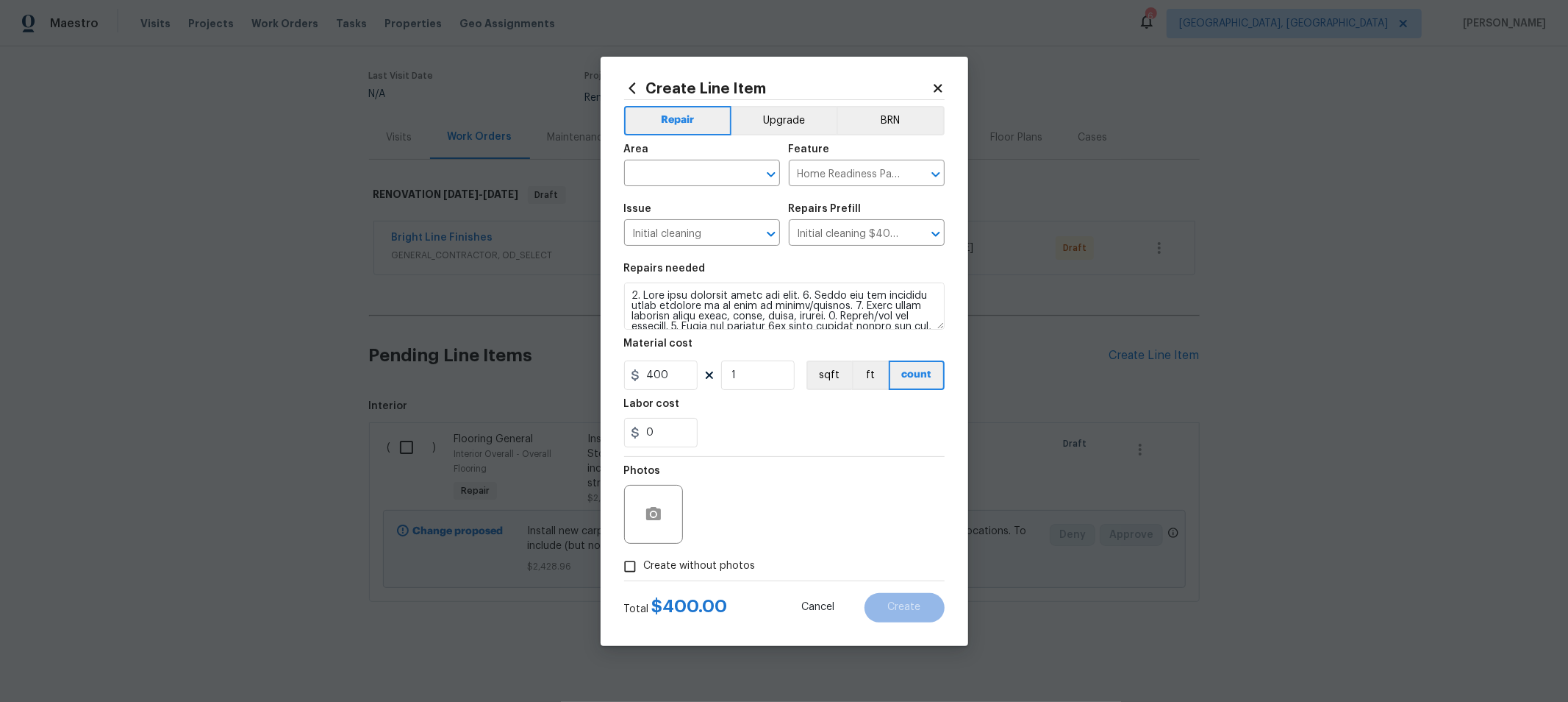
click at [685, 565] on span "Create without photos" at bounding box center [700, 566] width 112 height 15
click at [644, 565] on input "Create without photos" at bounding box center [630, 566] width 28 height 28
checkbox input "true"
click at [721, 175] on input "text" at bounding box center [682, 174] width 115 height 22
click at [691, 223] on li "Interior Overall" at bounding box center [702, 231] width 156 height 24
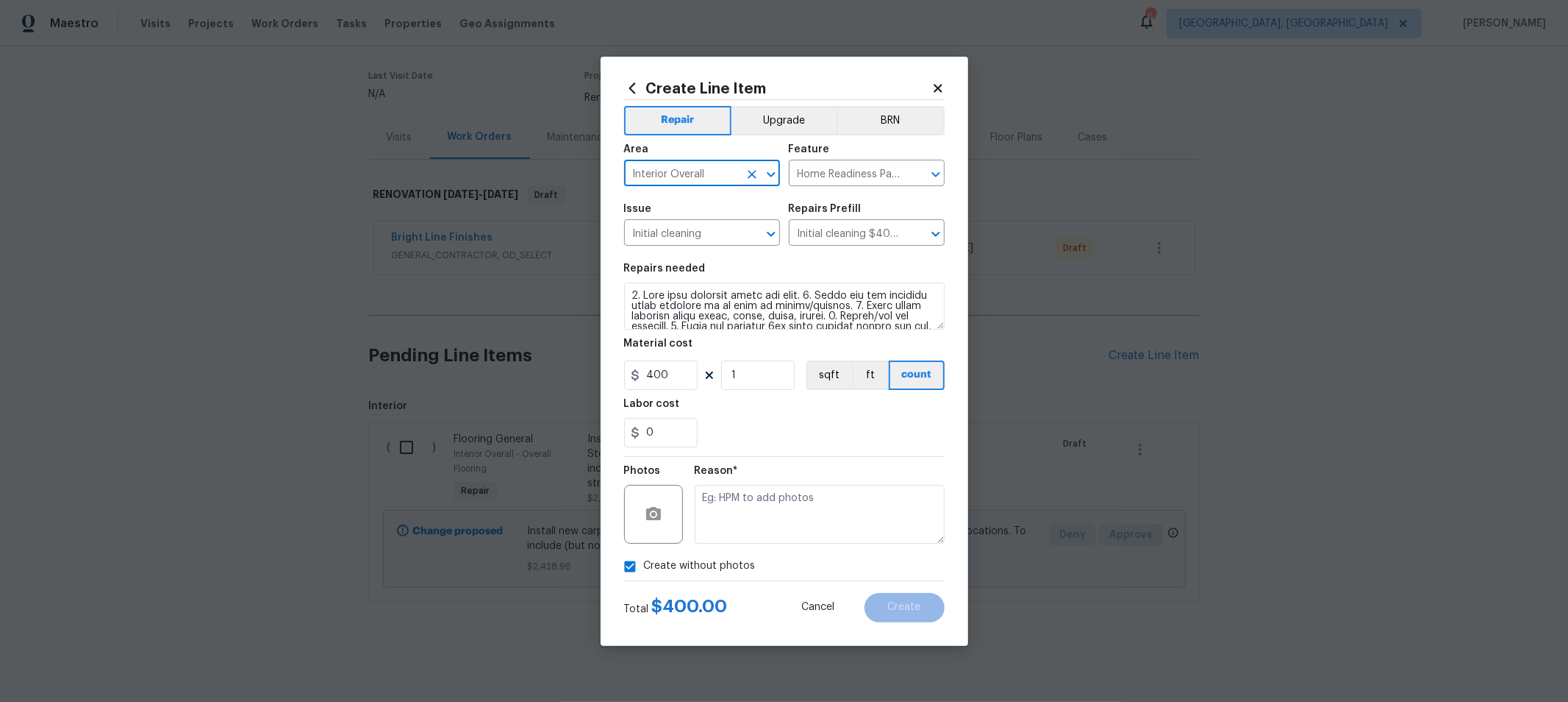
type input "Interior Overall"
click at [816, 514] on textarea at bounding box center [819, 515] width 250 height 59
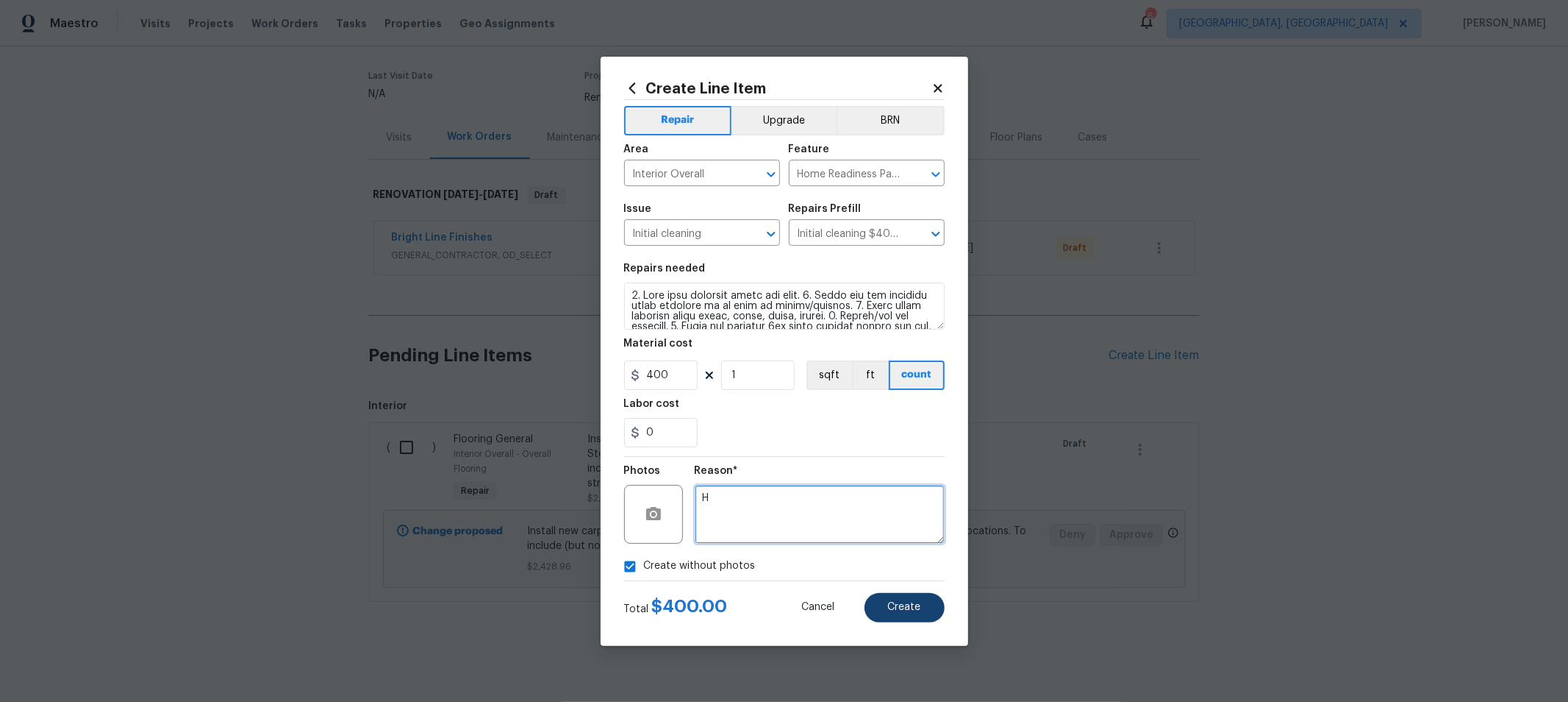
type textarea "H"
click at [913, 612] on button "Create" at bounding box center [904, 607] width 80 height 30
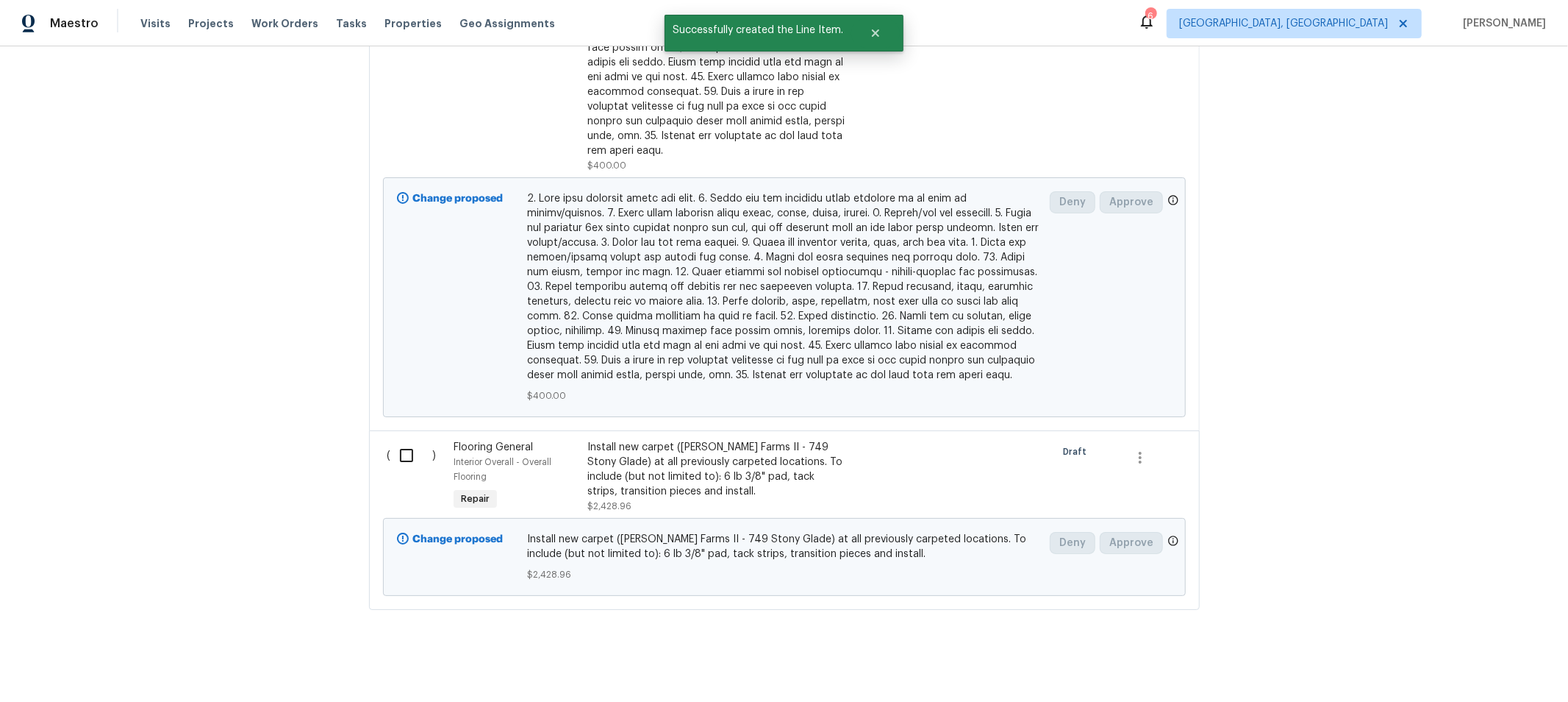
scroll to position [781, 0]
click at [395, 438] on input "checkbox" at bounding box center [412, 453] width 42 height 30
checkbox input "true"
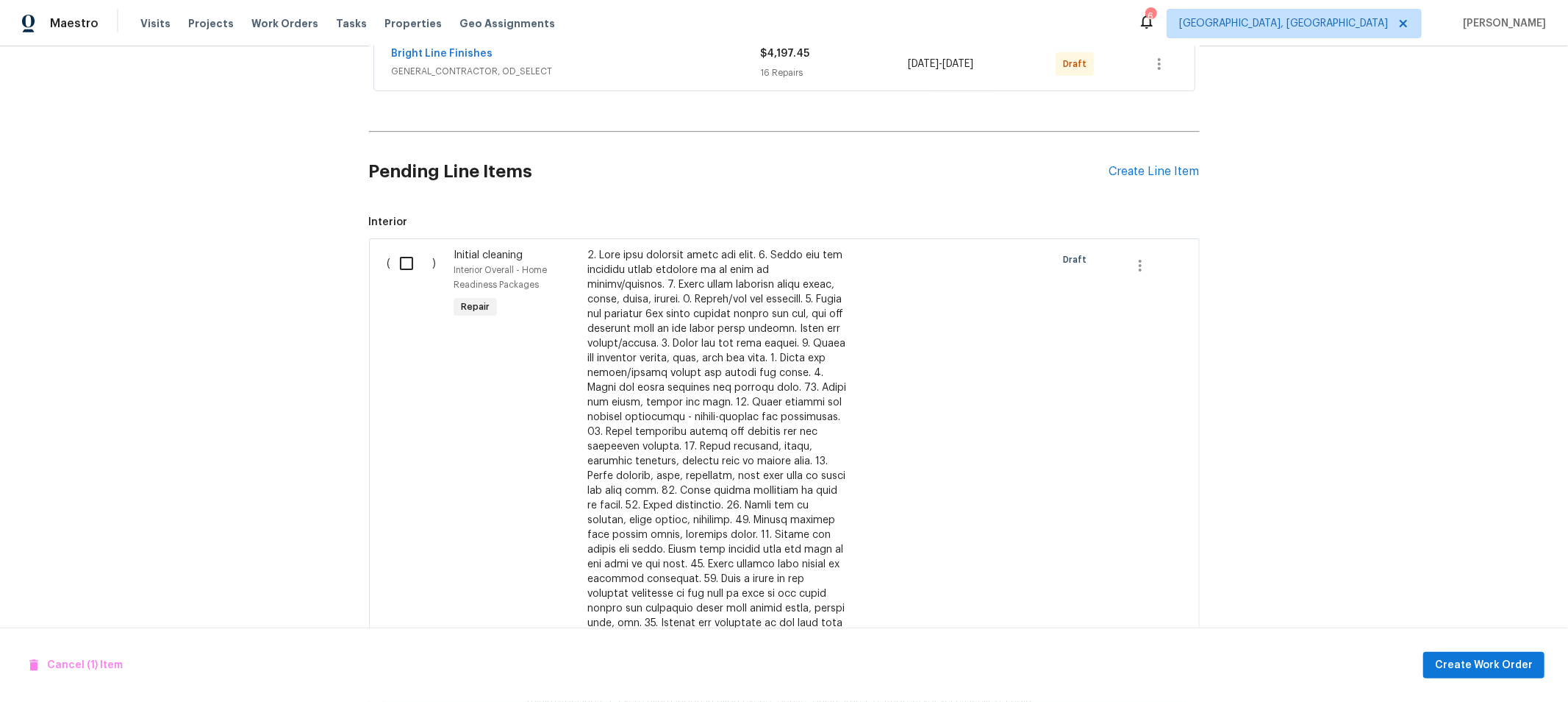
scroll to position [291, 0]
click at [403, 263] on input "checkbox" at bounding box center [412, 264] width 42 height 30
checkbox input "true"
click at [1133, 174] on div "Create Line Item" at bounding box center [1154, 172] width 90 height 14
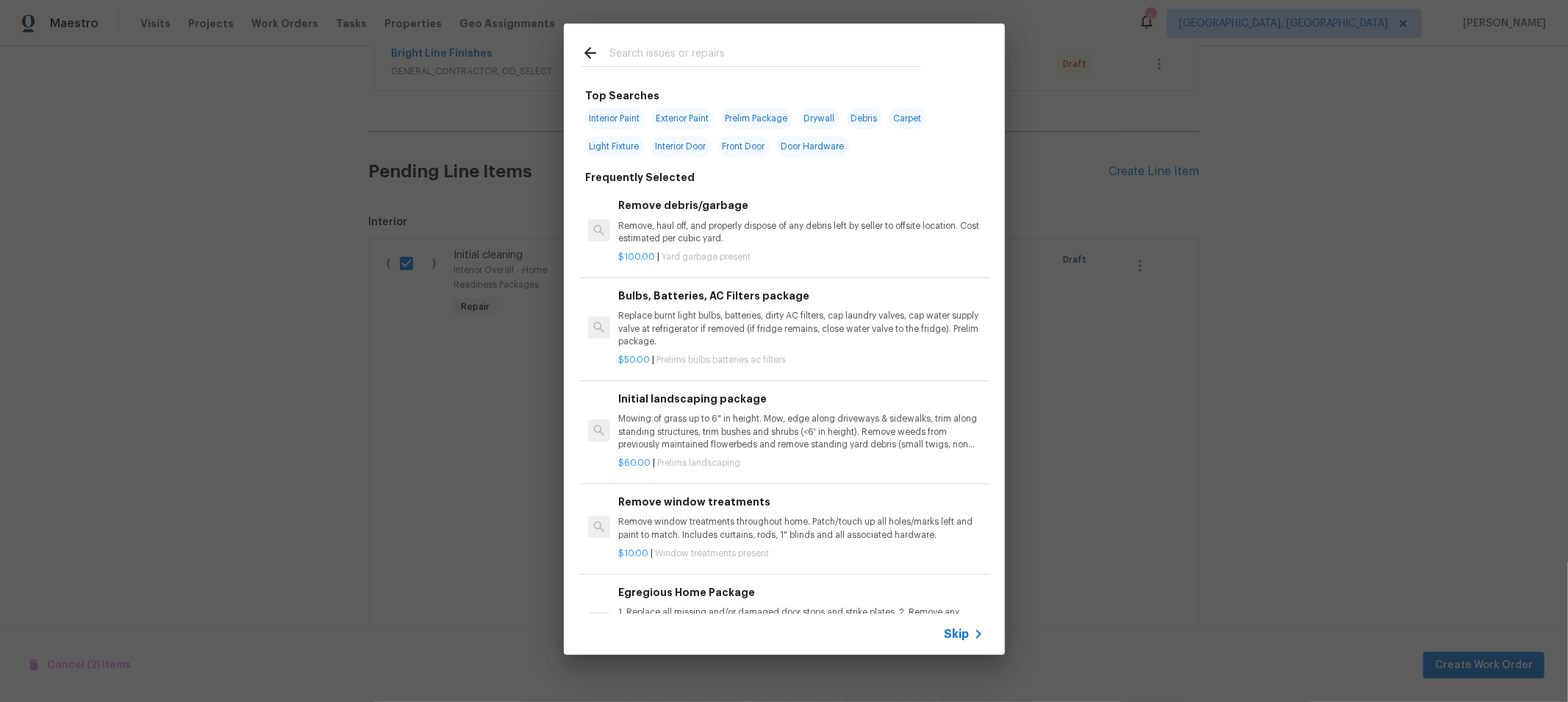
click at [678, 41] on div at bounding box center [751, 52] width 375 height 58
click at [1220, 148] on div "Top Searches Interior Paint Exterior Paint Prelim Package Drywall Debris Carpet…" at bounding box center [784, 339] width 1568 height 679
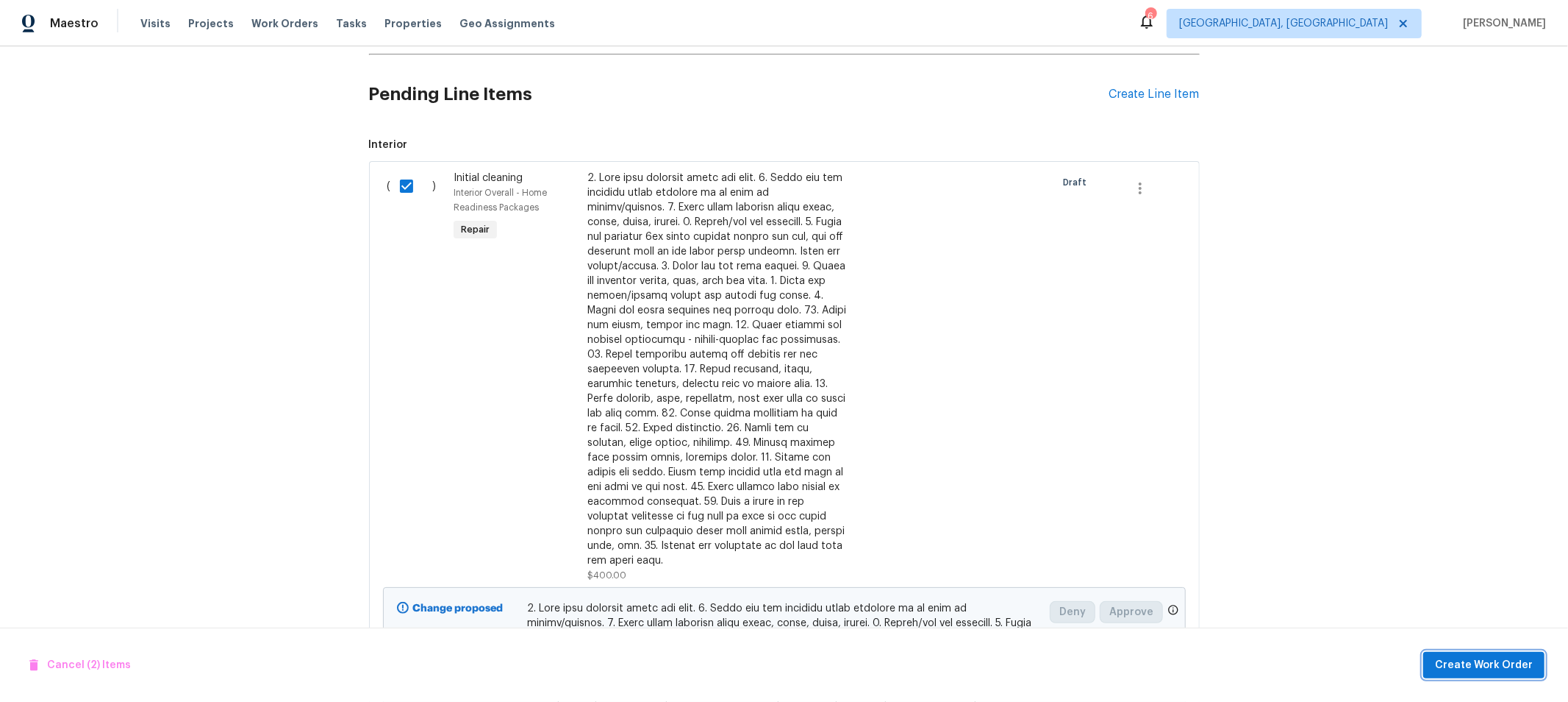
click at [1474, 672] on span "Create Work Order" at bounding box center [1484, 665] width 98 height 19
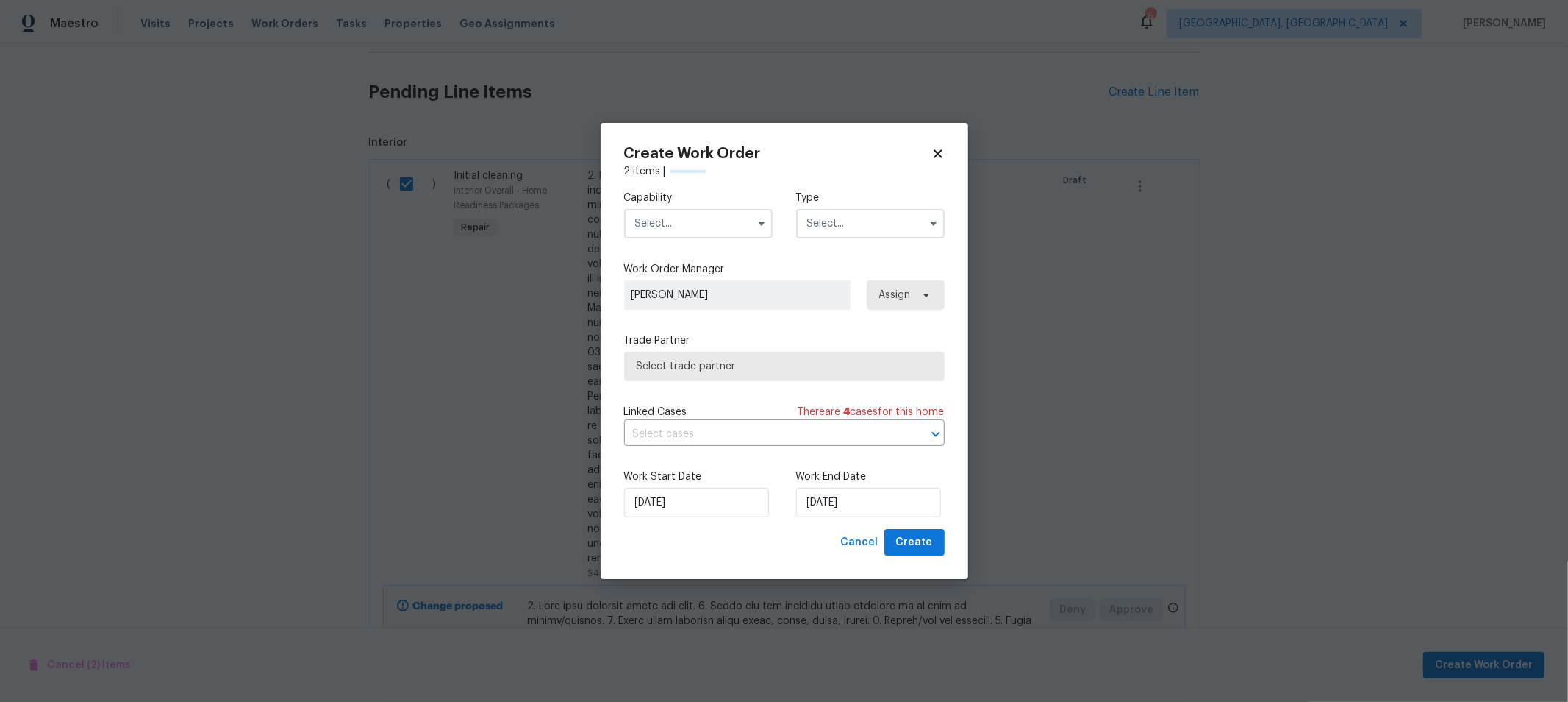
scroll to position [371, 0]
click at [666, 217] on input "text" at bounding box center [699, 223] width 149 height 30
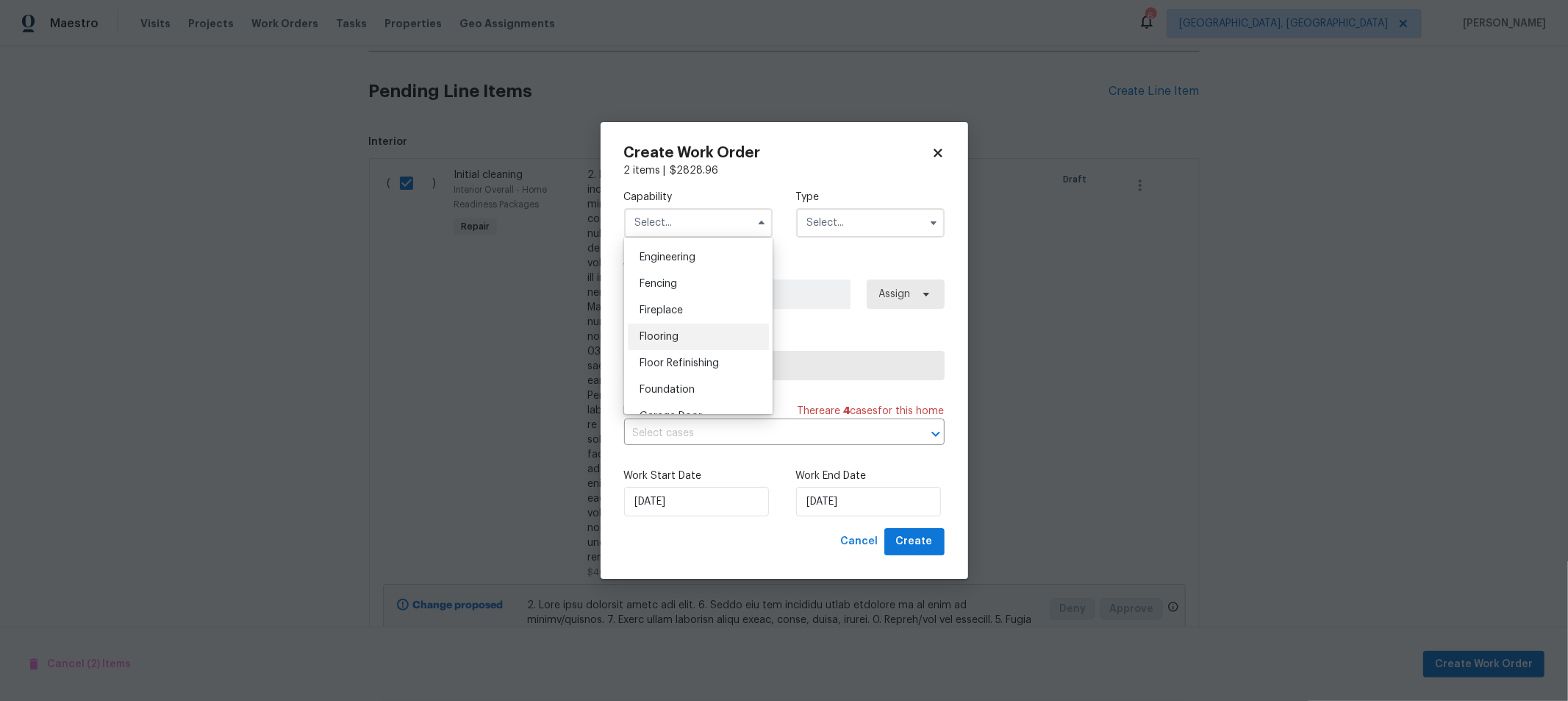
scroll to position [489, 0]
click at [683, 350] on div "Flooring" at bounding box center [699, 336] width 142 height 27
type input "Flooring"
click at [854, 219] on input "text" at bounding box center [871, 222] width 149 height 30
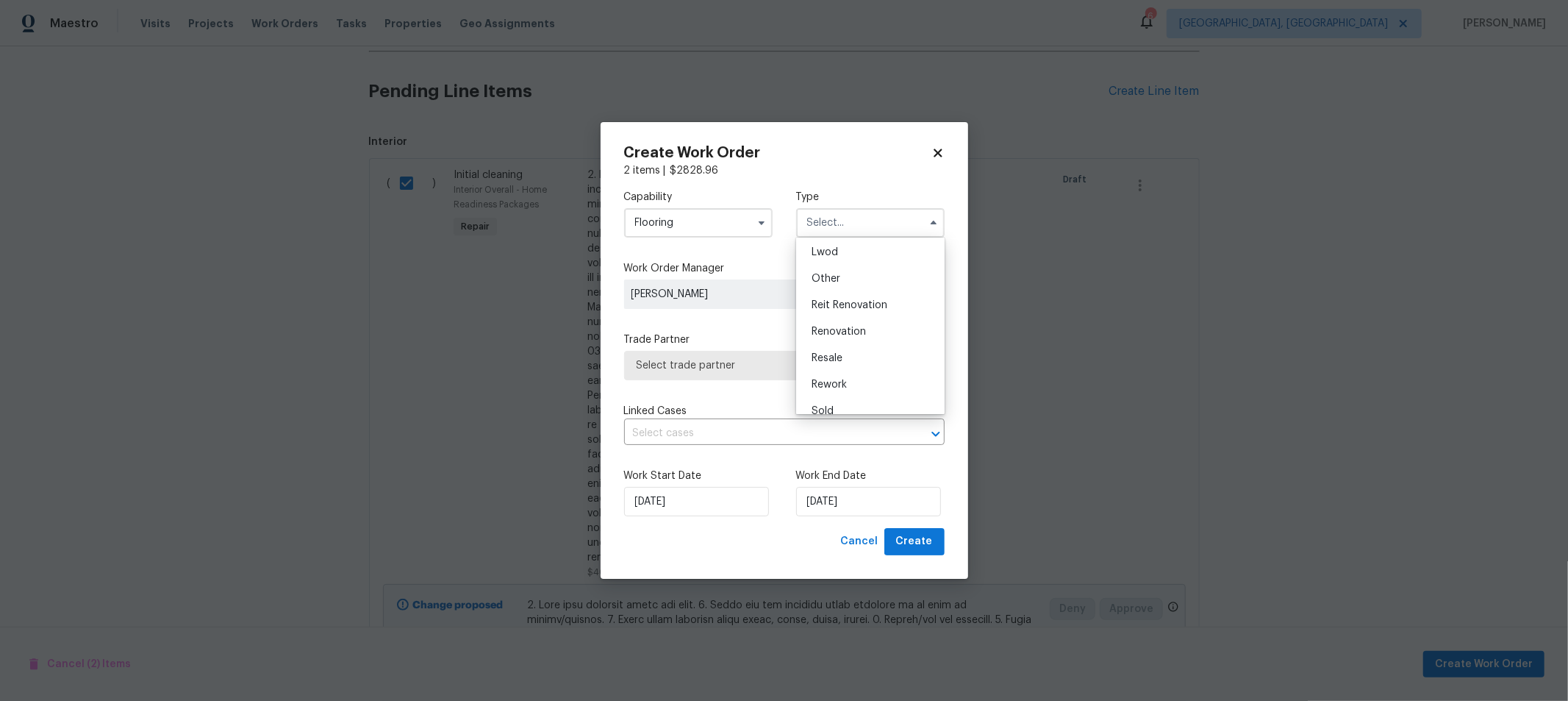
scroll to position [174, 0]
click at [850, 316] on span "Renovation" at bounding box center [839, 318] width 55 height 10
type input "Renovation"
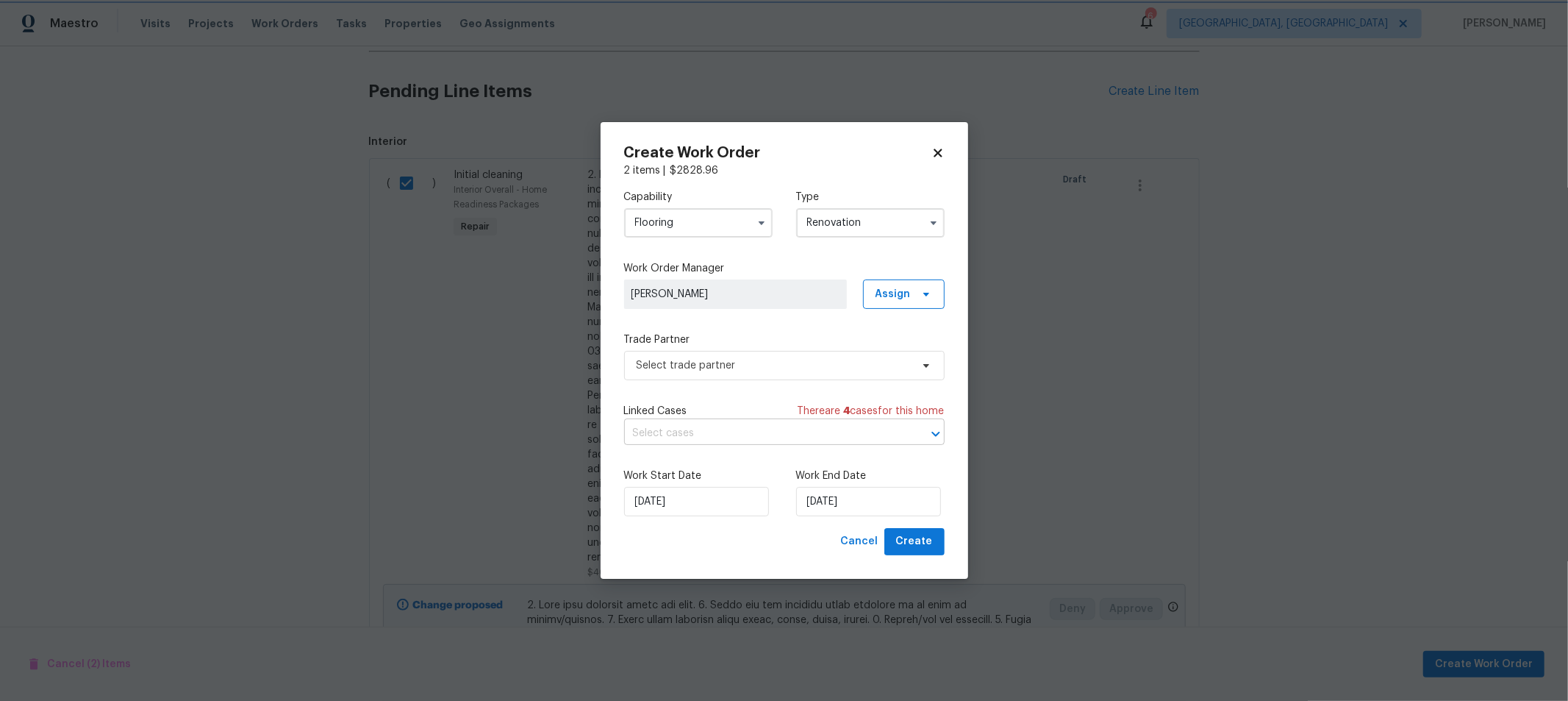
scroll to position [0, 0]
click at [861, 509] on input "[DATE]" at bounding box center [869, 501] width 145 height 30
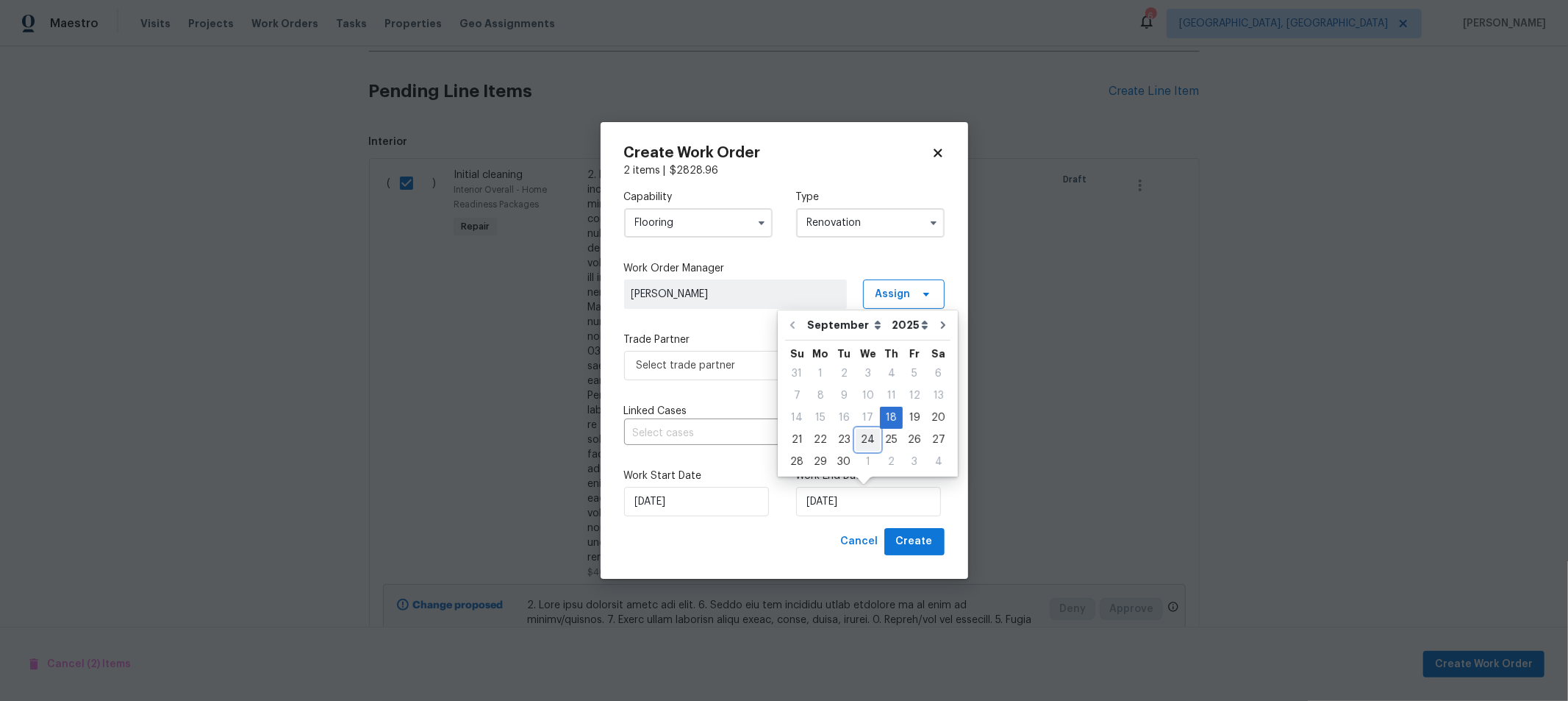
click at [866, 437] on div "24" at bounding box center [867, 439] width 24 height 21
type input "9/24/2025"
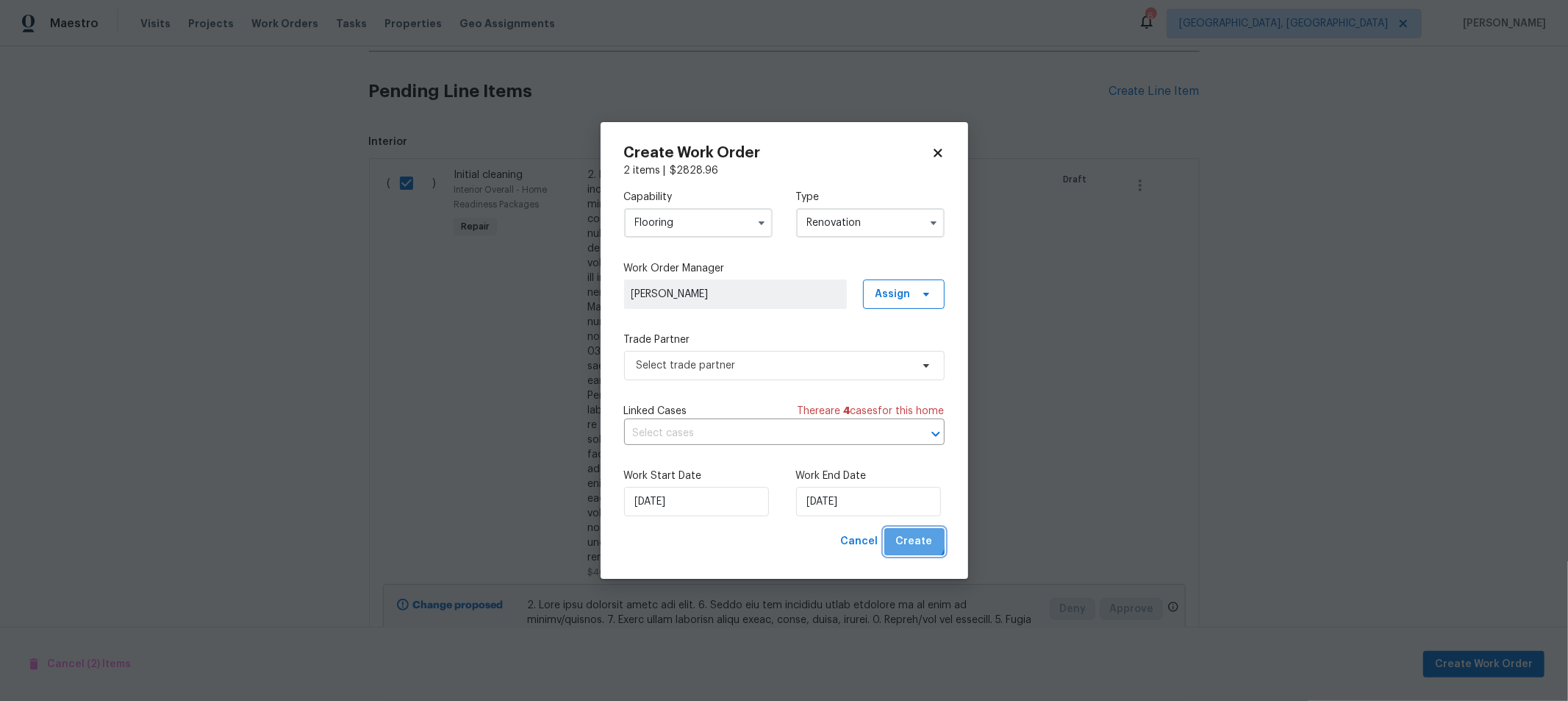
click at [899, 531] on button "Create" at bounding box center [914, 541] width 60 height 27
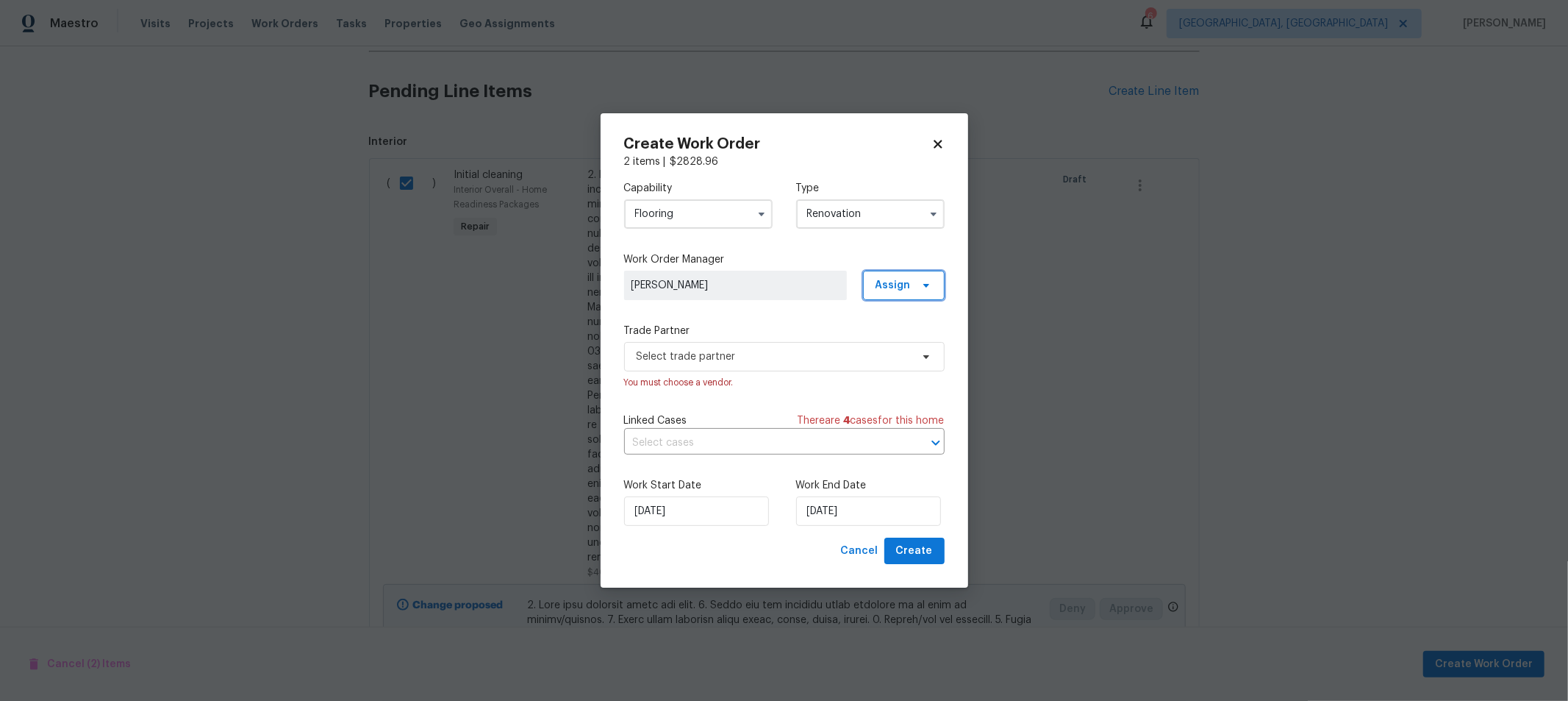
click at [903, 284] on span "Assign" at bounding box center [892, 285] width 35 height 14
click at [897, 335] on div "Assign to HPM" at bounding box center [911, 326] width 82 height 21
click at [897, 343] on div "Assign to me" at bounding box center [906, 347] width 64 height 14
click at [766, 311] on div "Capability Flooring Type Renovation Work Order Manager Keith Hollingsworth Assi…" at bounding box center [785, 353] width 321 height 368
click at [774, 367] on span "Select trade partner" at bounding box center [785, 357] width 321 height 30
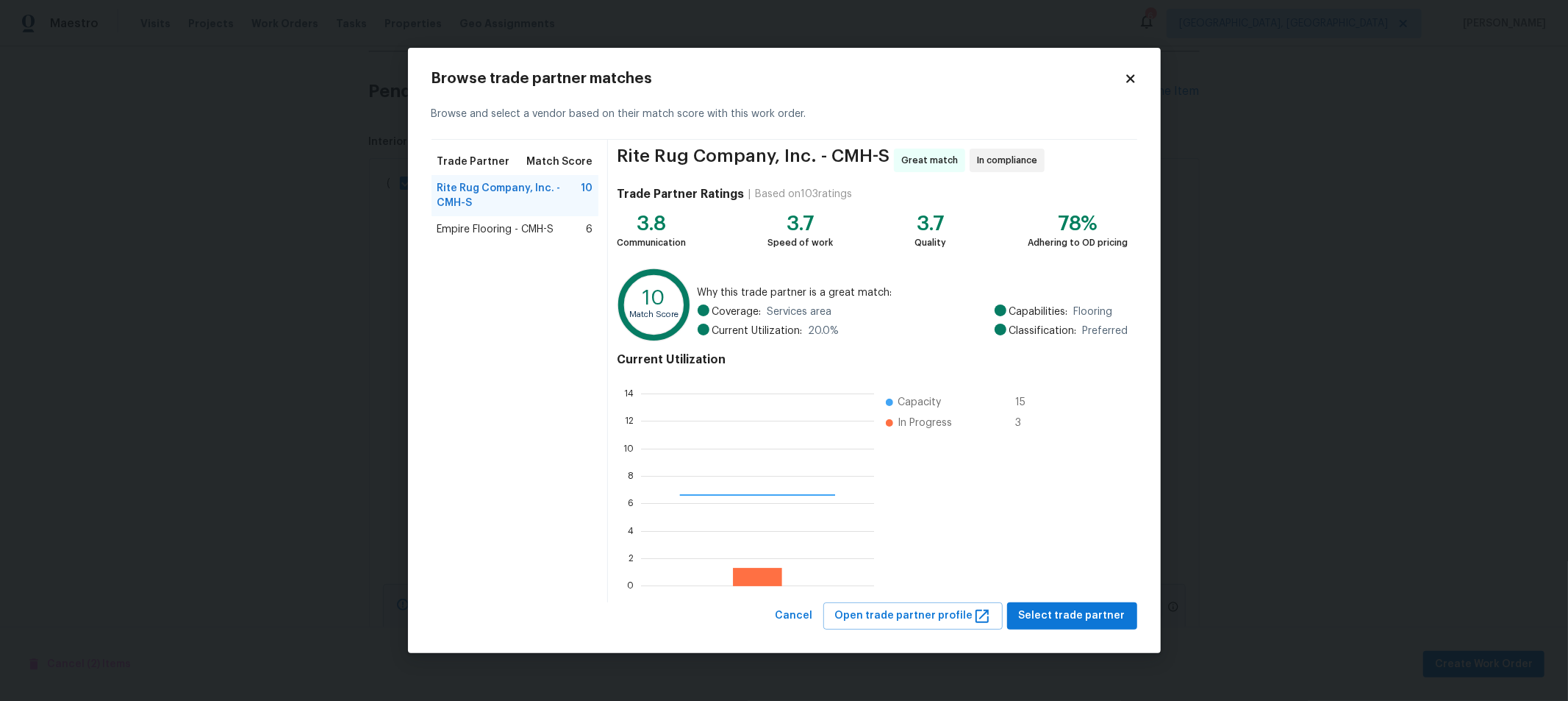
scroll to position [194, 220]
click at [1051, 601] on div "Rite Rug Company, Inc. - CMH-S Great match In compliance Trade Partner Ratings …" at bounding box center [873, 371] width 529 height 463
click at [1054, 612] on span "Select trade partner" at bounding box center [1072, 616] width 107 height 19
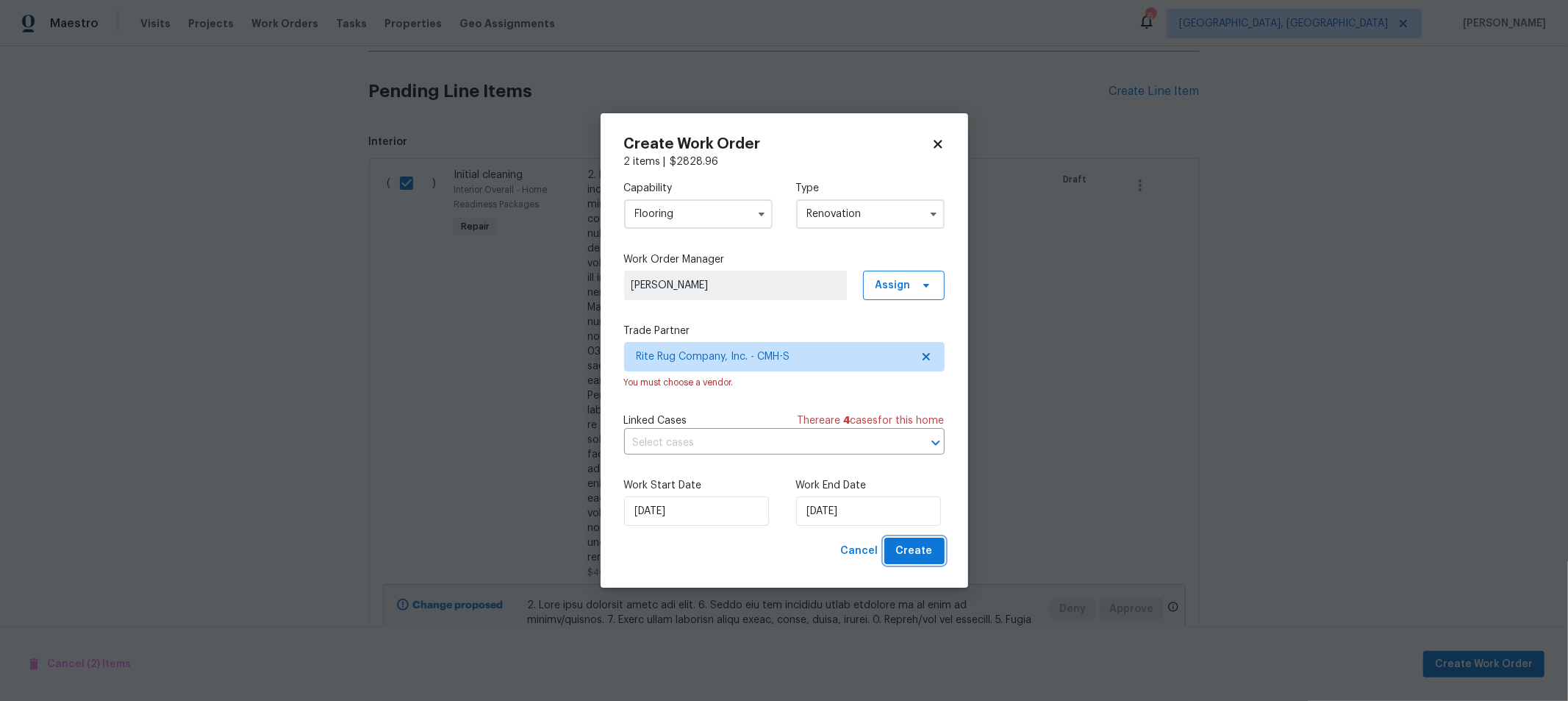
click at [928, 547] on span "Create" at bounding box center [914, 551] width 37 height 19
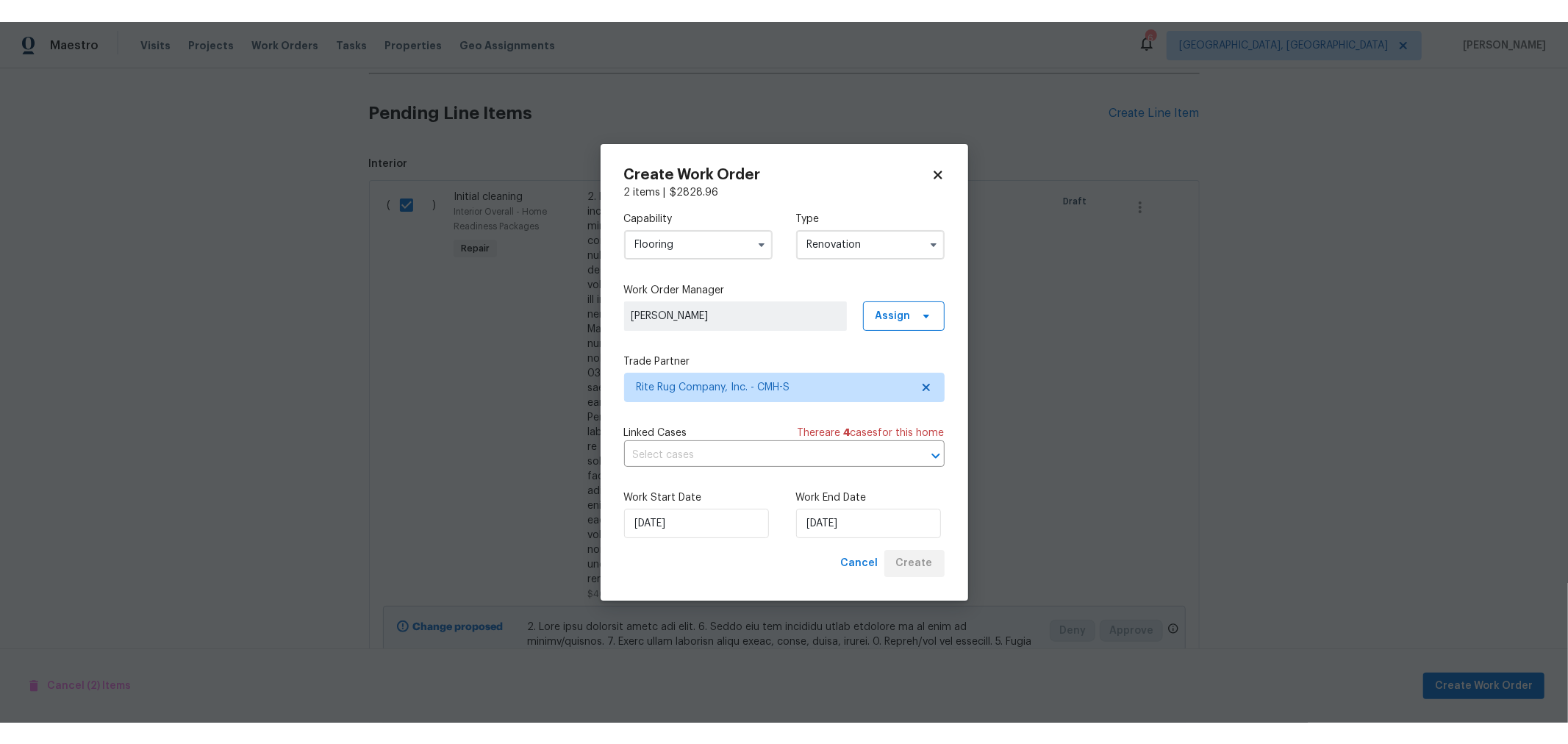
scroll to position [0, 0]
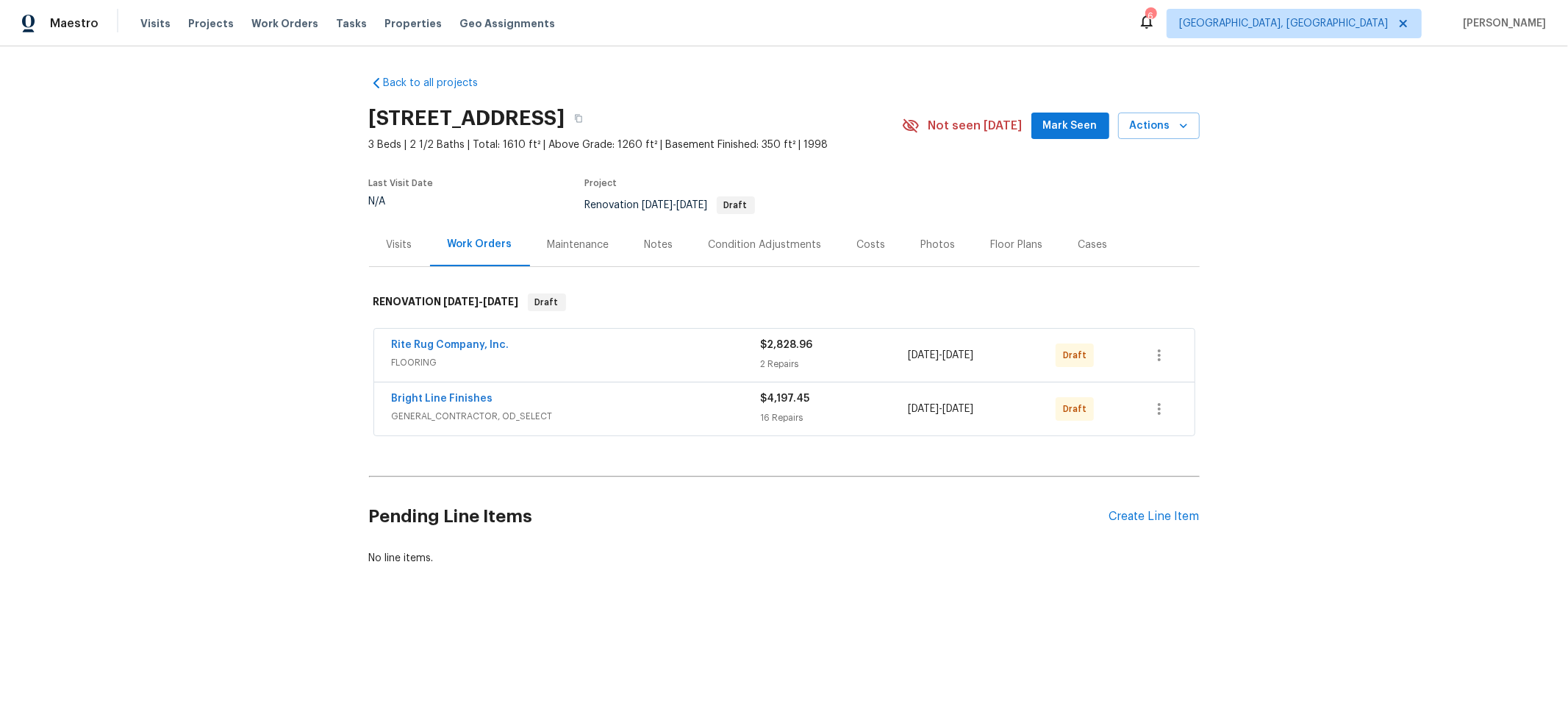
click at [1307, 327] on div "Back to all projects 3066 Ravine Pointe Dr, Columbus, OH 43231 3 Beds | 2 1/2 B…" at bounding box center [784, 356] width 1568 height 619
click at [1232, 307] on div "Back to all projects 3066 Ravine Pointe Dr, Columbus, OH 43231 3 Beds | 2 1/2 B…" at bounding box center [784, 356] width 1568 height 619
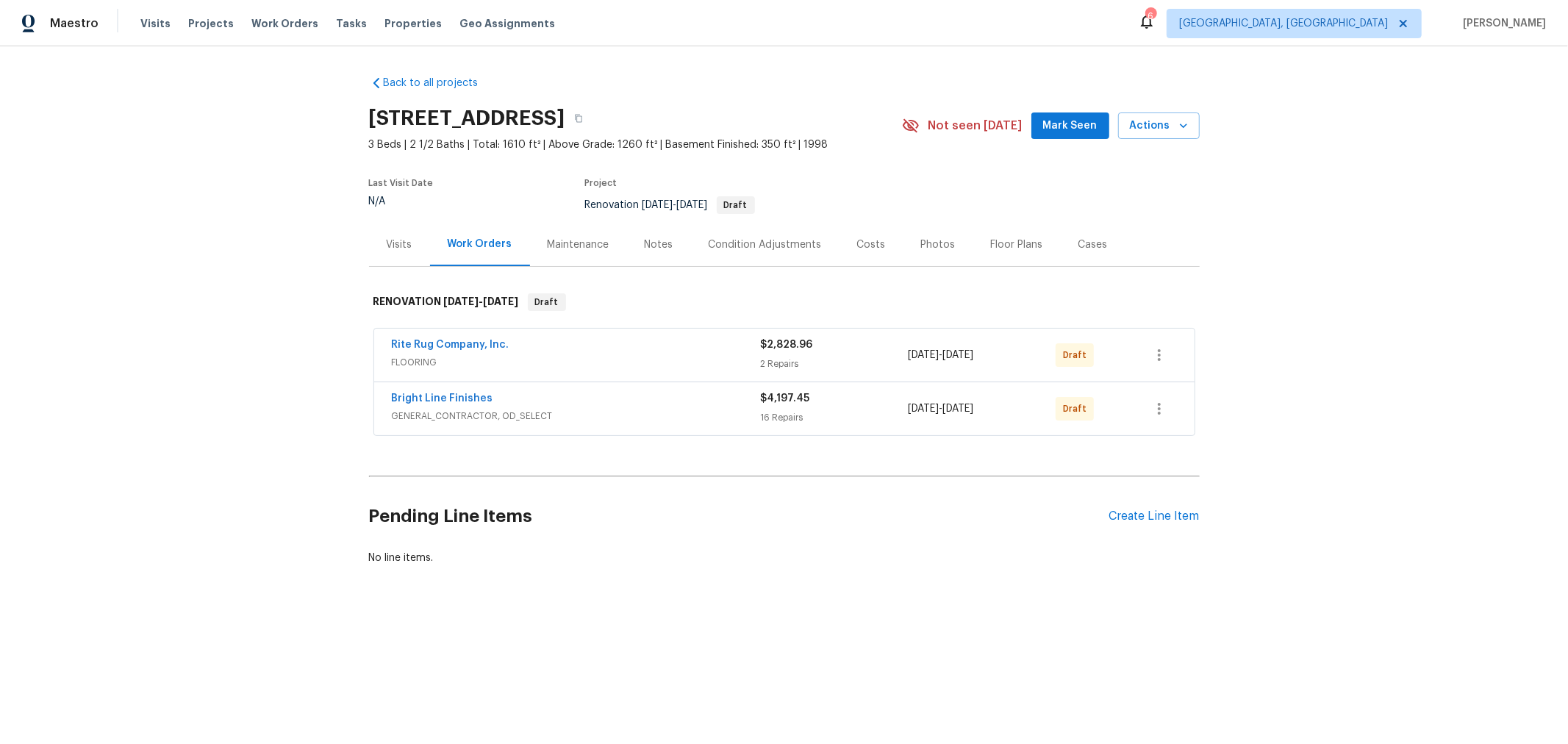
click at [866, 244] on div "Costs" at bounding box center [872, 245] width 29 height 14
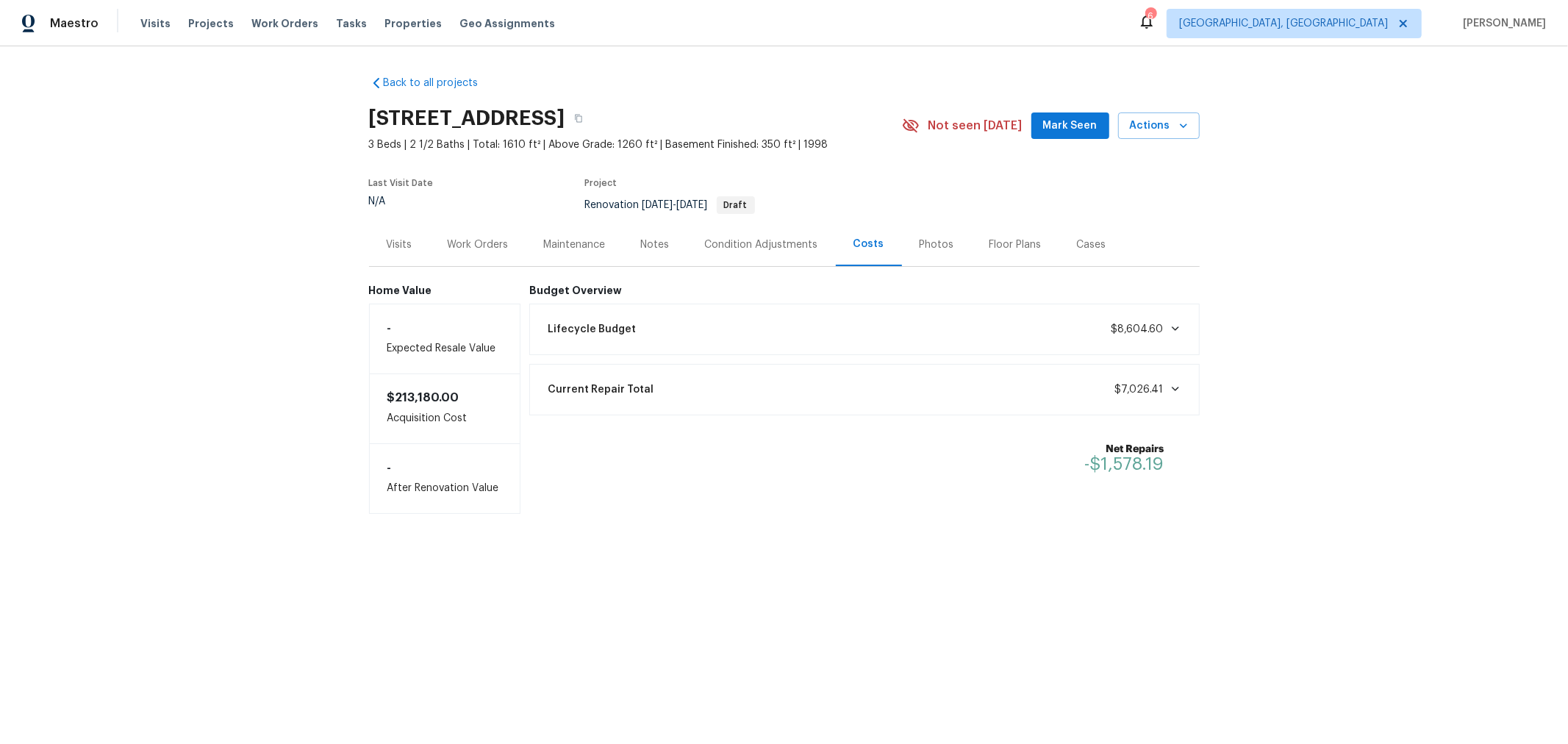
click at [1160, 394] on span "$7,026.41" at bounding box center [1149, 390] width 66 height 14
click at [1164, 392] on span at bounding box center [1173, 388] width 18 height 12
click at [1169, 332] on icon at bounding box center [1175, 328] width 12 height 12
drag, startPoint x: 1166, startPoint y: 471, endPoint x: 1086, endPoint y: 471, distance: 80.0
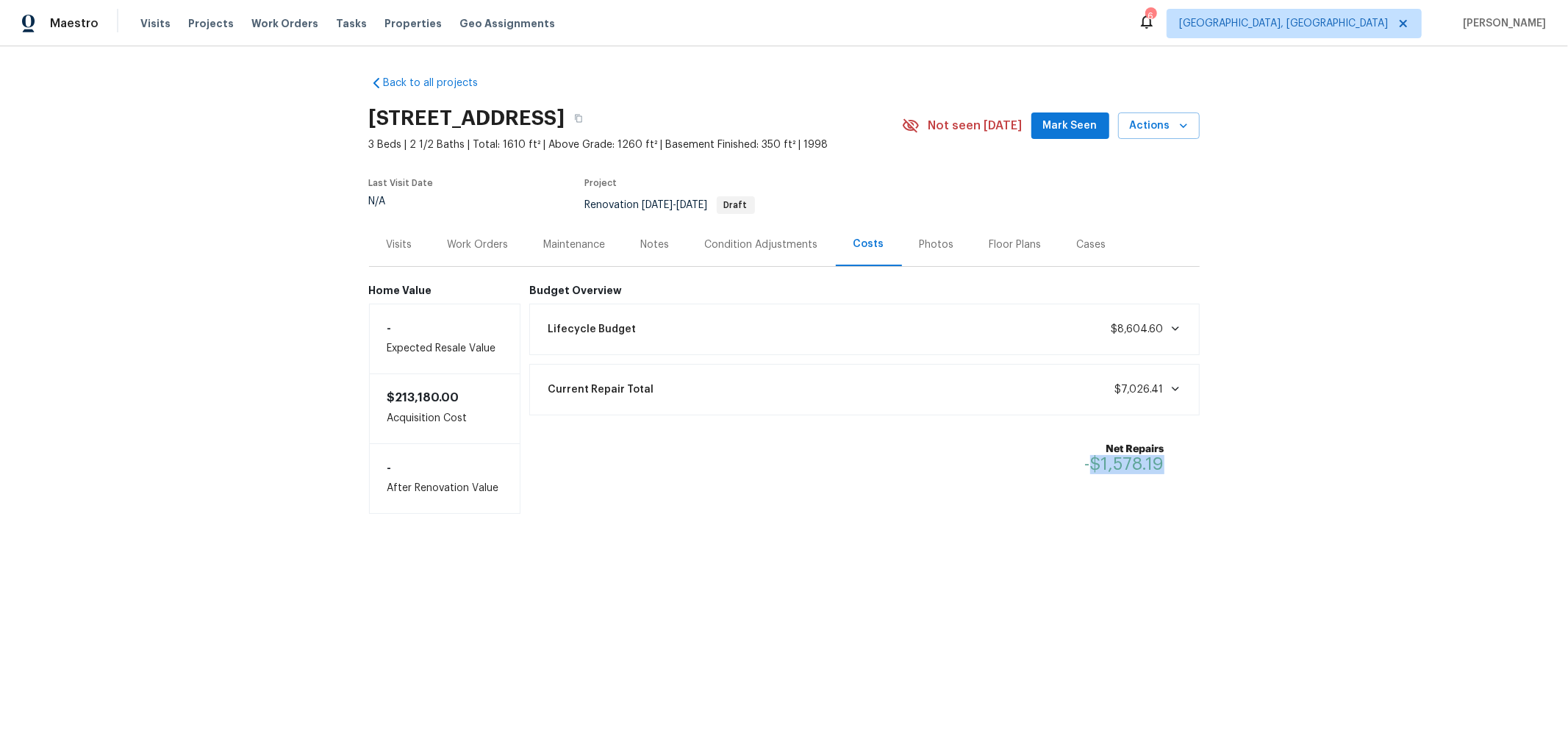
click at [1086, 471] on div "Net Repairs -$1,578.19" at bounding box center [1133, 458] width 97 height 32
click at [456, 238] on div "Work Orders" at bounding box center [478, 245] width 61 height 14
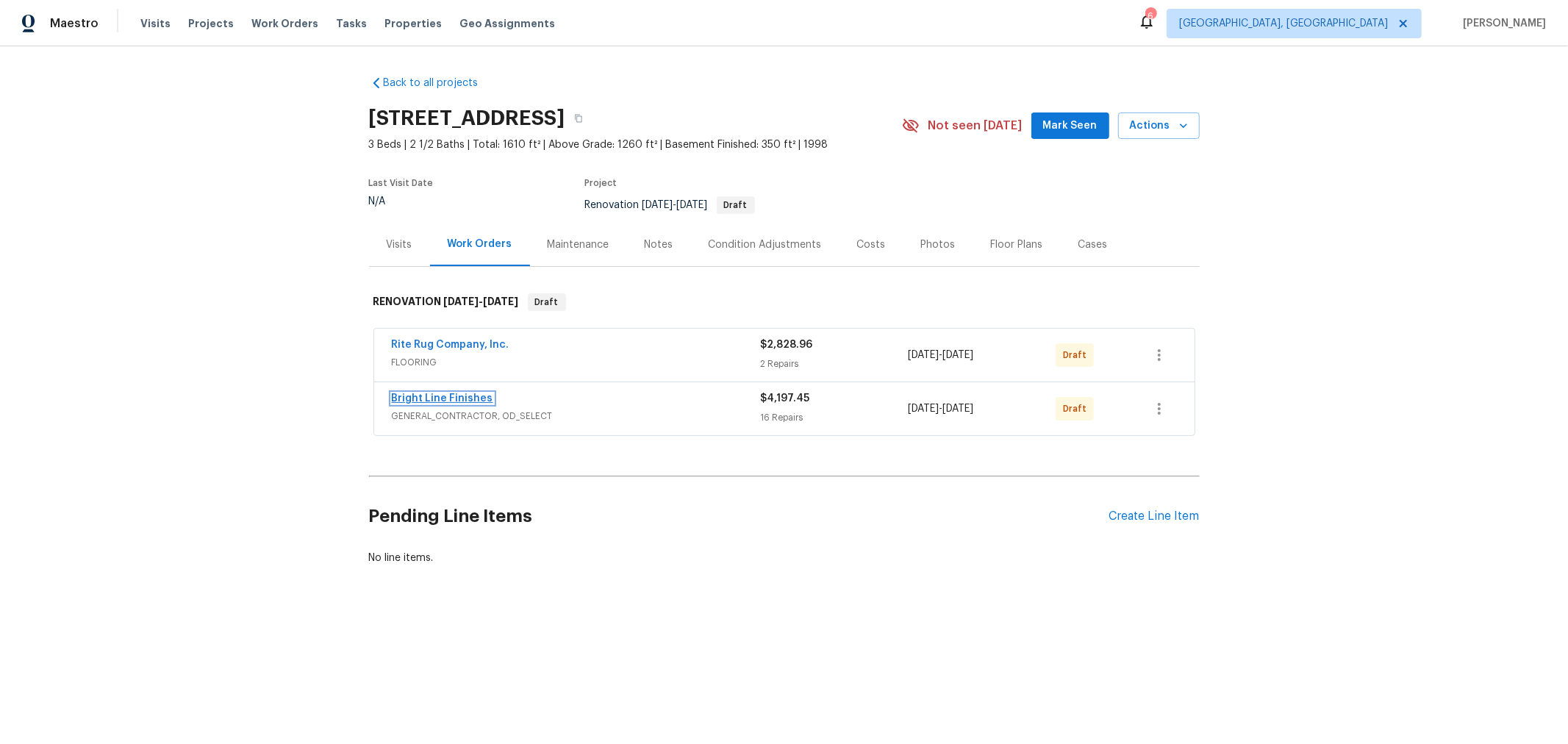
click at [445, 398] on link "Bright Line Finishes" at bounding box center [442, 398] width 101 height 10
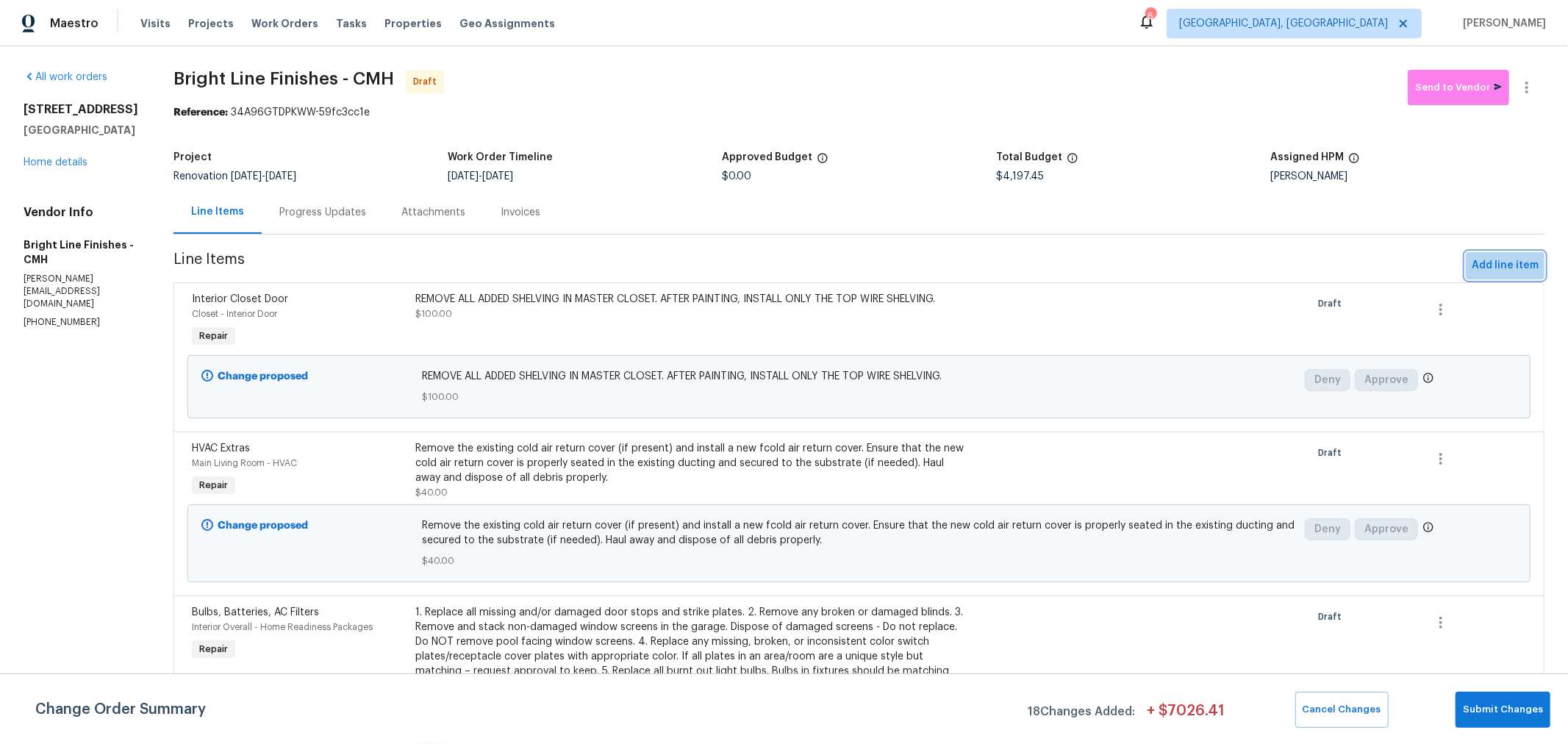
click at [1491, 255] on button "Add line item" at bounding box center [1505, 265] width 79 height 27
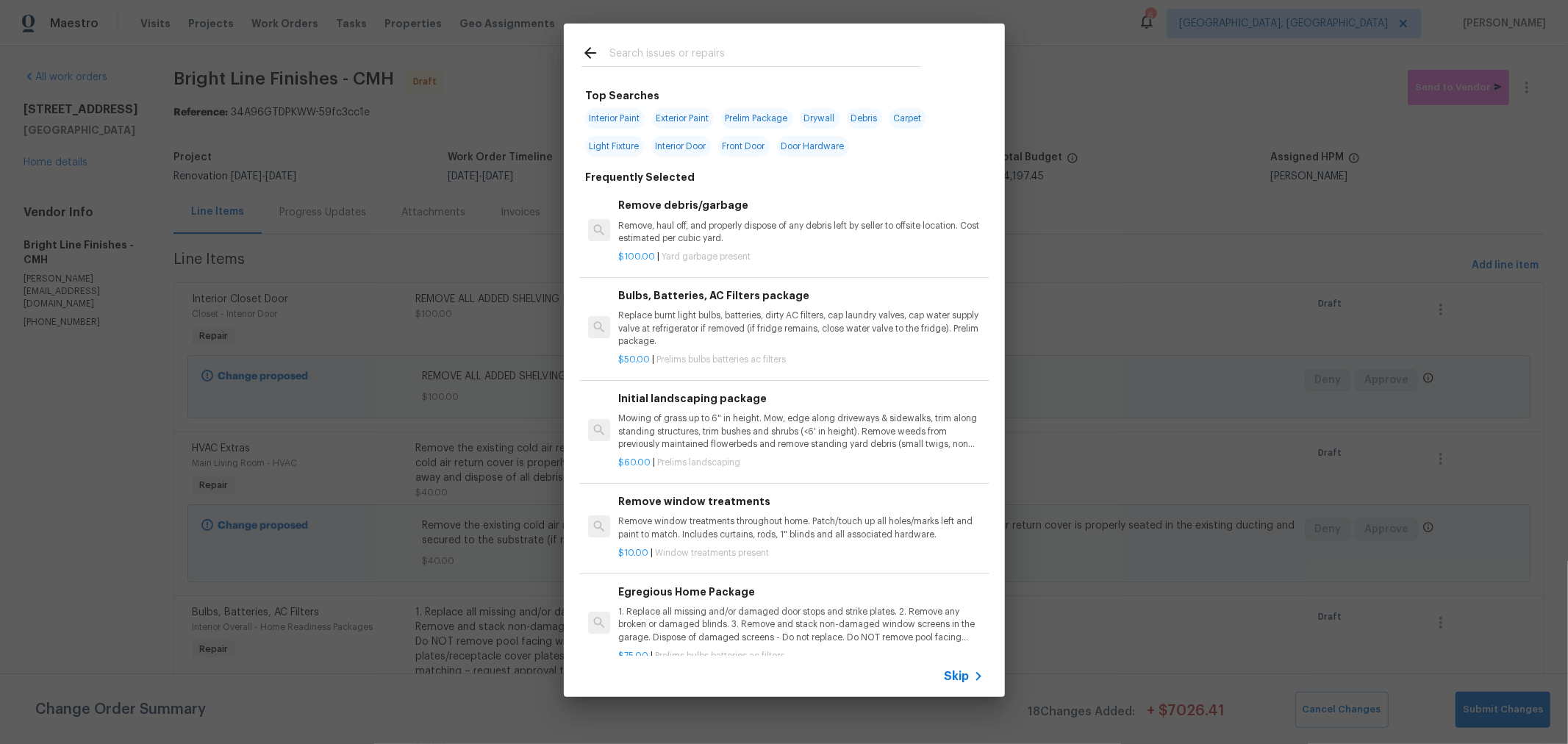
click at [776, 55] on input "text" at bounding box center [765, 55] width 312 height 22
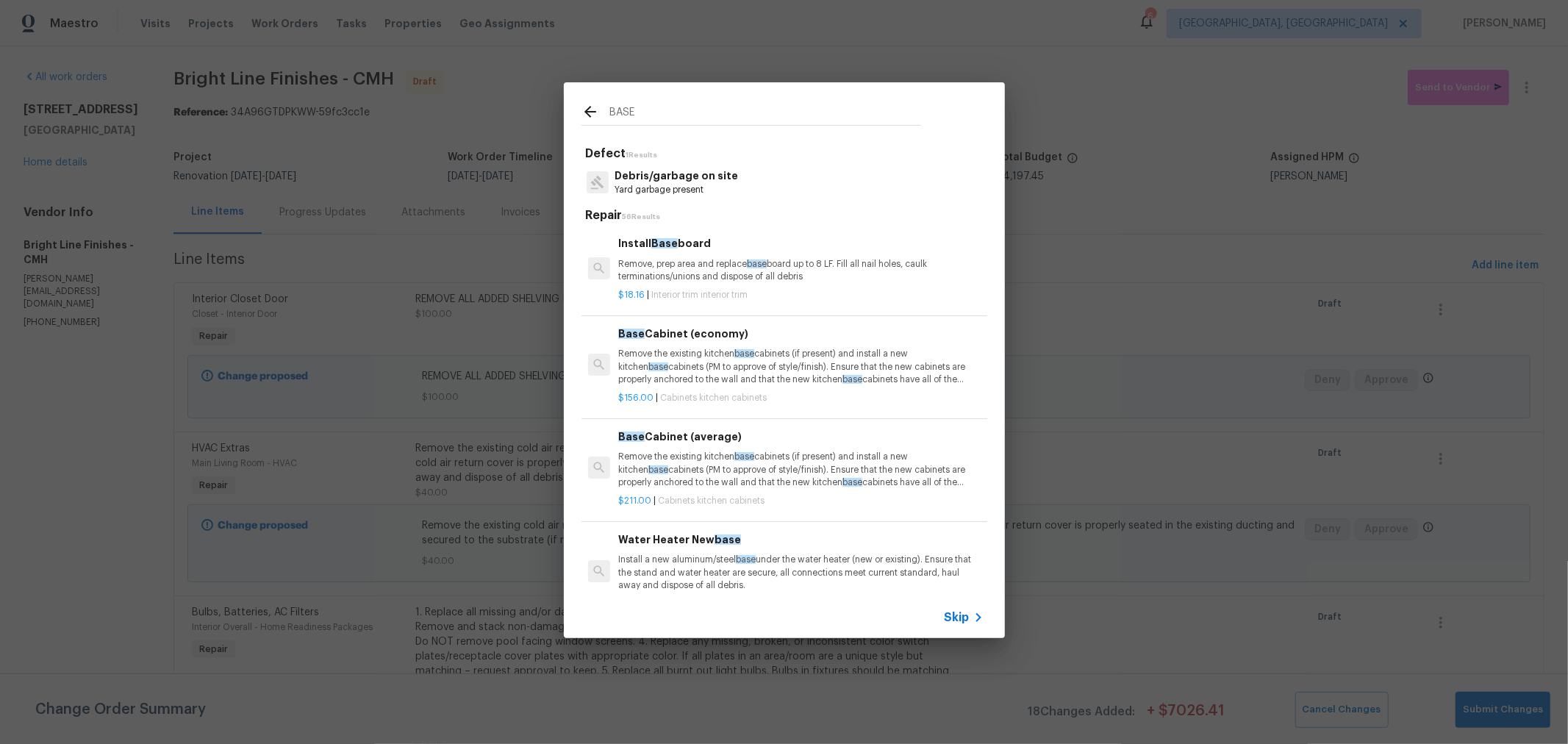
type input "BASE"
click at [725, 281] on p "Remove, prep area and replace base board up to 8 LF. Fill all nail holes, caulk…" at bounding box center [800, 271] width 365 height 25
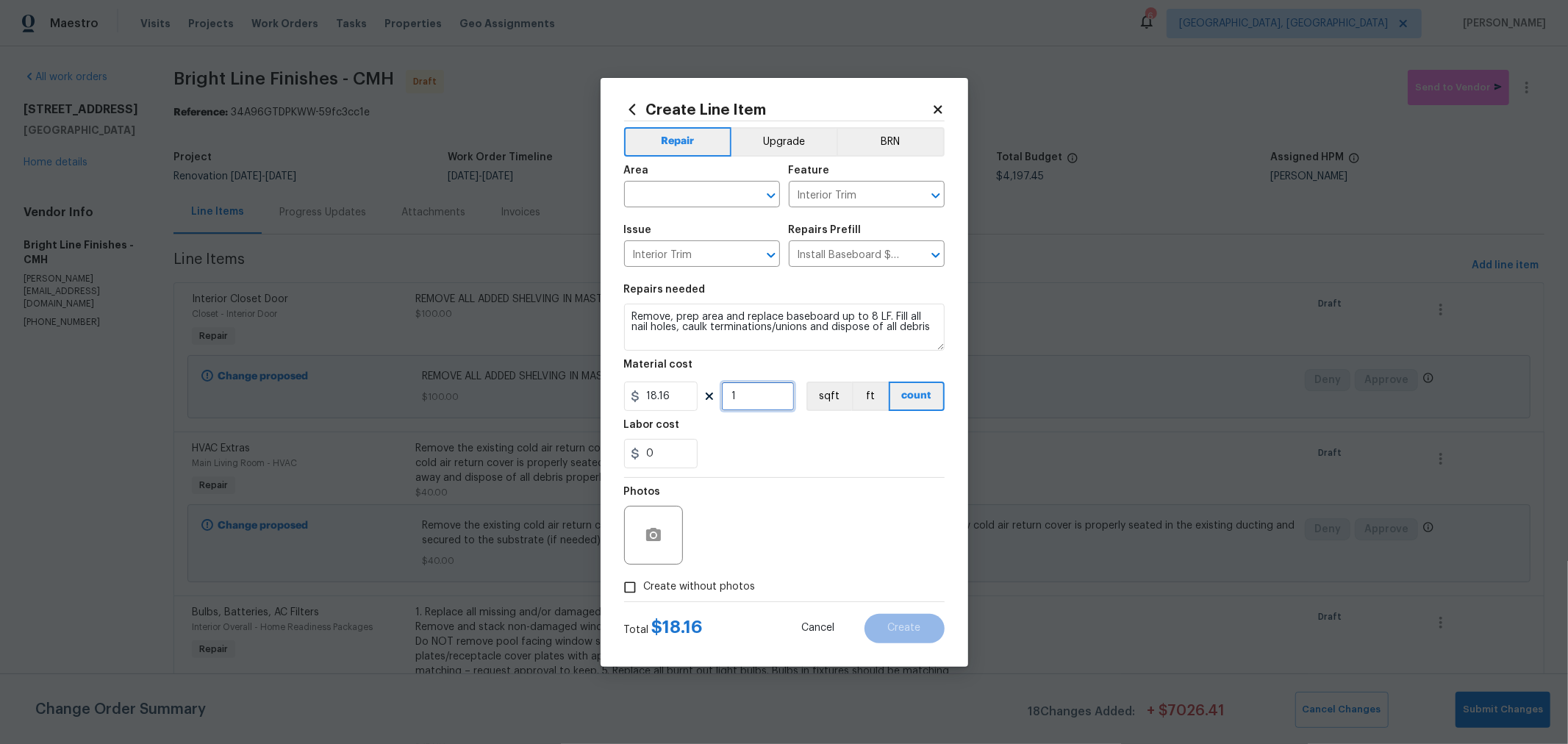
drag, startPoint x: 750, startPoint y: 403, endPoint x: 609, endPoint y: 395, distance: 141.2
click at [609, 395] on div "Create Line Item Repair Upgrade BRN Area ​ Feature Interior Trim ​ Issue Interi…" at bounding box center [784, 372] width 367 height 589
type input "3"
click at [832, 486] on div "Photos" at bounding box center [785, 525] width 321 height 96
click at [717, 601] on form "Repair Upgrade BRN Area ​ Feature Interior Trim ​ Issue Interior Trim ​ Repairs…" at bounding box center [785, 382] width 321 height 523
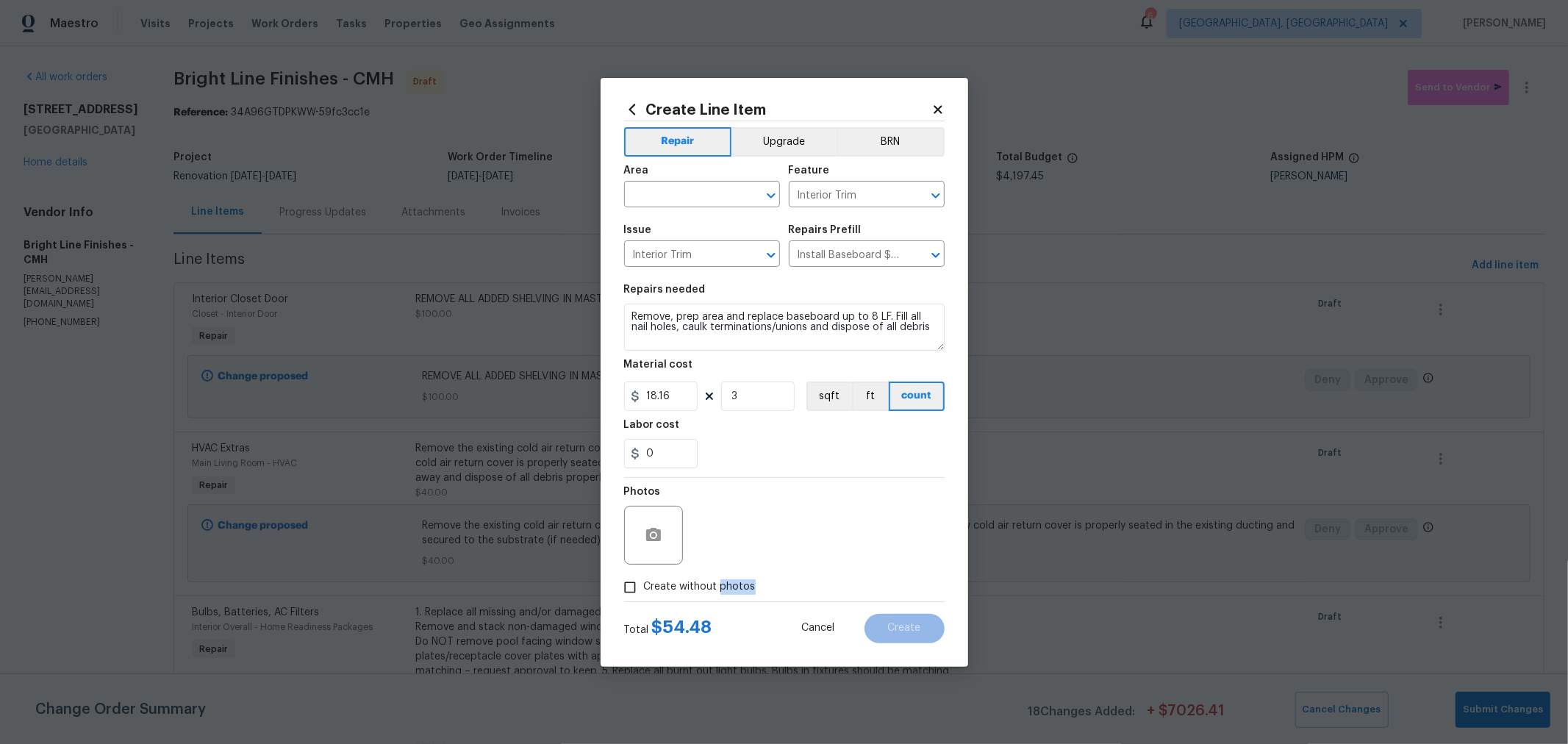
click at [719, 593] on span "Create without photos" at bounding box center [700, 587] width 112 height 15
click at [644, 593] on input "Create without photos" at bounding box center [630, 587] width 28 height 28
checkbox input "true"
click at [791, 535] on textarea at bounding box center [819, 536] width 250 height 59
type textarea "H"
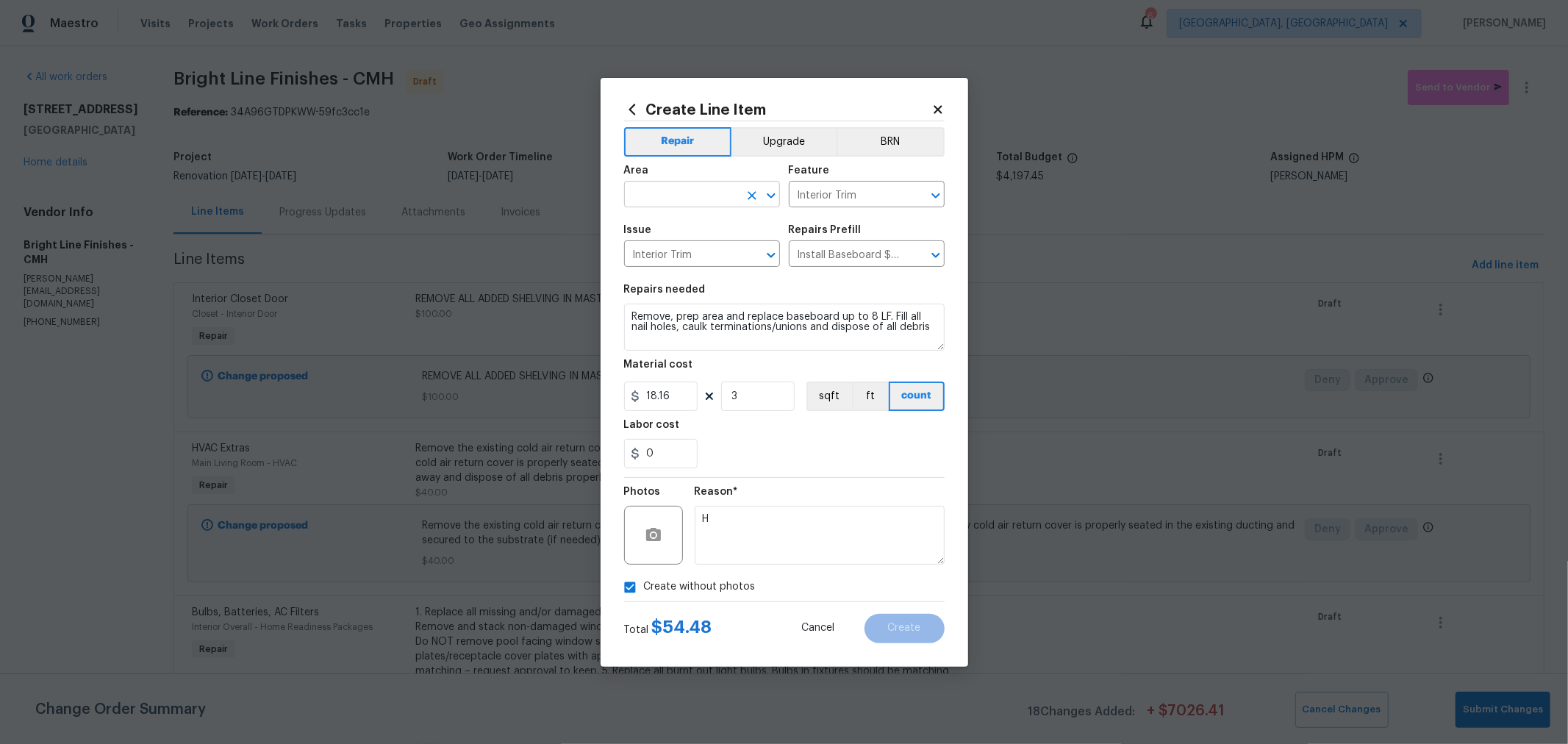
click at [694, 203] on input "text" at bounding box center [682, 195] width 115 height 22
click at [681, 244] on li "Interior Overall" at bounding box center [702, 252] width 156 height 24
type input "Interior Overall"
click at [909, 617] on button "Create" at bounding box center [904, 628] width 80 height 30
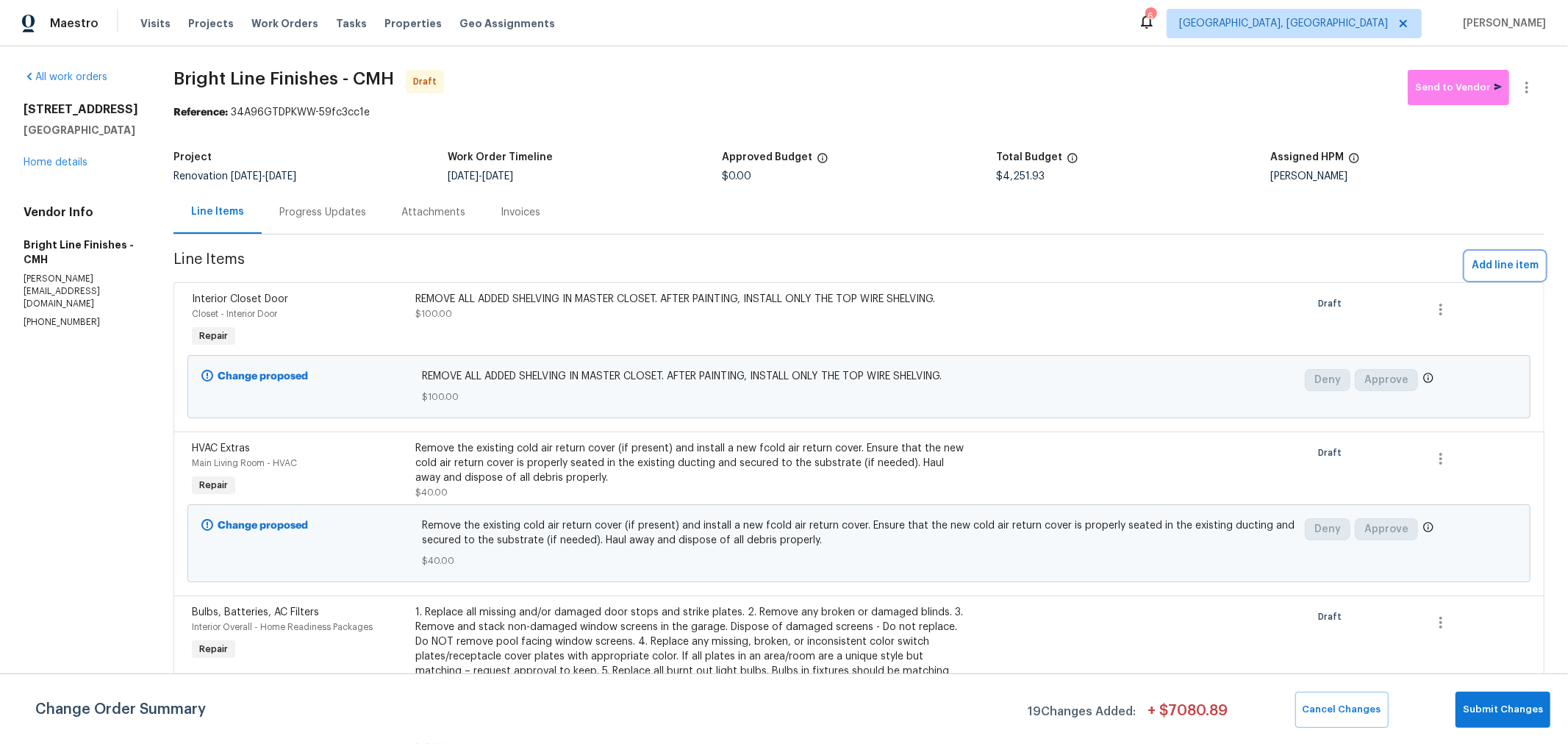
click at [1484, 263] on span "Add line item" at bounding box center [1505, 265] width 67 height 19
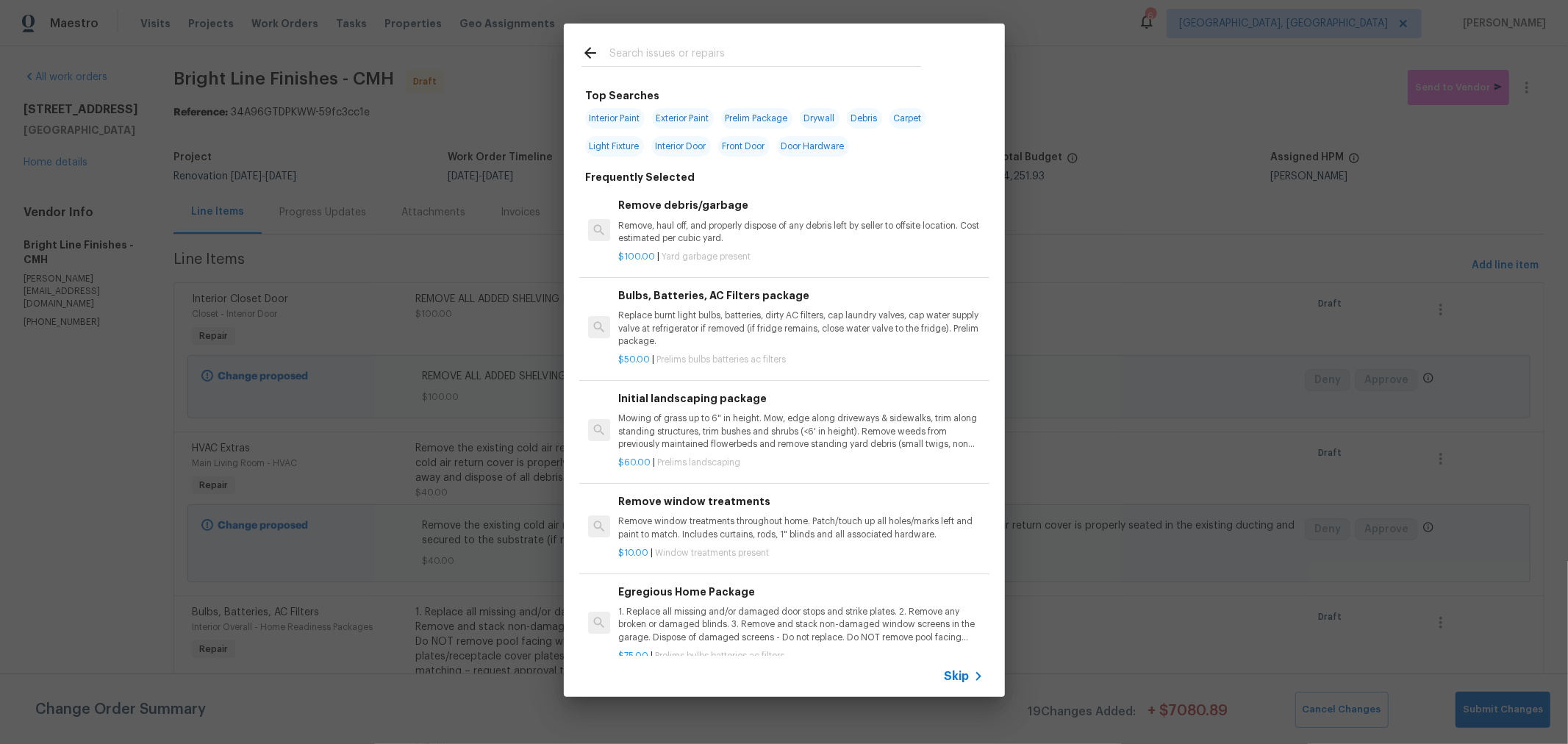
click at [745, 61] on input "text" at bounding box center [765, 55] width 312 height 22
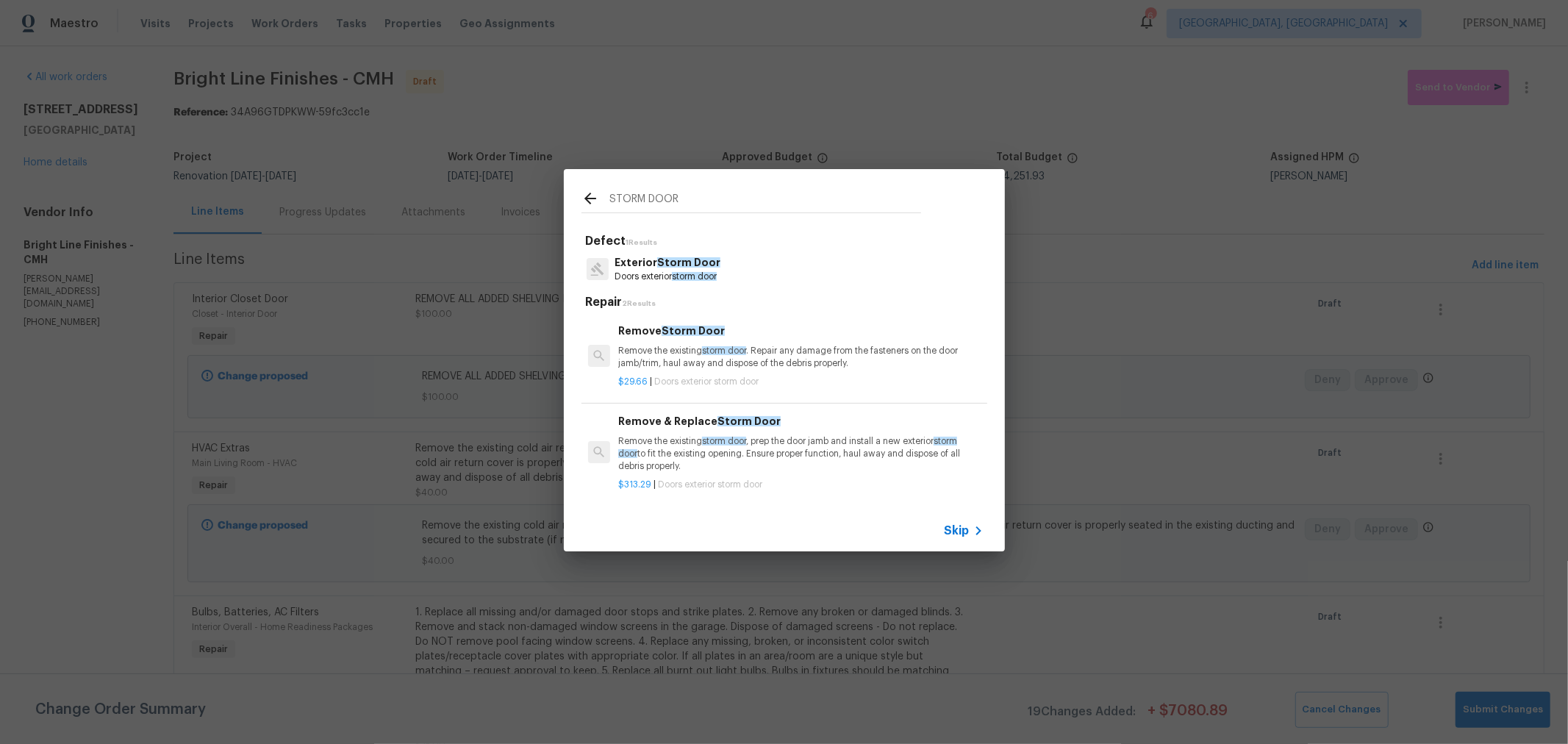
type input "STORM DOOR"
click at [774, 364] on p "Remove the existing storm door . Repair any damage from the fasteners on the do…" at bounding box center [800, 358] width 365 height 25
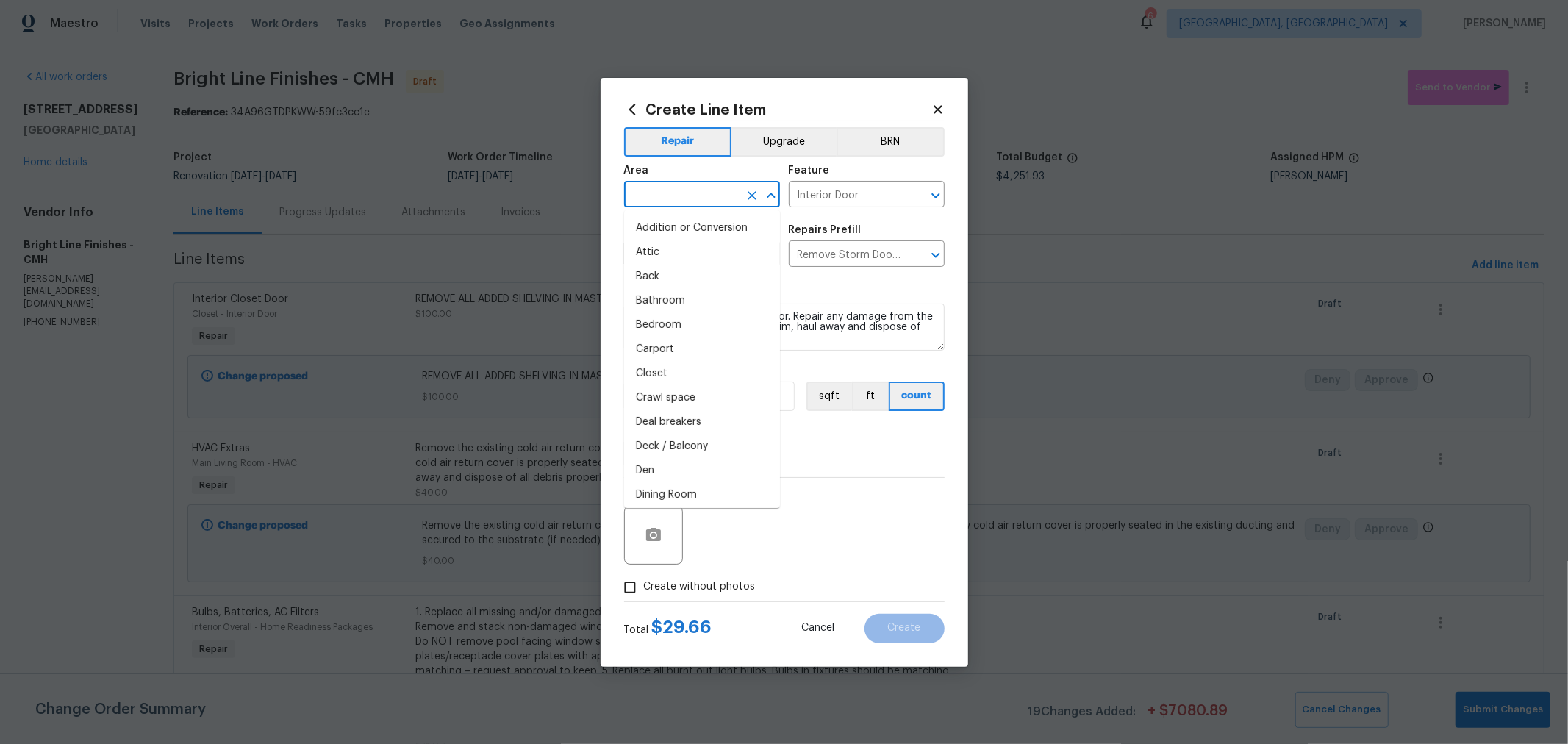
click at [714, 196] on input "text" at bounding box center [682, 195] width 115 height 22
click at [652, 233] on li "Front" at bounding box center [702, 228] width 156 height 24
type input "Front"
click at [702, 593] on span "Create without photos" at bounding box center [700, 587] width 112 height 15
click at [644, 593] on input "Create without photos" at bounding box center [630, 587] width 28 height 28
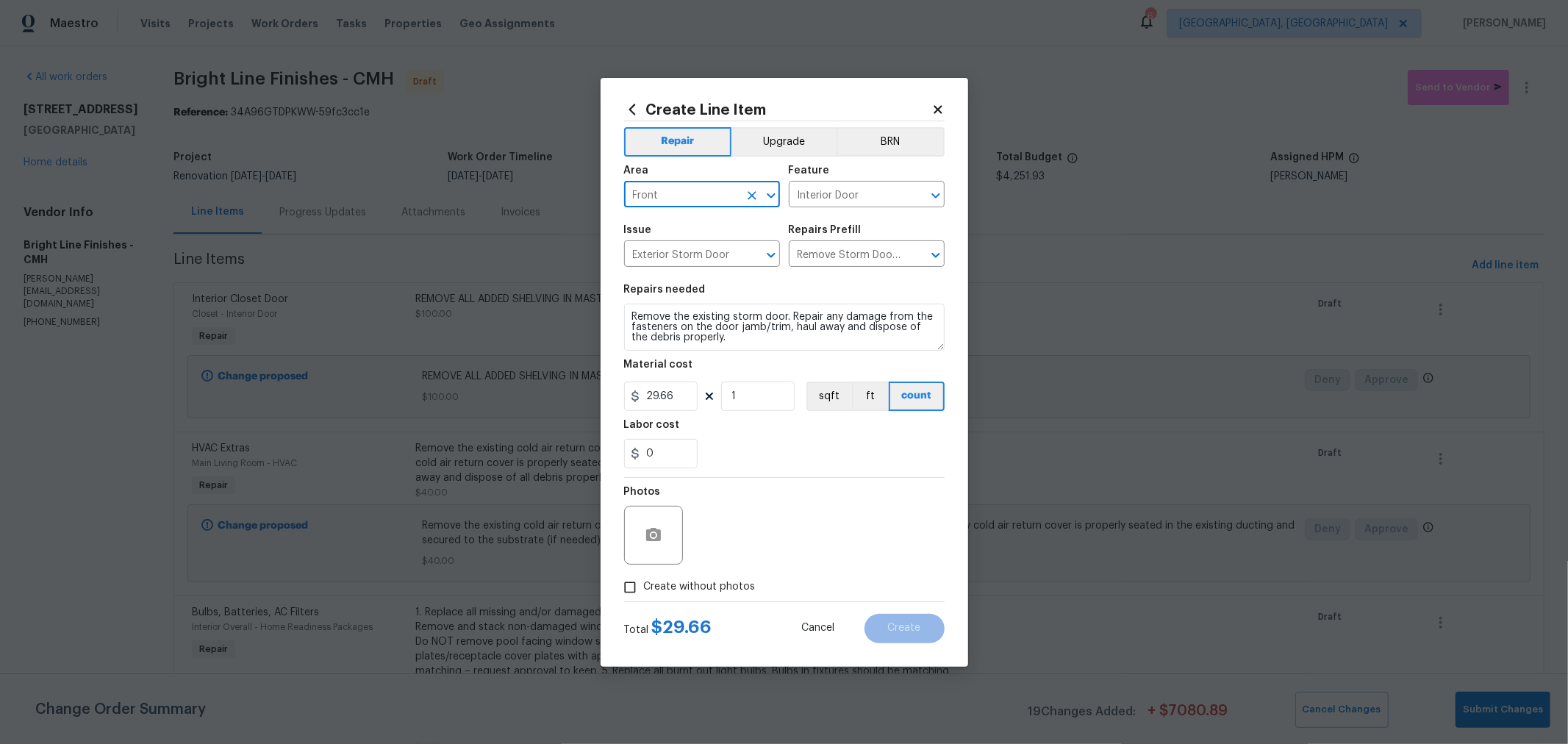
checkbox input "true"
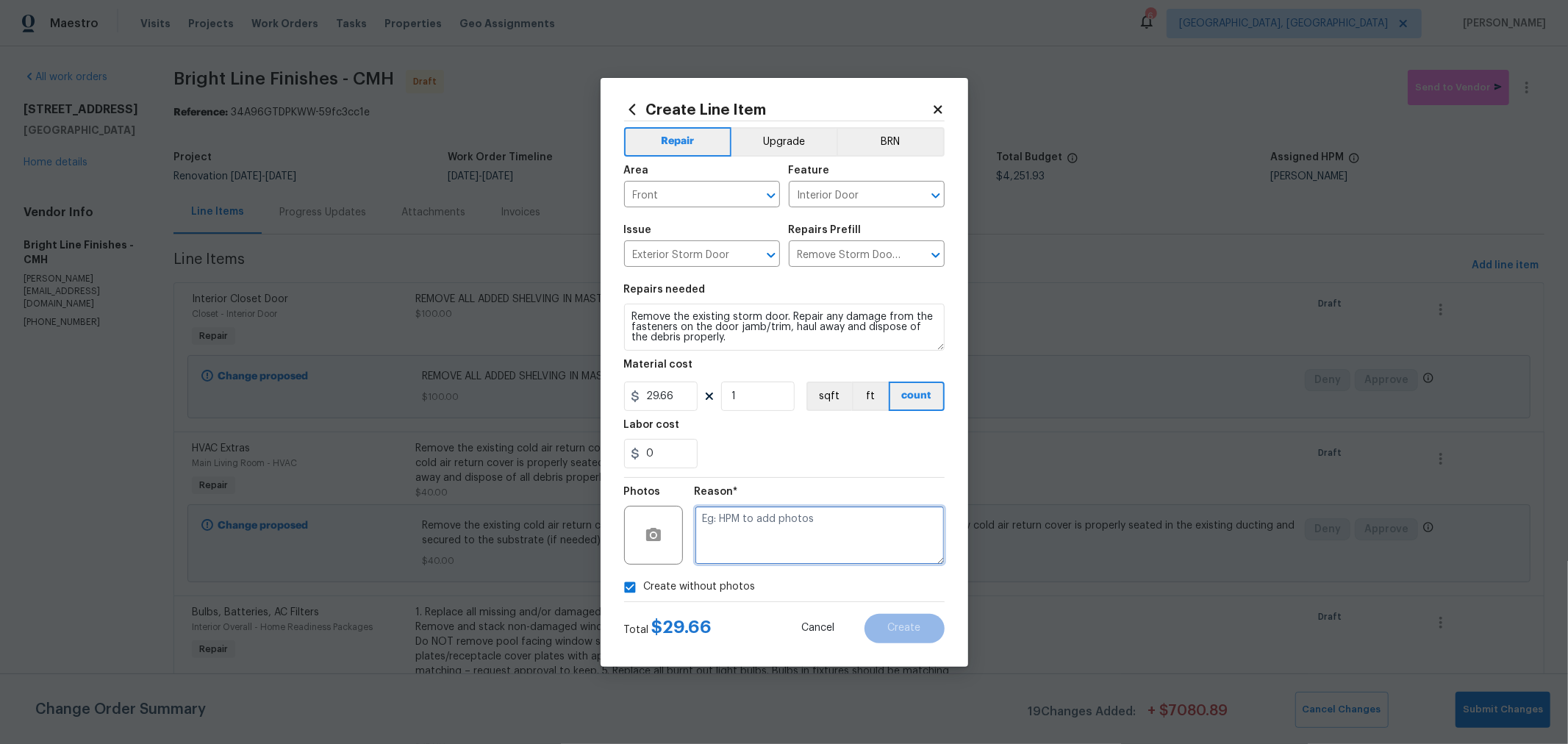
click at [789, 545] on textarea at bounding box center [819, 536] width 250 height 59
type textarea "H"
click at [875, 622] on button "Create" at bounding box center [904, 628] width 80 height 30
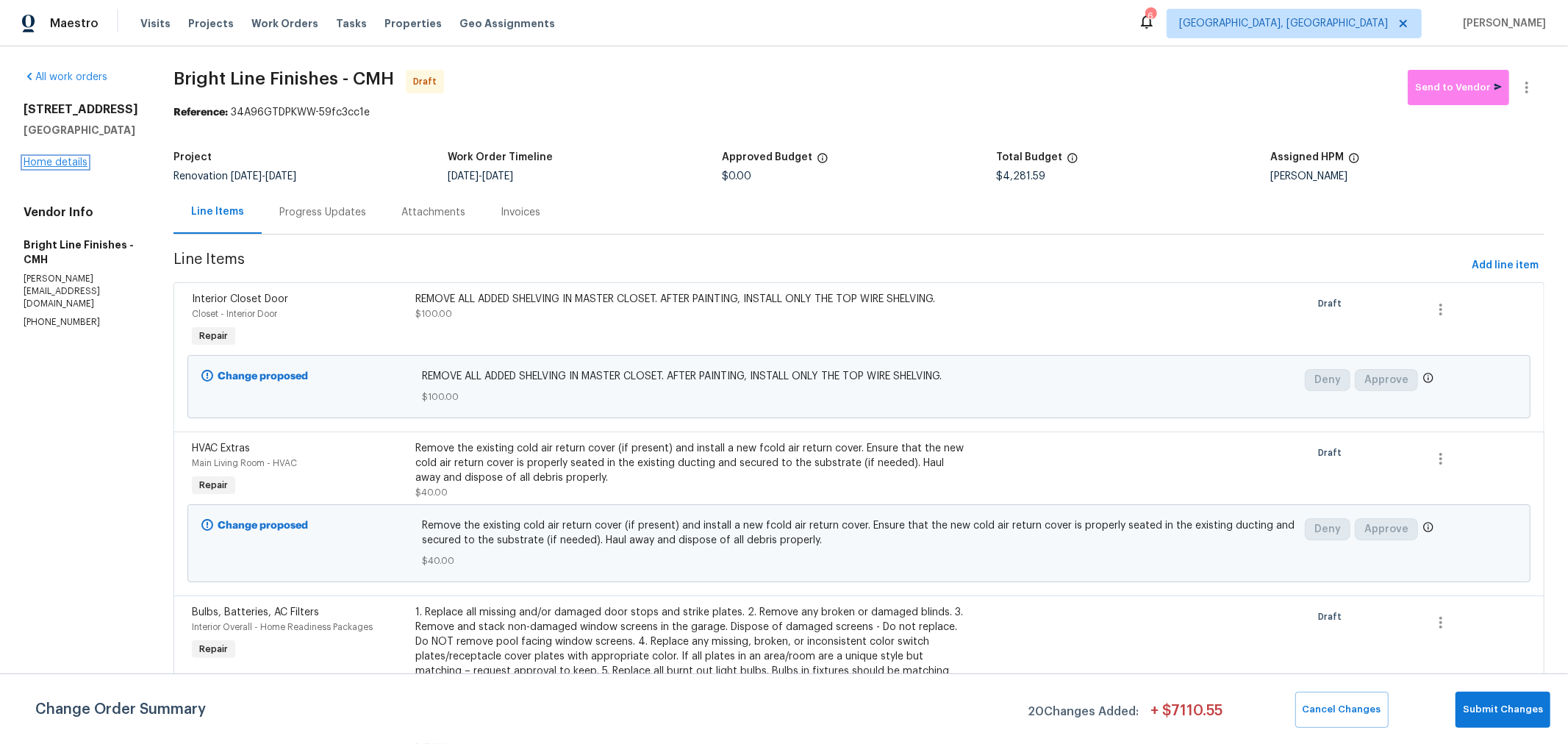
click at [65, 168] on link "Home details" at bounding box center [55, 162] width 64 height 10
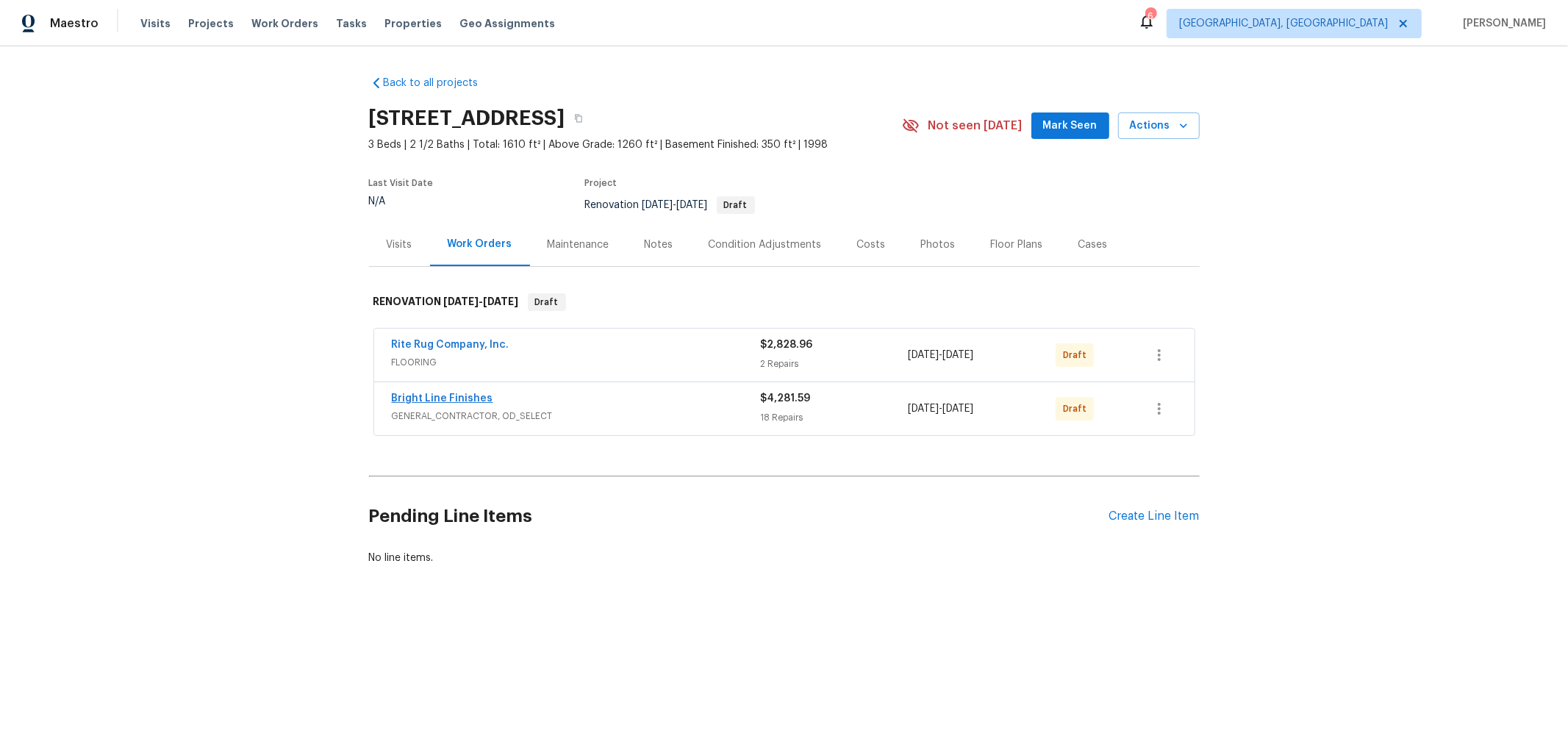
drag, startPoint x: 442, startPoint y: 391, endPoint x: 463, endPoint y: 395, distance: 21.4
click at [442, 392] on span "Bright Line Finishes" at bounding box center [442, 399] width 101 height 14
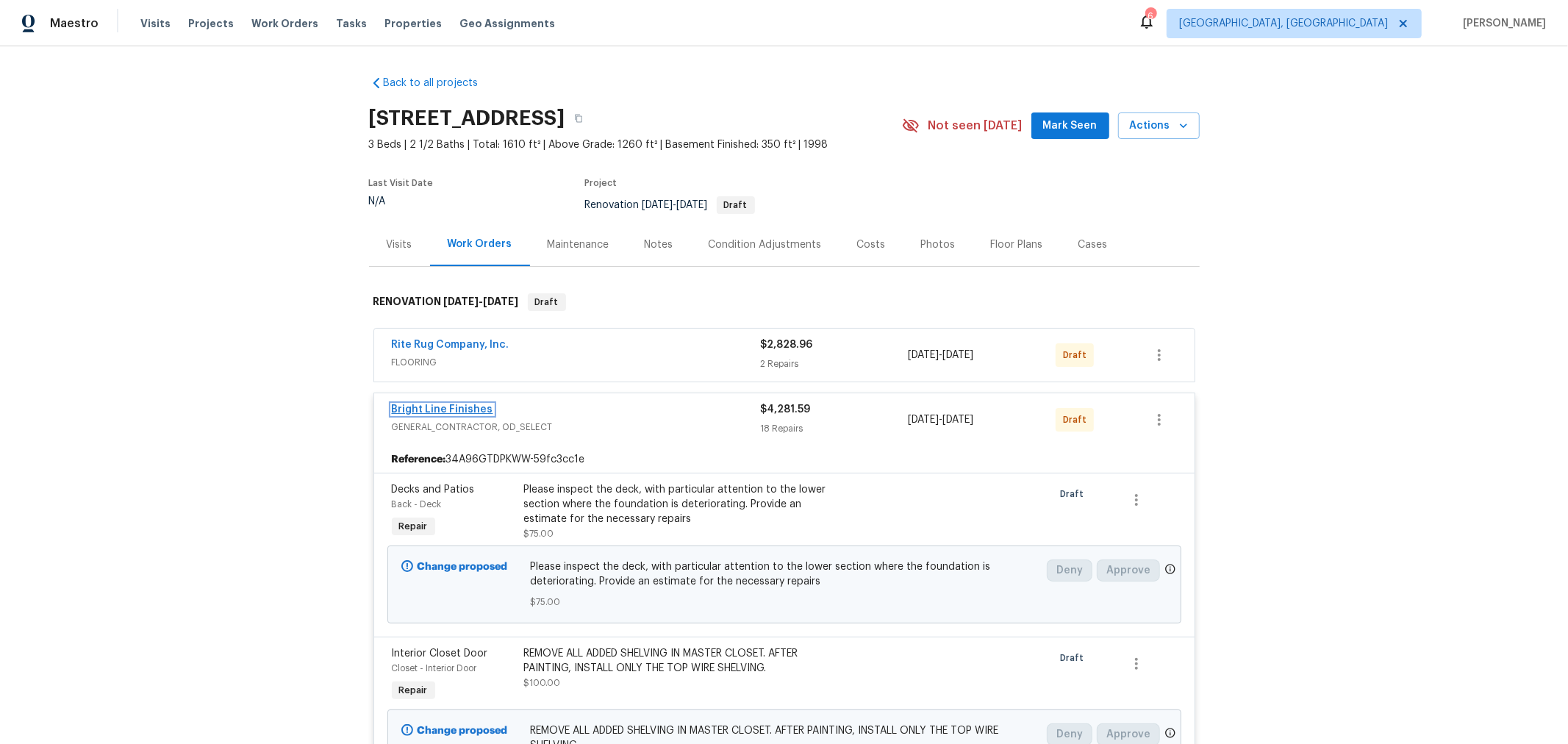
click at [465, 404] on link "Bright Line Finishes" at bounding box center [442, 409] width 101 height 10
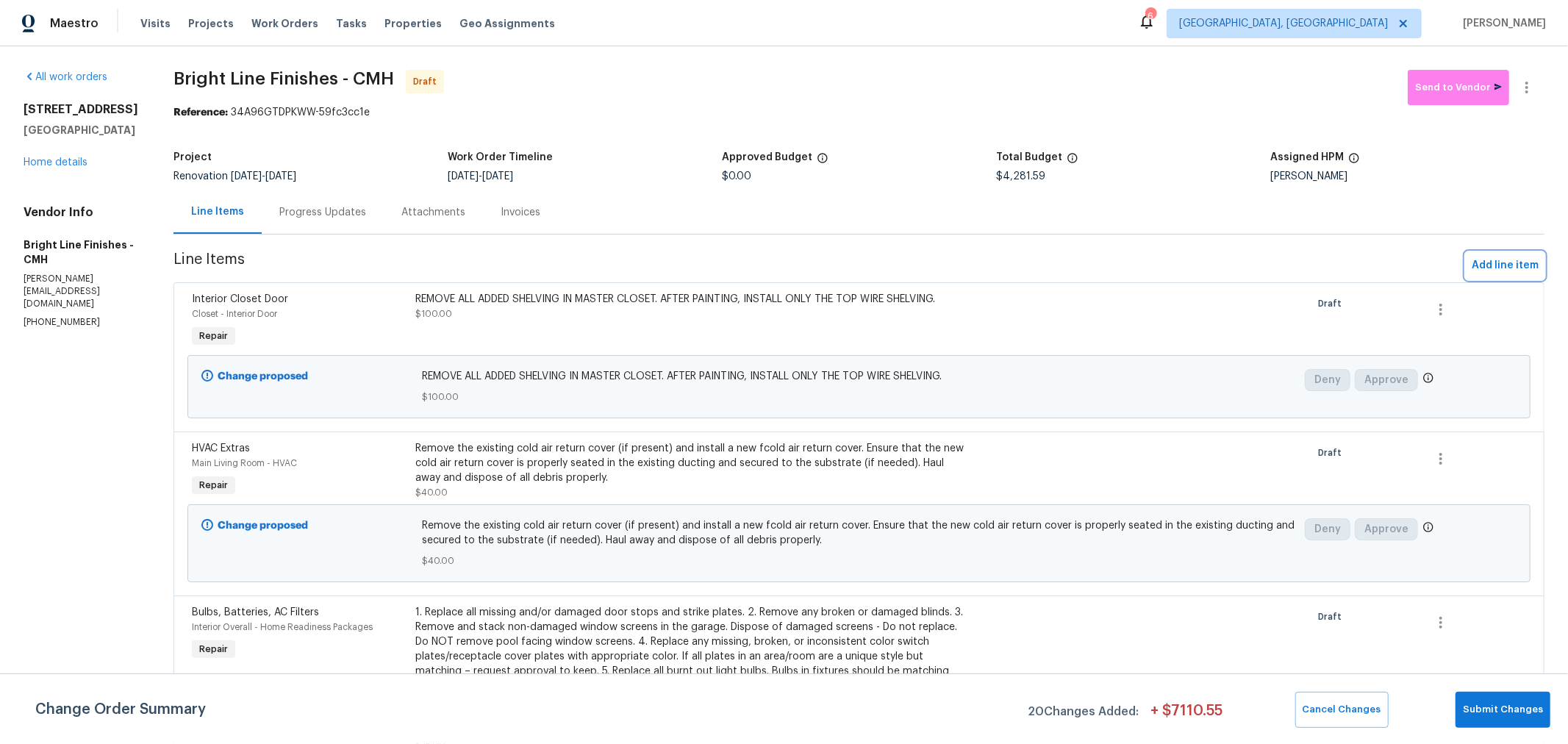
click at [1513, 261] on span "Add line item" at bounding box center [1505, 265] width 67 height 19
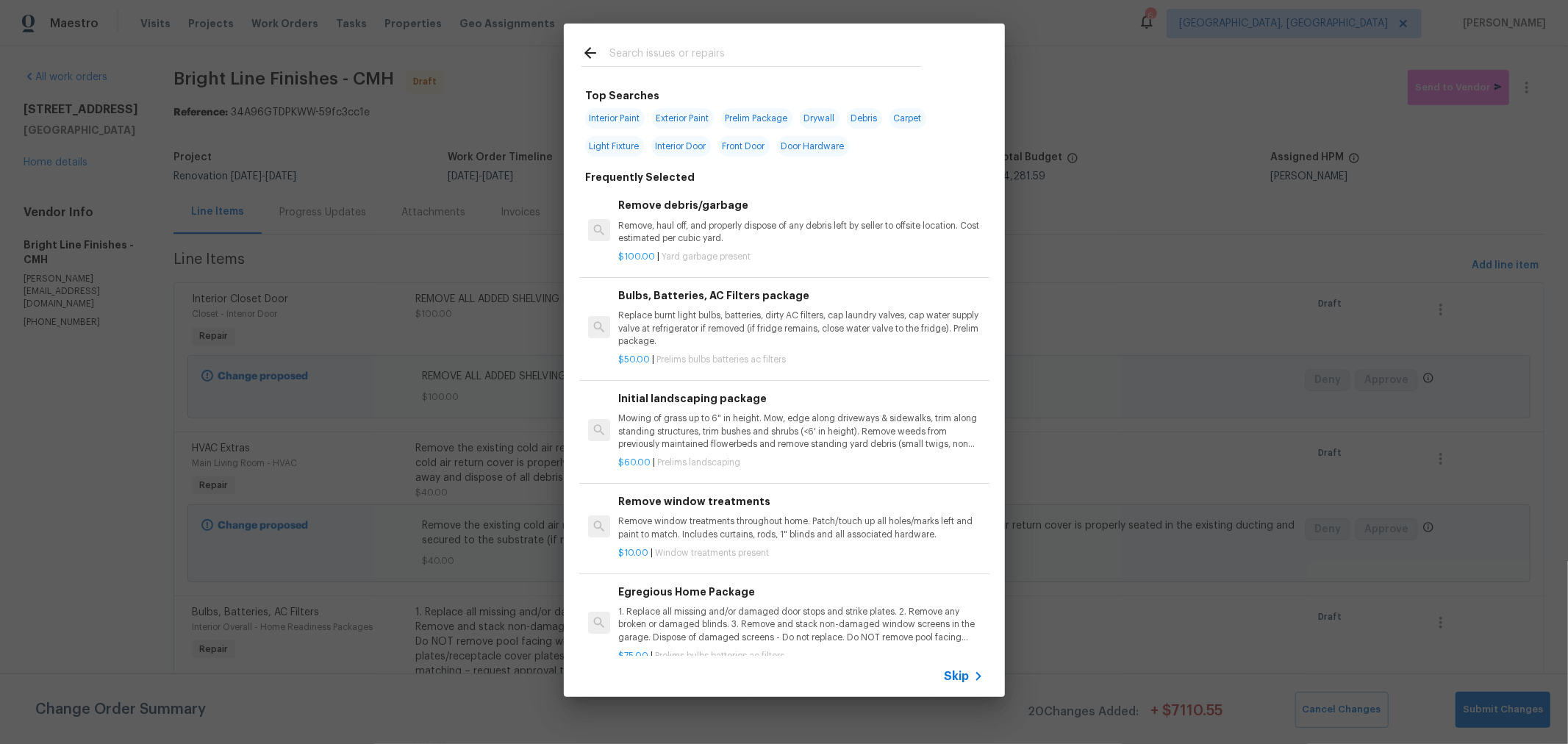
click at [676, 56] on input "text" at bounding box center [765, 55] width 312 height 22
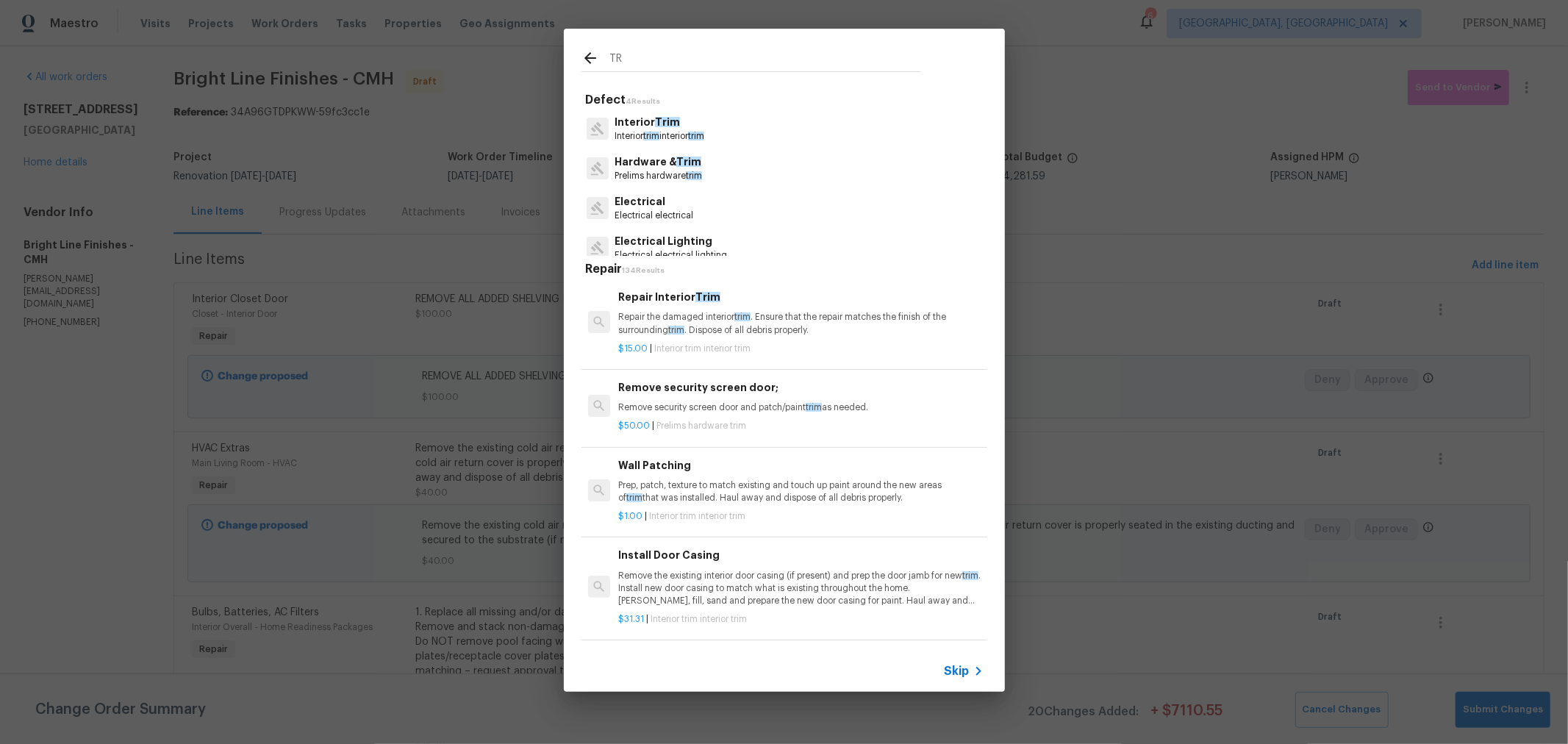
type input "T"
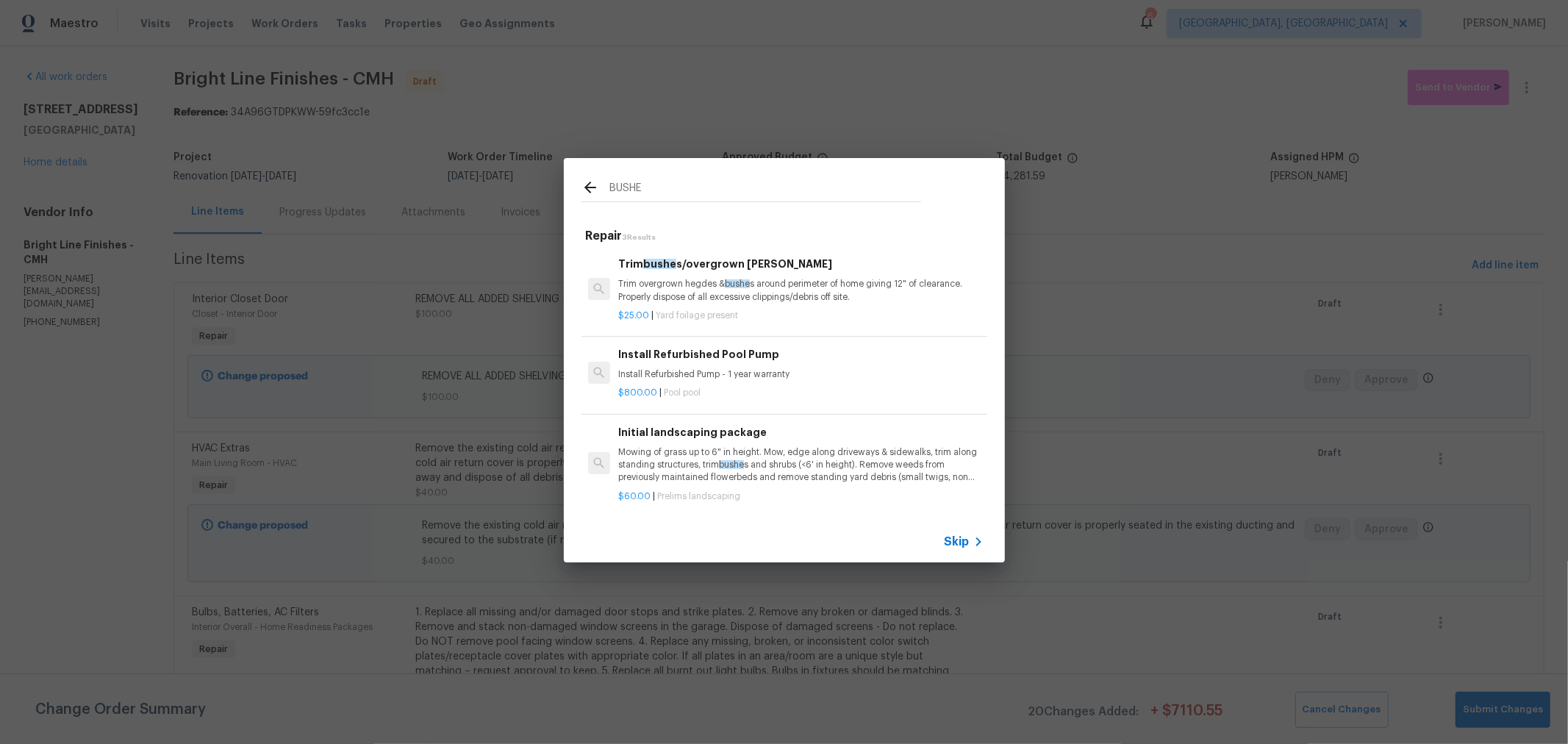
type input "BUSHE"
click at [778, 273] on div "Trim bushe s/overgrown hedges Trim overgrown hegdes & bushe s around perimeter …" at bounding box center [800, 280] width 365 height 48
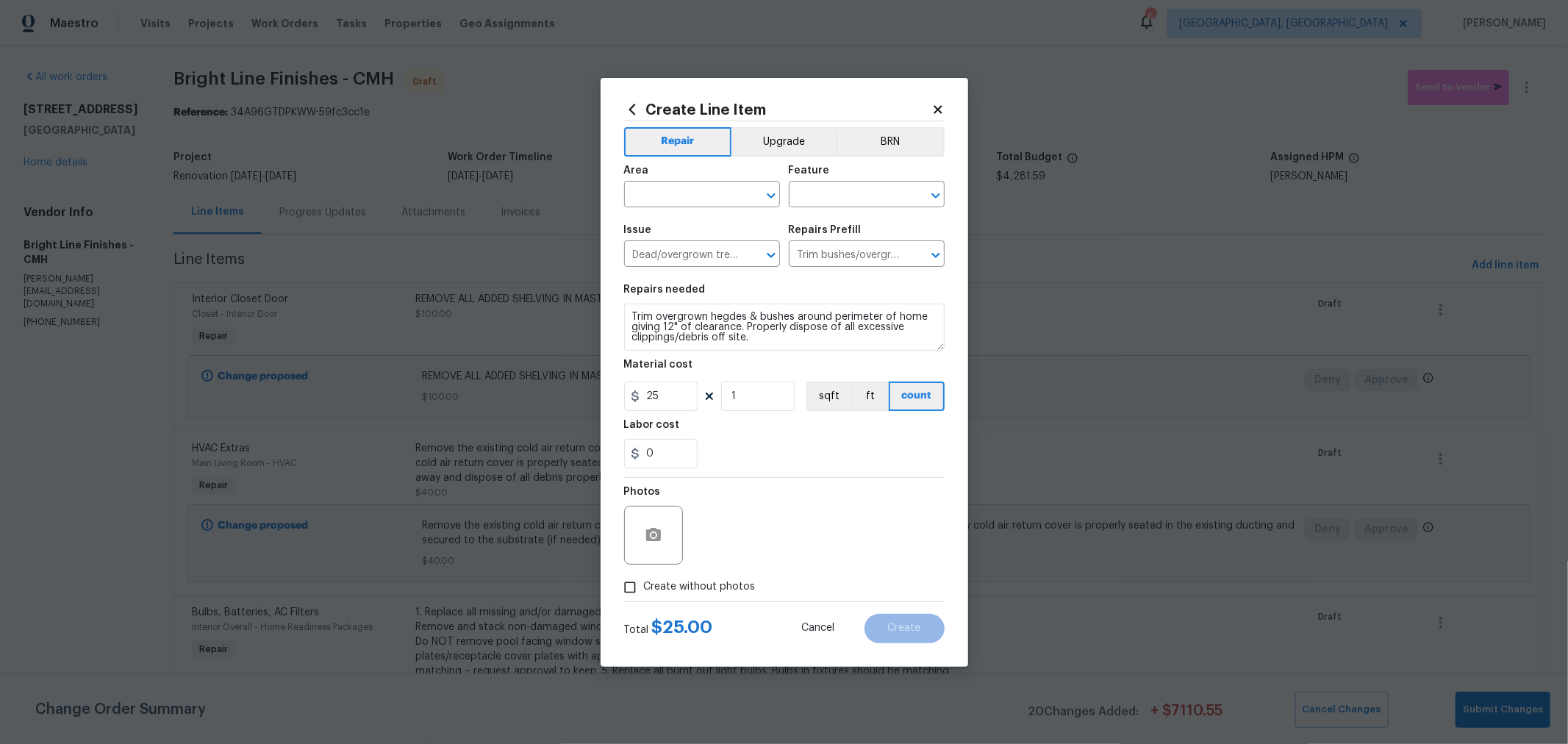
click at [728, 182] on div "Area" at bounding box center [702, 175] width 156 height 19
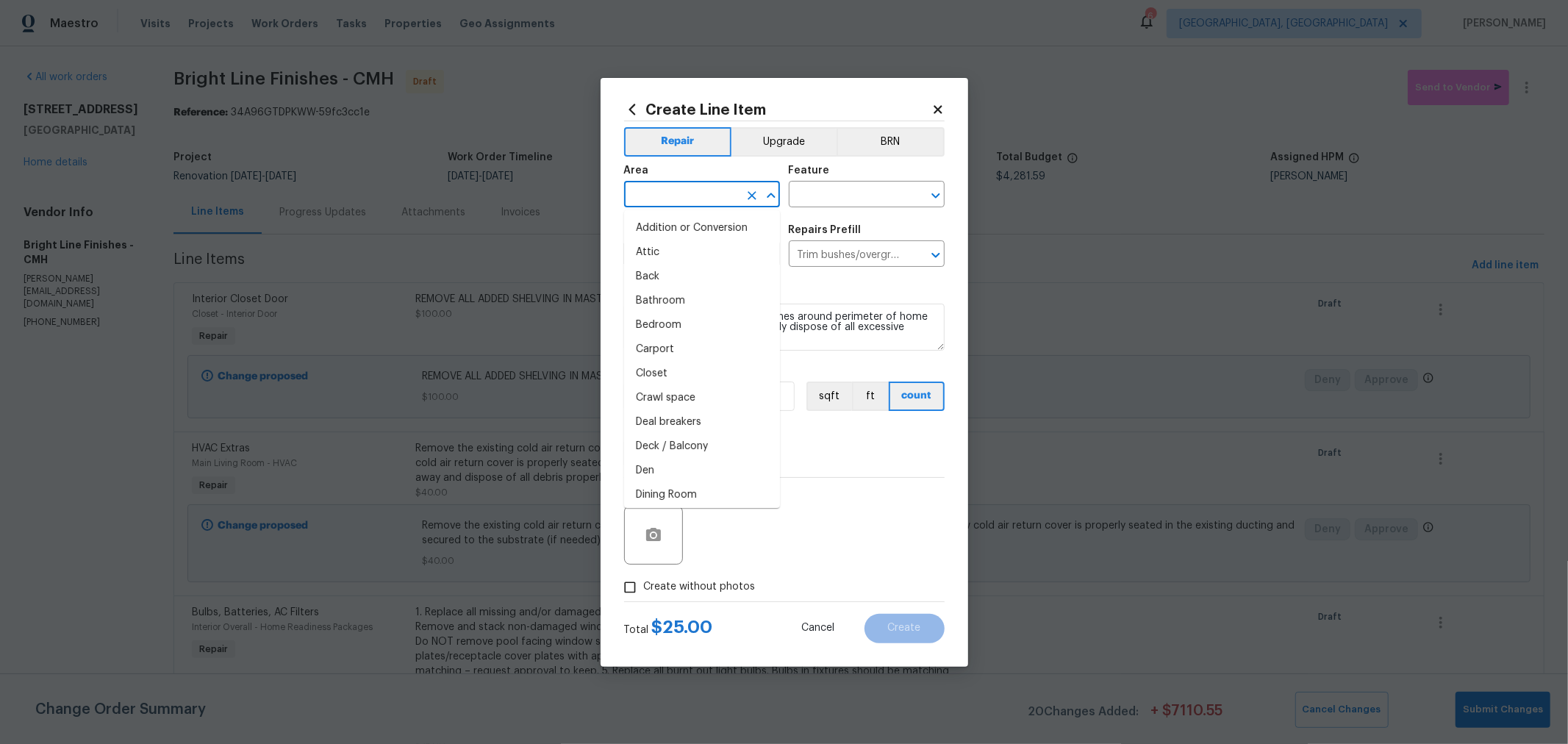
click at [719, 194] on input "text" at bounding box center [682, 195] width 115 height 22
click at [690, 215] on li "Front" at bounding box center [702, 222] width 156 height 24
type input "Front"
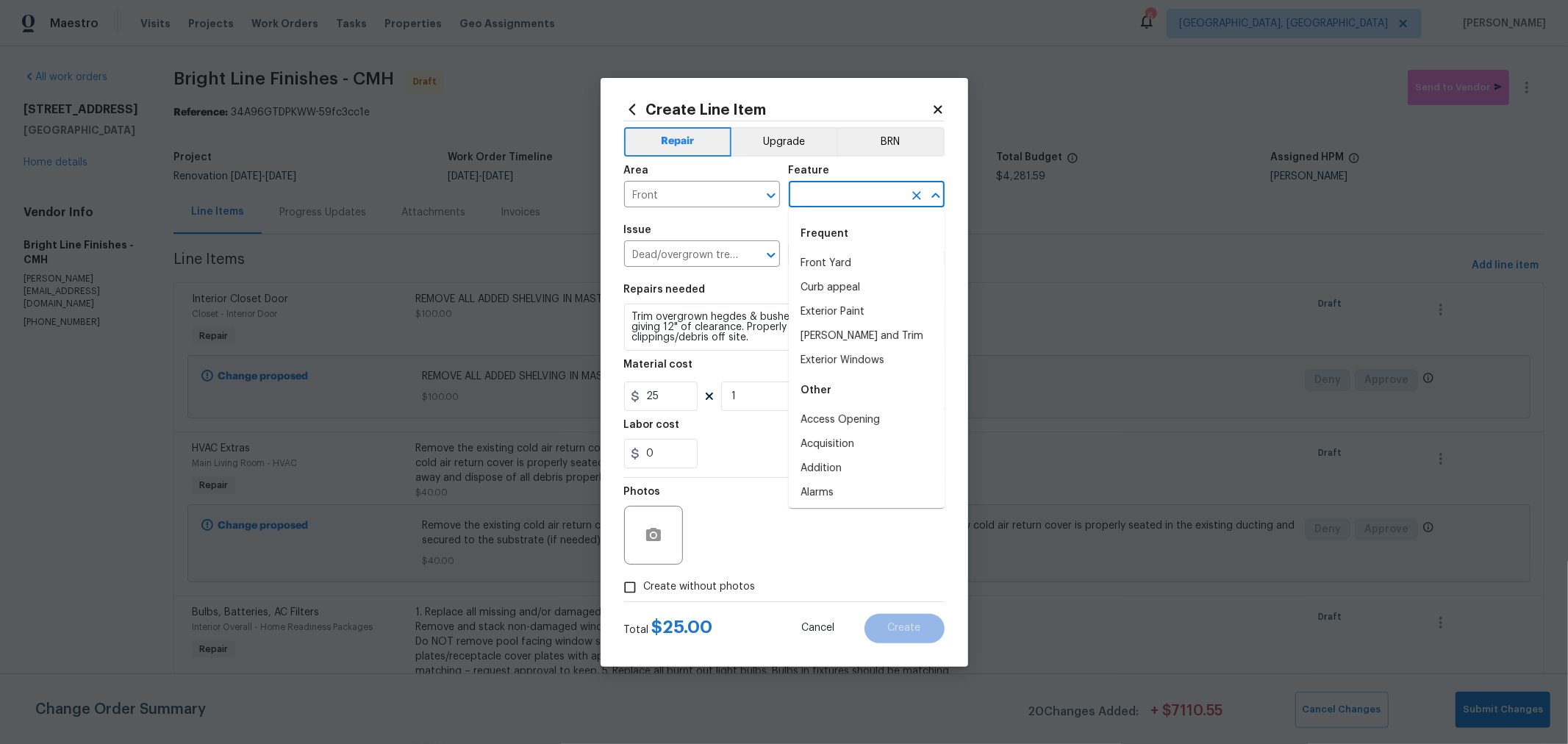
click at [847, 192] on input "text" at bounding box center [846, 195] width 115 height 22
click at [859, 256] on li "Front Yard" at bounding box center [866, 264] width 156 height 24
type input "Front Yard"
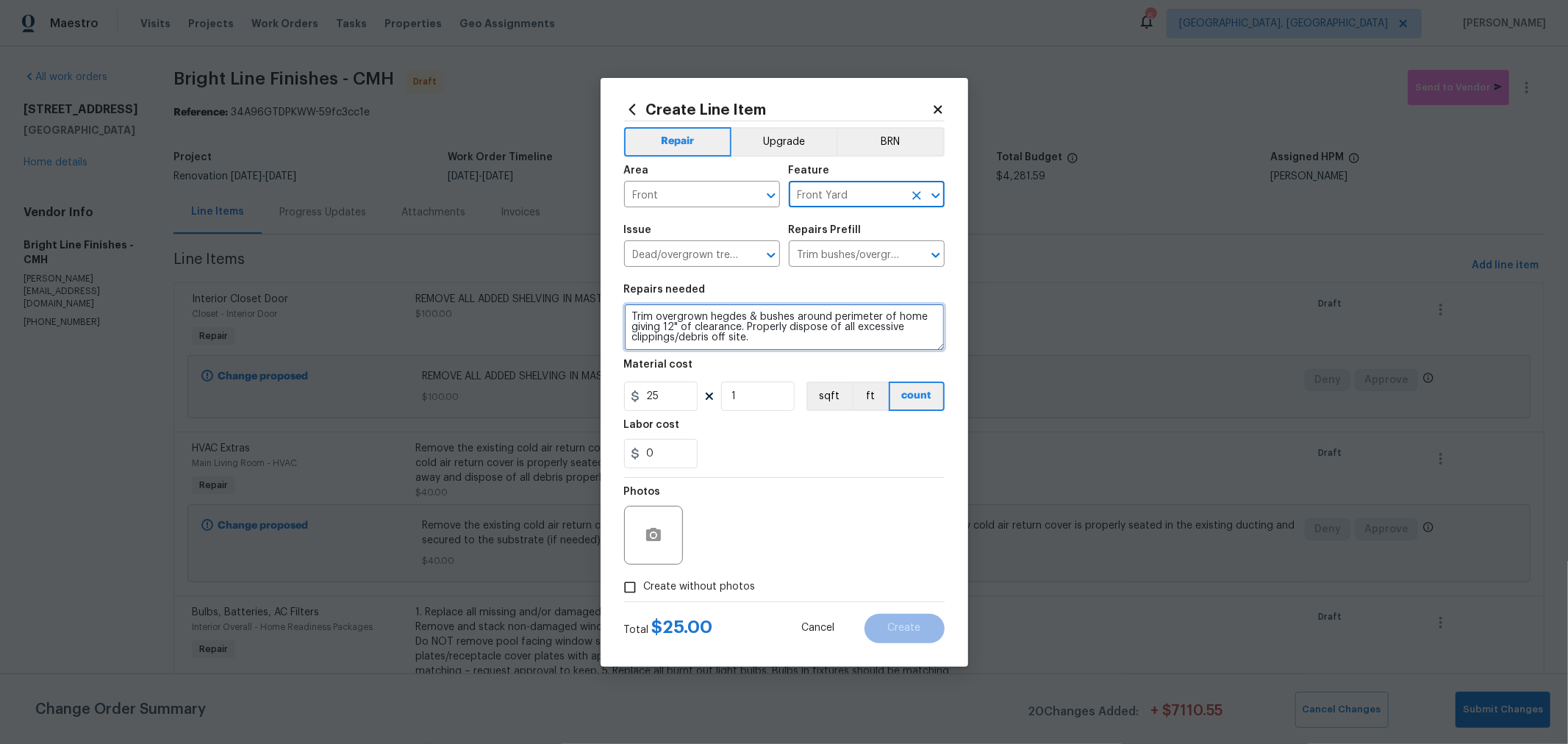
click at [629, 322] on textarea "Trim overgrown hegdes & bushes around perimeter of home giving 12" of clearance…" at bounding box center [785, 327] width 321 height 48
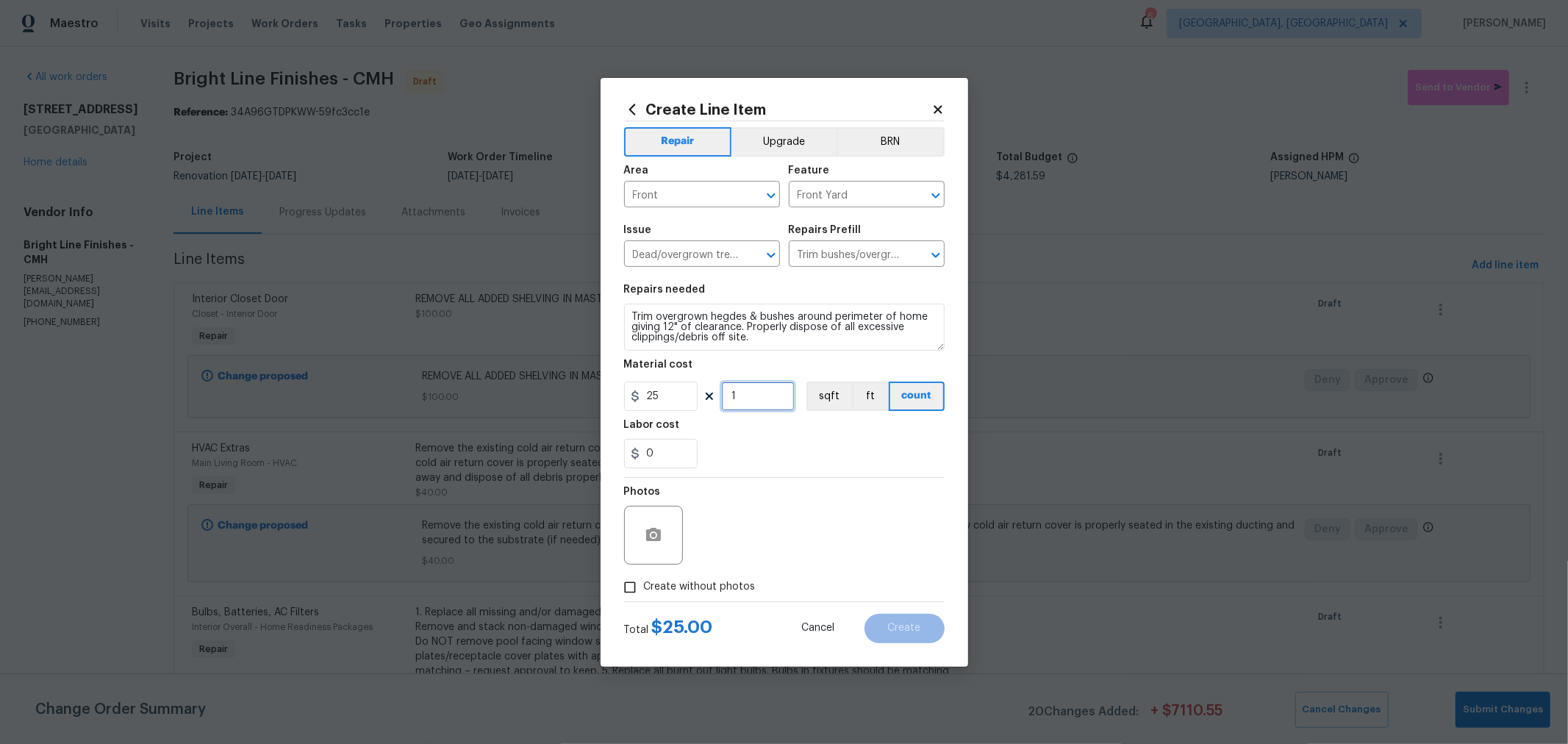
drag, startPoint x: 769, startPoint y: 399, endPoint x: 730, endPoint y: 404, distance: 39.3
click at [730, 404] on input "1" at bounding box center [758, 396] width 73 height 30
type input "2"
click at [870, 537] on div "Photos" at bounding box center [785, 525] width 321 height 96
click at [744, 585] on span "Create without photos" at bounding box center [700, 587] width 112 height 15
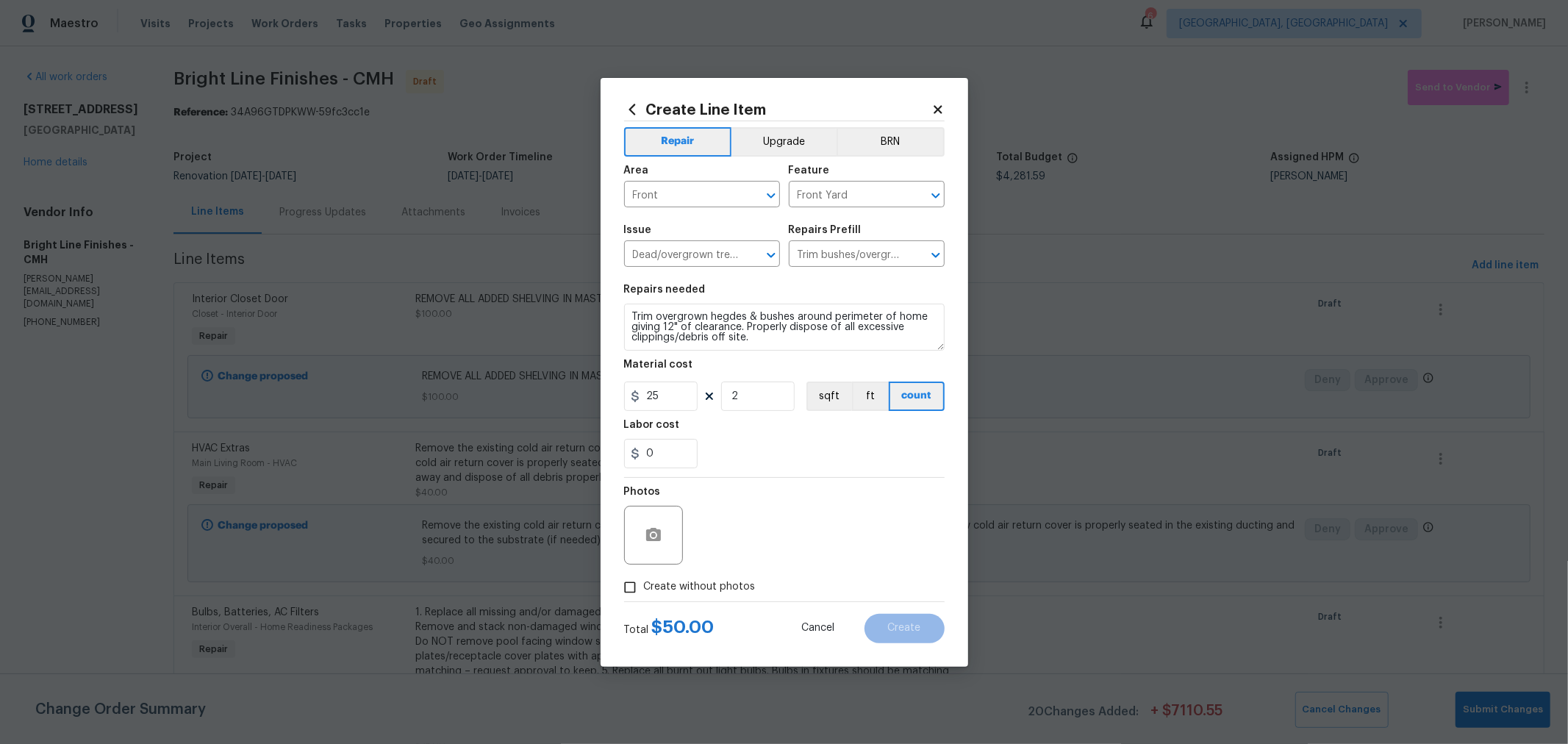
click at [788, 551] on div "Photos" at bounding box center [785, 525] width 321 height 96
click at [619, 581] on input "Create without photos" at bounding box center [630, 587] width 28 height 28
checkbox input "true"
click at [745, 533] on textarea at bounding box center [819, 536] width 250 height 59
type textarea "H"
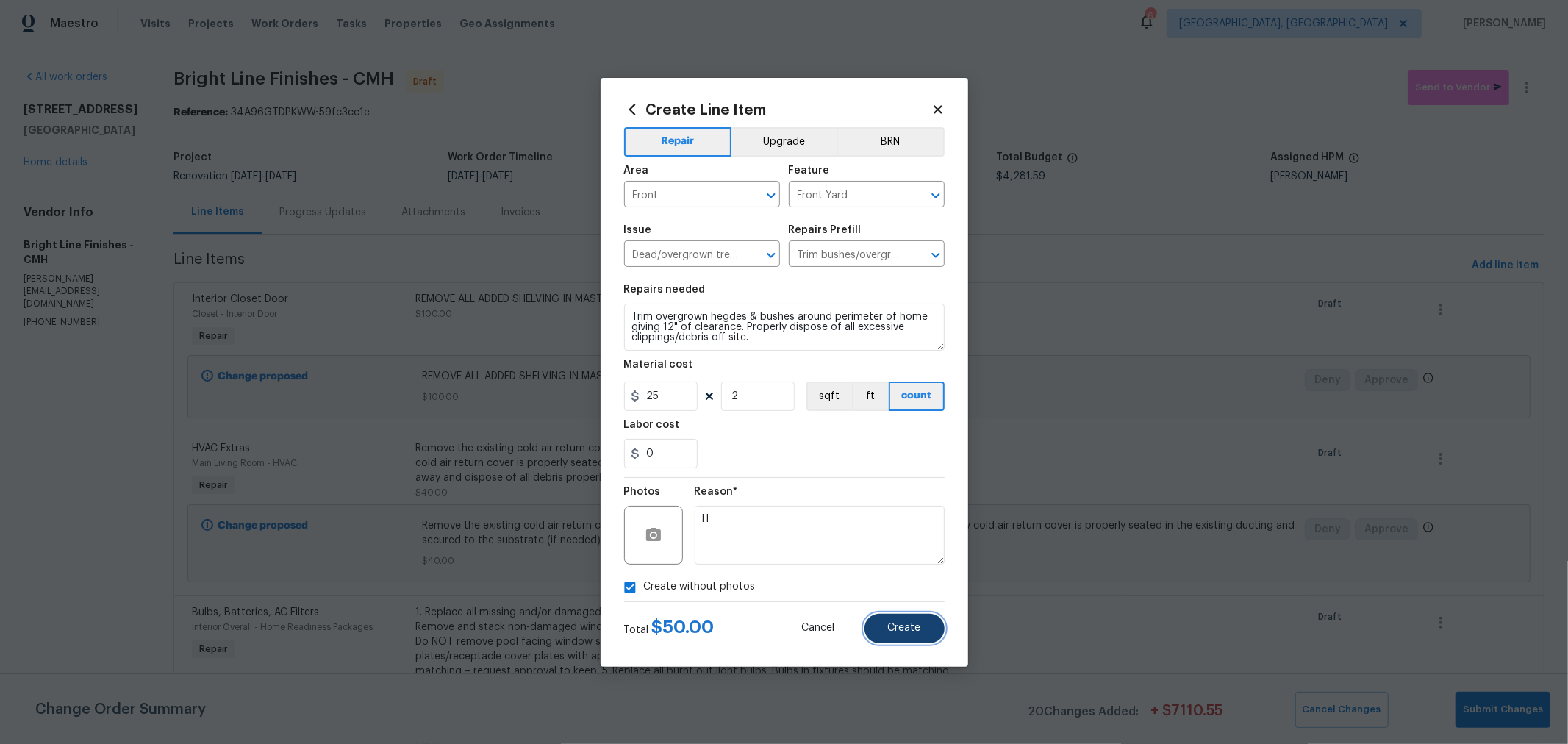
click at [899, 637] on button "Create" at bounding box center [904, 628] width 80 height 30
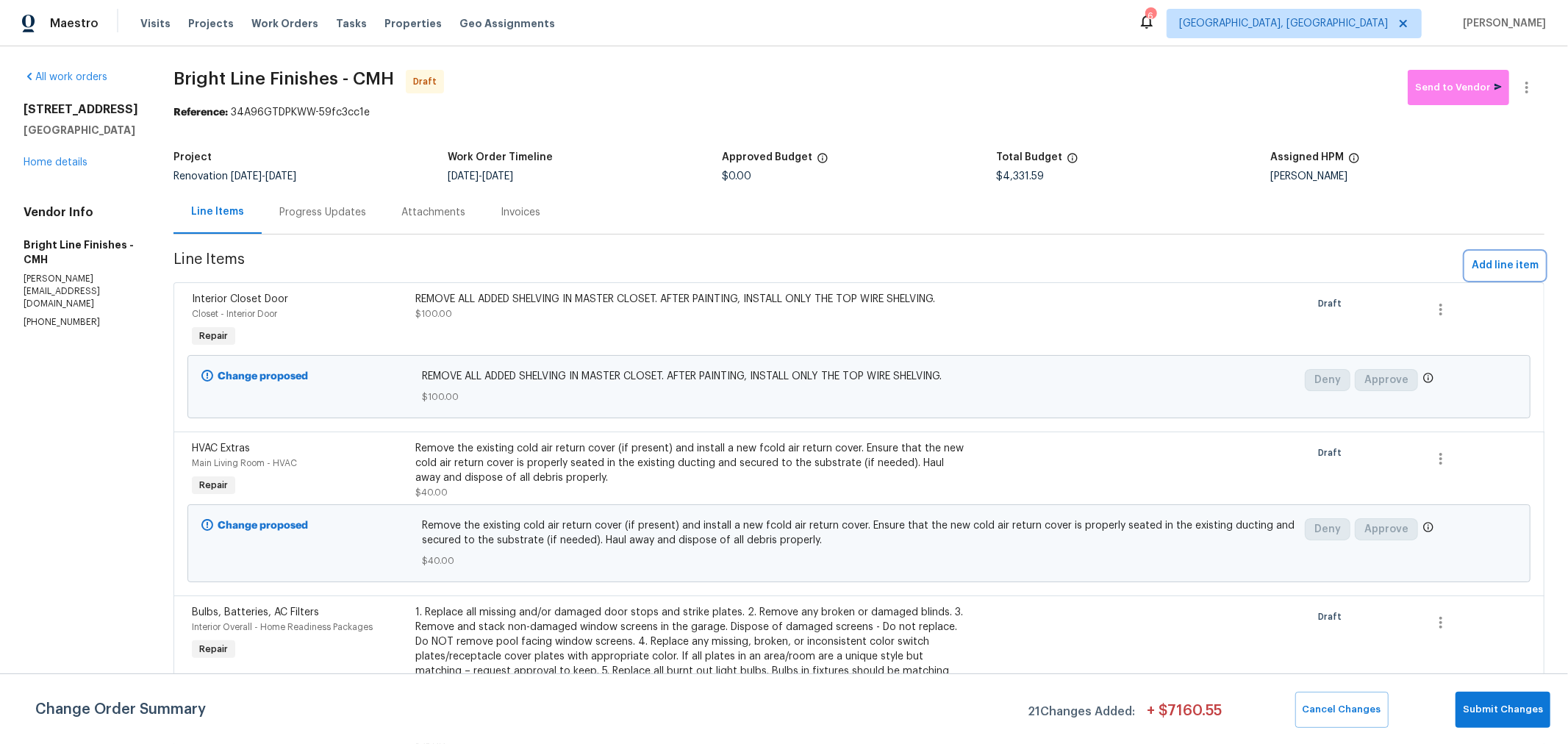
click at [1512, 259] on span "Add line item" at bounding box center [1505, 265] width 67 height 19
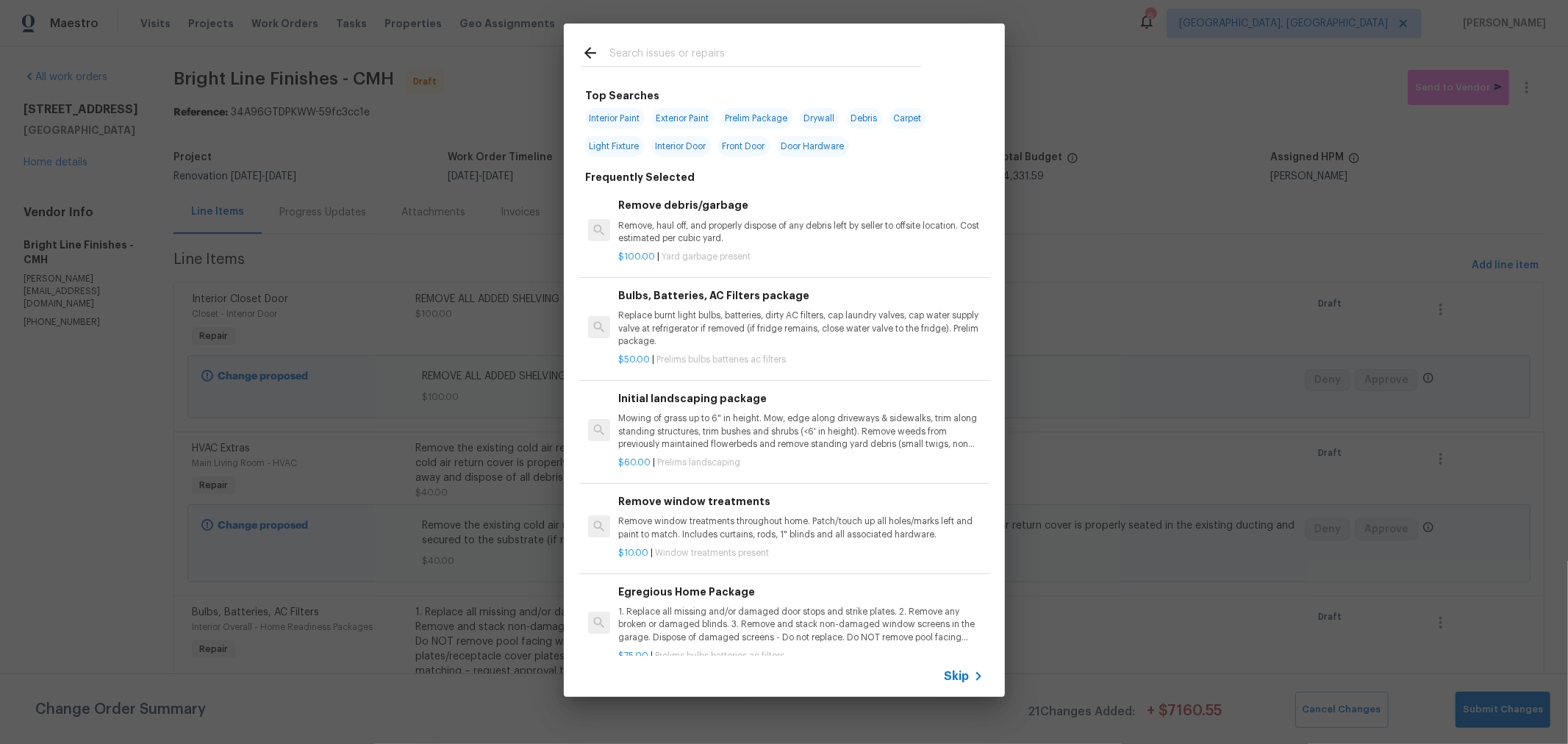
click at [708, 42] on div at bounding box center [751, 52] width 375 height 58
click at [703, 50] on input "text" at bounding box center [765, 55] width 312 height 22
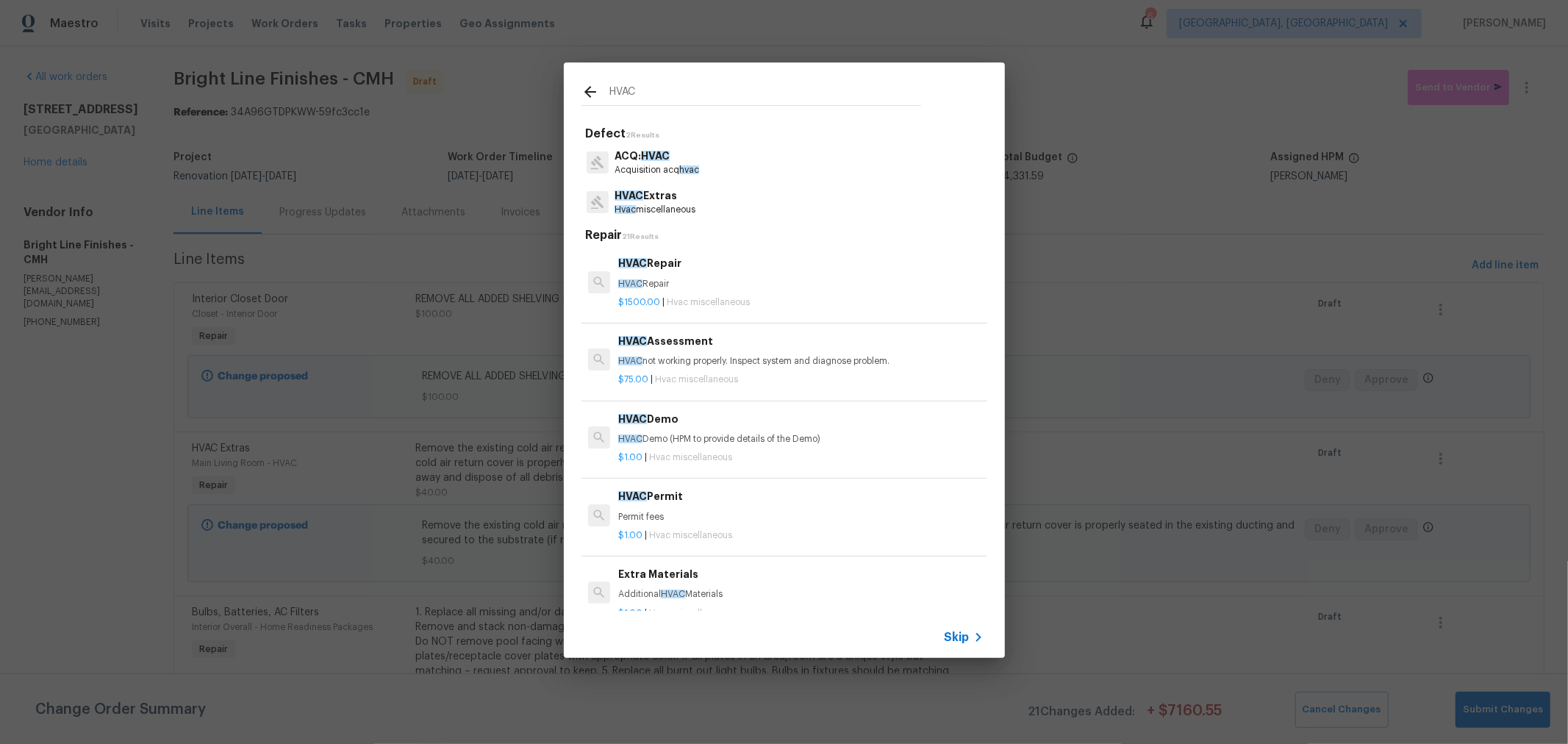
type input "HVAC"
click at [671, 196] on p "HVAC Extras" at bounding box center [655, 195] width 81 height 15
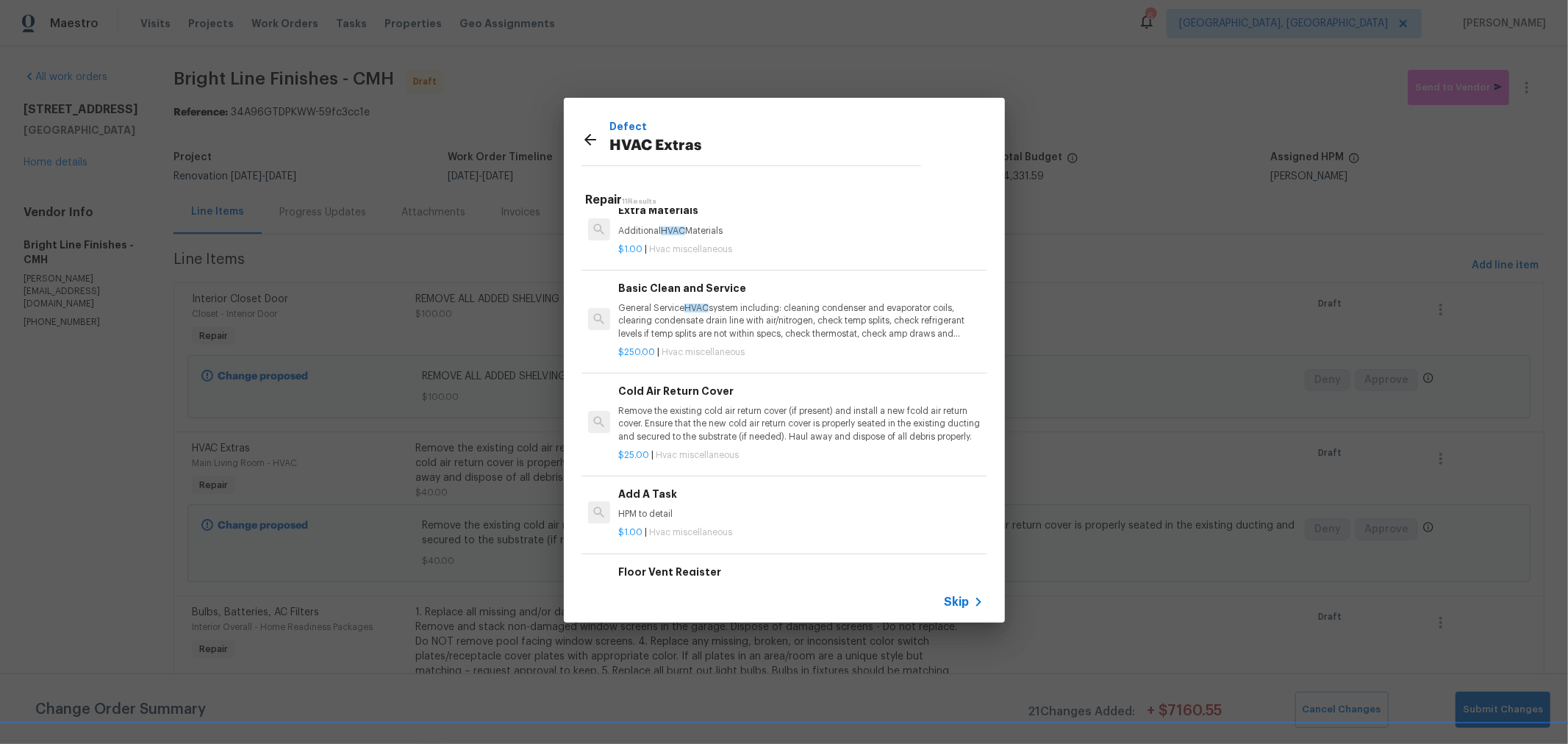
scroll to position [327, 0]
click at [761, 320] on p "General Service HVAC system including: cleaning condenser and evaporator coils,…" at bounding box center [800, 323] width 365 height 38
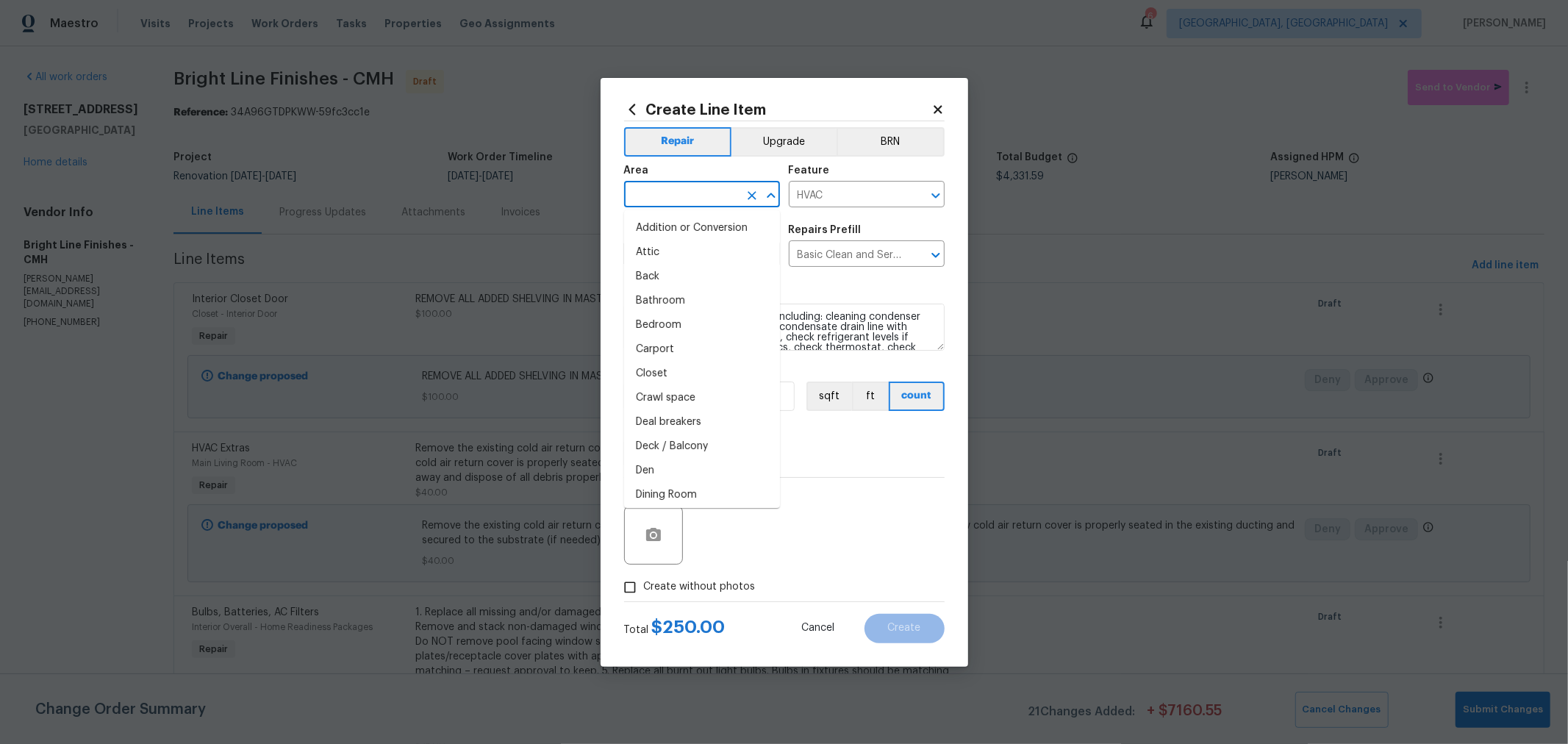
click at [719, 186] on input "text" at bounding box center [682, 195] width 115 height 22
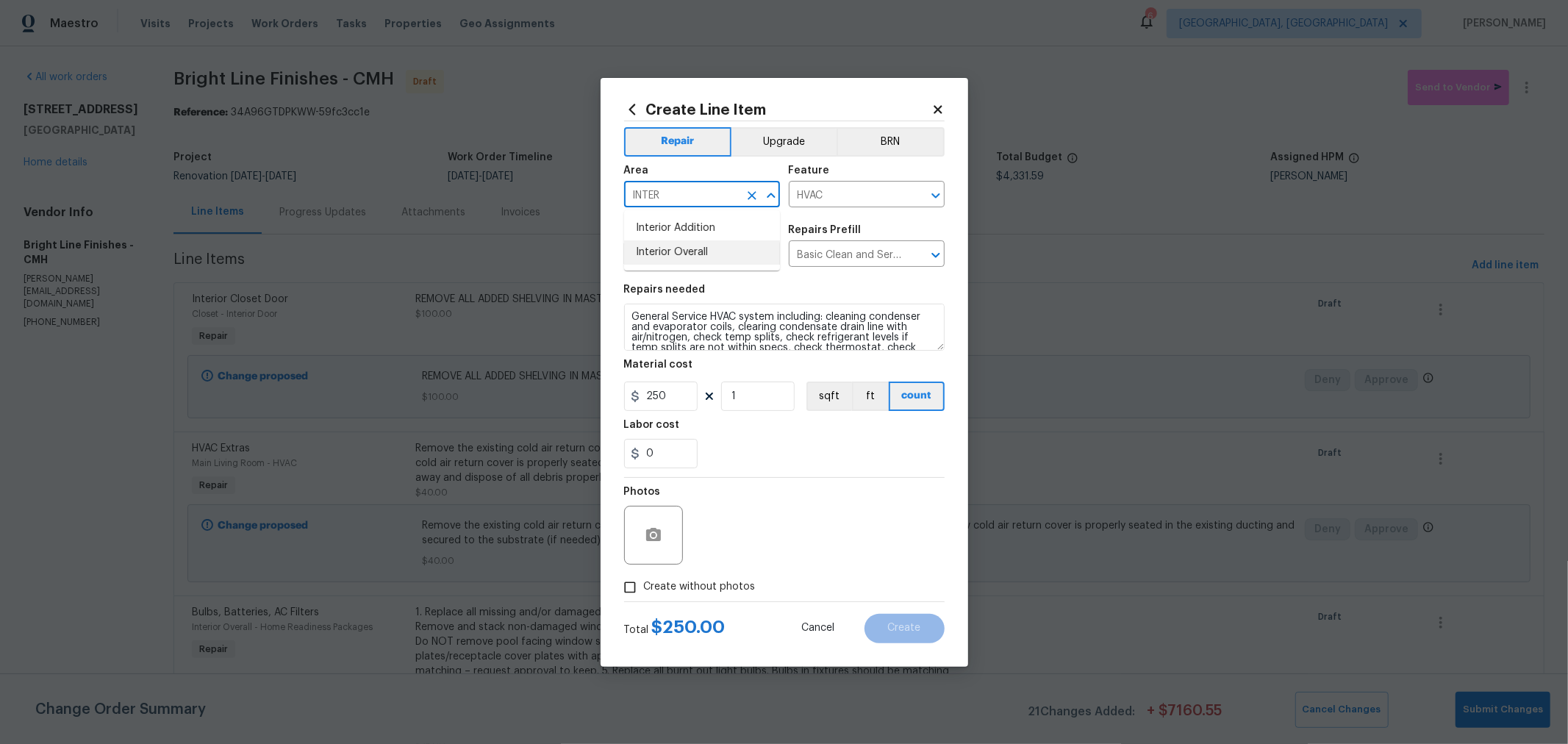
click at [686, 262] on li "Interior Overall" at bounding box center [702, 252] width 156 height 24
type input "Interior Overall"
click at [747, 584] on span "Create without photos" at bounding box center [700, 587] width 112 height 15
click at [644, 584] on input "Create without photos" at bounding box center [630, 587] width 28 height 28
checkbox input "true"
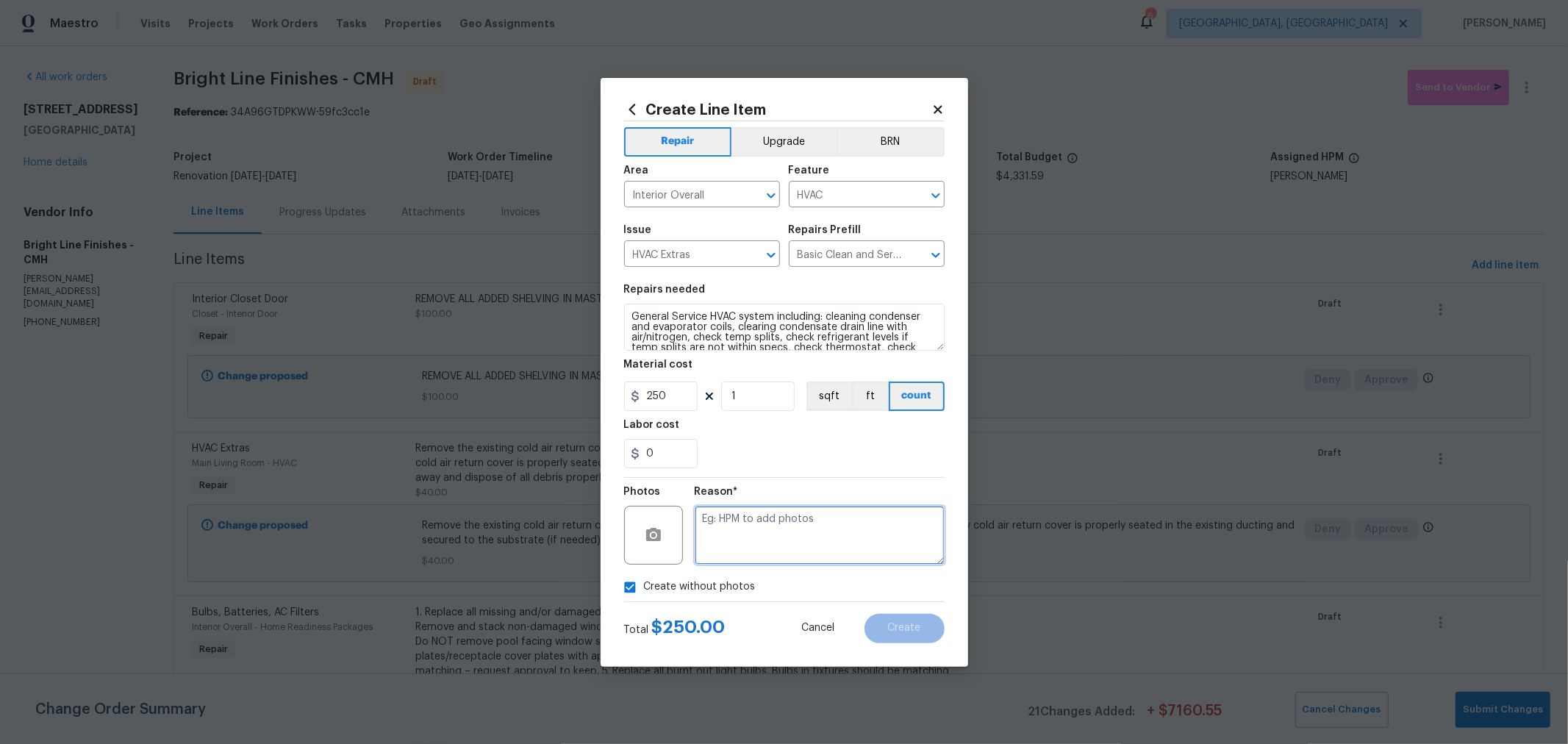
click at [772, 550] on textarea at bounding box center [819, 536] width 250 height 59
type textarea "H"
click at [918, 628] on span "Create" at bounding box center [904, 628] width 33 height 11
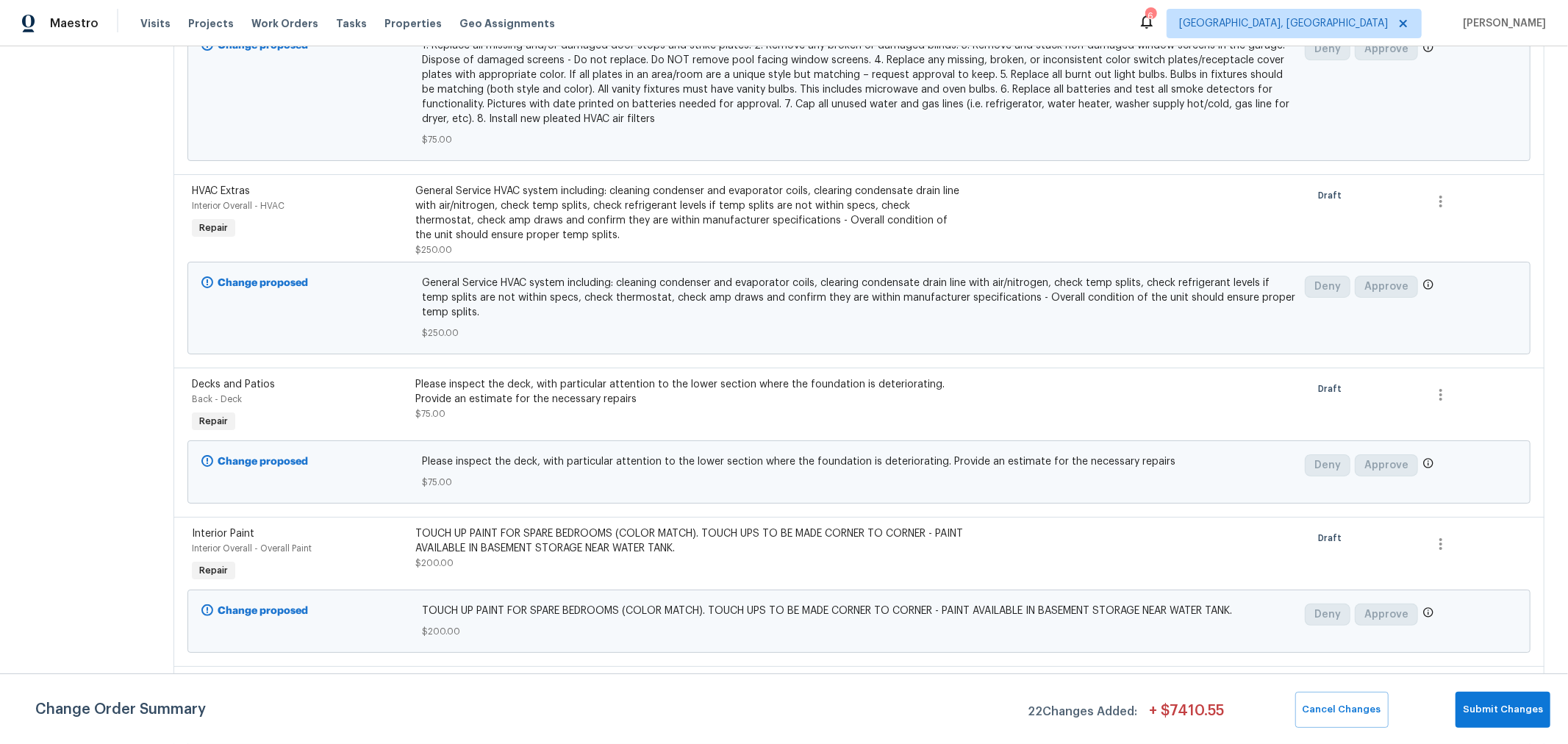
scroll to position [734, 0]
click at [636, 228] on div "General Service HVAC system including: cleaning condenser and evaporator coils,…" at bounding box center [691, 212] width 551 height 59
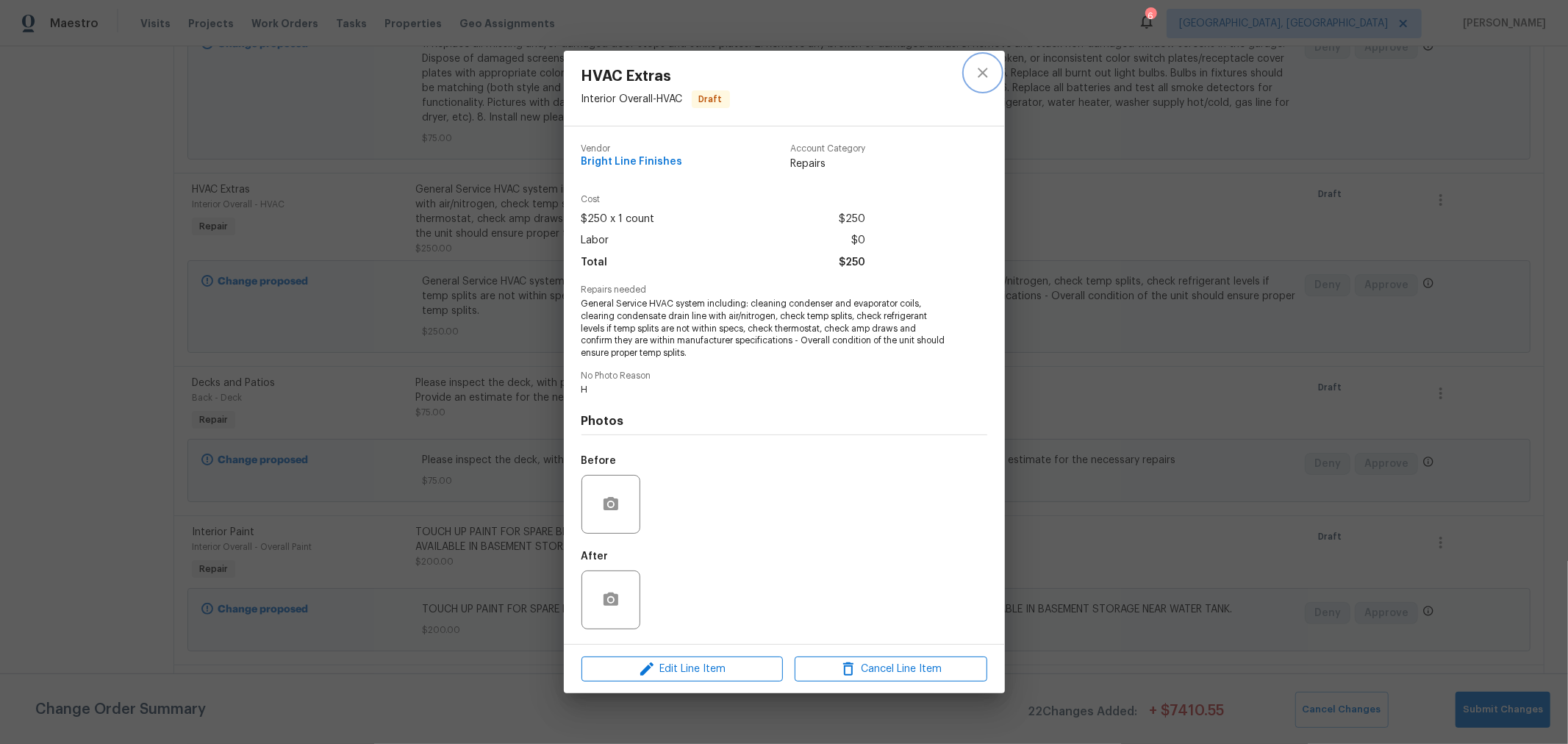
click at [983, 72] on icon "close" at bounding box center [982, 72] width 10 height 10
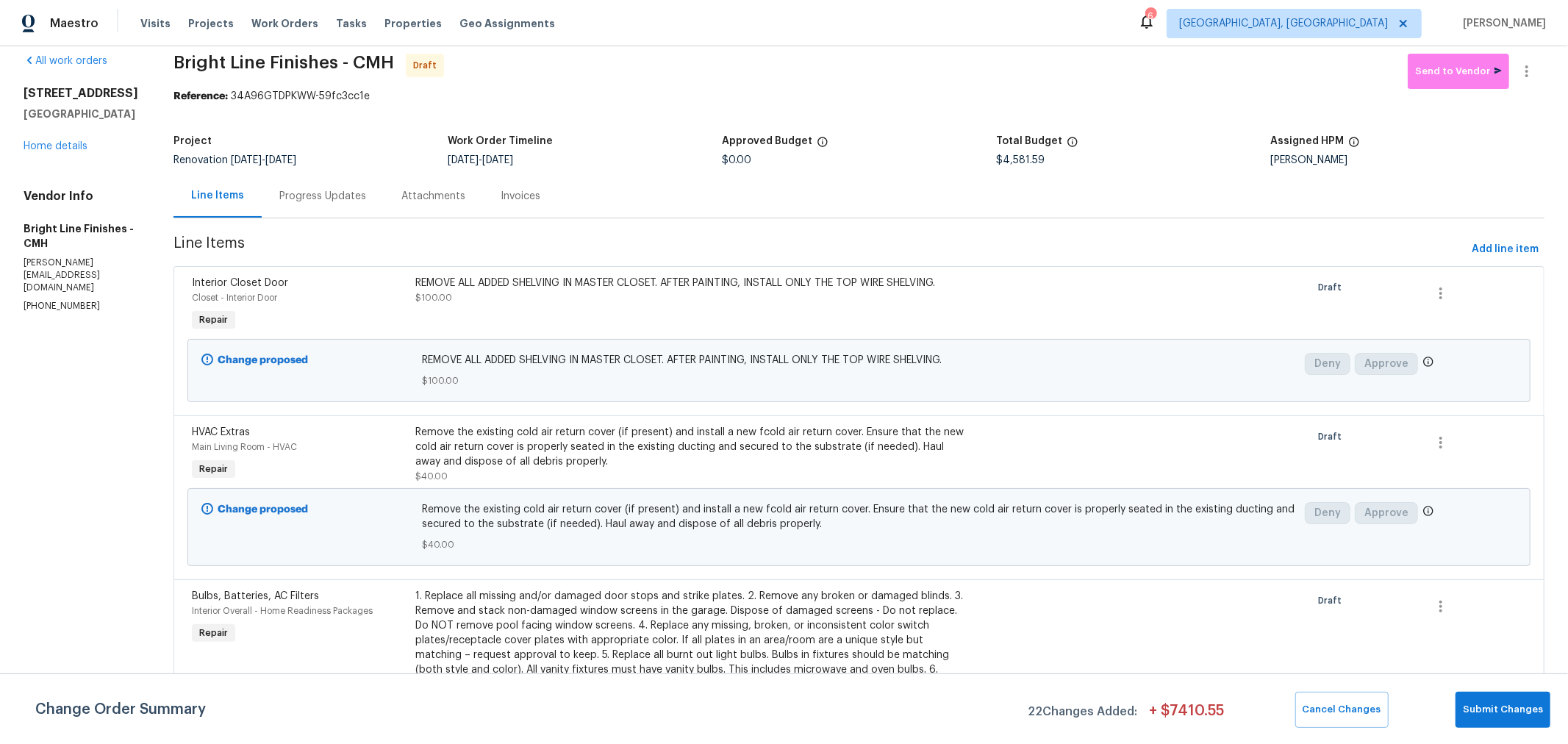
scroll to position [0, 0]
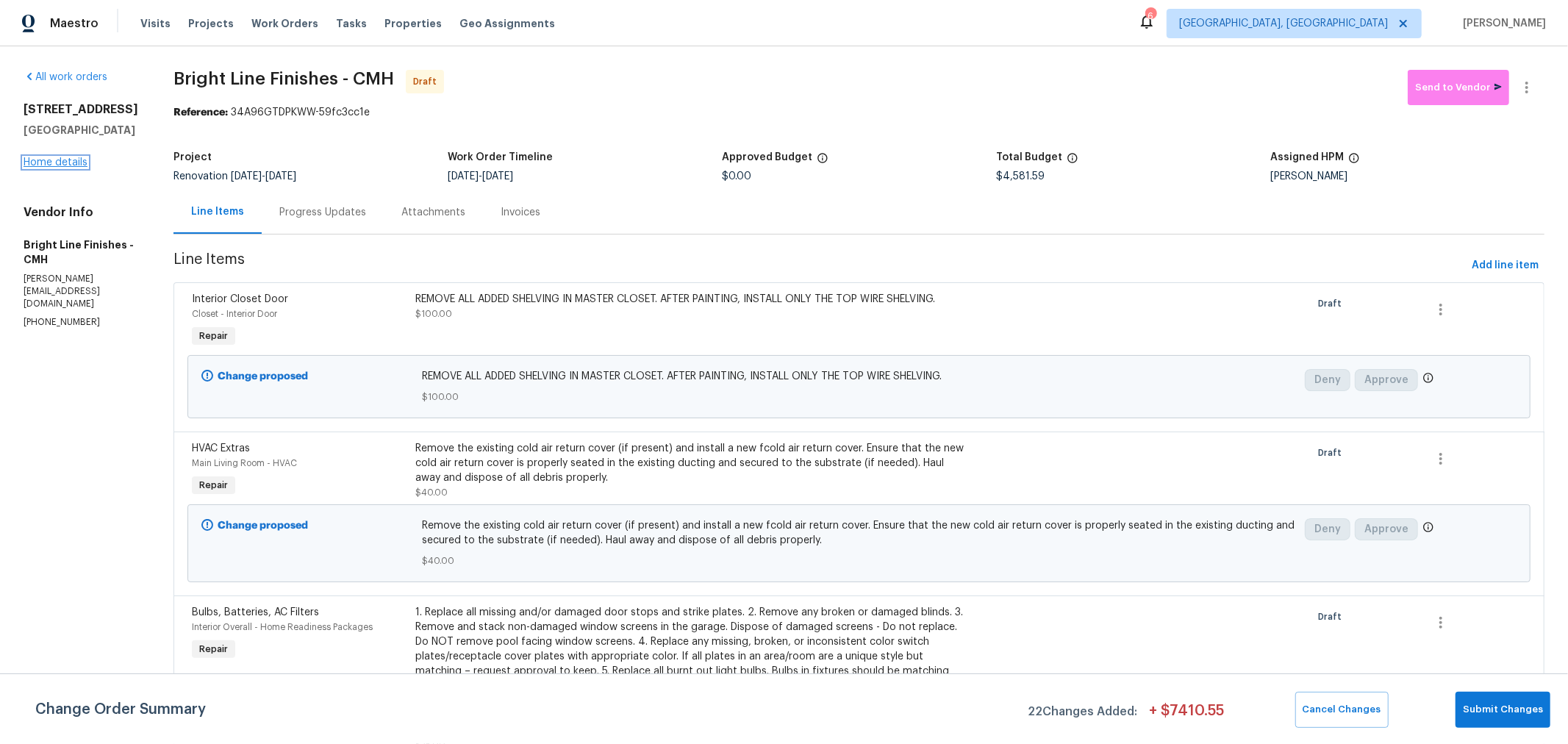
click at [64, 168] on link "Home details" at bounding box center [55, 162] width 64 height 10
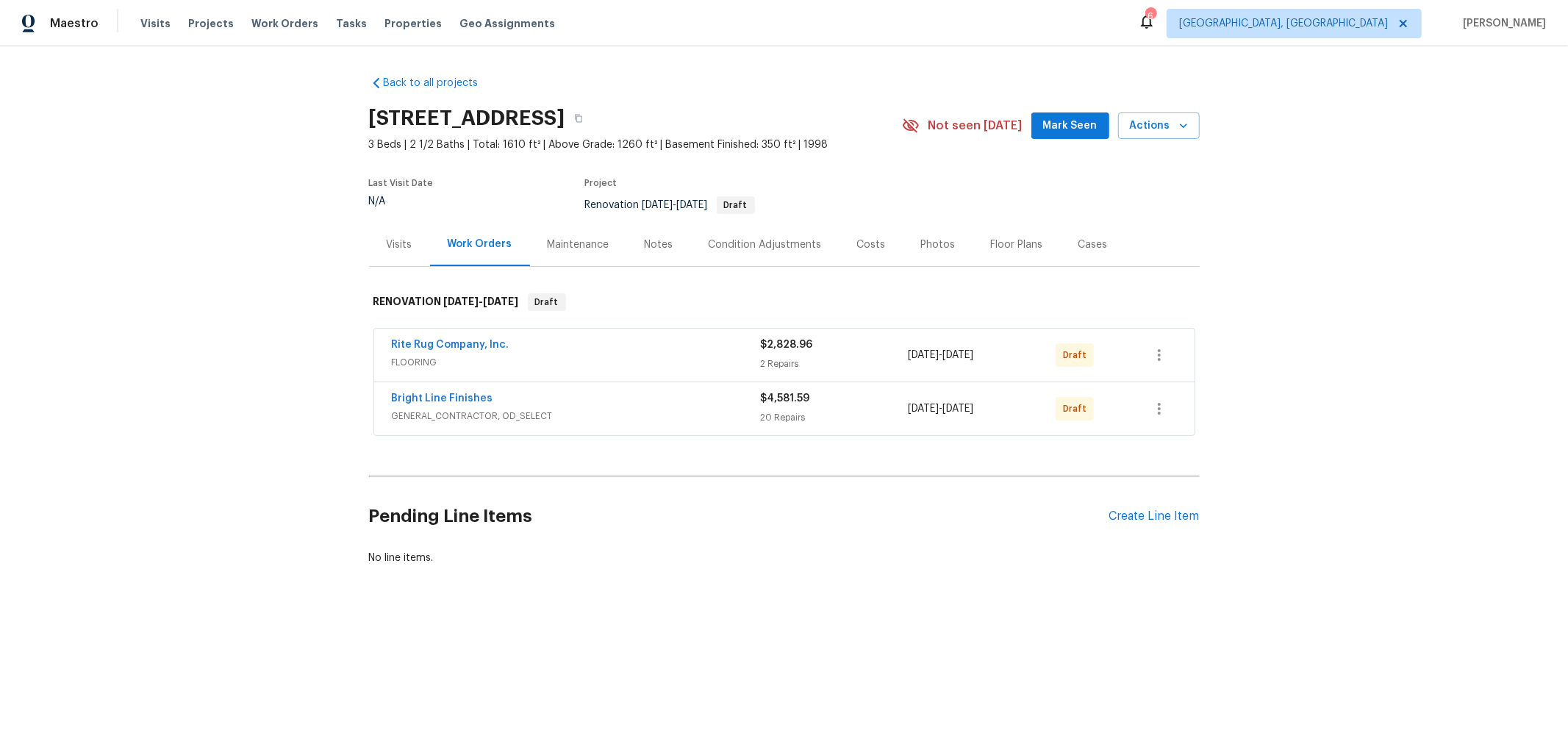
click at [470, 388] on div "Bright Line Finishes GENERAL_CONTRACTOR, OD_SELECT $4,581.59 20 Repairs 9/18/20…" at bounding box center [785, 409] width 821 height 53
click at [460, 400] on link "Bright Line Finishes" at bounding box center [442, 398] width 101 height 10
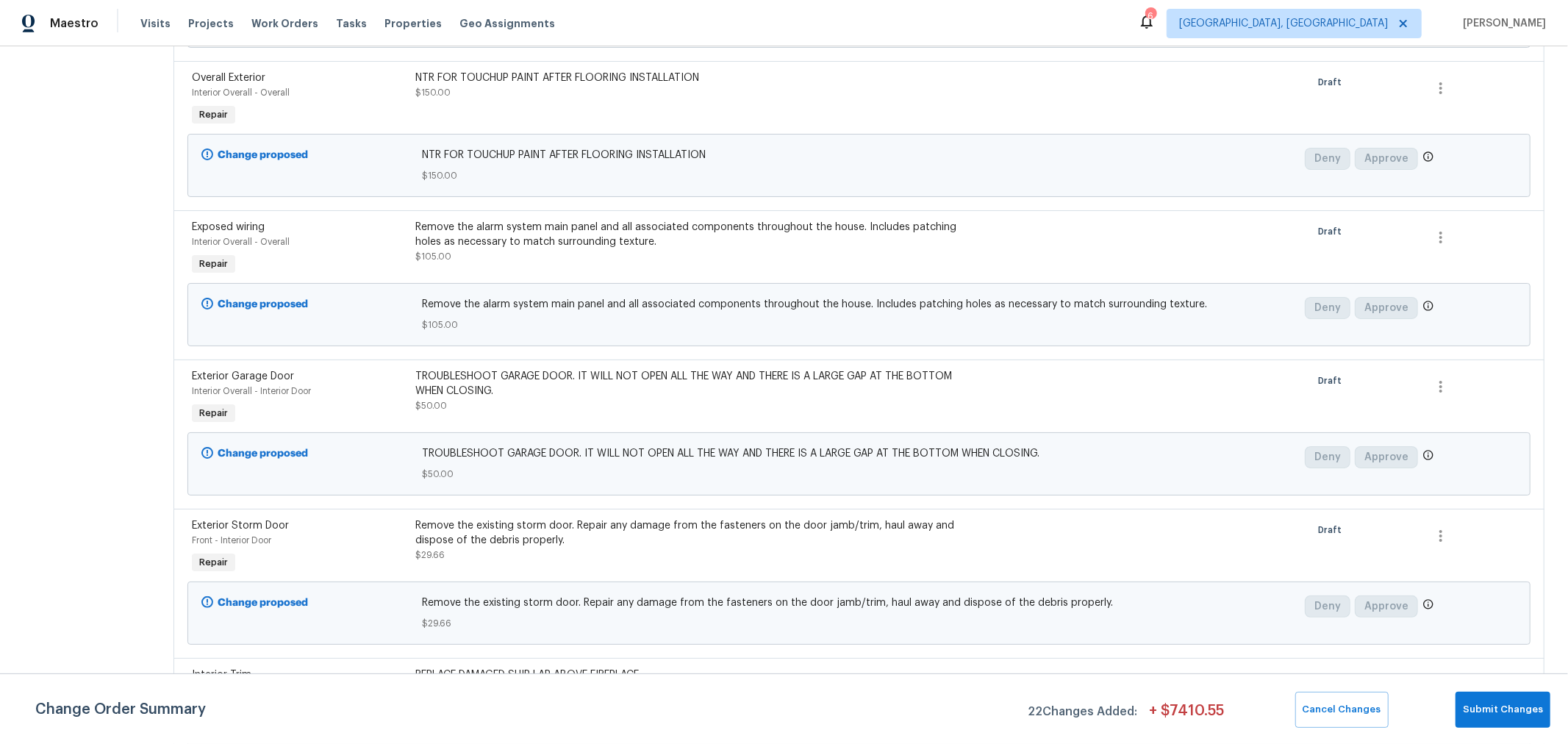
scroll to position [2694, 0]
click at [614, 221] on div "Remove the alarm system main panel and all associated components throughout the…" at bounding box center [691, 235] width 551 height 30
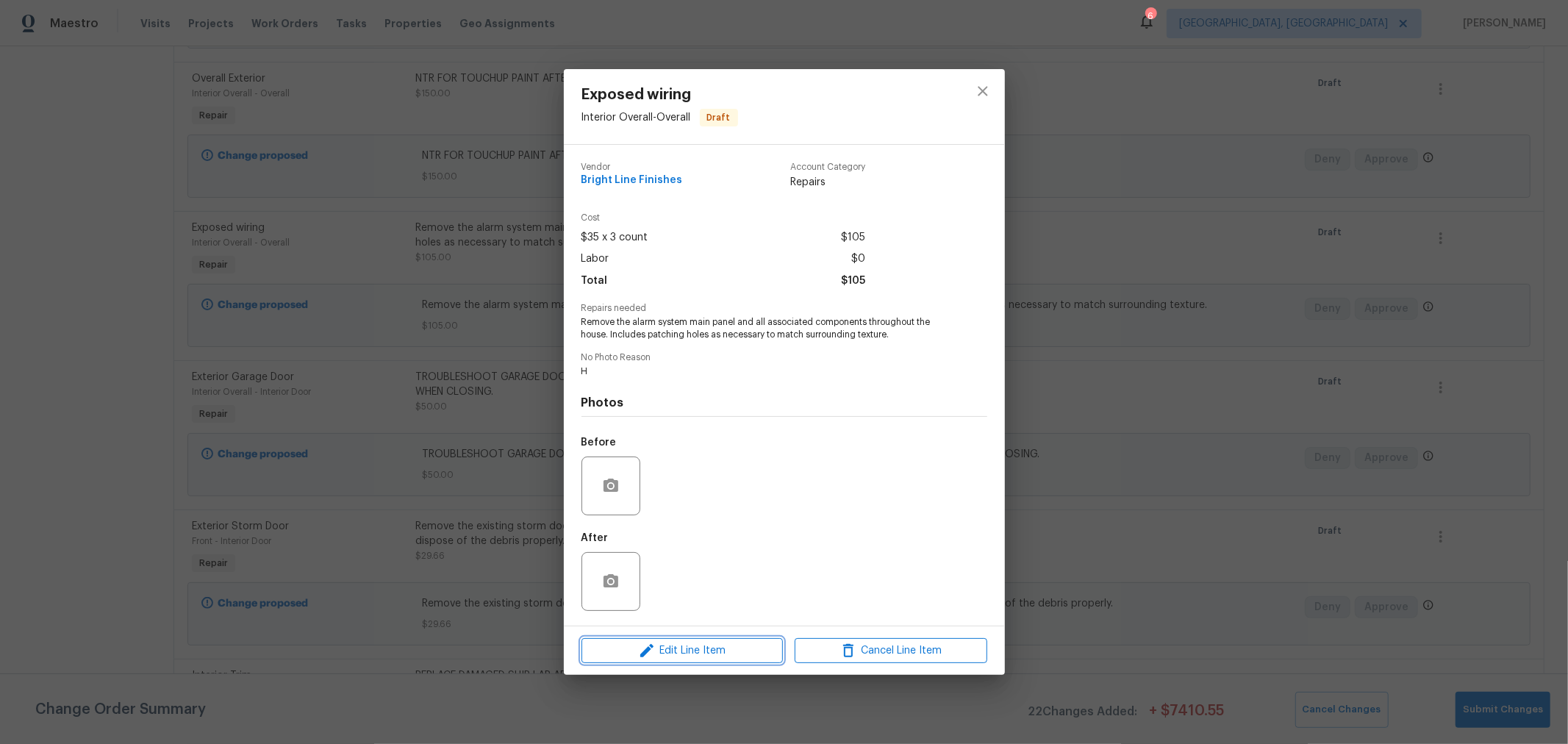
click at [678, 653] on span "Edit Line Item" at bounding box center [682, 651] width 193 height 19
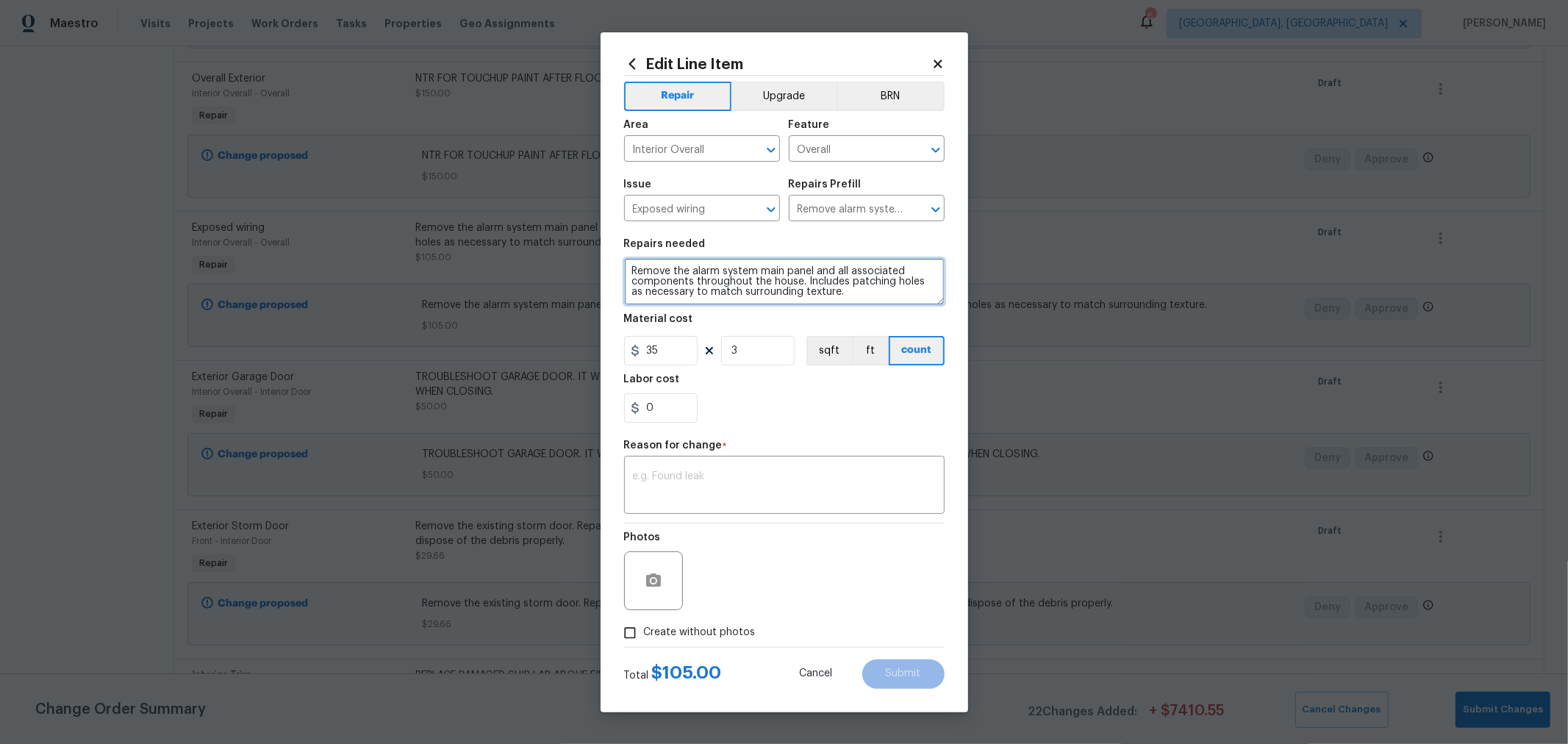
click at [713, 289] on textarea "Remove the alarm system main panel and all associated components throughout the…" at bounding box center [785, 281] width 321 height 48
paste textarea "window blinds, treatments, curtains, rods, hardware, loose wires/cables, shelvi…"
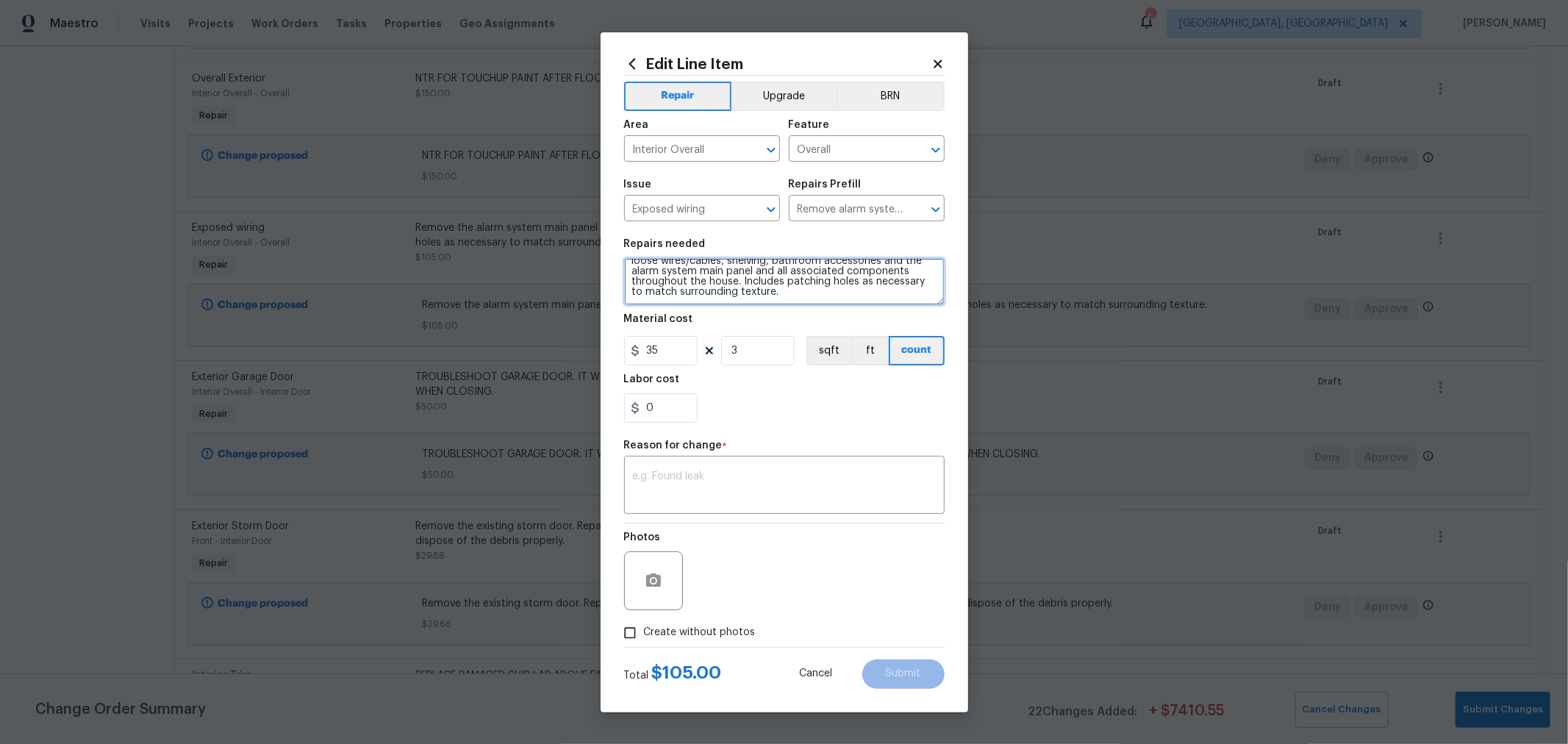
type textarea "Remove window blinds, treatments, curtains, rods, hardware, loose wires/cables,…"
click at [766, 453] on div "Reason for change *" at bounding box center [785, 449] width 321 height 19
click at [763, 475] on textarea at bounding box center [784, 487] width 303 height 30
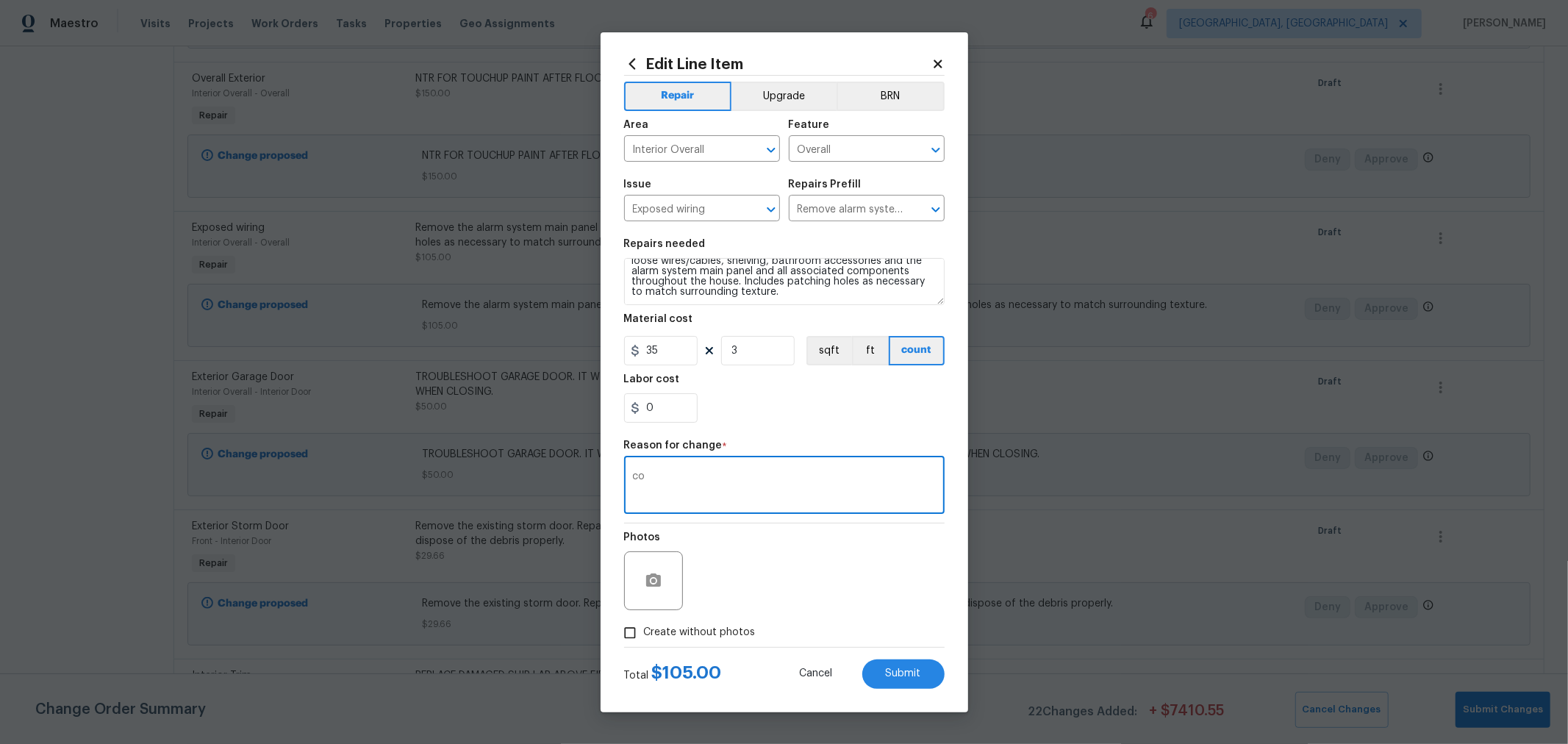
type textarea "c"
type textarea "DESCRIPTION"
click at [903, 662] on button "Submit" at bounding box center [903, 674] width 82 height 30
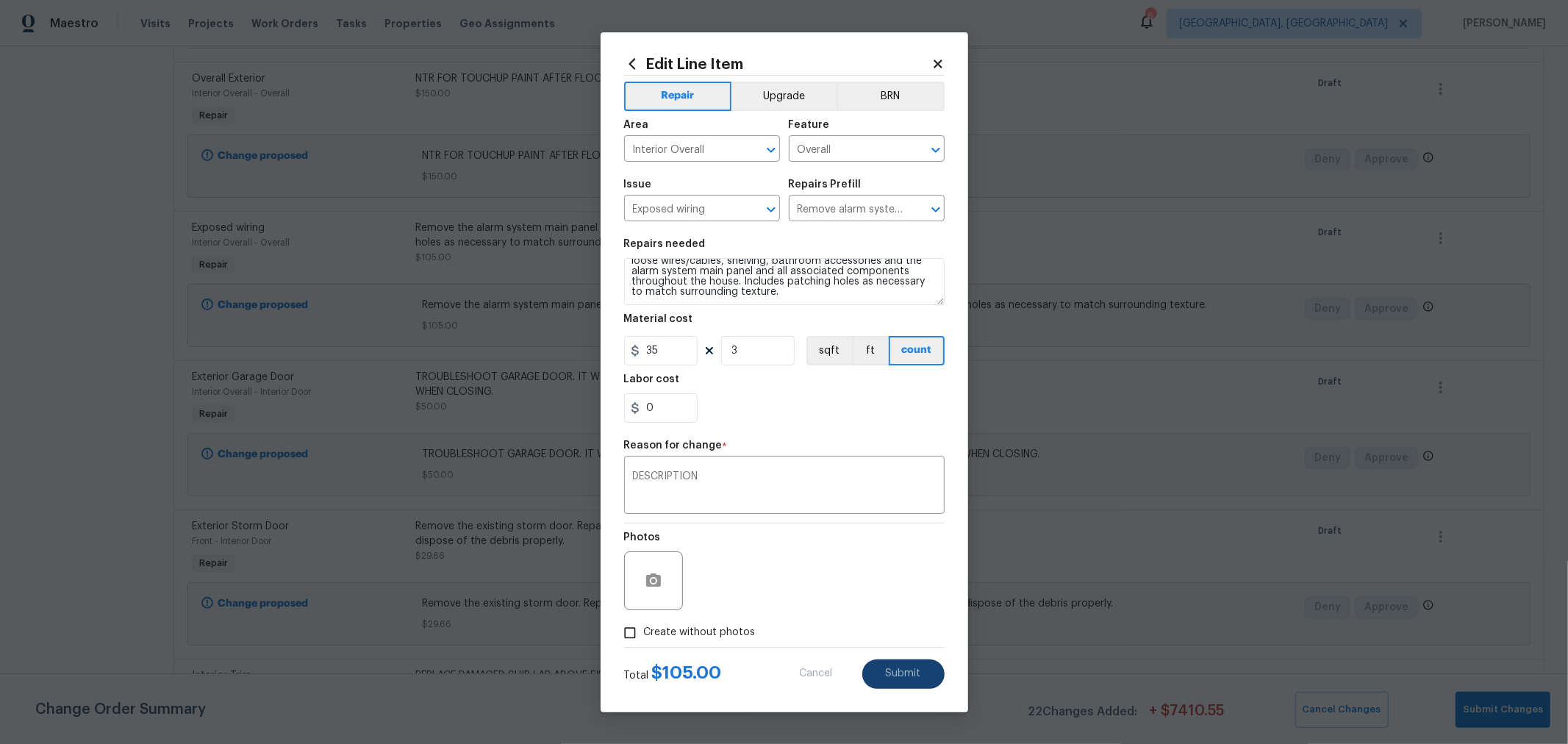
type textarea "Remove the alarm system main panel and all associated components throughout the…"
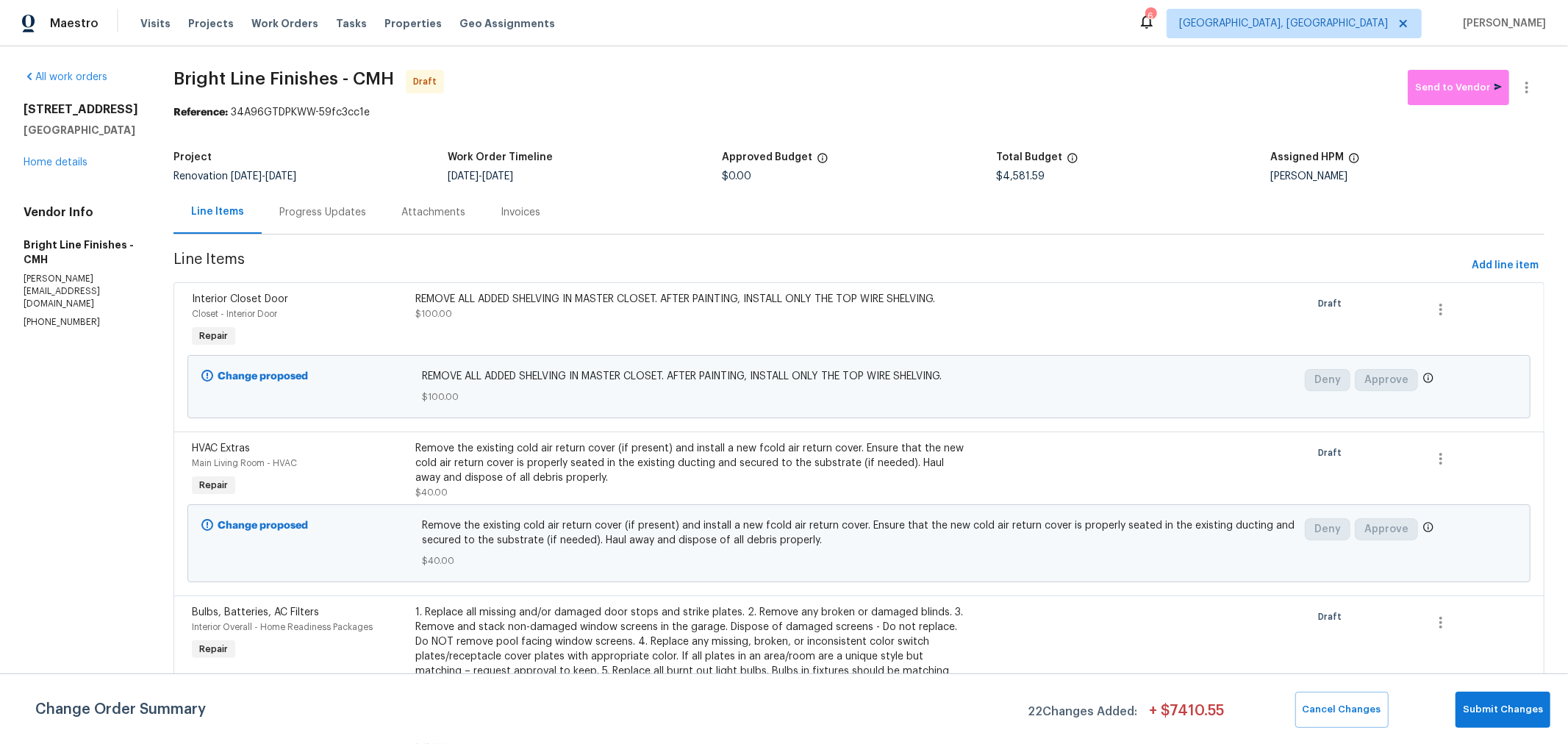
scroll to position [0, 0]
click at [1522, 156] on div "Assigned HPM" at bounding box center [1408, 161] width 274 height 19
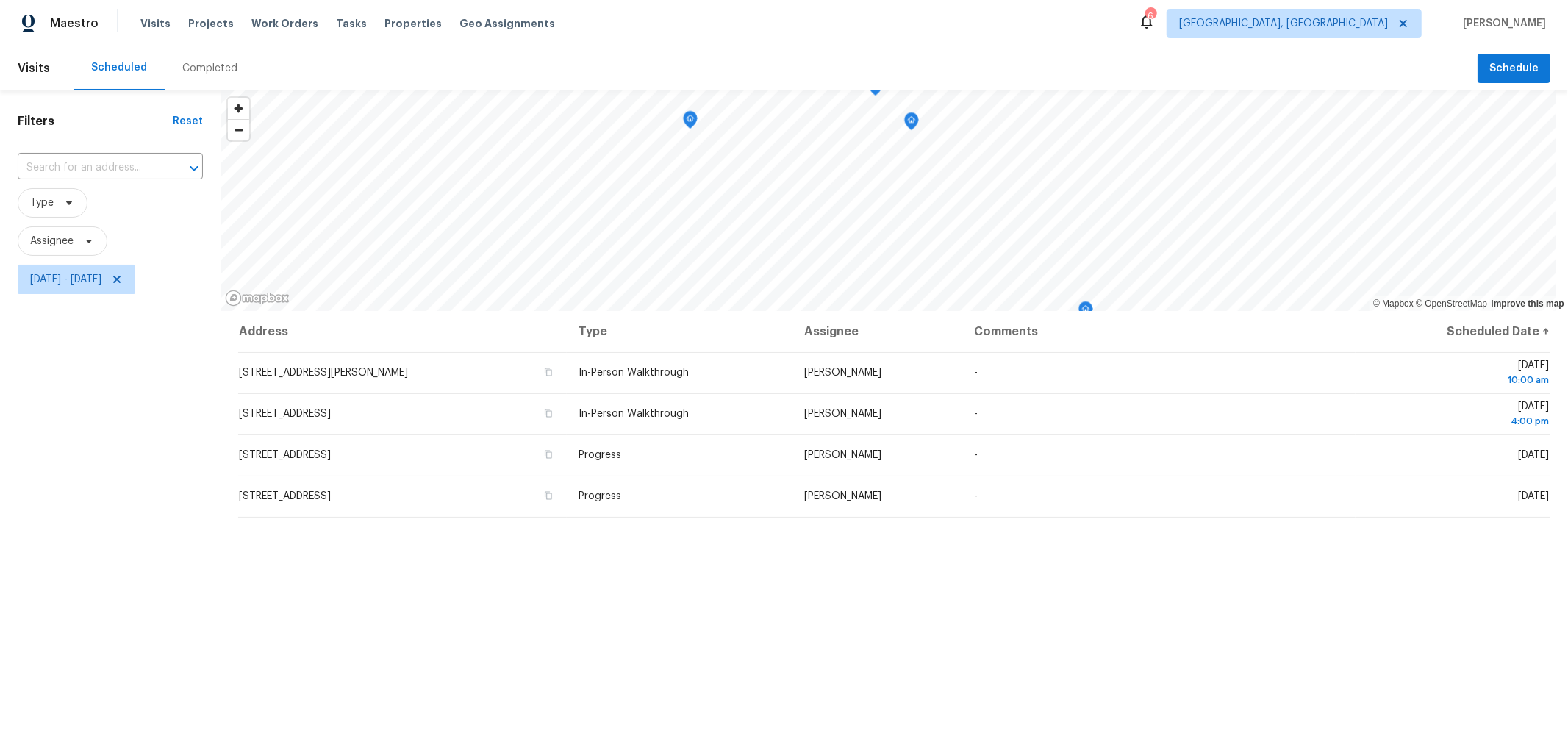
click at [1005, 635] on div "Address Type Assignee Comments Scheduled Date ↑ 634 Preston Trails Dr, Pickerin…" at bounding box center [894, 609] width 1348 height 596
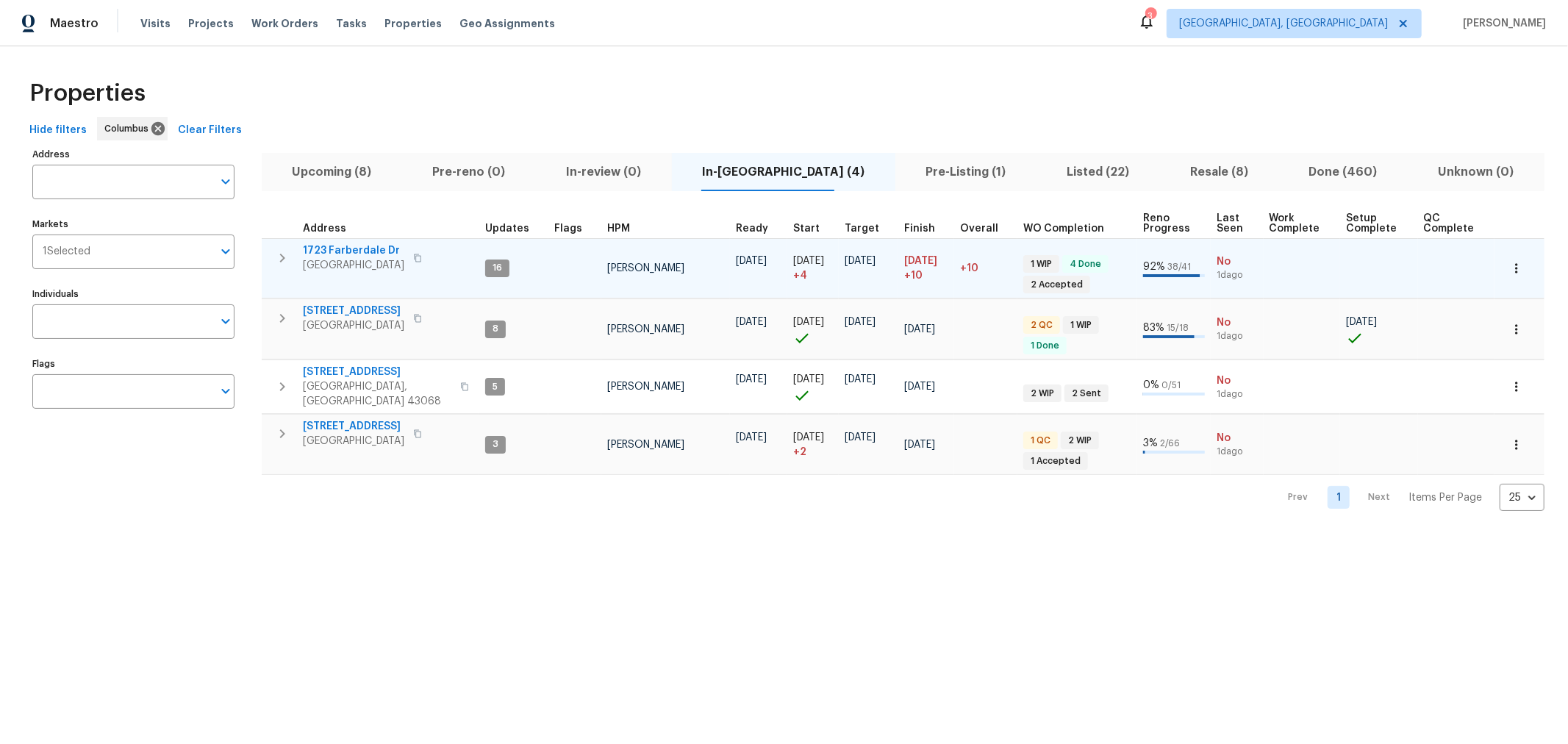
click at [322, 252] on span "1723 Farberdale Dr" at bounding box center [353, 251] width 101 height 14
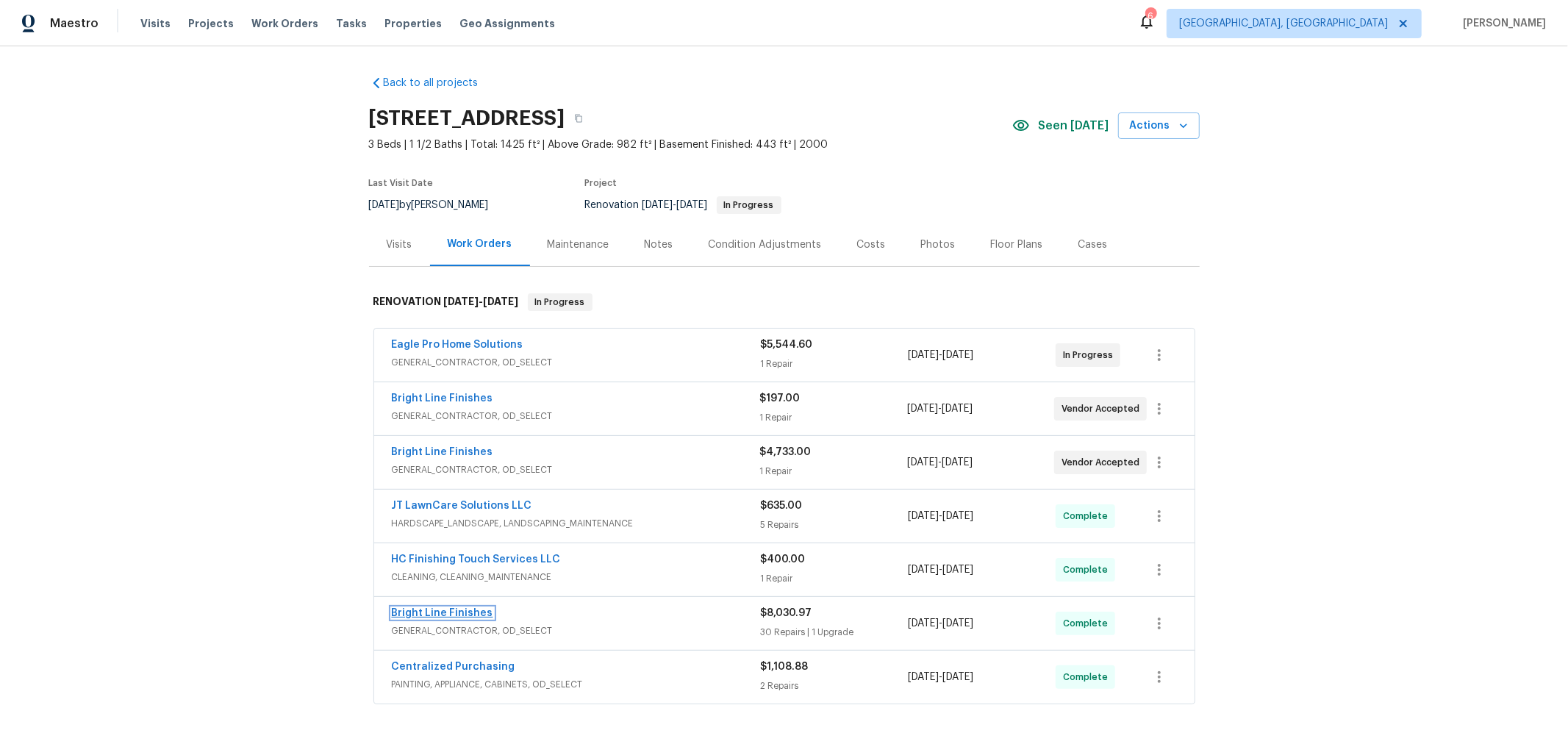
click at [444, 609] on link "Bright Line Finishes" at bounding box center [442, 613] width 101 height 10
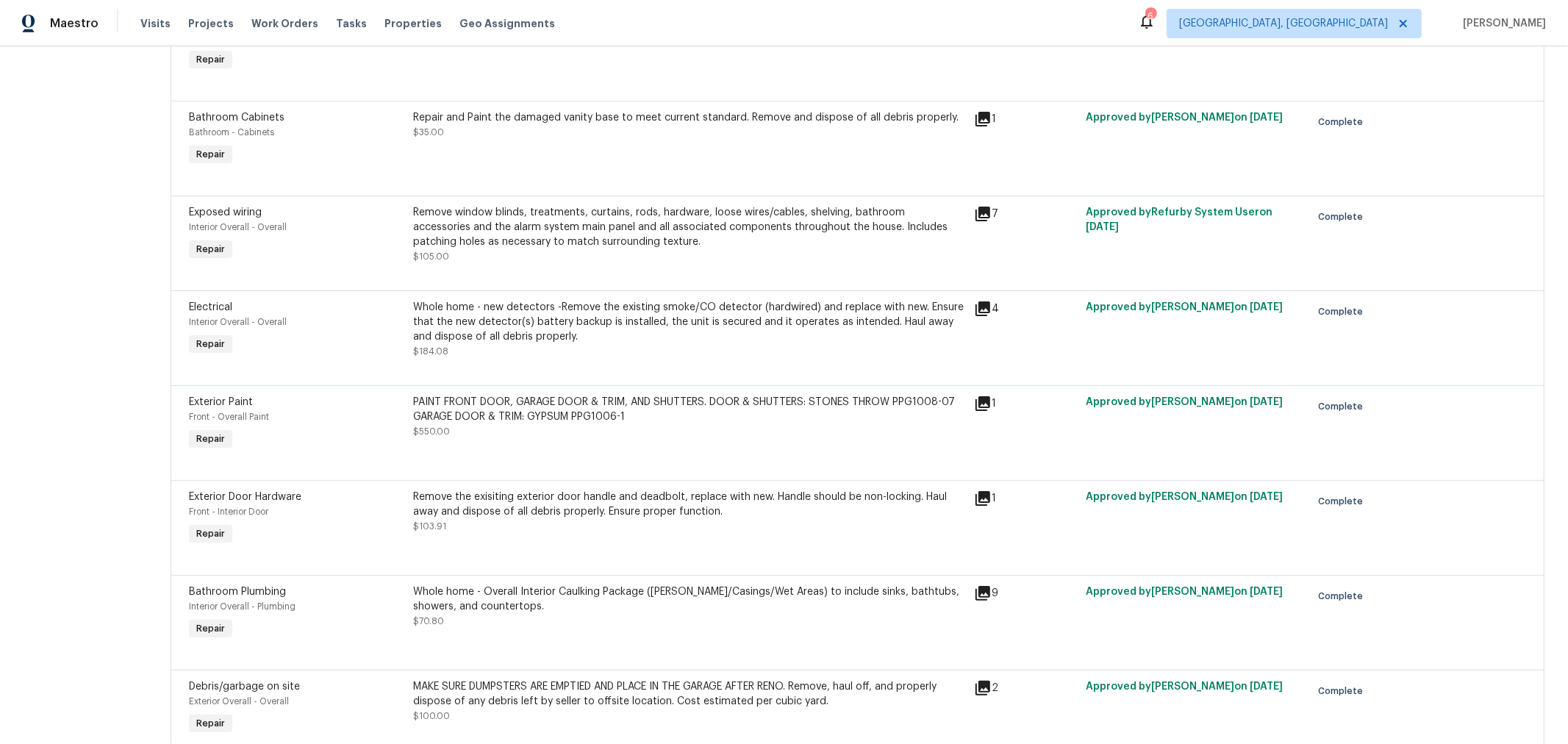
scroll to position [1138, 0]
click at [578, 235] on div "Remove window blinds, treatments, curtains, rods, hardware, loose wires/cables,…" at bounding box center [689, 227] width 552 height 44
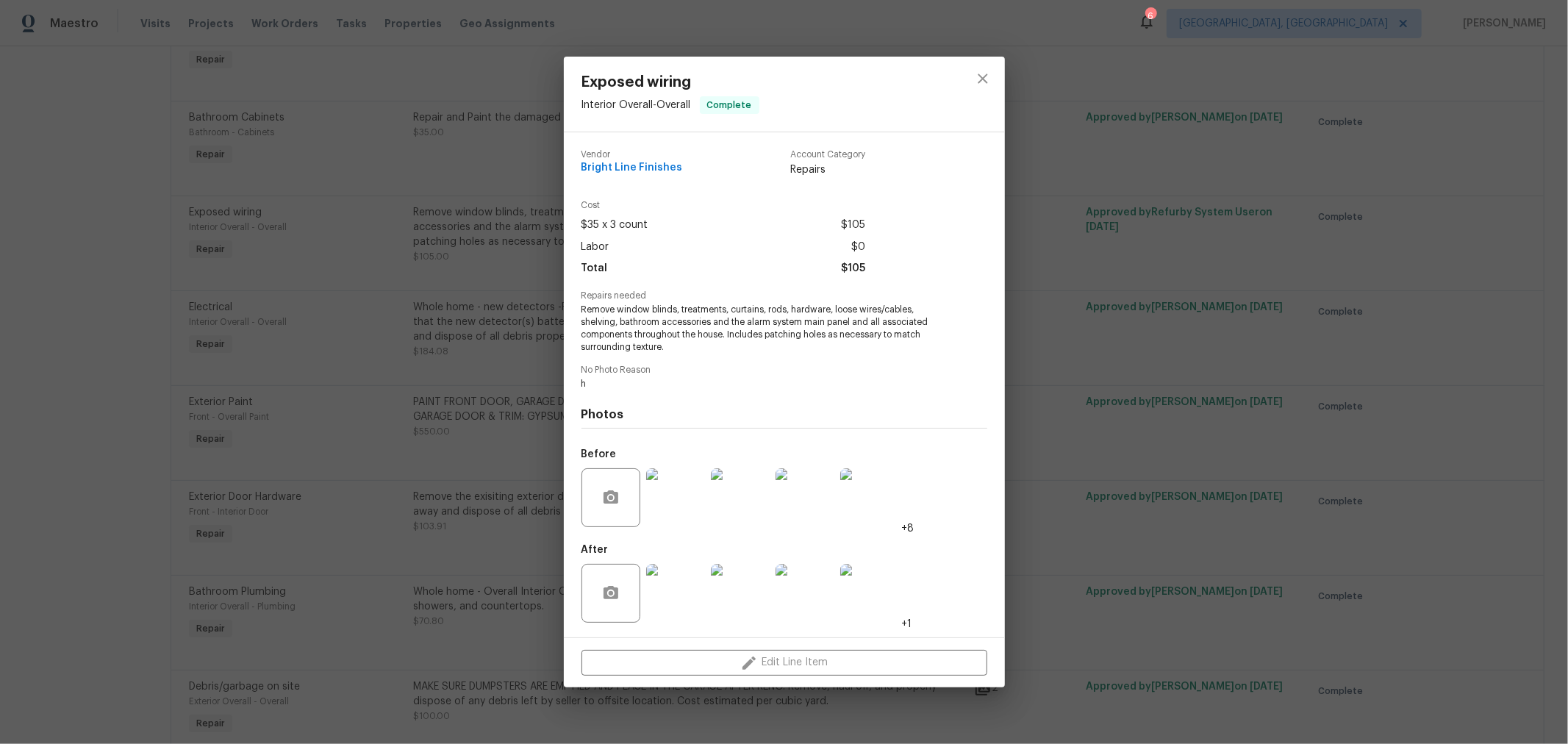
click at [641, 322] on span "Remove window blinds, treatments, curtains, rods, hardware, loose wires/cables,…" at bounding box center [764, 328] width 366 height 49
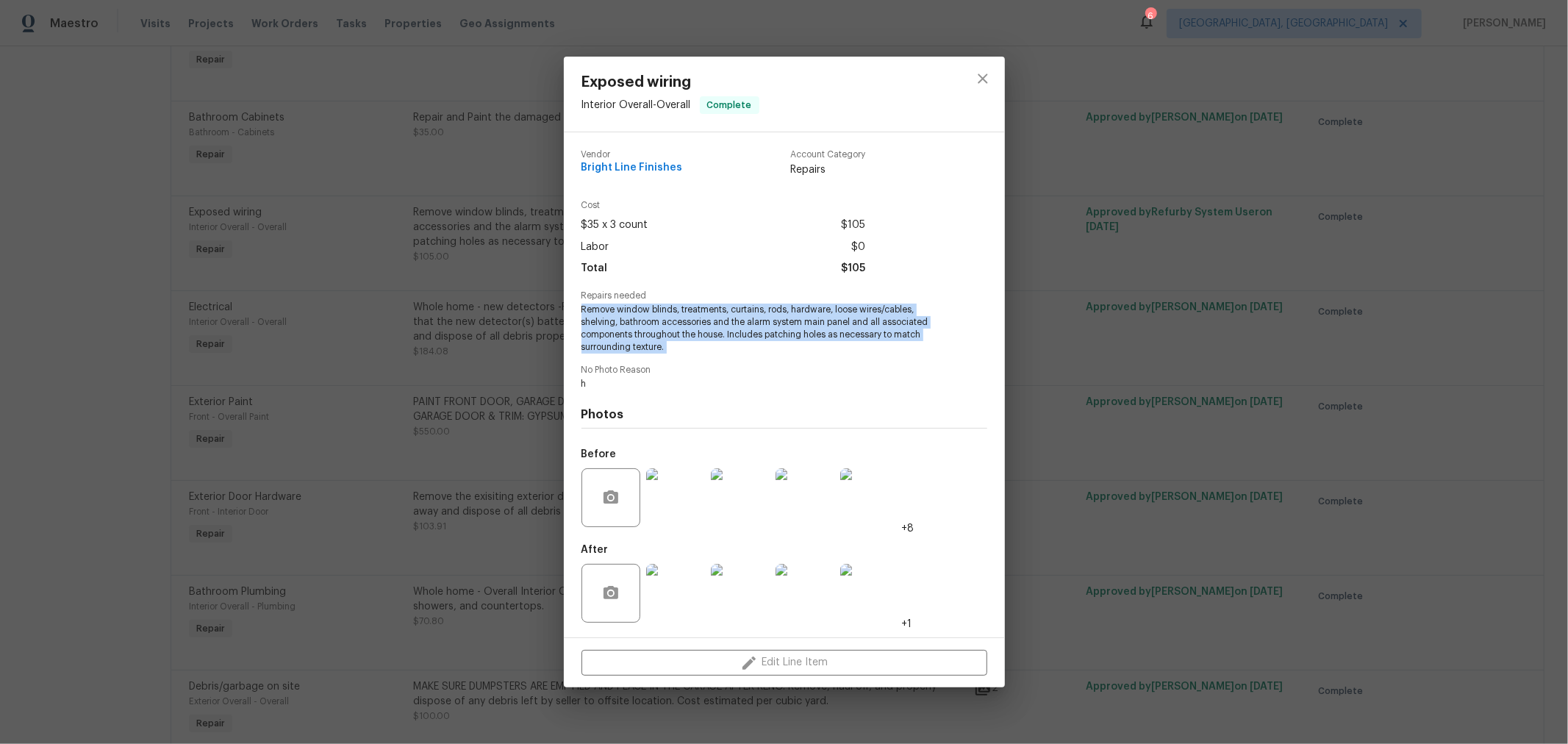
click at [641, 322] on span "Remove window blinds, treatments, curtains, rods, hardware, loose wires/cables,…" at bounding box center [764, 328] width 366 height 49
copy span "Remove window blinds, treatments, curtains, rods, hardware, loose wires/cables,…"
click at [986, 77] on icon "close" at bounding box center [983, 79] width 18 height 18
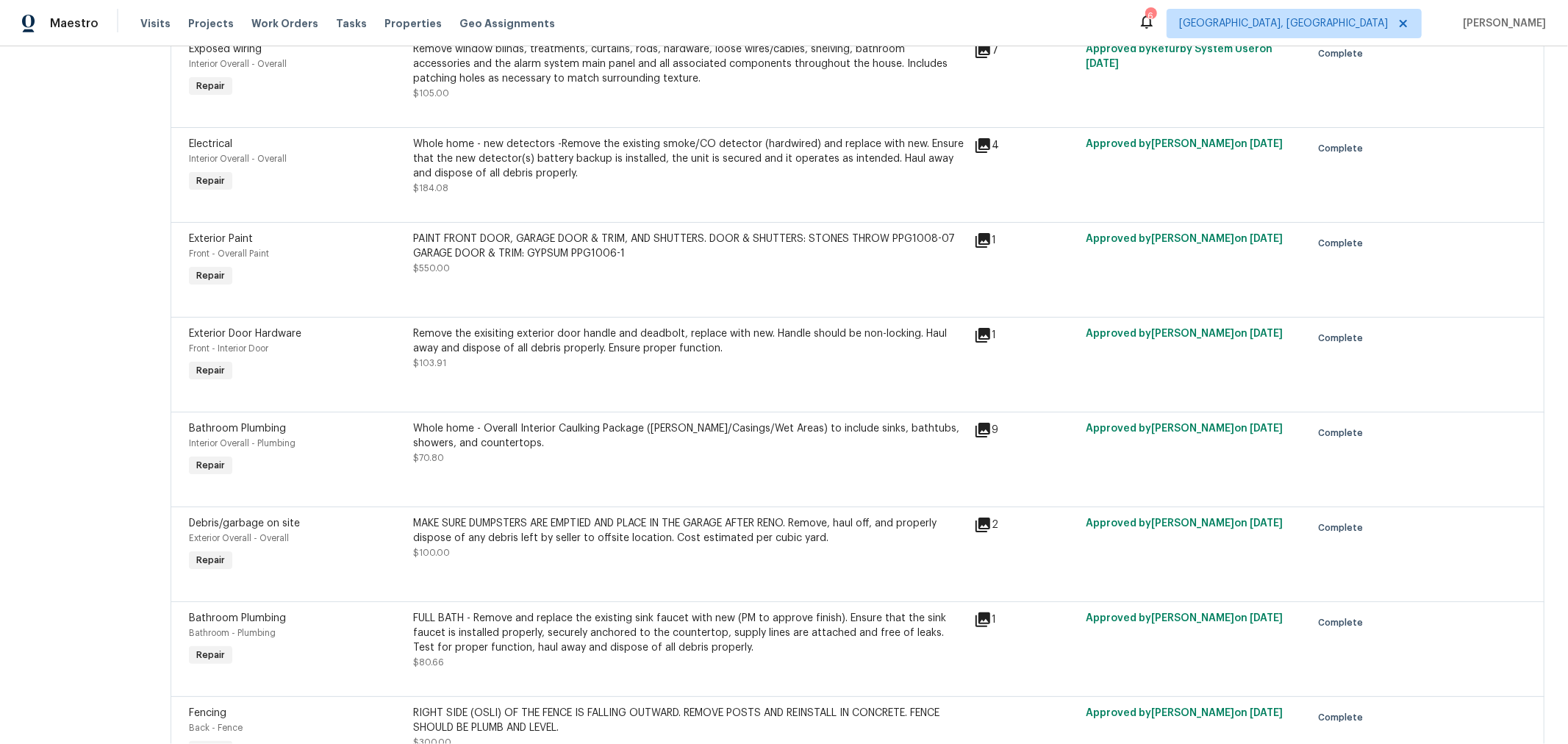
scroll to position [1302, 0]
click at [560, 446] on div "Whole home - Overall Interior Caulking Package (Tim/Casings/Wet Areas) to inclu…" at bounding box center [689, 435] width 552 height 30
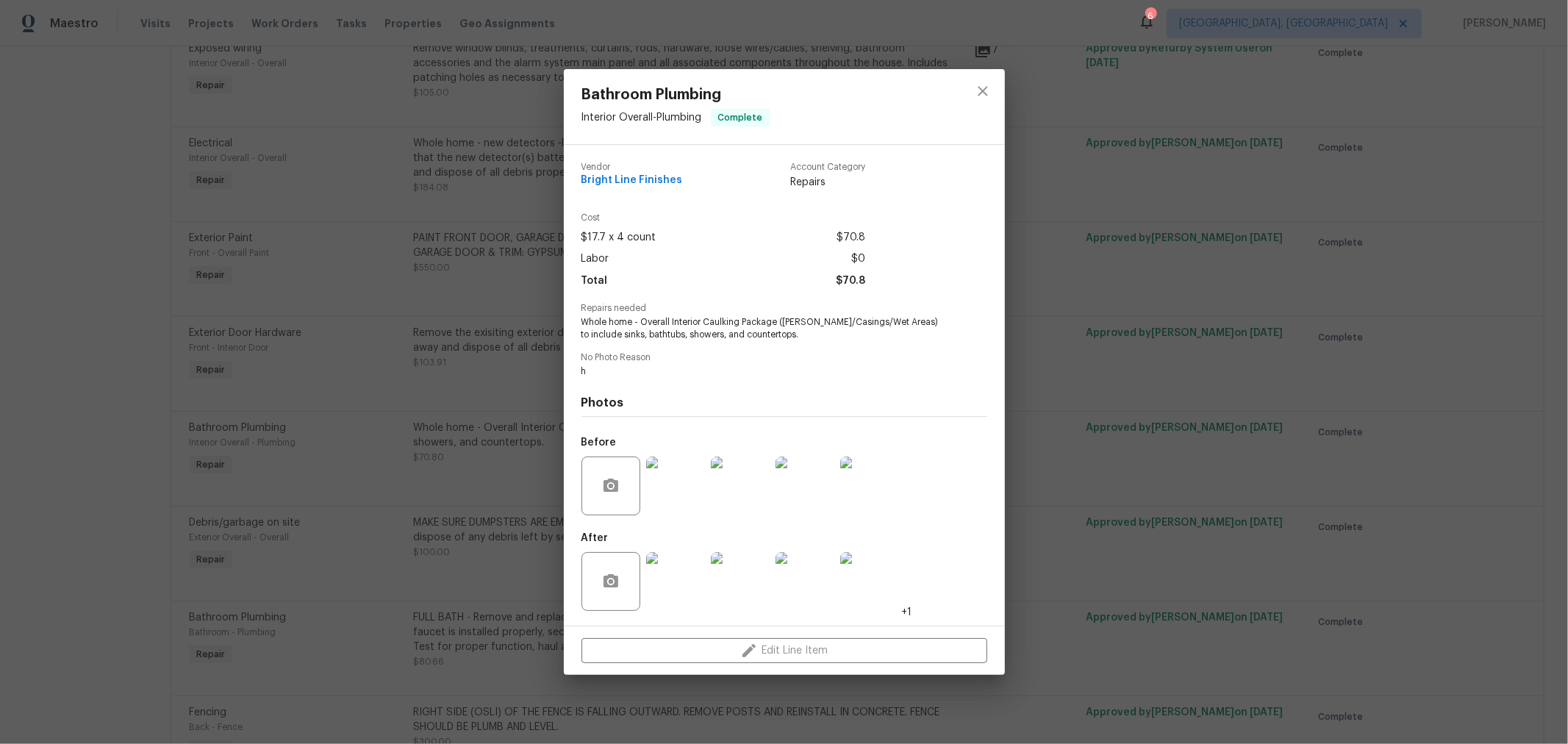
click at [717, 325] on span "Whole home - Overall Interior Caulking Package (Tim/Casings/Wet Areas) to inclu…" at bounding box center [764, 329] width 366 height 25
copy span "Whole home - Overall Interior Caulking Package (Tim/Casings/Wet Areas) to inclu…"
click at [984, 92] on icon "close" at bounding box center [982, 91] width 10 height 10
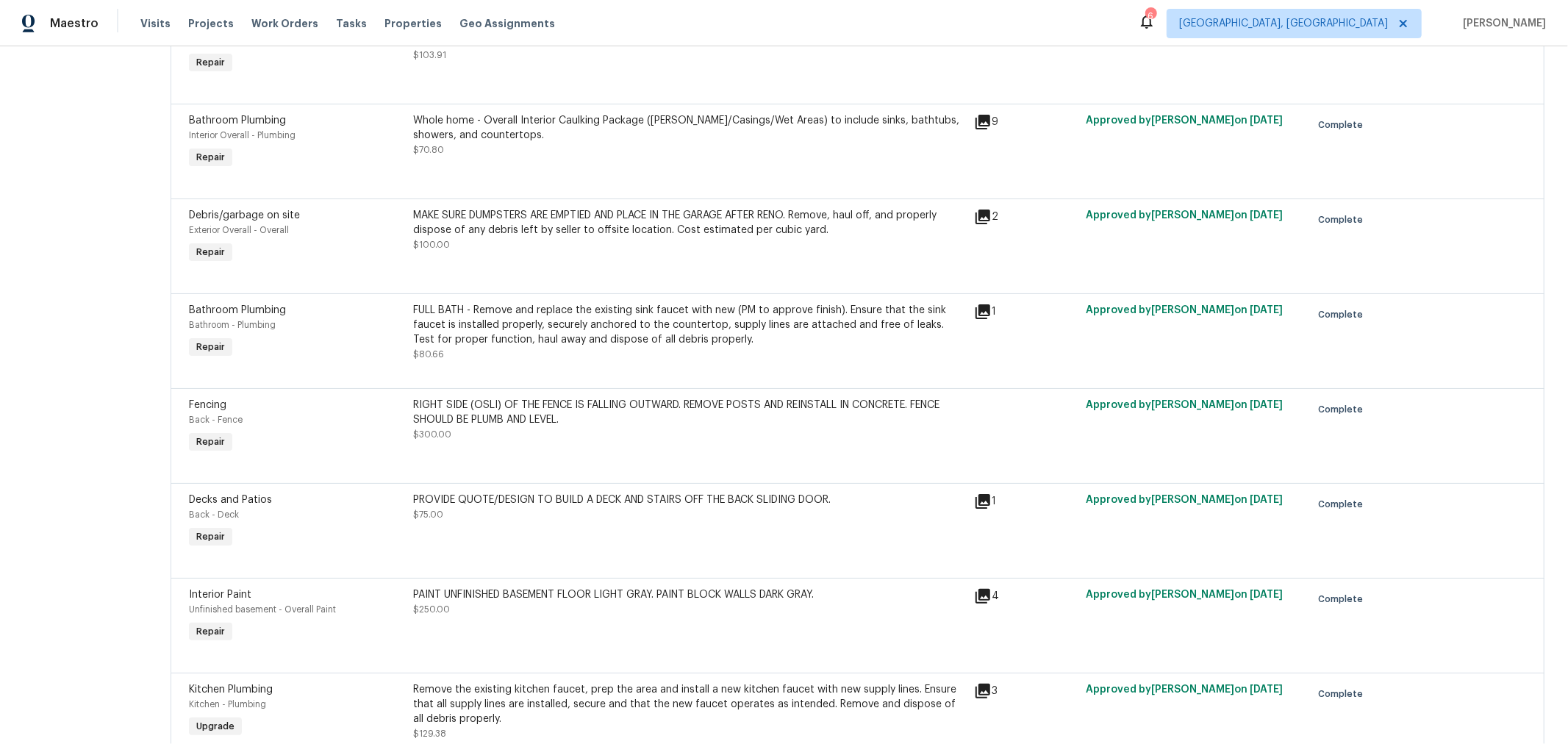
click at [625, 240] on div "MAKE SURE DUMPSTERS ARE EMPTIED AND PLACE IN THE GARAGE AFTER RENO. Remove, hau…" at bounding box center [689, 229] width 552 height 44
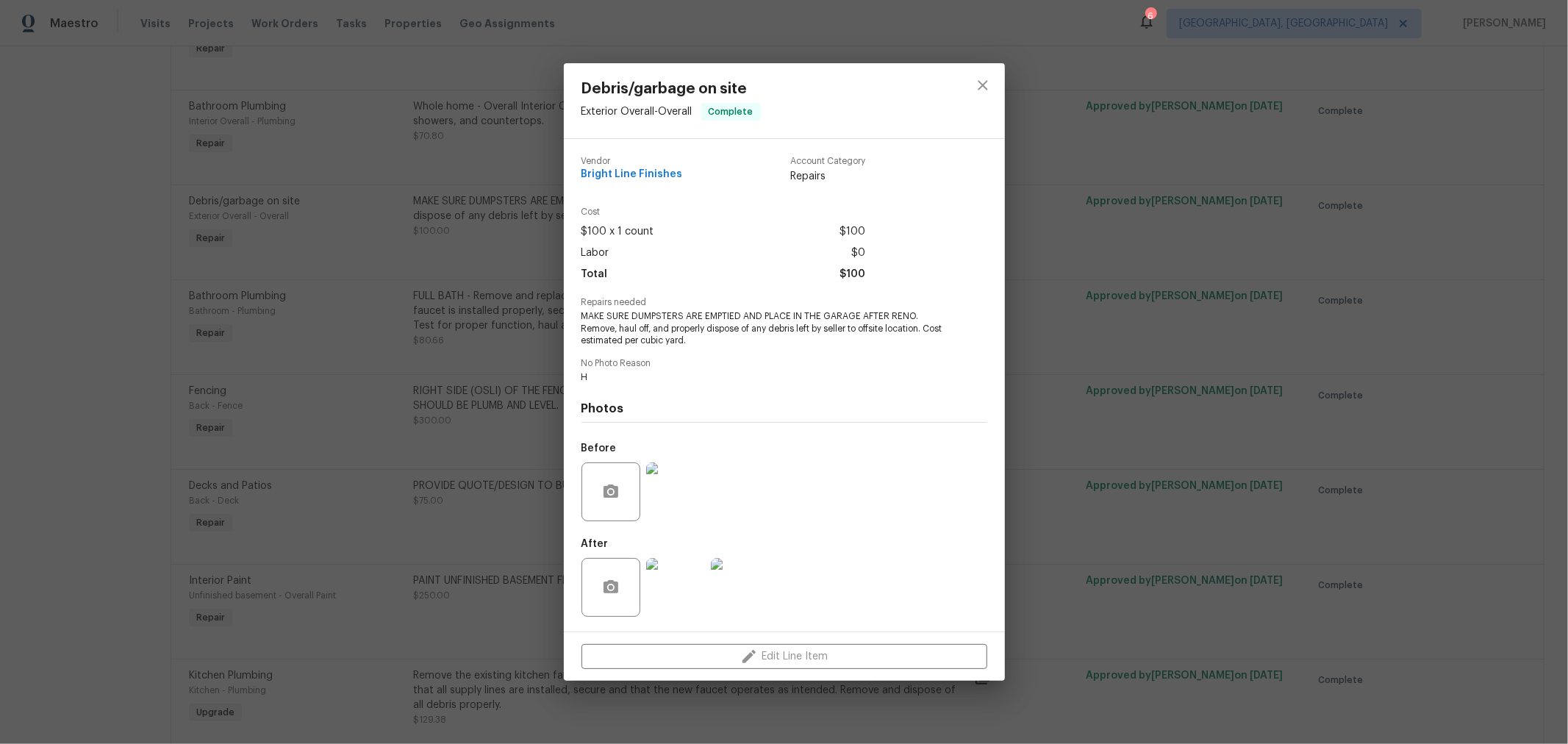
click at [671, 325] on span "MAKE SURE DUMPSTERS ARE EMPTIED AND PLACE IN THE GARAGE AFTER RENO. Remove, hau…" at bounding box center [764, 328] width 366 height 37
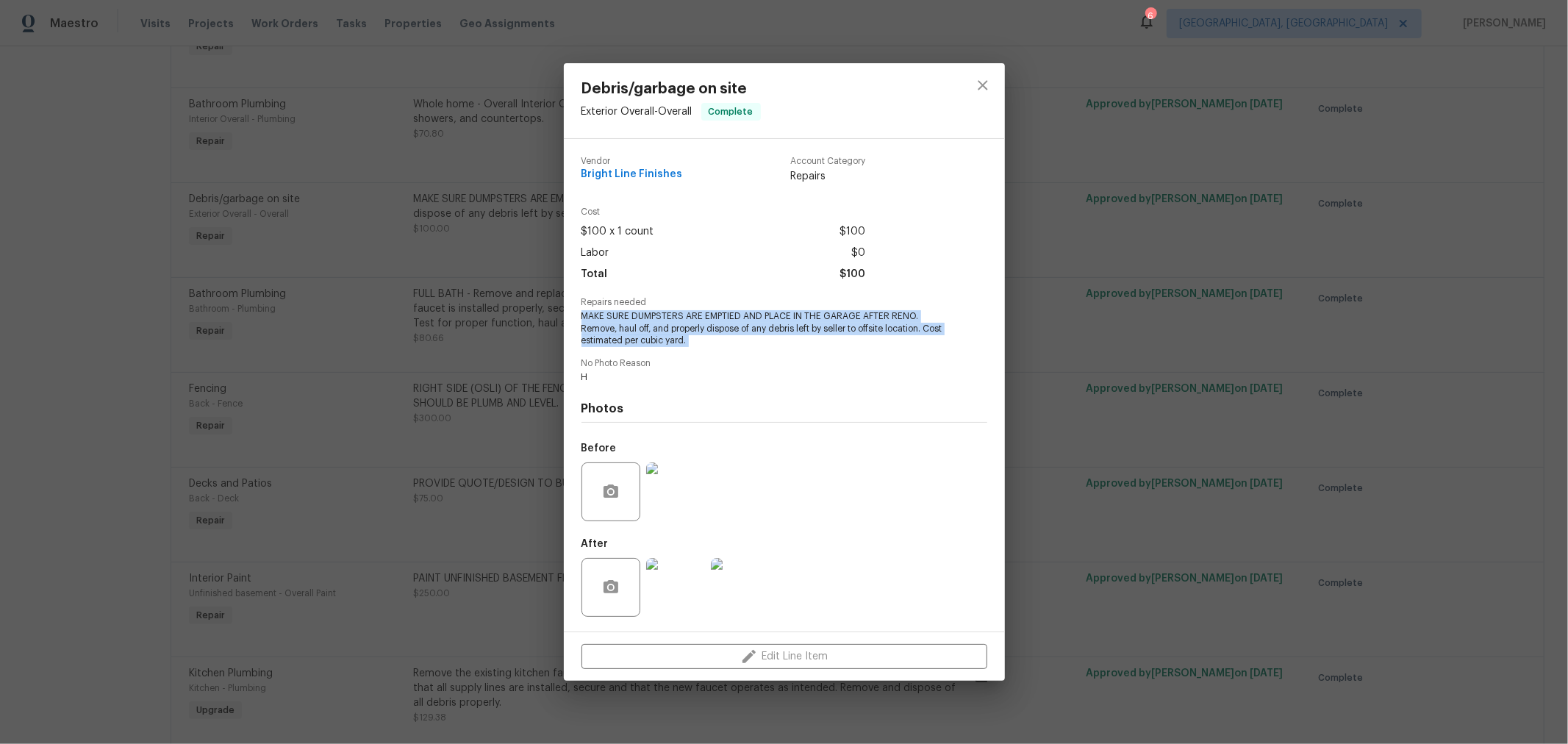
copy span "MAKE SURE DUMPSTERS ARE EMPTIED AND PLACE IN THE GARAGE AFTER RENO. Remove, hau…"
click at [783, 368] on span "No Photo Reason" at bounding box center [784, 363] width 406 height 10
click at [983, 83] on icon "close" at bounding box center [982, 84] width 10 height 10
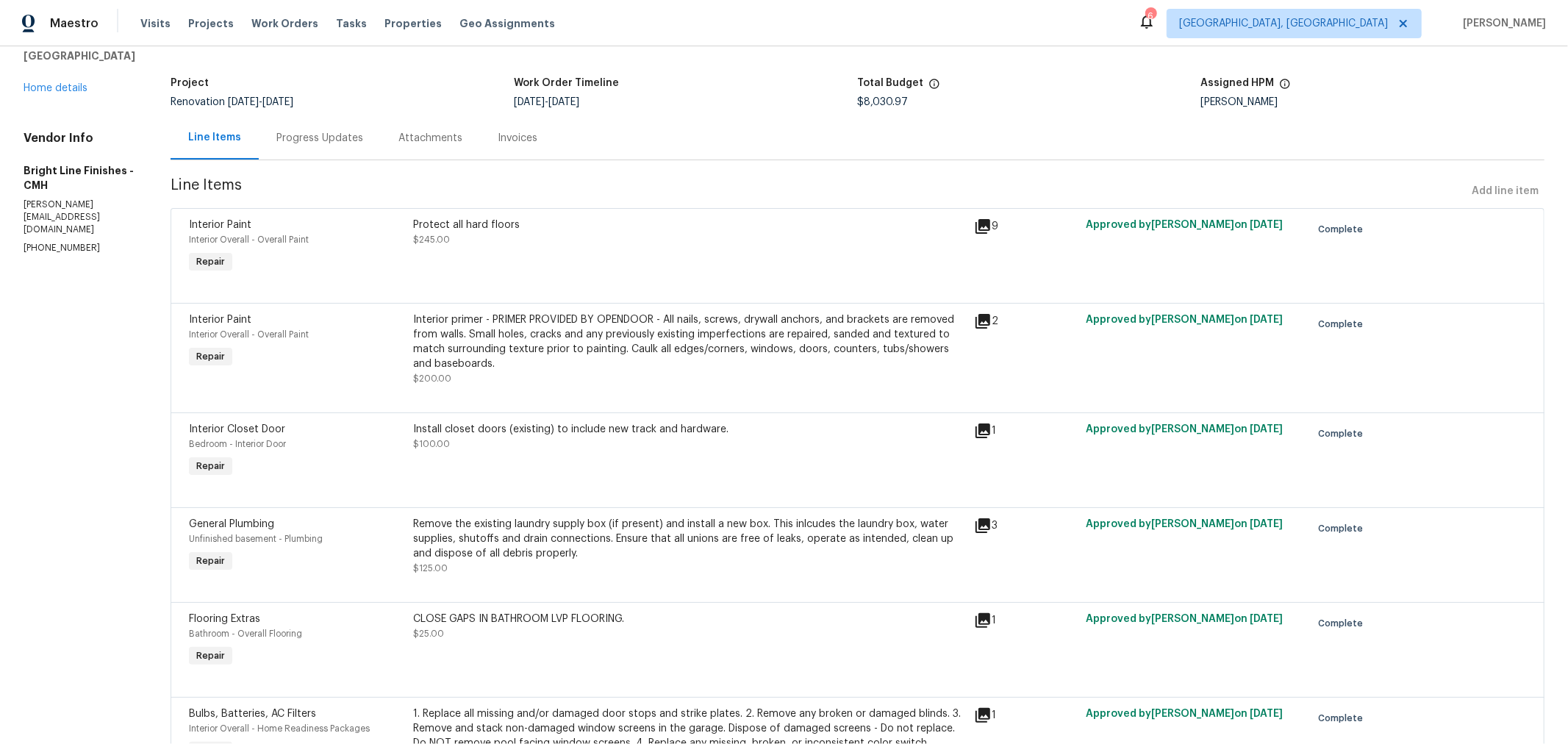
scroll to position [0, 0]
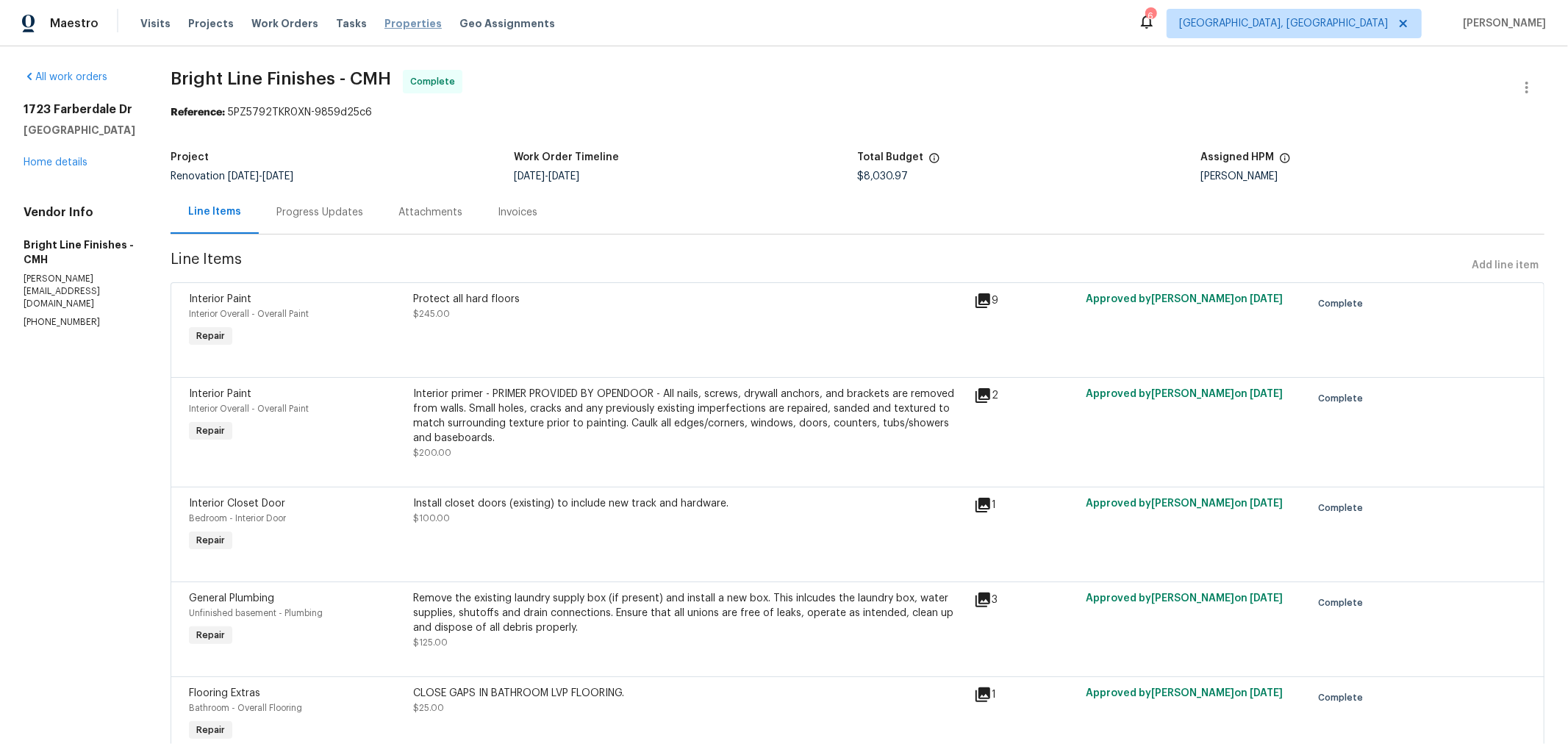
click at [392, 27] on span "Properties" at bounding box center [413, 23] width 57 height 14
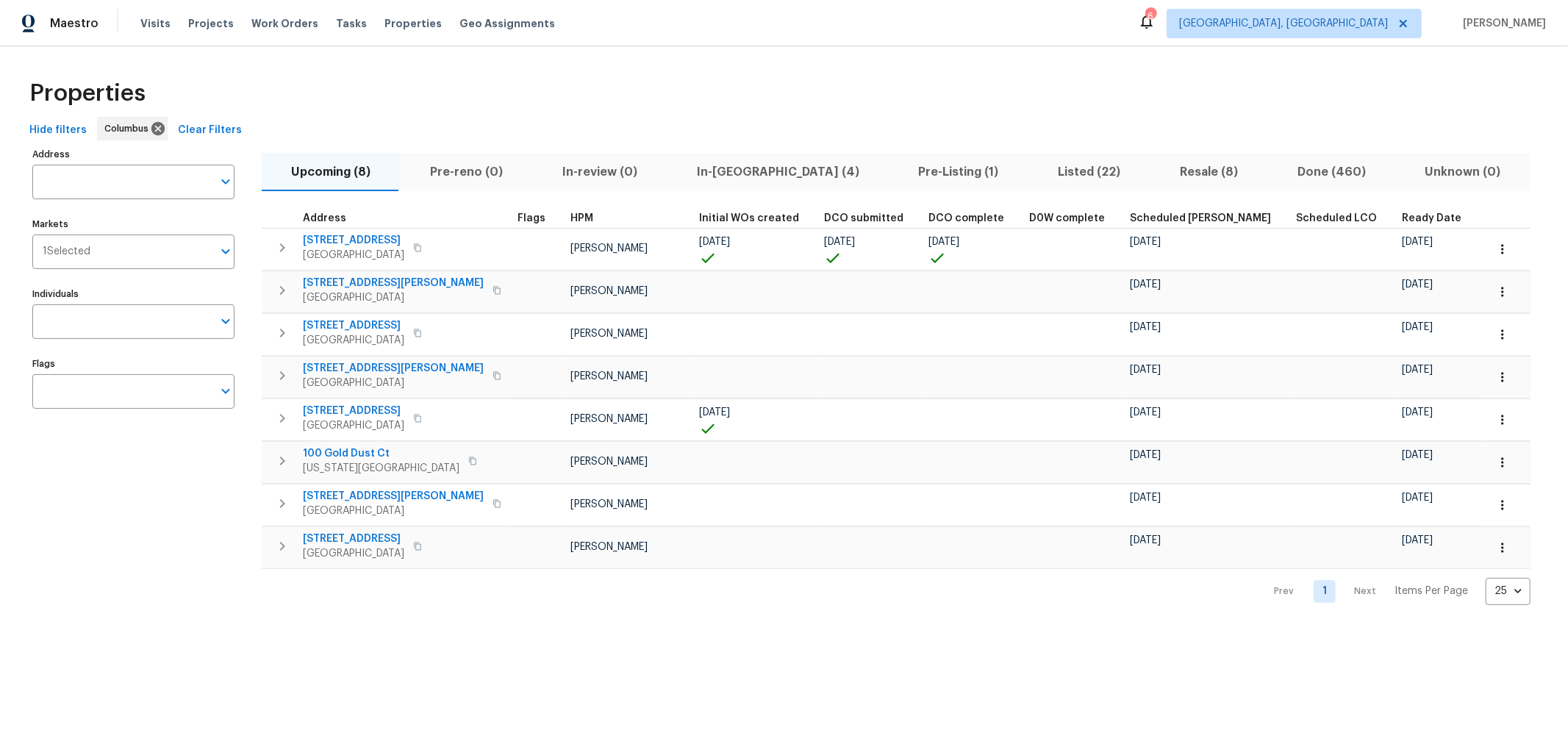
click at [452, 92] on div "Properties" at bounding box center [784, 93] width 1521 height 48
click at [686, 125] on div "Hide filters Columbus Clear Filters" at bounding box center [784, 130] width 1521 height 27
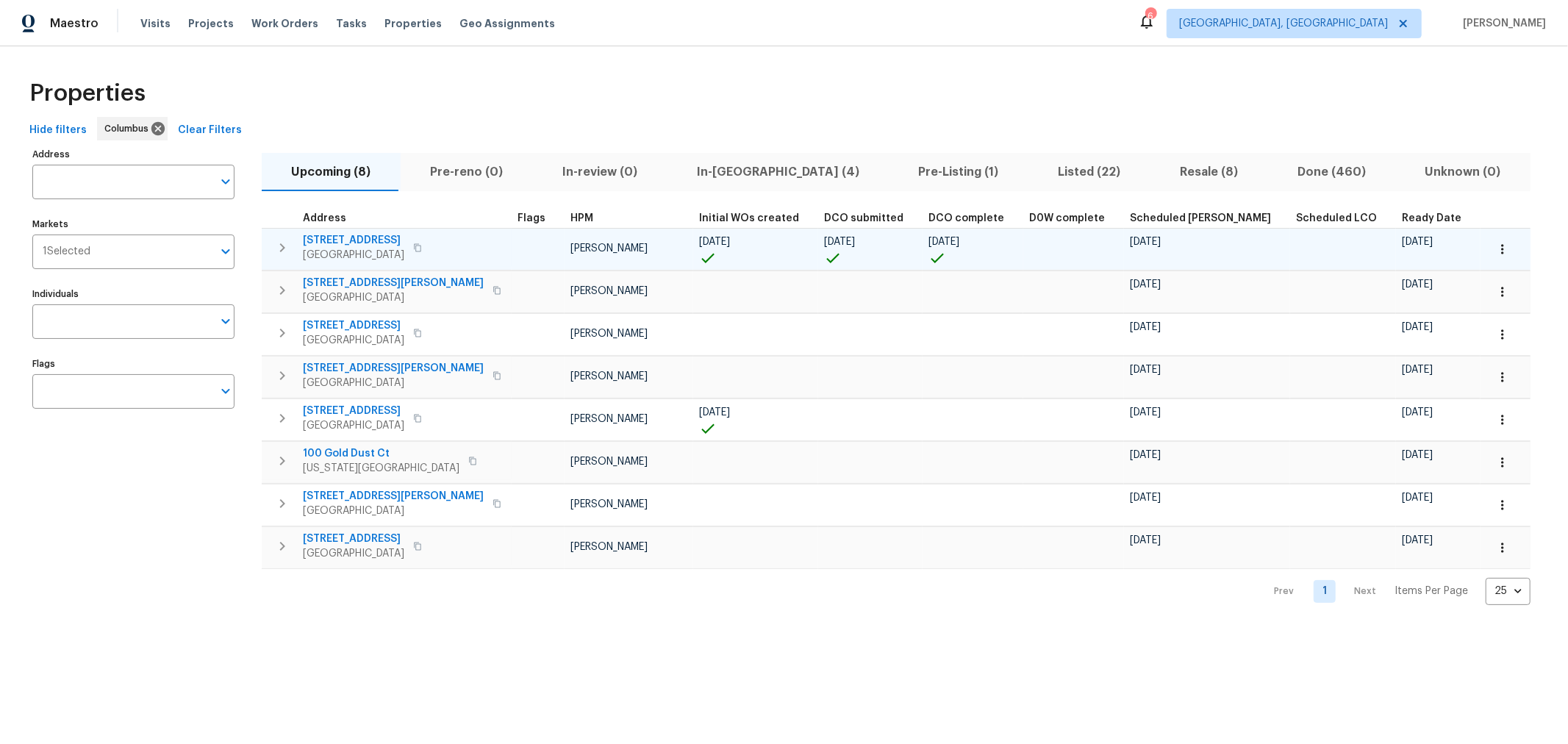
click at [272, 245] on button "button" at bounding box center [282, 247] width 30 height 30
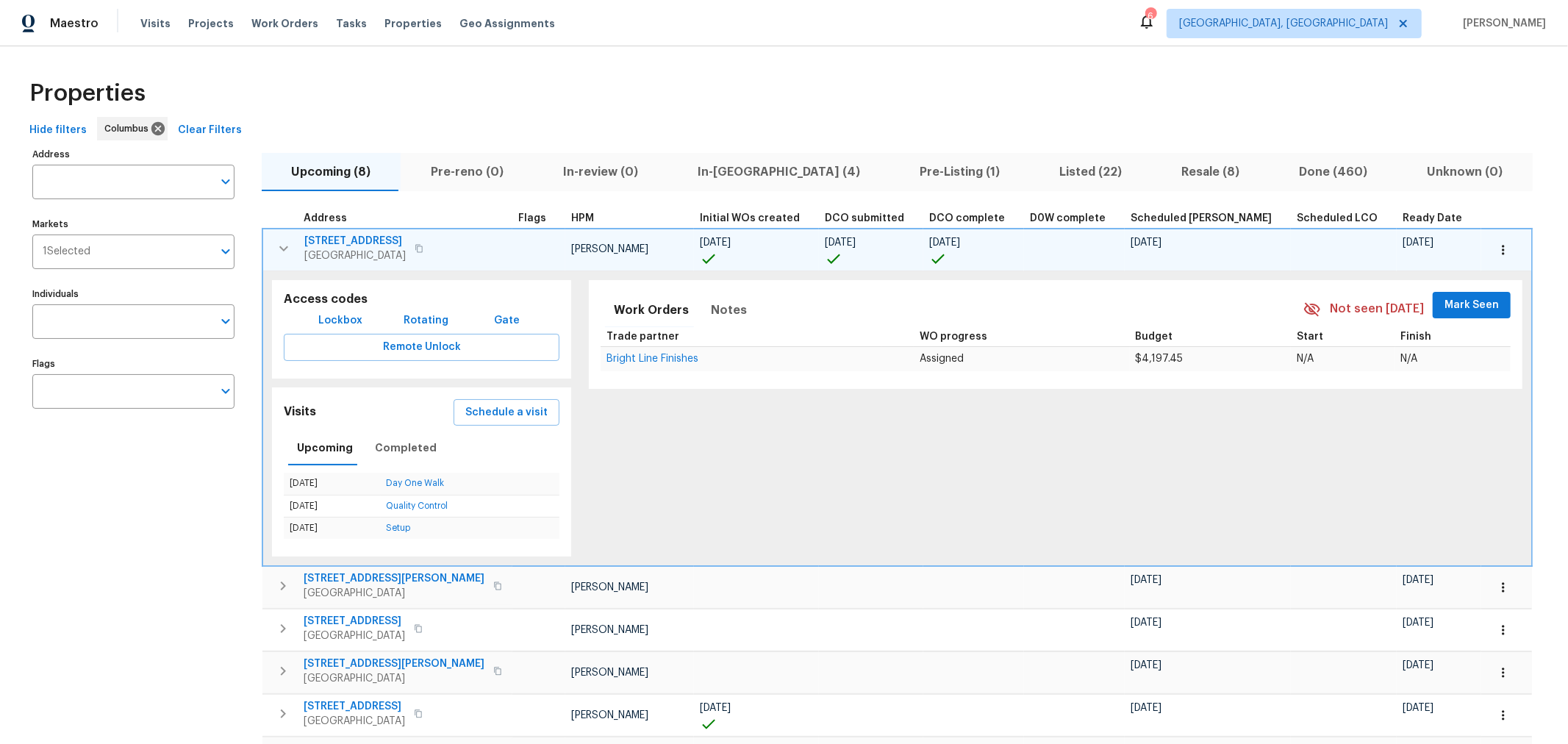
click at [335, 238] on span "[STREET_ADDRESS]" at bounding box center [355, 241] width 101 height 14
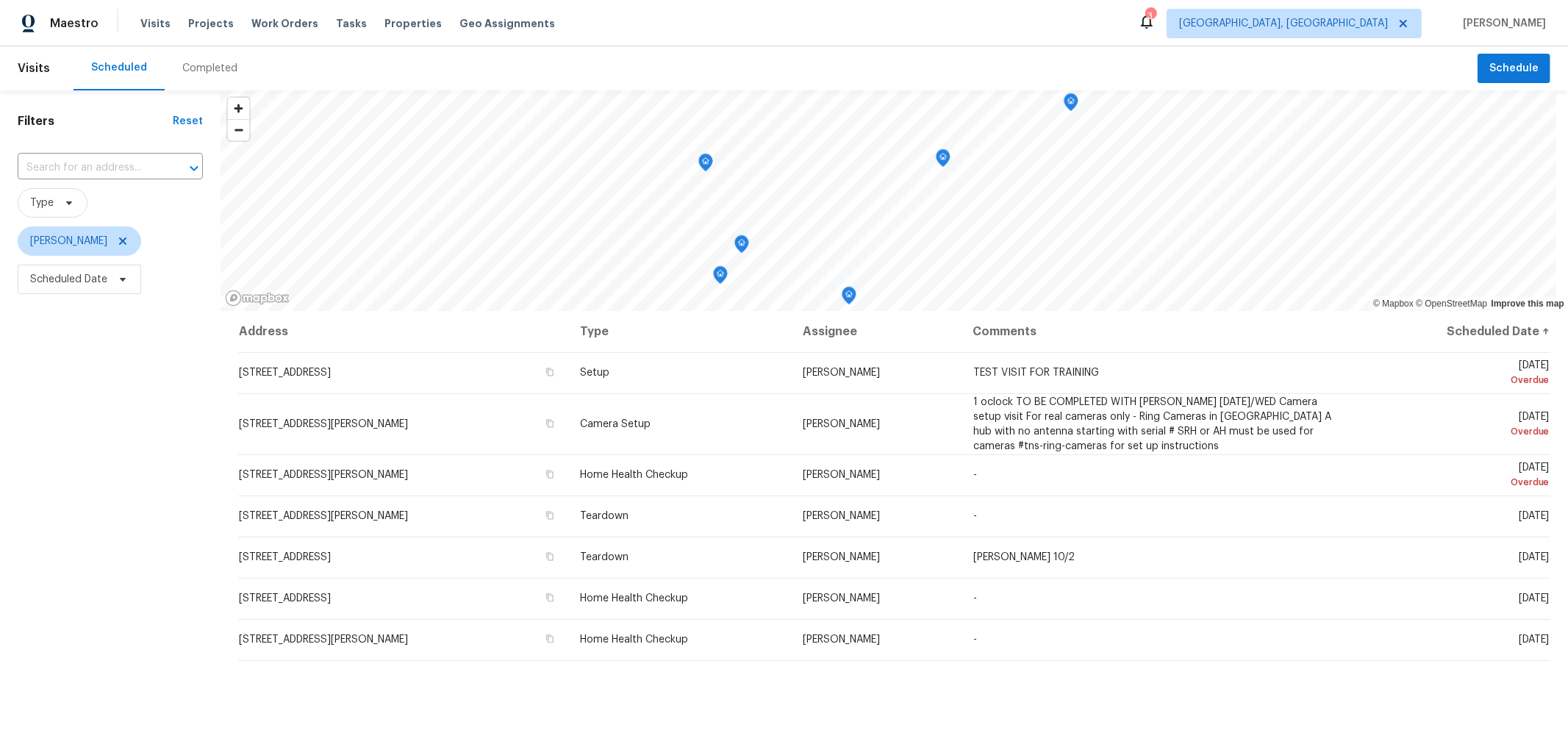
click at [183, 420] on div "Filters Reset ​ Type Michael Foley Scheduled Date" at bounding box center [110, 498] width 220 height 817
click at [143, 449] on div "Filters Reset ​ Type Michael Foley Scheduled Date" at bounding box center [110, 498] width 220 height 817
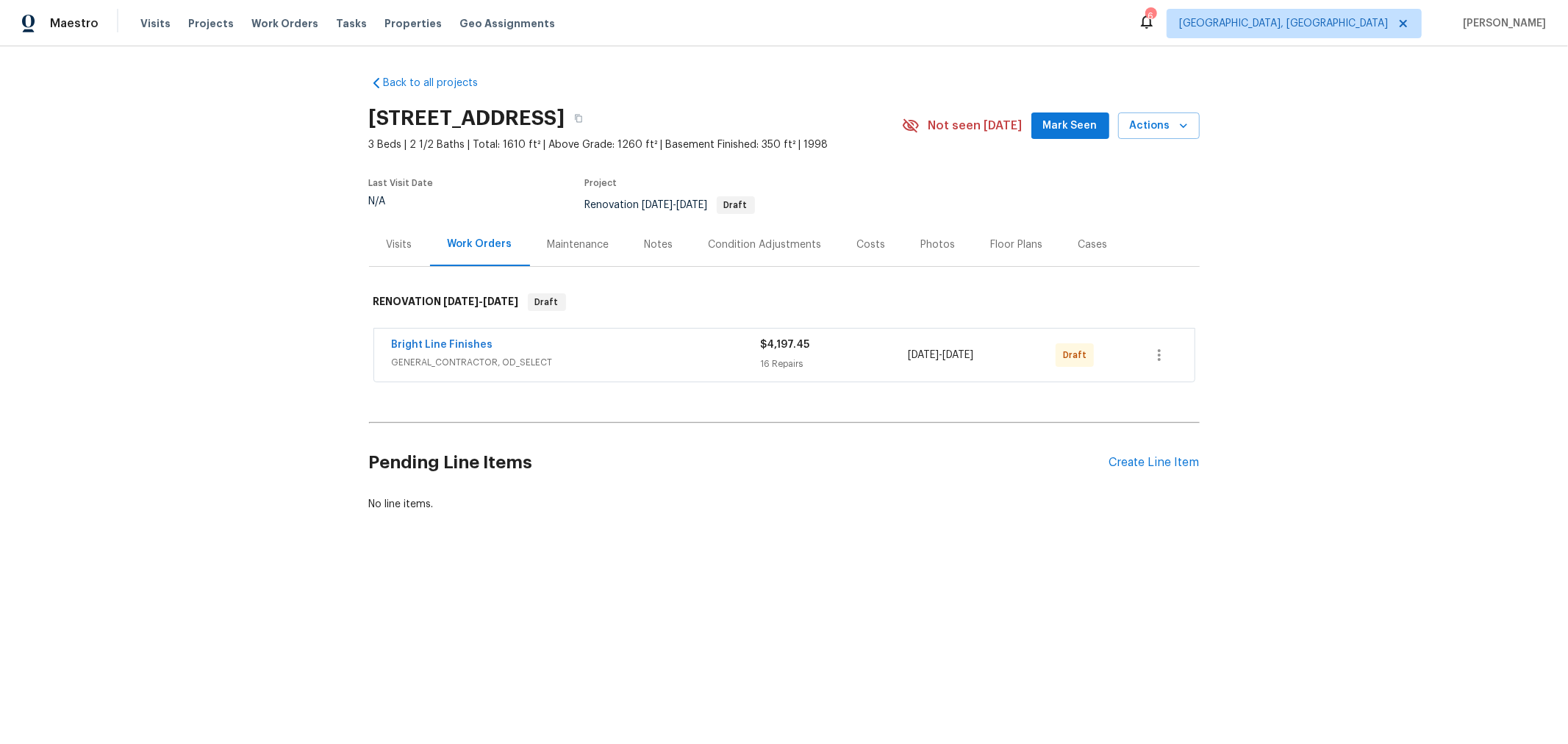
click at [991, 244] on div "Floor Plans" at bounding box center [1017, 245] width 52 height 14
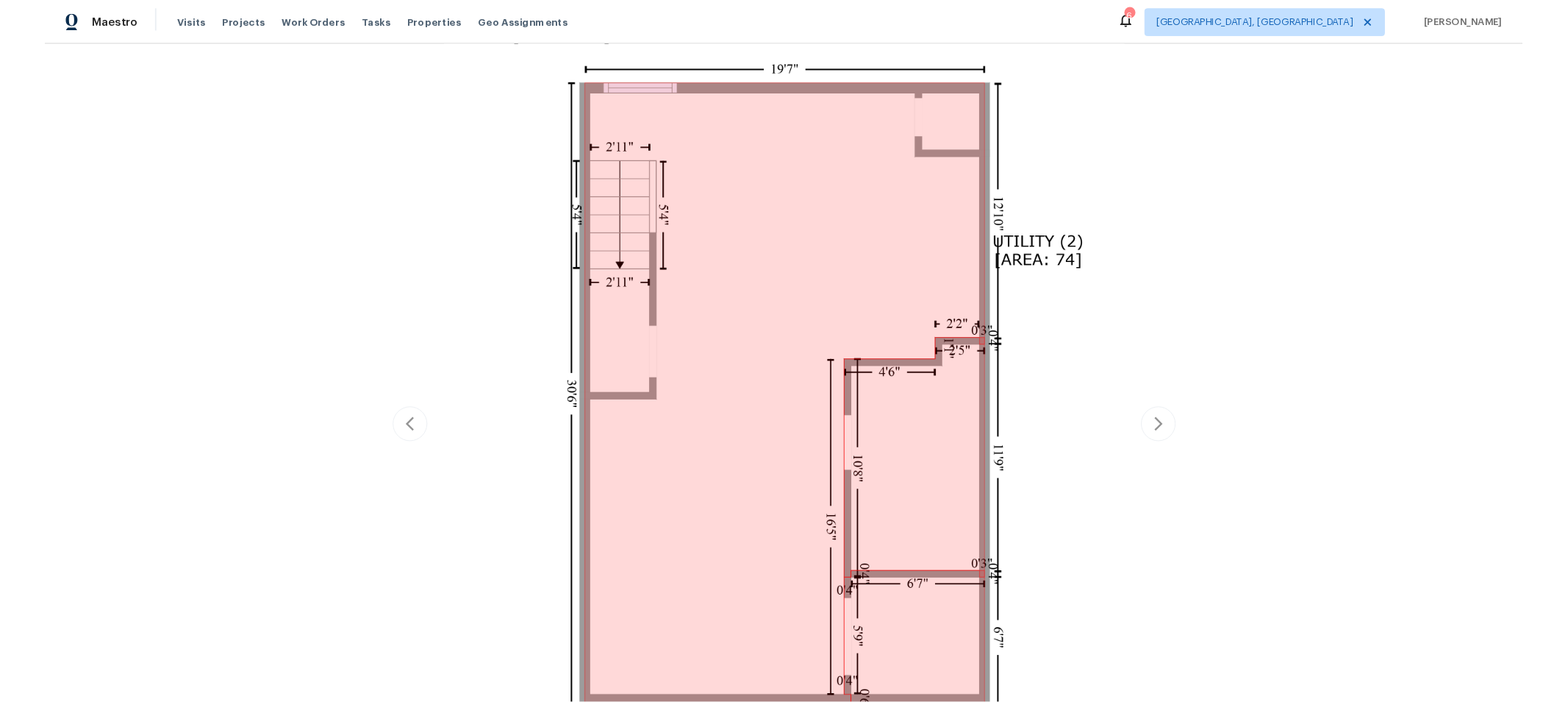
scroll to position [326, 0]
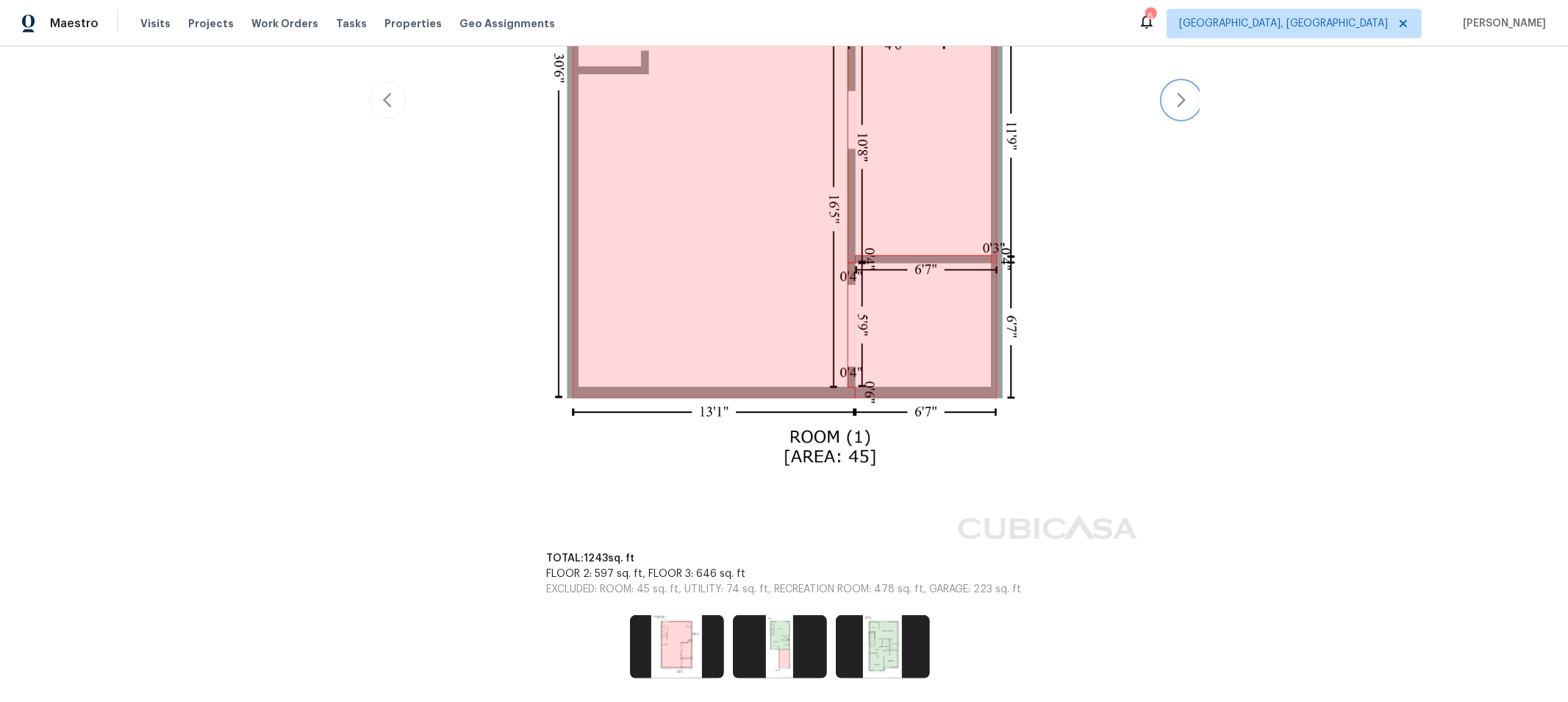
click at [1173, 108] on icon "button" at bounding box center [1182, 100] width 18 height 18
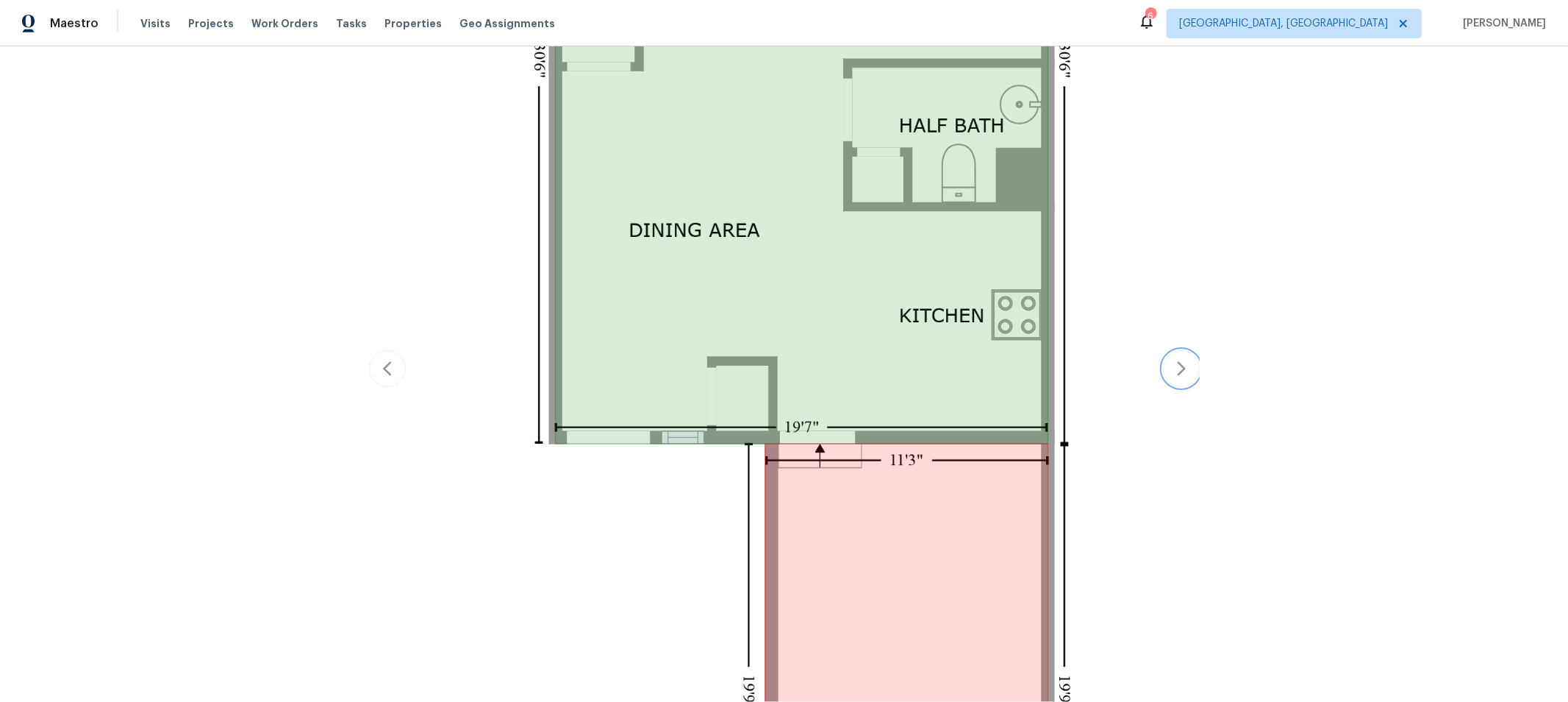
scroll to position [814, 0]
click at [1173, 373] on icon "button" at bounding box center [1182, 368] width 18 height 18
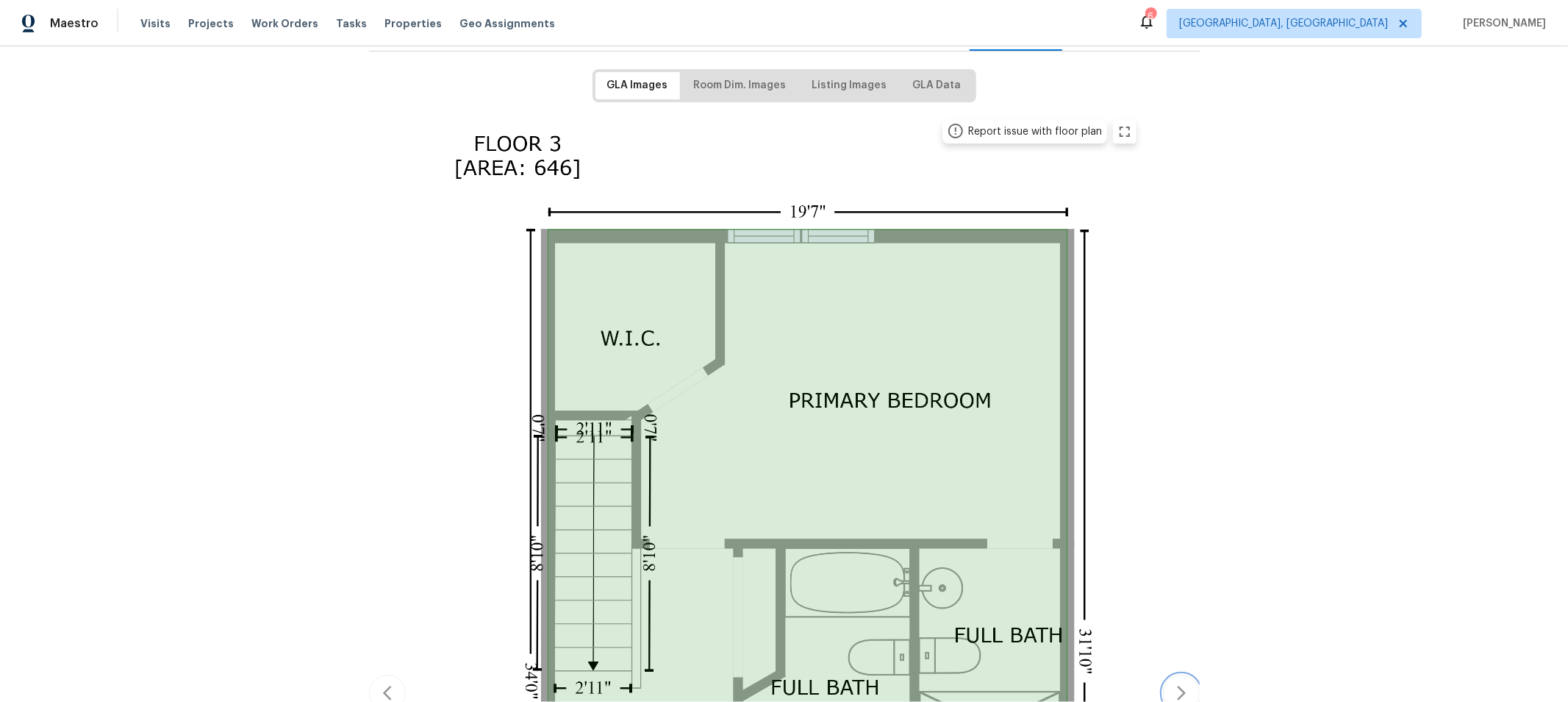
scroll to position [215, 0]
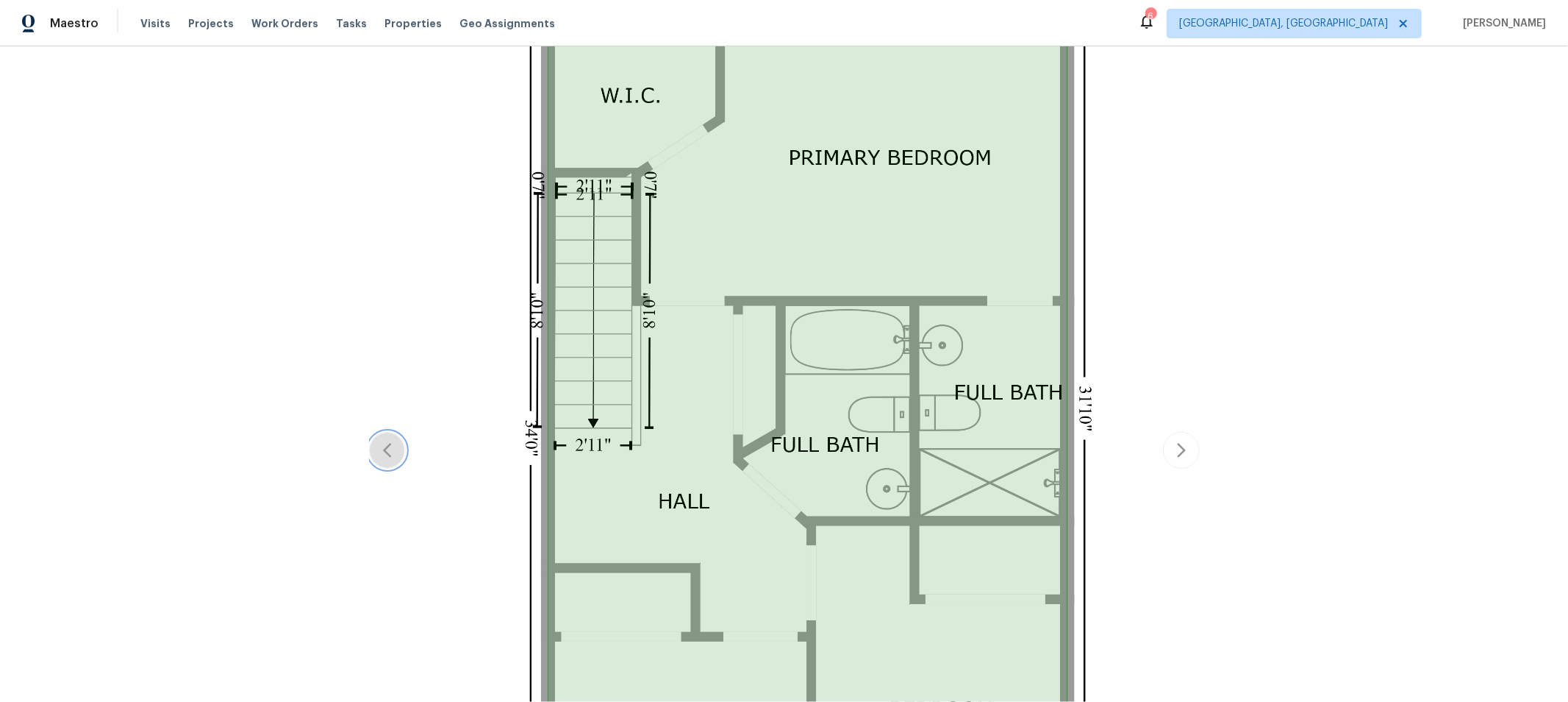
click at [390, 454] on button "button" at bounding box center [387, 450] width 37 height 37
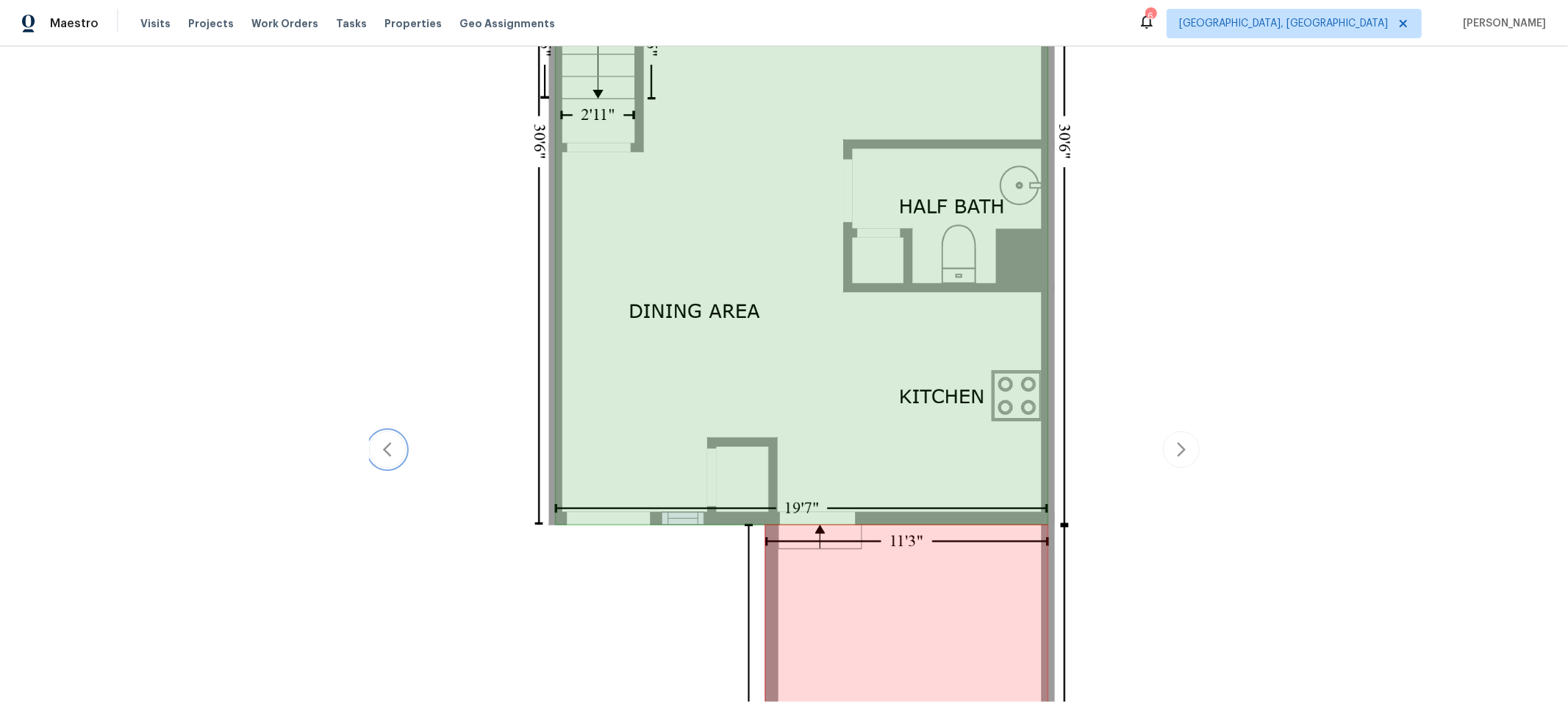
click at [390, 454] on button "button" at bounding box center [387, 449] width 37 height 37
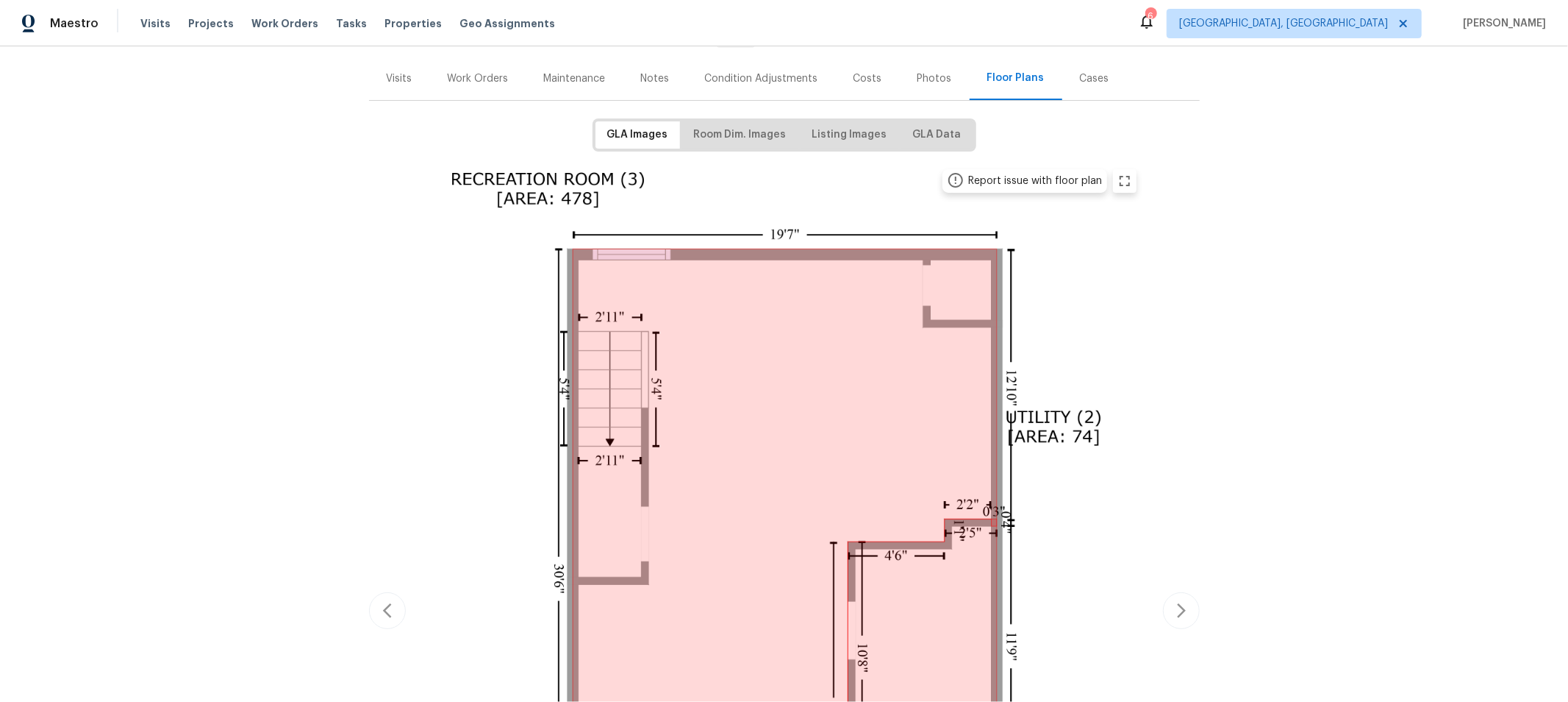
scroll to position [166, 0]
click at [466, 78] on div "Work Orders" at bounding box center [478, 79] width 61 height 14
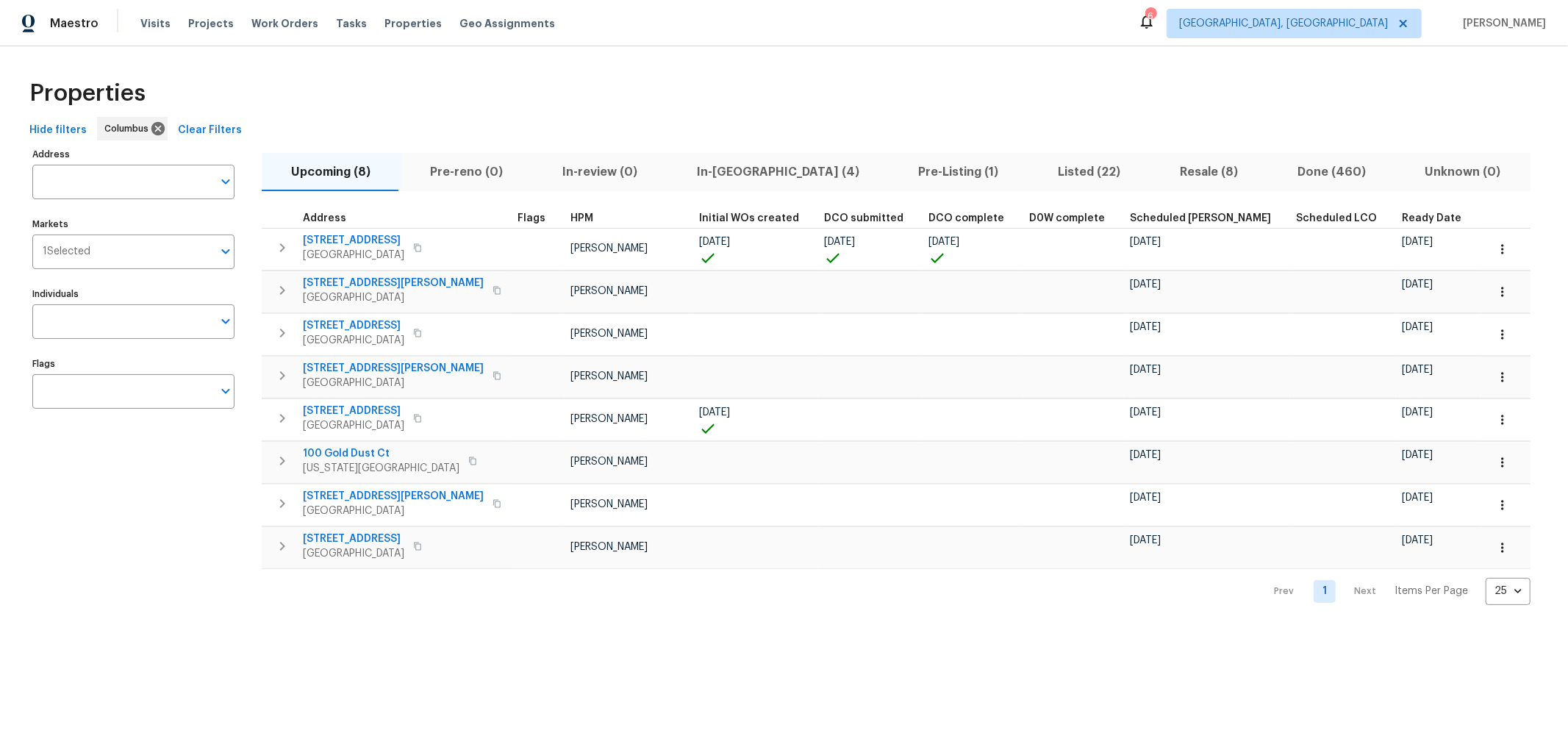
click at [732, 182] on button "In-reno (4)" at bounding box center [778, 172] width 222 height 39
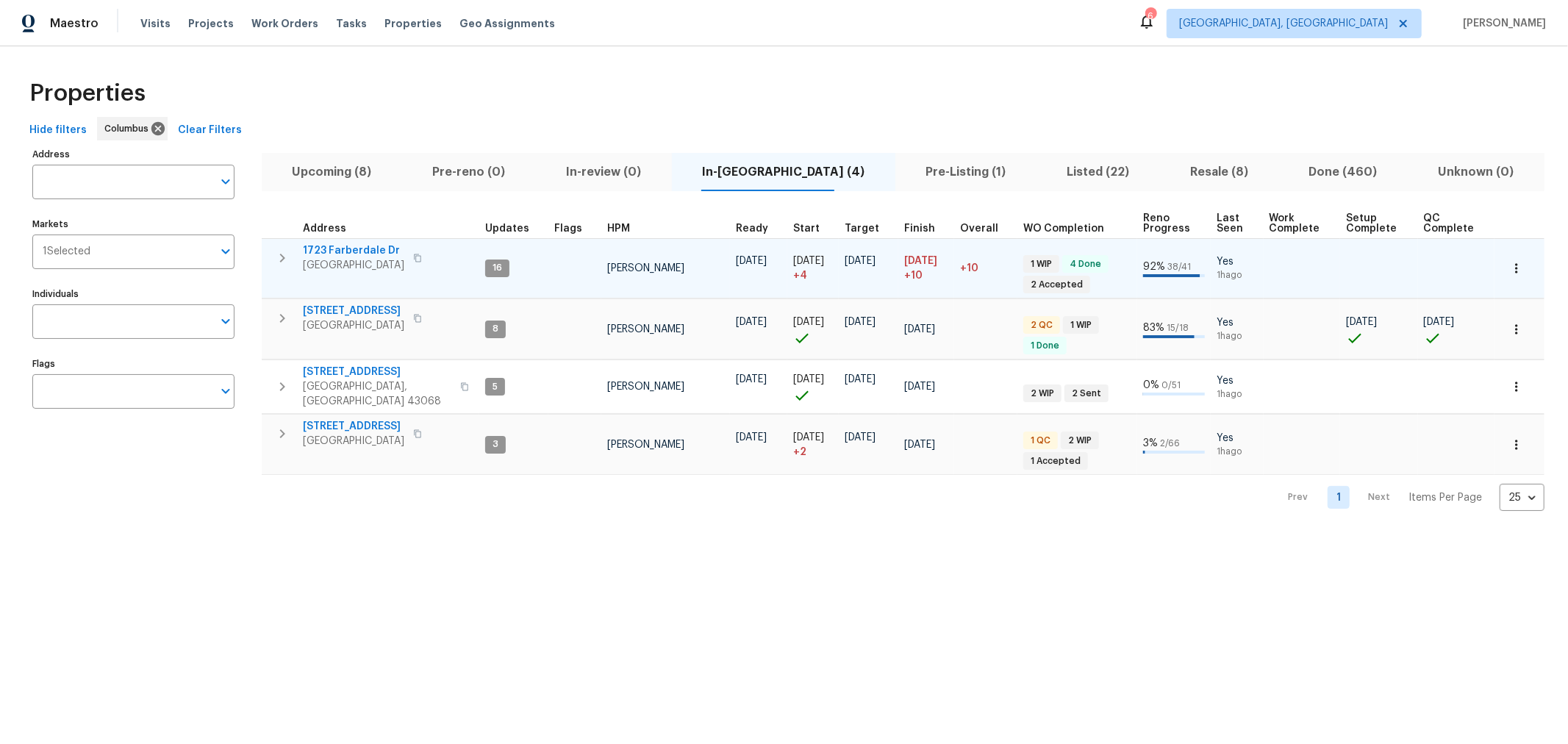
click at [344, 251] on span "1723 Farberdale Dr" at bounding box center [353, 251] width 101 height 14
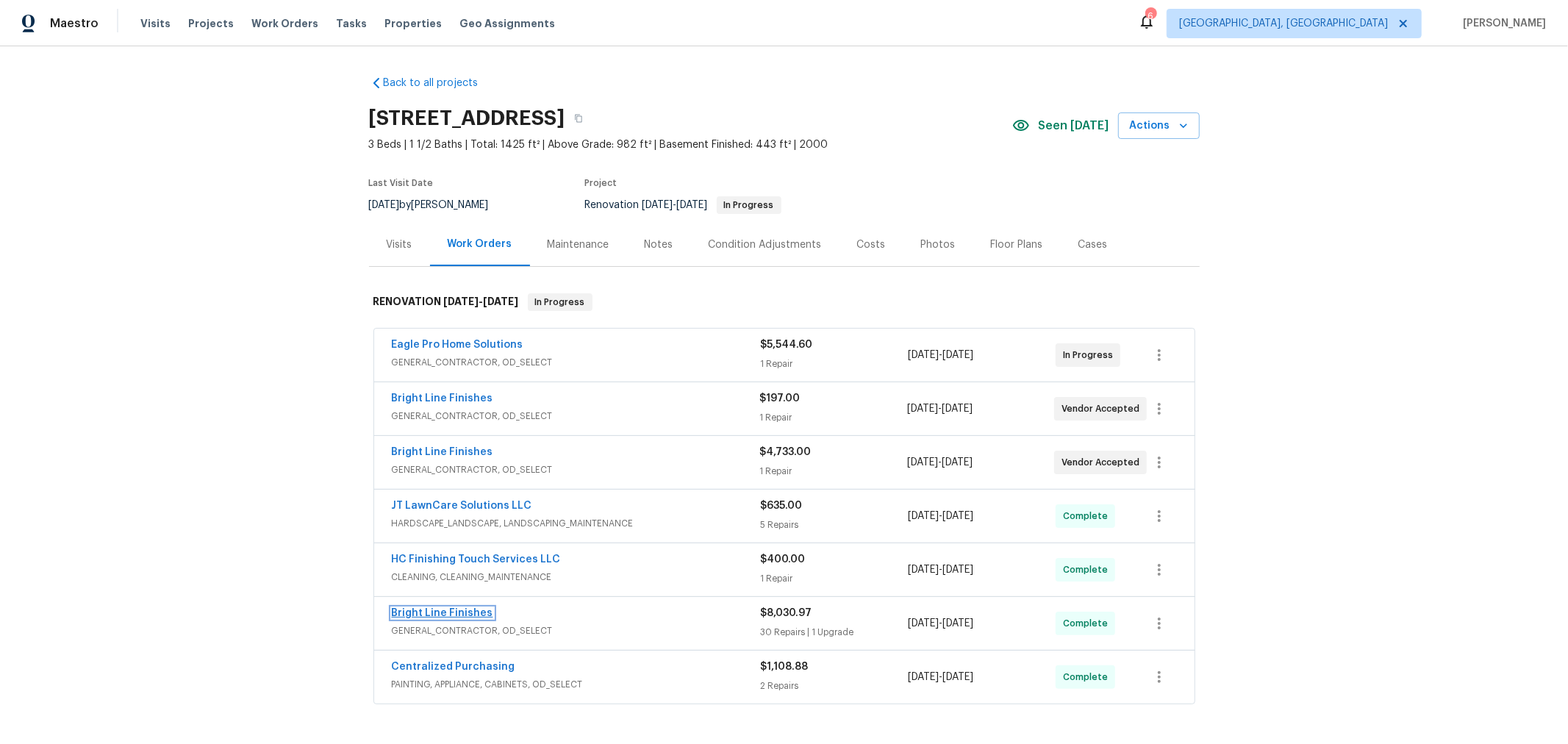
click at [454, 609] on link "Bright Line Finishes" at bounding box center [442, 613] width 101 height 10
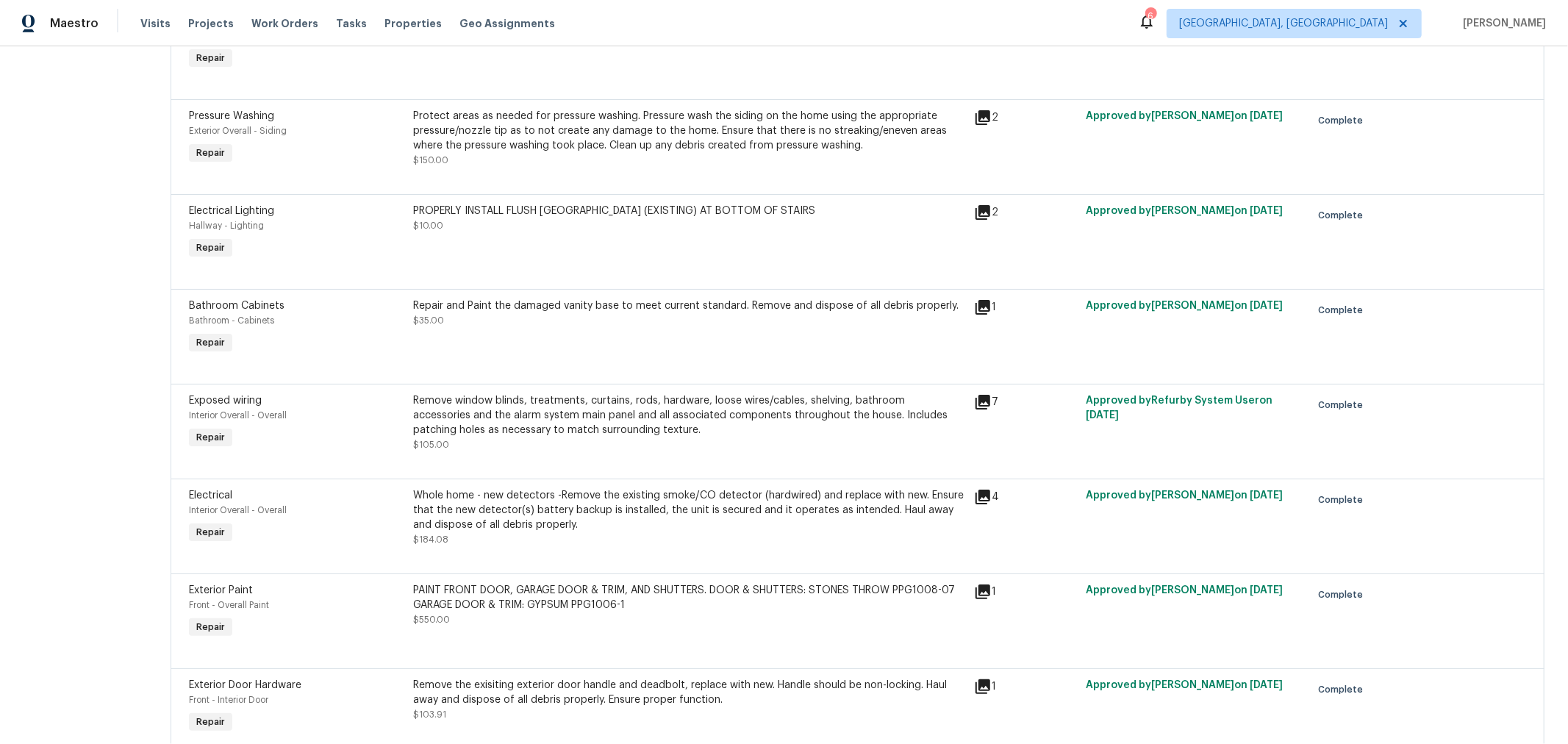
click at [530, 427] on div "Remove window blinds, treatments, curtains, rods, hardware, loose wires/cables,…" at bounding box center [689, 415] width 552 height 44
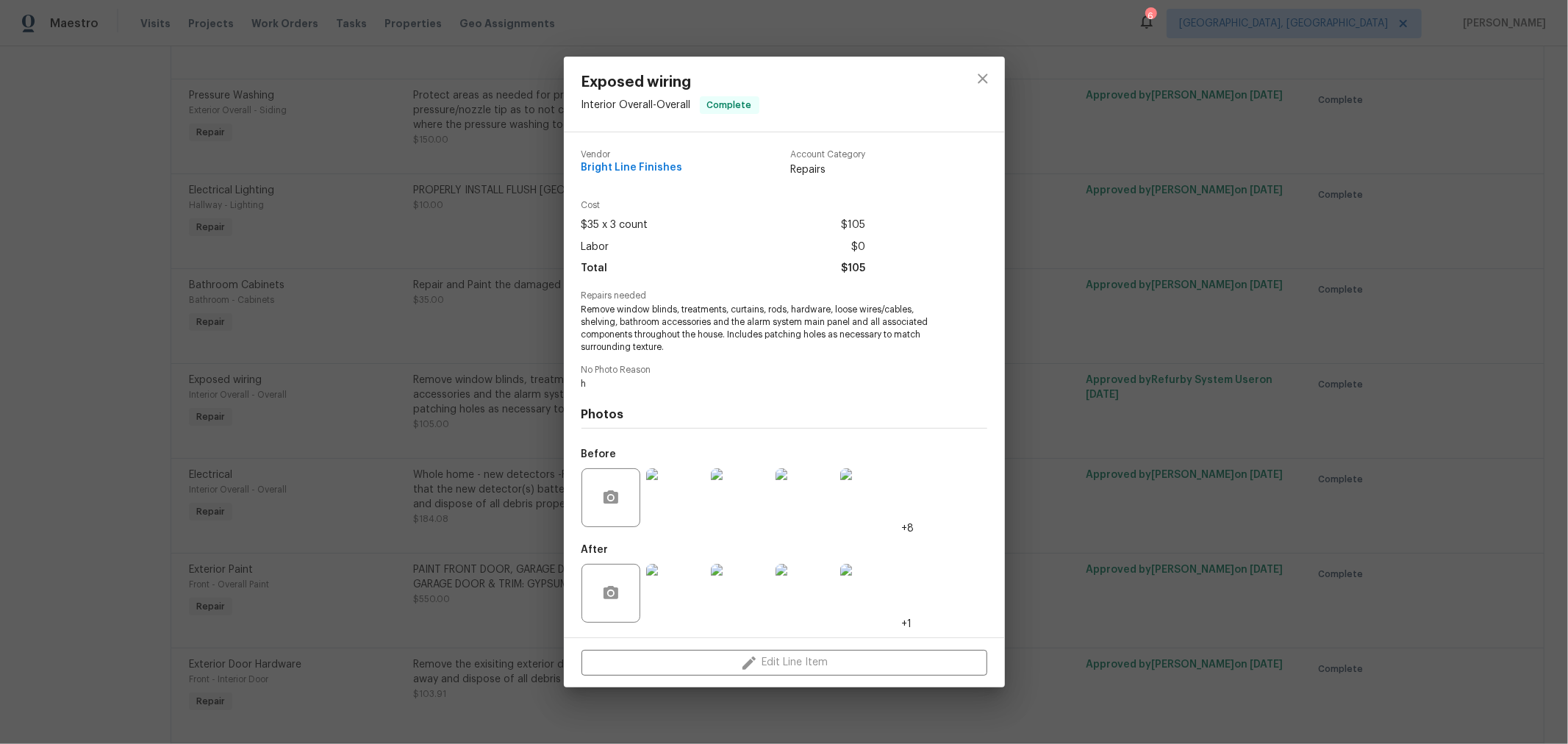
click at [651, 331] on span "Remove window blinds, treatments, curtains, rods, hardware, loose wires/cables,…" at bounding box center [764, 328] width 366 height 49
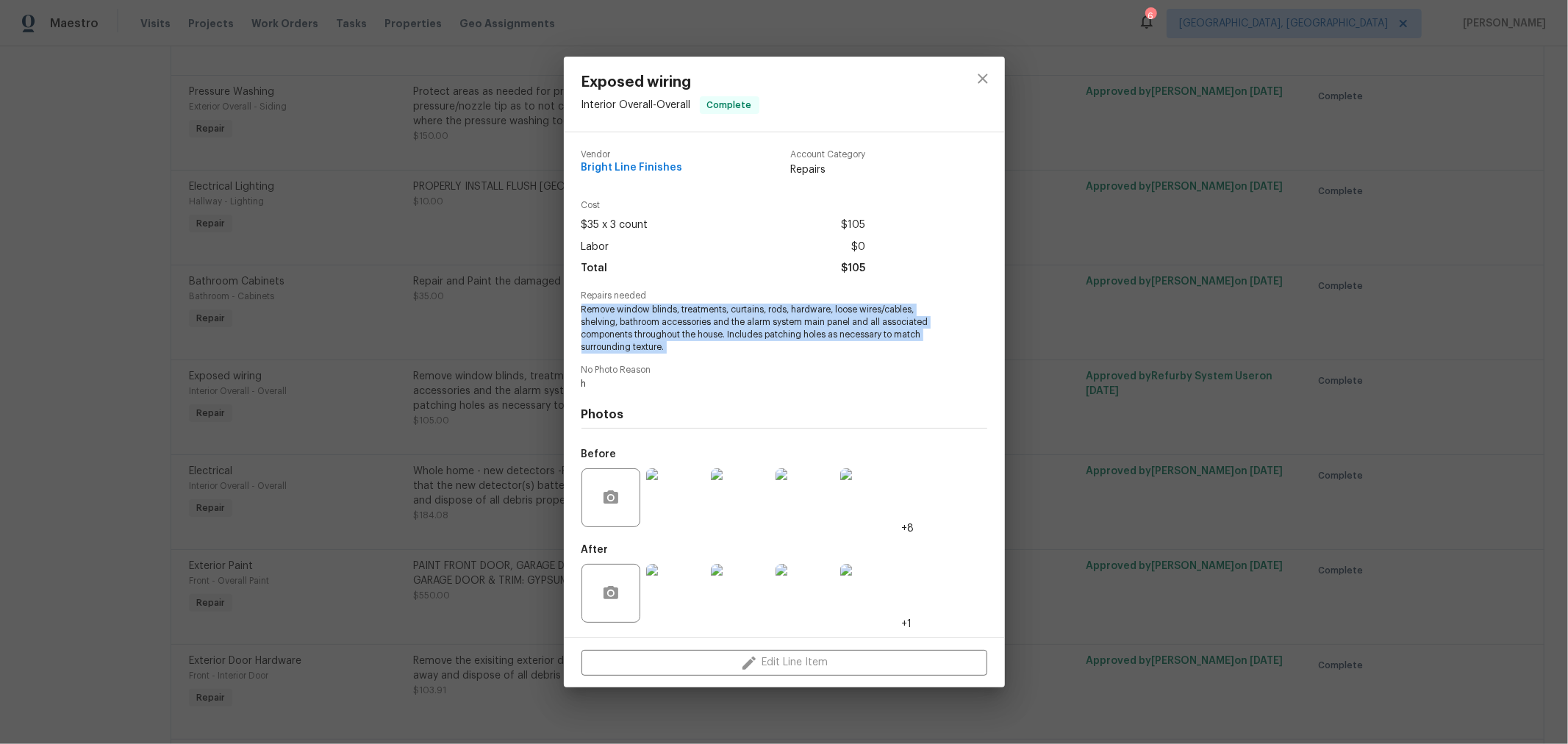
click at [651, 331] on span "Remove window blinds, treatments, curtains, rods, hardware, loose wires/cables,…" at bounding box center [764, 328] width 366 height 49
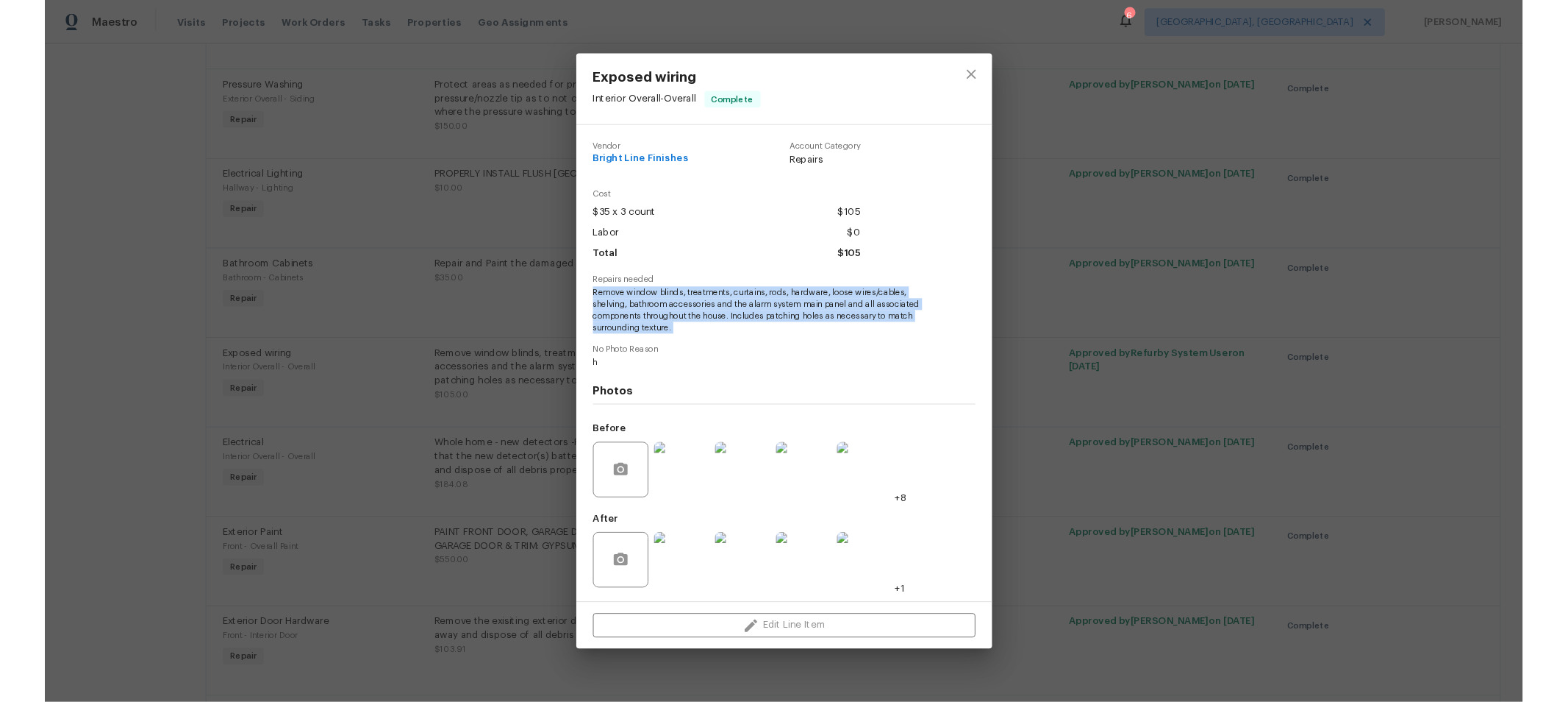
scroll to position [977, 0]
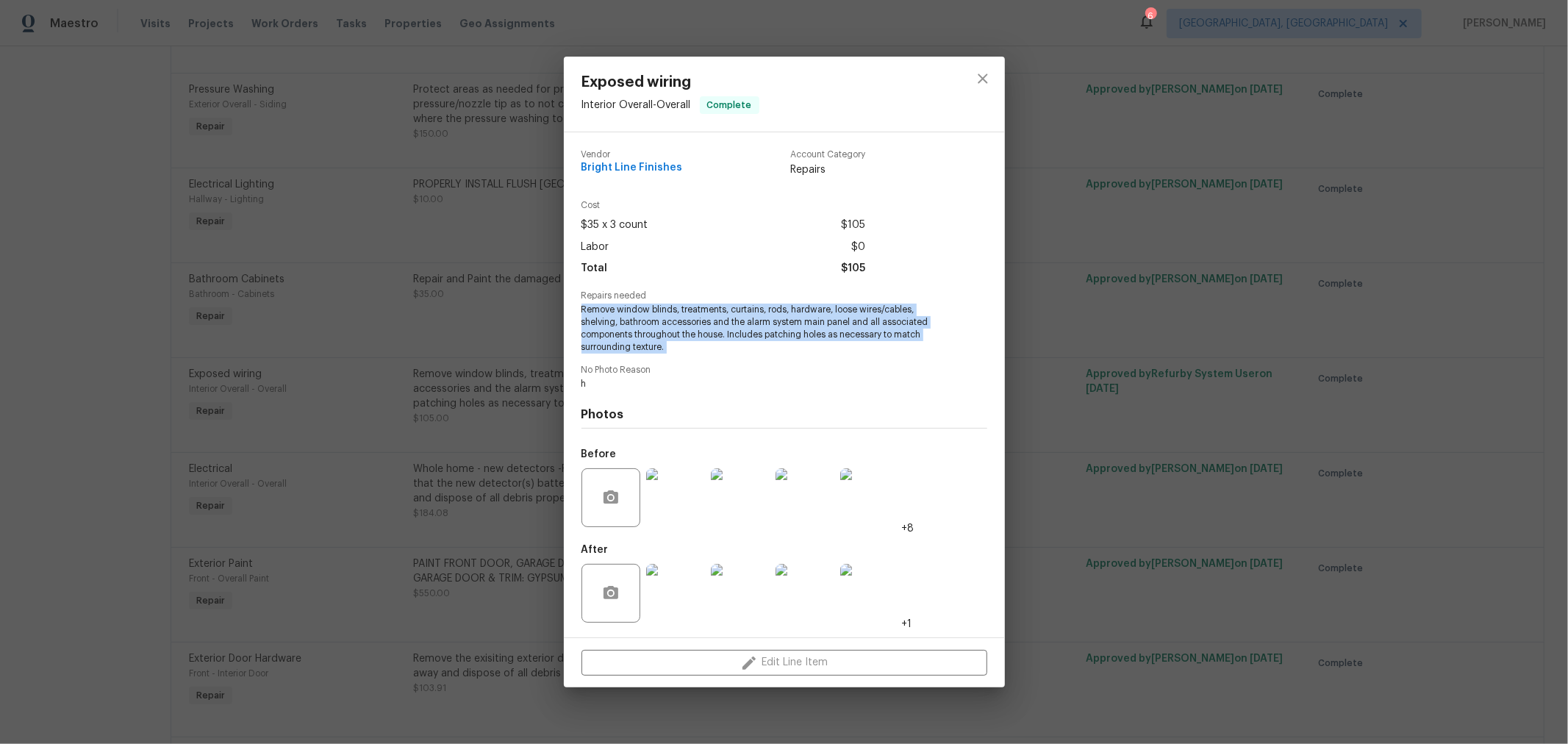
copy span "Remove window blinds, treatments, curtains, rods, hardware, loose wires/cables,…"
click at [986, 88] on button "close" at bounding box center [982, 78] width 35 height 35
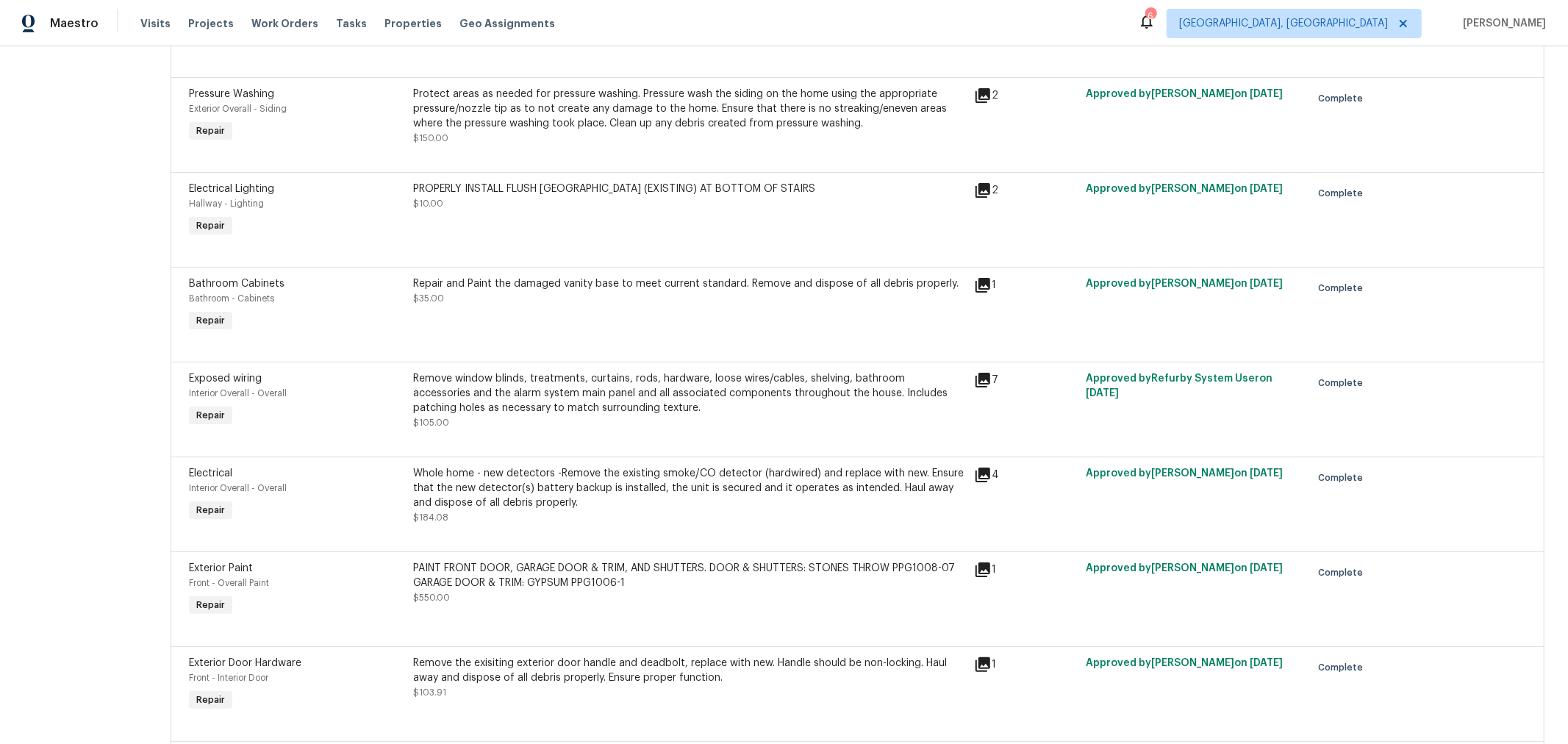
scroll to position [973, 0]
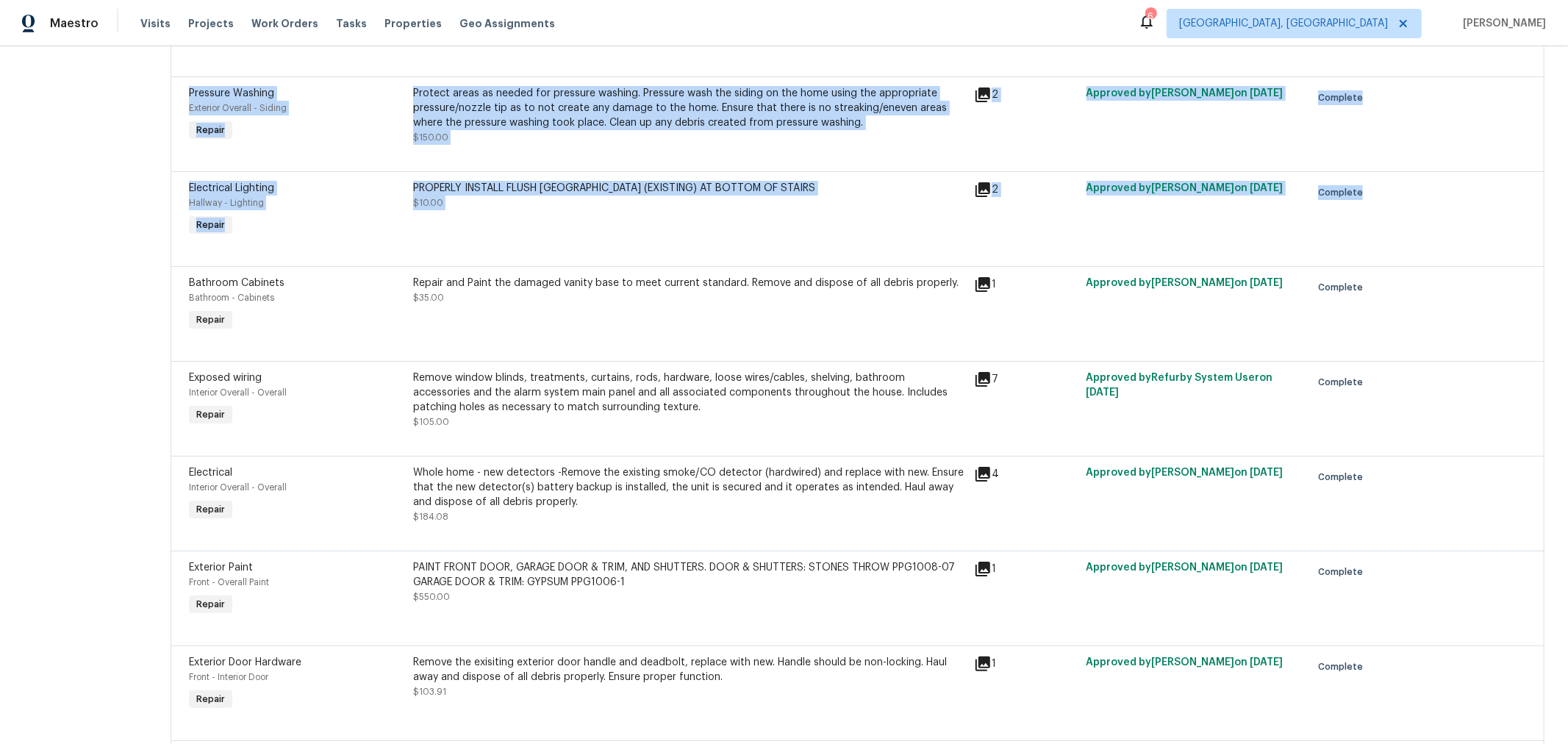
click at [142, 281] on div "All work orders 1723 Farberdale Dr Columbus, OH 43223 Home details Vendor Info …" at bounding box center [784, 746] width 1568 height 3346
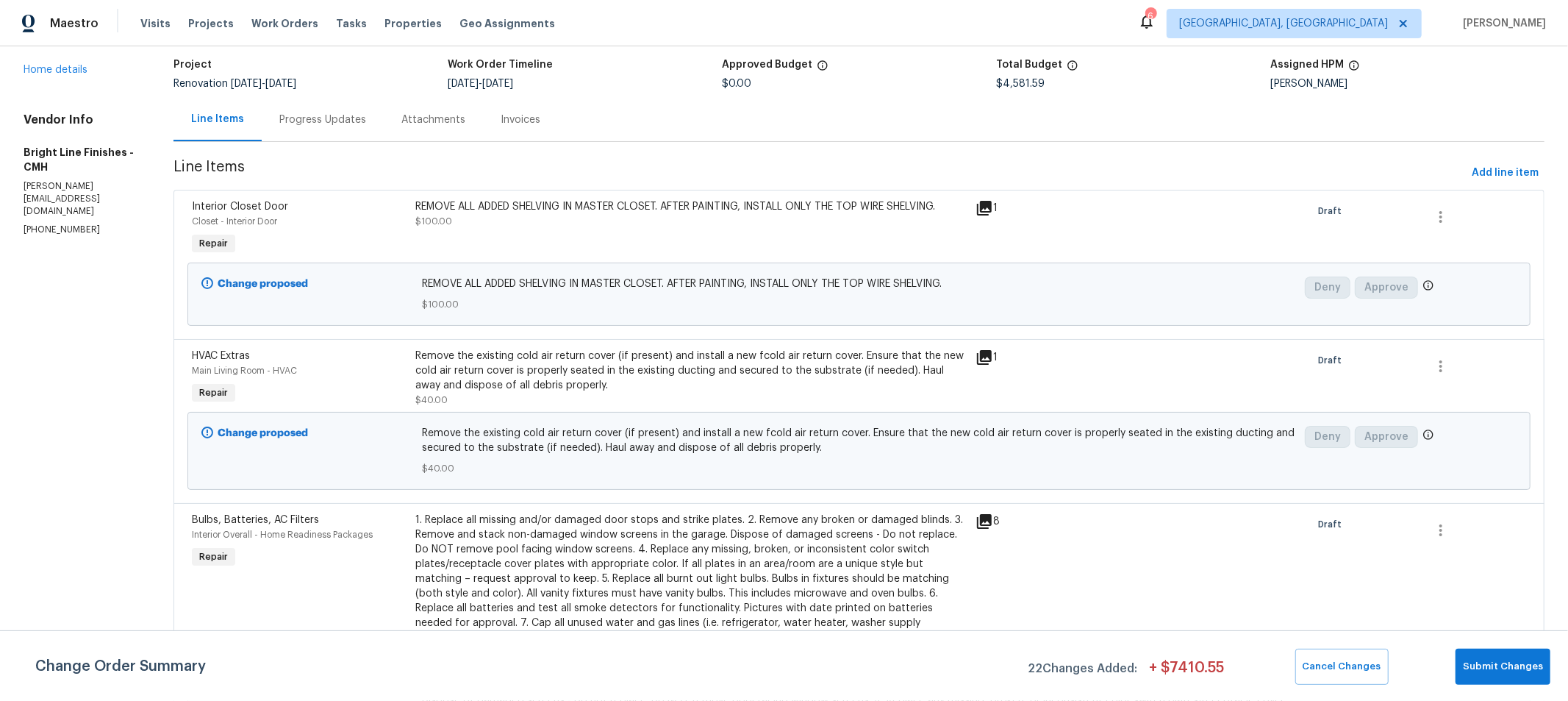
scroll to position [92, 0]
click at [976, 210] on icon at bounding box center [985, 209] width 18 height 18
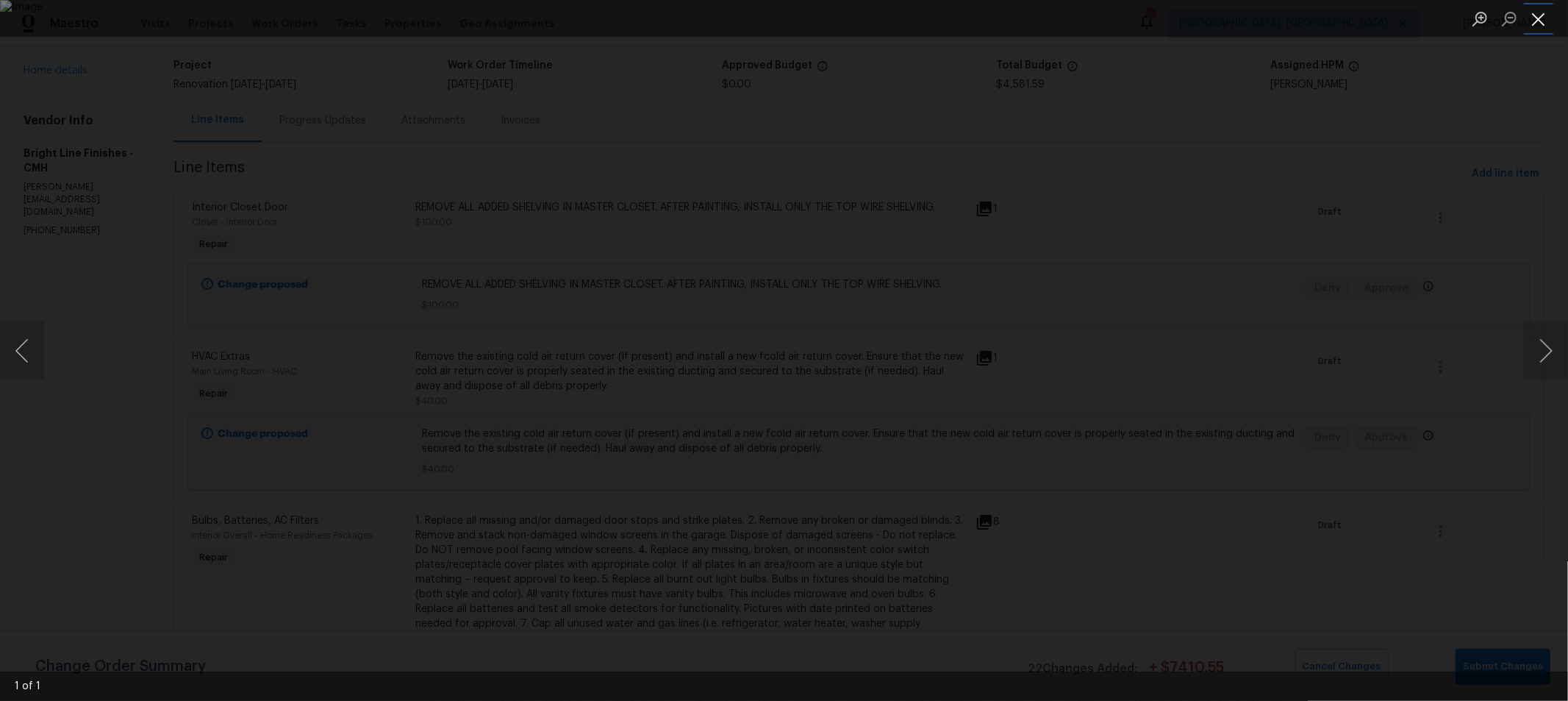
click at [1540, 13] on button "Close lightbox" at bounding box center [1538, 19] width 30 height 26
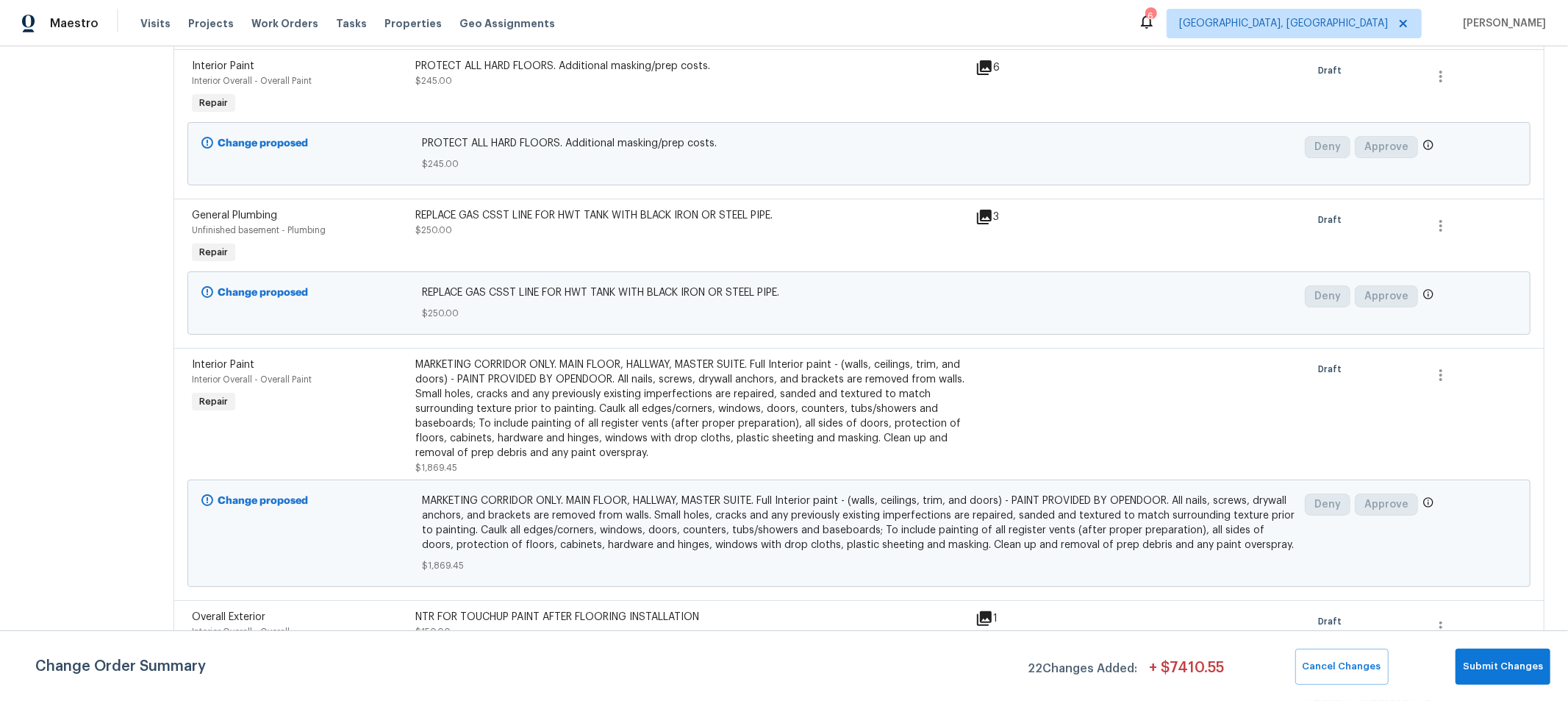
scroll to position [2154, 0]
click at [718, 376] on div "MARKETING CORRIDOR ONLY. MAIN FLOOR, HALLWAY, MASTER SUITE. Full Interior paint…" at bounding box center [691, 410] width 551 height 103
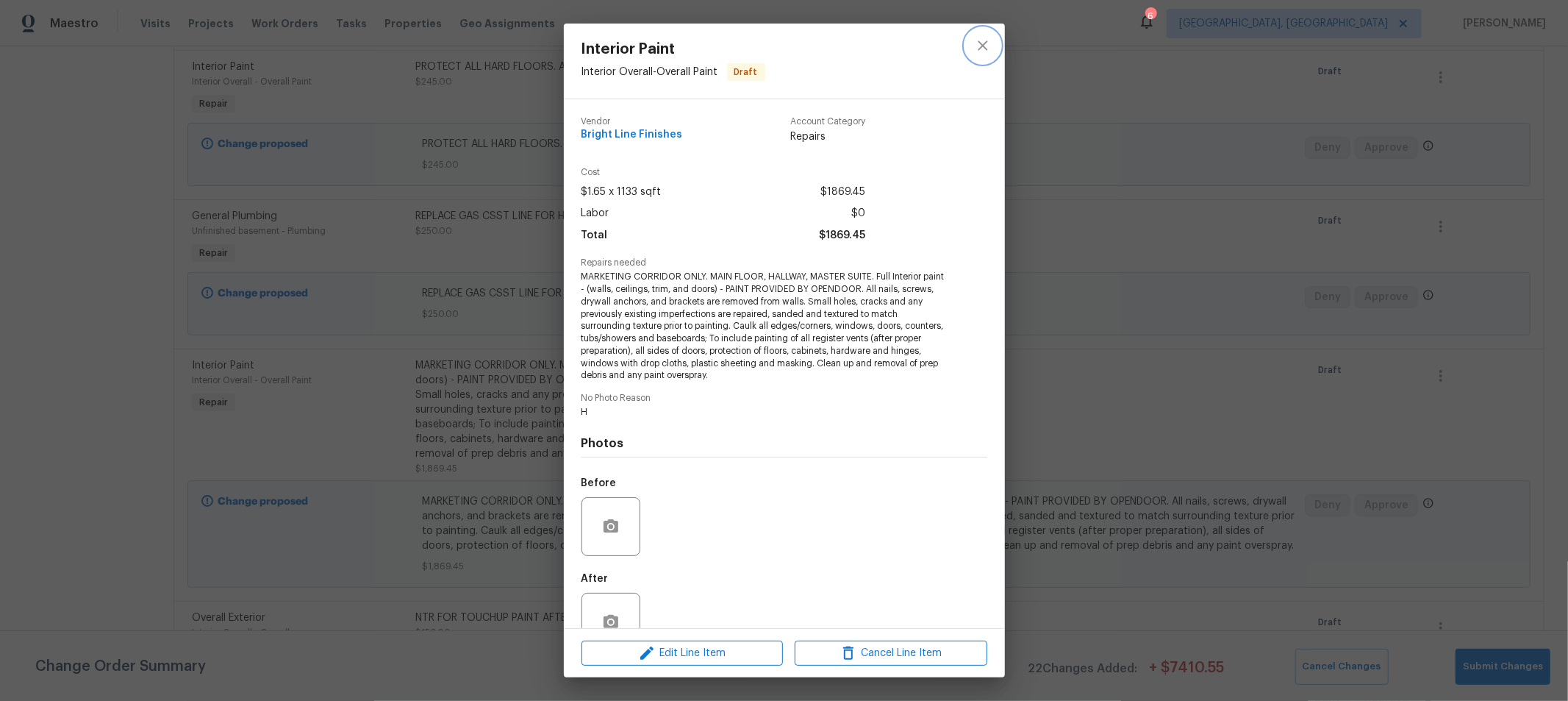
click at [986, 51] on icon "close" at bounding box center [983, 46] width 18 height 18
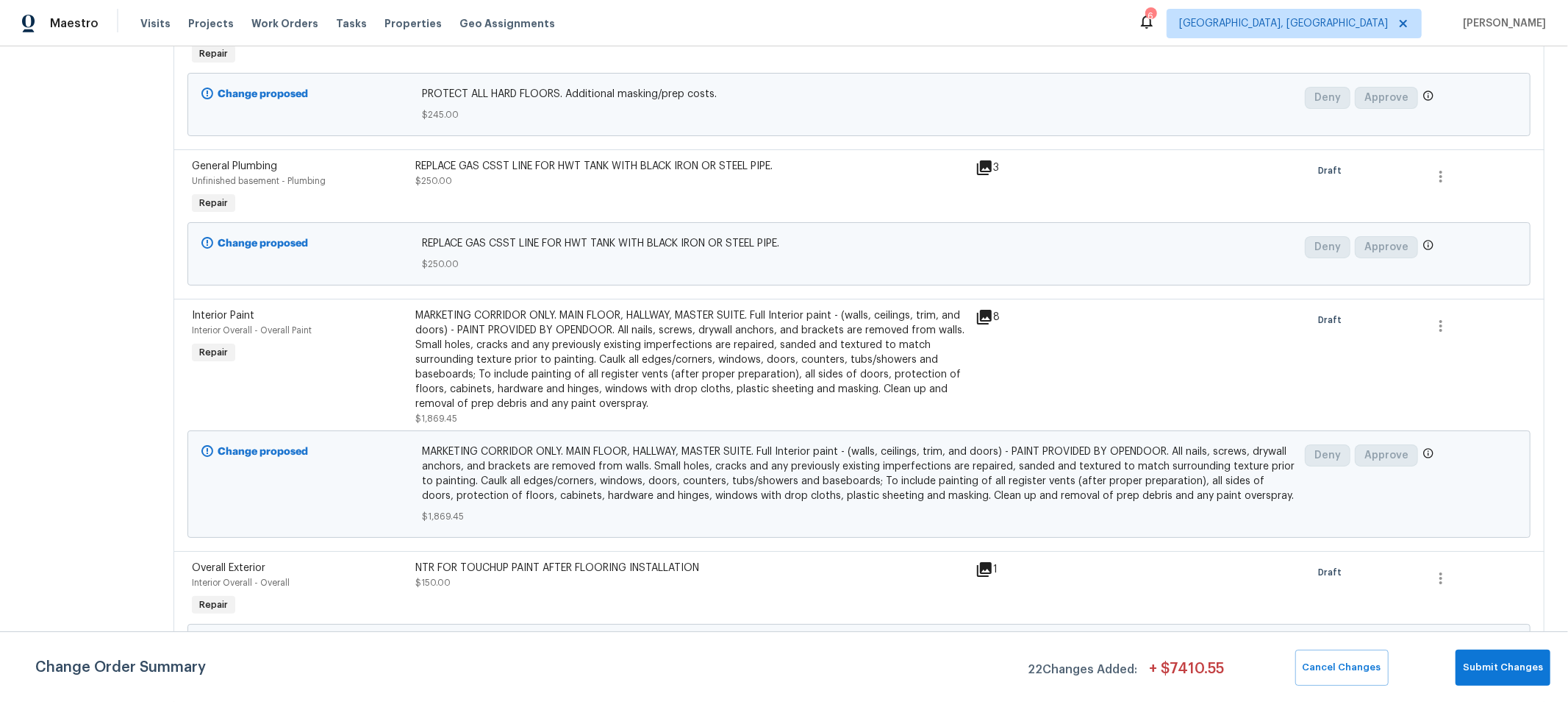
scroll to position [2206, 0]
click at [977, 309] on icon at bounding box center [984, 316] width 14 height 14
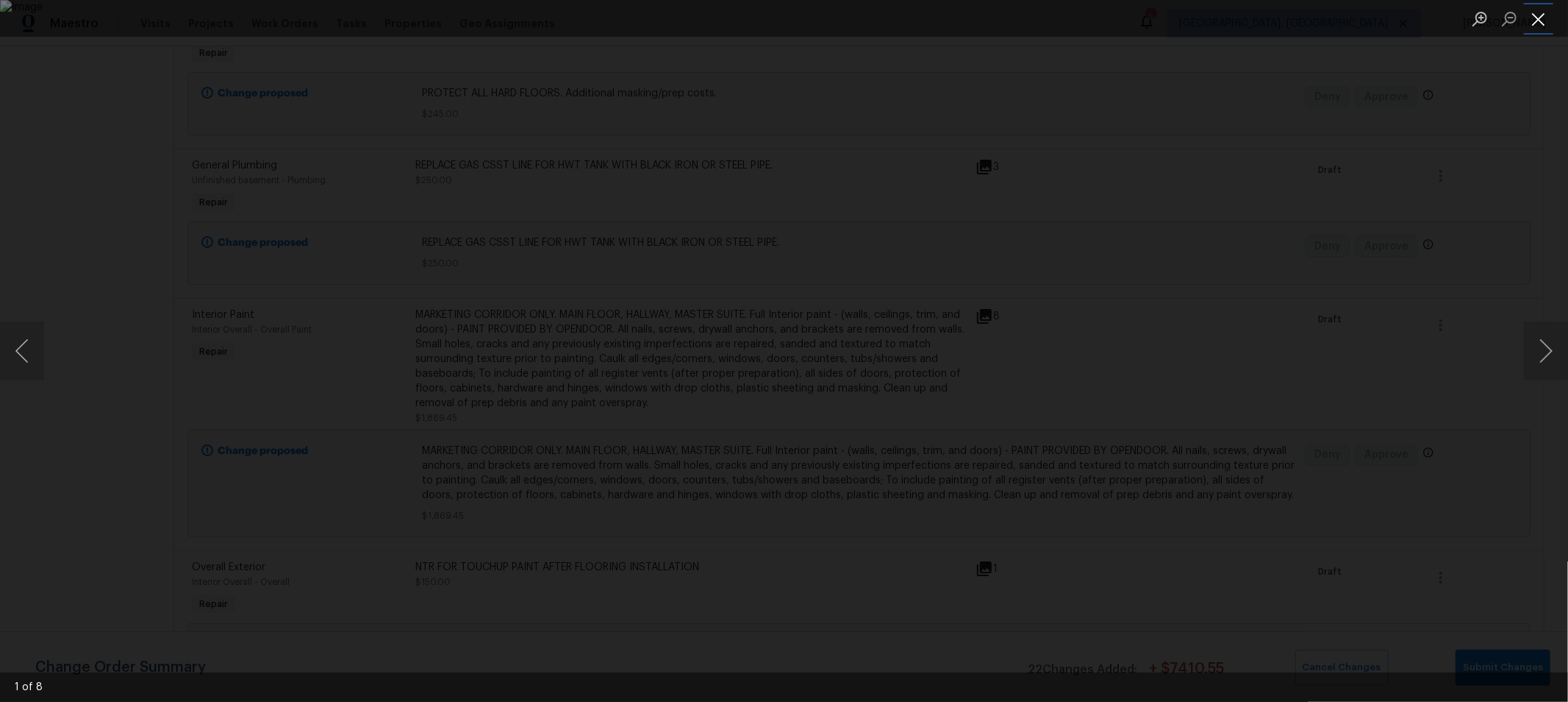
click at [1535, 23] on button "Close lightbox" at bounding box center [1538, 19] width 30 height 26
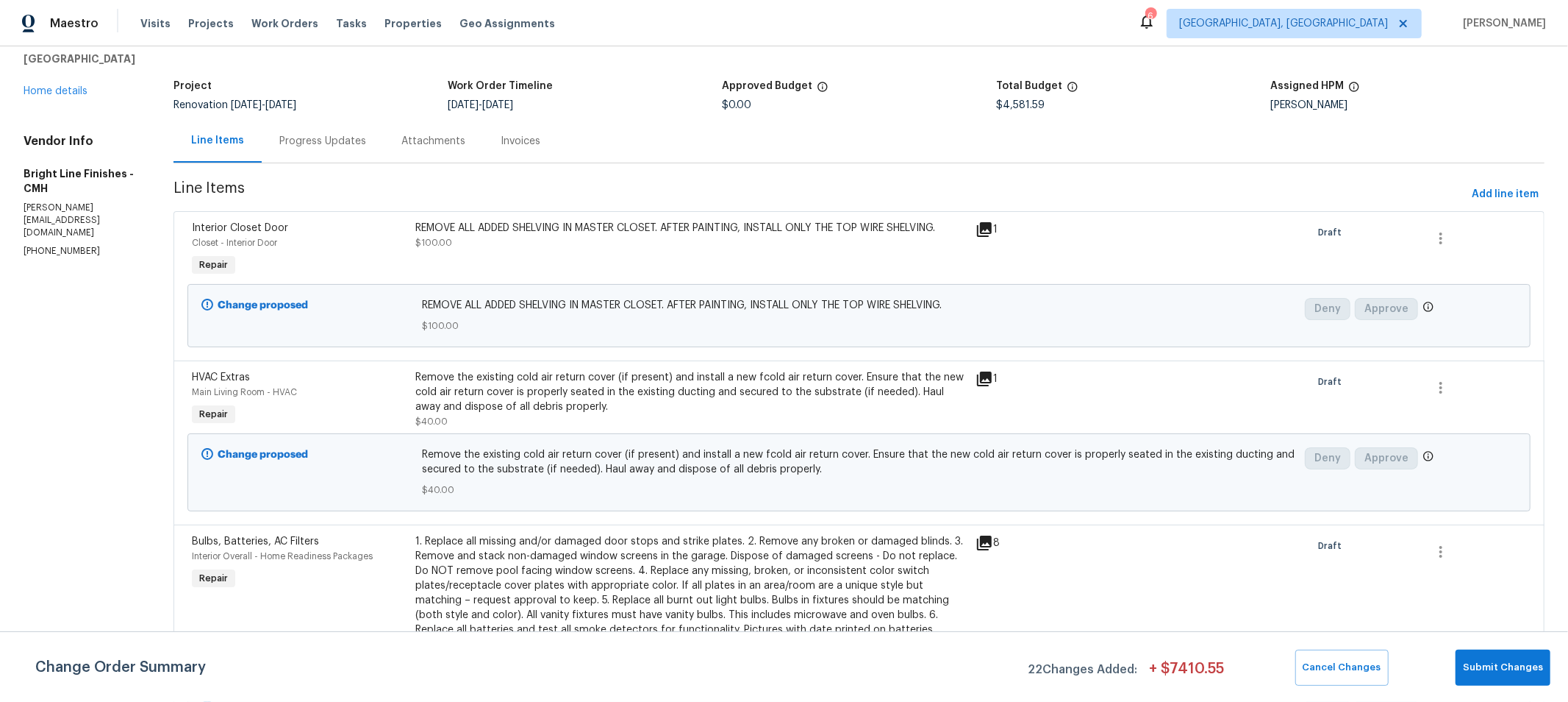
scroll to position [0, 0]
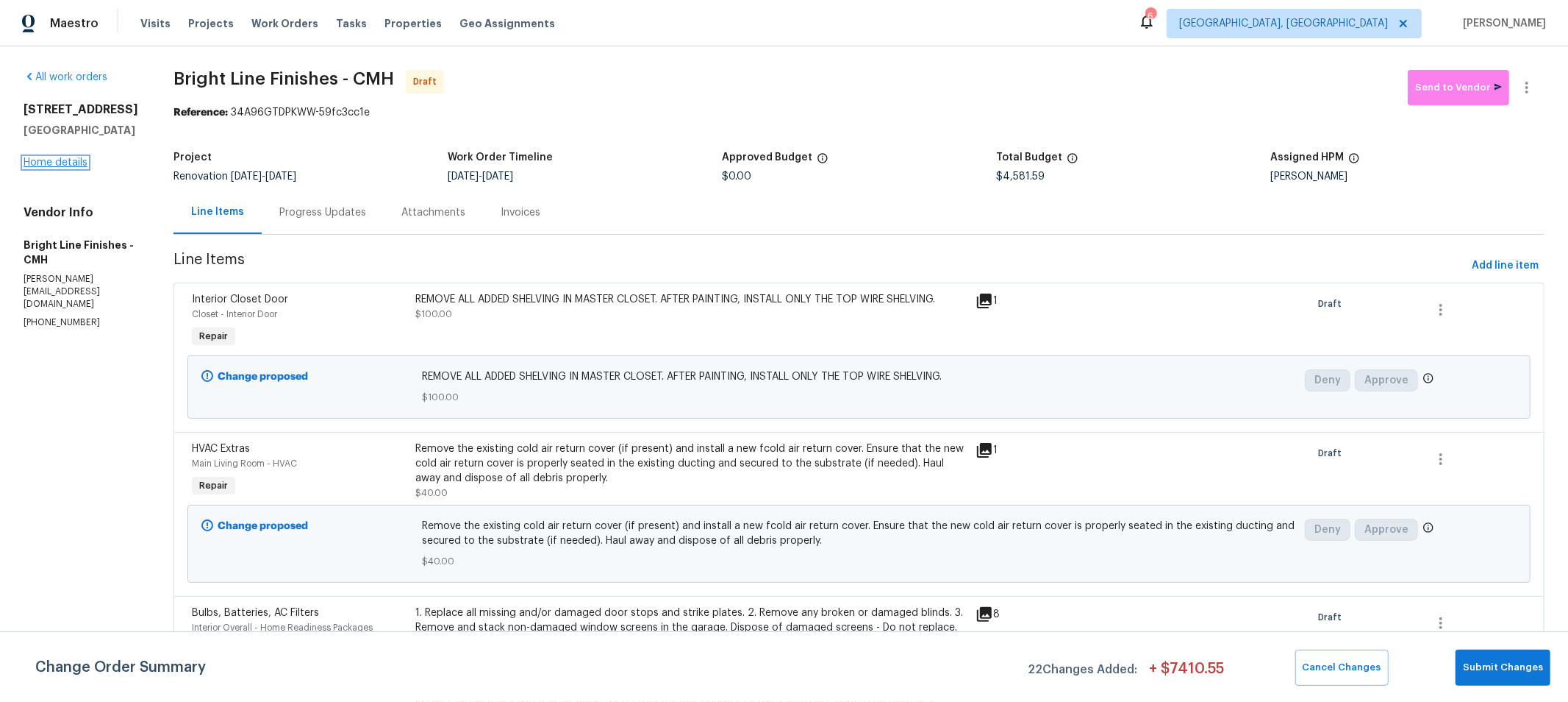
click at [77, 168] on link "Home details" at bounding box center [55, 162] width 64 height 10
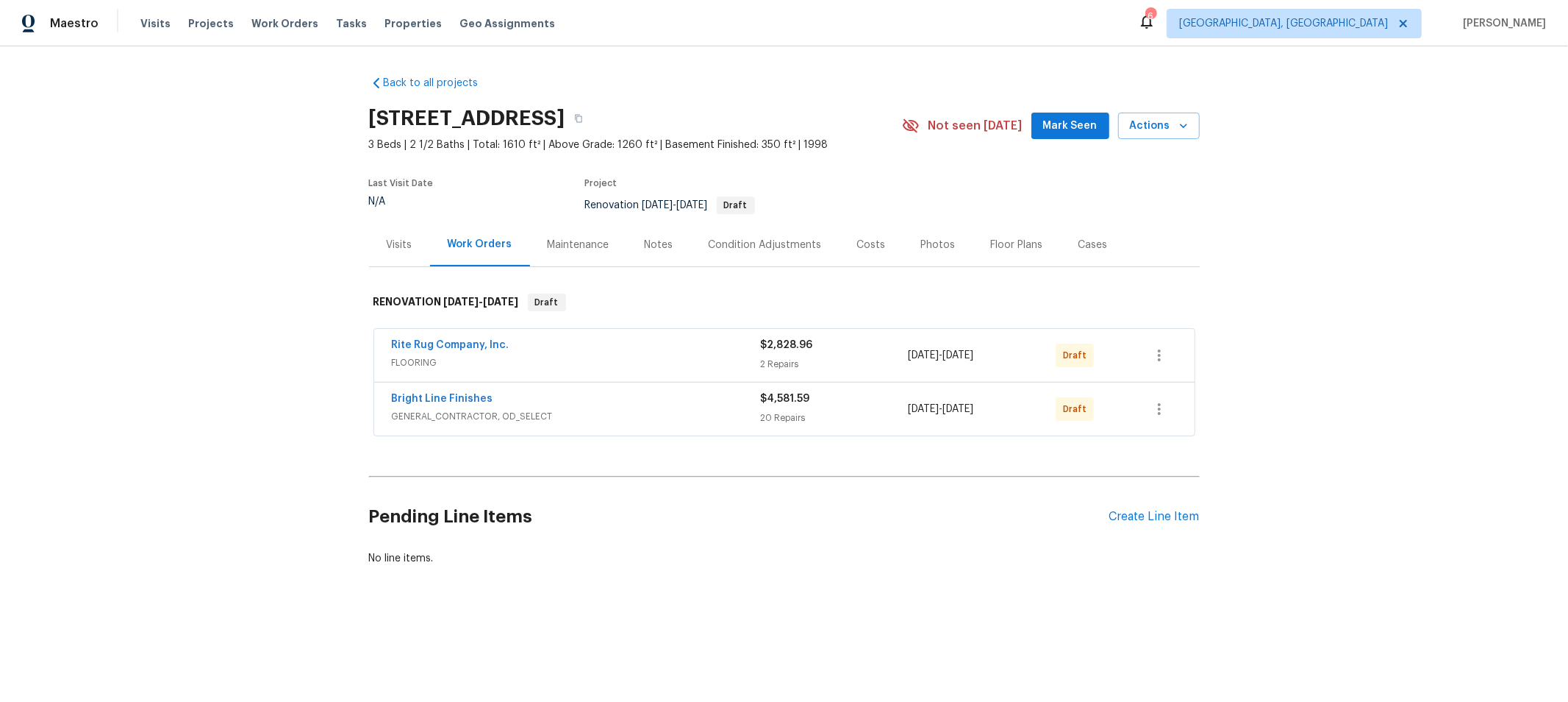
click at [440, 338] on span "Rite Rug Company, Inc." at bounding box center [450, 345] width 117 height 14
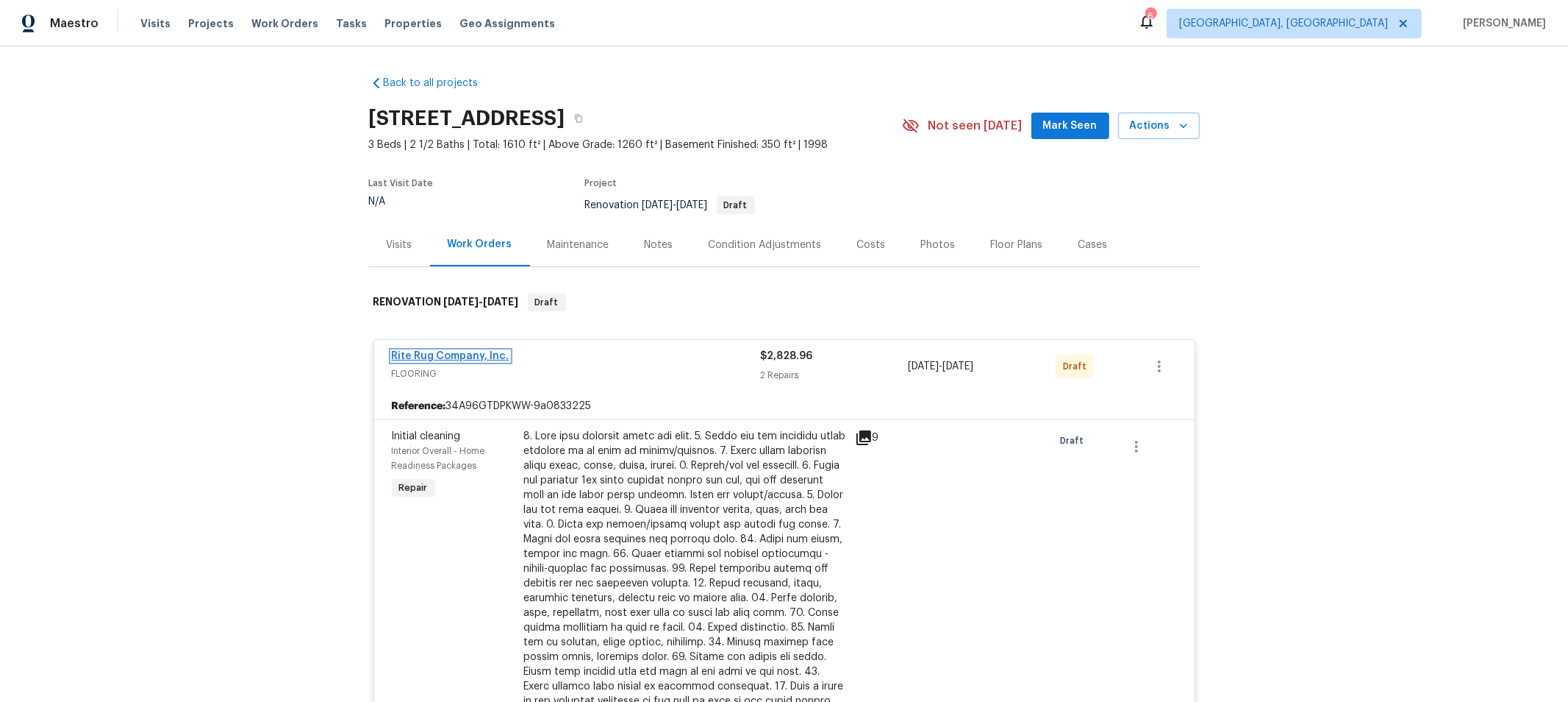
click at [440, 359] on link "Rite Rug Company, Inc." at bounding box center [450, 355] width 117 height 10
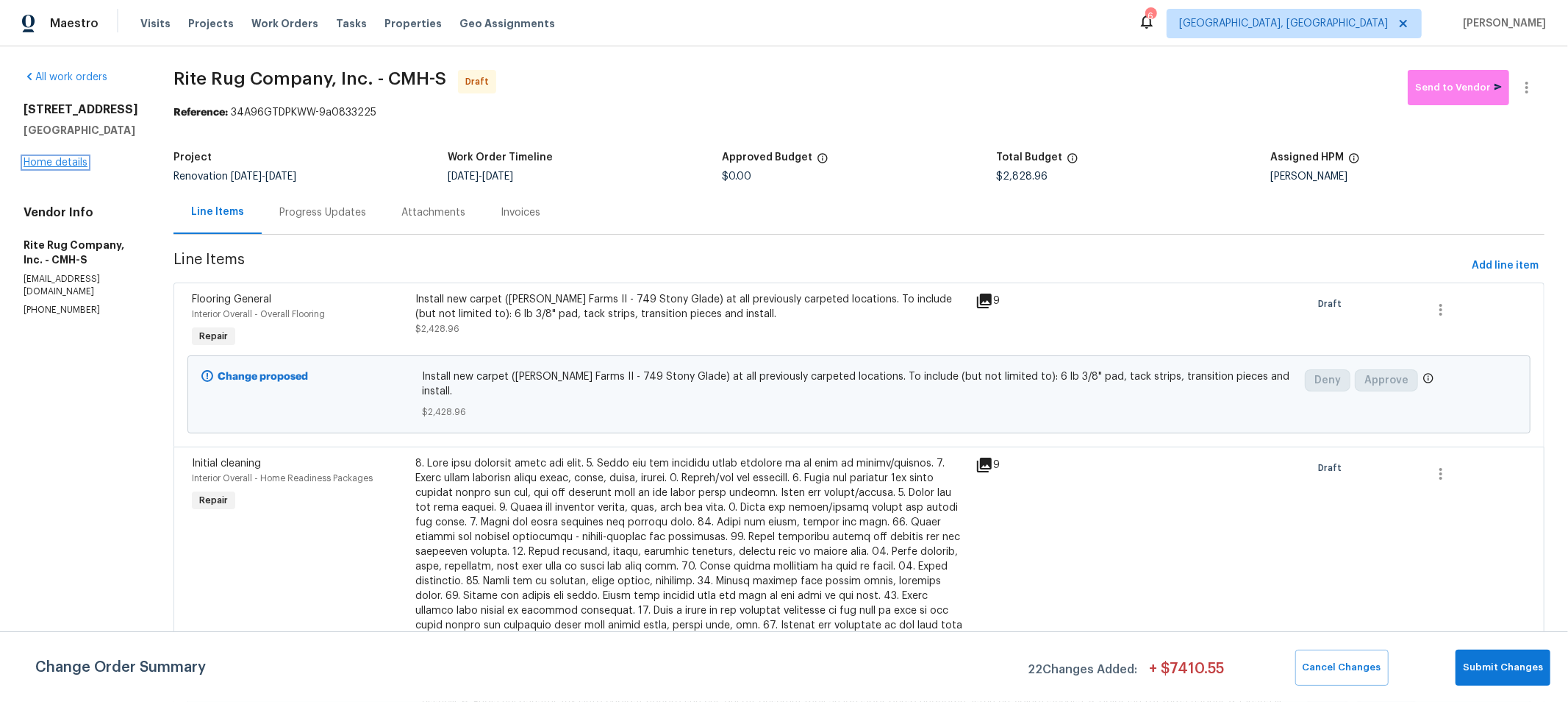
click at [63, 162] on link "Home details" at bounding box center [55, 162] width 64 height 10
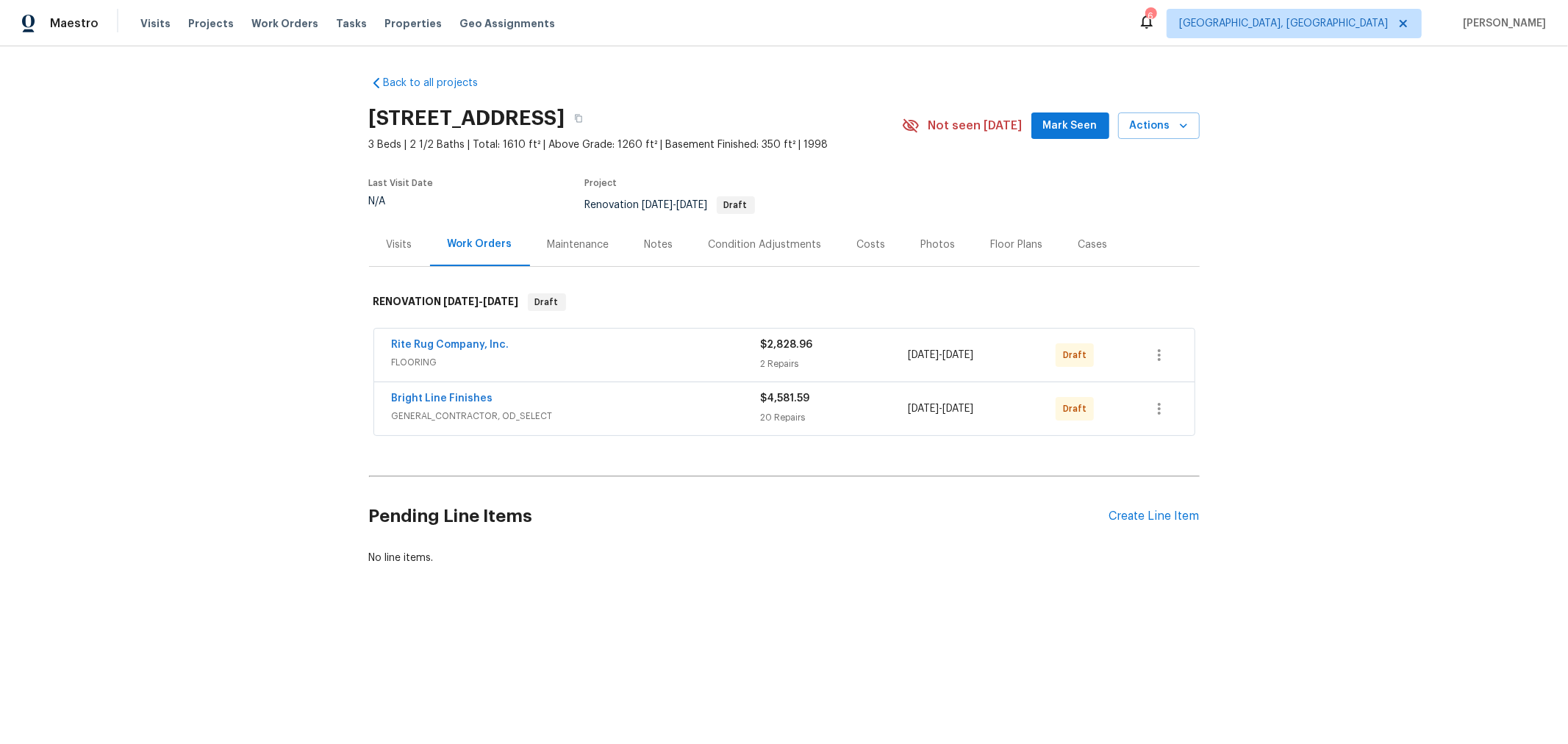
click at [1497, 92] on div "Back to all projects 3066 Ravine Pointe Dr, Columbus, OH 43231 3 Beds | 2 1/2 B…" at bounding box center [784, 356] width 1568 height 619
click at [449, 400] on link "Bright Line Finishes" at bounding box center [442, 398] width 101 height 10
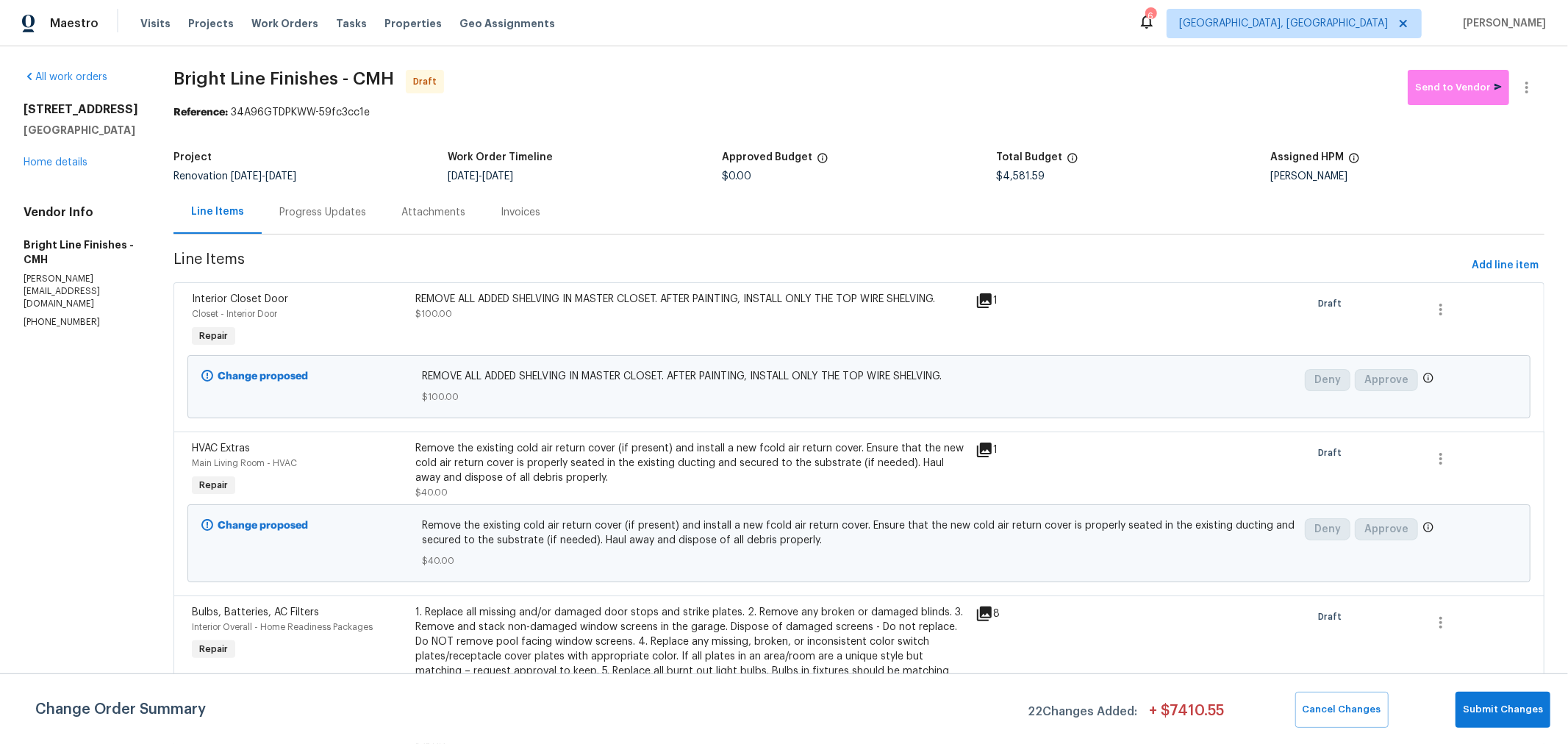
click at [288, 215] on div "Progress Updates" at bounding box center [323, 212] width 87 height 14
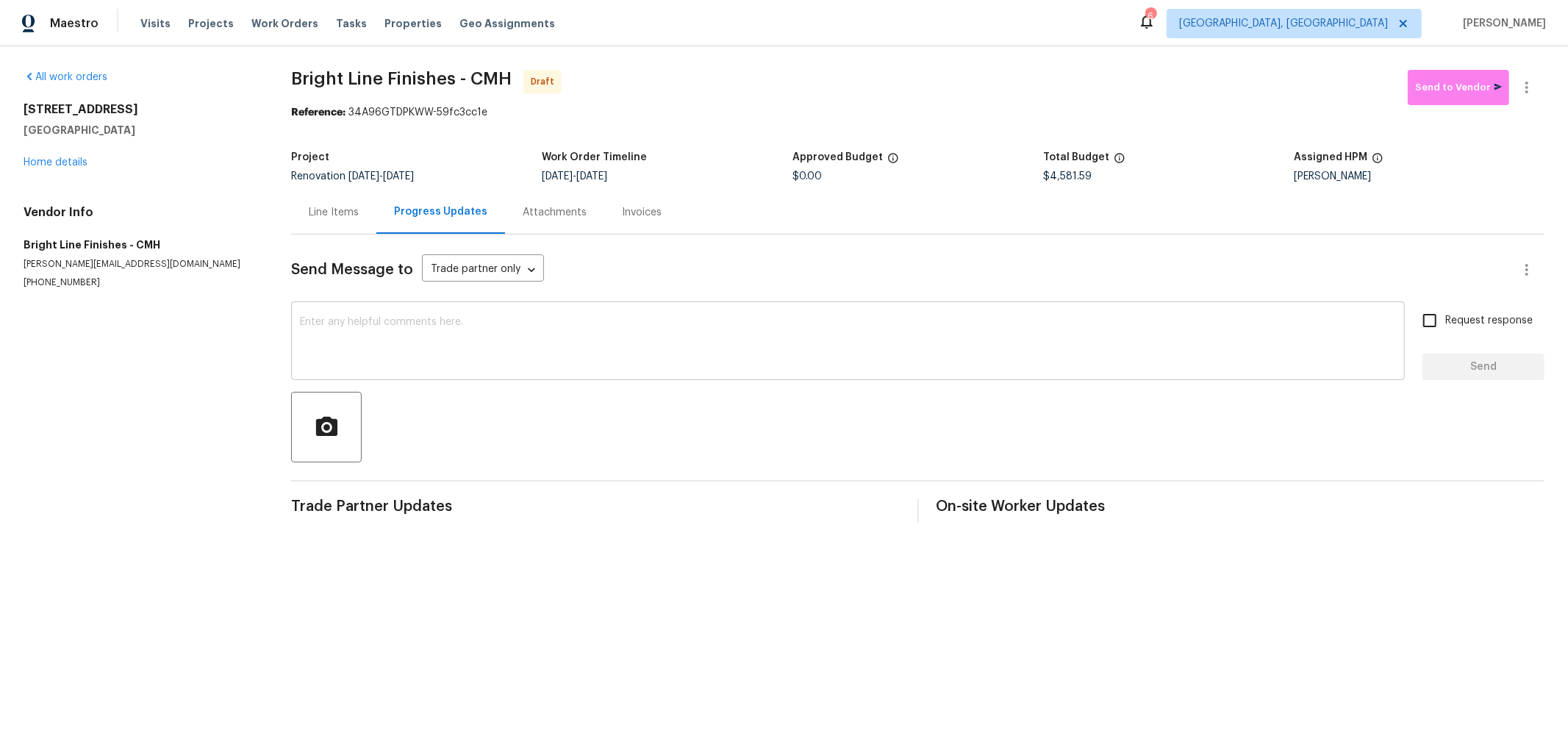
click at [394, 320] on textarea at bounding box center [848, 342] width 1096 height 51
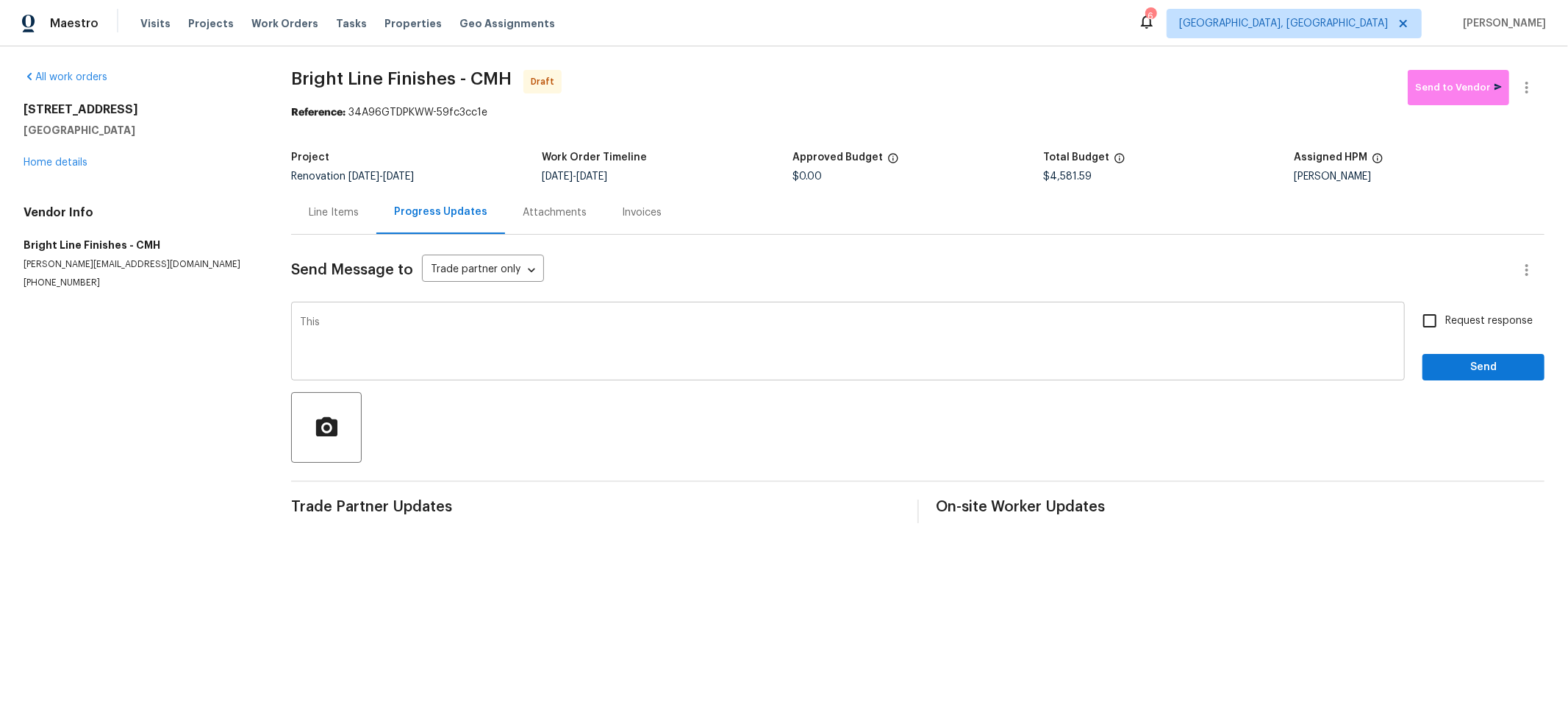
click at [526, 339] on textarea "This" at bounding box center [848, 342] width 1096 height 51
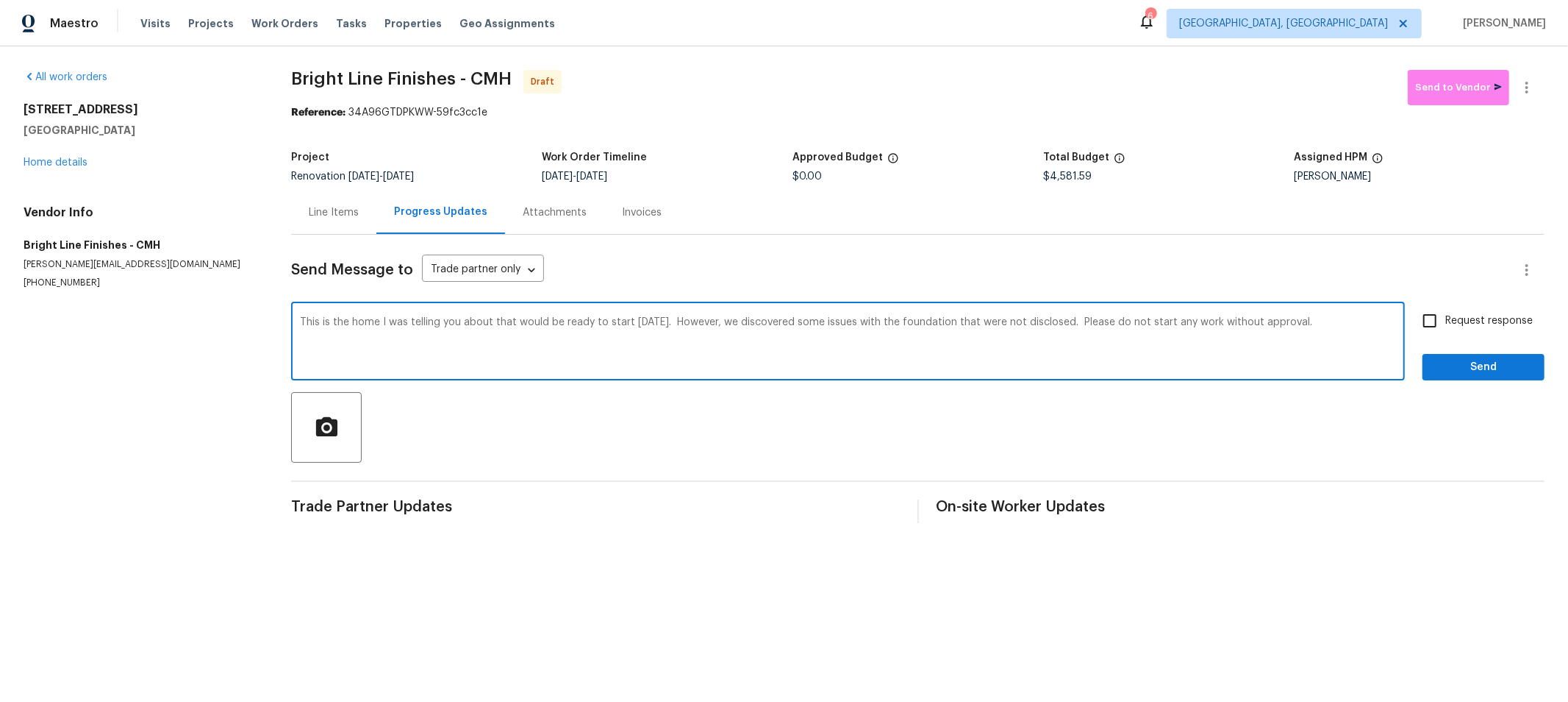
type textarea "This is the home I was telling you about that would be ready to start today. Ho…"
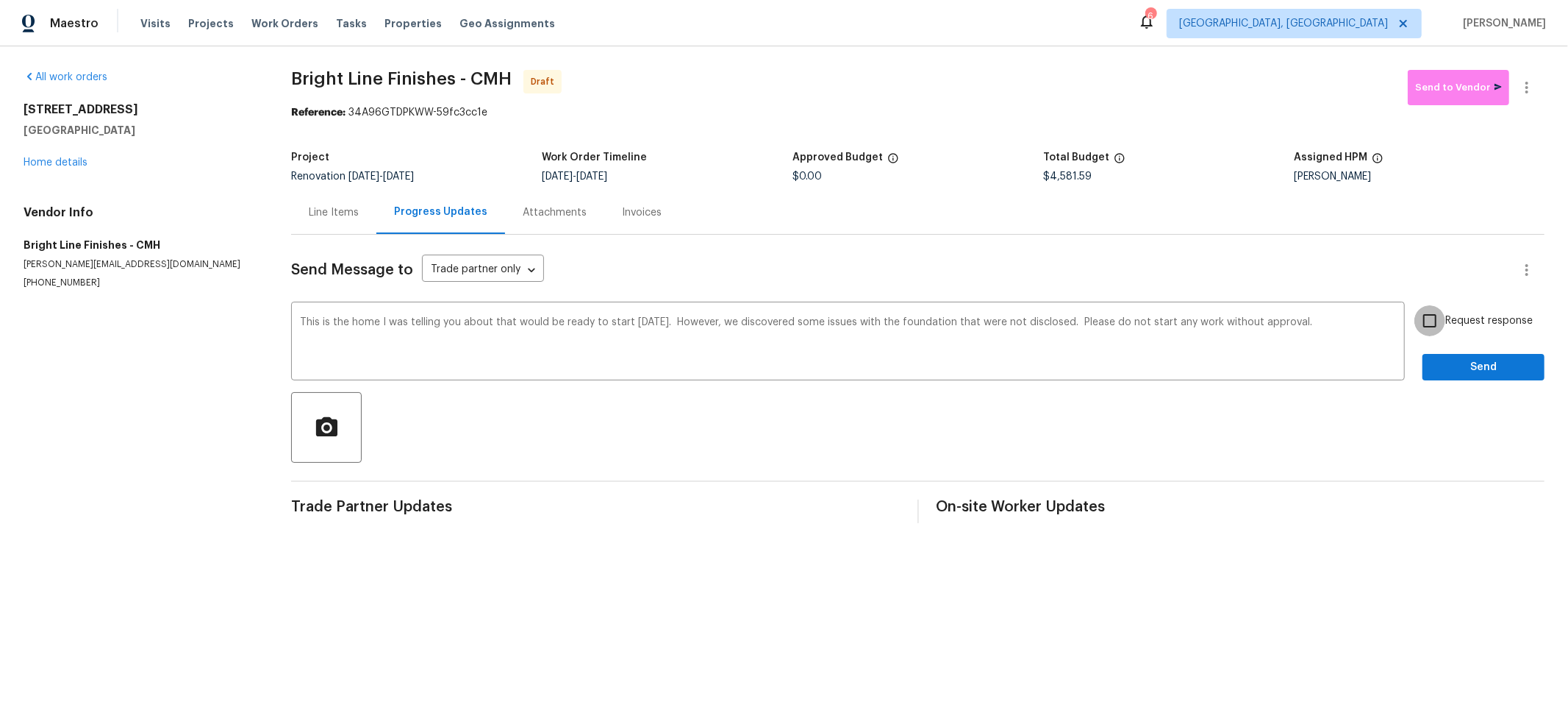
click at [1426, 327] on input "Request response" at bounding box center [1430, 321] width 30 height 30
checkbox input "true"
click at [1450, 371] on span "Send" at bounding box center [1484, 368] width 99 height 19
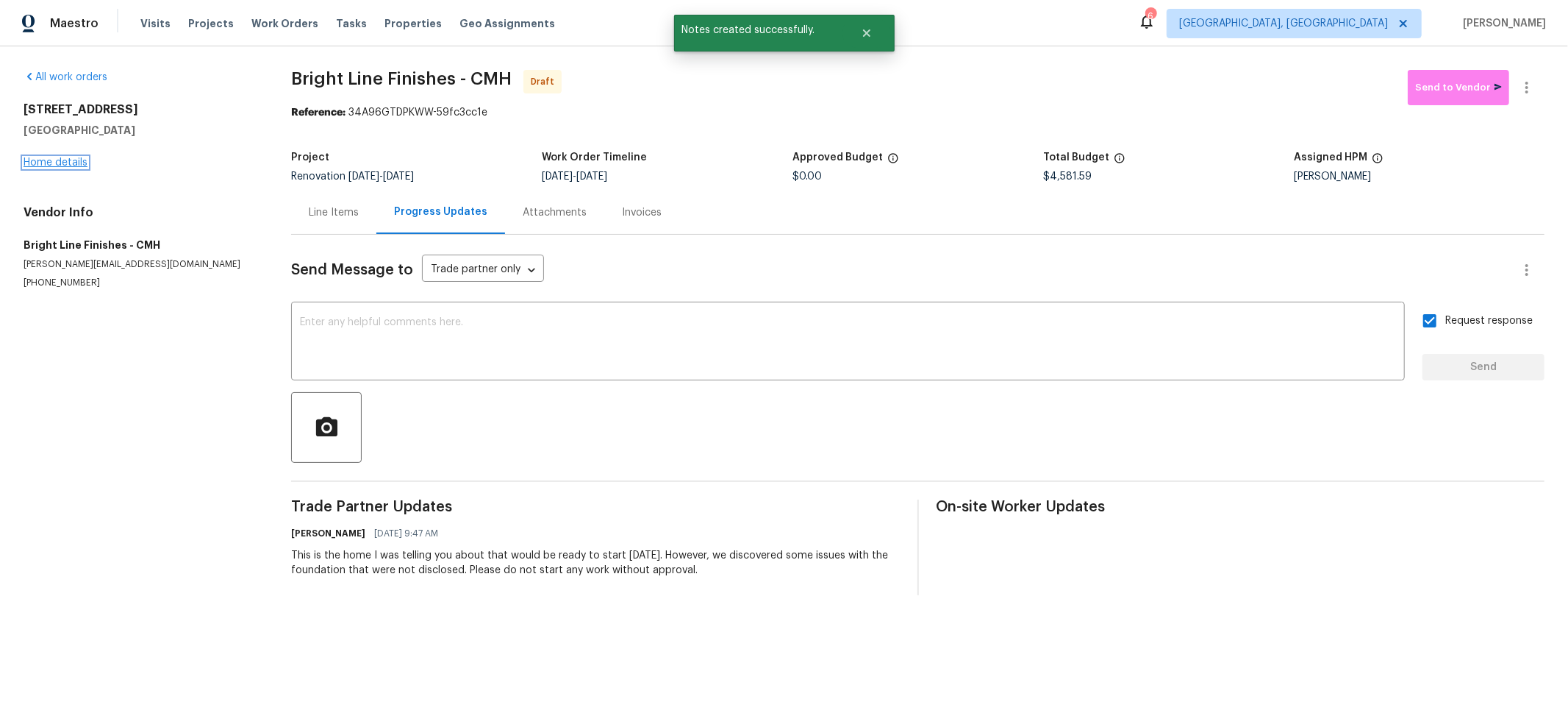
click at [50, 167] on link "Home details" at bounding box center [55, 162] width 64 height 10
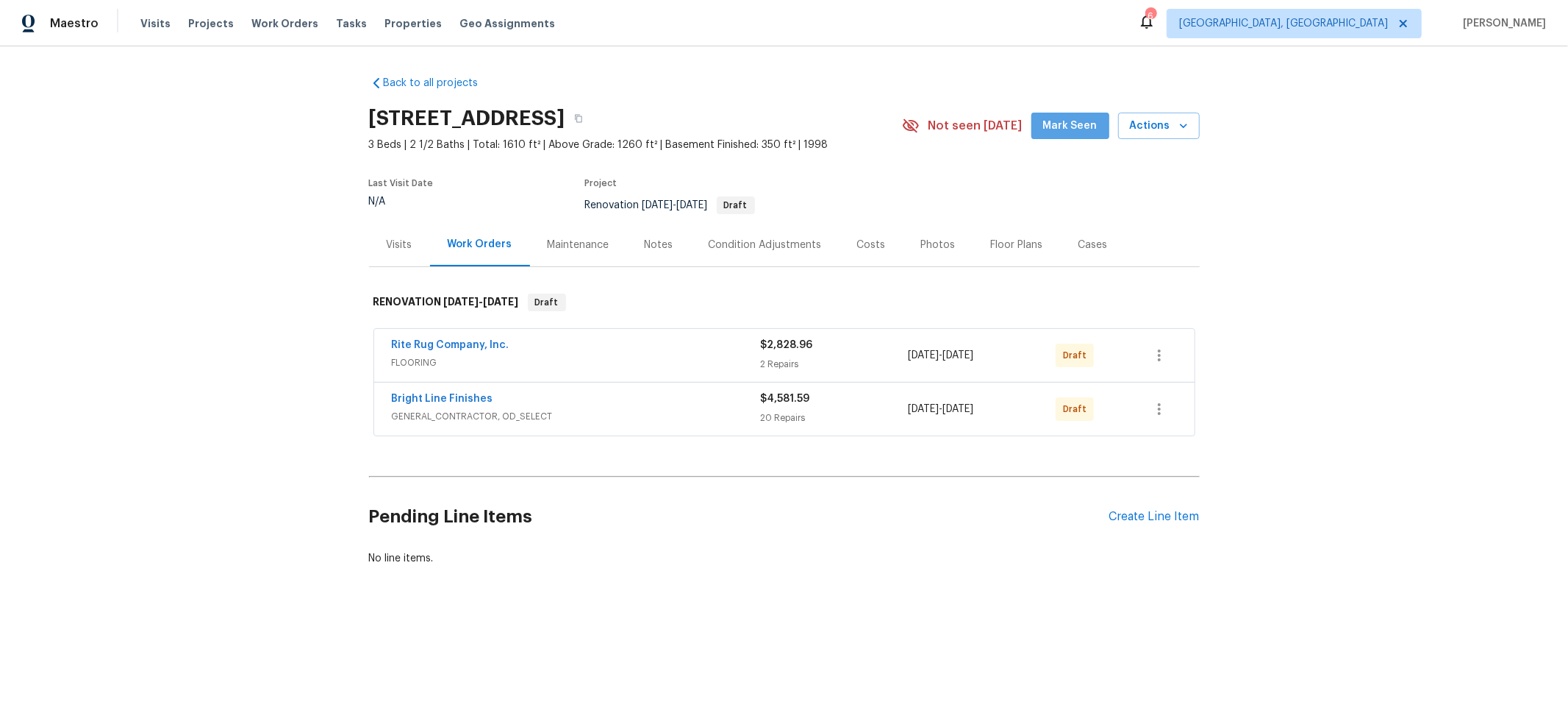
click at [1071, 130] on span "Mark Seen" at bounding box center [1070, 126] width 55 height 19
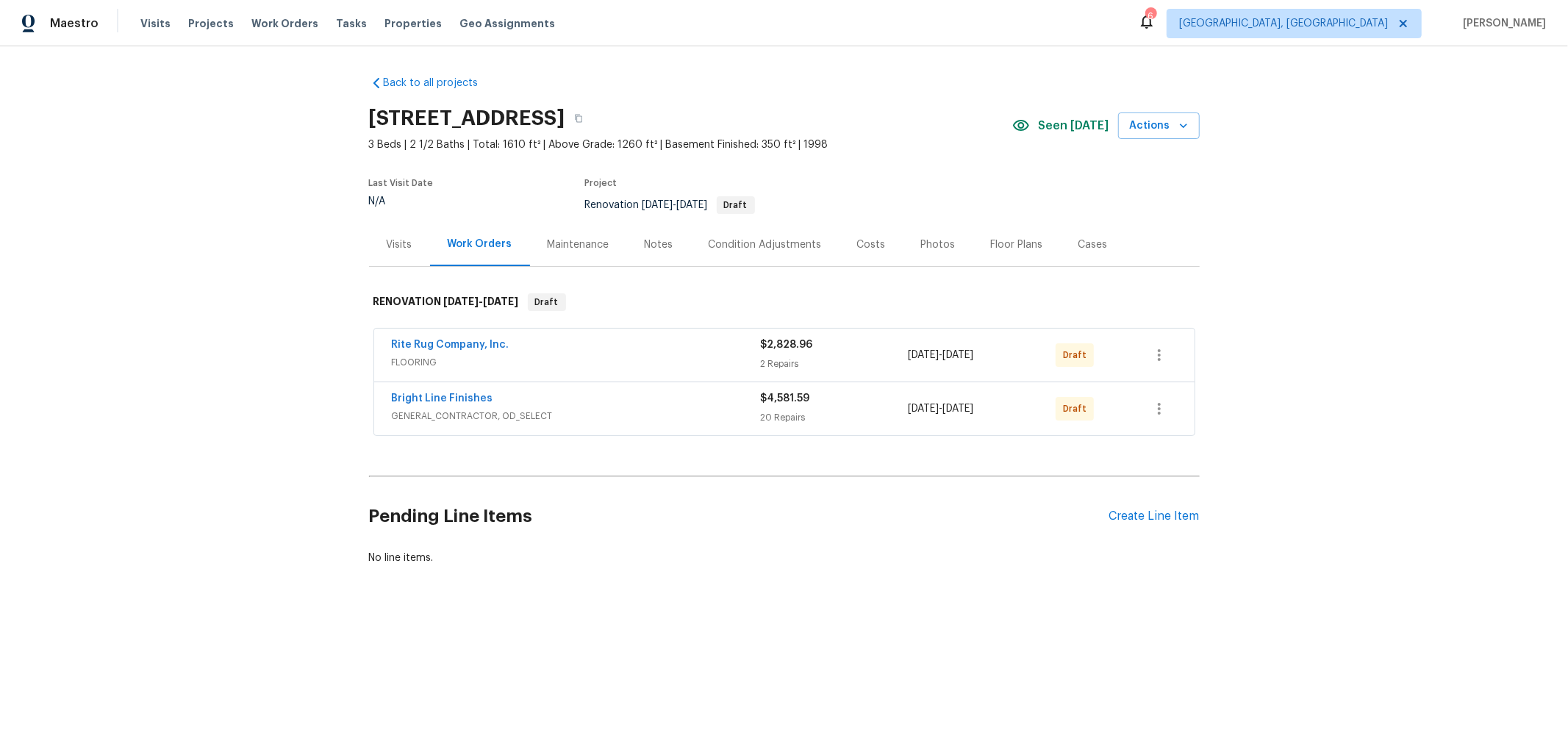
click at [1519, 178] on div "Back to all projects 3066 Ravine Pointe Dr, Columbus, OH 43231 3 Beds | 2 1/2 B…" at bounding box center [784, 356] width 1568 height 619
click at [1284, 317] on div "Back to all projects 3066 Ravine Pointe Dr, Columbus, OH 43231 3 Beds | 2 1/2 B…" at bounding box center [784, 356] width 1568 height 619
click at [633, 251] on div "Notes" at bounding box center [659, 245] width 64 height 43
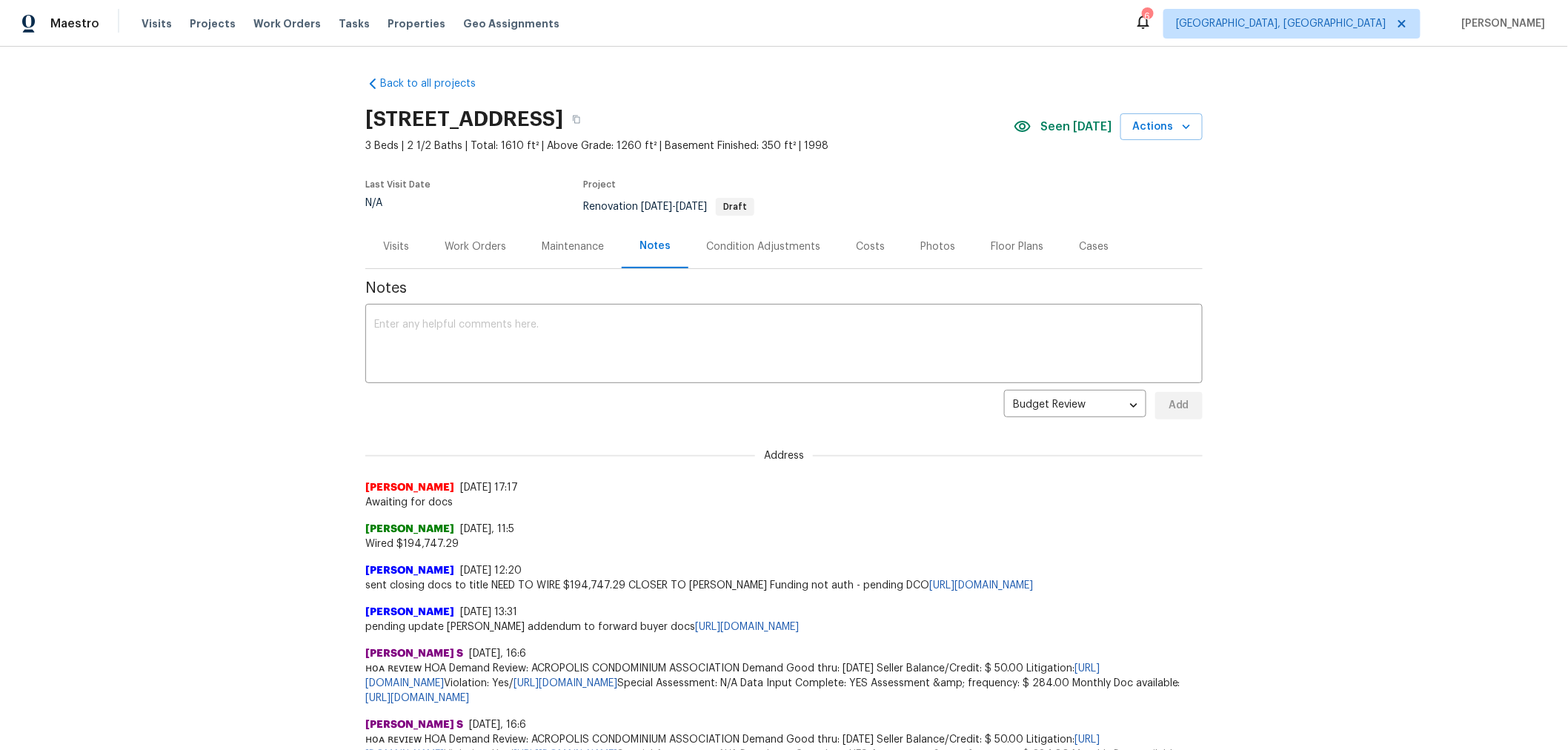
click at [446, 246] on div "Work Orders" at bounding box center [475, 247] width 61 height 14
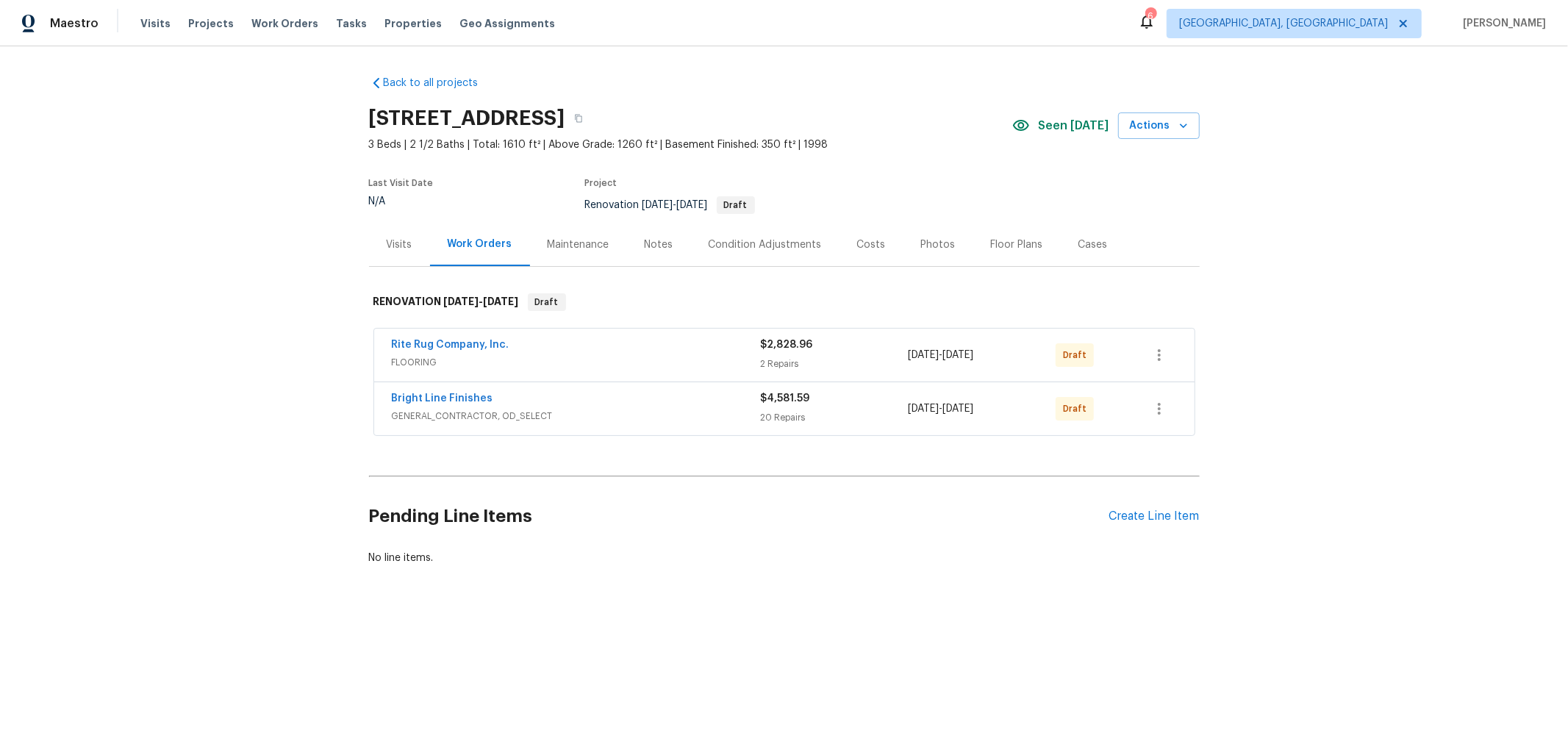
click at [866, 245] on div "Costs" at bounding box center [872, 245] width 29 height 14
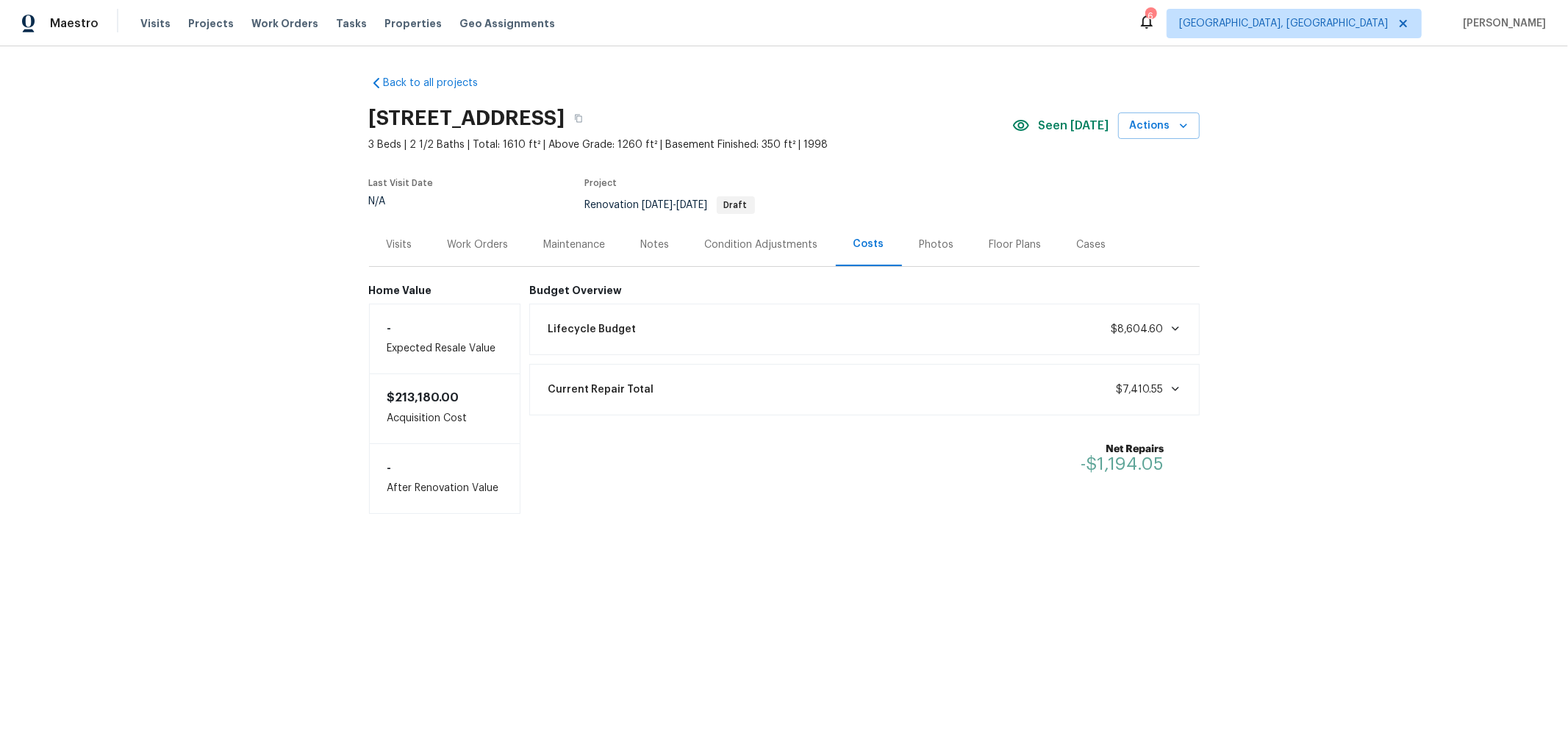
click at [486, 247] on div "Work Orders" at bounding box center [478, 245] width 61 height 14
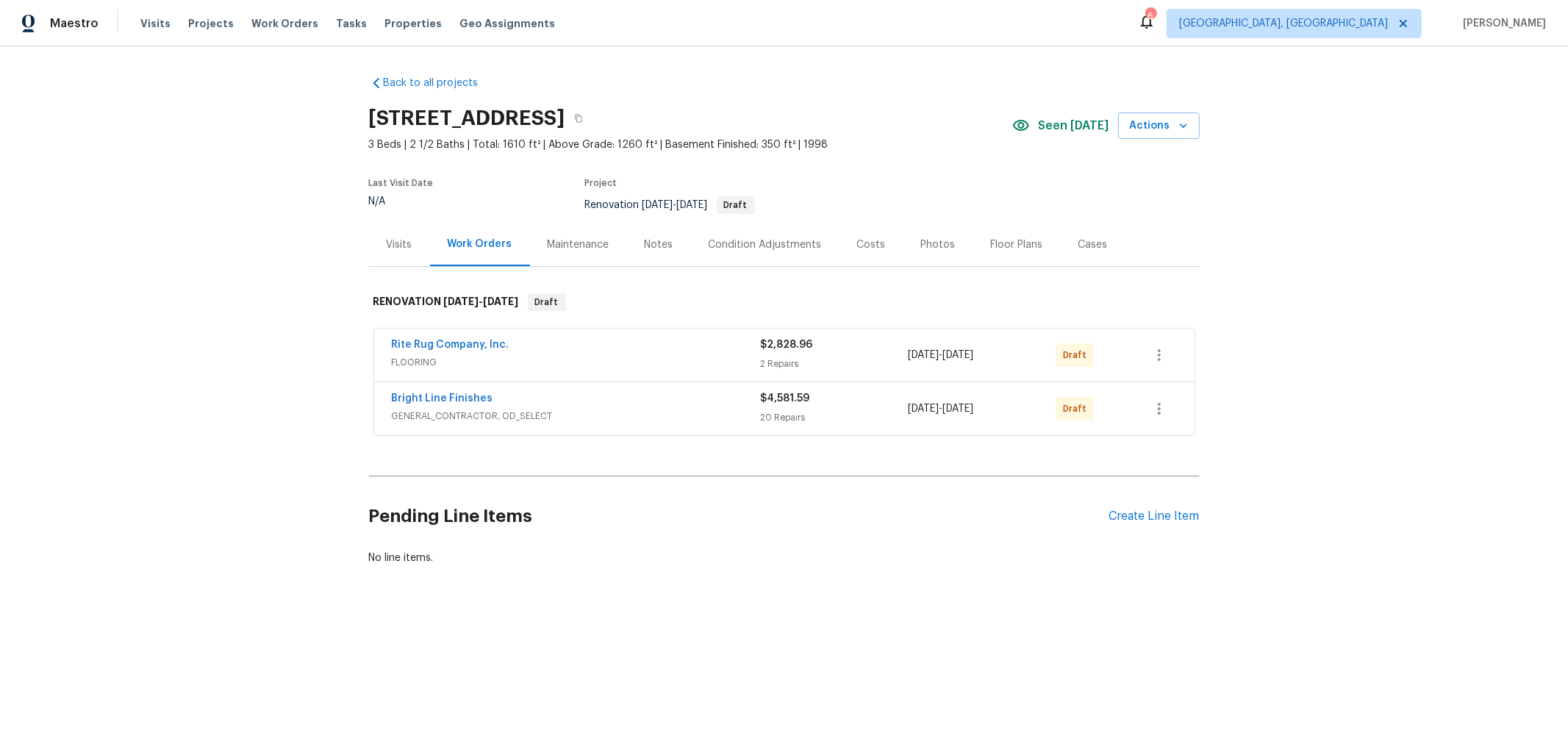
click at [862, 248] on div "Costs" at bounding box center [872, 245] width 29 height 14
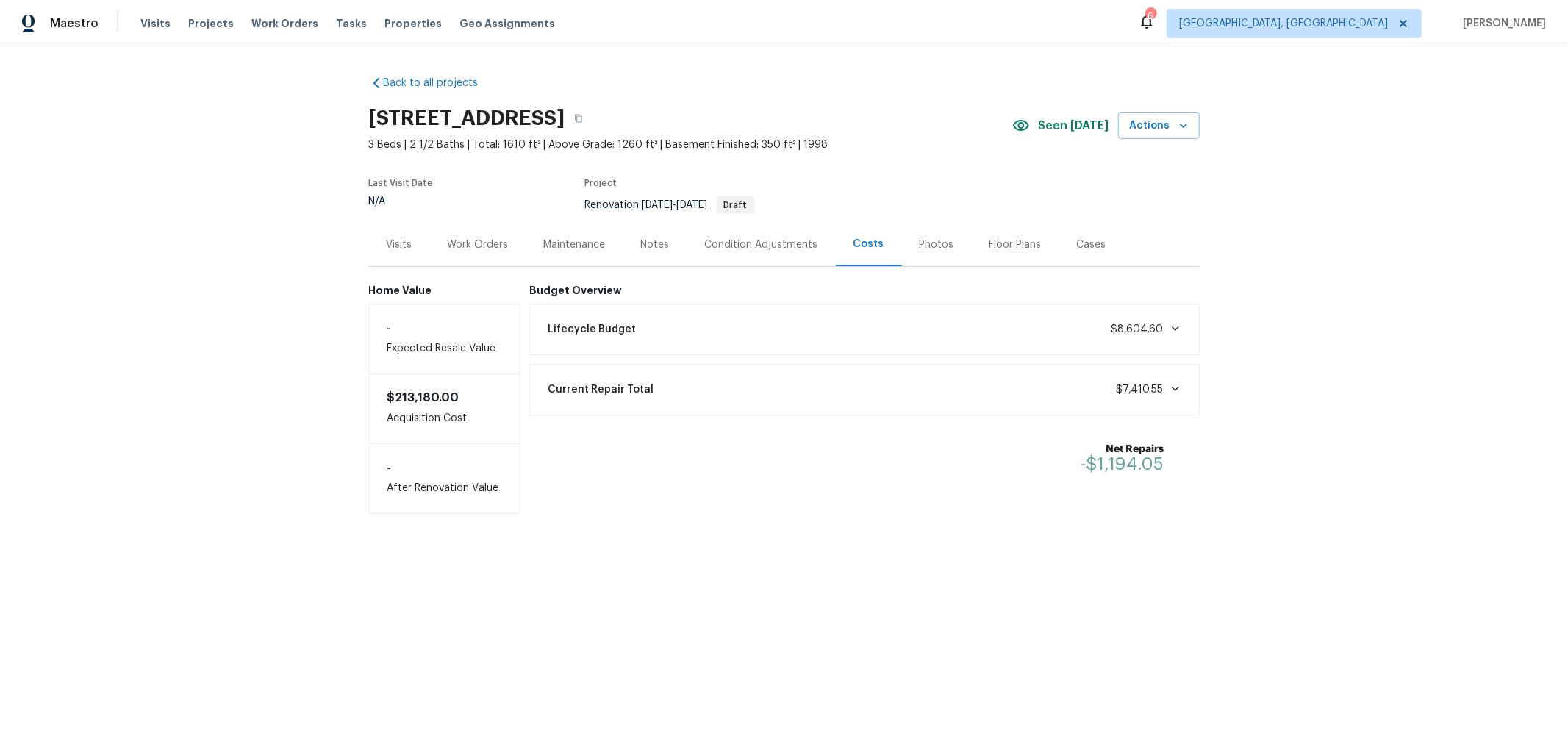
click at [566, 245] on div "Maintenance" at bounding box center [574, 245] width 62 height 14
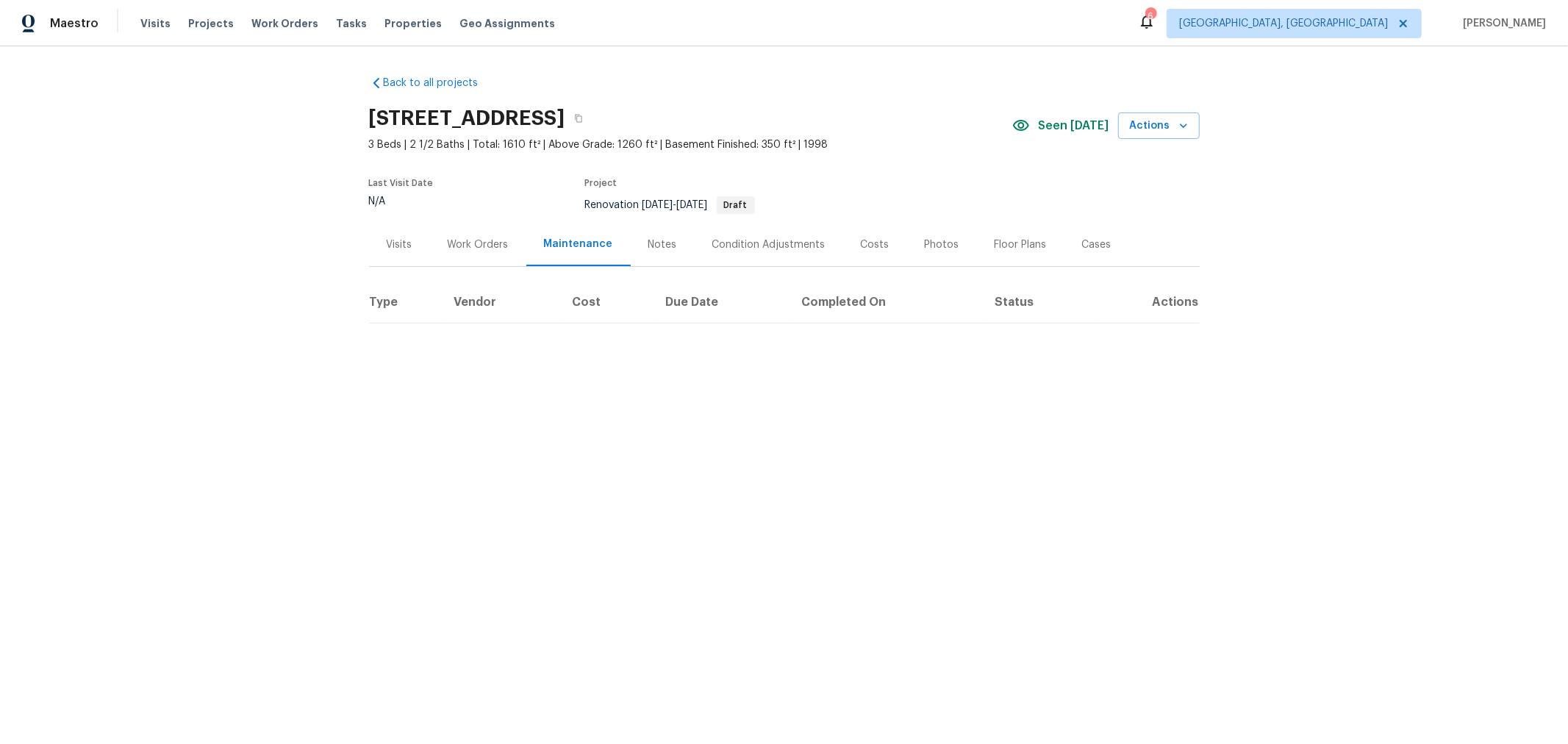
click at [440, 249] on div "Work Orders" at bounding box center [478, 245] width 96 height 43
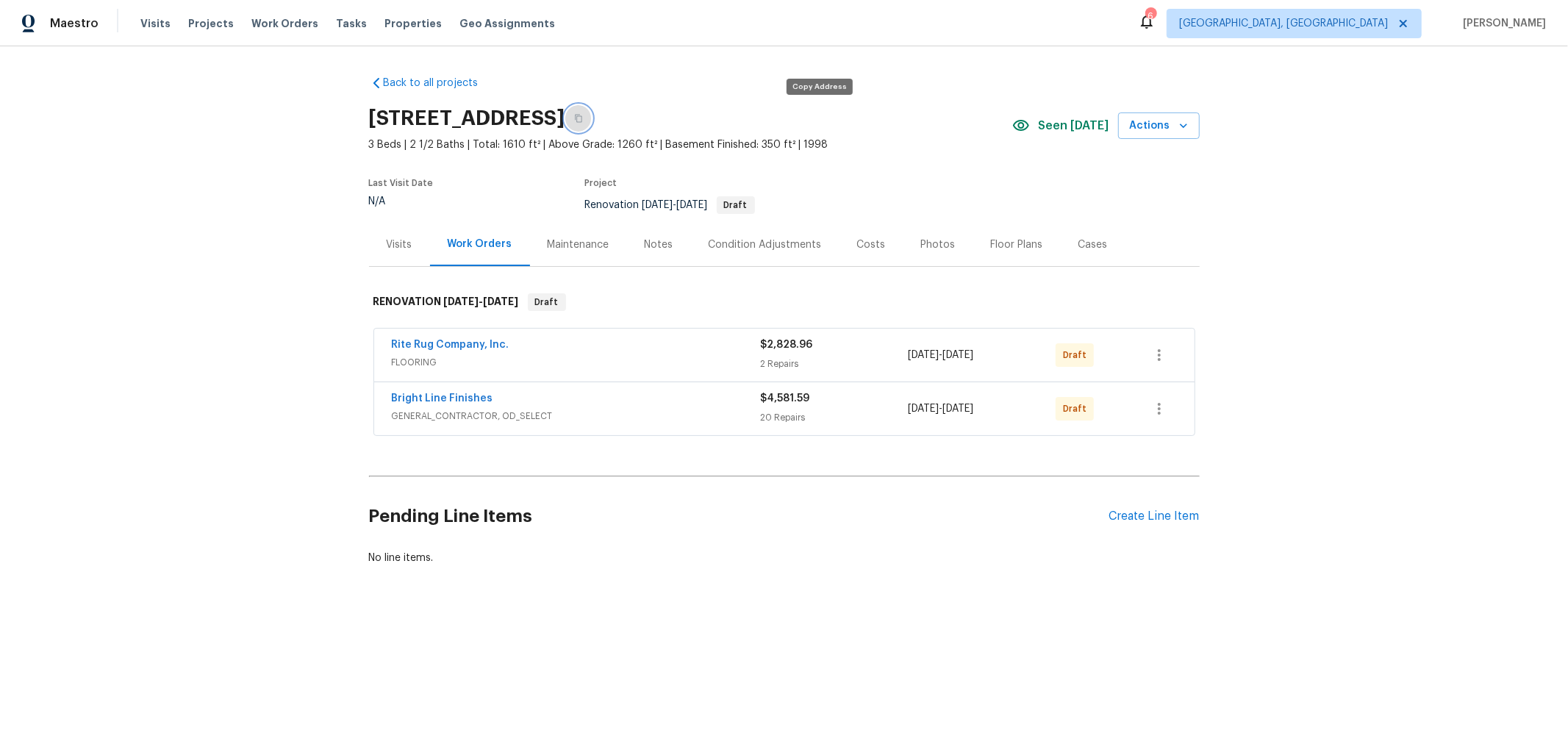
click at [592, 121] on button "button" at bounding box center [579, 118] width 27 height 27
click at [445, 401] on link "Bright Line Finishes" at bounding box center [442, 398] width 101 height 10
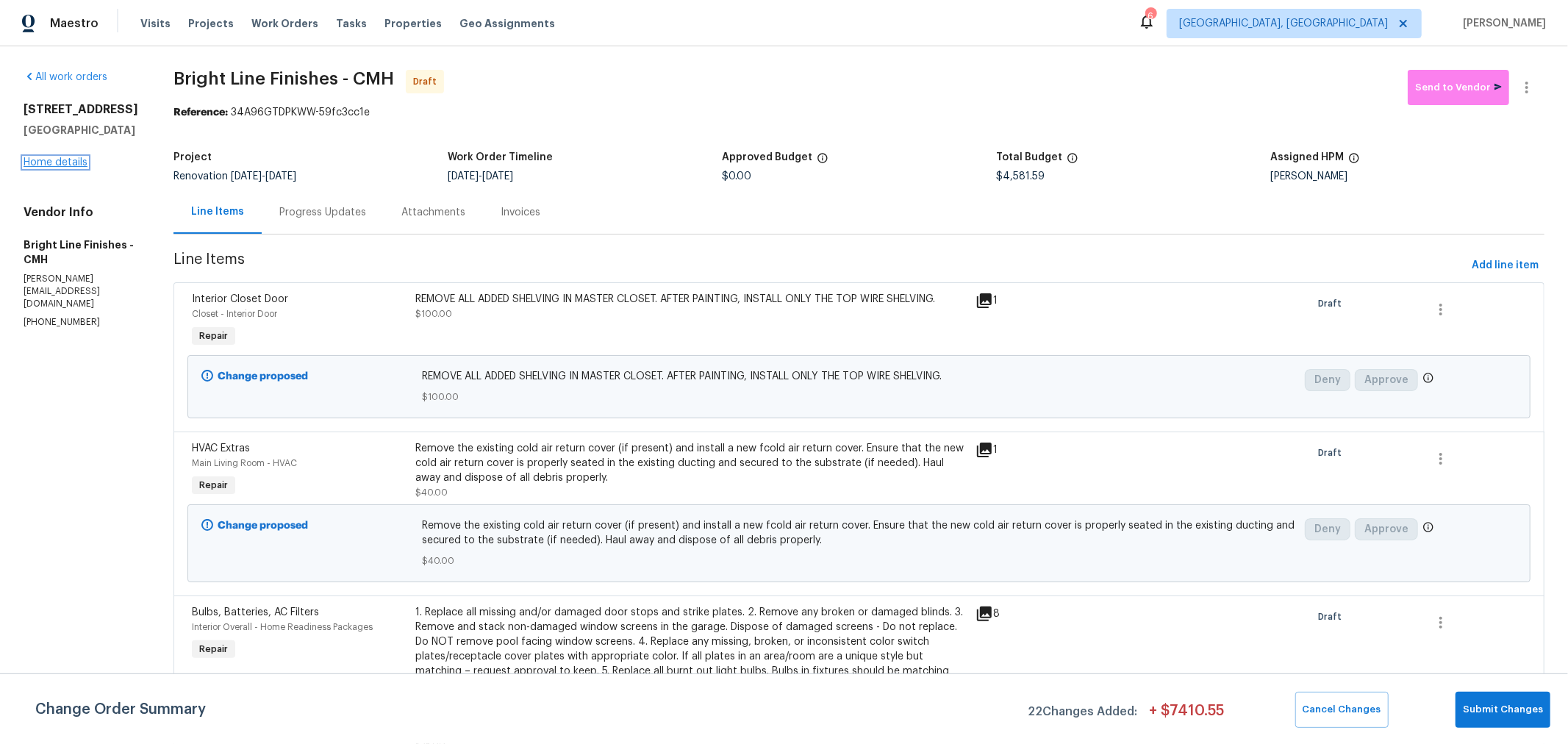
click at [72, 168] on link "Home details" at bounding box center [55, 162] width 64 height 10
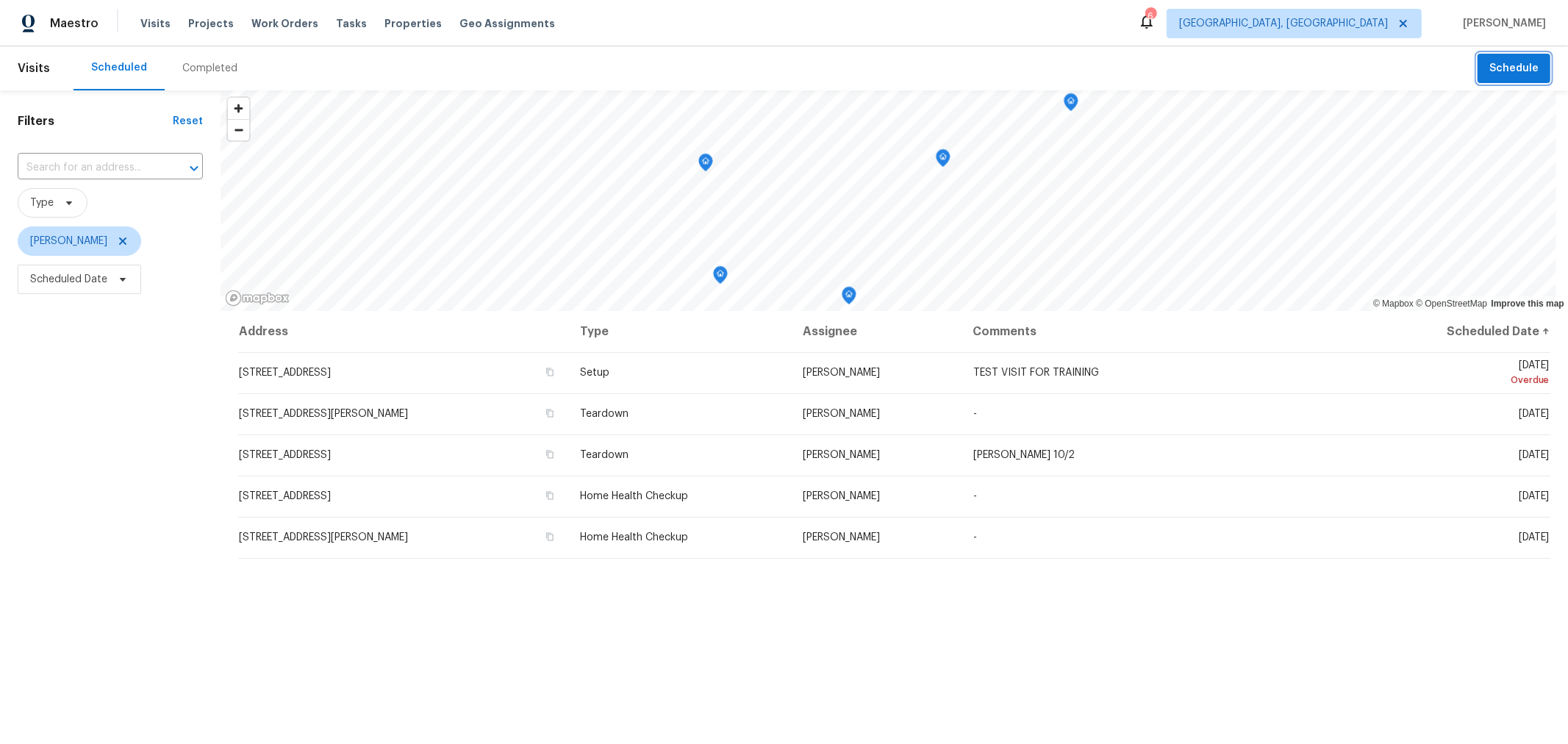
click at [1489, 72] on span "Schedule" at bounding box center [1513, 68] width 49 height 19
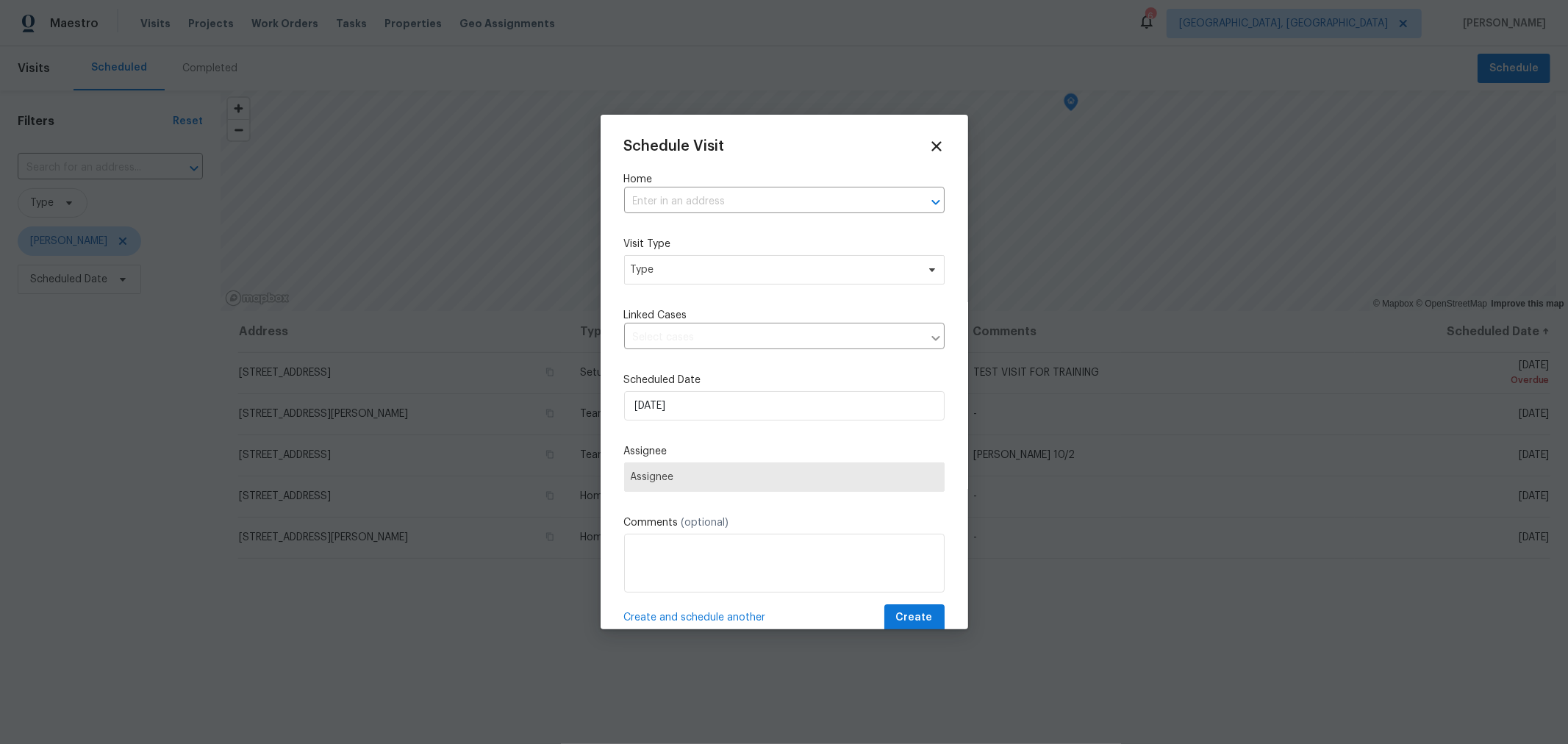
click at [717, 189] on div "Home ​" at bounding box center [785, 193] width 321 height 41
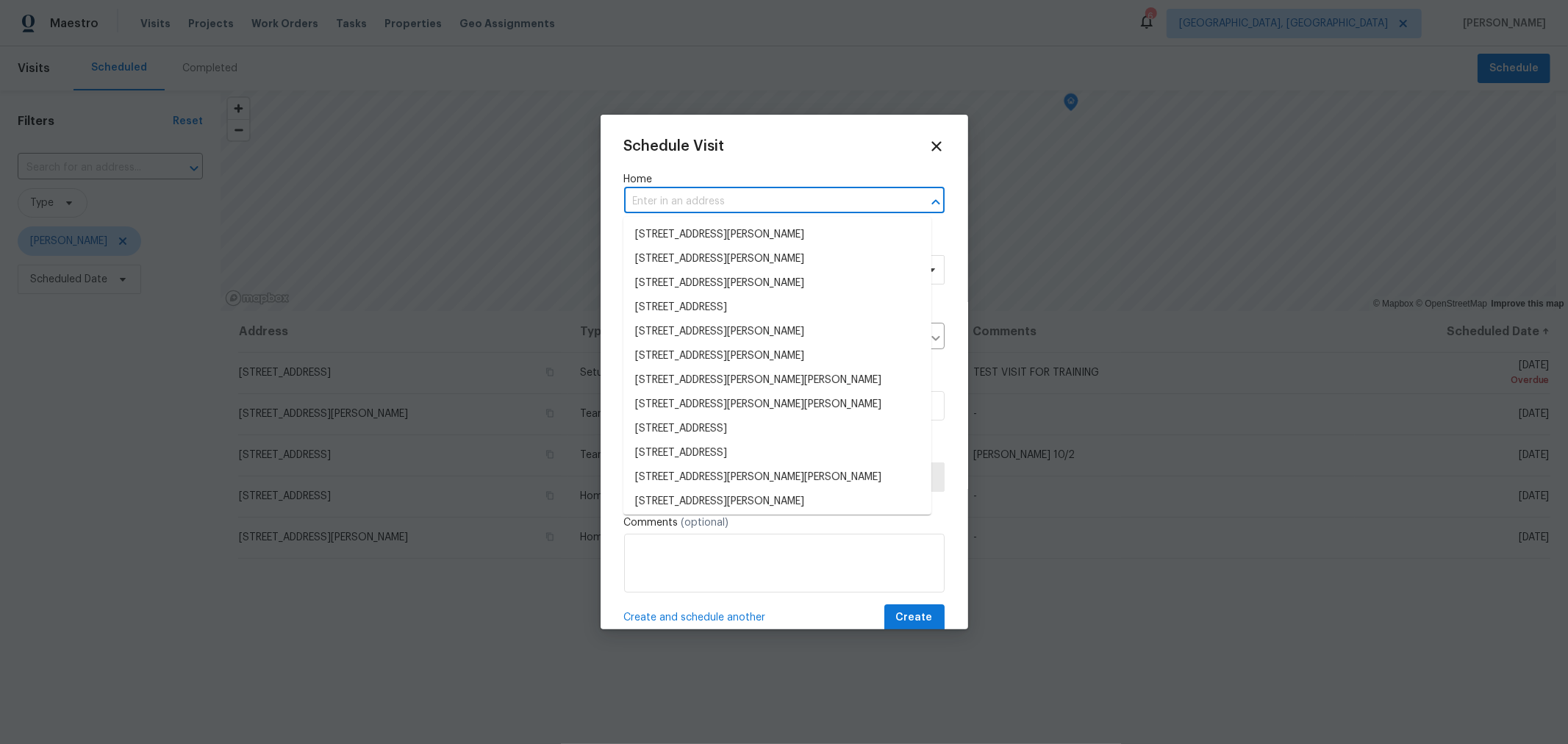
click at [715, 197] on input "text" at bounding box center [764, 202] width 280 height 22
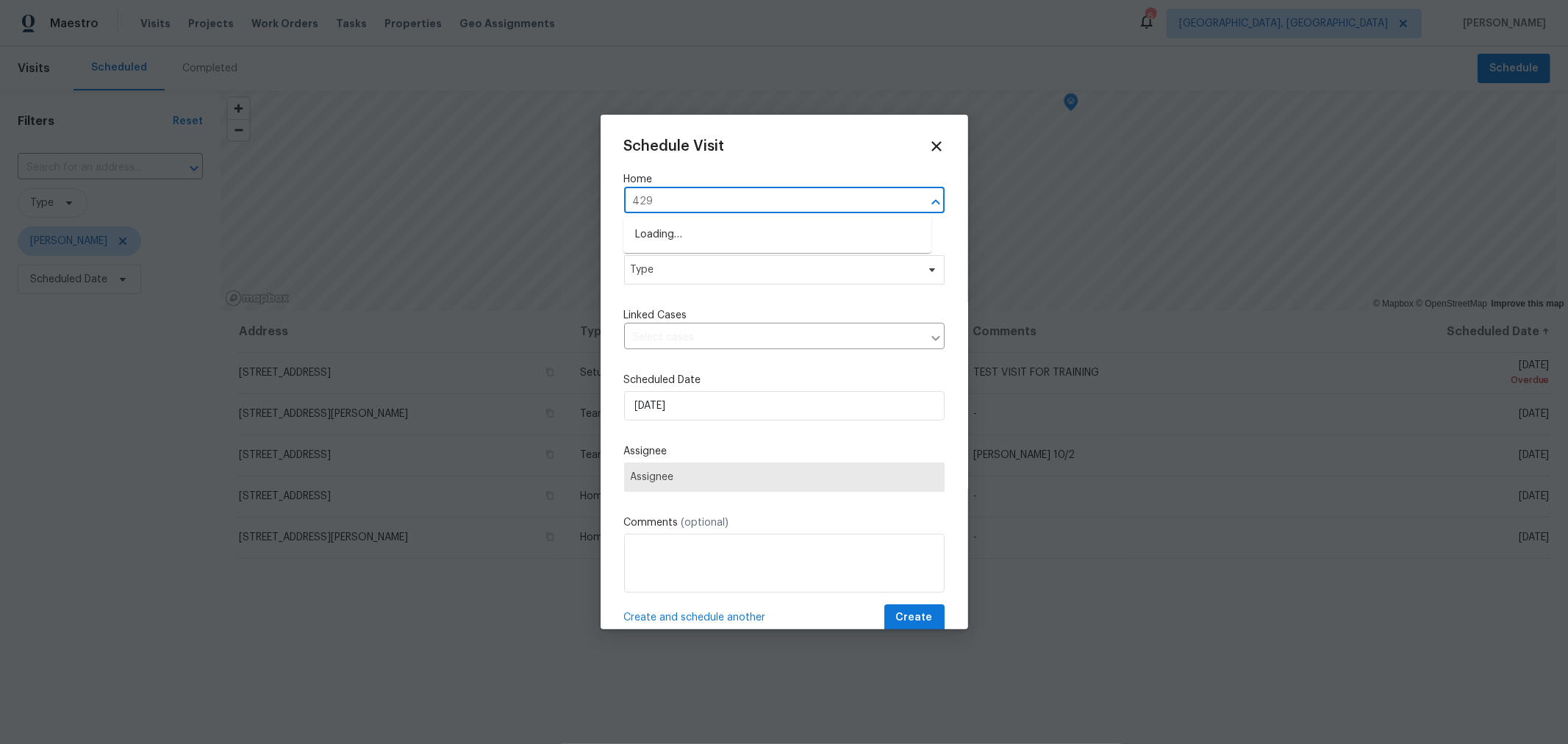
type input "4296"
click at [752, 237] on li "[STREET_ADDRESS]" at bounding box center [778, 235] width 308 height 24
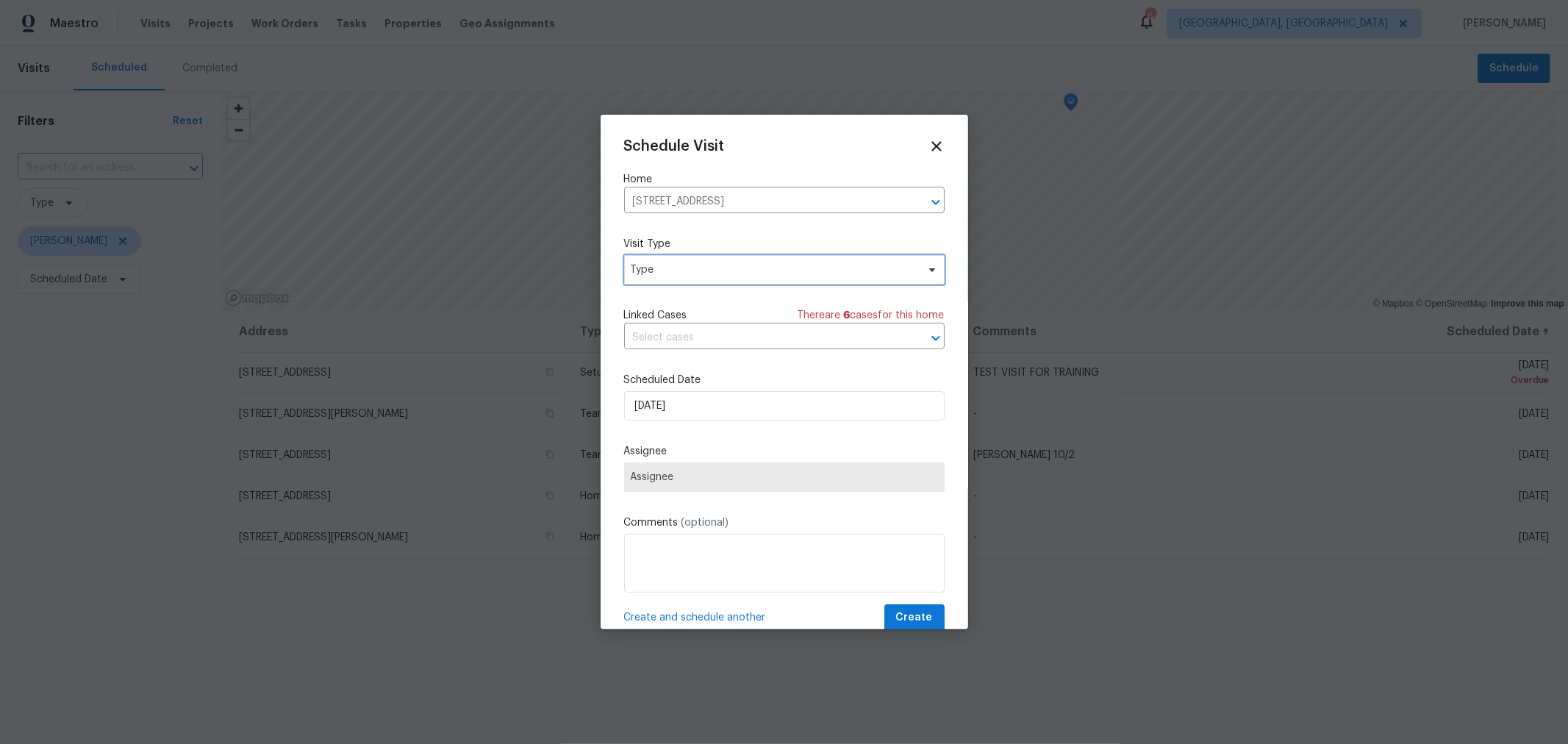
click at [726, 273] on span "Type" at bounding box center [773, 270] width 286 height 14
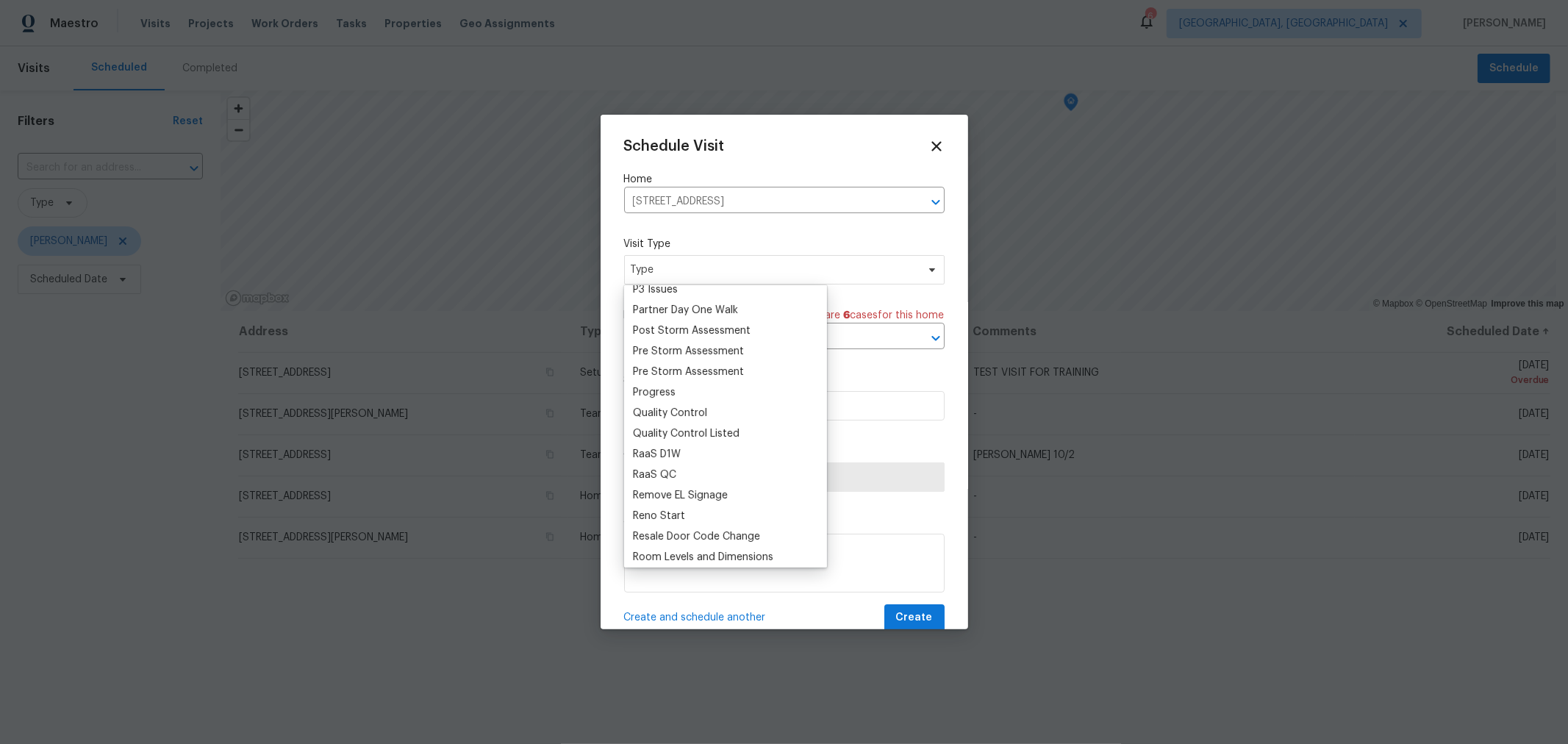
scroll to position [898, 0]
click at [663, 391] on div "Progress" at bounding box center [654, 389] width 43 height 14
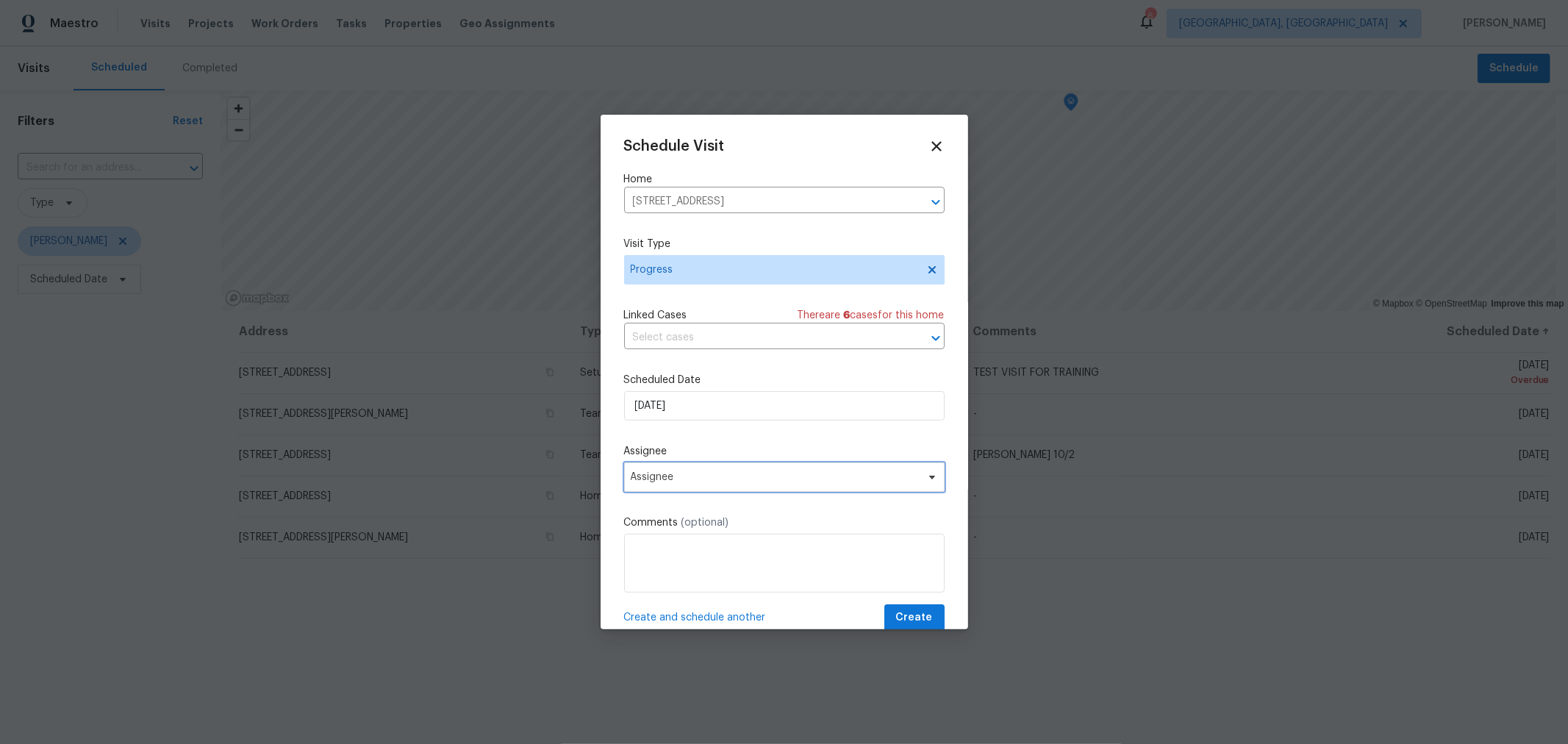
click at [712, 481] on span "Assignee" at bounding box center [775, 477] width 289 height 12
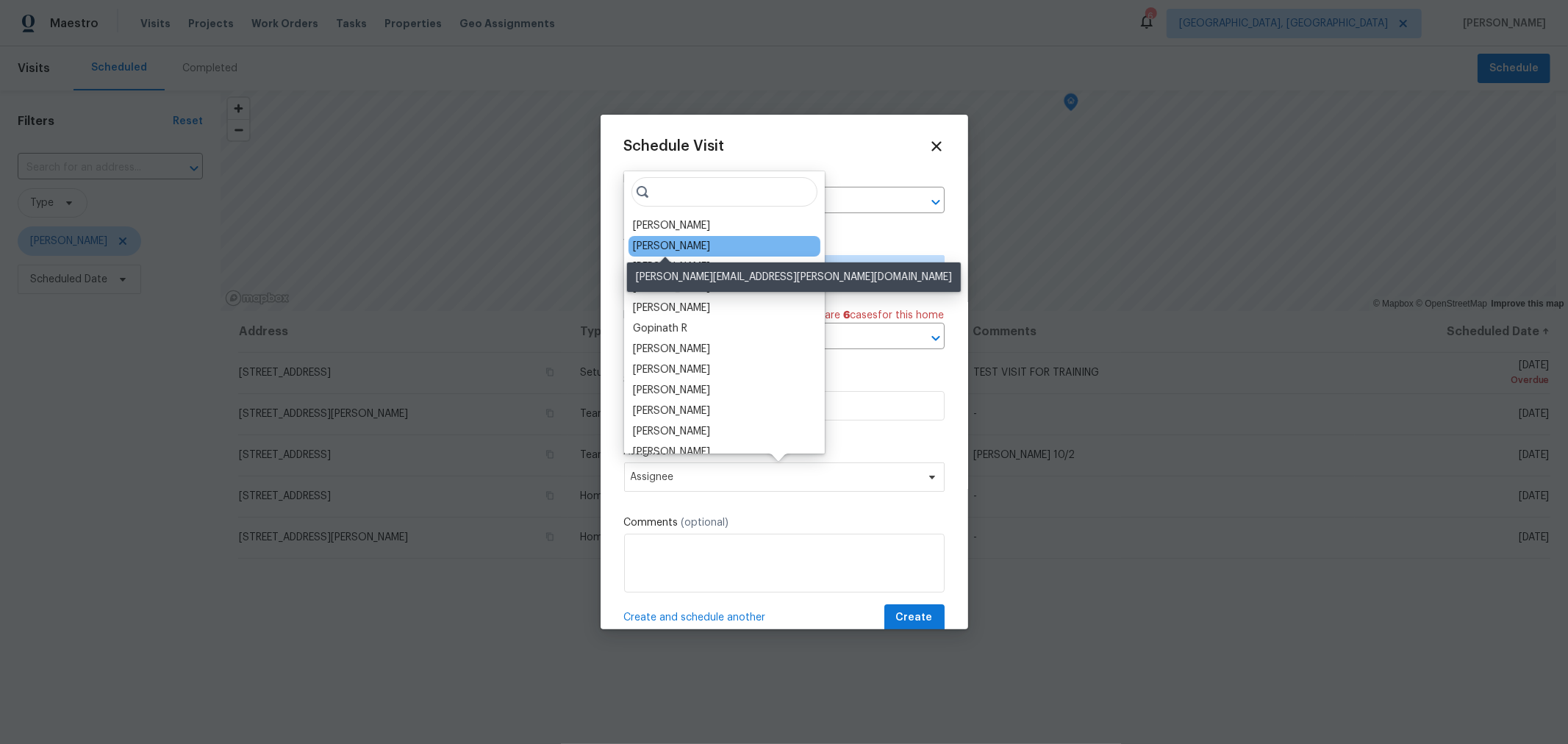
click at [681, 250] on div "[PERSON_NAME]" at bounding box center [671, 247] width 77 height 14
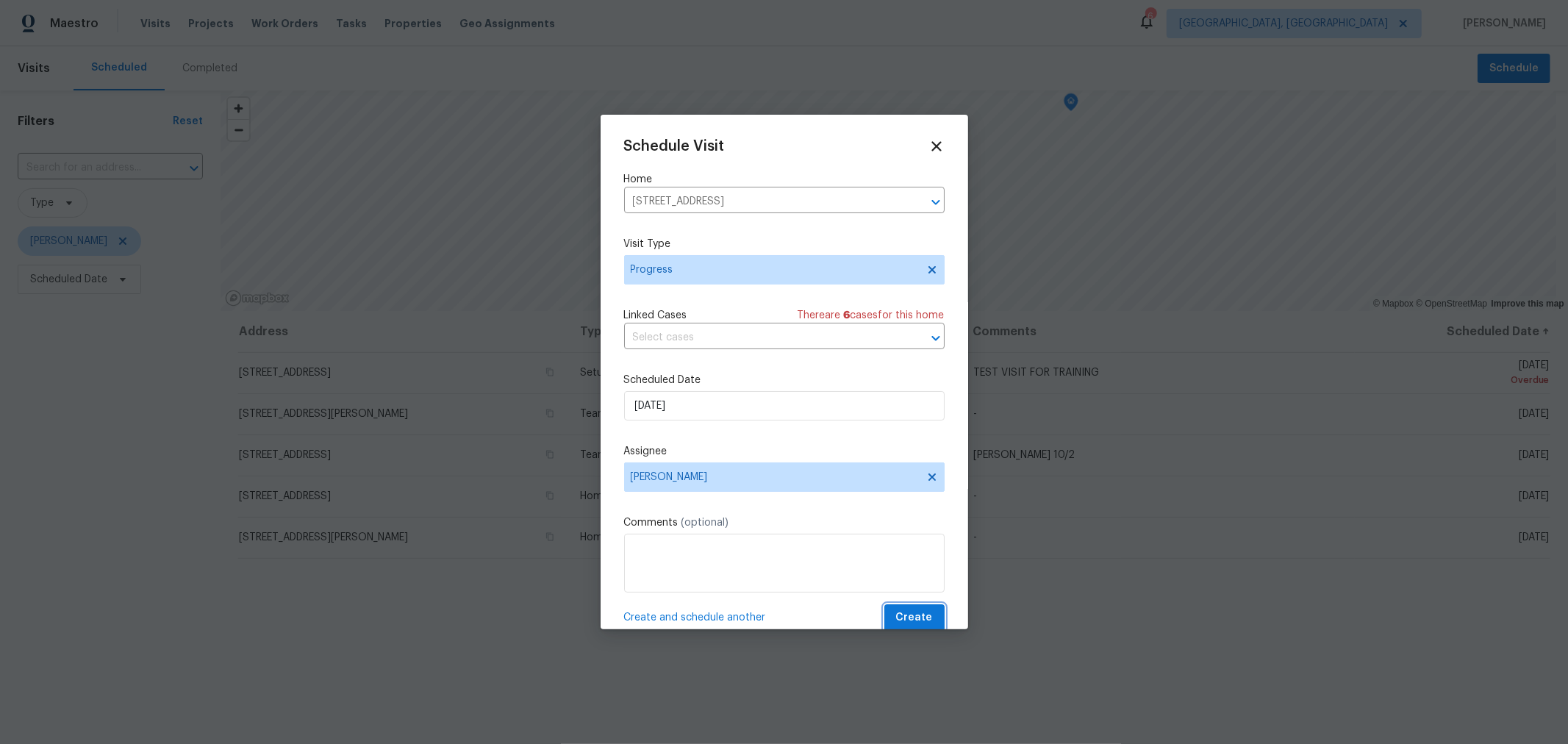
click at [916, 610] on span "Create" at bounding box center [914, 618] width 37 height 19
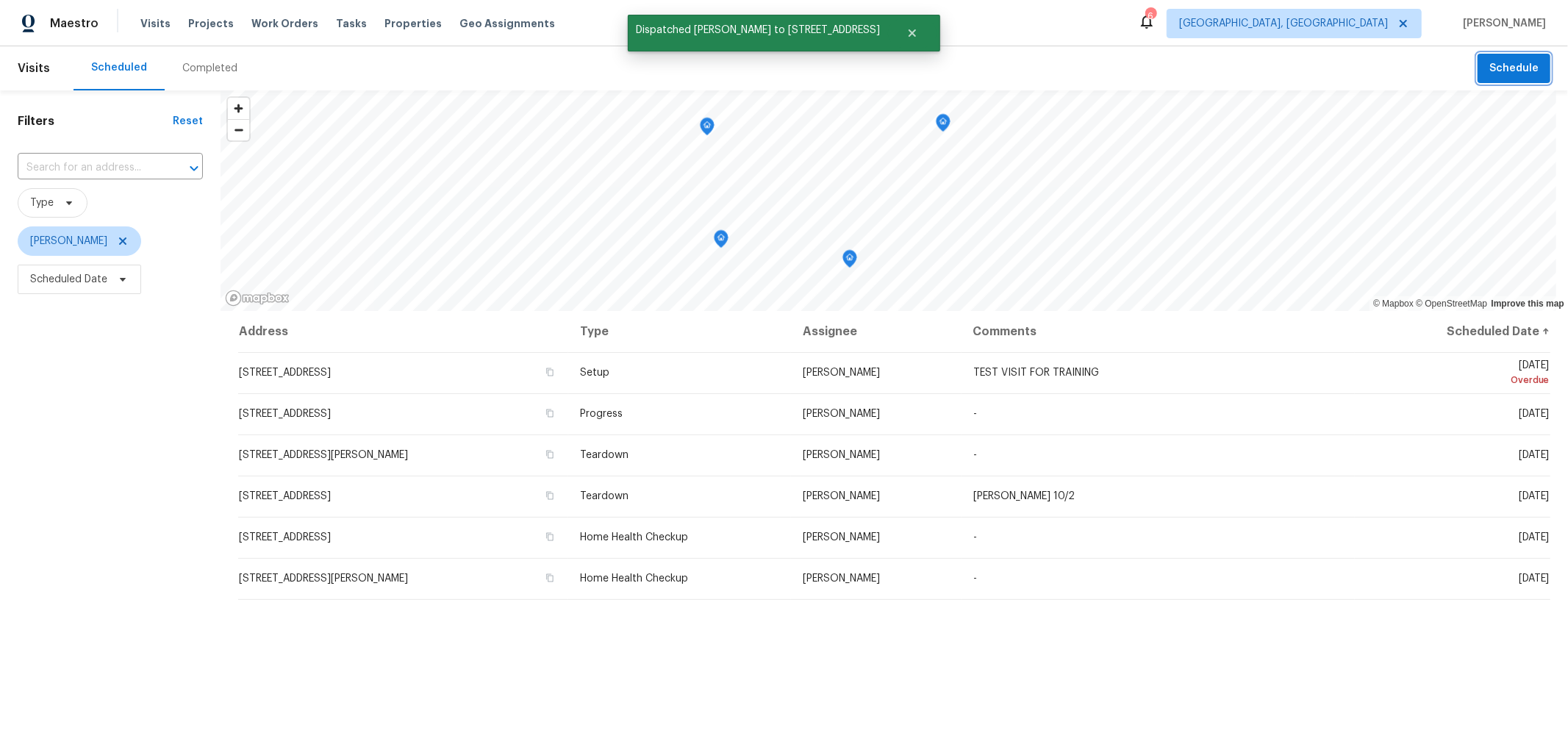
click at [1489, 74] on span "Schedule" at bounding box center [1513, 68] width 49 height 19
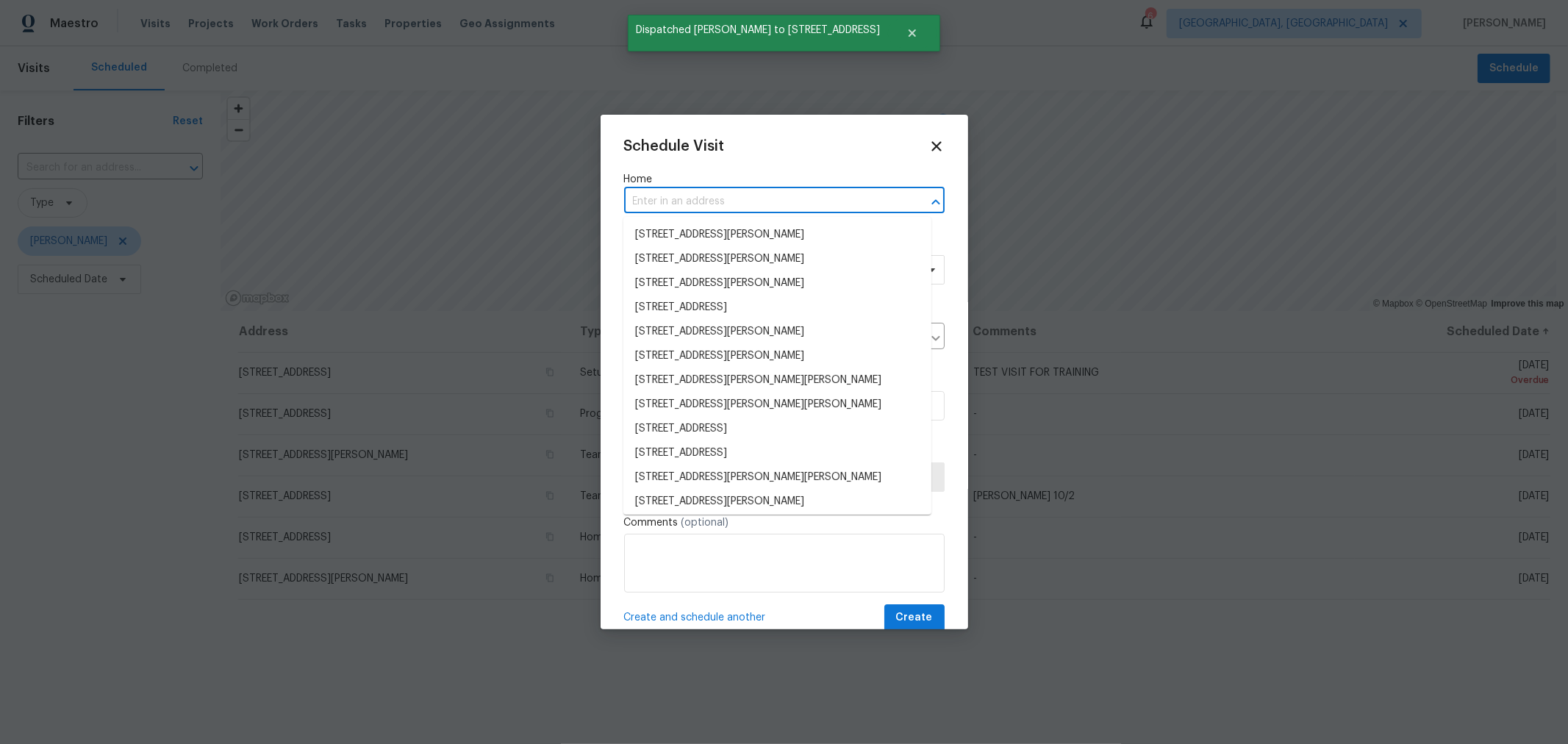
click at [685, 211] on input "text" at bounding box center [764, 202] width 280 height 22
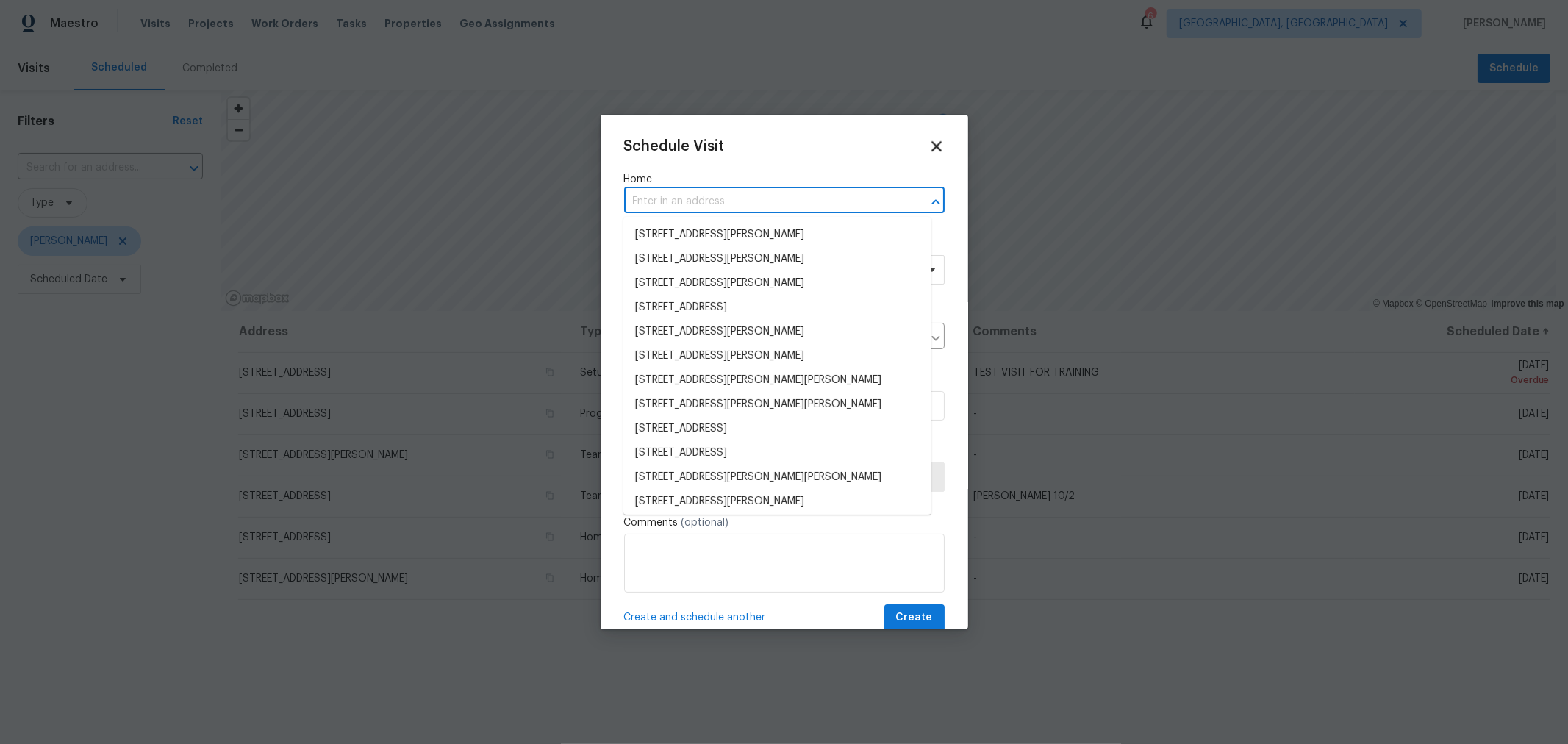
click at [927, 141] on icon at bounding box center [935, 145] width 17 height 17
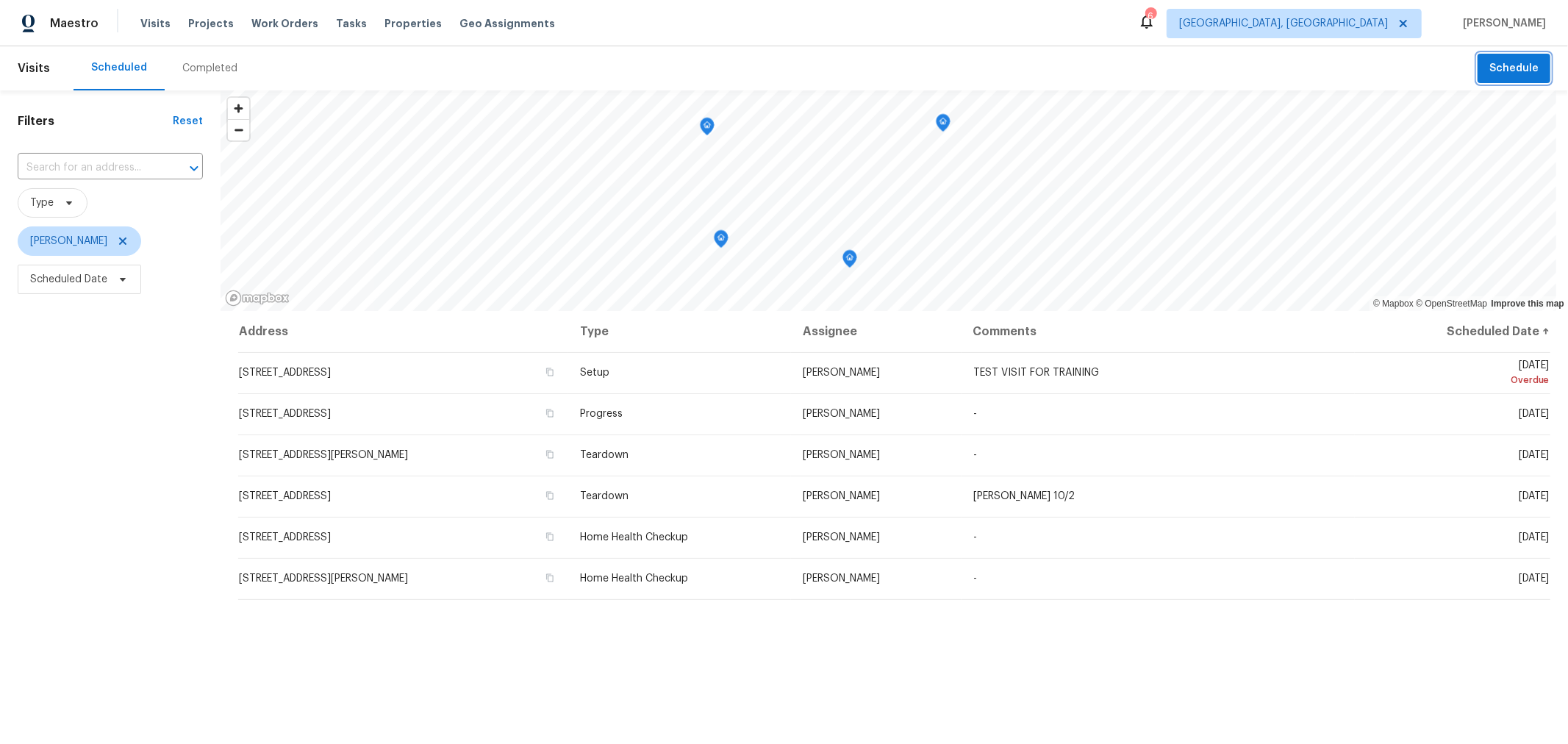
click at [1489, 75] on span "Schedule" at bounding box center [1513, 68] width 49 height 19
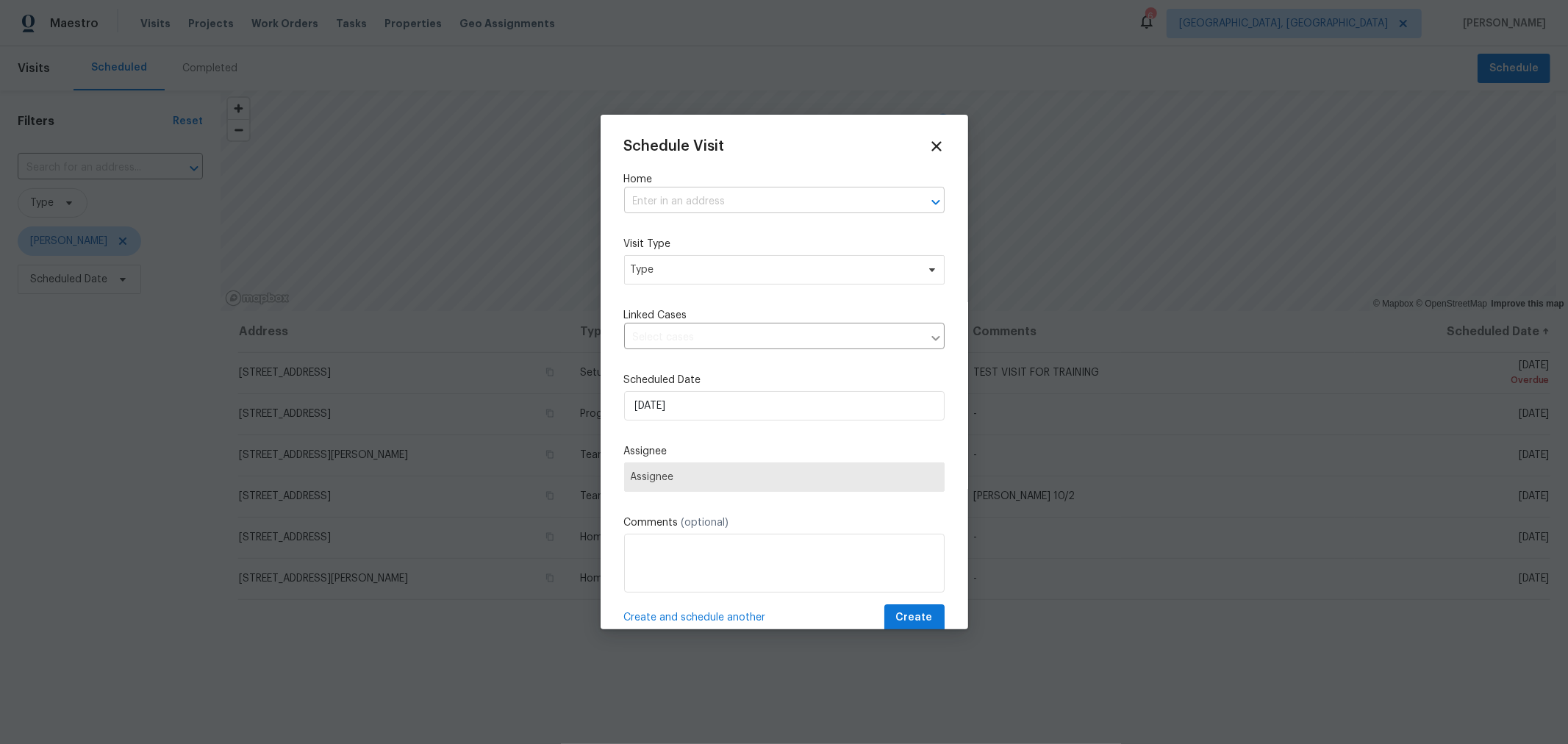
click at [713, 212] on input "text" at bounding box center [764, 202] width 280 height 22
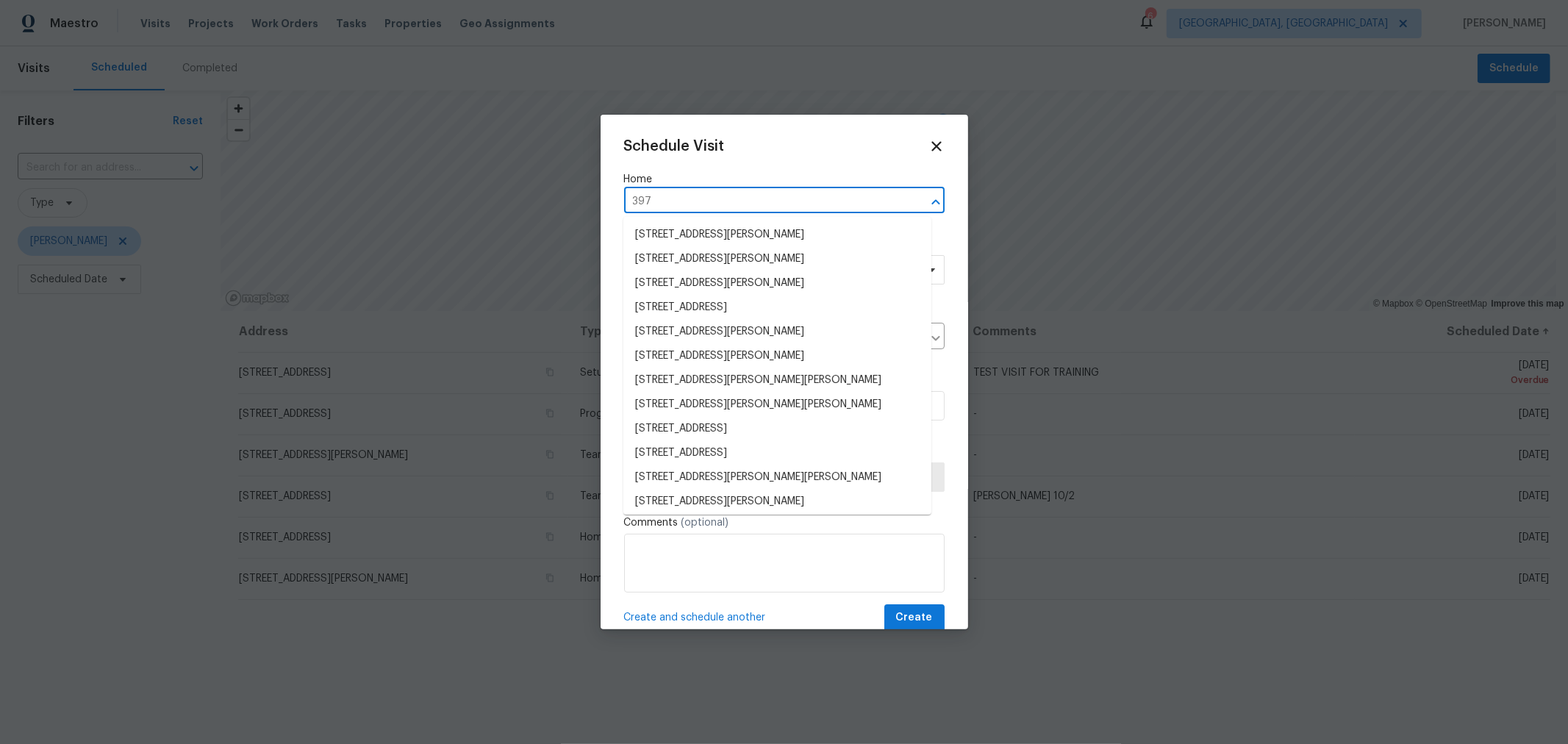
type input "3972"
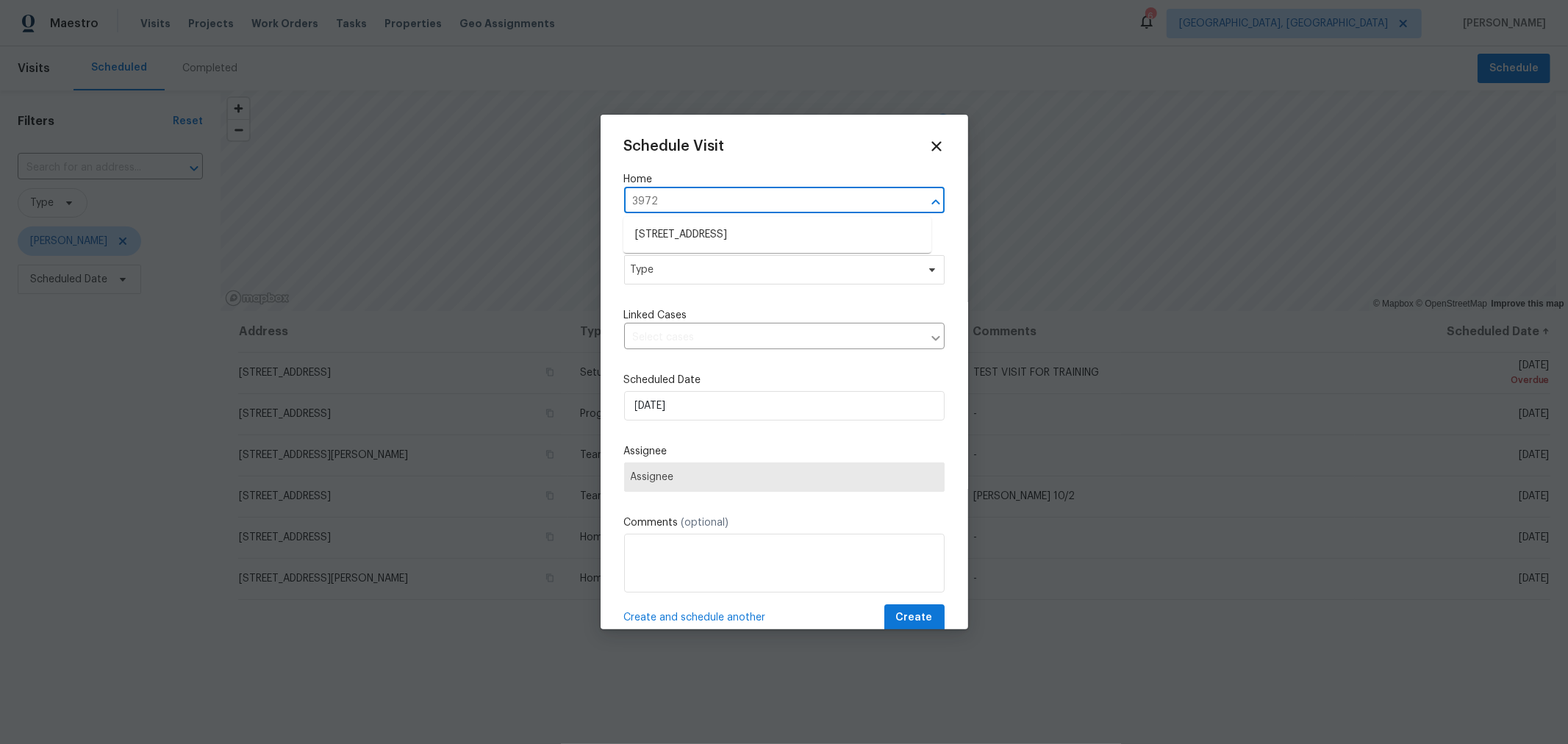
click at [728, 221] on ul "[STREET_ADDRESS]" at bounding box center [778, 235] width 308 height 36
click at [728, 238] on li "[STREET_ADDRESS]" at bounding box center [778, 235] width 308 height 24
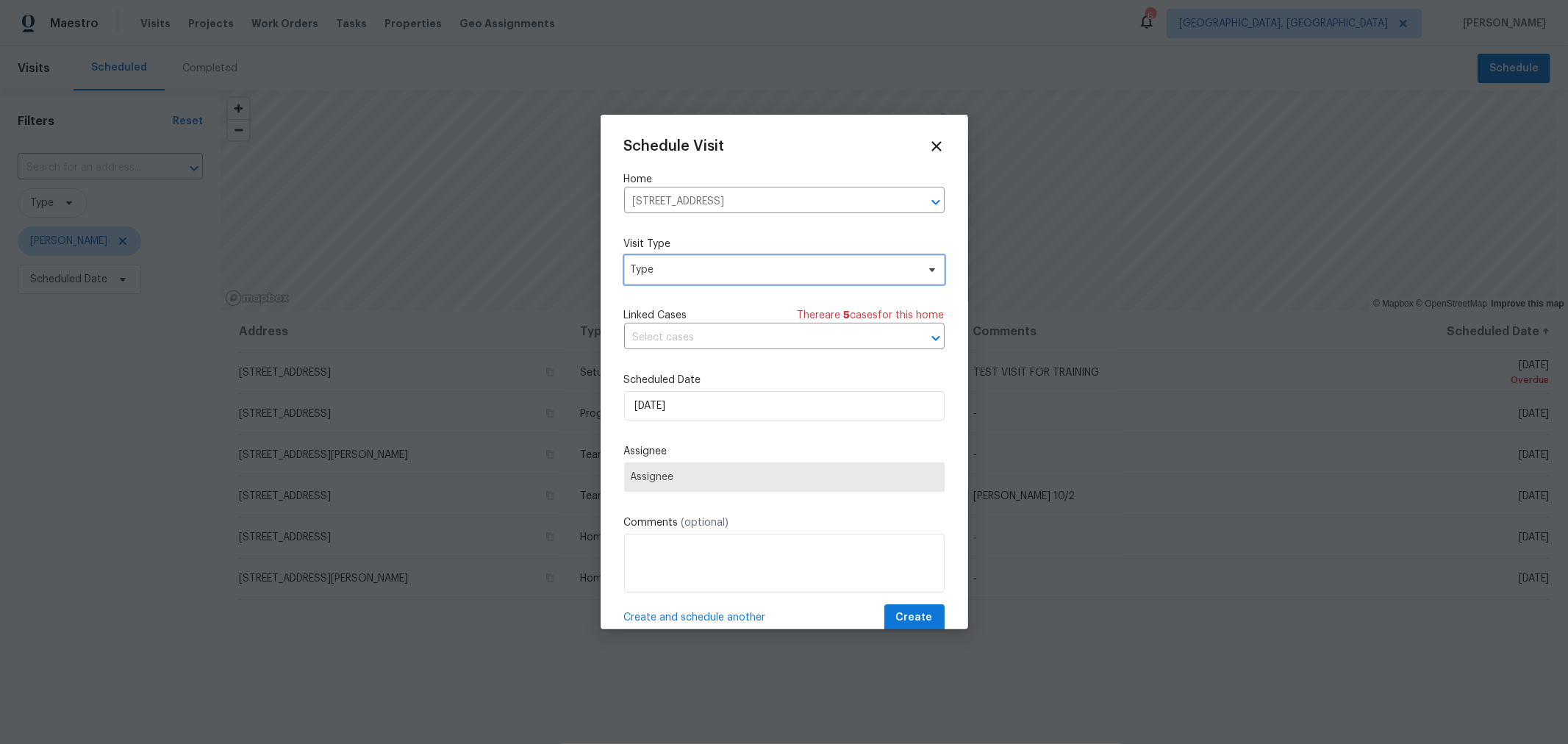
click at [719, 276] on span "Type" at bounding box center [773, 270] width 286 height 14
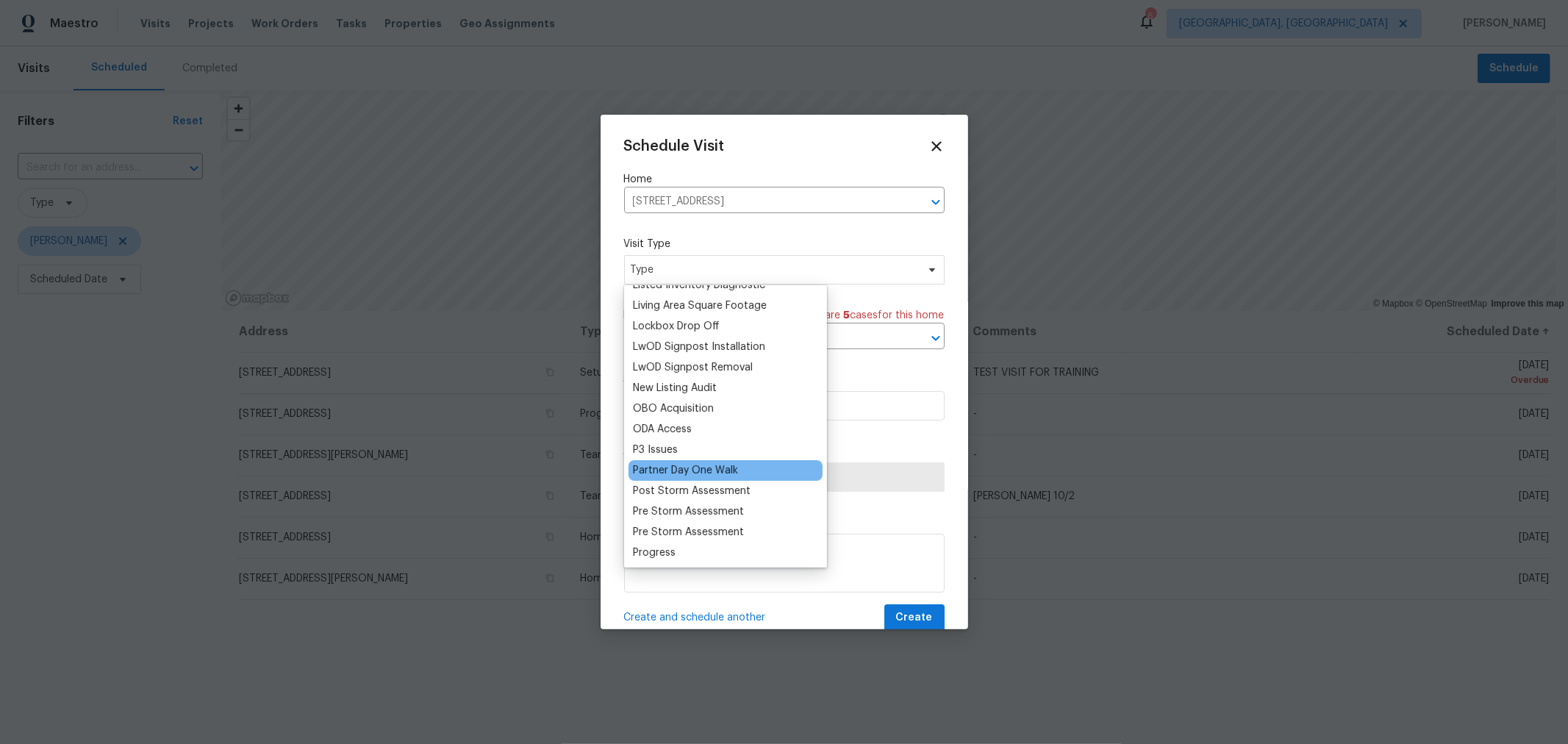
scroll to position [736, 0]
click at [659, 549] on div "Progress" at bounding box center [654, 551] width 43 height 14
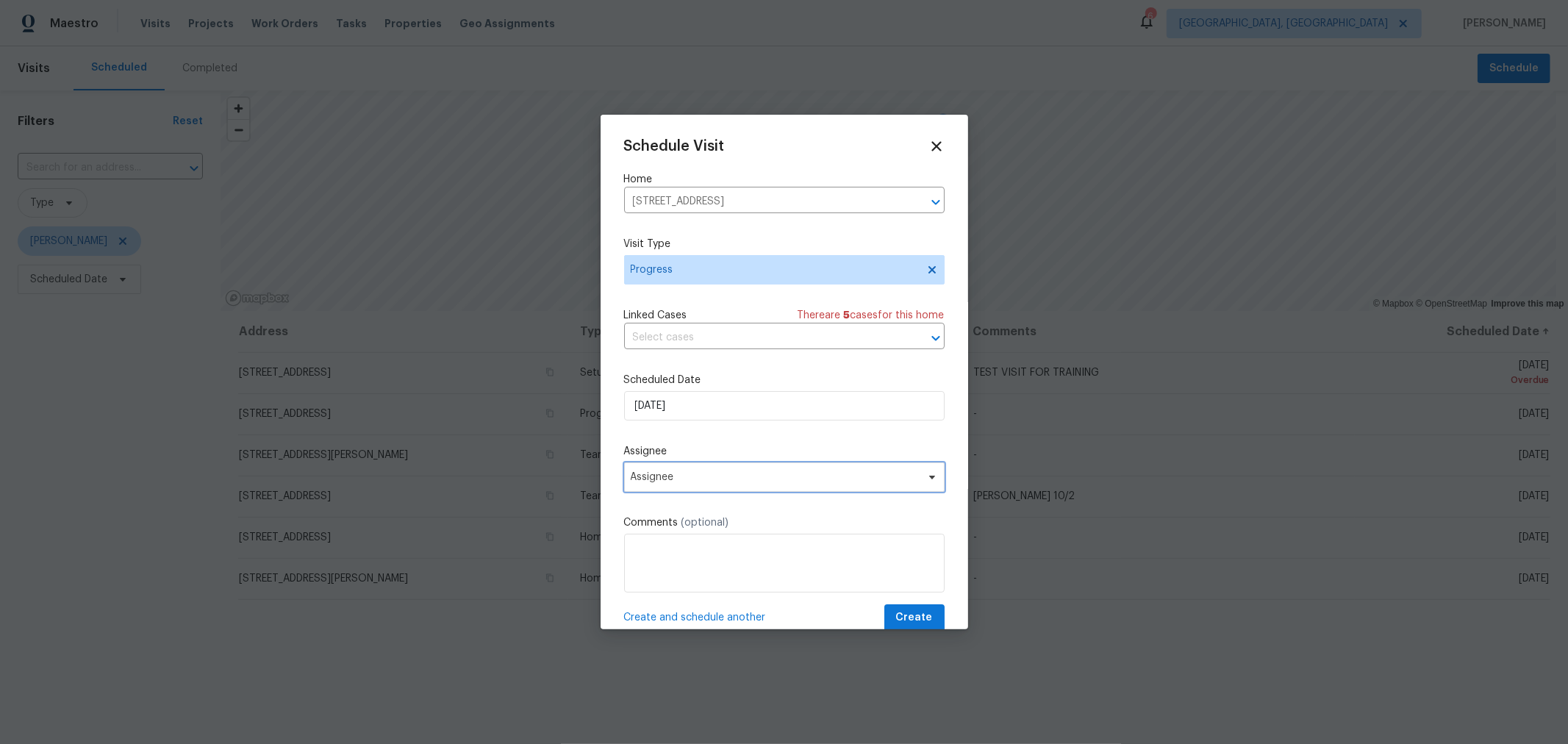
click at [709, 477] on span "Assignee" at bounding box center [775, 477] width 289 height 12
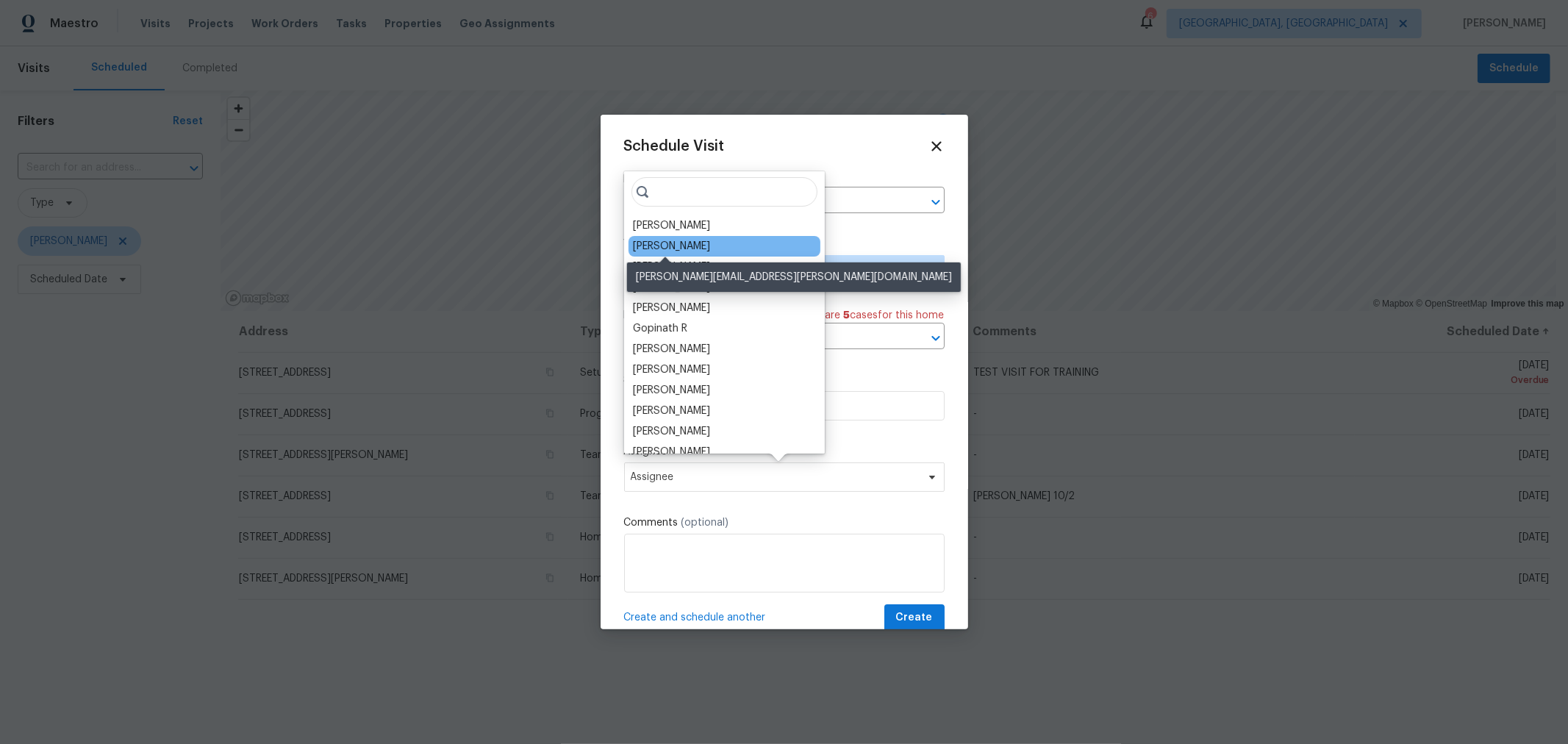
click at [676, 245] on div "[PERSON_NAME]" at bounding box center [671, 247] width 77 height 14
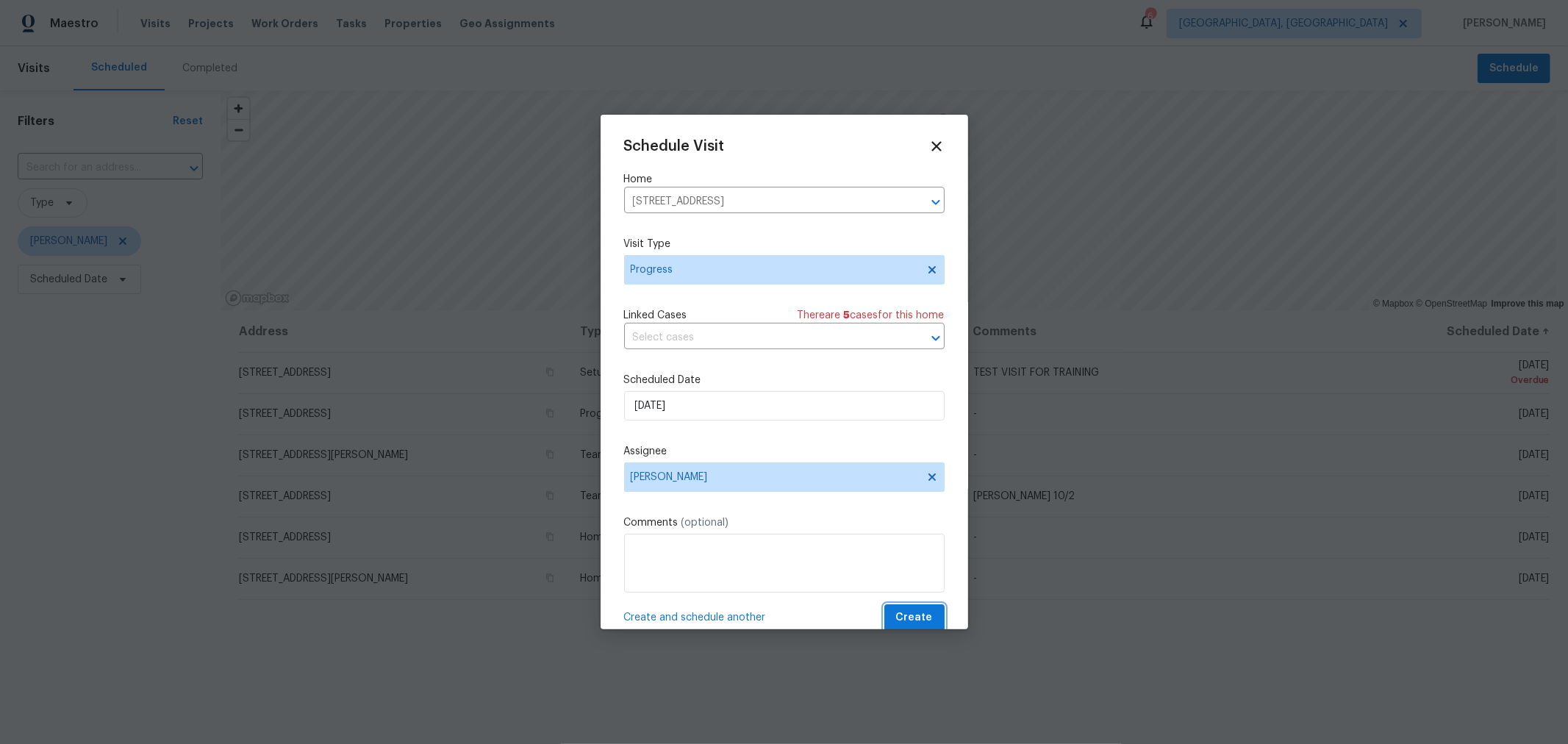
click at [904, 610] on button "Create" at bounding box center [914, 618] width 60 height 27
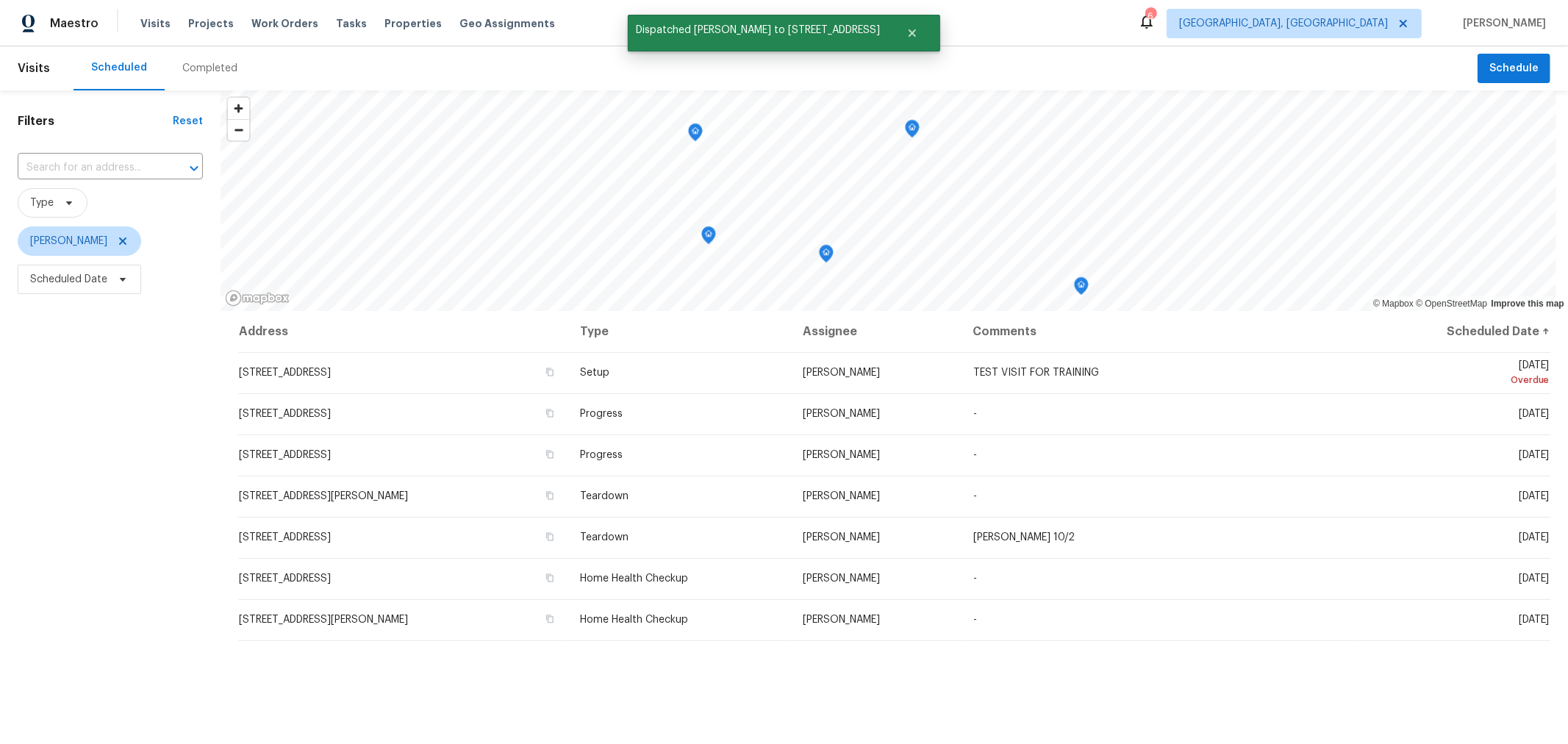
click at [674, 664] on div "Address Type Assignee Comments Scheduled Date ↑ [STREET_ADDRESS] Setup [PERSON_…" at bounding box center [894, 609] width 1348 height 596
